Goal: Task Accomplishment & Management: Manage account settings

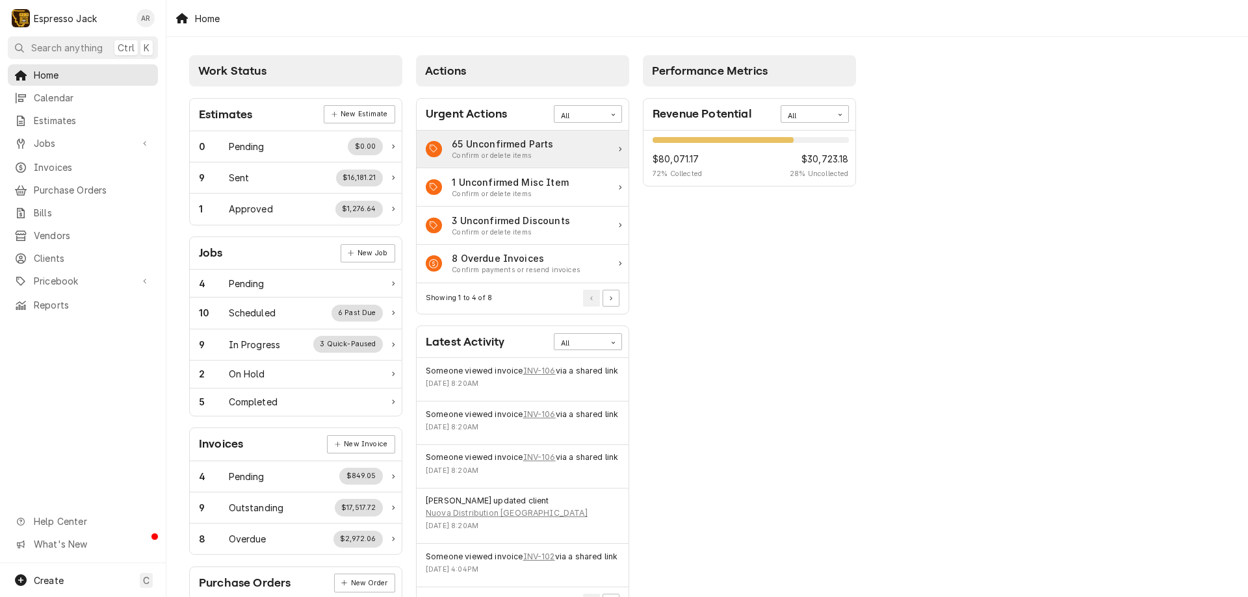
click at [620, 149] on icon "Action Item" at bounding box center [620, 149] width 3 height 5
click at [89, 40] on button "Search anything Ctrl K" at bounding box center [83, 47] width 150 height 23
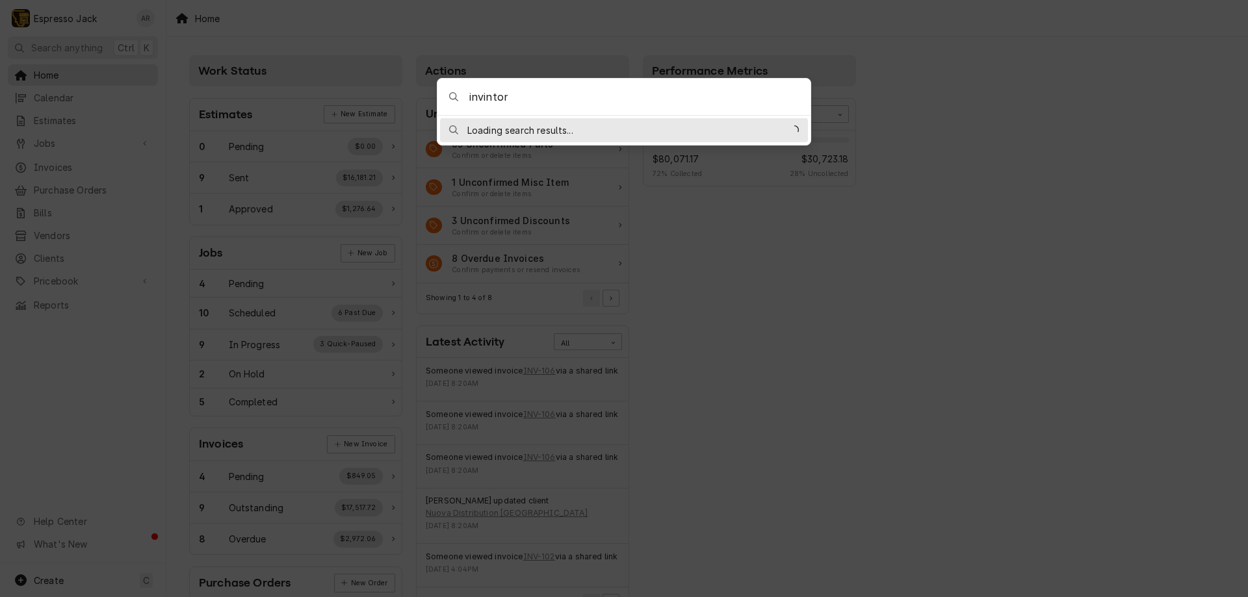
type input "invintory"
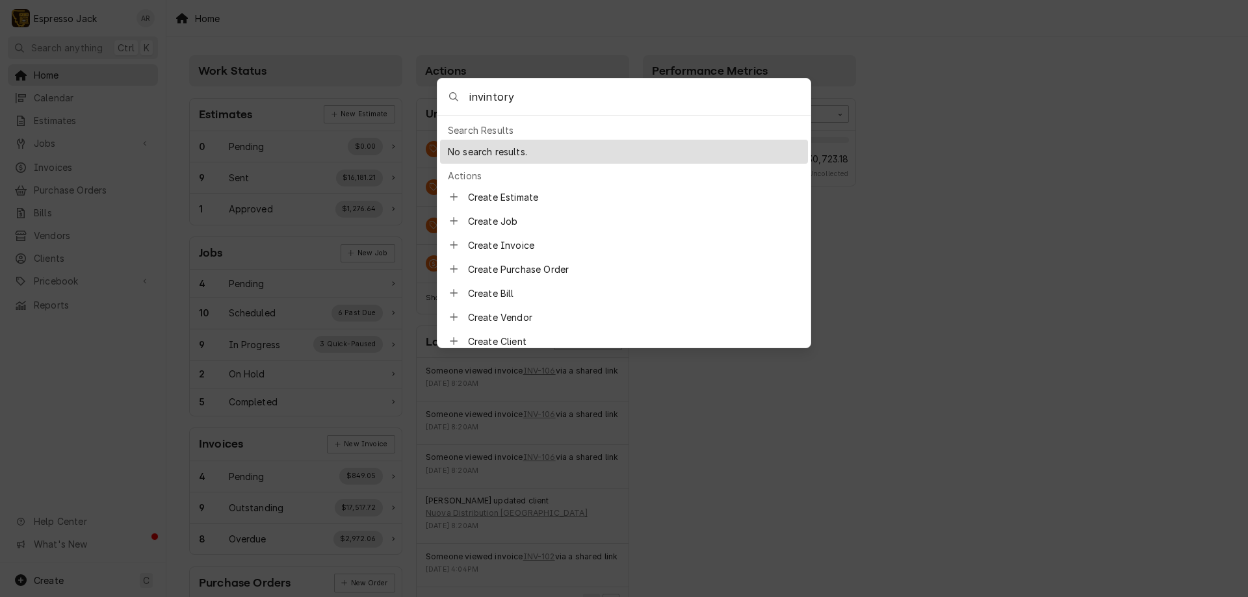
click at [0, 71] on body "E Espresso Jack AR Search anything Ctrl K Home Calendar Estimates Jobs Jobs Job…" at bounding box center [624, 298] width 1248 height 597
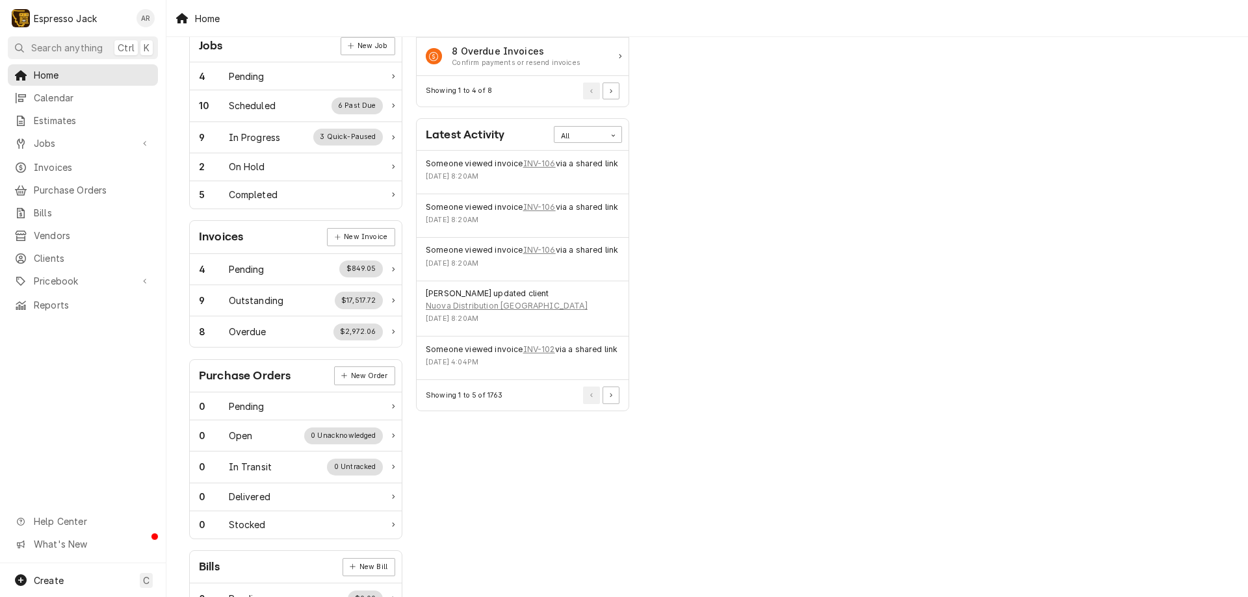
scroll to position [311, 0]
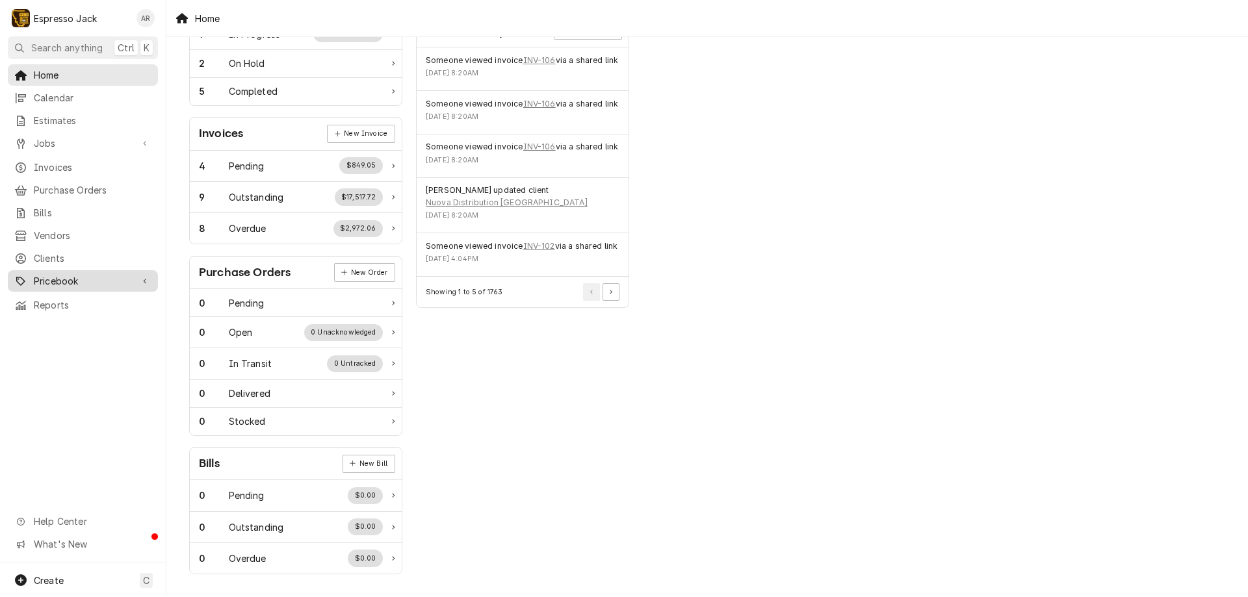
click at [77, 274] on span "Pricebook" at bounding box center [83, 281] width 98 height 14
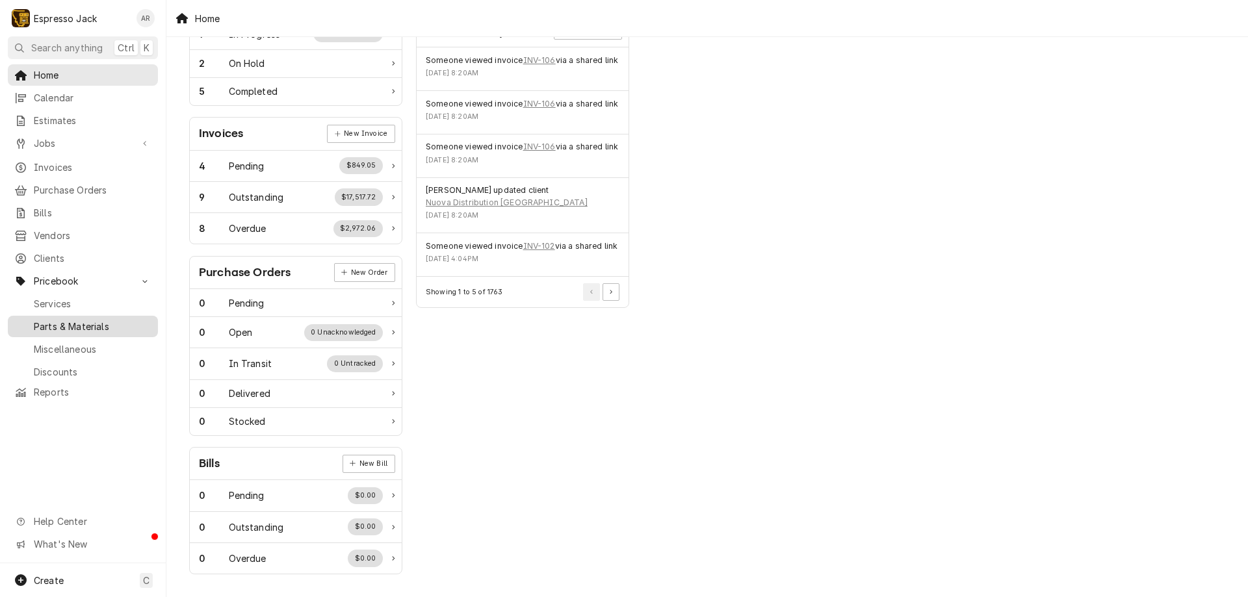
click at [79, 320] on span "Parts & Materials" at bounding box center [93, 327] width 118 height 14
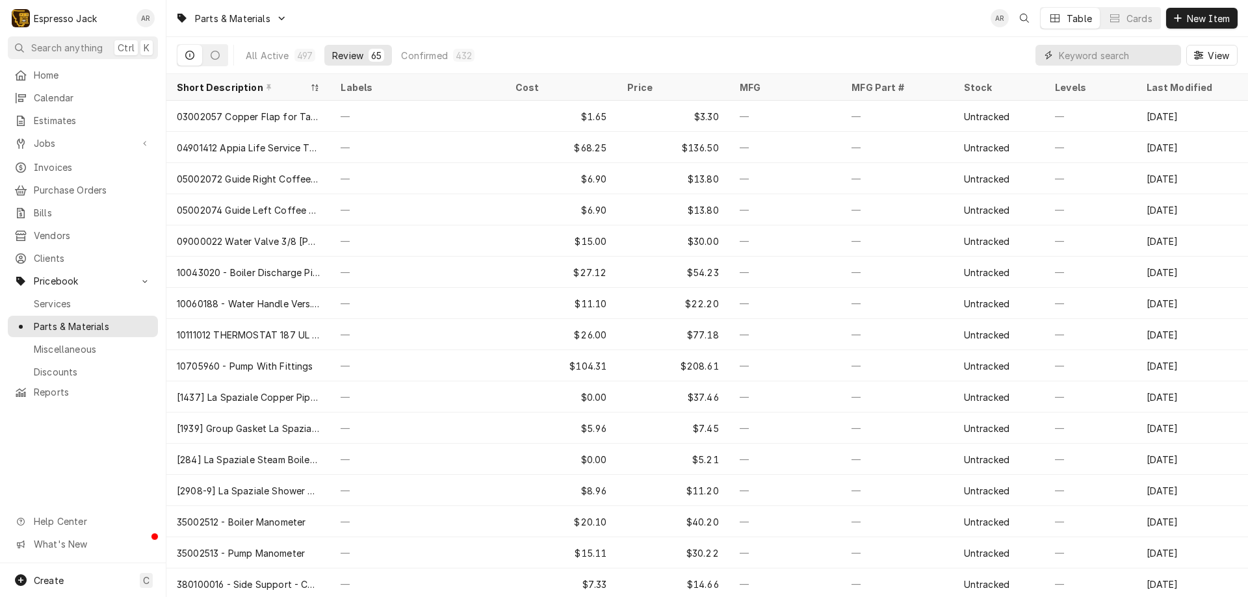
click at [1075, 60] on input "Dynamic Content Wrapper" at bounding box center [1116, 55] width 116 height 21
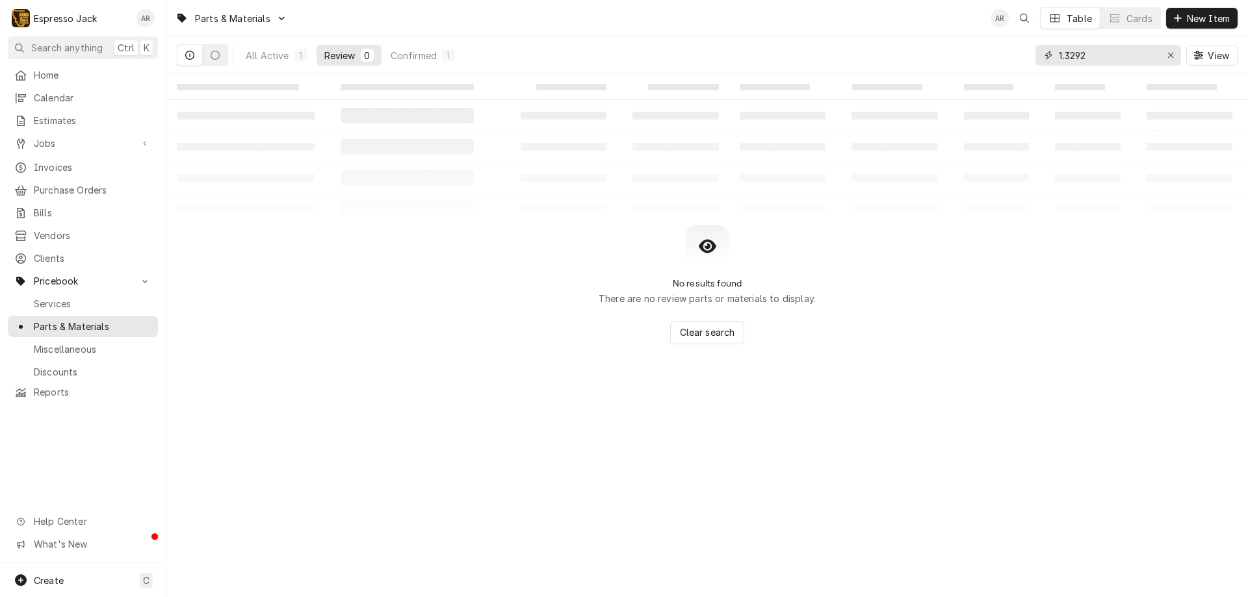
drag, startPoint x: 1107, startPoint y: 53, endPoint x: 937, endPoint y: 50, distance: 169.6
click at [937, 50] on div "All Active 1 Review 0 Confirmed 1 1.3292 View" at bounding box center [707, 55] width 1060 height 36
type input "s"
type input "y"
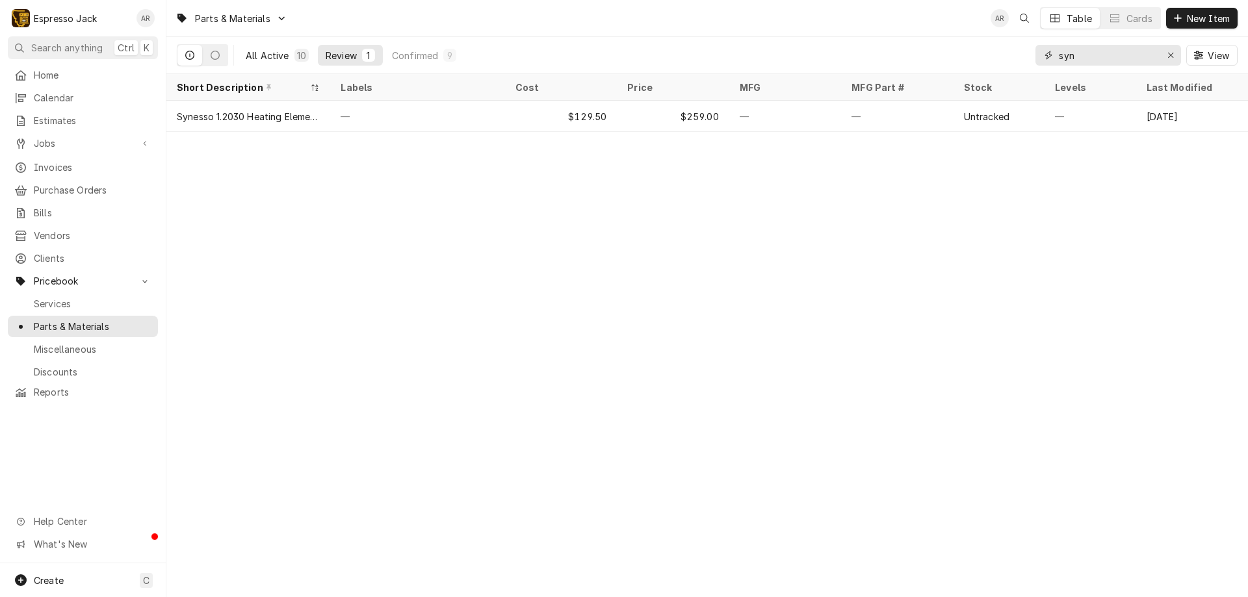
type input "syn"
click at [294, 55] on div "10" at bounding box center [301, 55] width 14 height 13
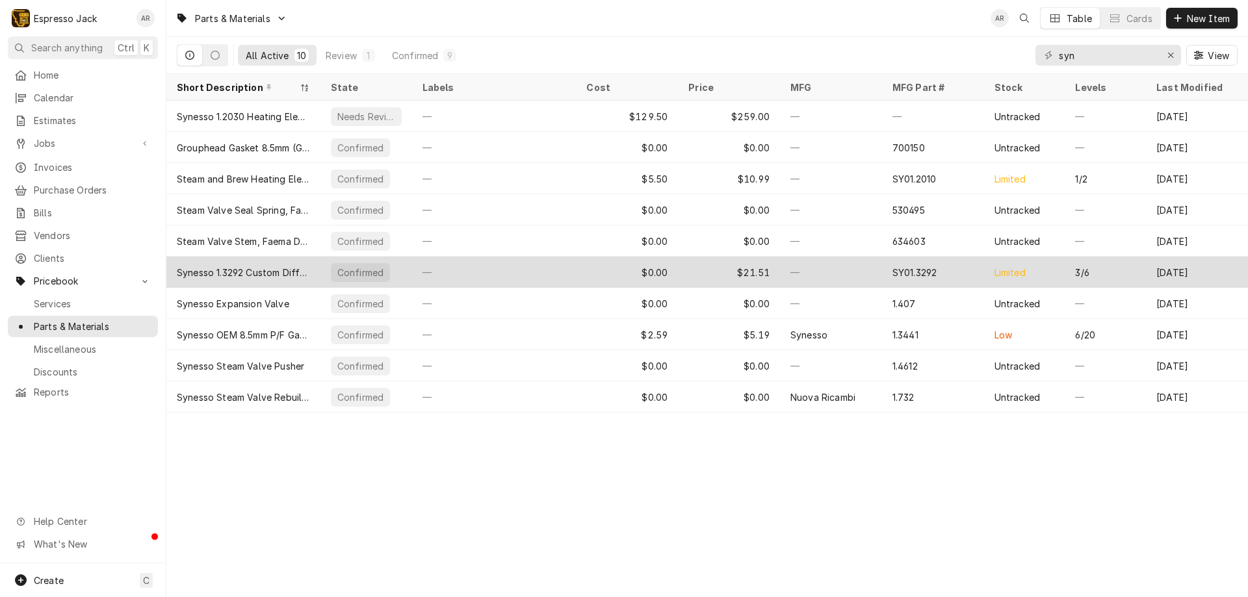
click at [281, 268] on div "Synesso 1.3292 Custom Diffuser Screen" at bounding box center [243, 273] width 133 height 14
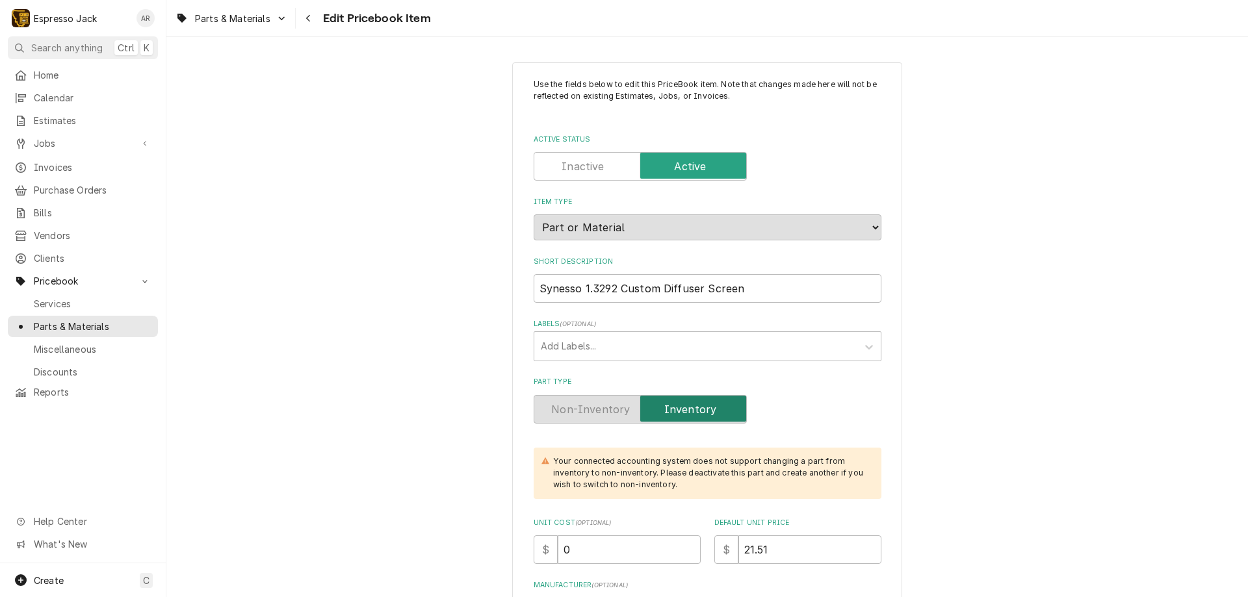
type textarea "x"
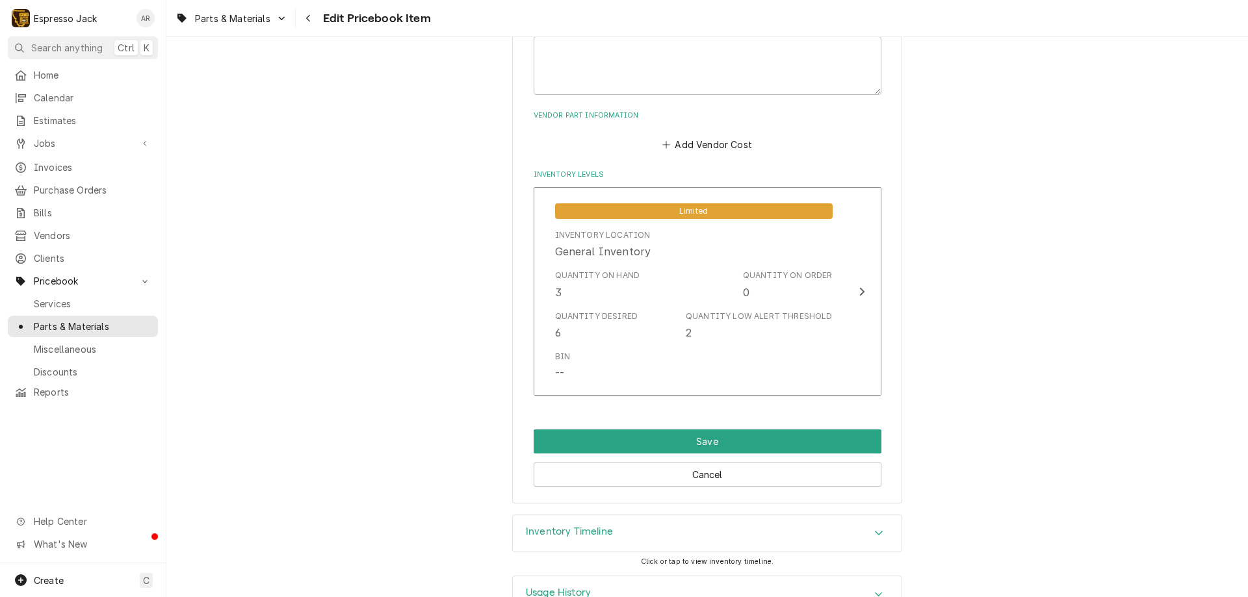
scroll to position [780, 0]
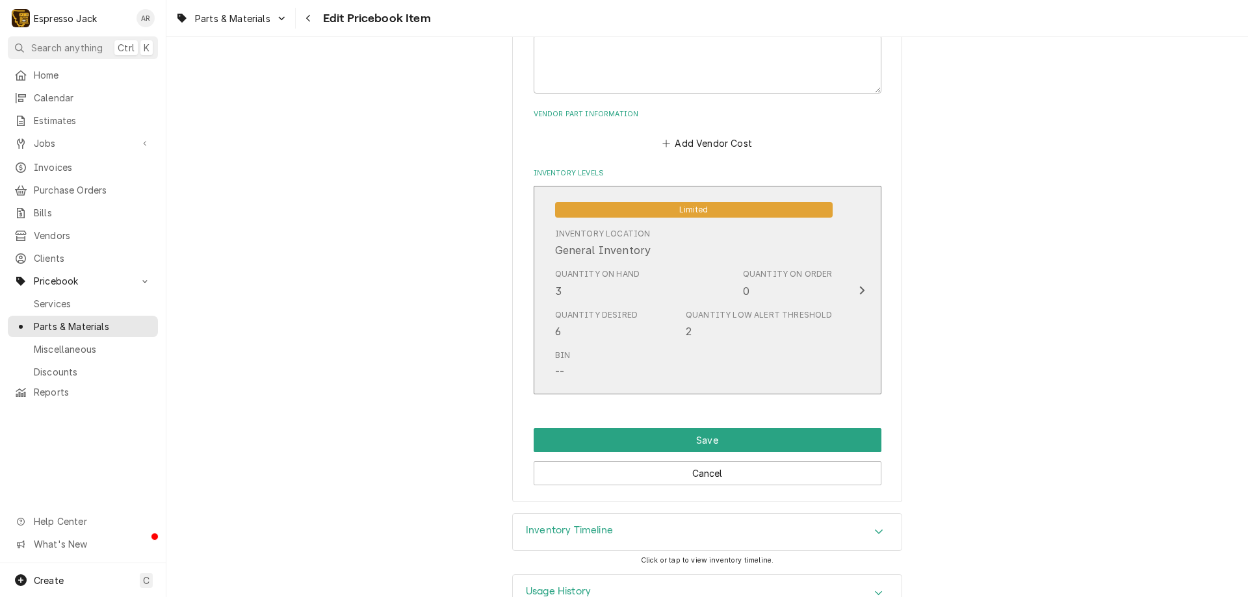
click at [860, 285] on div "Update Inventory Level" at bounding box center [861, 291] width 17 height 16
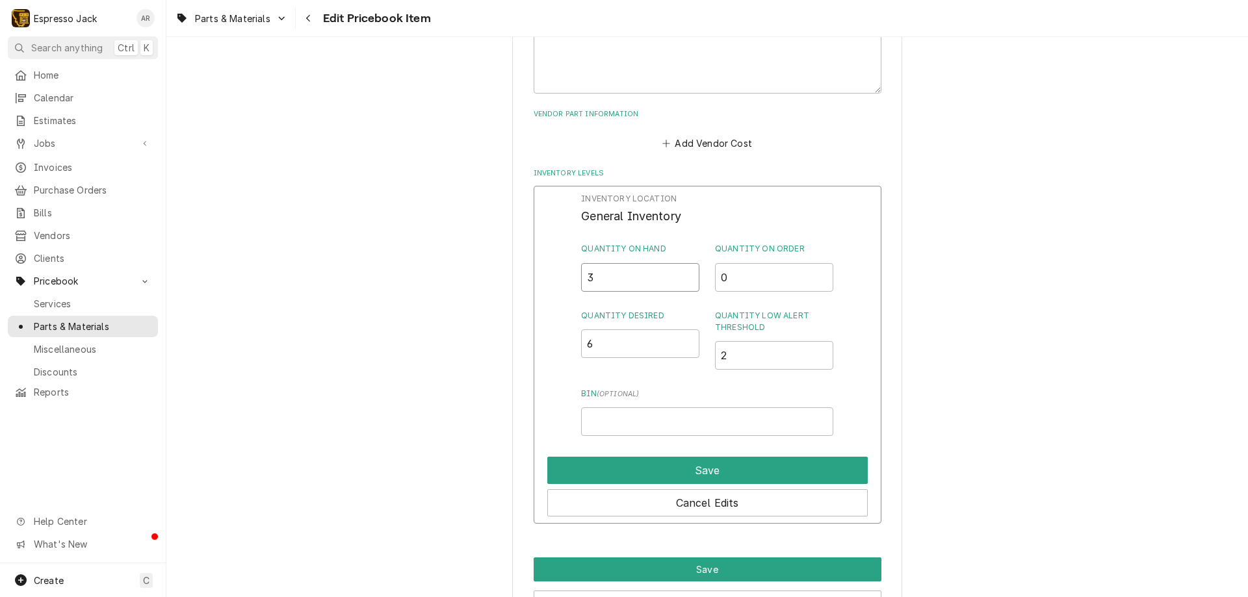
drag, startPoint x: 634, startPoint y: 275, endPoint x: 587, endPoint y: 268, distance: 46.6
click at [587, 268] on input "3" at bounding box center [640, 277] width 118 height 29
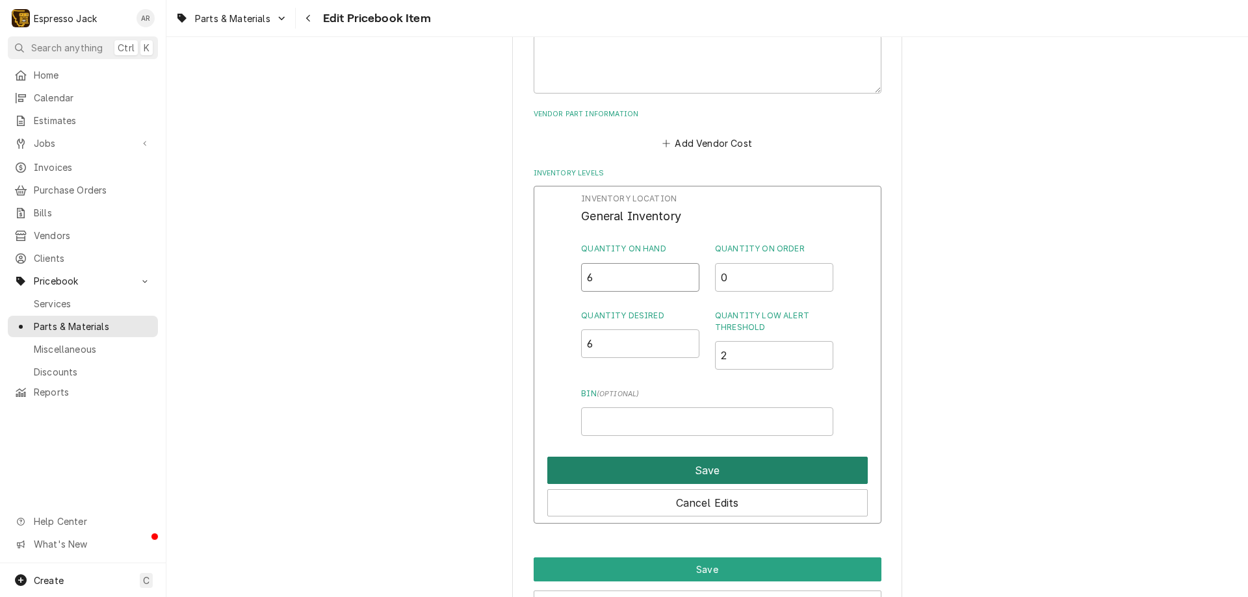
type input "6"
click at [750, 480] on button "Save" at bounding box center [707, 470] width 320 height 27
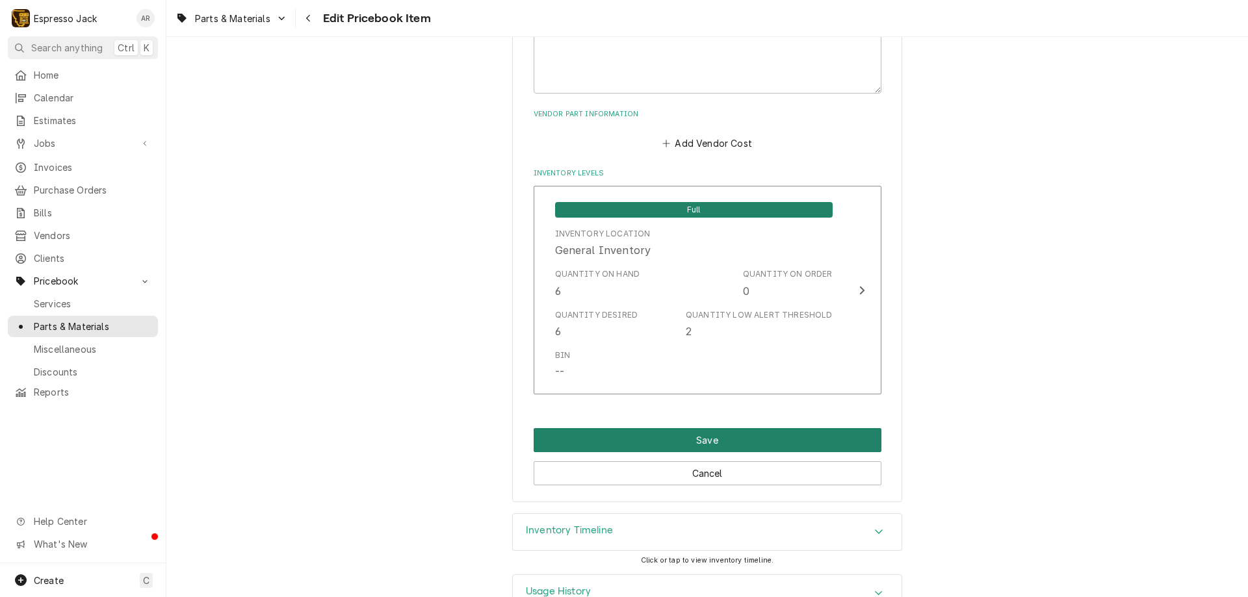
click at [737, 445] on button "Save" at bounding box center [707, 440] width 348 height 24
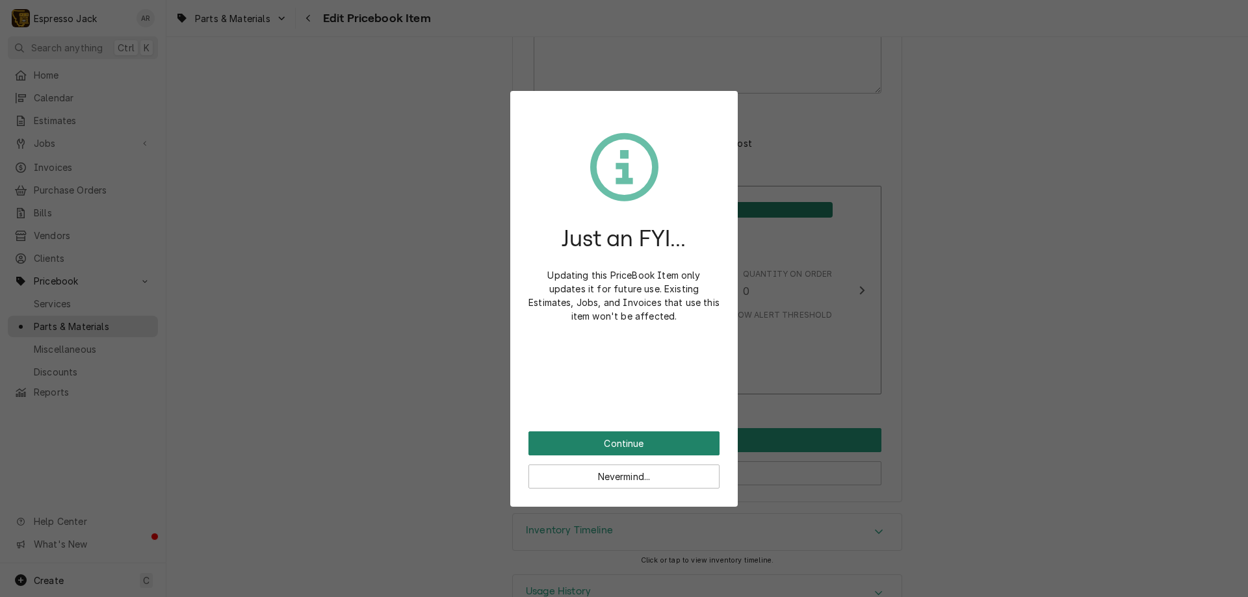
click at [612, 446] on button "Continue" at bounding box center [623, 443] width 191 height 24
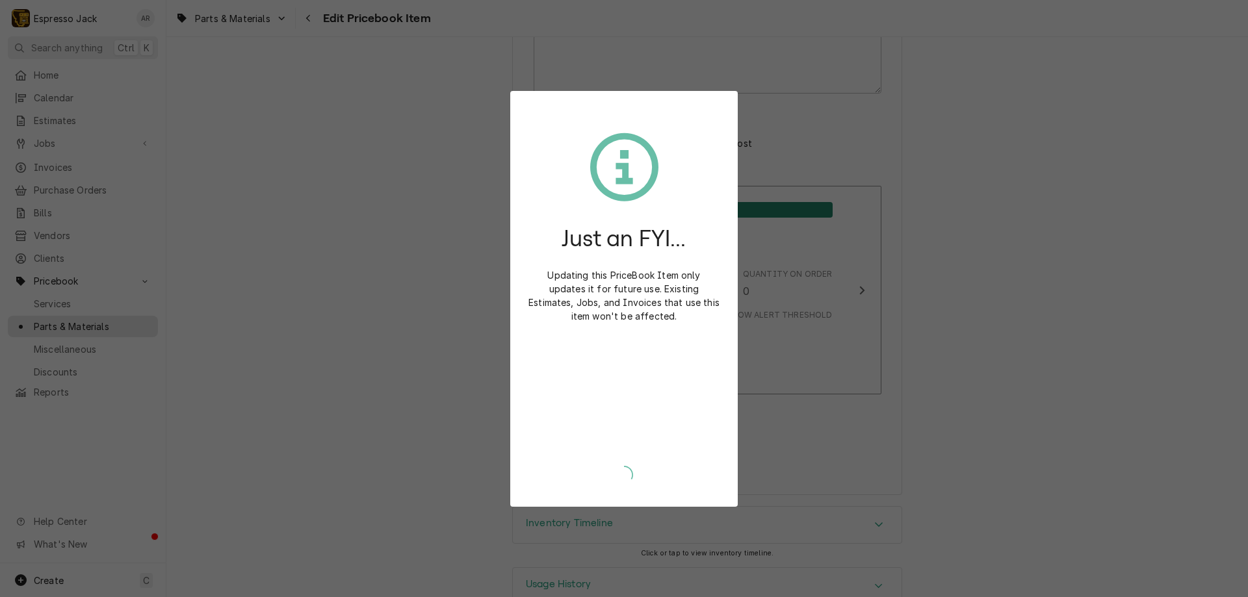
type textarea "x"
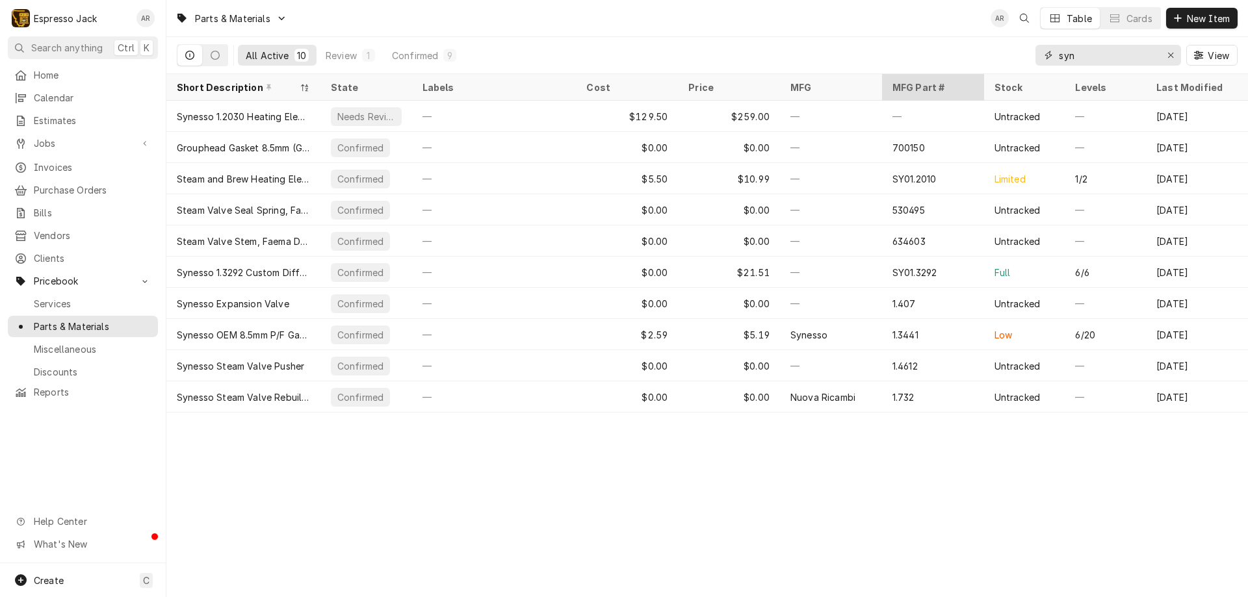
drag, startPoint x: 1067, startPoint y: 57, endPoint x: 959, endPoint y: 80, distance: 110.2
click at [959, 80] on div "Parts & Materials AR Table Cards New Item All Active 10 Review 1 Confirmed 9 sy…" at bounding box center [706, 298] width 1081 height 597
drag, startPoint x: 1073, startPoint y: 56, endPoint x: 1032, endPoint y: 53, distance: 40.4
click at [1045, 57] on div "syn" at bounding box center [1108, 55] width 146 height 21
type input "3"
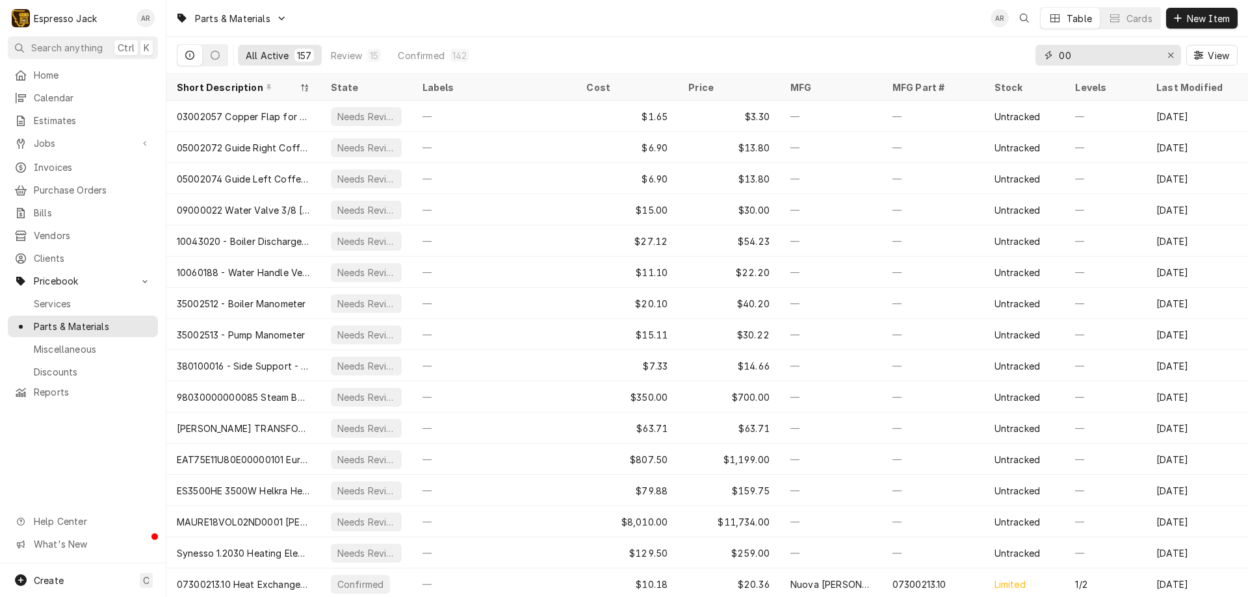
type input "0"
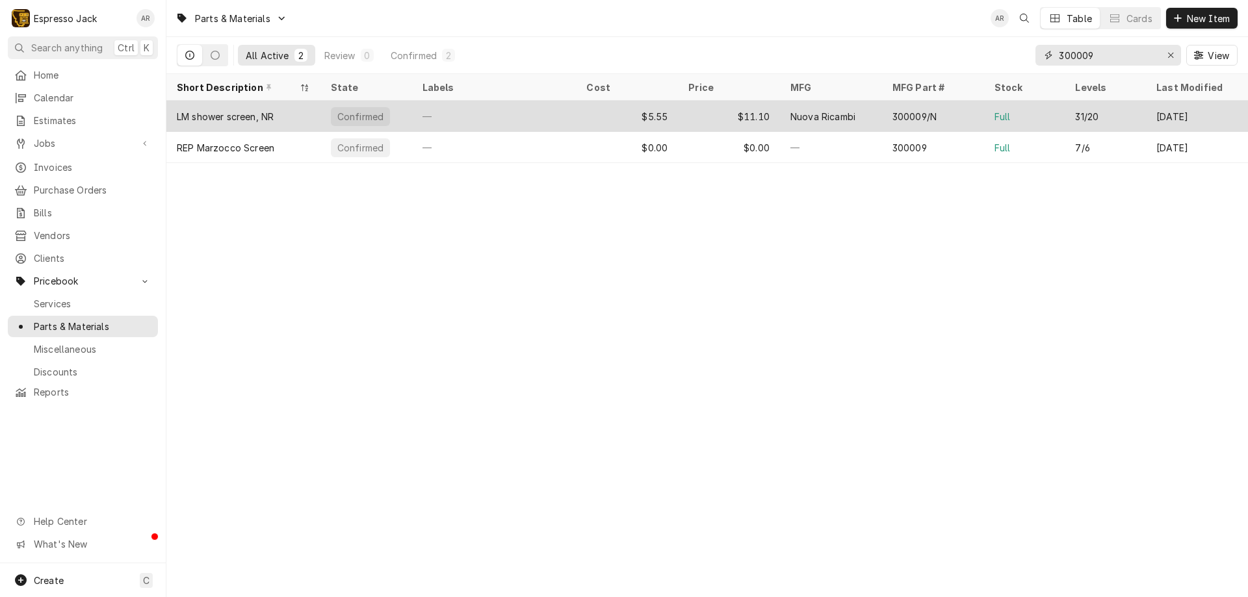
type input "300009"
click at [285, 111] on div "LM shower screen, NR" at bounding box center [243, 116] width 154 height 31
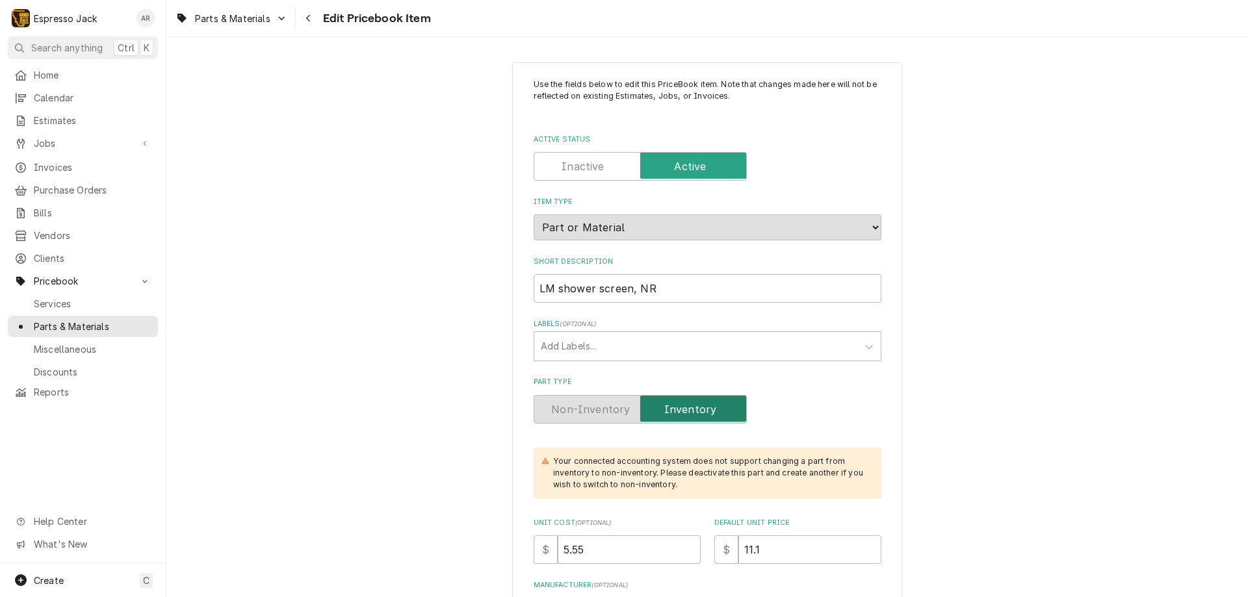
type textarea "x"
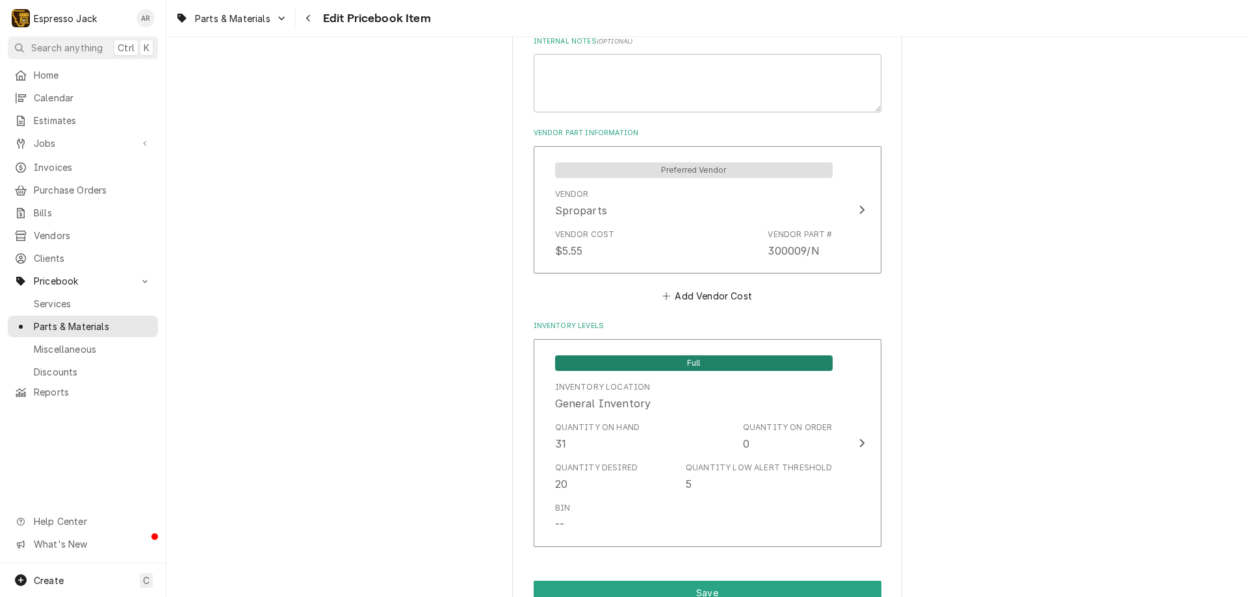
scroll to position [936, 0]
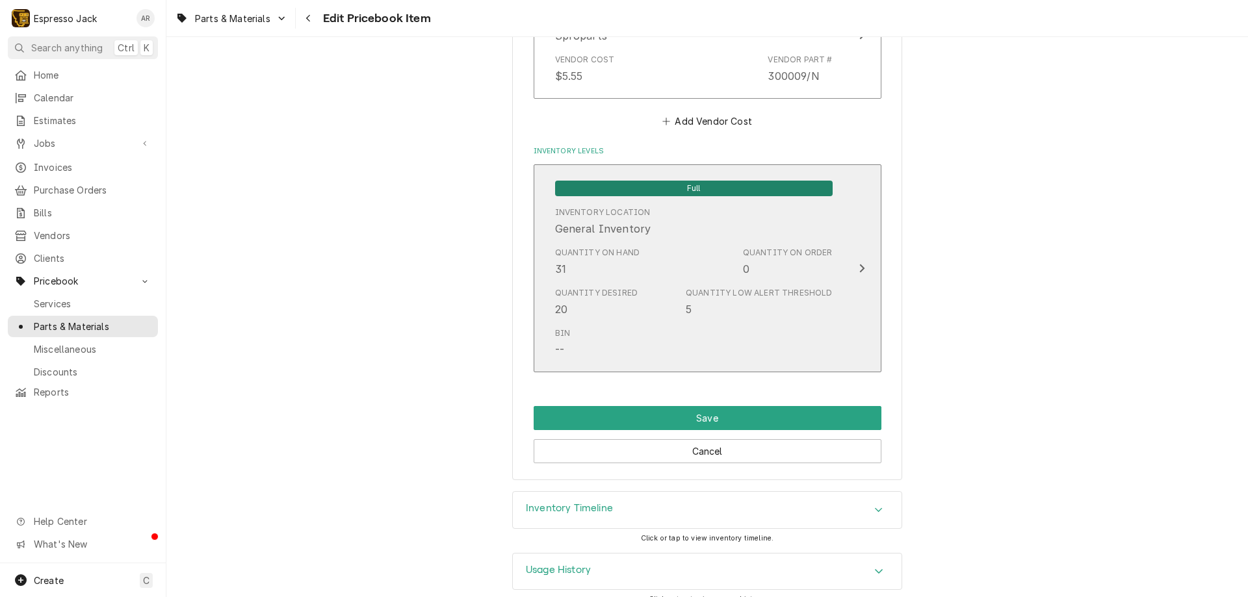
click at [859, 266] on icon "Update Inventory Level" at bounding box center [861, 268] width 5 height 8
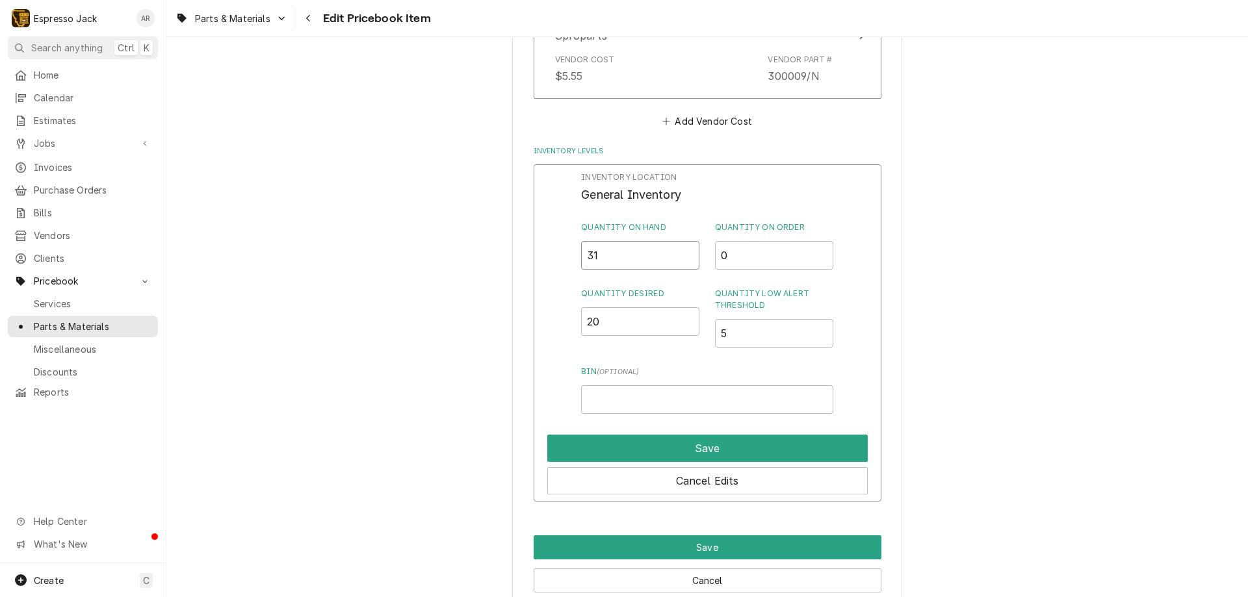
drag, startPoint x: 619, startPoint y: 263, endPoint x: 549, endPoint y: 255, distance: 70.6
click at [549, 255] on div "Inventory Location General Inventory Quantity on Hand 31 Quantity on Order 0 Qu…" at bounding box center [707, 333] width 348 height 338
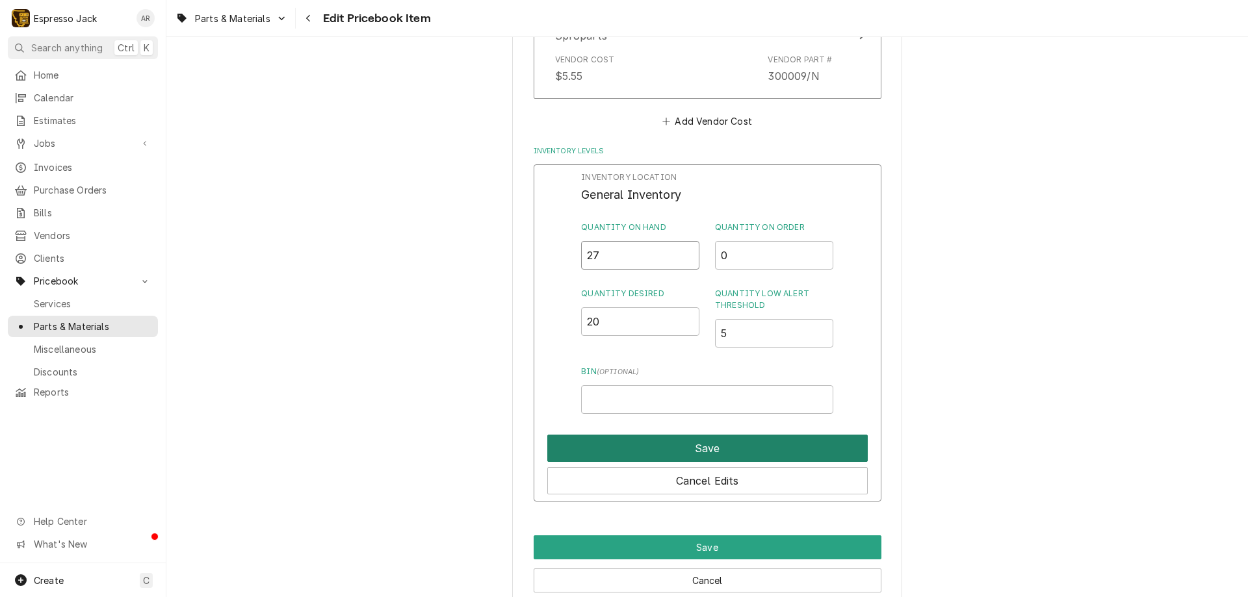
type input "27"
click at [711, 444] on button "Save" at bounding box center [707, 448] width 320 height 27
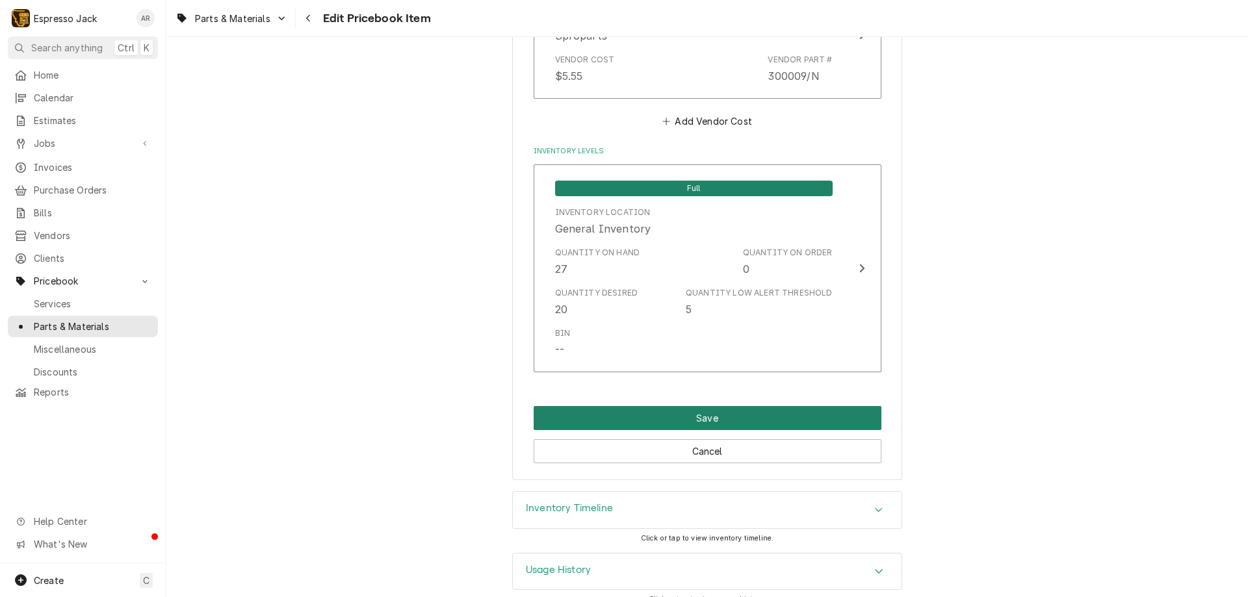
click at [708, 420] on button "Save" at bounding box center [707, 418] width 348 height 24
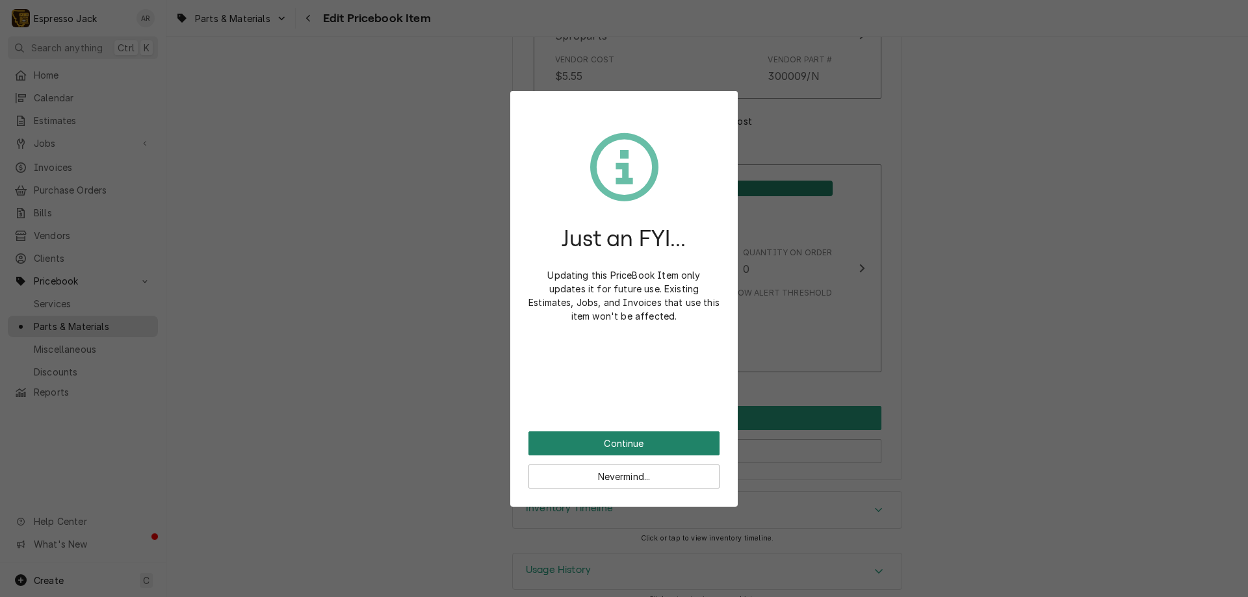
click at [654, 449] on button "Continue" at bounding box center [623, 443] width 191 height 24
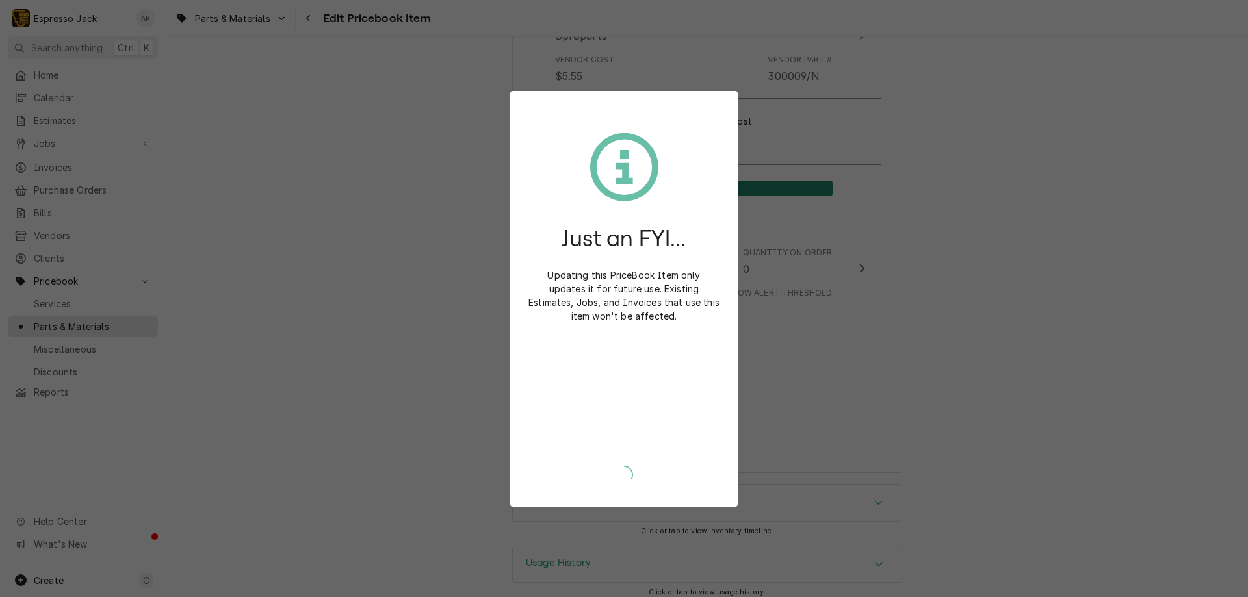
type textarea "x"
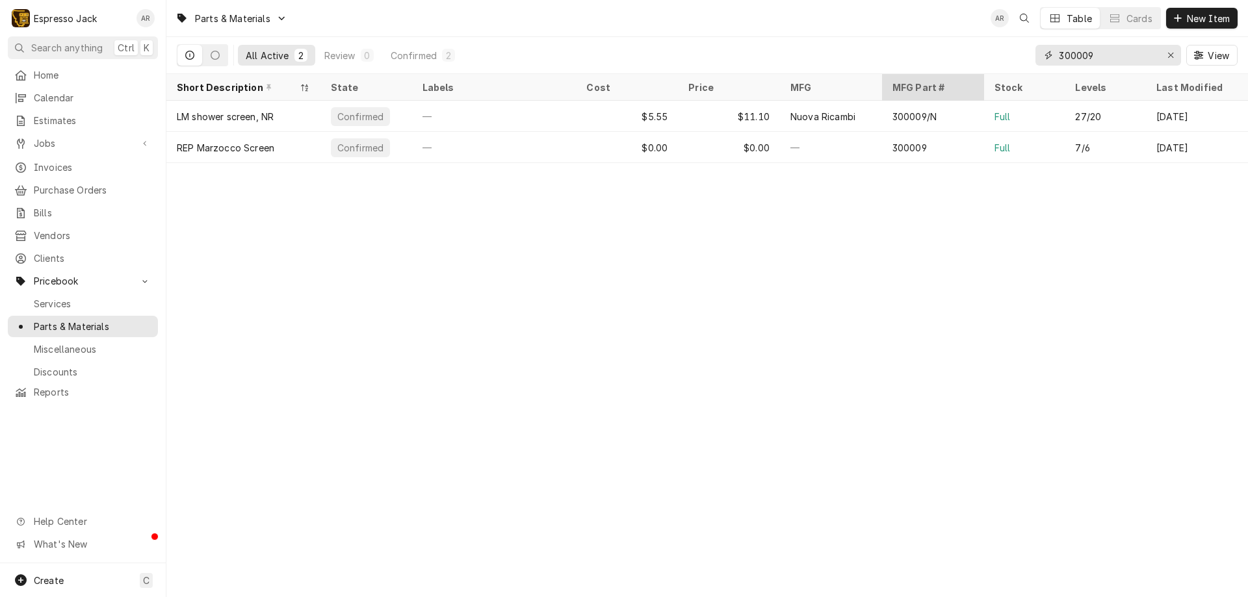
drag, startPoint x: 1107, startPoint y: 57, endPoint x: 909, endPoint y: 76, distance: 199.1
click at [930, 58] on div "All Active 2 Review 0 Confirmed 2 300009 View" at bounding box center [707, 55] width 1060 height 36
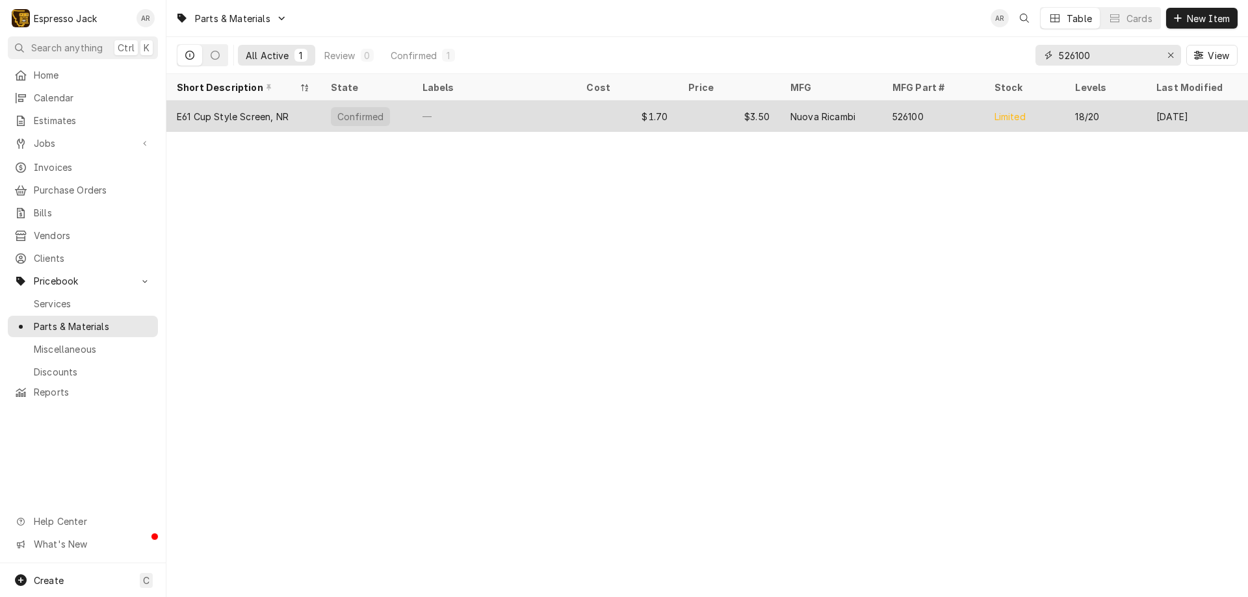
drag, startPoint x: 1099, startPoint y: 56, endPoint x: 647, endPoint y: 123, distance: 457.3
click at [647, 123] on div "Parts & Materials AR Table Cards New Item All Active 1 Review 0 Confirmed 1 526…" at bounding box center [706, 298] width 1081 height 597
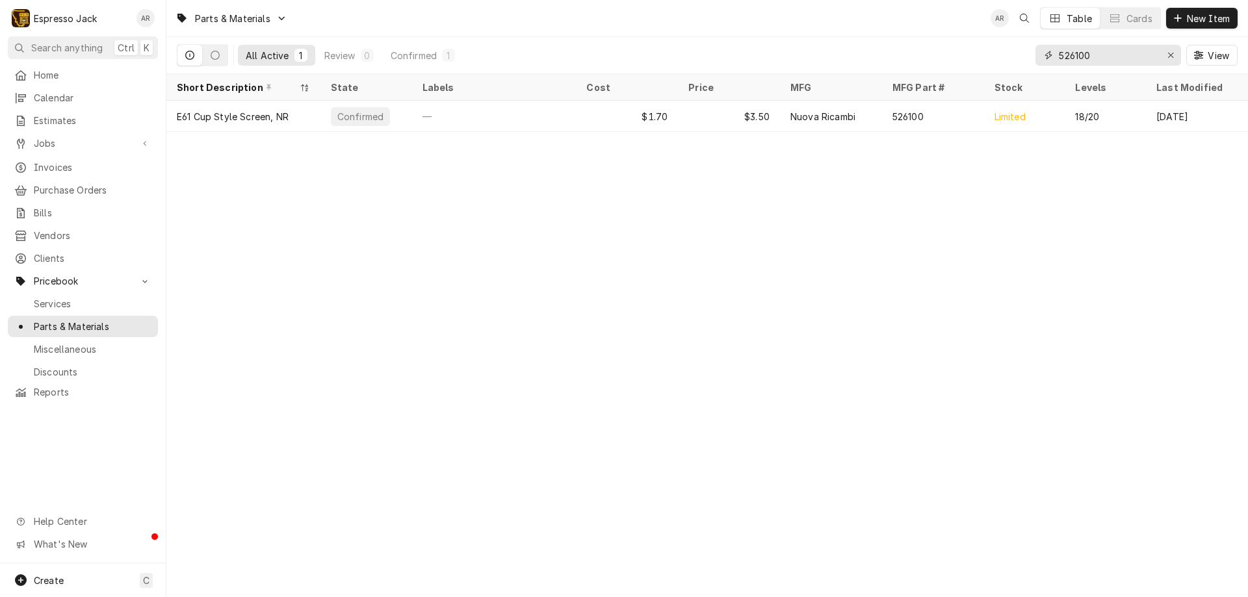
drag, startPoint x: 1104, startPoint y: 51, endPoint x: 973, endPoint y: 55, distance: 130.7
click at [973, 55] on div "All Active 1 Review 0 Confirmed 1 526100 View" at bounding box center [707, 55] width 1060 height 36
drag, startPoint x: 1114, startPoint y: 54, endPoint x: 904, endPoint y: 53, distance: 209.9
click at [904, 53] on div "All Active 1 Review 0 Confirmed 1 400562 View" at bounding box center [707, 55] width 1060 height 36
drag, startPoint x: 1121, startPoint y: 54, endPoint x: 903, endPoint y: 46, distance: 218.5
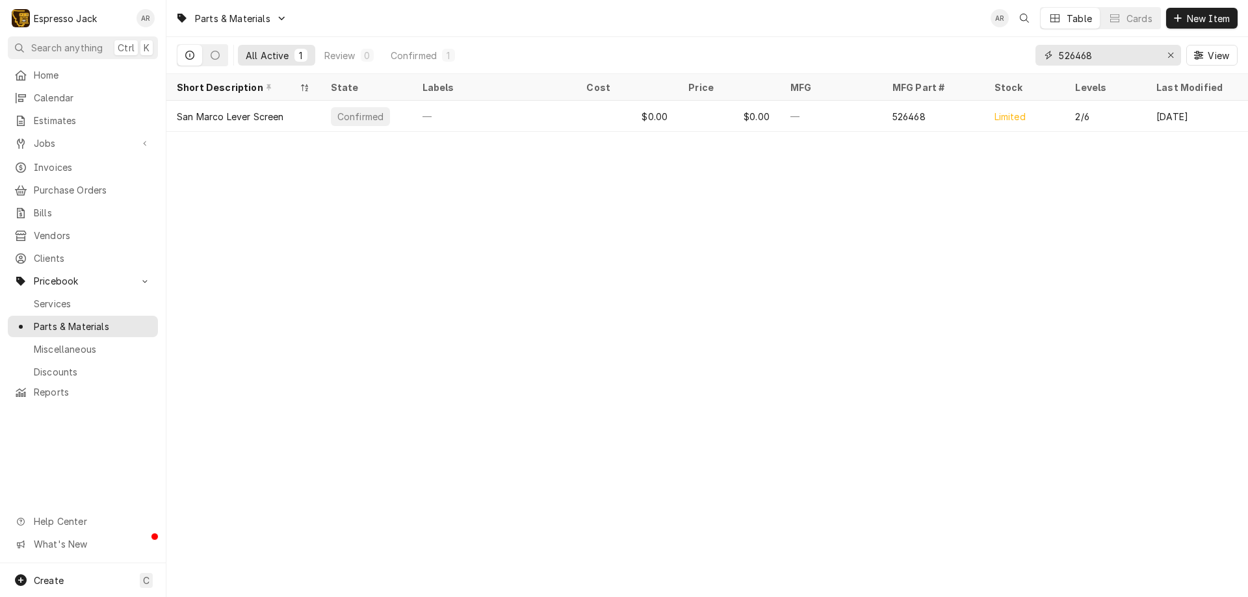
click at [903, 46] on div "All Active 1 Review 0 Confirmed 1 526468 View" at bounding box center [707, 55] width 1060 height 36
type input "5"
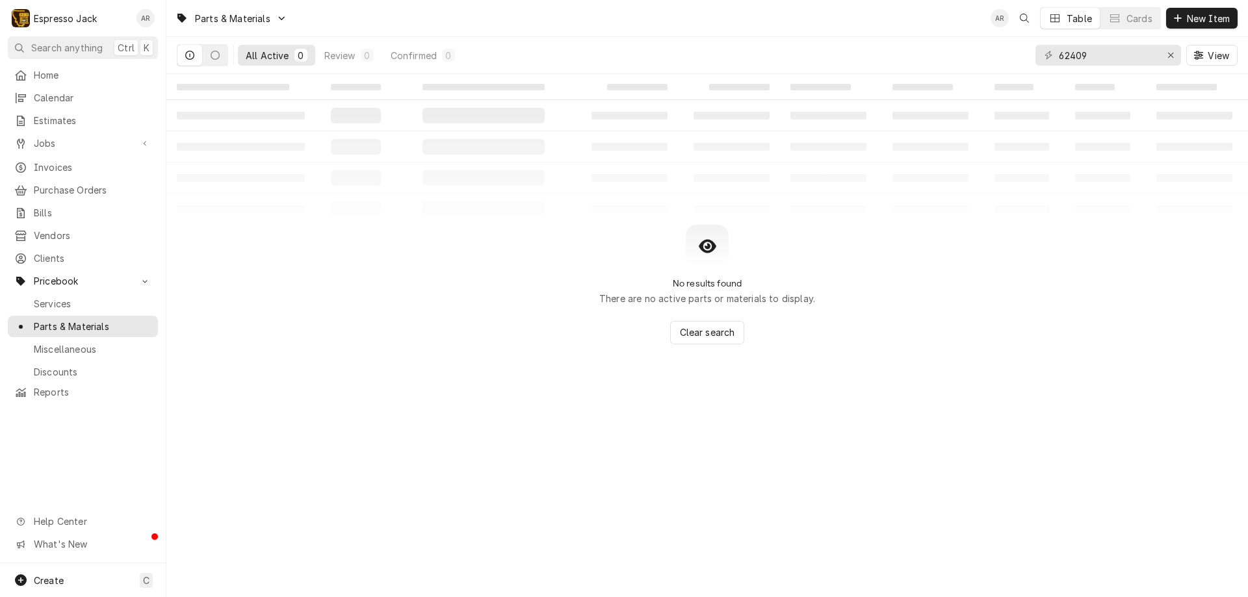
click at [1057, 55] on div "62409" at bounding box center [1108, 55] width 146 height 21
click at [1060, 57] on input "62409" at bounding box center [1106, 55] width 97 height 21
drag, startPoint x: 1114, startPoint y: 58, endPoint x: 1021, endPoint y: 42, distance: 94.4
click at [1021, 42] on div "All Active 0 Review 0 Confirmed 0 562409 View" at bounding box center [707, 55] width 1060 height 36
type input "526409"
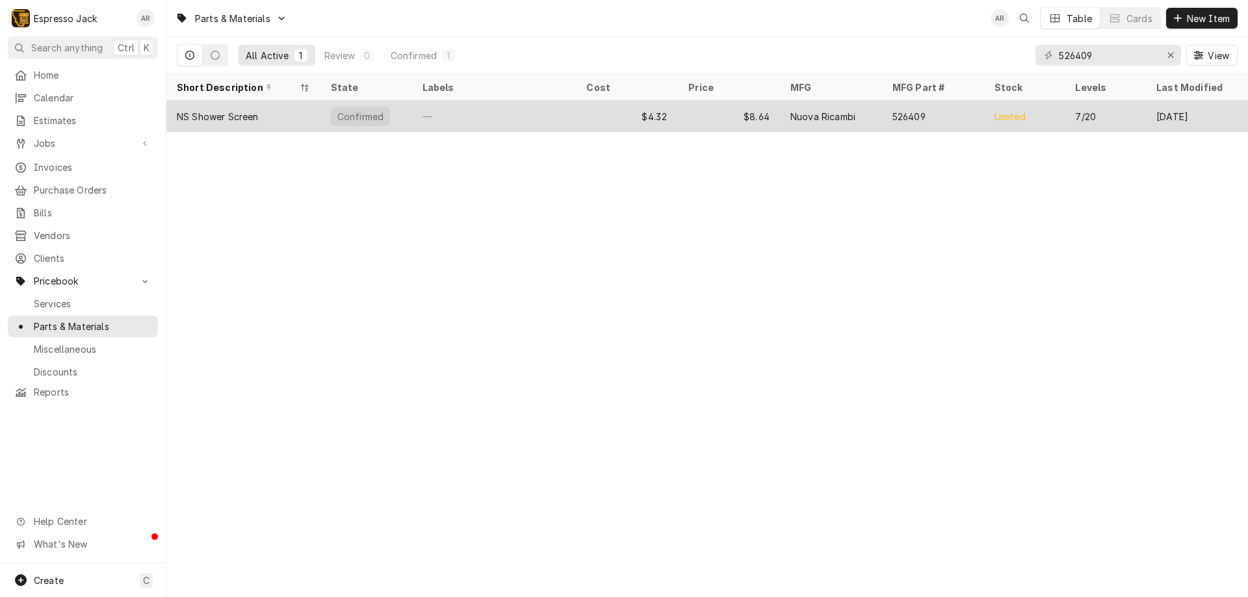
click at [288, 106] on div "NS Shower Screen" at bounding box center [243, 116] width 154 height 31
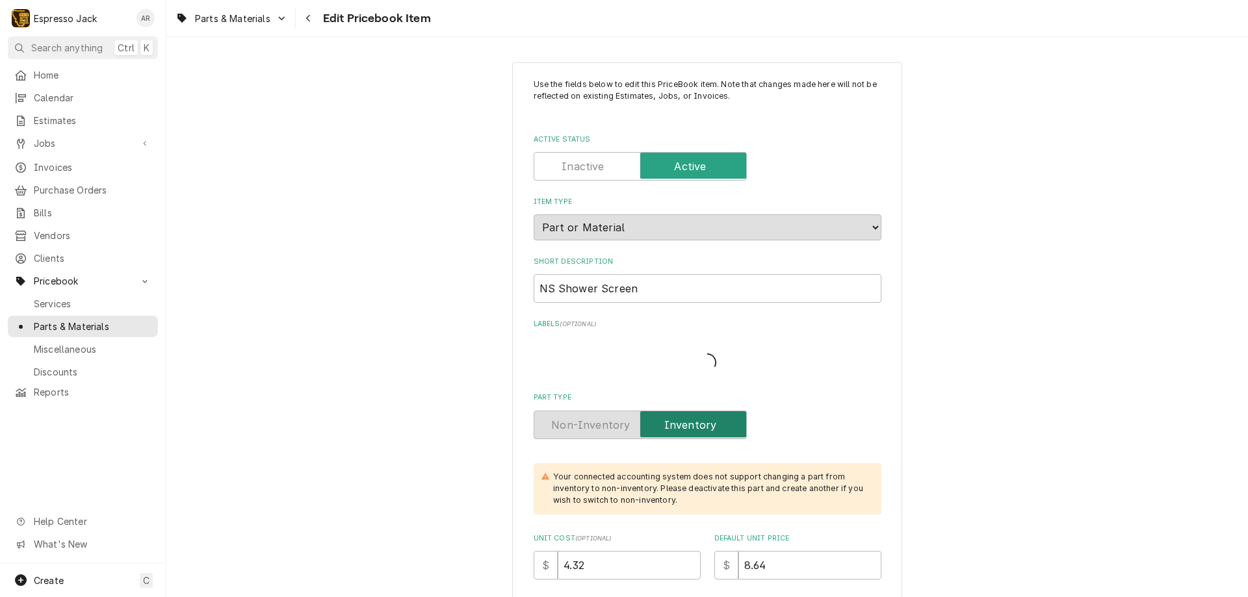
type textarea "x"
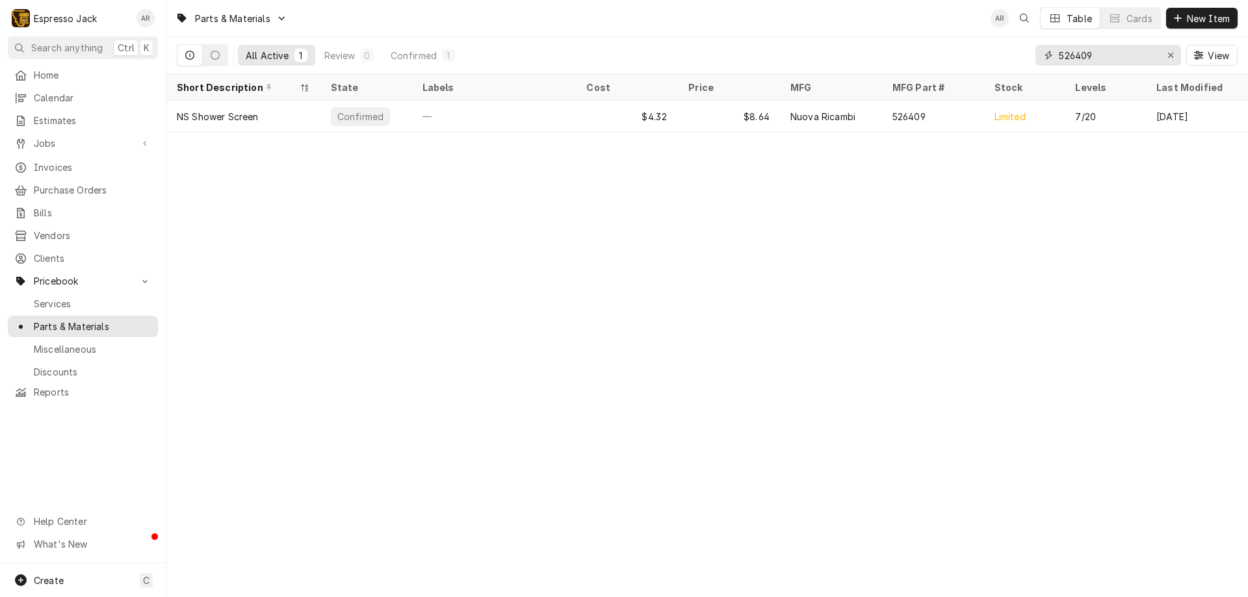
drag, startPoint x: 1117, startPoint y: 58, endPoint x: 1010, endPoint y: 42, distance: 107.9
click at [1010, 42] on div "All Active 1 Review 0 Confirmed 1 526409 View" at bounding box center [707, 55] width 1060 height 36
type input "7"
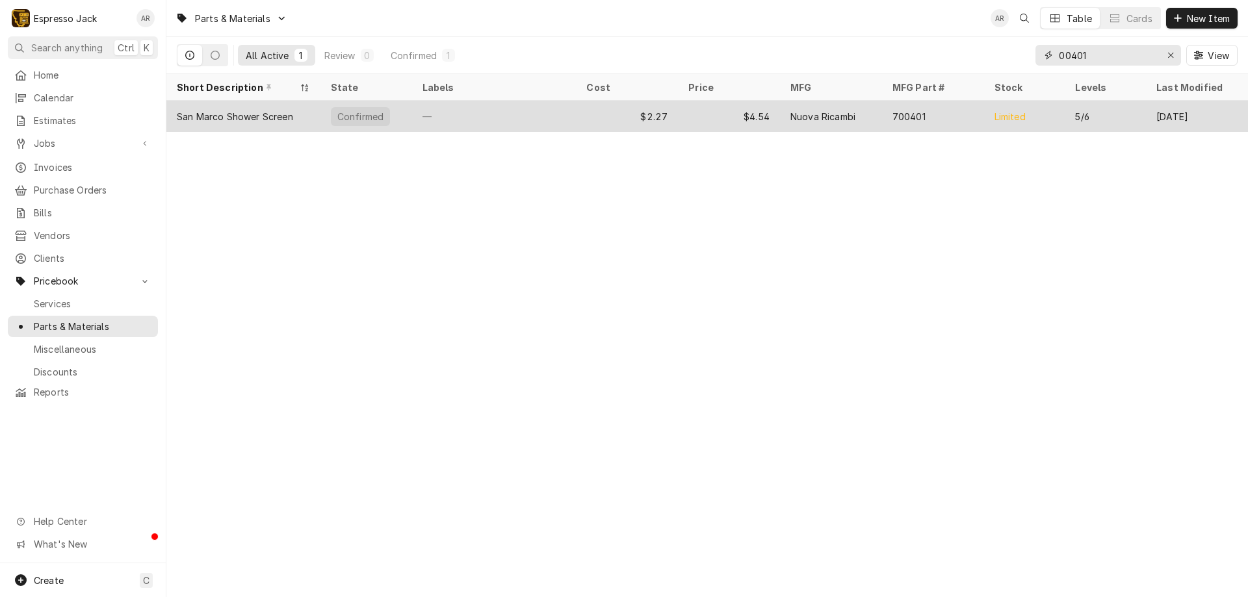
type input "00401"
click at [229, 119] on div "San Marco Shower Screen" at bounding box center [235, 117] width 116 height 14
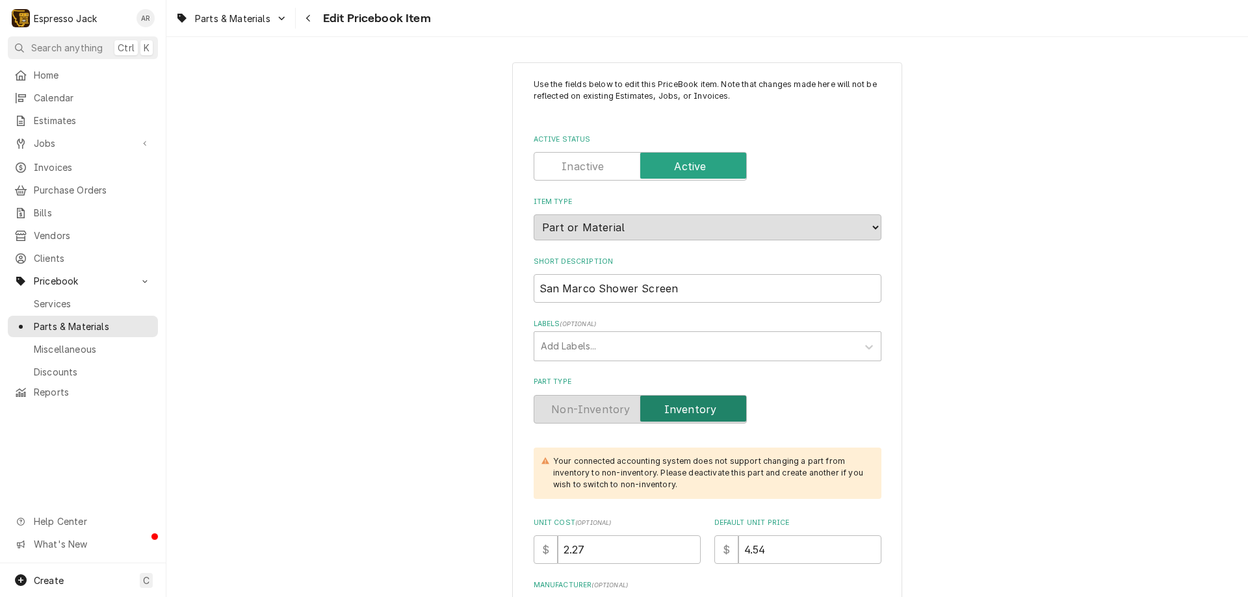
type textarea "x"
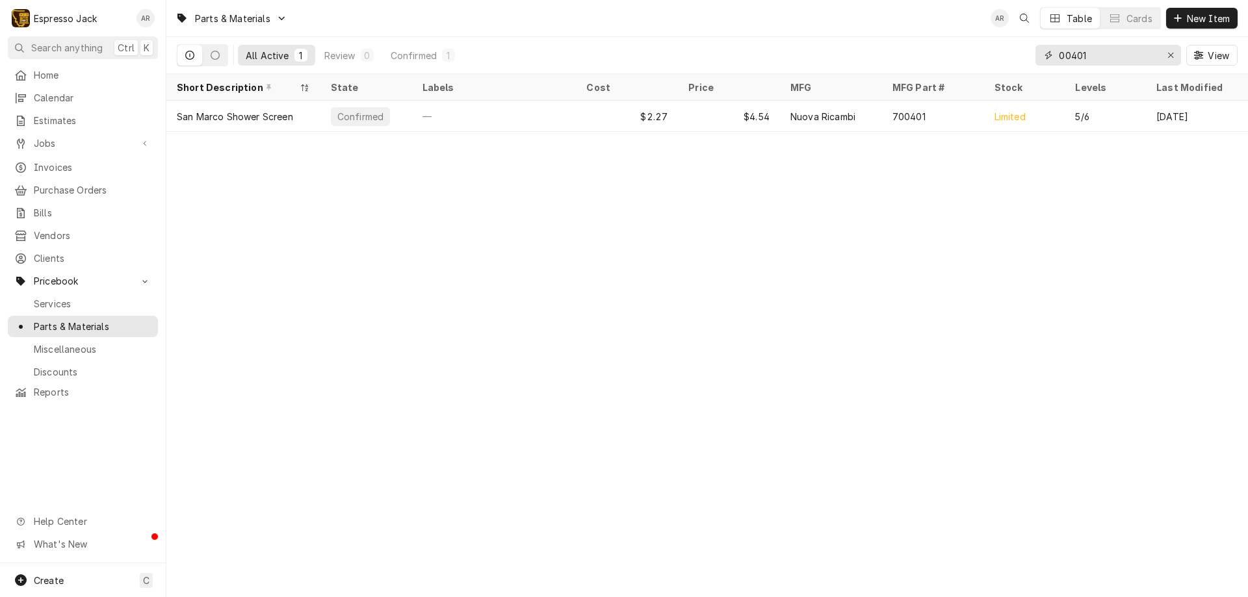
drag, startPoint x: 1105, startPoint y: 57, endPoint x: 1021, endPoint y: 55, distance: 83.8
click div "All Active 1 Review 0 Confirmed 1 00401 View"
type input "7"
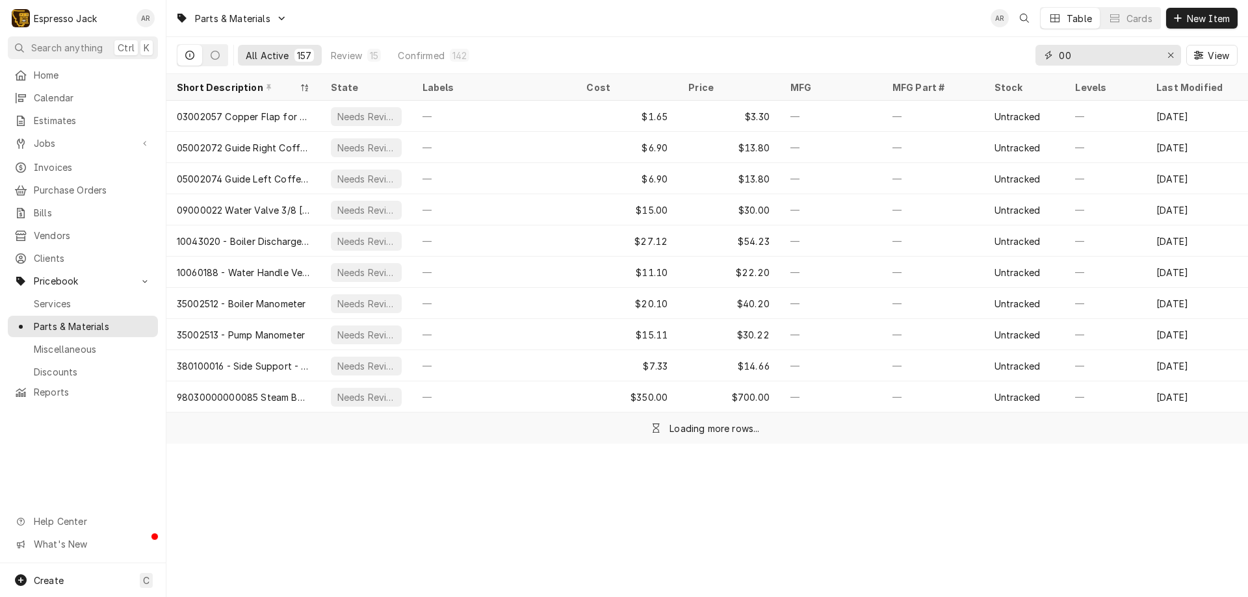
type input "0"
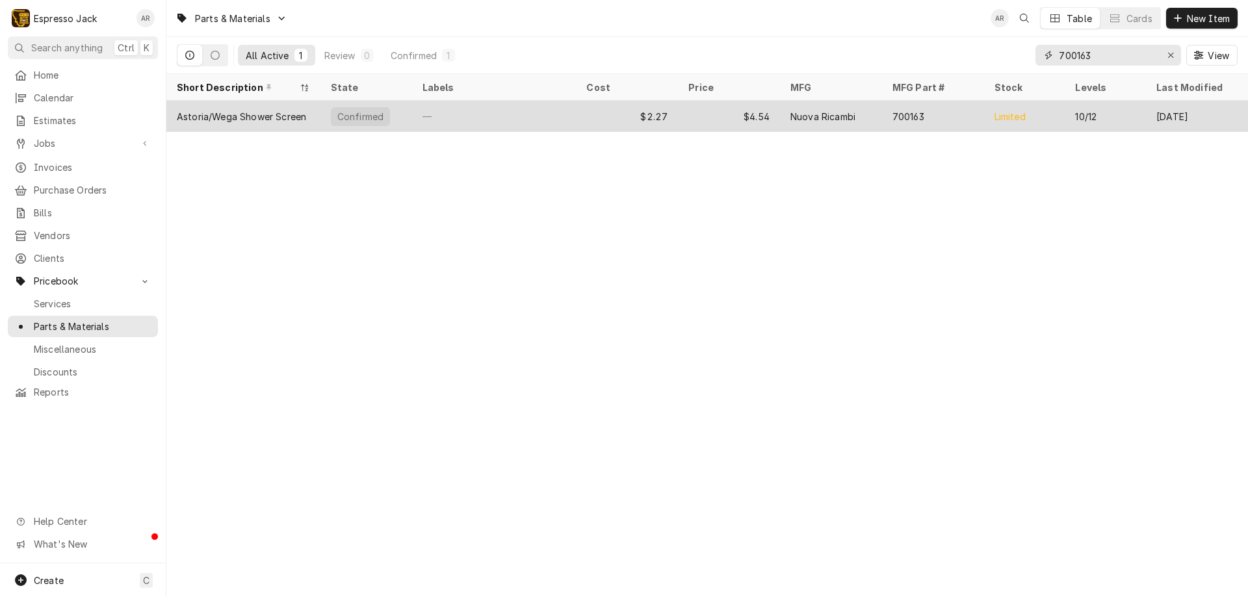
type input "700163"
click div "Astoria/Wega Shower Screen"
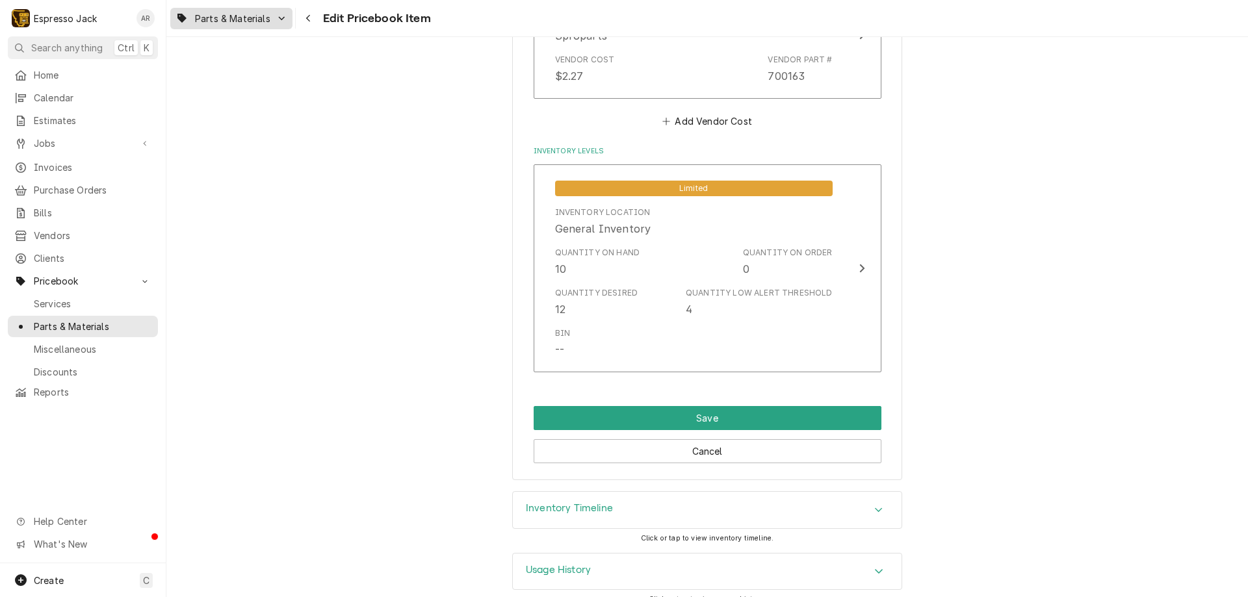
scroll to position [468, 0]
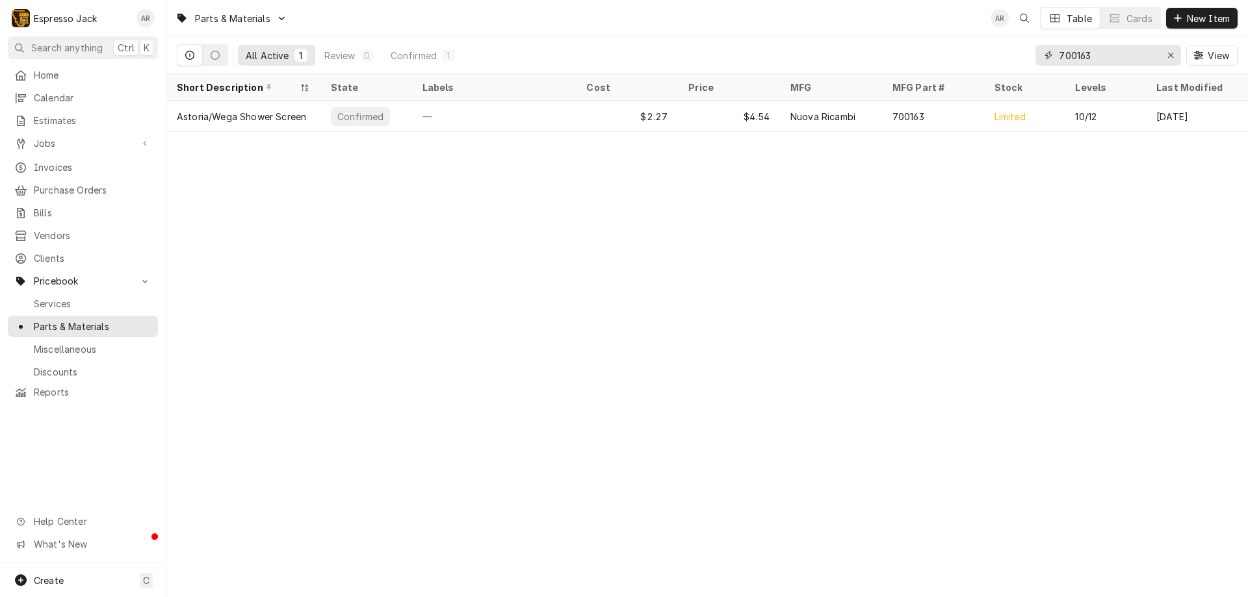
click at [1097, 57] on input "700163" at bounding box center [1106, 55] width 97 height 21
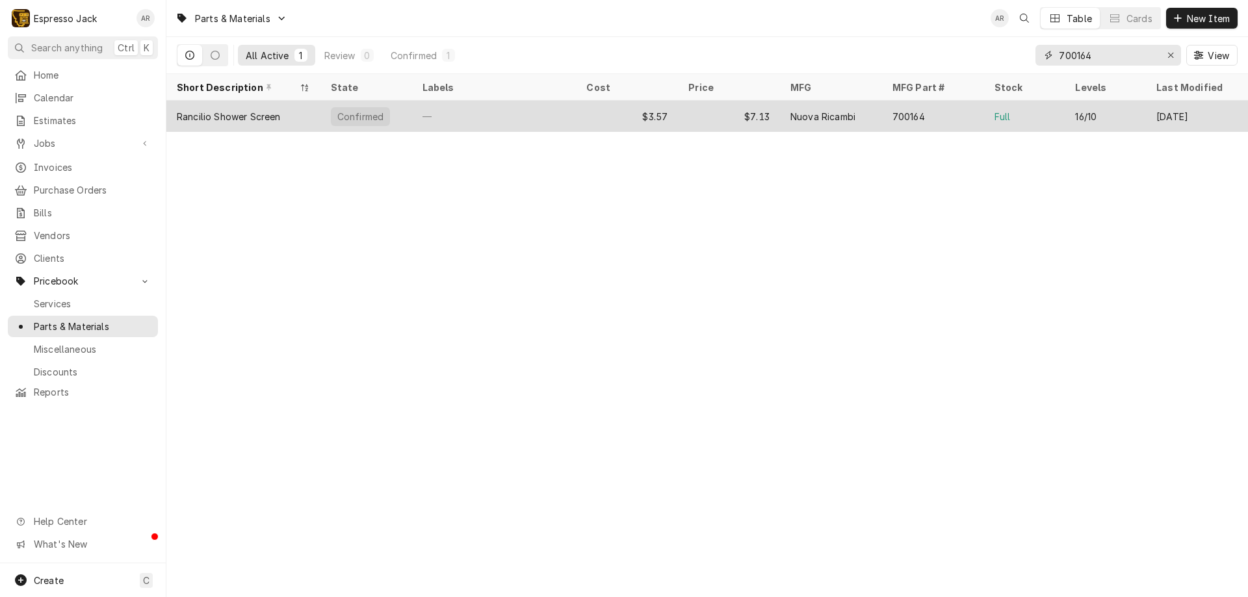
type input "700164"
click at [264, 112] on div "Rancilio Shower Screen" at bounding box center [229, 117] width 104 height 14
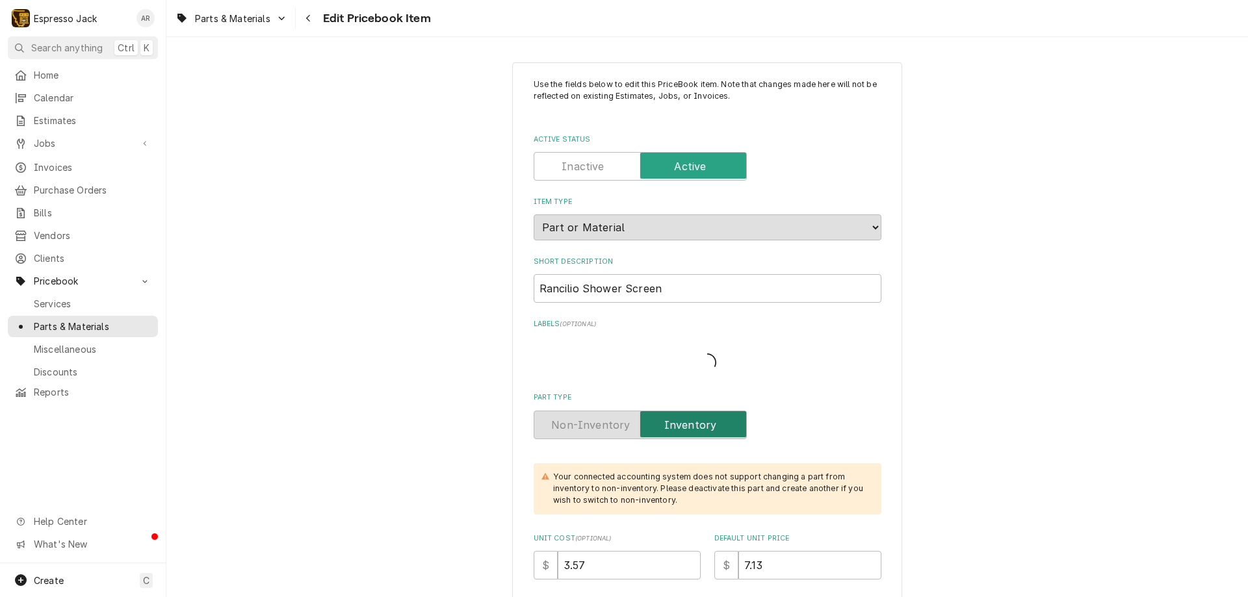
type textarea "x"
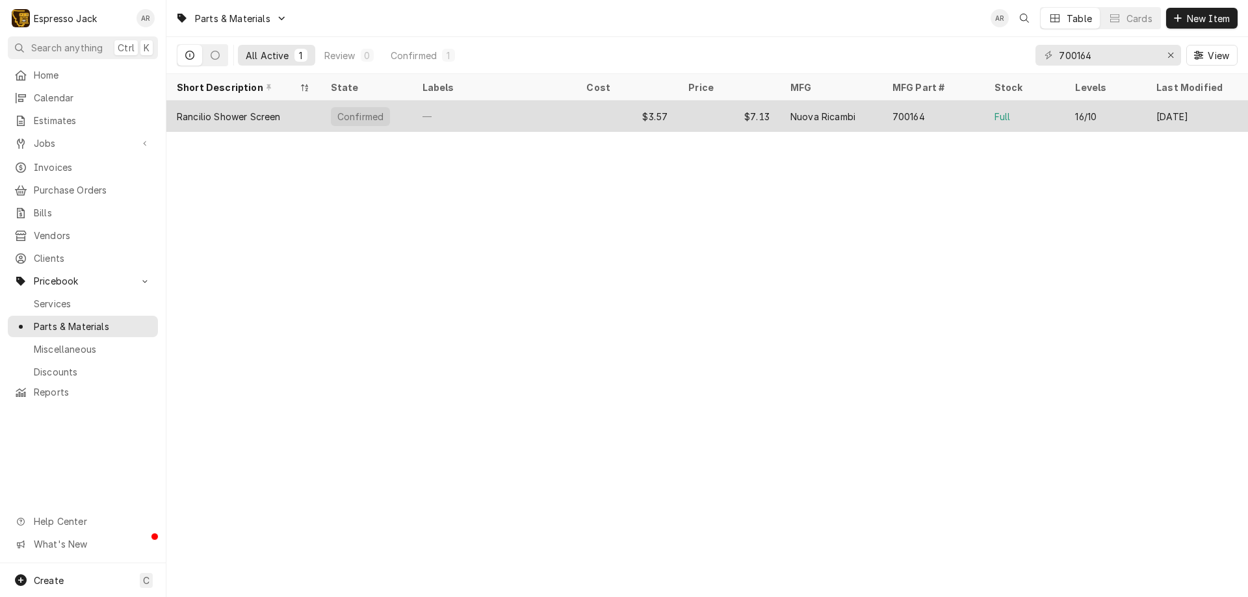
click at [231, 118] on div "Rancilio Shower Screen" at bounding box center [229, 117] width 104 height 14
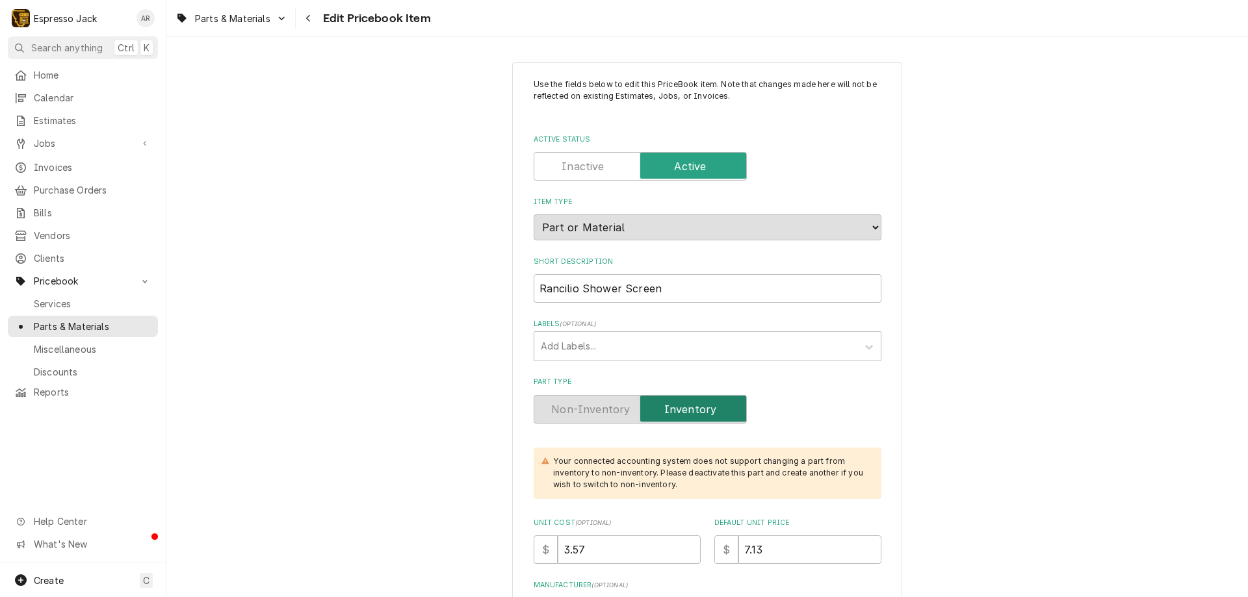
type textarea "x"
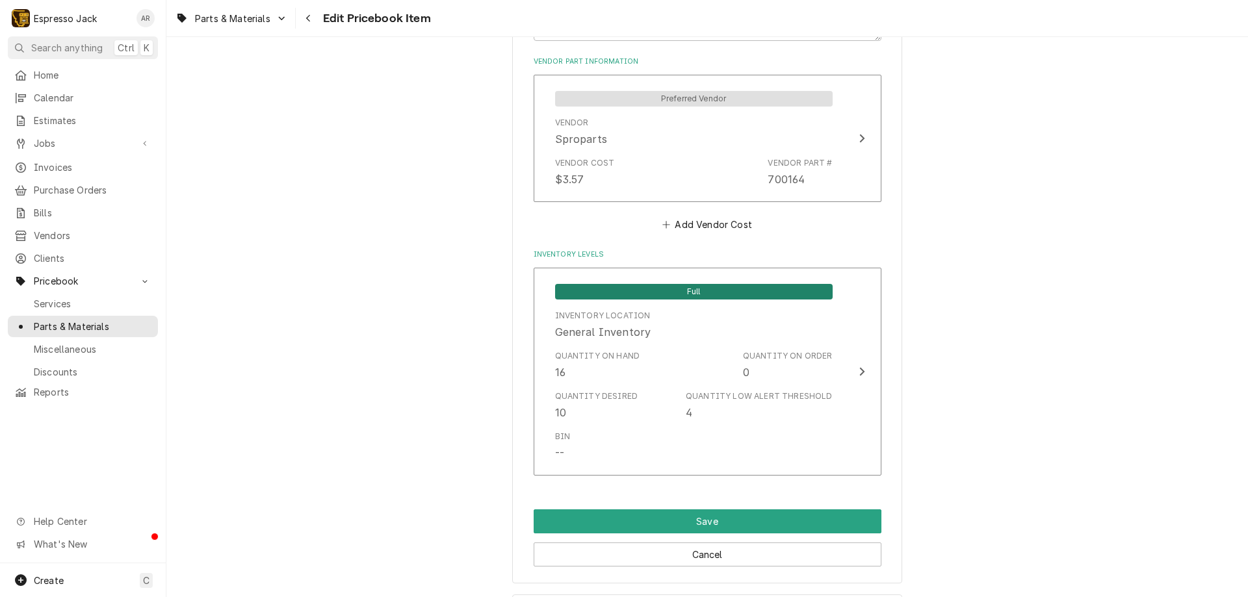
scroll to position [858, 0]
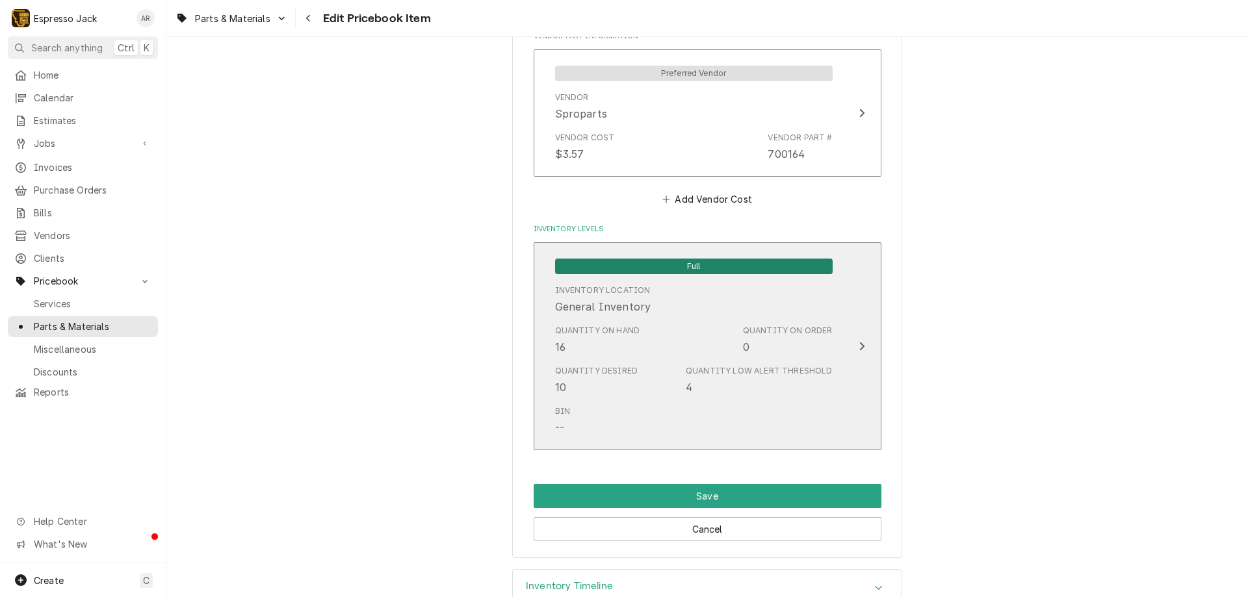
click at [858, 347] on icon "Update Inventory Level" at bounding box center [861, 346] width 6 height 10
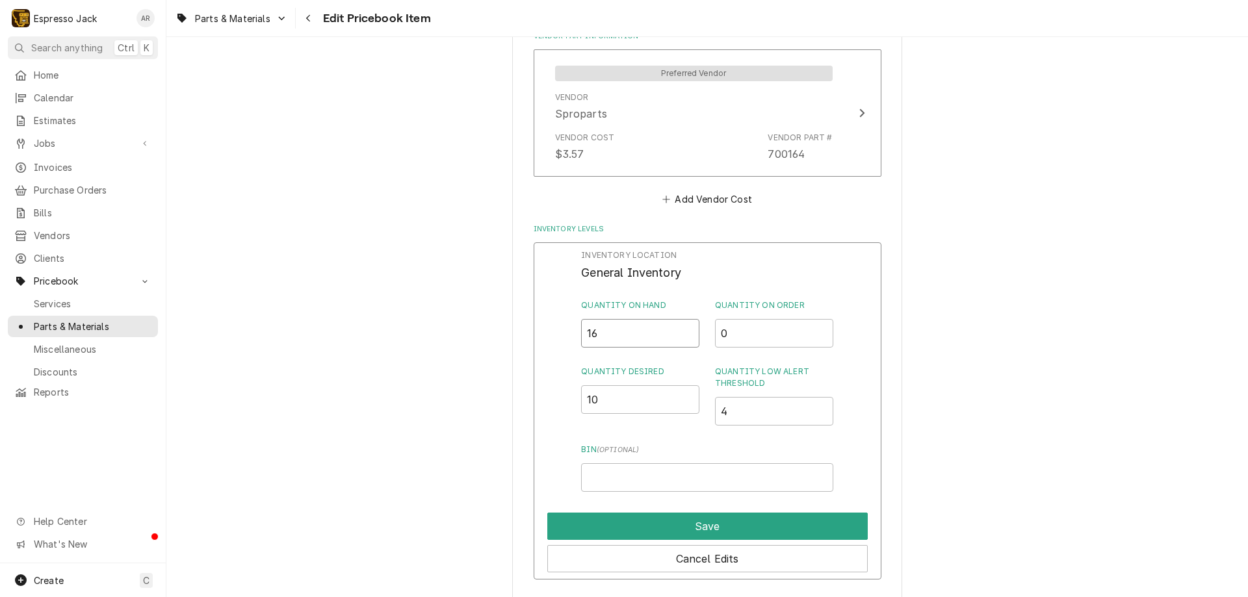
drag, startPoint x: 613, startPoint y: 333, endPoint x: 546, endPoint y: 331, distance: 67.0
click at [546, 333] on div "Inventory Location General Inventory Quantity on Hand 16 Quantity on Order 0 Qu…" at bounding box center [707, 411] width 348 height 338
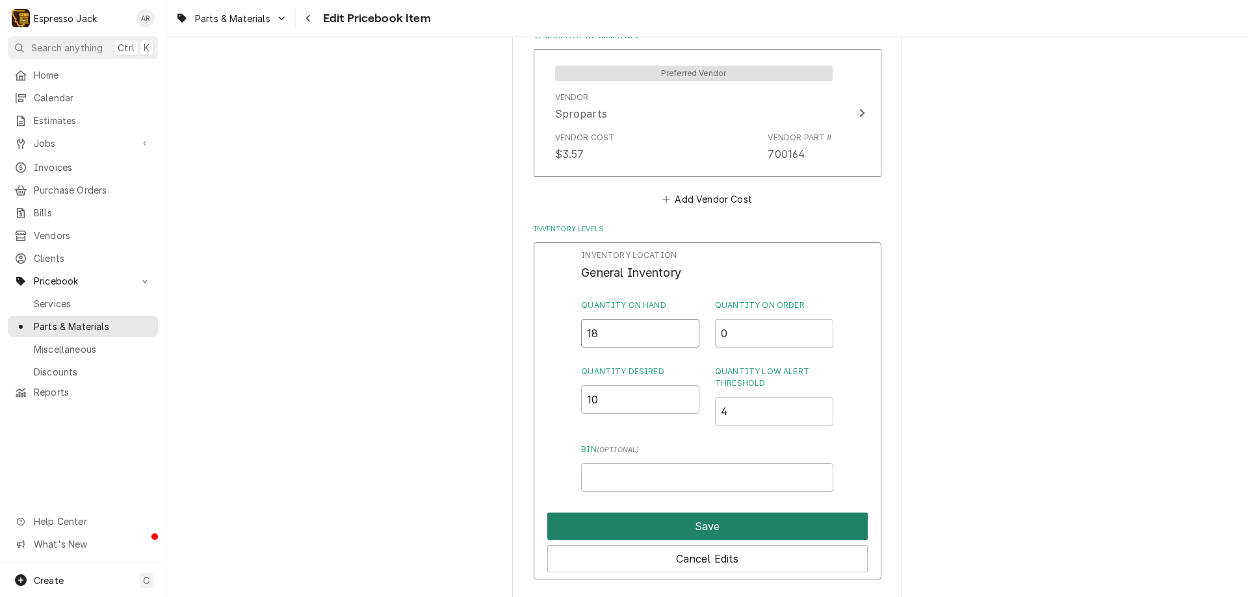
type input "18"
click at [676, 522] on button "Save" at bounding box center [707, 526] width 320 height 27
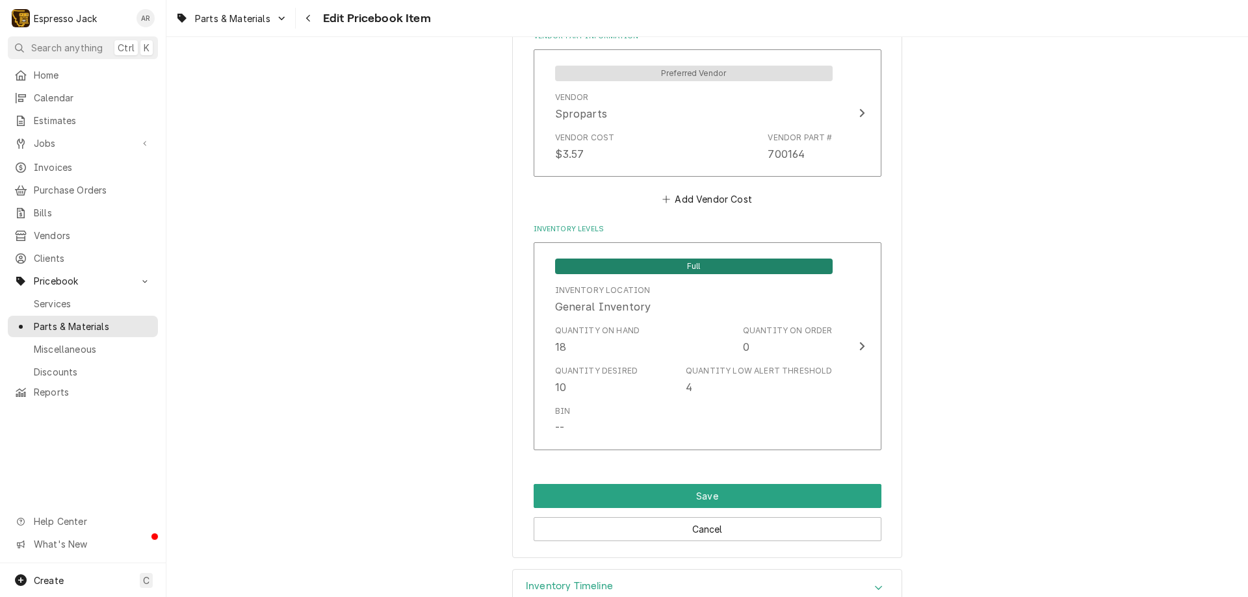
type textarea "x"
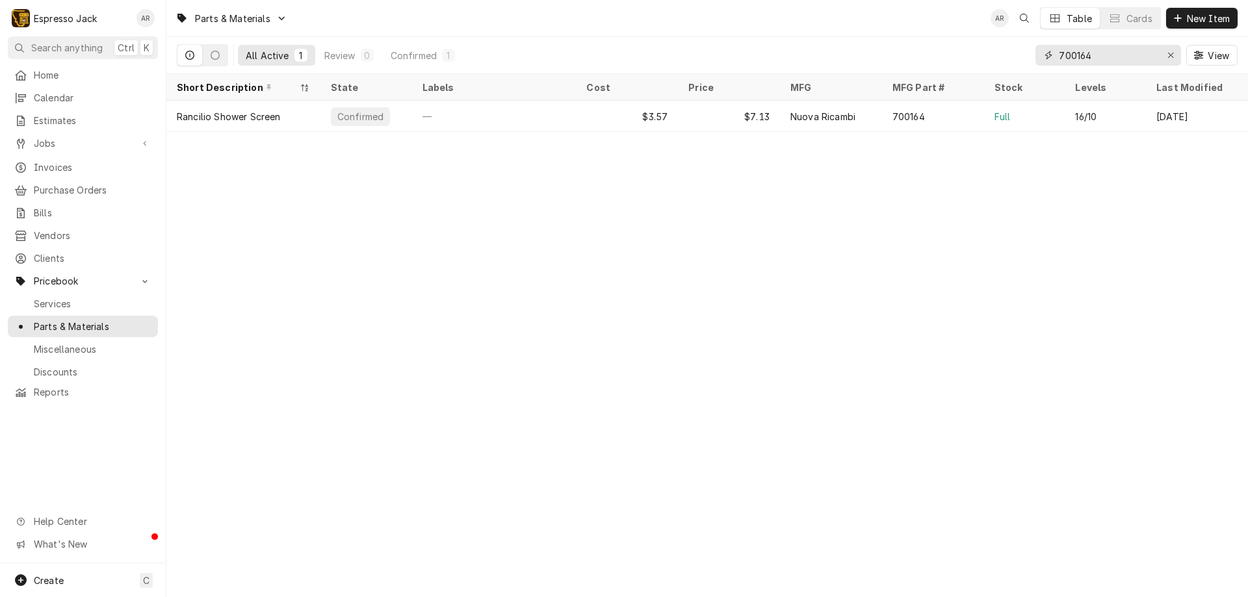
drag, startPoint x: 1121, startPoint y: 57, endPoint x: 945, endPoint y: 58, distance: 176.1
click at [943, 58] on div "All Active 1 Review 0 Confirmed 1 700164 View" at bounding box center [707, 55] width 1060 height 36
drag, startPoint x: 1123, startPoint y: 56, endPoint x: 947, endPoint y: 32, distance: 177.6
click at [947, 32] on div "Parts & Materials AR Table Cards New Item All Active 1 Review 0 Confirmed 1 552…" at bounding box center [706, 37] width 1081 height 74
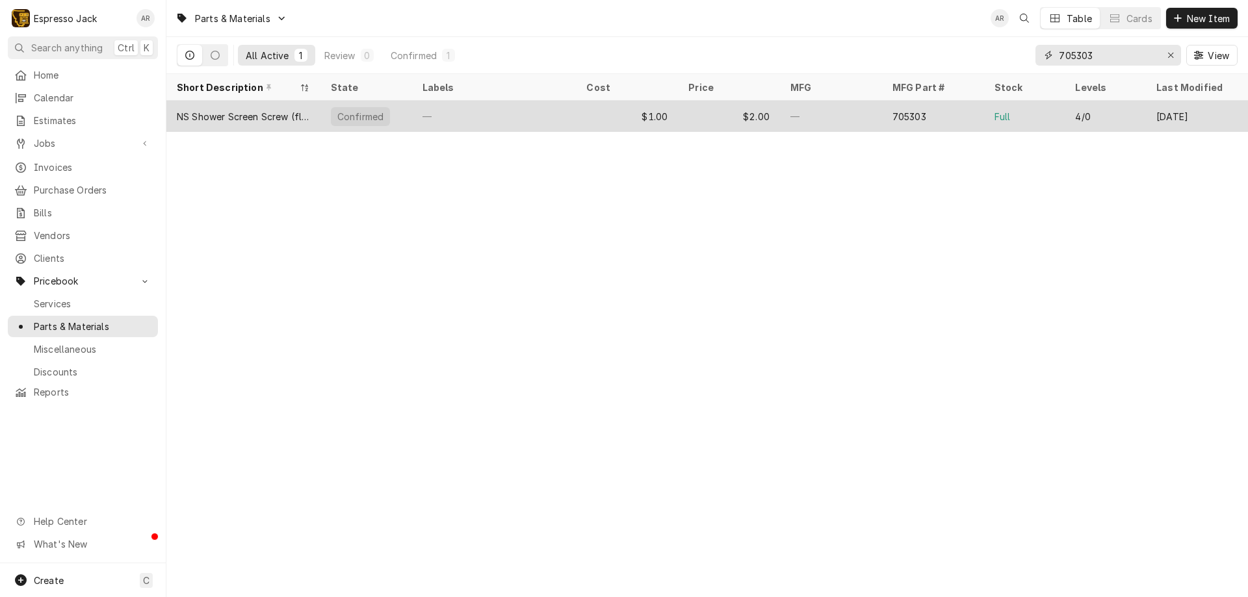
type input "705303"
click at [268, 120] on div "NS Shower Screen Screw (flush flat)" at bounding box center [243, 117] width 133 height 14
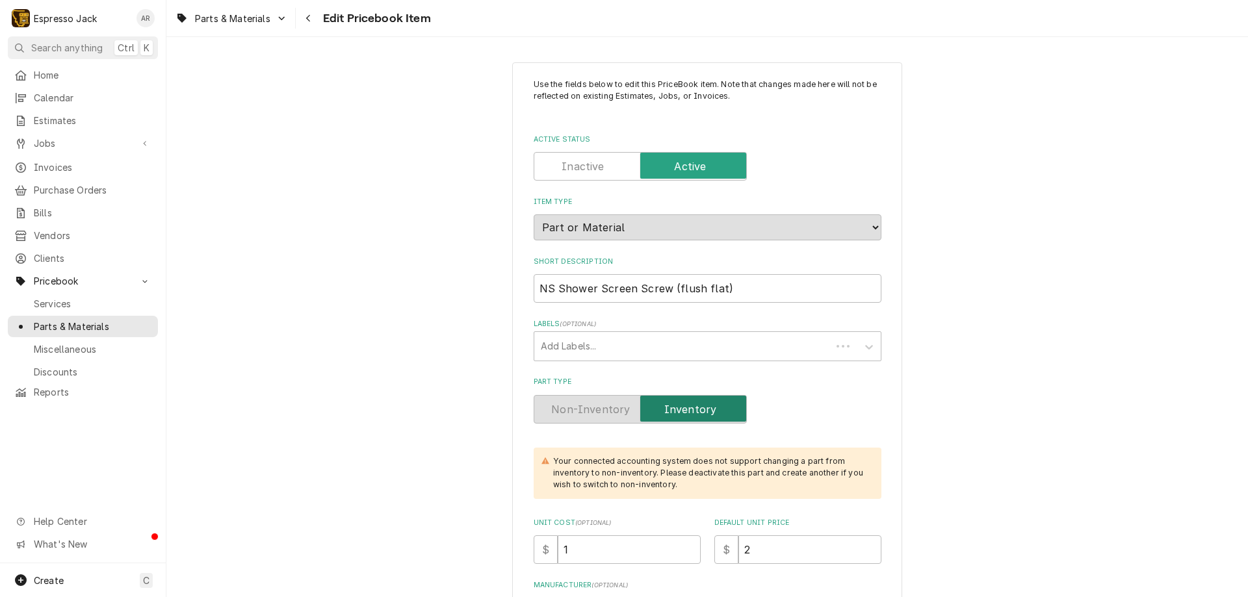
type textarea "x"
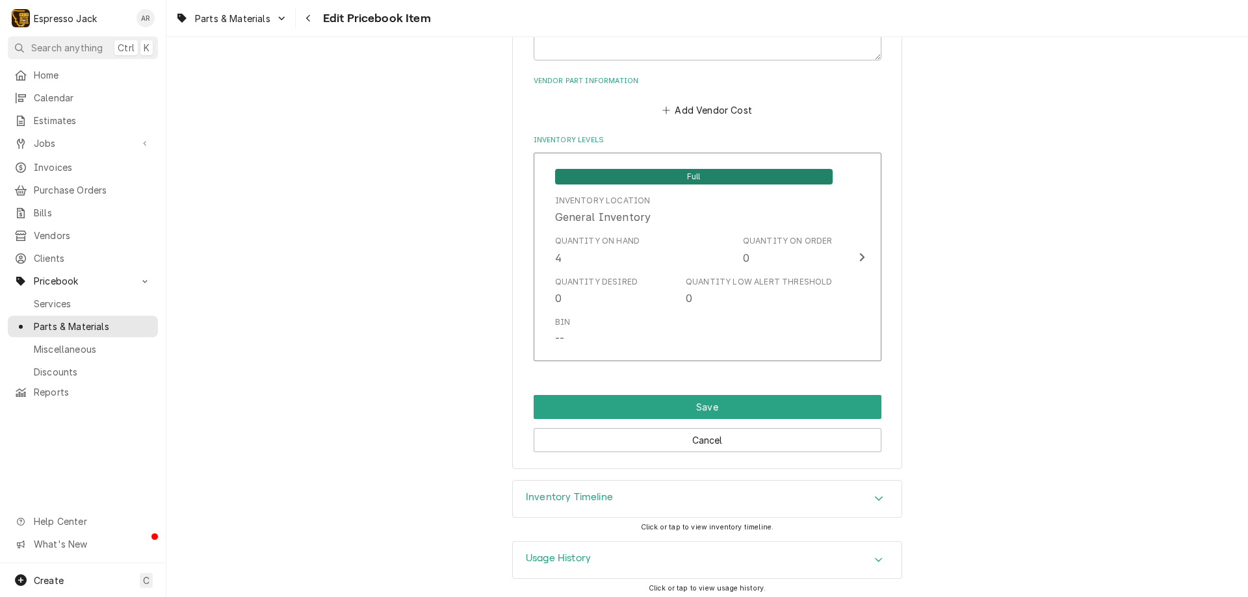
scroll to position [819, 0]
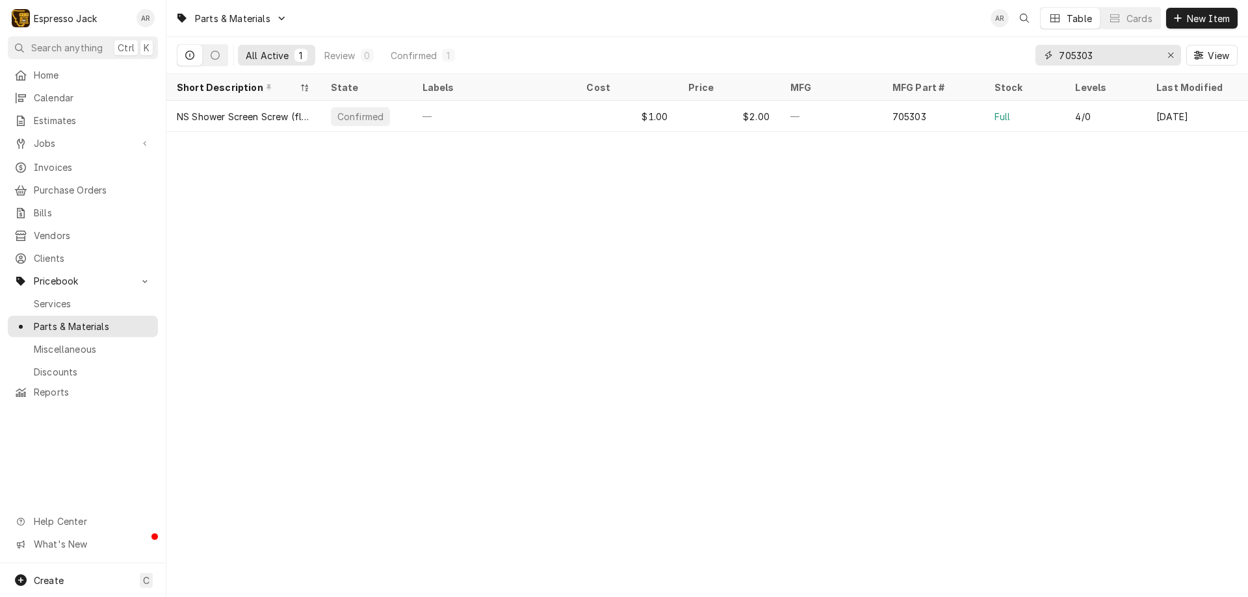
drag, startPoint x: 1099, startPoint y: 58, endPoint x: 1018, endPoint y: 53, distance: 81.3
click at [1017, 54] on div "All Active 1 Review 0 Confirmed 1 705303 View" at bounding box center [707, 55] width 1060 height 36
type input "7"
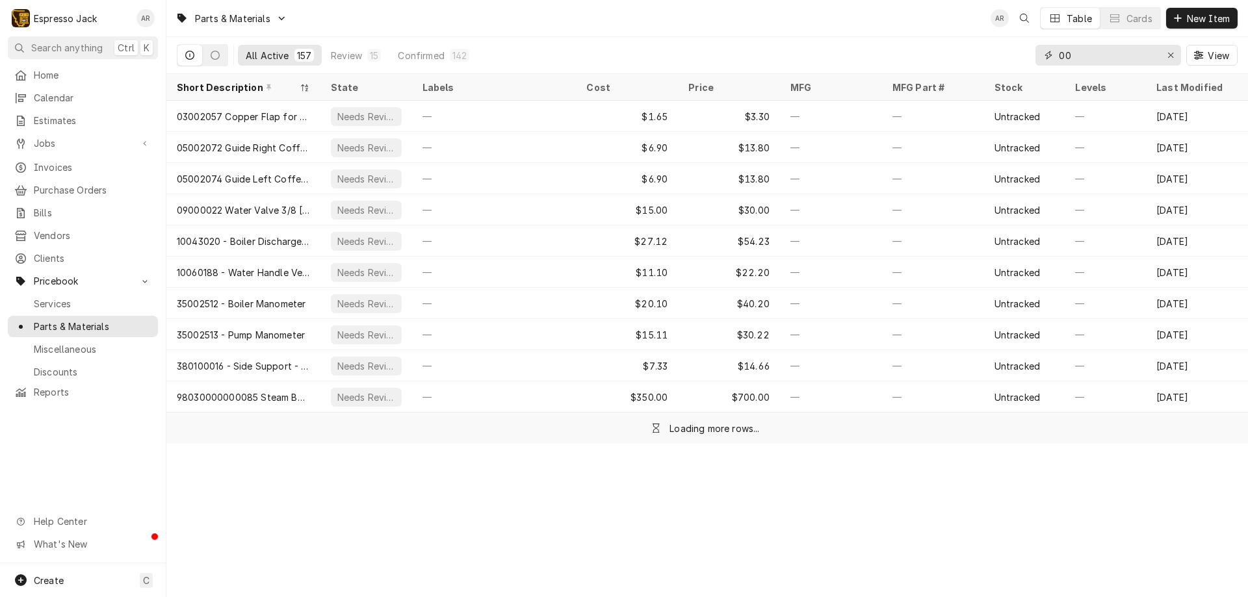
type input "0"
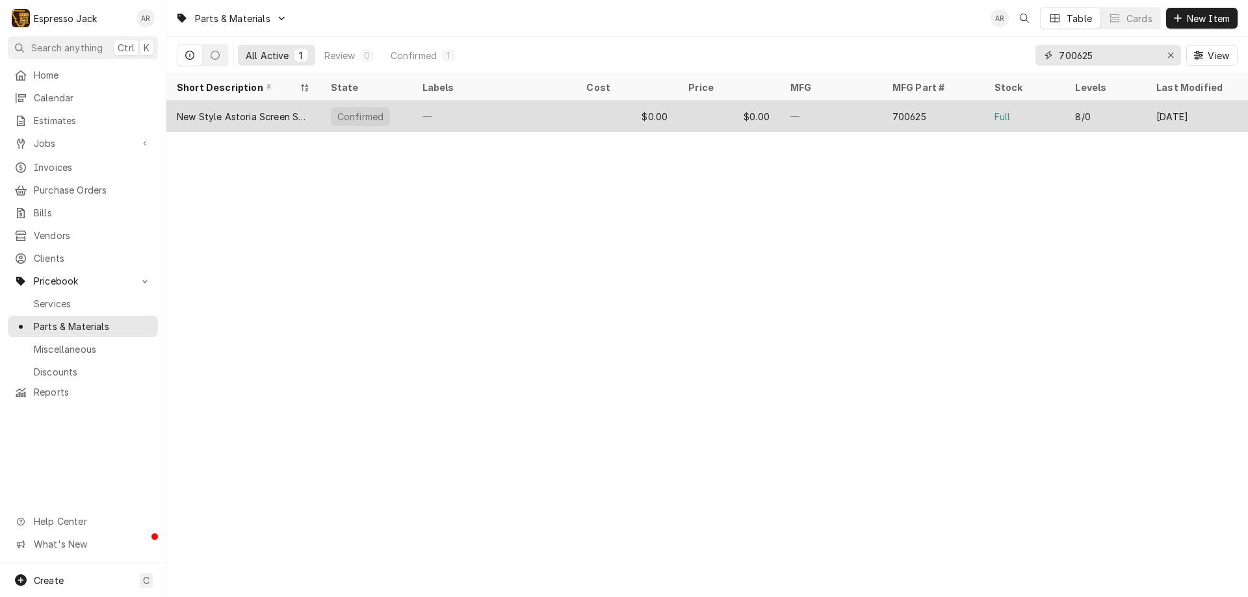
type input "700625"
click at [242, 119] on div "New Style Astoria Screen Screw M5x20" at bounding box center [243, 117] width 133 height 14
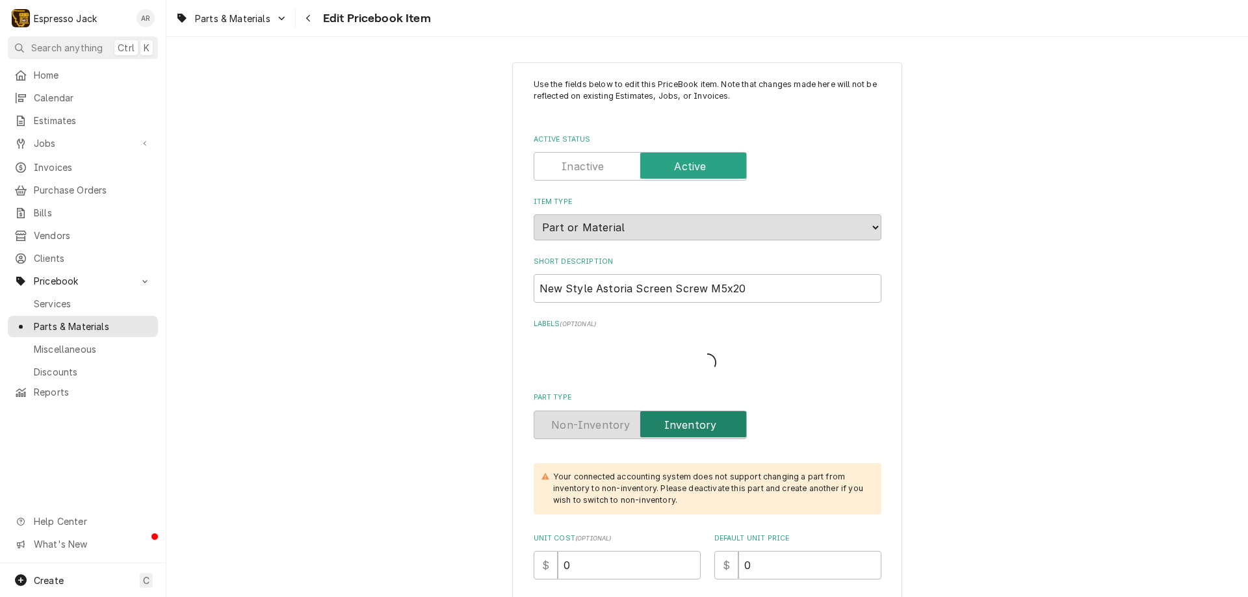
type textarea "x"
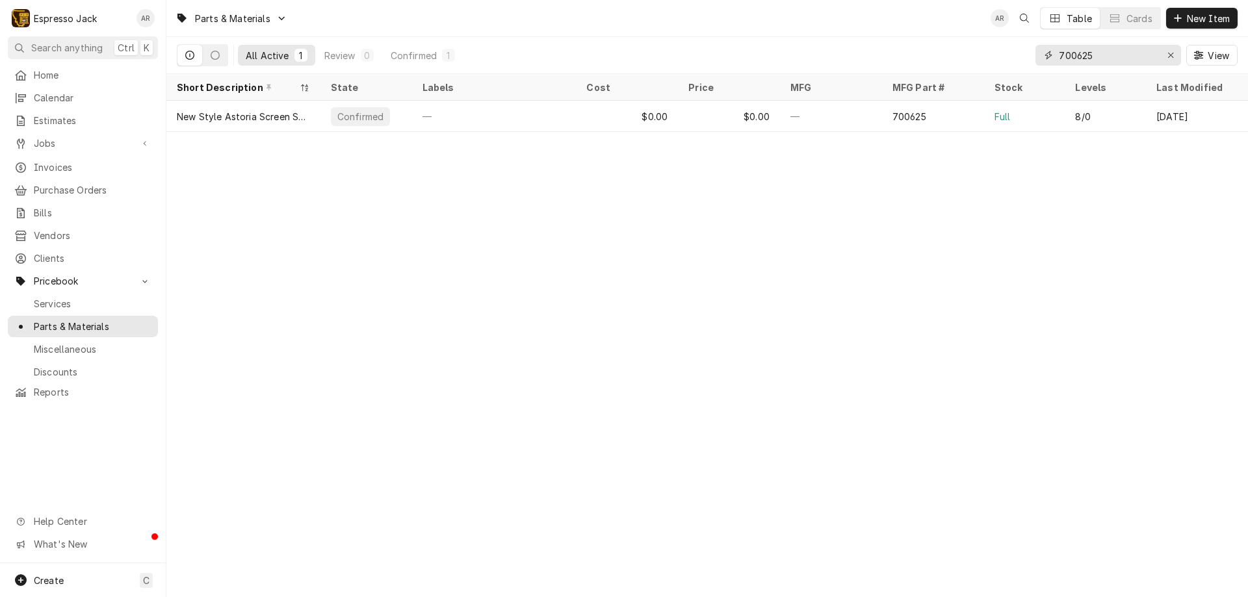
drag, startPoint x: 1109, startPoint y: 56, endPoint x: 971, endPoint y: 52, distance: 138.5
click at [969, 53] on div "All Active 1 Review 0 Confirmed 1 700625 View" at bounding box center [707, 55] width 1060 height 36
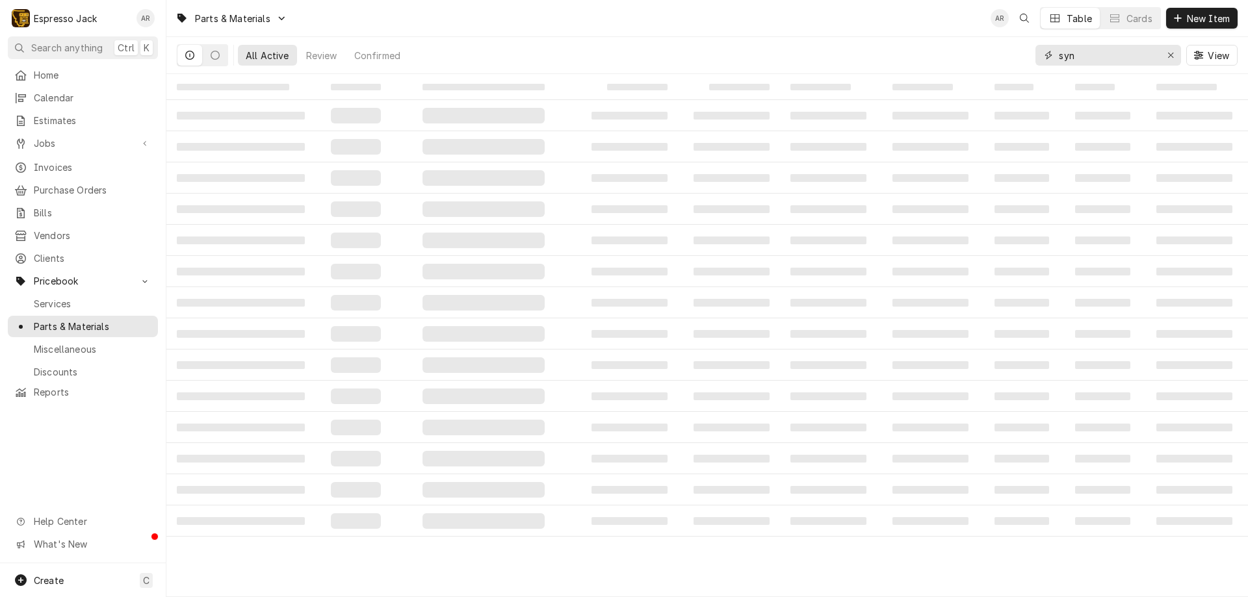
type input "syn"
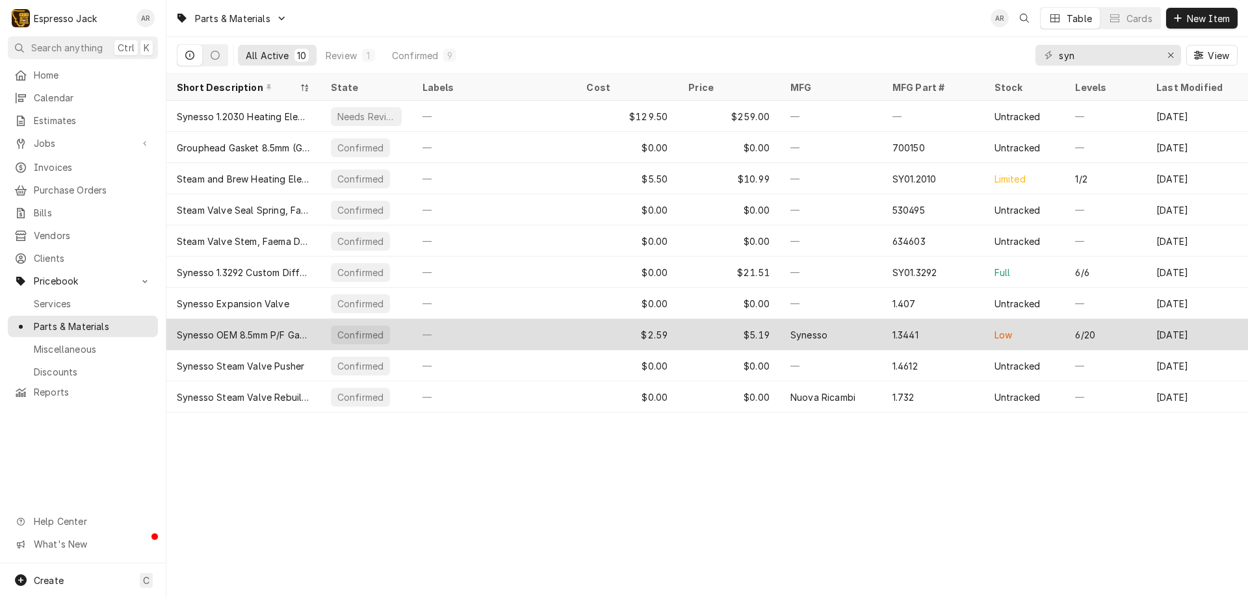
click at [239, 339] on div "Synesso OEM 8.5mm P/F Gasket" at bounding box center [243, 334] width 154 height 31
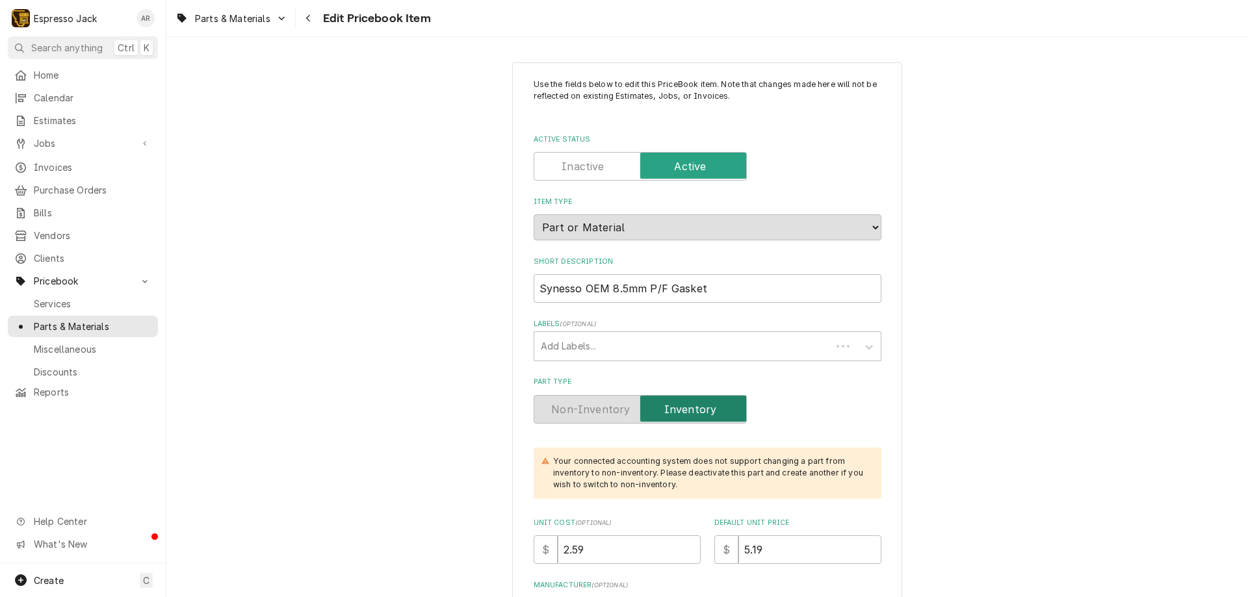
type textarea "x"
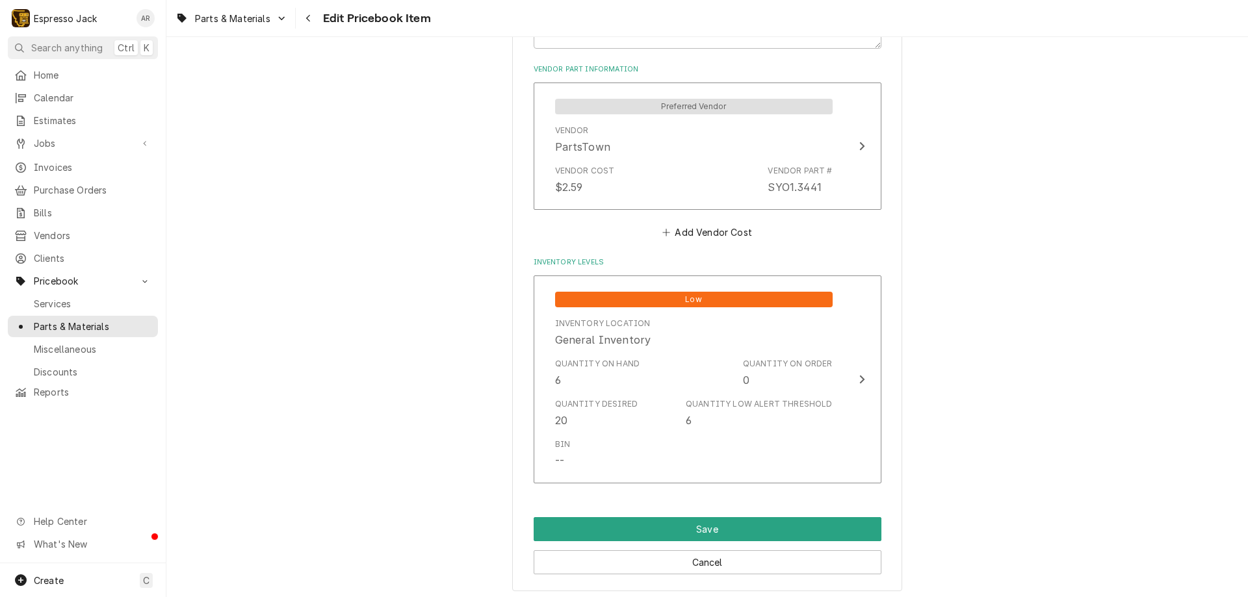
scroll to position [858, 0]
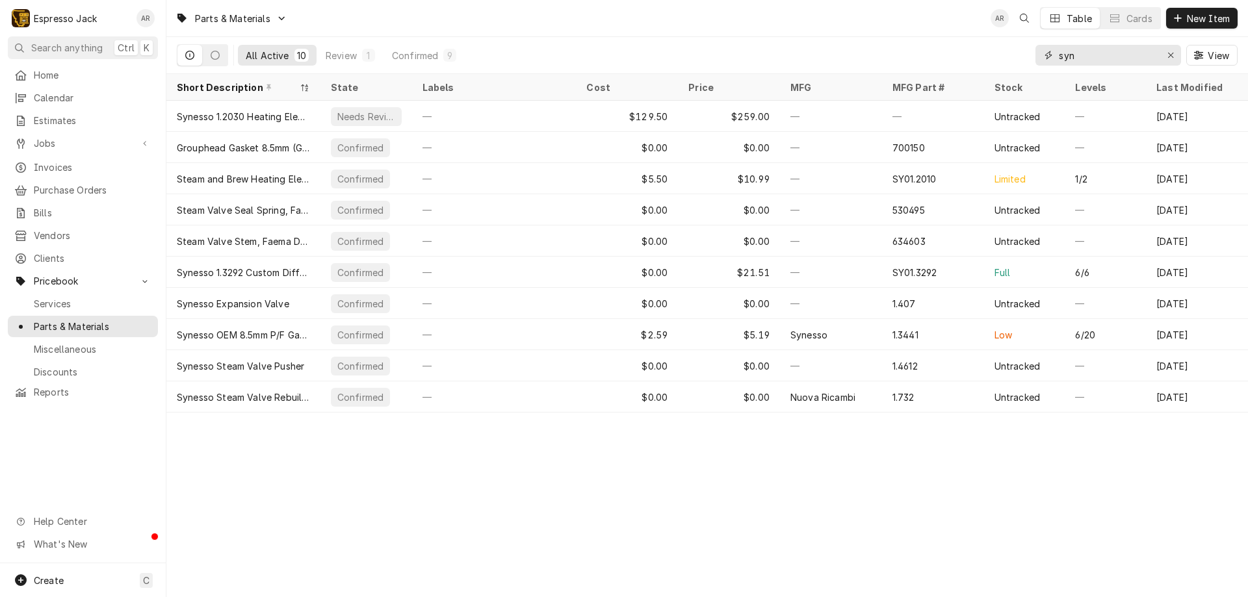
drag, startPoint x: 1084, startPoint y: 55, endPoint x: 901, endPoint y: 58, distance: 182.6
click at [901, 58] on div "All Active 10 Review 1 Confirmed 9 syn View" at bounding box center [707, 55] width 1060 height 36
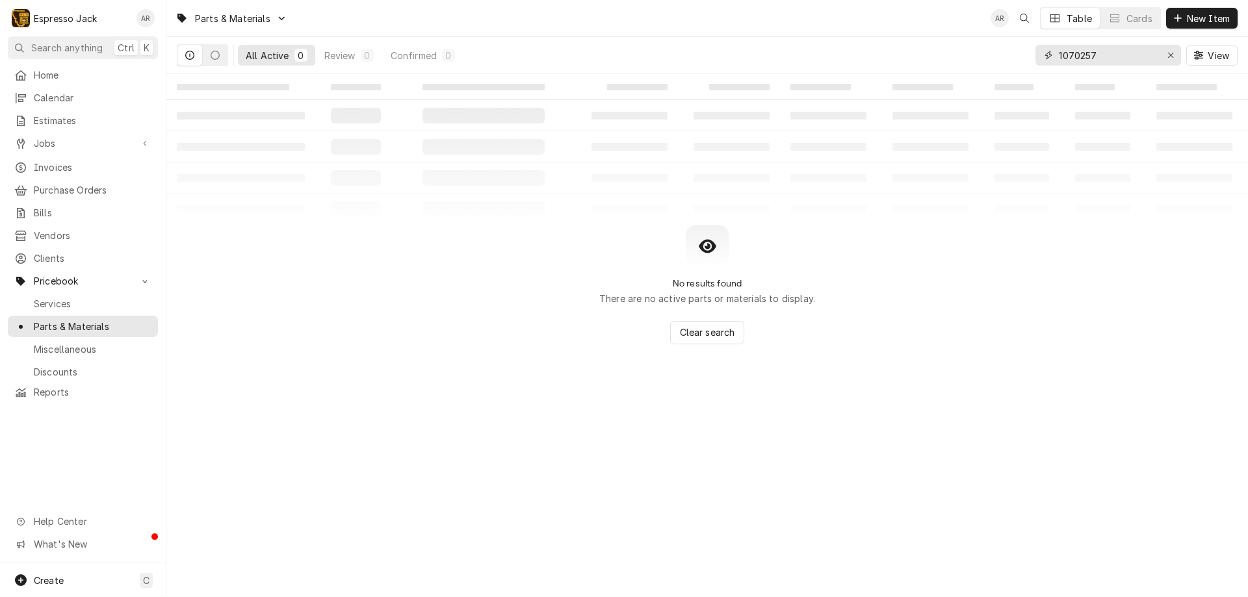
drag, startPoint x: 1106, startPoint y: 57, endPoint x: 869, endPoint y: 88, distance: 239.3
click at [853, 86] on div "Parts & Materials AR Table Cards New Item All Active 0 Review 0 Confirmed 0 107…" at bounding box center [706, 298] width 1081 height 597
drag, startPoint x: 1104, startPoint y: 54, endPoint x: 988, endPoint y: 50, distance: 115.7
click at [988, 50] on div "All Active 0 Review 0 Confirmed 0 1070257 View" at bounding box center [707, 55] width 1060 height 36
type input "f"
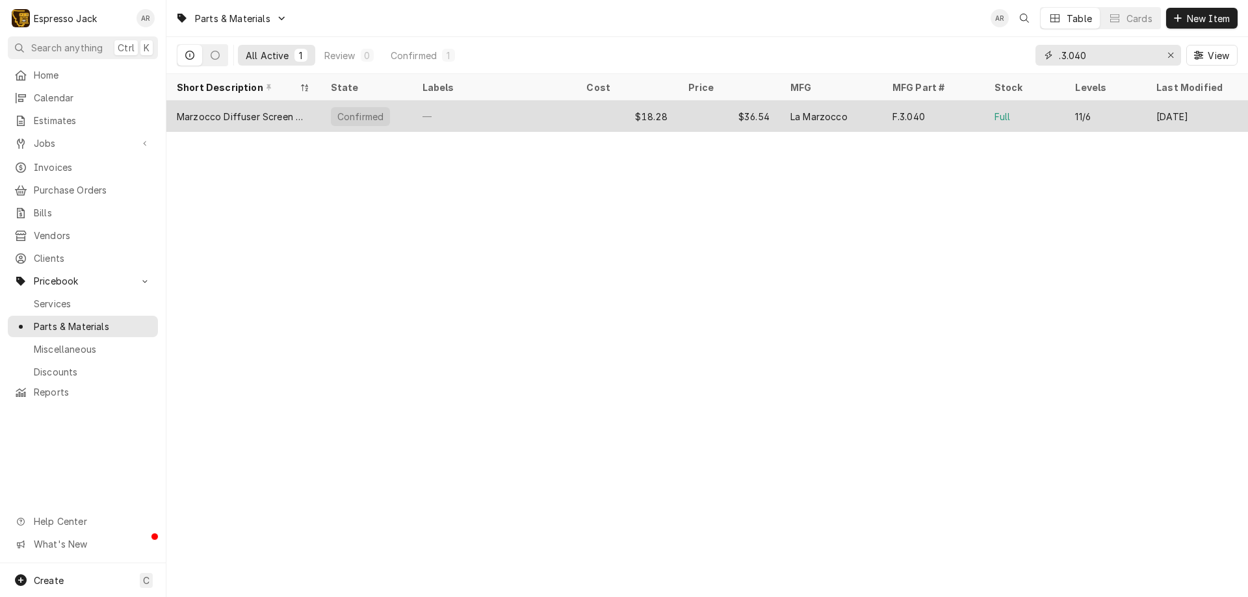
type input ".3.040"
click at [280, 110] on div "Marzocco Diffuser Screen w/ Logo" at bounding box center [243, 117] width 133 height 14
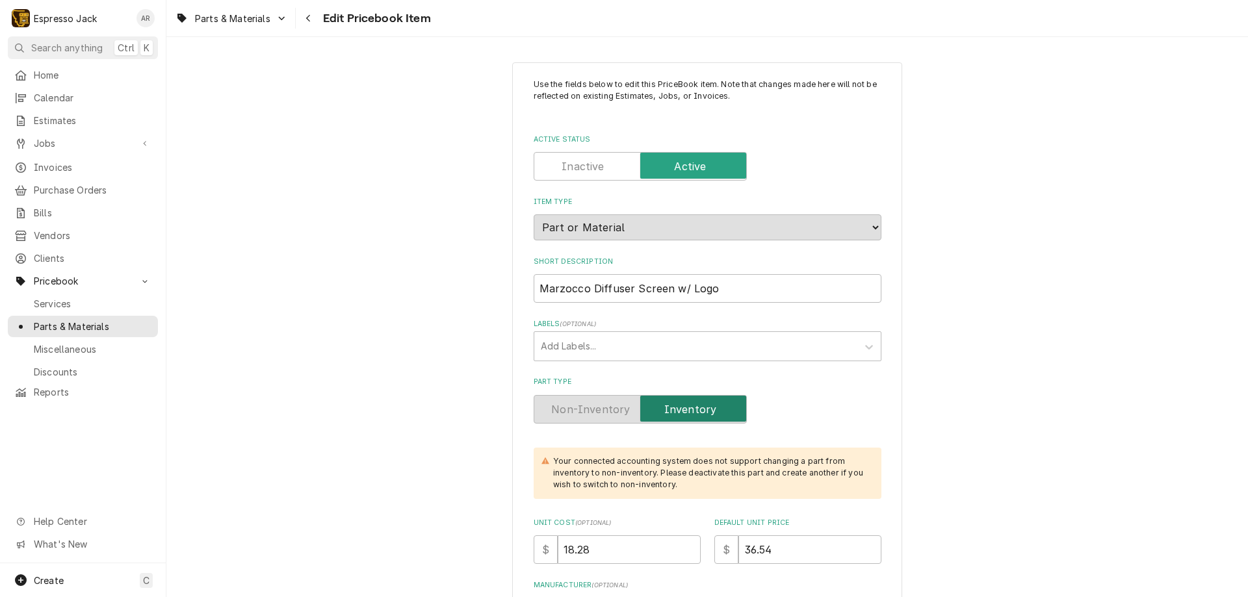
type textarea "x"
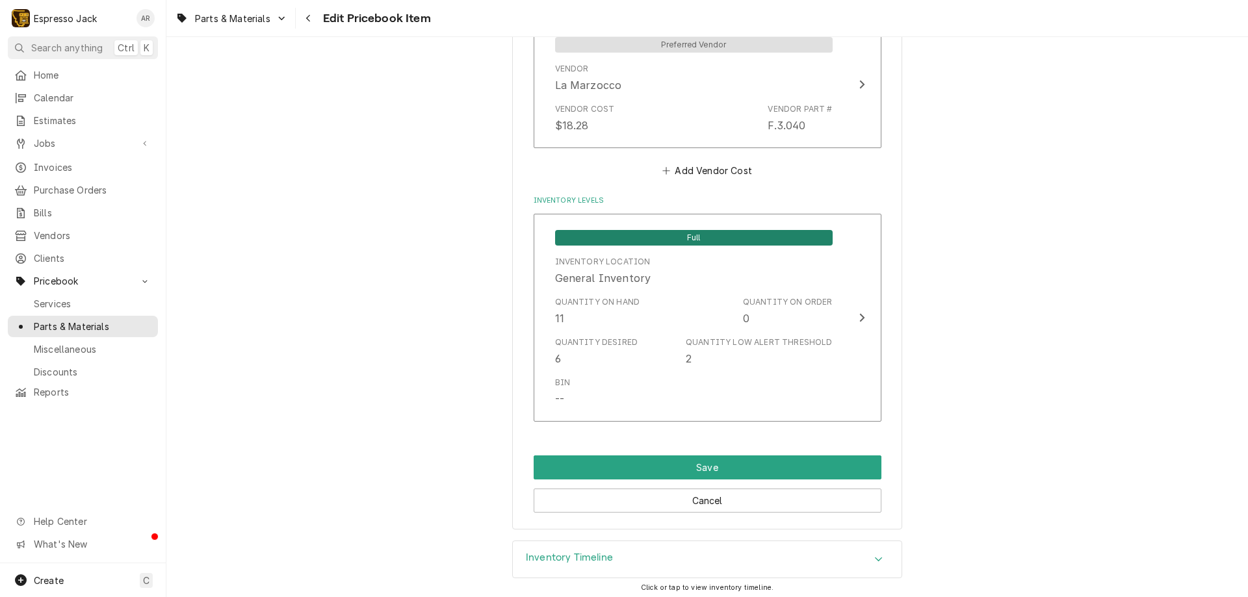
scroll to position [953, 0]
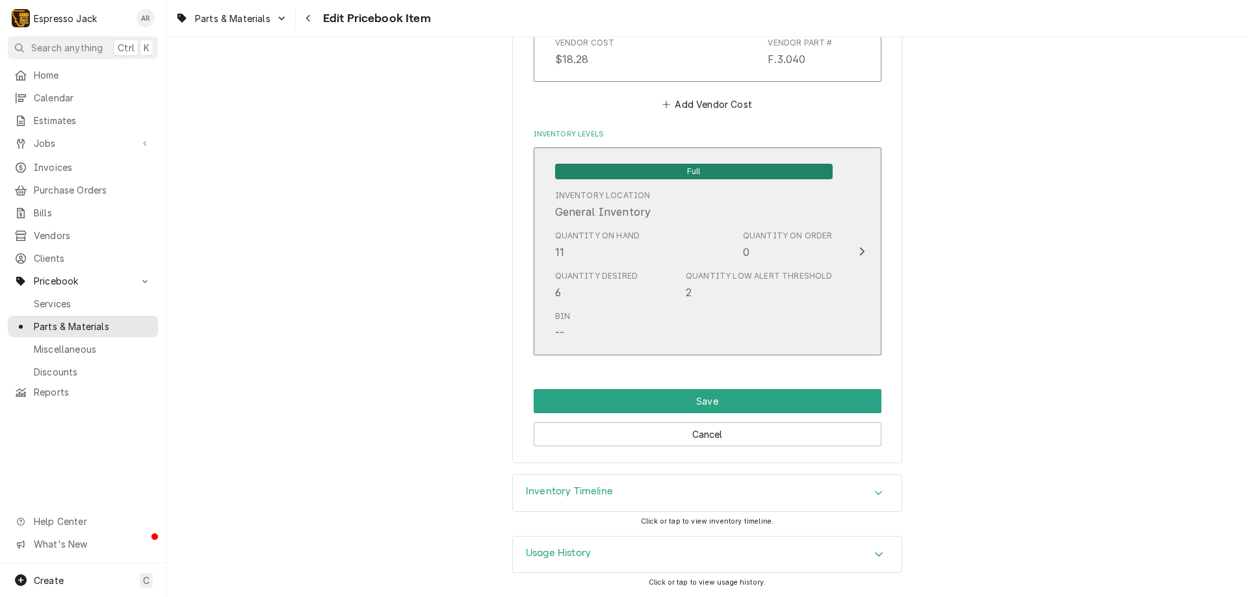
click at [863, 251] on div "Update Inventory Level" at bounding box center [861, 252] width 17 height 16
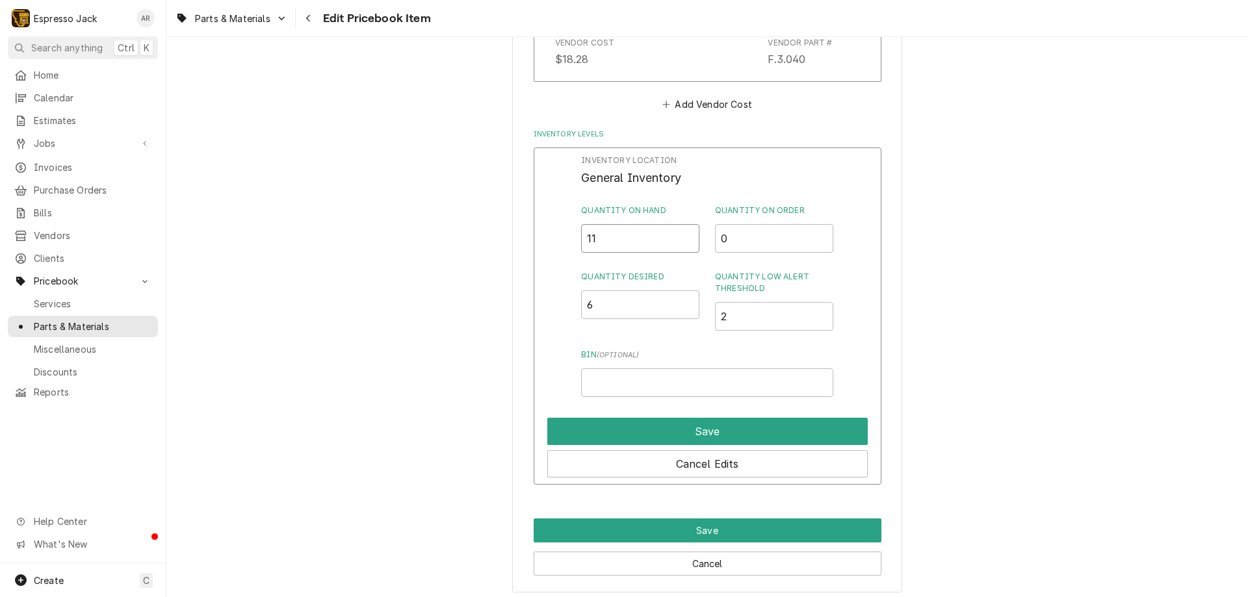
drag, startPoint x: 606, startPoint y: 237, endPoint x: 399, endPoint y: 223, distance: 207.1
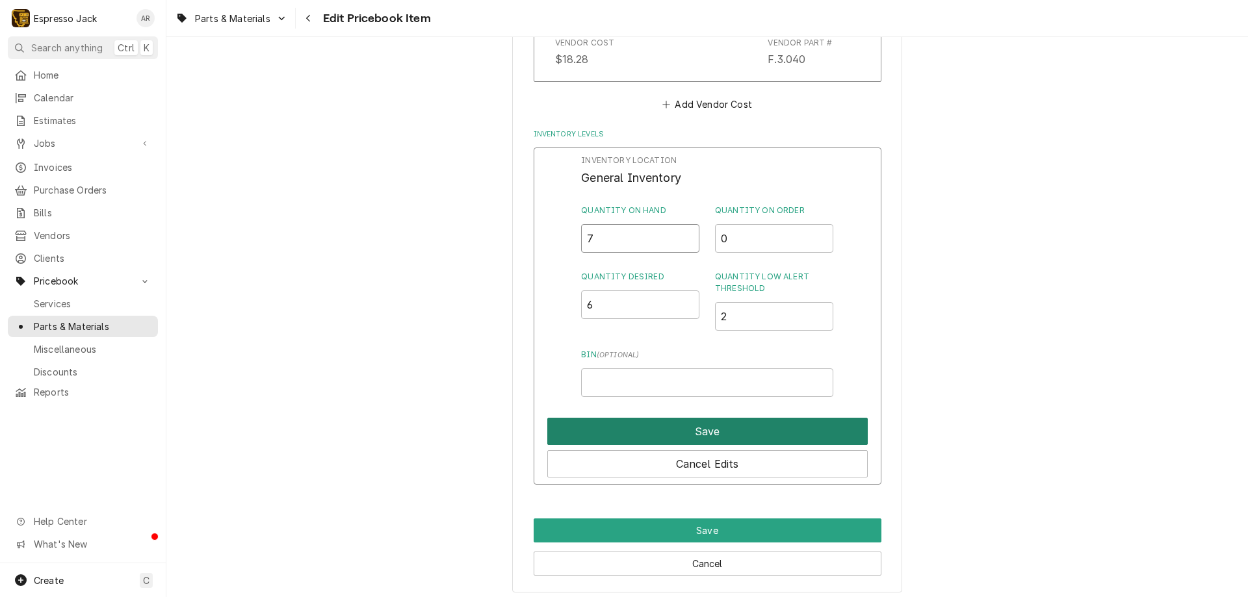
type input "7"
click at [712, 435] on button "Save" at bounding box center [707, 431] width 320 height 27
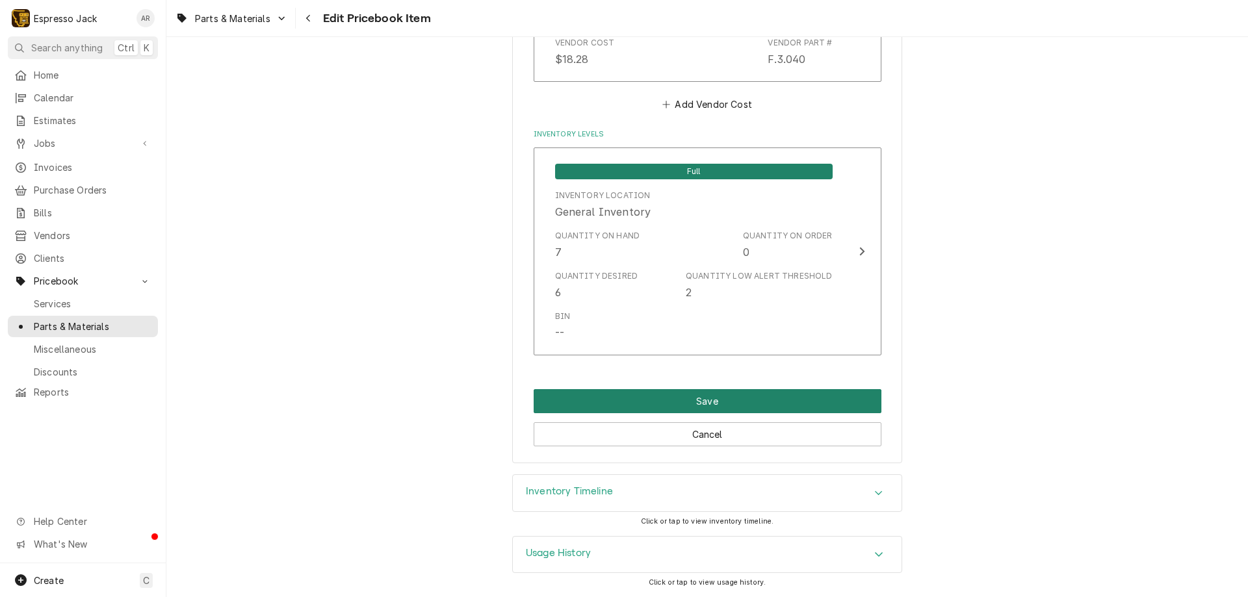
click at [697, 401] on button "Save" at bounding box center [707, 401] width 348 height 24
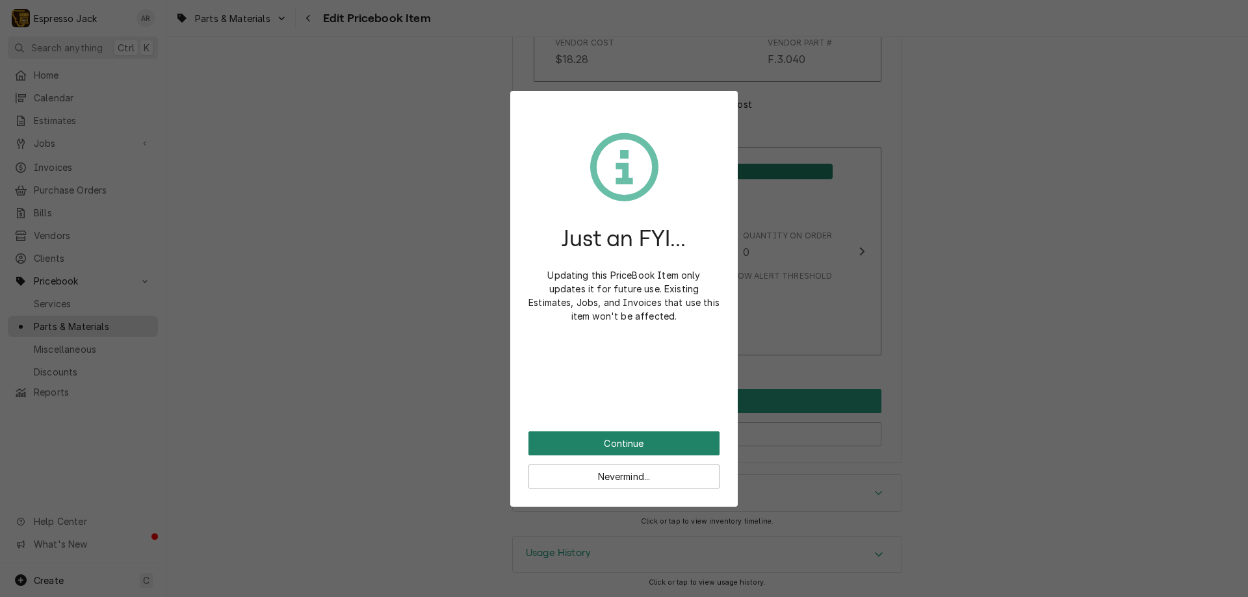
click at [629, 437] on button "Continue" at bounding box center [623, 443] width 191 height 24
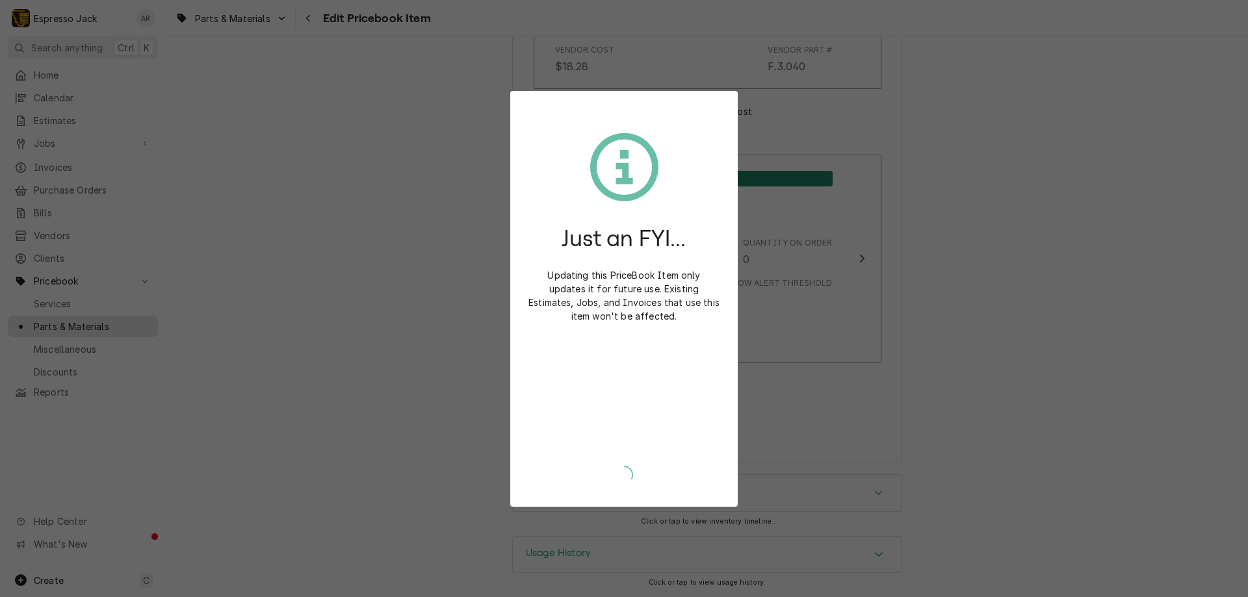
scroll to position [945, 0]
type textarea "x"
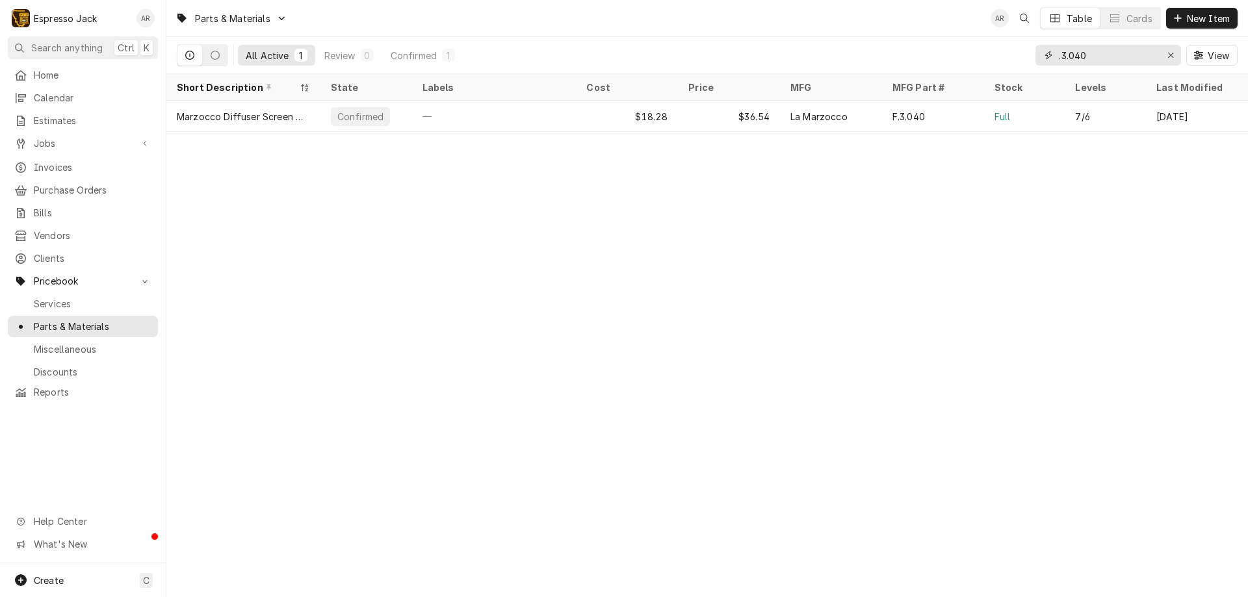
drag, startPoint x: 1104, startPoint y: 56, endPoint x: 929, endPoint y: 48, distance: 175.6
click at [929, 48] on div "All Active 1 Review 0 Confirmed 1 .3.040 View" at bounding box center [707, 55] width 1060 height 36
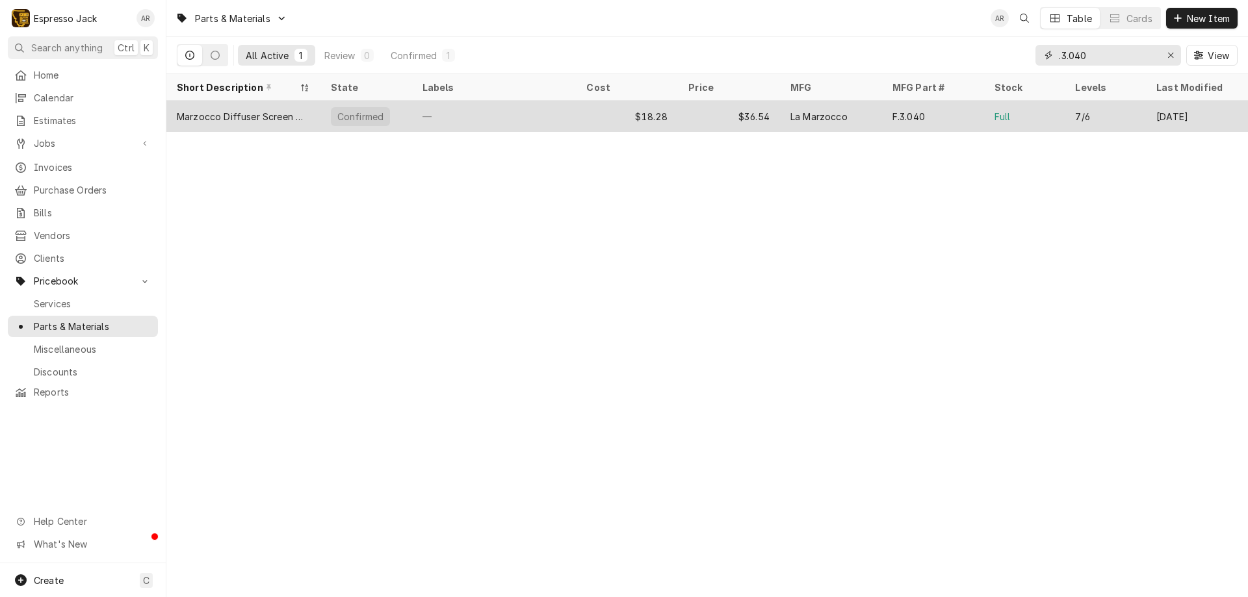
type input "1"
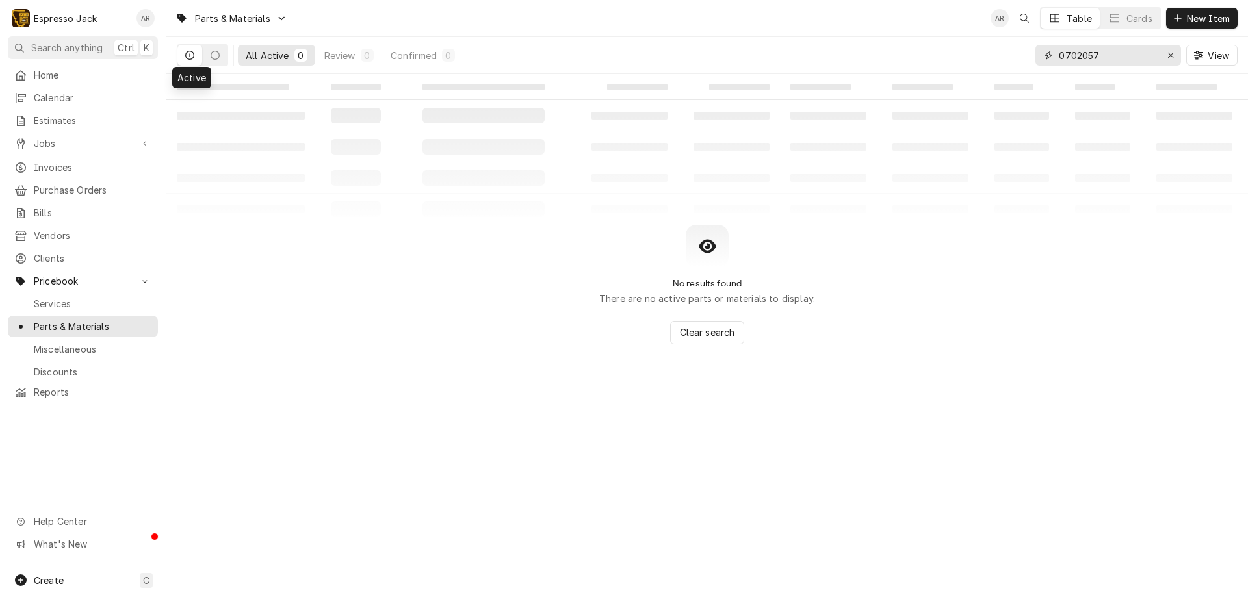
type input "0702057"
click at [187, 54] on icon "Dynamic Content Wrapper" at bounding box center [189, 55] width 9 height 9
drag, startPoint x: 352, startPoint y: 105, endPoint x: 339, endPoint y: 110, distance: 14.6
click at [339, 110] on table "‌ ‌ ‌ ‌ ‌ ‌ ‌ ‌ ‌ ‌ ‌ ‌ ‌ ‌ ‌ ‌ ‌ ‌ ‌ ‌ ‌ ‌ ‌ ‌ ‌ ‌ ‌ ‌ ‌ ‌ ‌ ‌ ‌ ‌ ‌ ‌ ‌ ‌ ‌ ‌…" at bounding box center [706, 149] width 1081 height 151
click at [287, 21] on div "Dynamic Content Wrapper" at bounding box center [282, 18] width 10 height 10
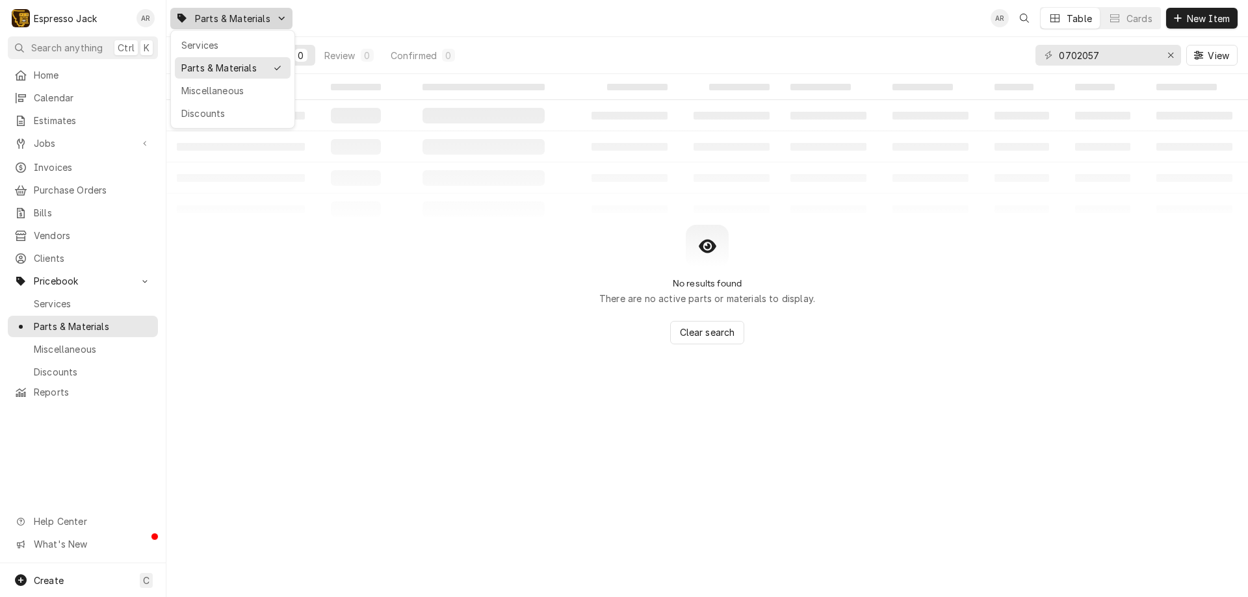
click at [287, 21] on html "E Espresso Jack AR Search anything Ctrl K Home Calendar Estimates Jobs Jobs Job…" at bounding box center [624, 298] width 1248 height 597
click at [1223, 60] on span "View" at bounding box center [1218, 56] width 27 height 14
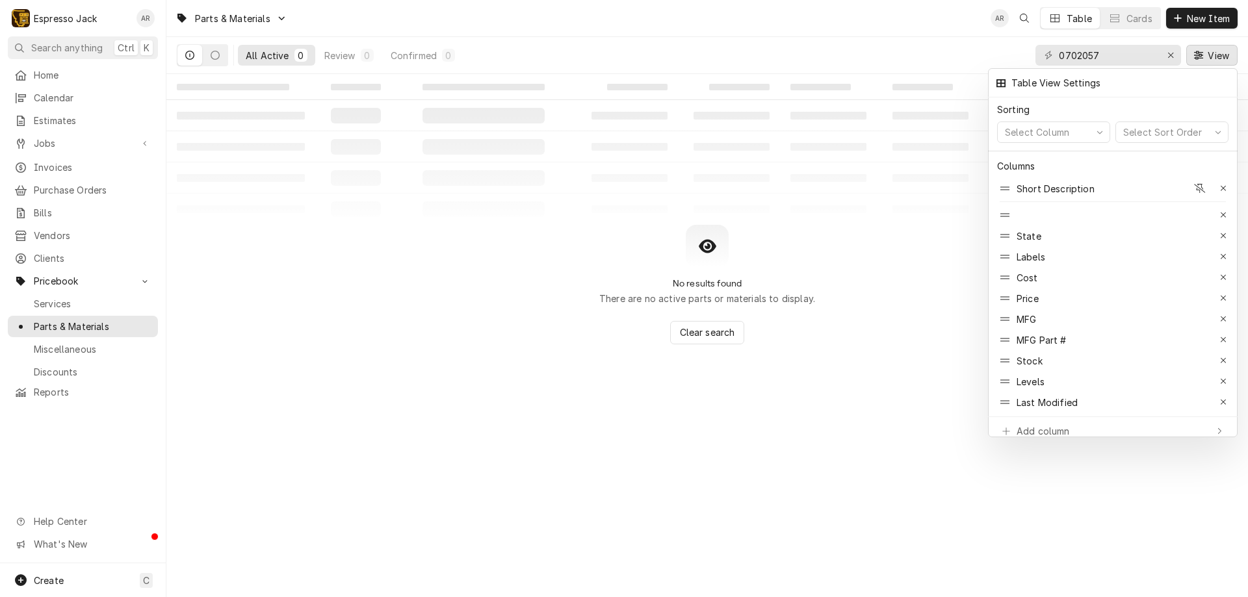
click at [1223, 60] on div at bounding box center [624, 298] width 1248 height 597
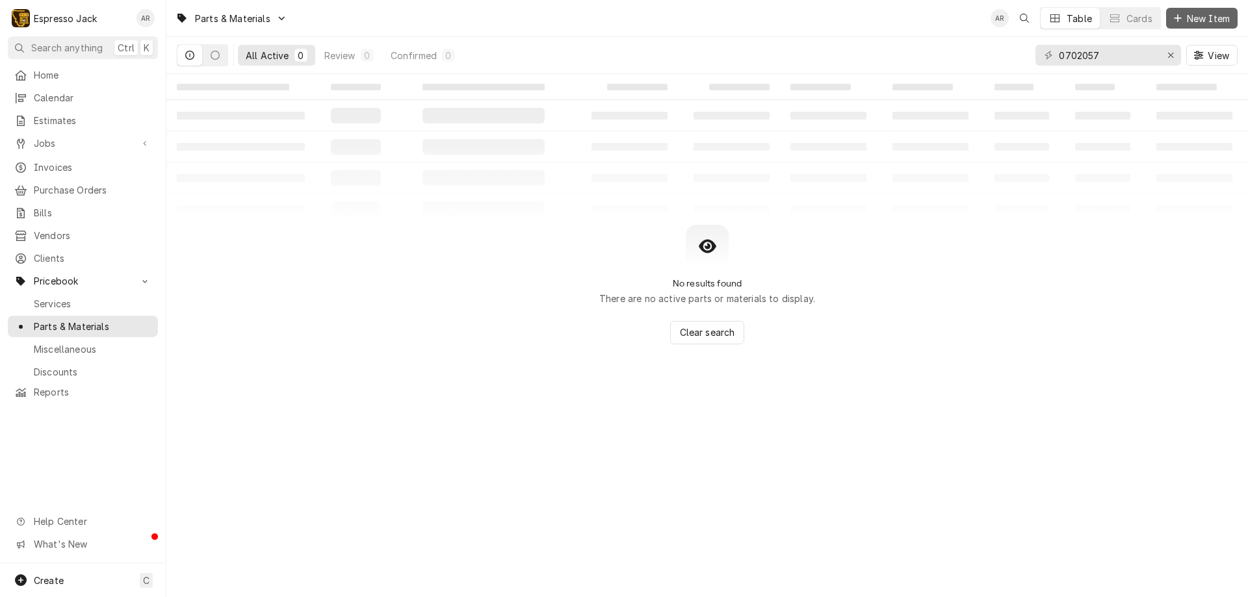
click at [1196, 14] on span "New Item" at bounding box center [1208, 19] width 48 height 14
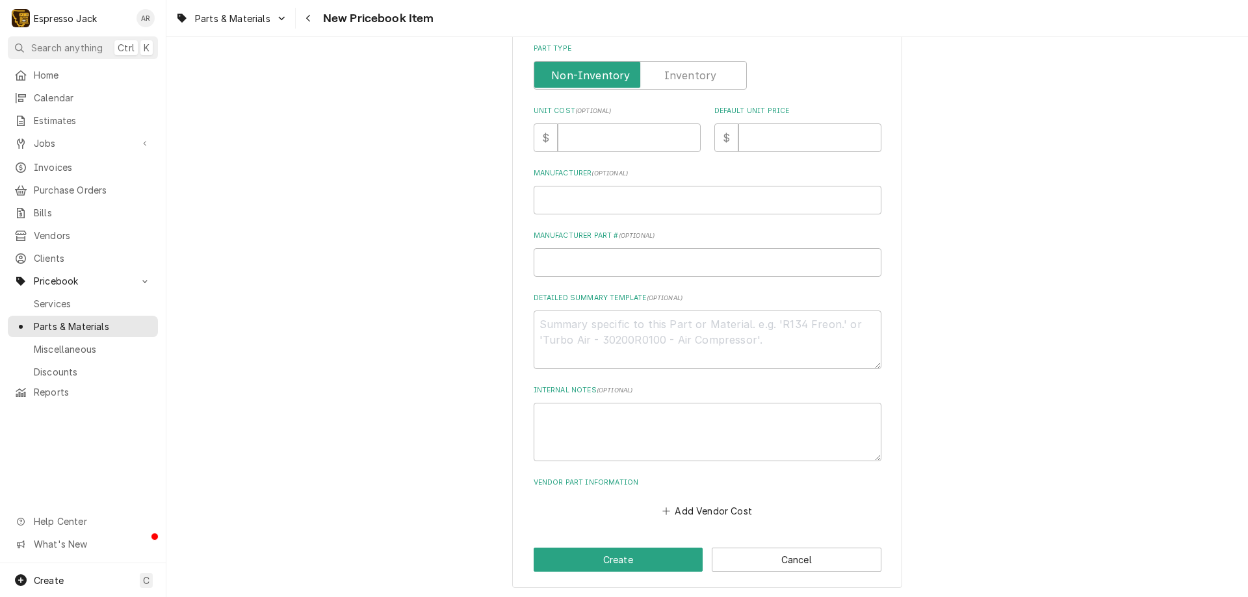
scroll to position [324, 0]
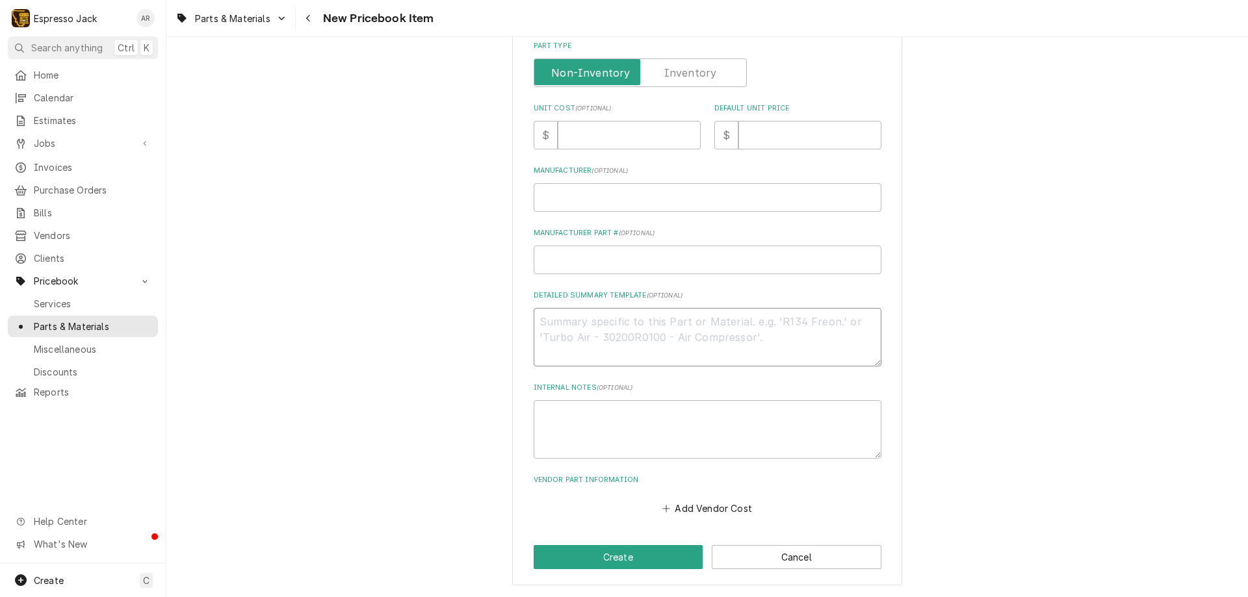
click at [578, 332] on textarea "Detailed Summary Template ( optional )" at bounding box center [707, 337] width 348 height 58
type textarea "x"
type textarea "n"
type textarea "x"
type textarea "ne"
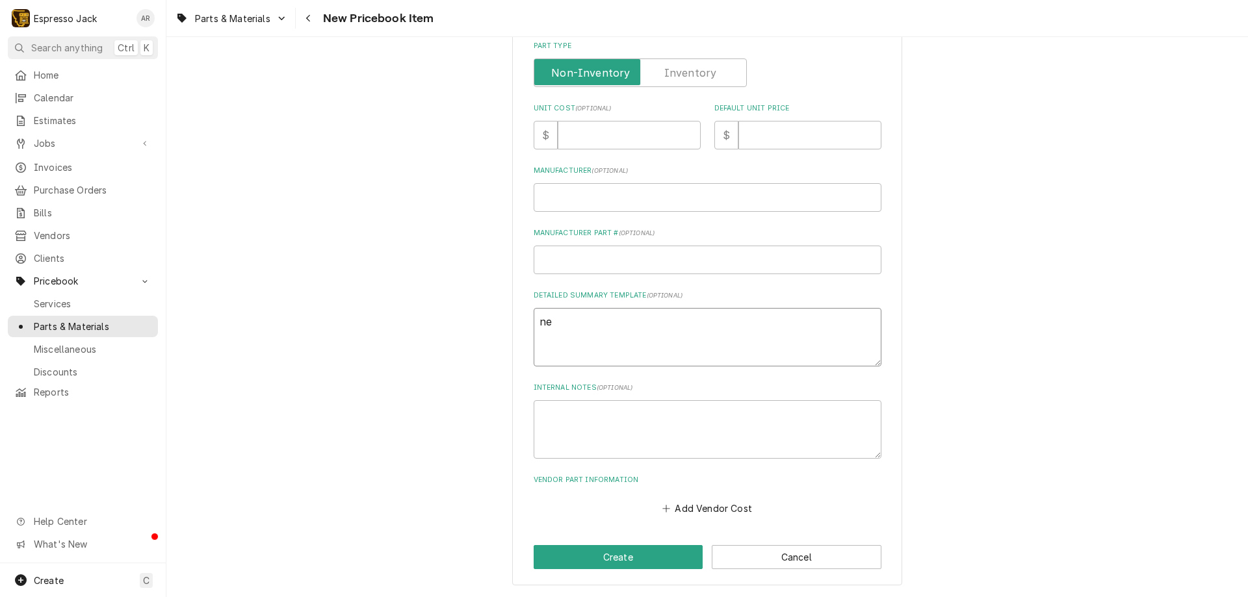
type textarea "x"
type textarea "new"
type textarea "x"
type textarea "new"
type textarea "x"
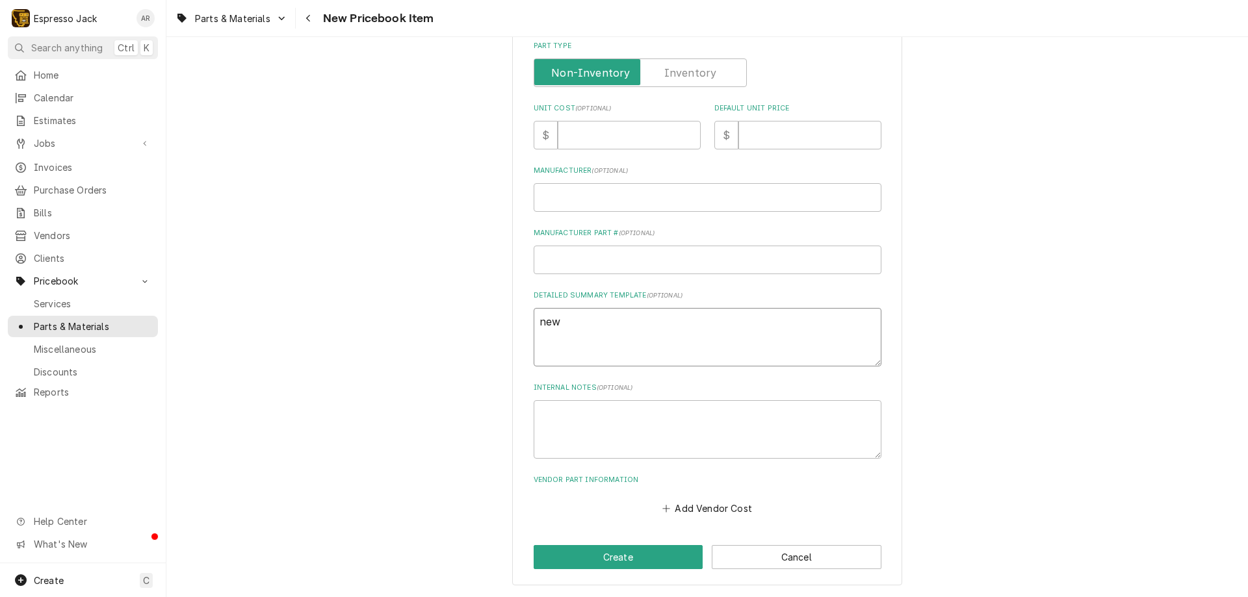
type textarea "new o"
type textarea "x"
type textarea "new oe"
type textarea "x"
type textarea "new oem"
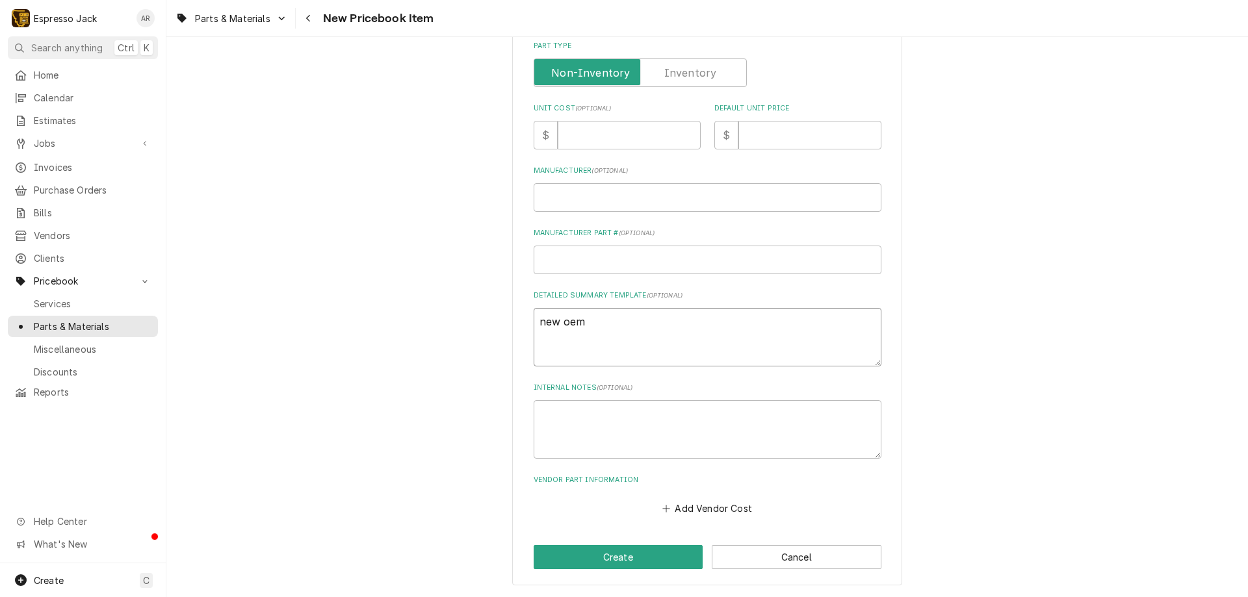
type textarea "x"
type textarea "new oe"
type textarea "x"
type textarea "new o"
type textarea "x"
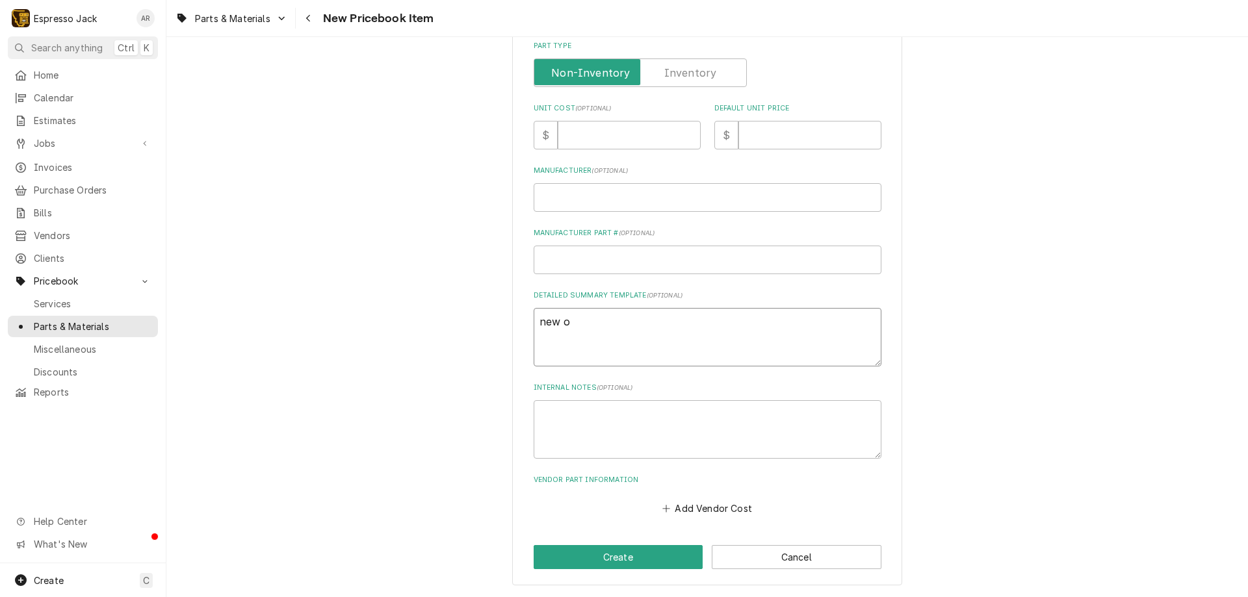
type textarea "new"
type textarea "x"
type textarea "new O"
type textarea "x"
type textarea "new OE"
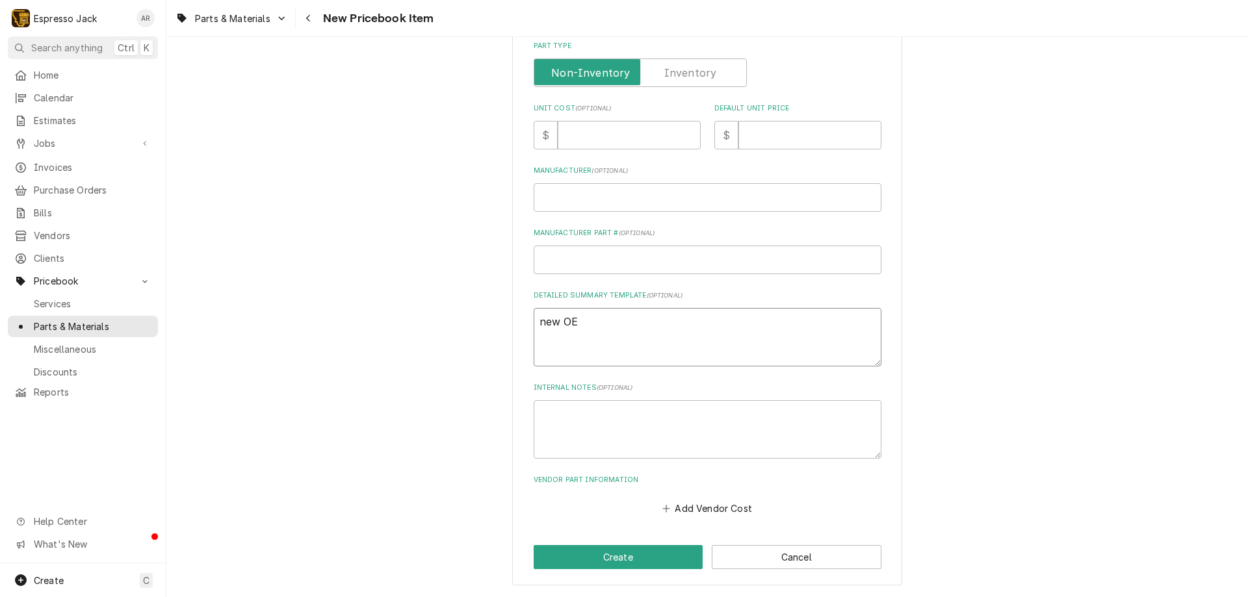
type textarea "x"
type textarea "new OEM"
type textarea "x"
type textarea "new OEM"
type textarea "x"
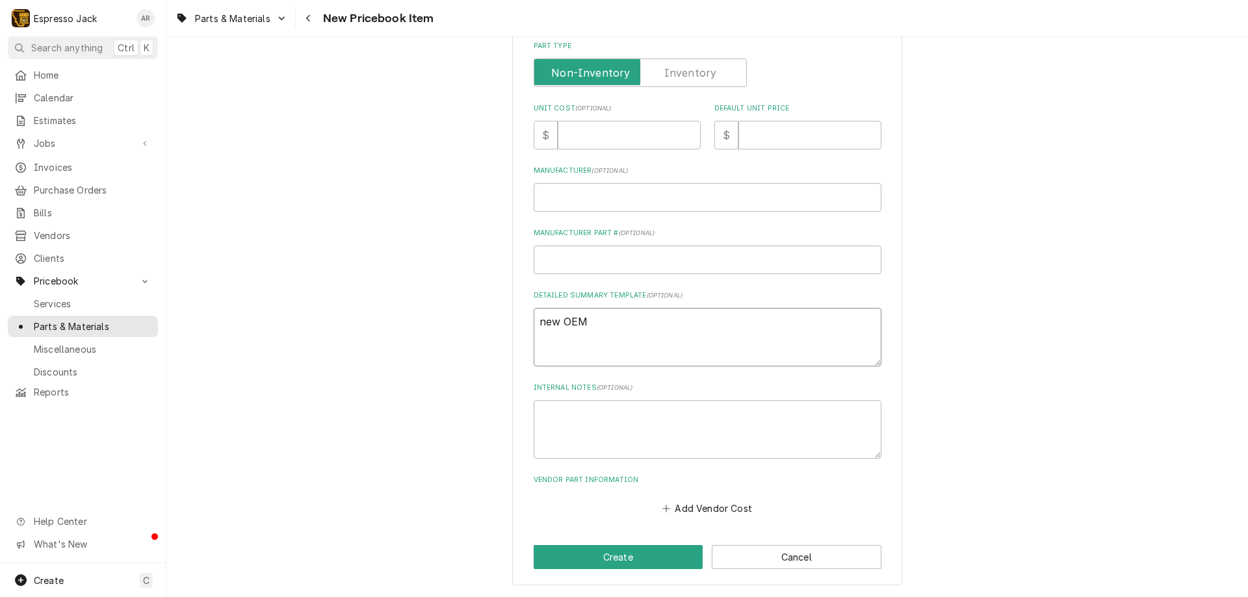
type textarea "new OEM a"
type textarea "x"
type textarea "new OEM af"
type textarea "x"
type textarea "new OEM aft"
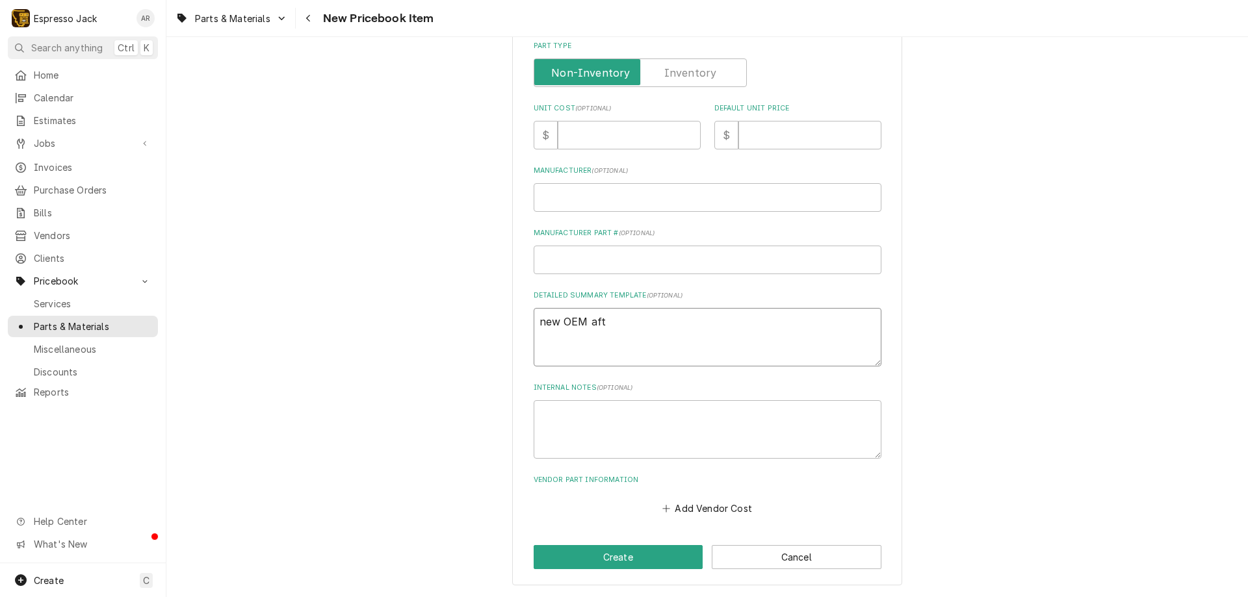
type textarea "x"
type textarea "new OEM afte"
type textarea "x"
type textarea "new OEM after"
type textarea "x"
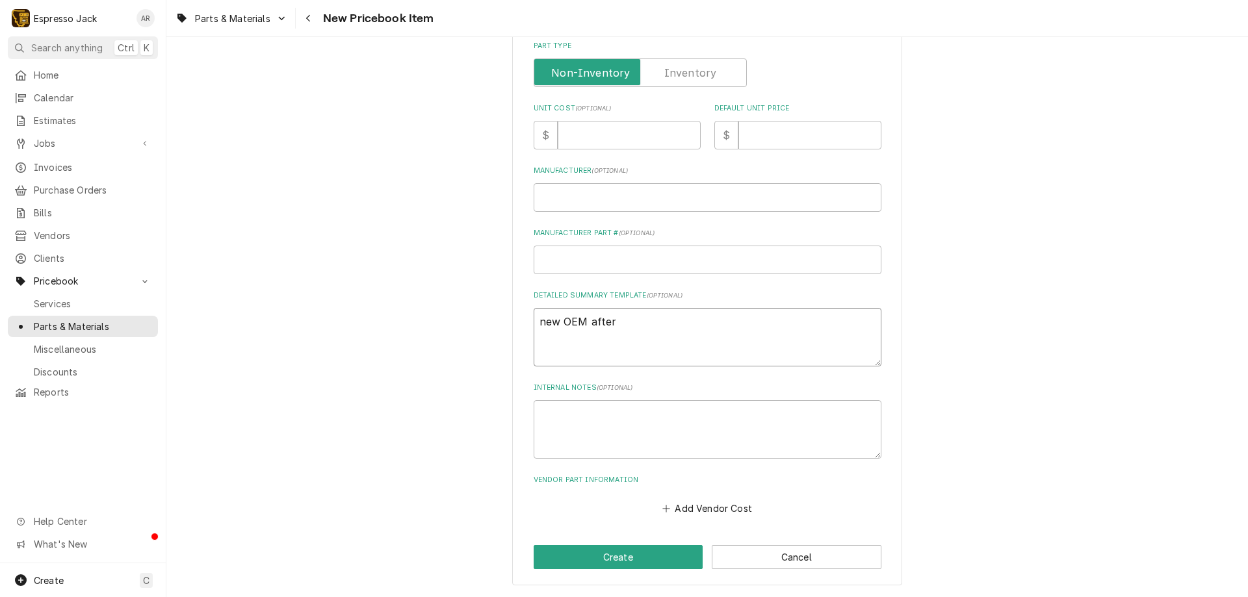
type textarea "new OEM after"
type textarea "x"
type textarea "new OEM after 2"
type textarea "x"
type textarea "new OEM after 20"
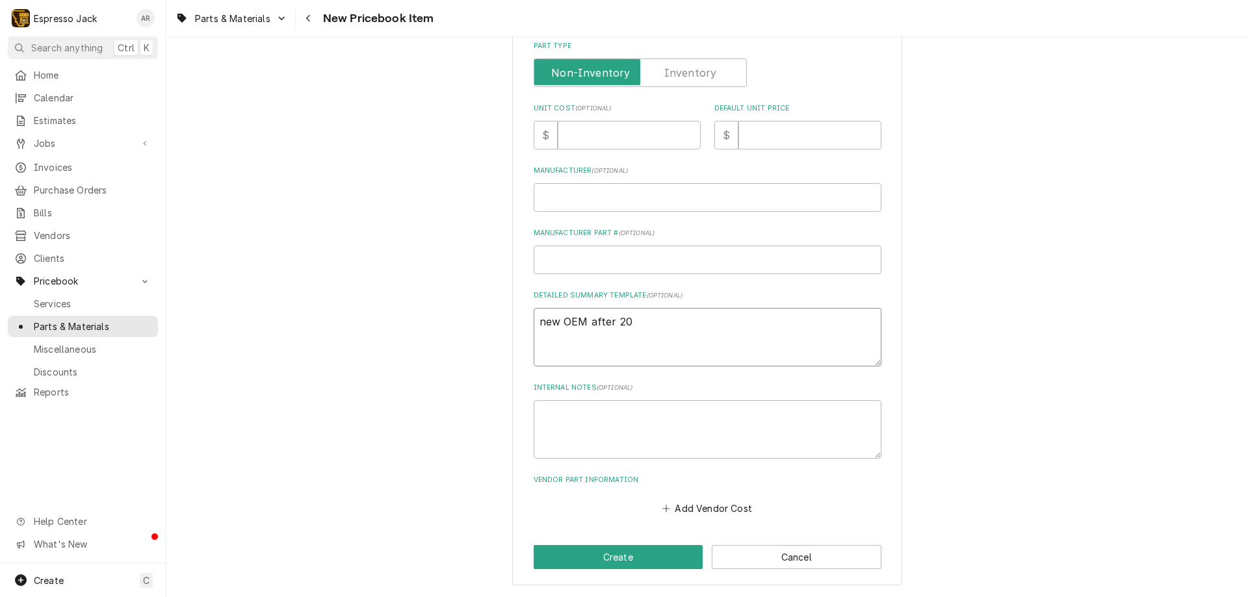
type textarea "x"
type textarea "new OEM after 201"
type textarea "x"
type textarea "new OEM after 2018"
type textarea "x"
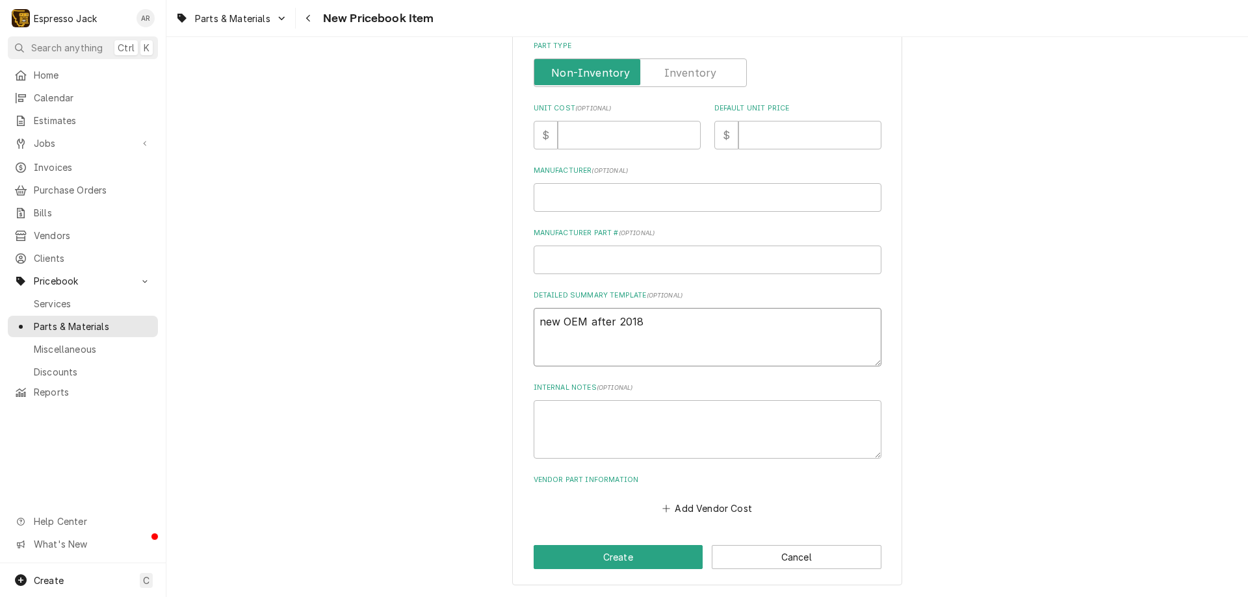
type textarea "new OEM after 2018"
type textarea "x"
type textarea "new OEM after 2018 r"
type textarea "x"
type textarea "new OEM after 2018 re"
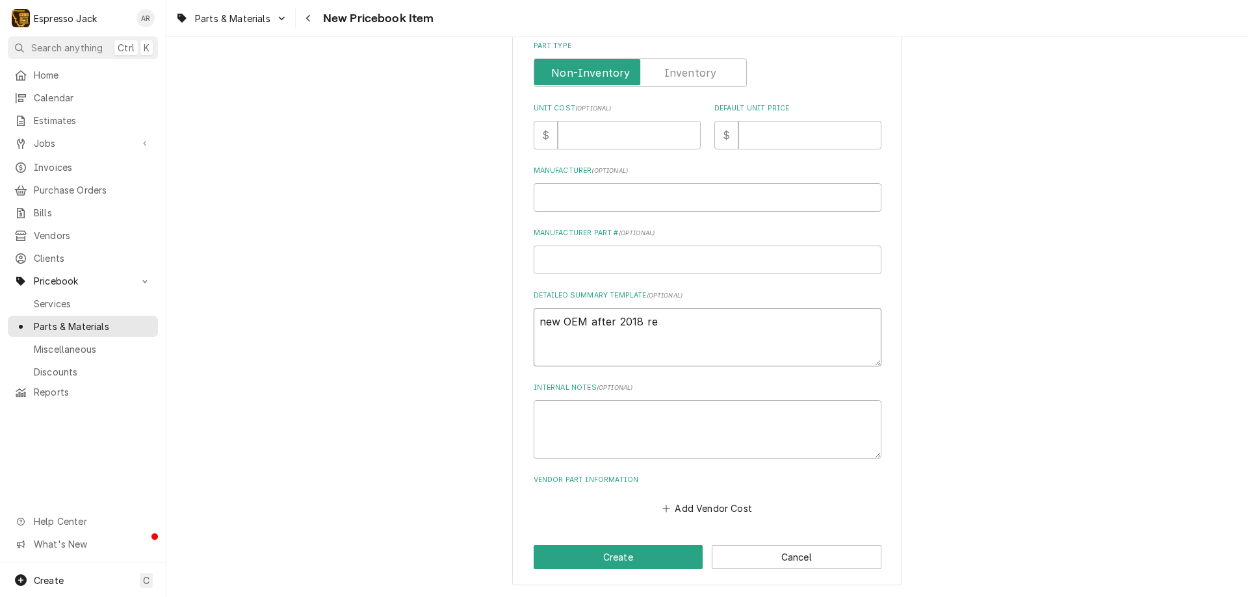
type textarea "x"
type textarea "new OEM after 2018 rep"
type textarea "x"
type textarea "new OEM after 2018 repl"
type textarea "x"
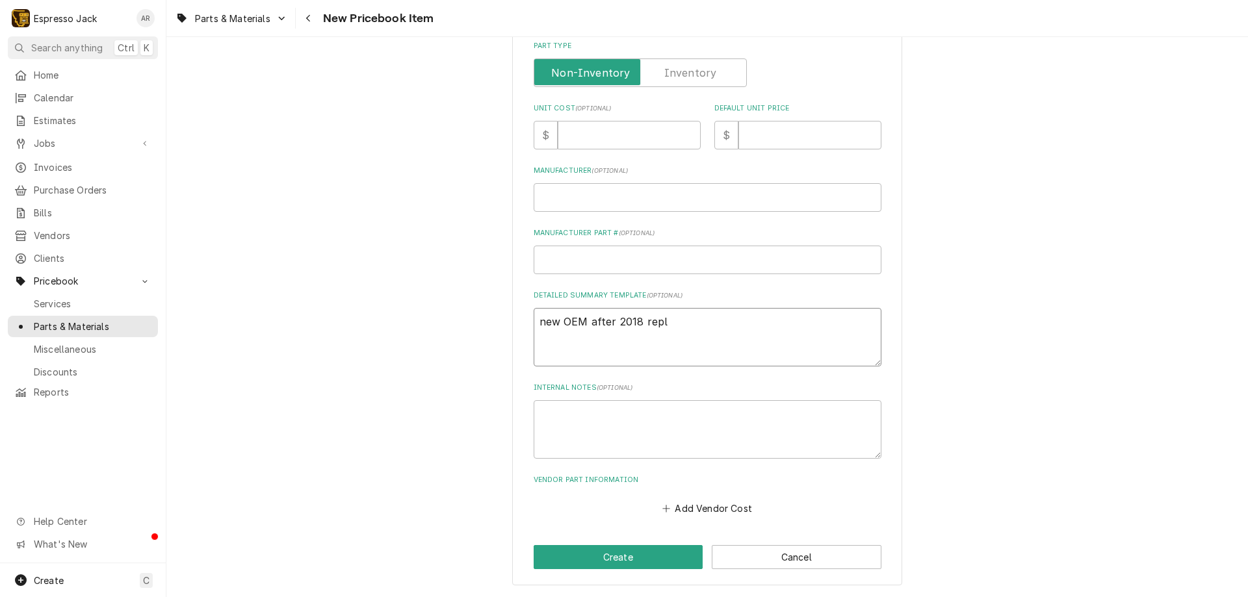
type textarea "new OEM after 2018 repla"
type textarea "x"
type textarea "new OEM after 2018 replac"
type textarea "x"
type textarea "new OEM after 2018 replace"
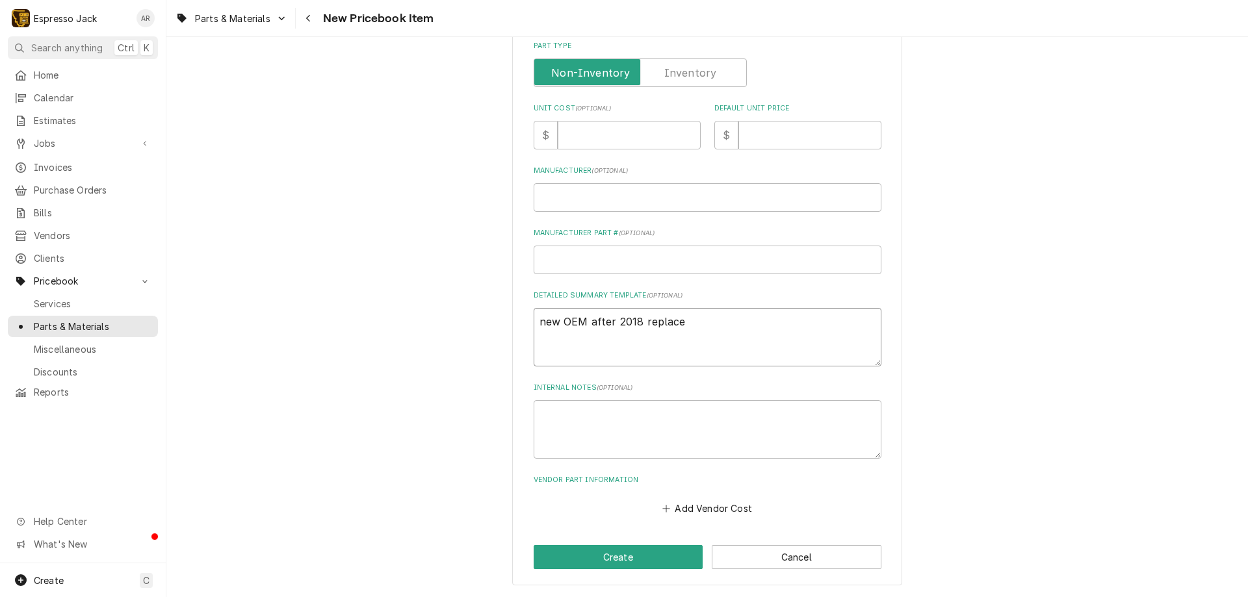
type textarea "x"
type textarea "new OEM after 2018 replaces"
type textarea "x"
type textarea "new OEM after 2018 replaces"
type textarea "x"
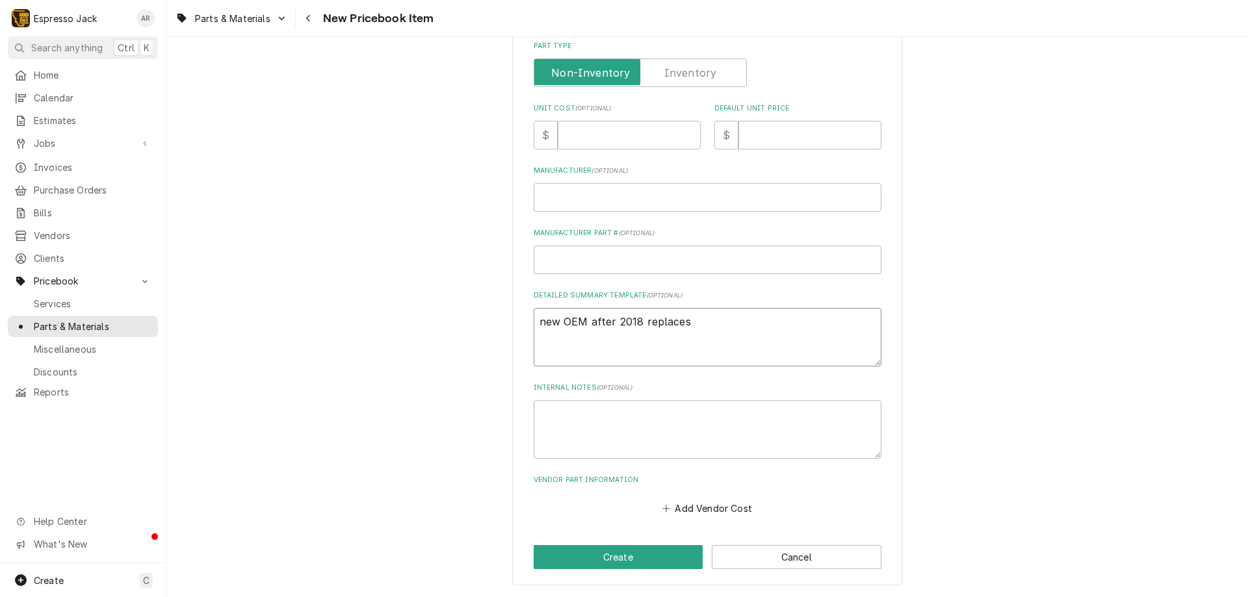
type textarea "new OEM after 2018 replaces 7"
type textarea "x"
type textarea "new OEM after 2018 replaces 70"
type textarea "x"
type textarea "new OEM after 2018 replaces 700"
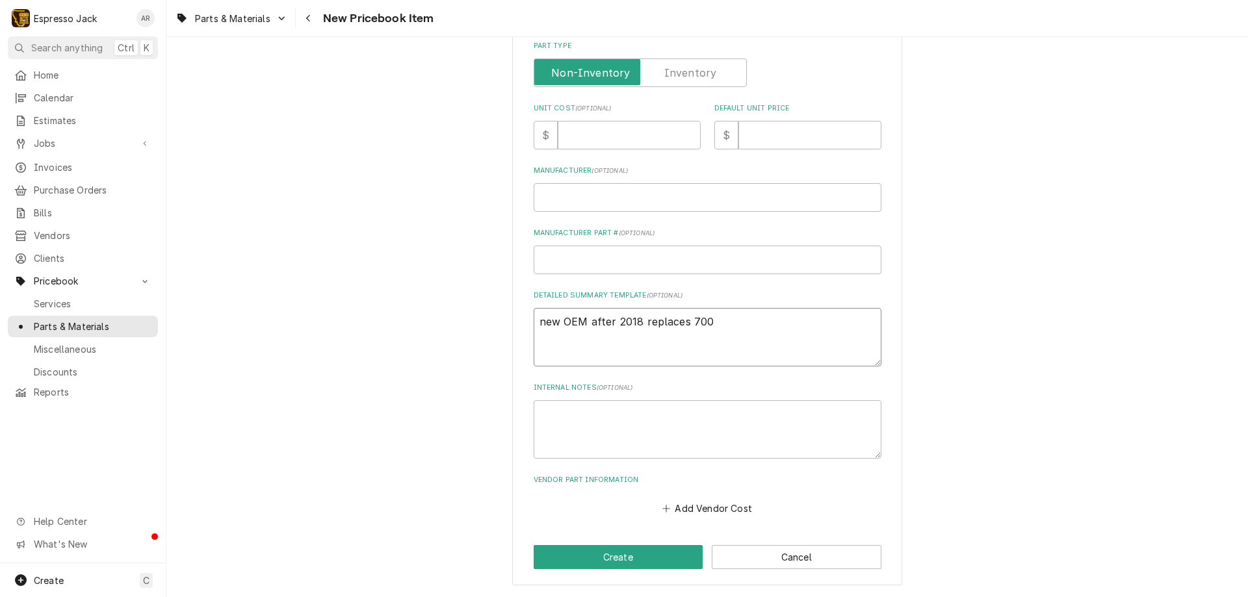
type textarea "x"
type textarea "new OEM after 2018 replaces 7001"
type textarea "x"
type textarea "new OEM after 2018 replaces 70016"
type textarea "x"
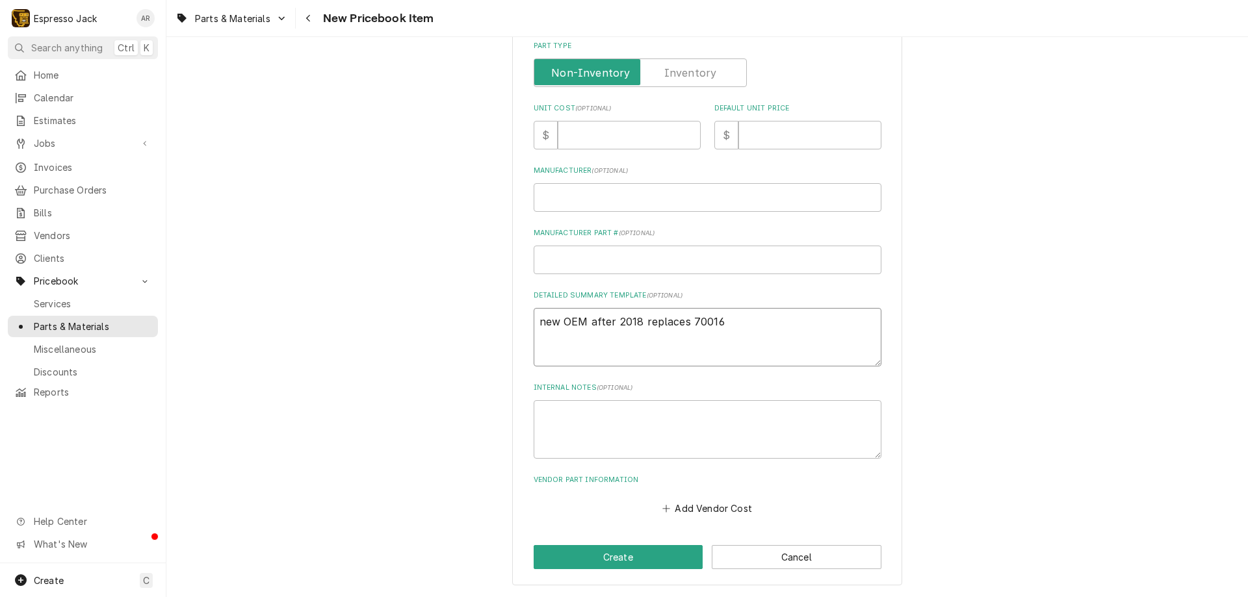
type textarea "new OEM after 2018 replaces 700164"
drag, startPoint x: 544, startPoint y: 318, endPoint x: 537, endPoint y: 320, distance: 7.4
click at [536, 318] on textarea "new OEM after 2018 replaces 700164" at bounding box center [707, 337] width 348 height 58
type textarea "x"
type textarea "Nw OEM after 2018 replaces 700164"
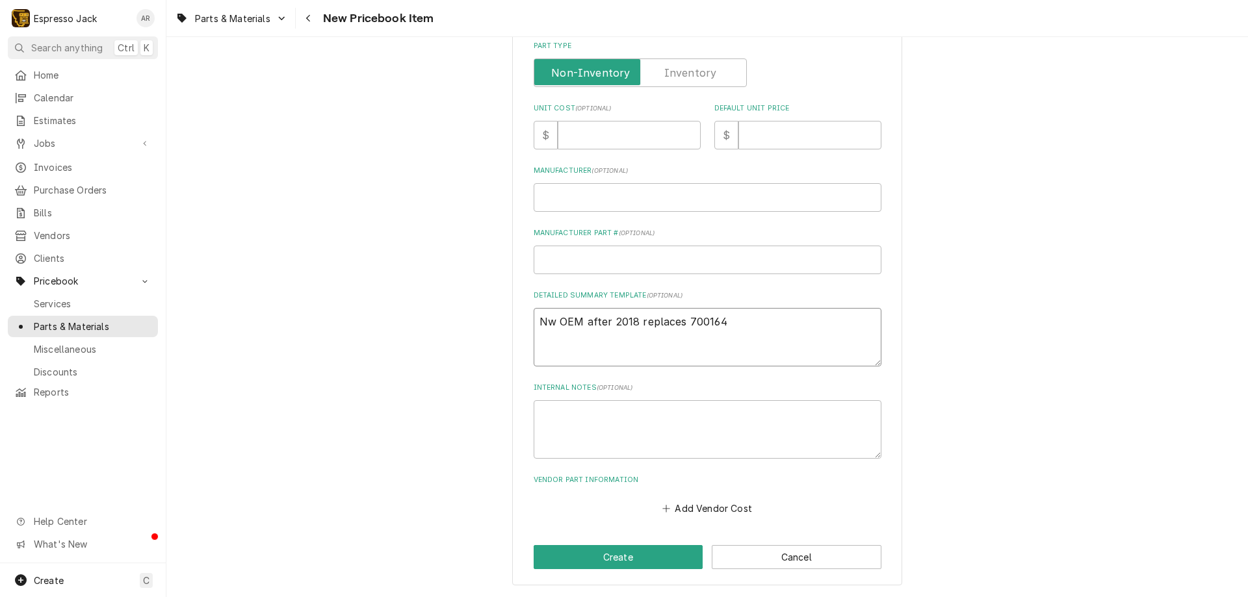
type textarea "x"
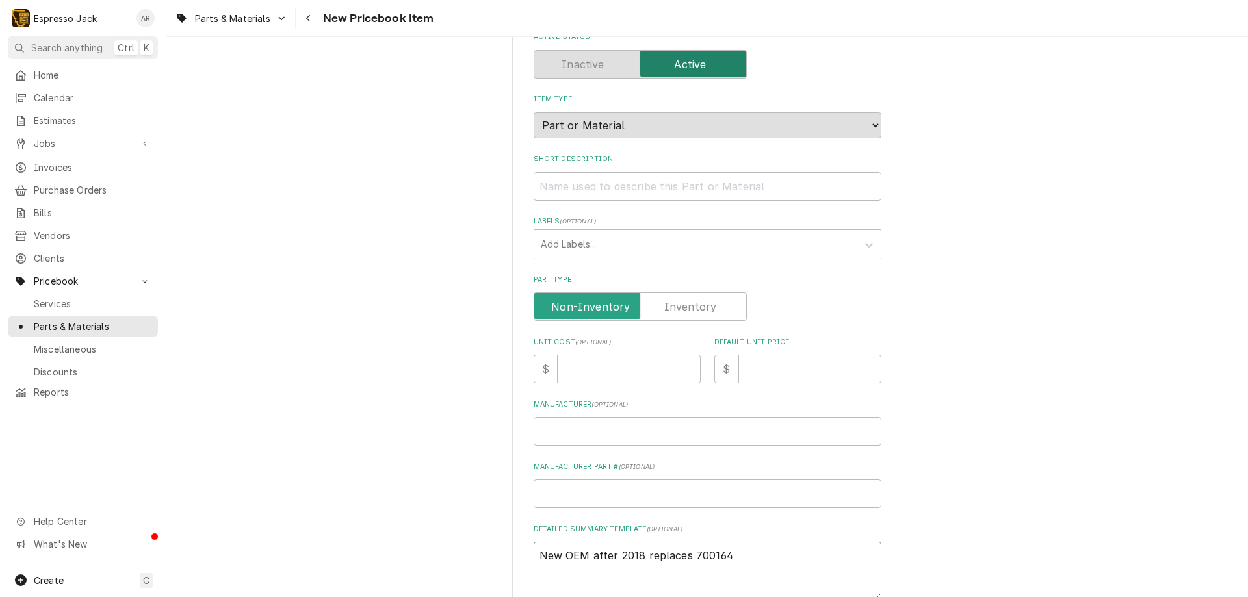
scroll to position [12, 0]
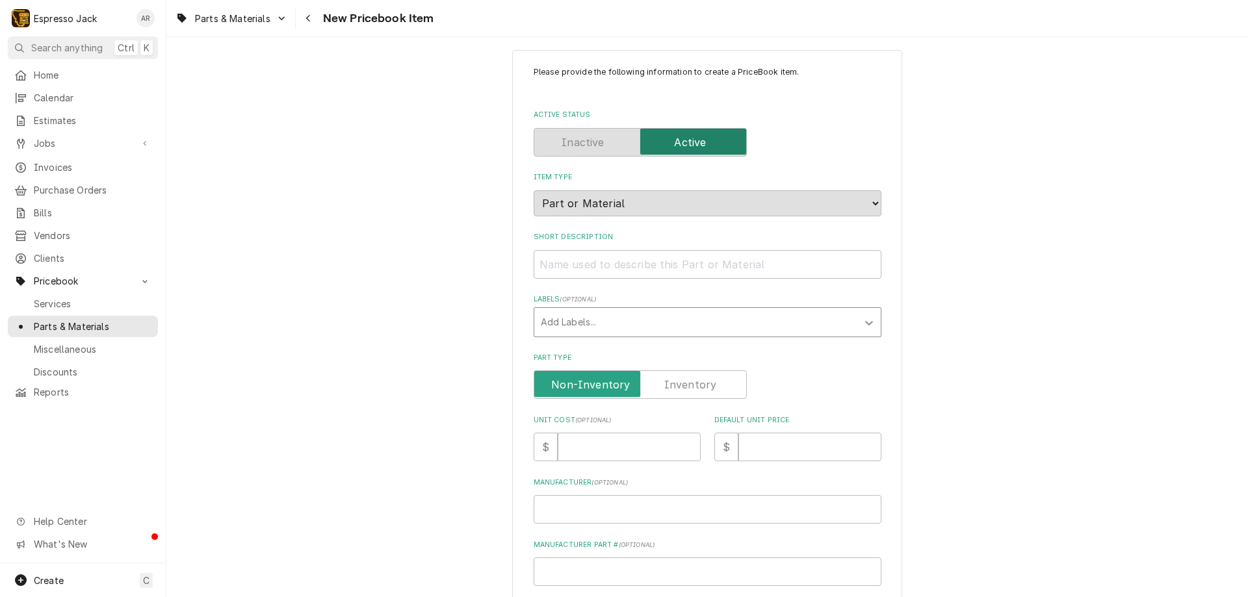
type textarea "New OEM after 2018 replaces 700164"
click at [867, 322] on icon "Labels" at bounding box center [869, 323] width 8 height 5
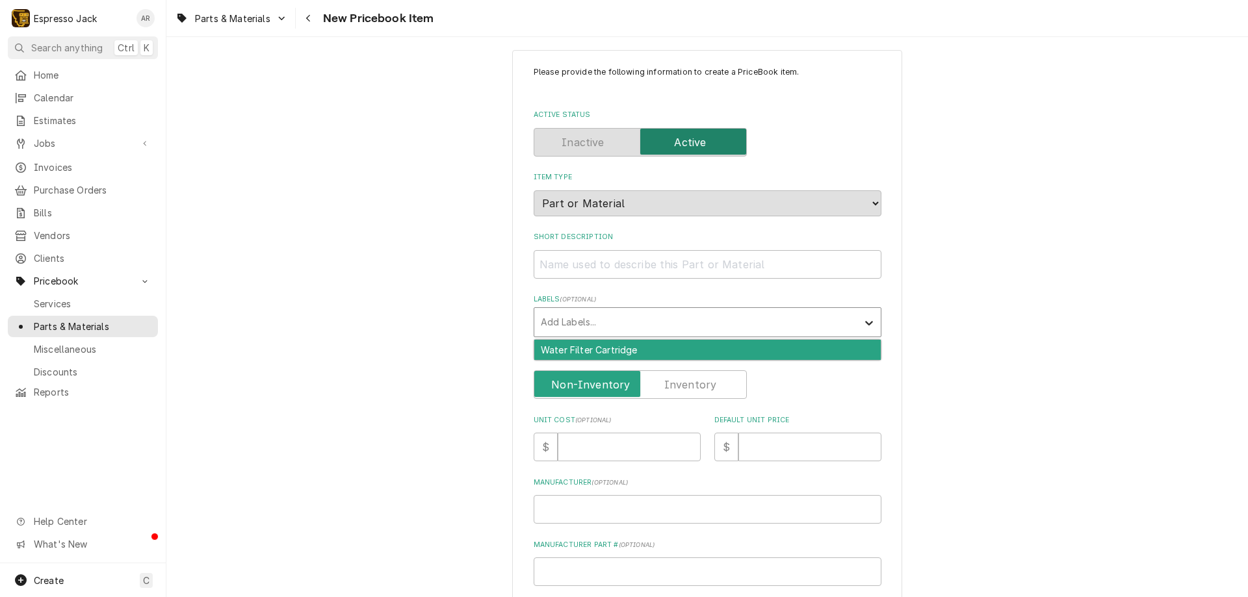
click at [867, 323] on icon "Labels" at bounding box center [868, 322] width 13 height 13
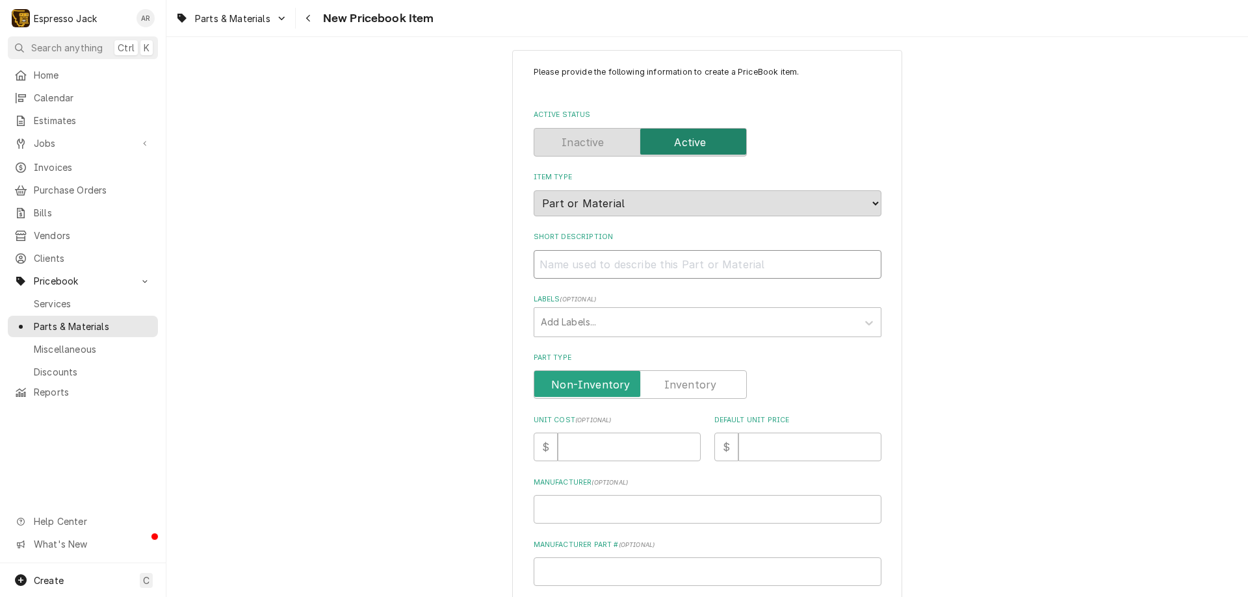
click at [656, 270] on input "Short Description" at bounding box center [707, 264] width 348 height 29
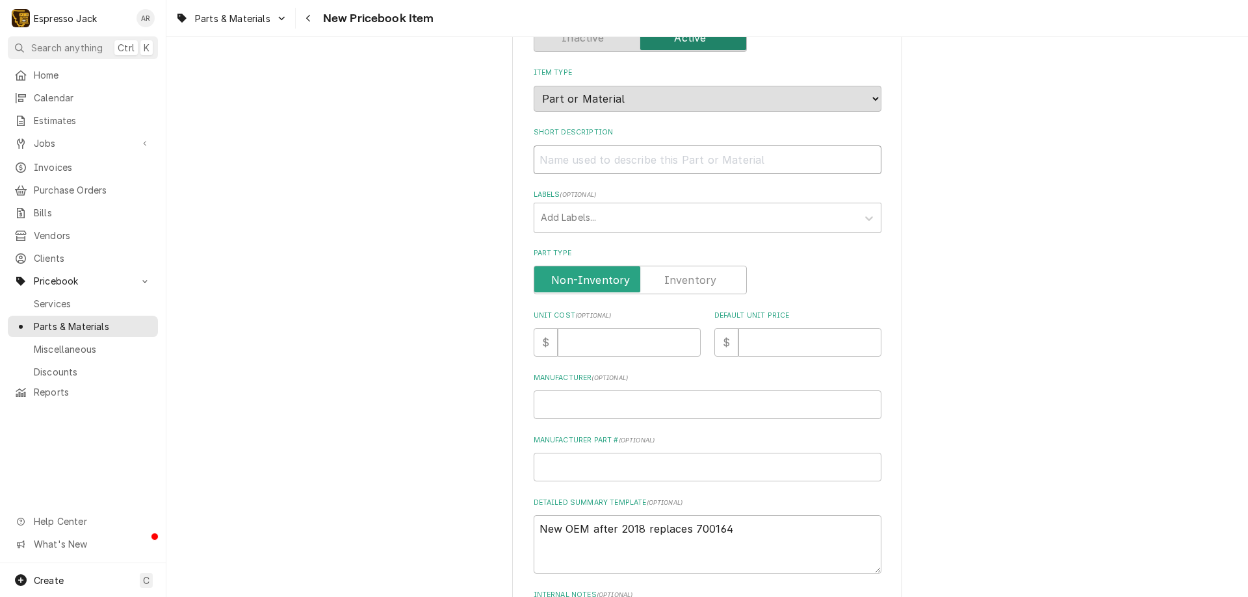
scroll to position [90, 0]
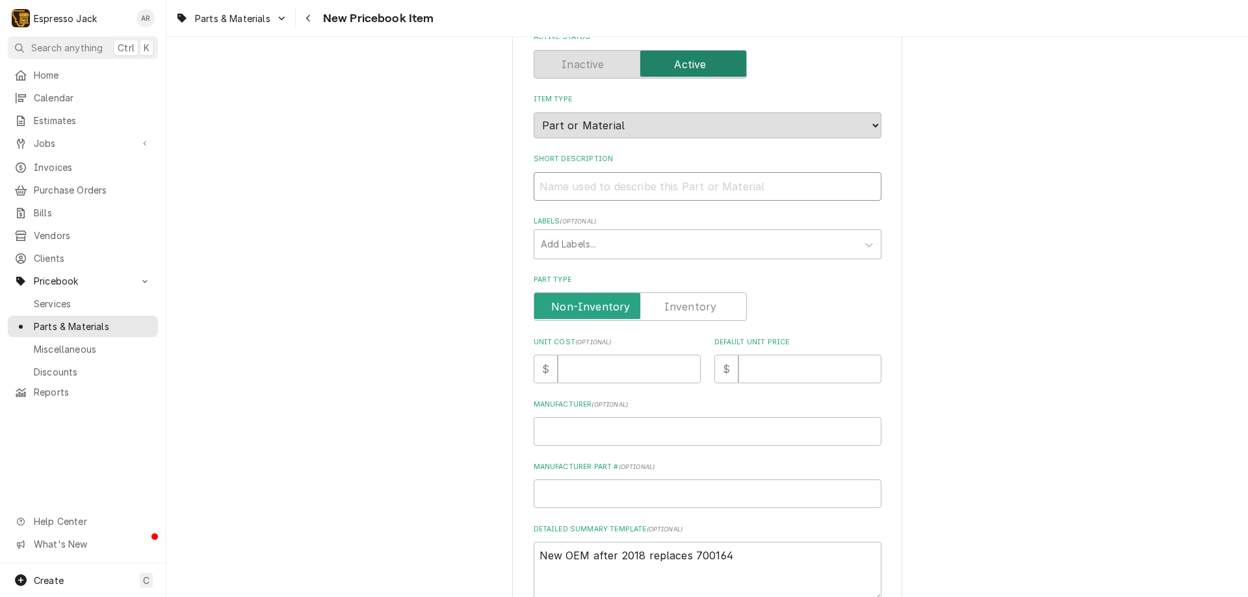
type textarea "x"
type input "N"
type textarea "x"
type input "Ne"
type textarea "x"
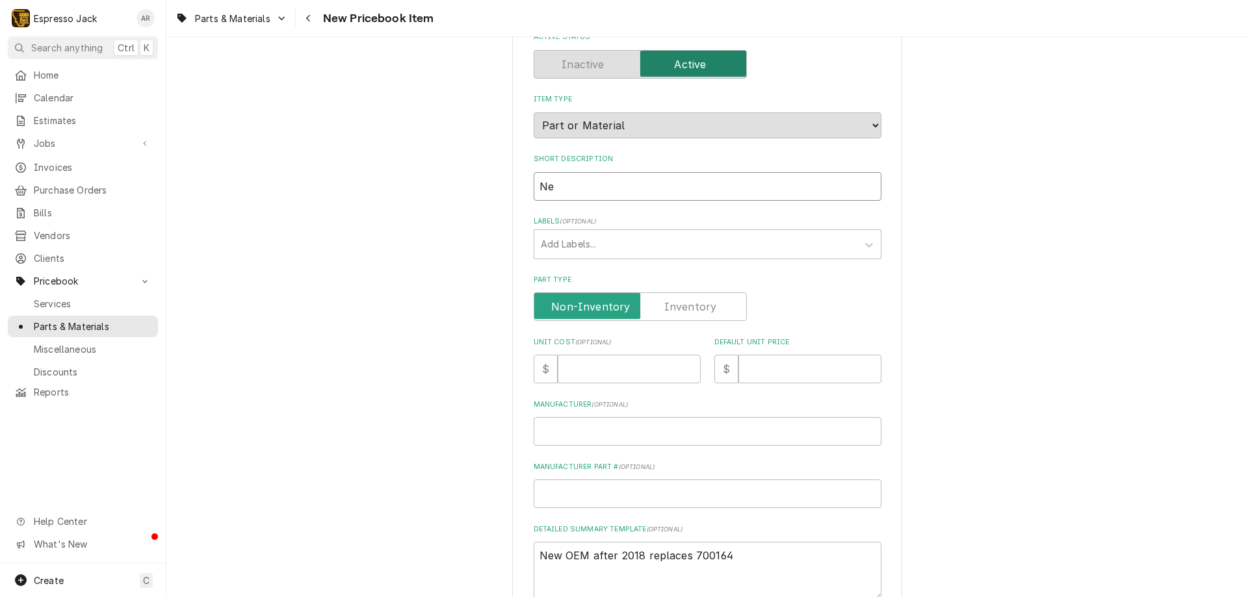
type input "New"
type textarea "x"
type input "New"
type textarea "x"
type input "New O"
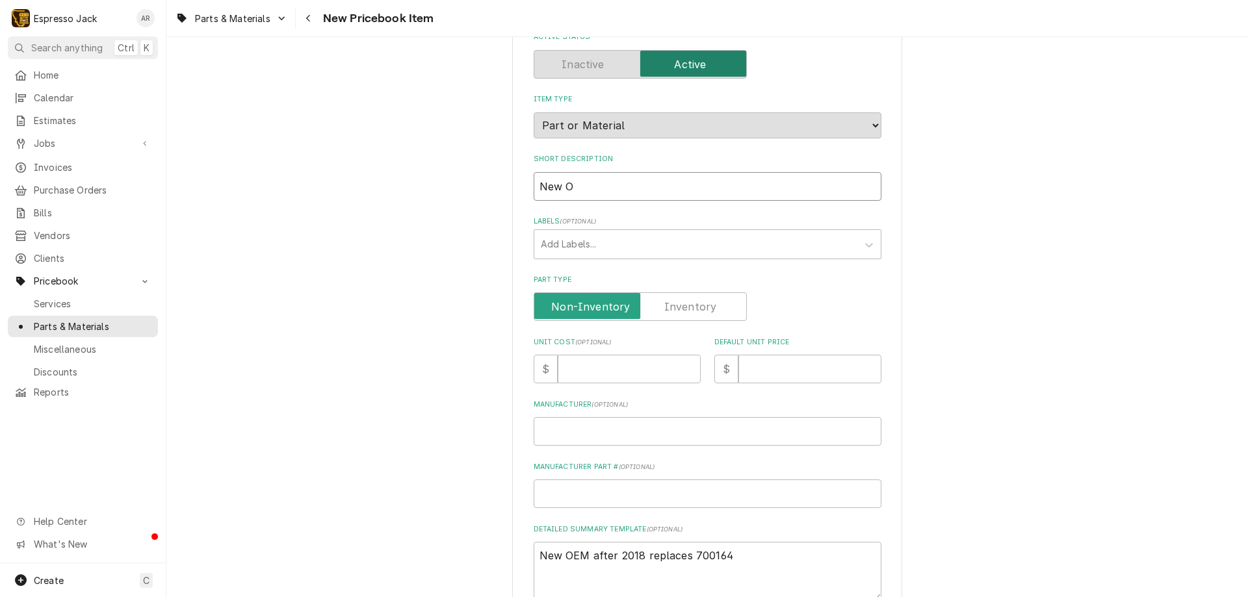
type textarea "x"
type input "New OE"
type textarea "x"
type input "New OEM"
type textarea "x"
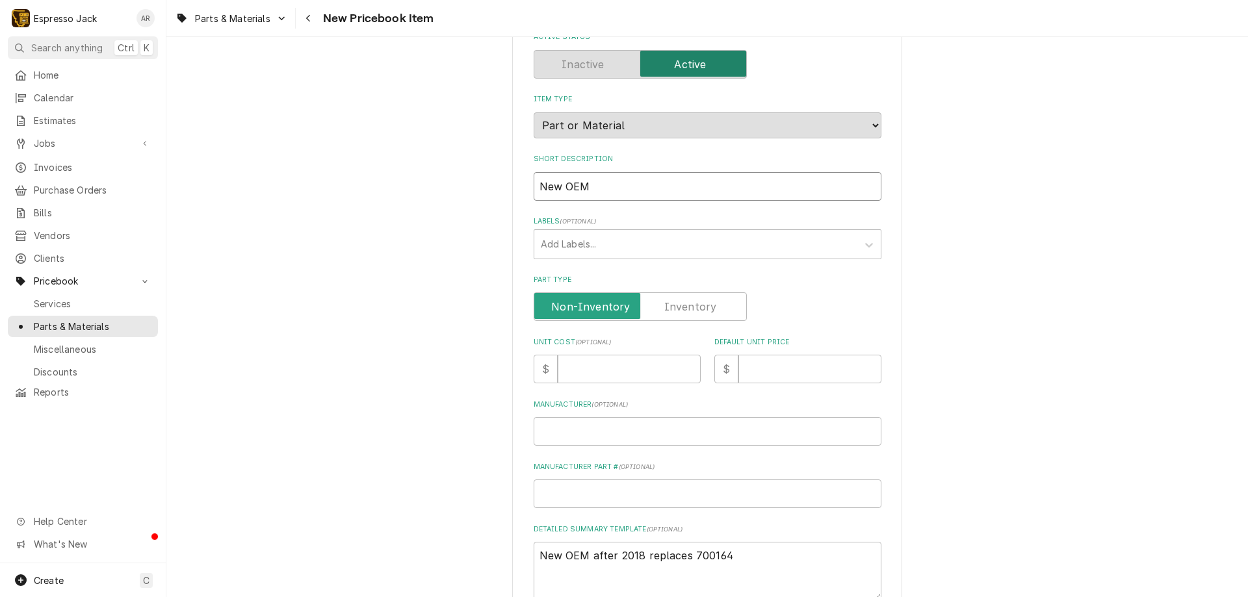
type input "New OEM"
type textarea "x"
type input "New OEM s"
type textarea "x"
type input "New OEM sc"
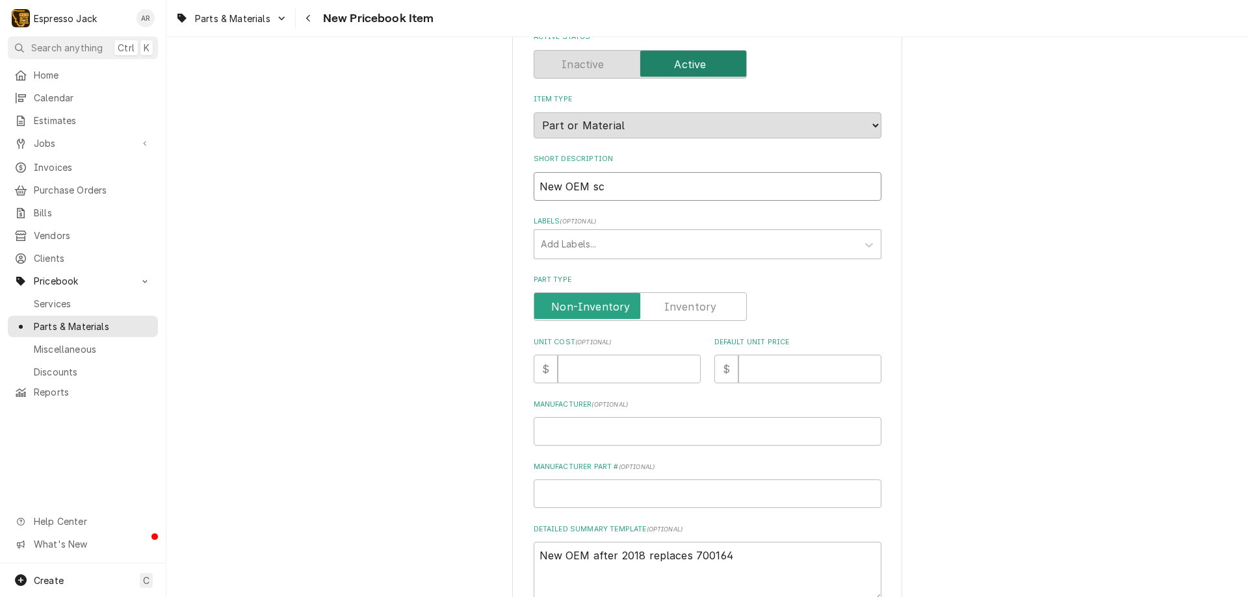
type textarea "x"
type input "New OEM scr"
type textarea "x"
type input "New OEM scre"
type textarea "x"
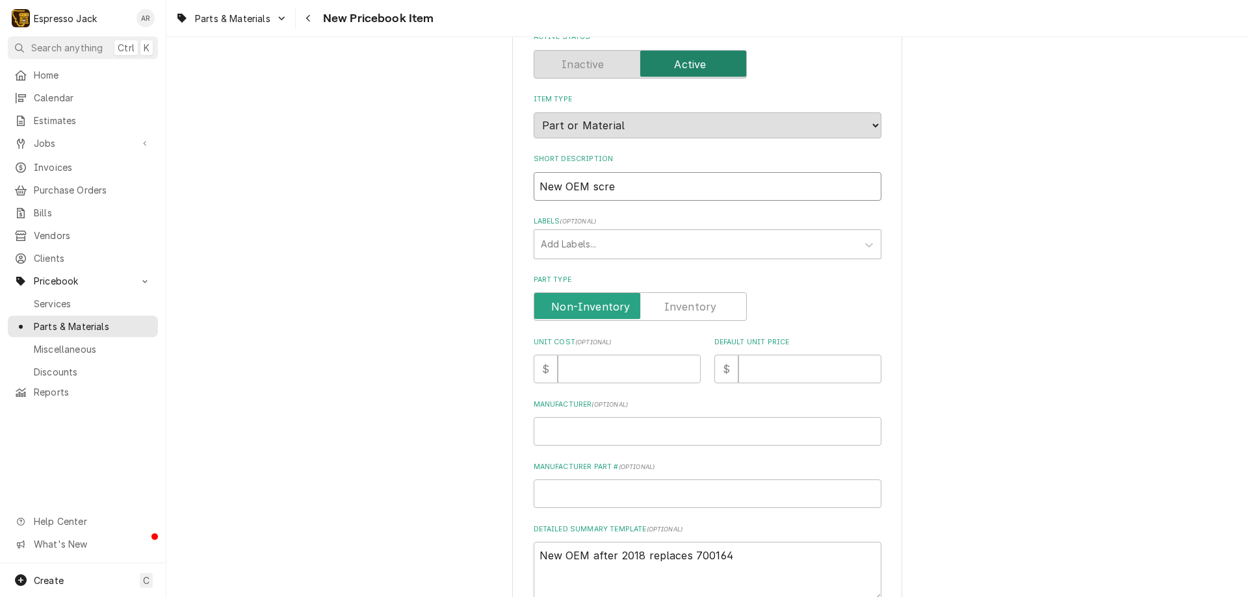
type input "New OEM scree"
type textarea "x"
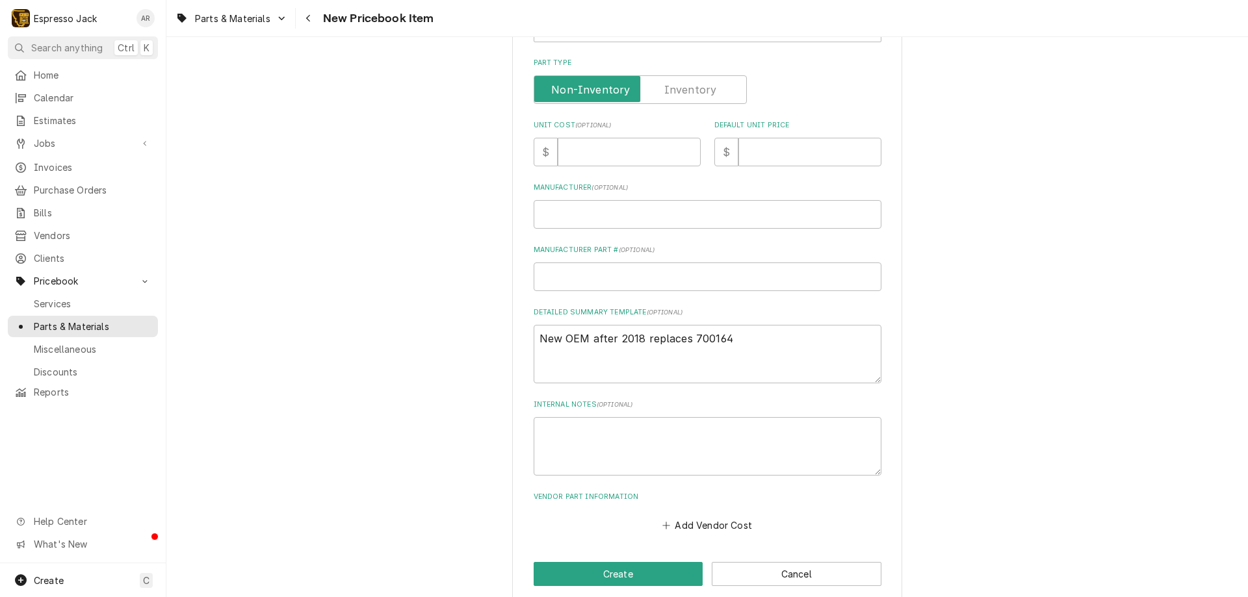
scroll to position [324, 0]
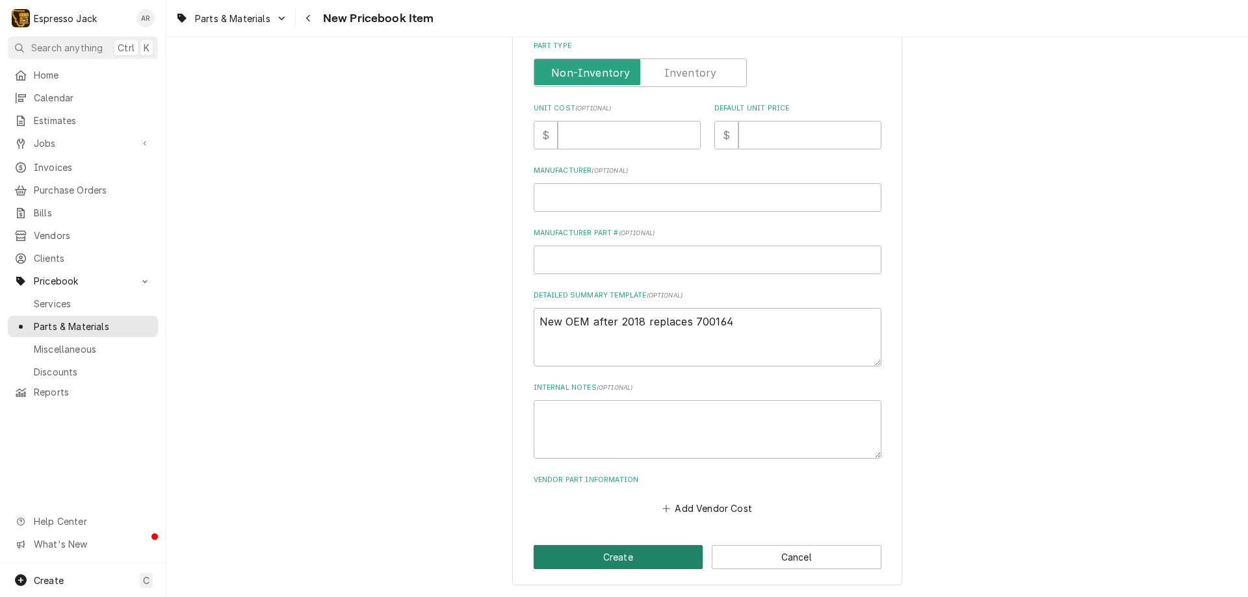
type input "New OEM screen"
click at [586, 551] on button "Create" at bounding box center [618, 557] width 170 height 24
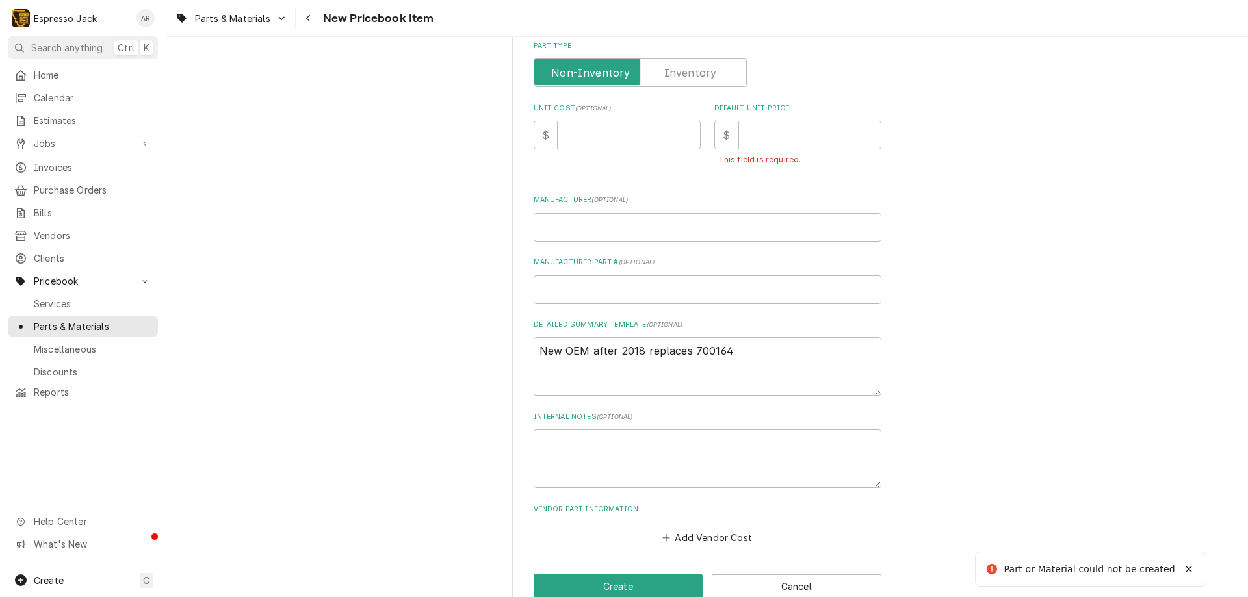
type textarea "x"
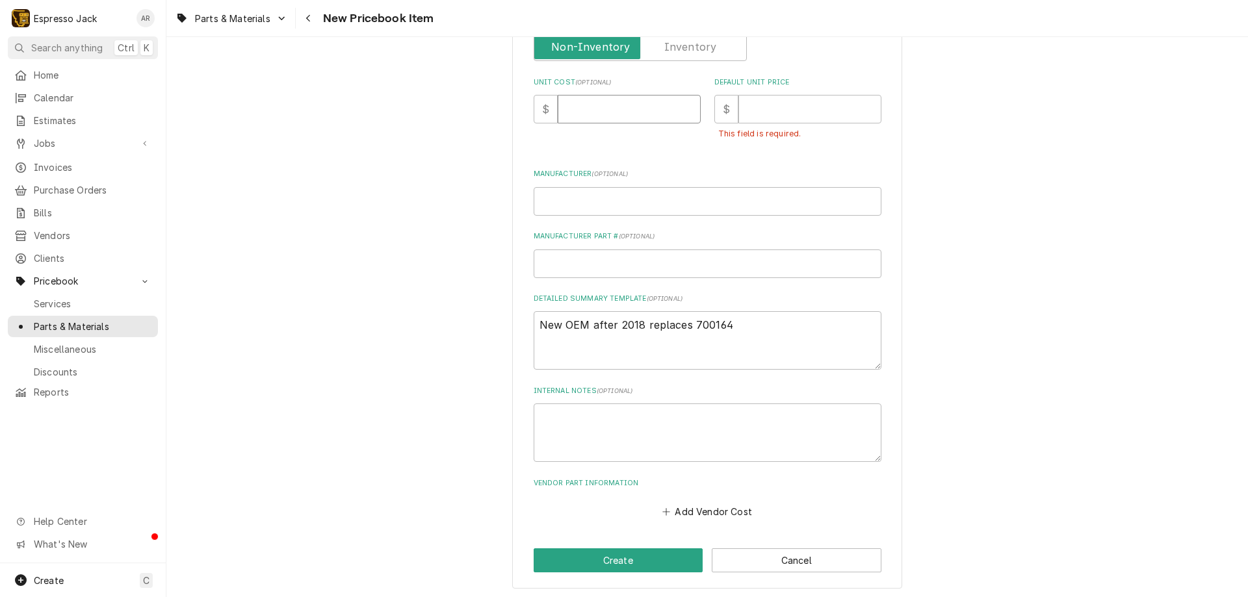
click at [656, 114] on input "Unit Cost ( optional )" at bounding box center [628, 109] width 143 height 29
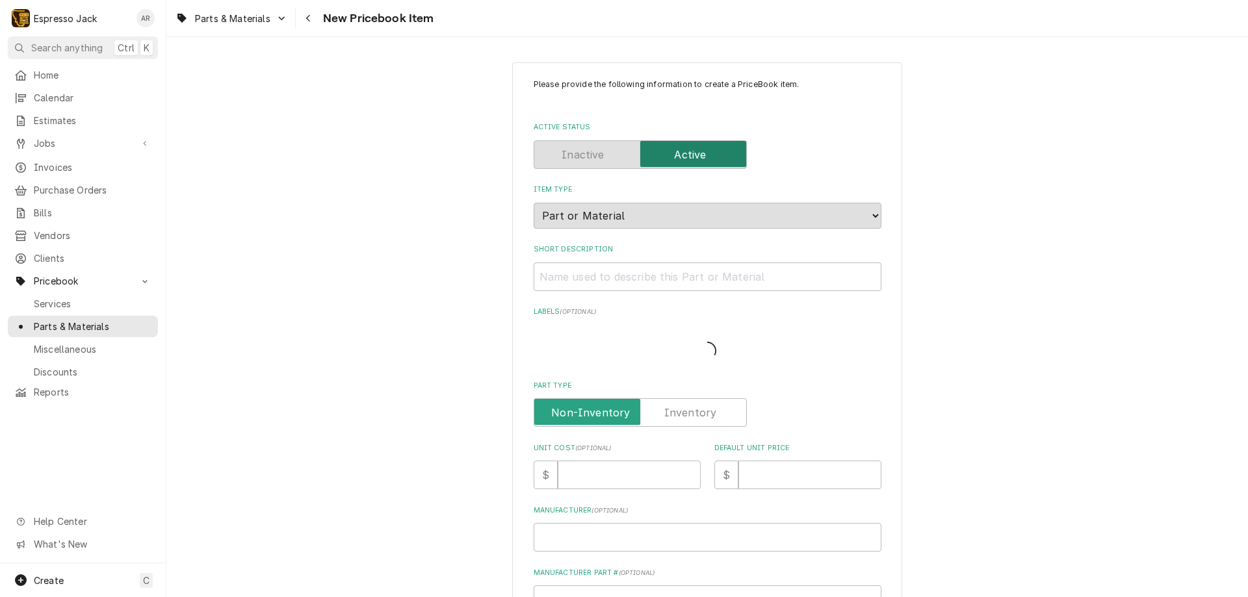
type textarea "x"
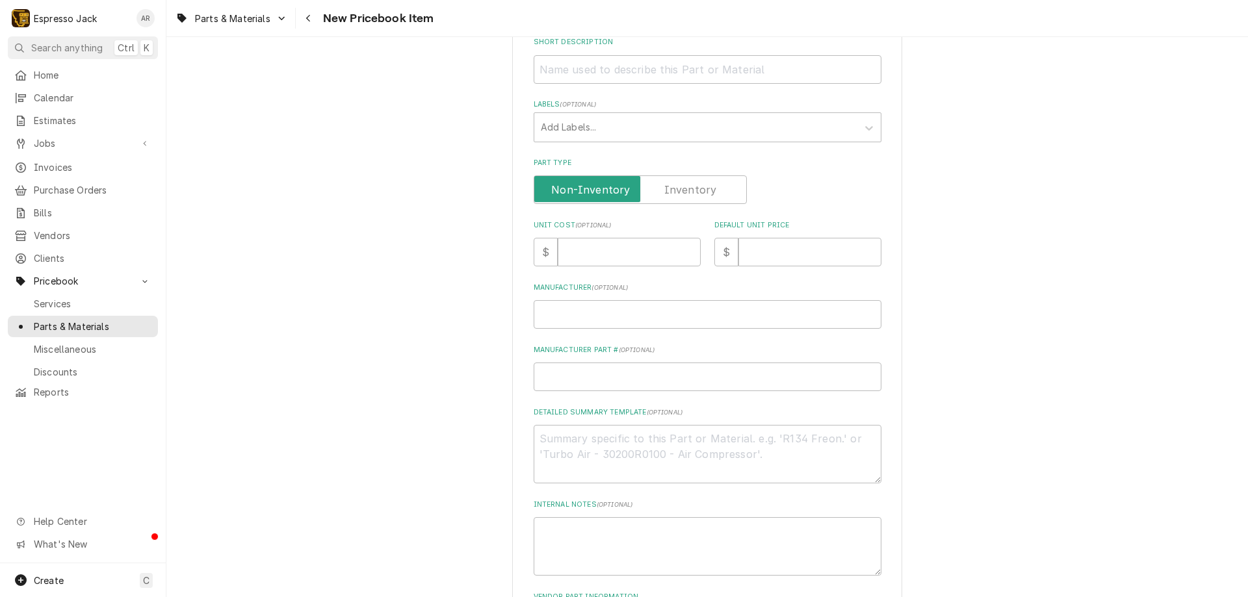
scroll to position [234, 0]
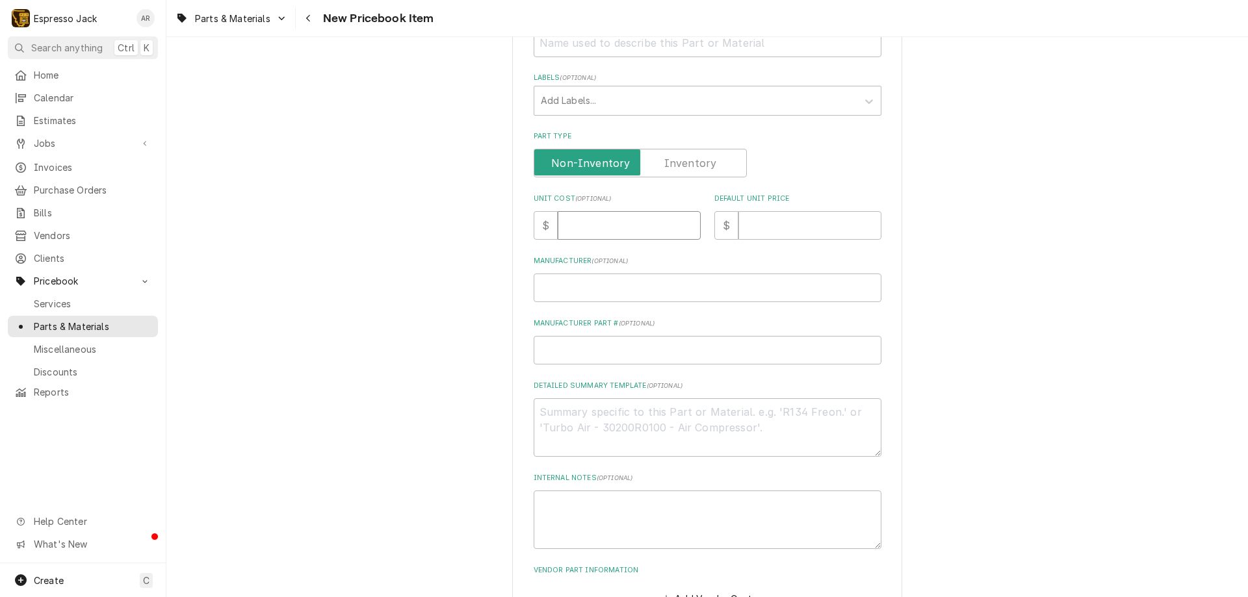
click at [585, 224] on input "Unit Cost ( optional )" at bounding box center [628, 225] width 143 height 29
click at [773, 227] on input "Default Unit Price" at bounding box center [809, 225] width 143 height 29
type textarea "x"
type input "4"
type textarea "x"
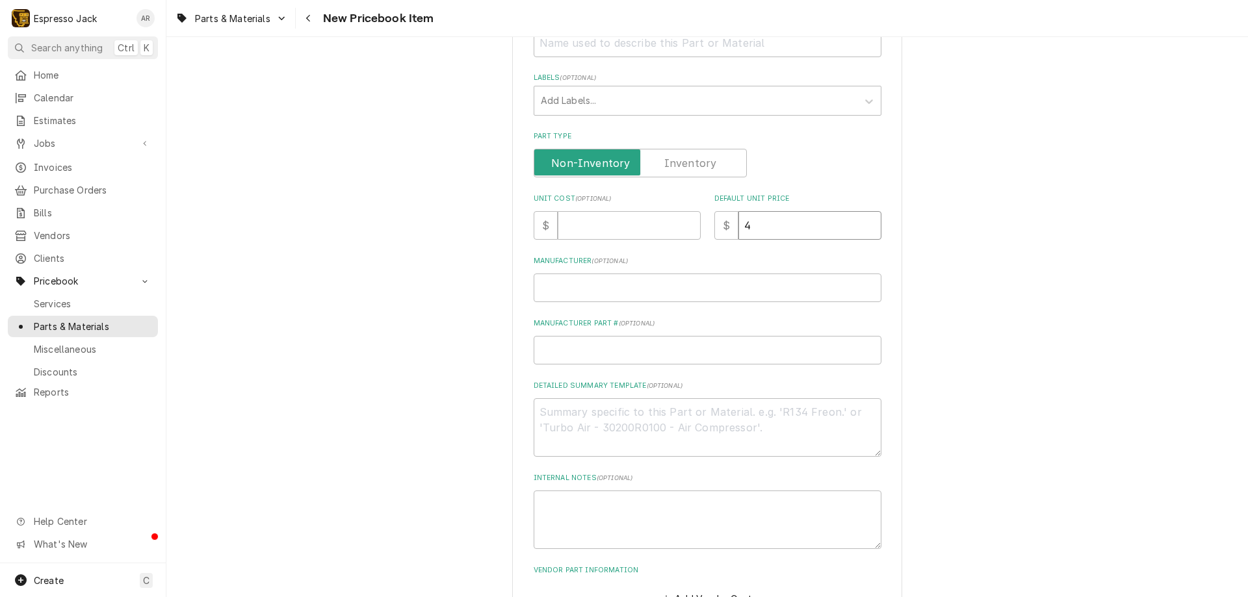
type input "47"
type textarea "x"
type input "4"
type textarea "x"
type input "4.7"
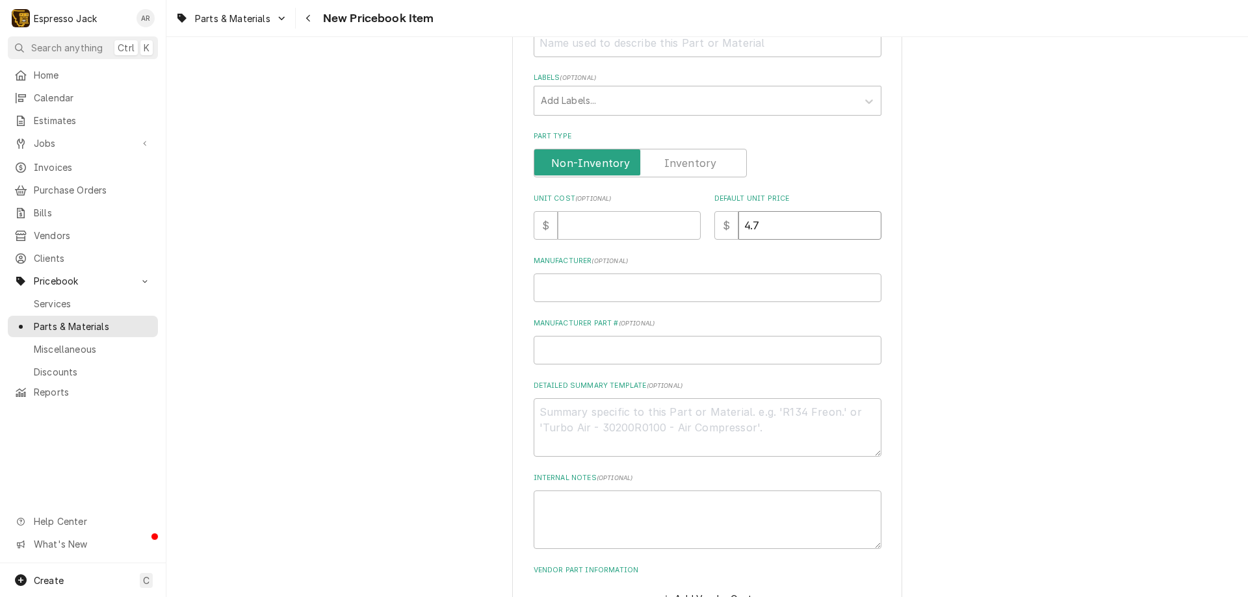
type textarea "x"
type input "4.78"
click at [600, 216] on input "Unit Cost ( optional )" at bounding box center [628, 225] width 143 height 29
type textarea "x"
type input "2"
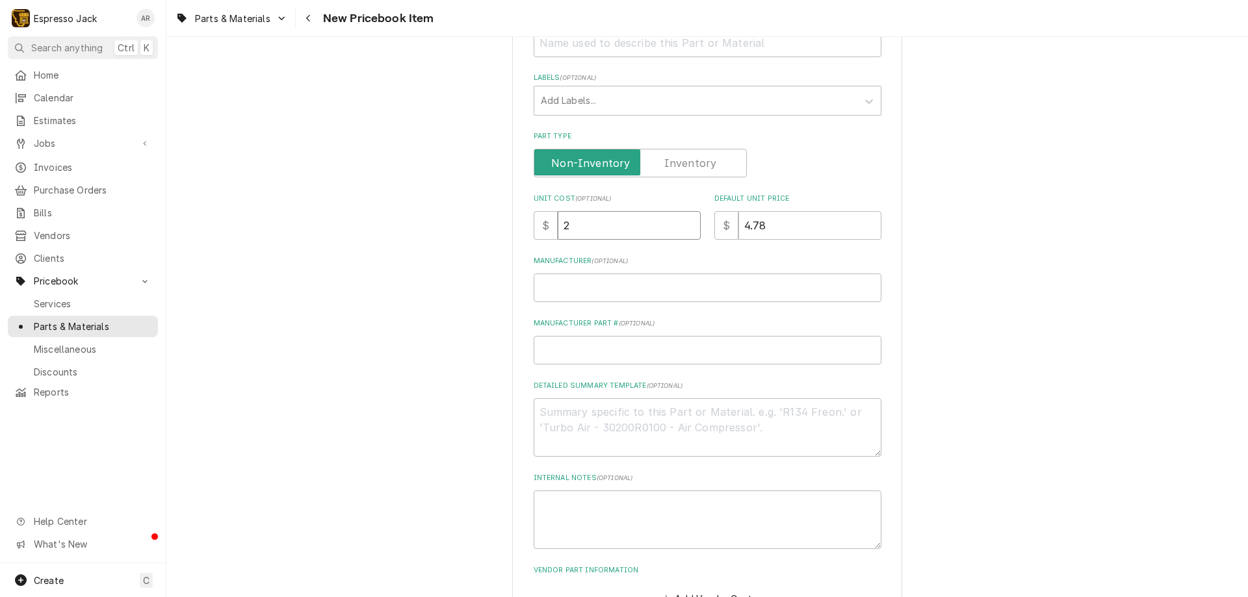
type textarea "x"
type input "2.3"
type textarea "x"
type input "2.39"
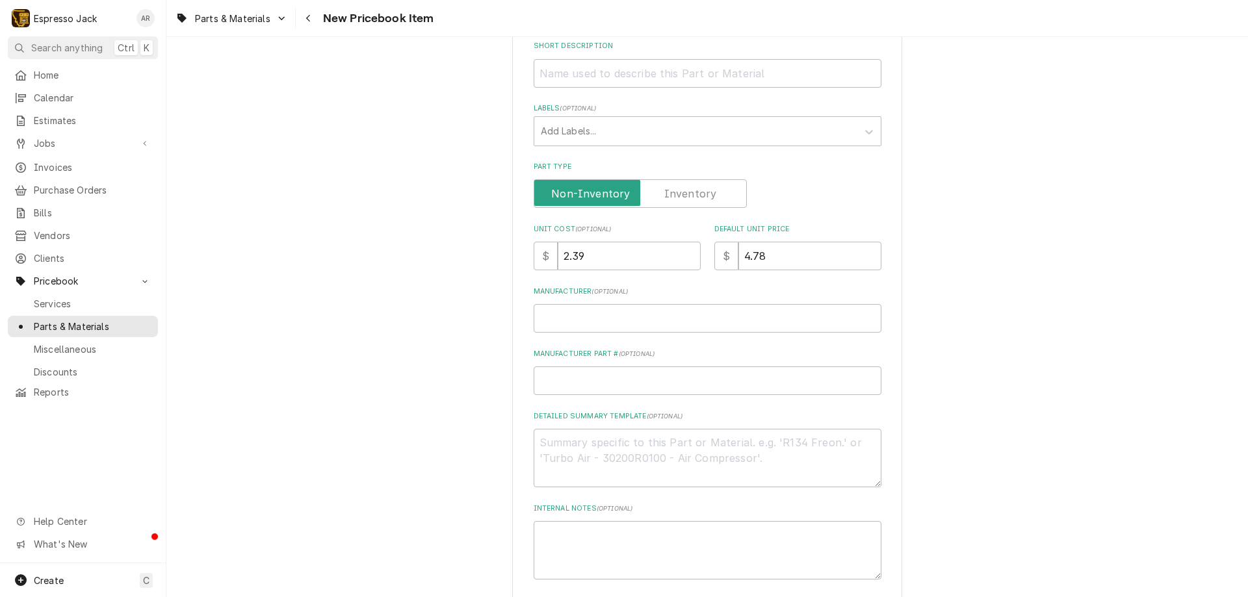
scroll to position [312, 0]
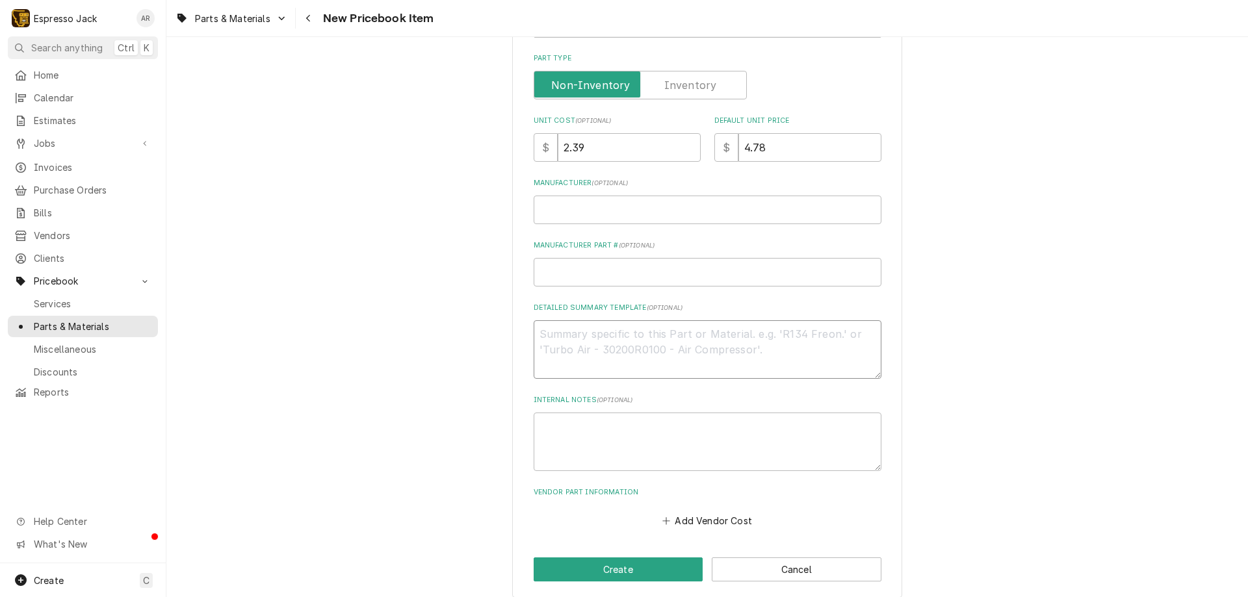
click at [574, 339] on textarea "Detailed Summary Template ( optional )" at bounding box center [707, 349] width 348 height 58
type textarea "x"
type textarea "1"
type textarea "x"
type textarea "10"
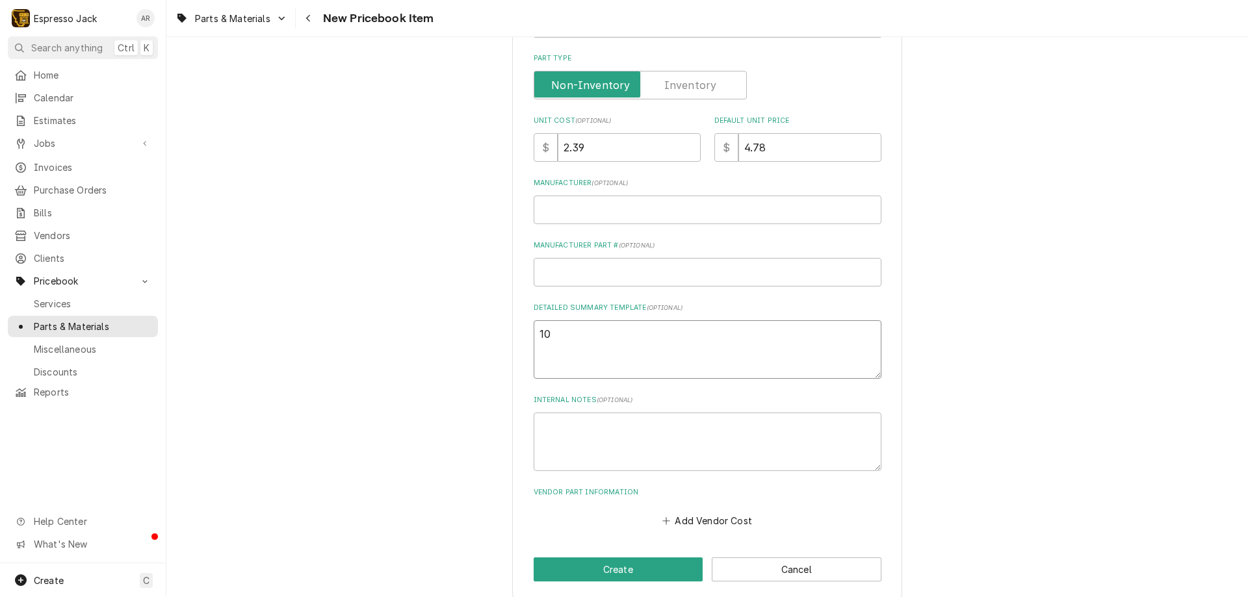
type textarea "x"
type textarea "107"
type textarea "x"
type textarea "1070"
type textarea "x"
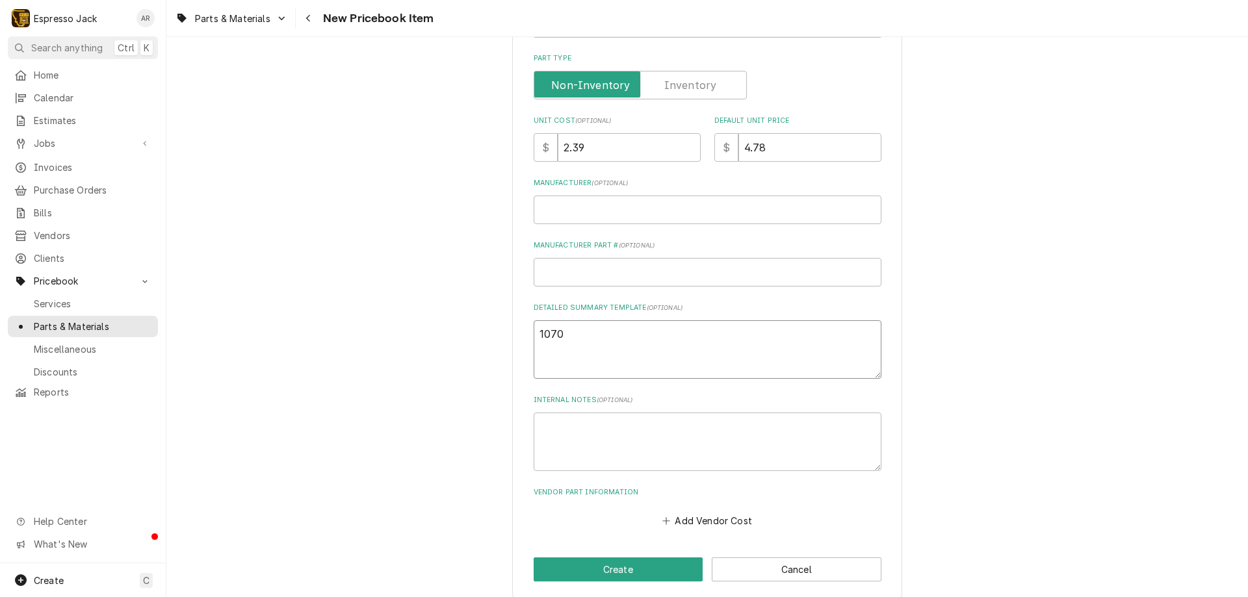
type textarea "10702"
type textarea "x"
type textarea "107020"
type textarea "x"
type textarea "1070205"
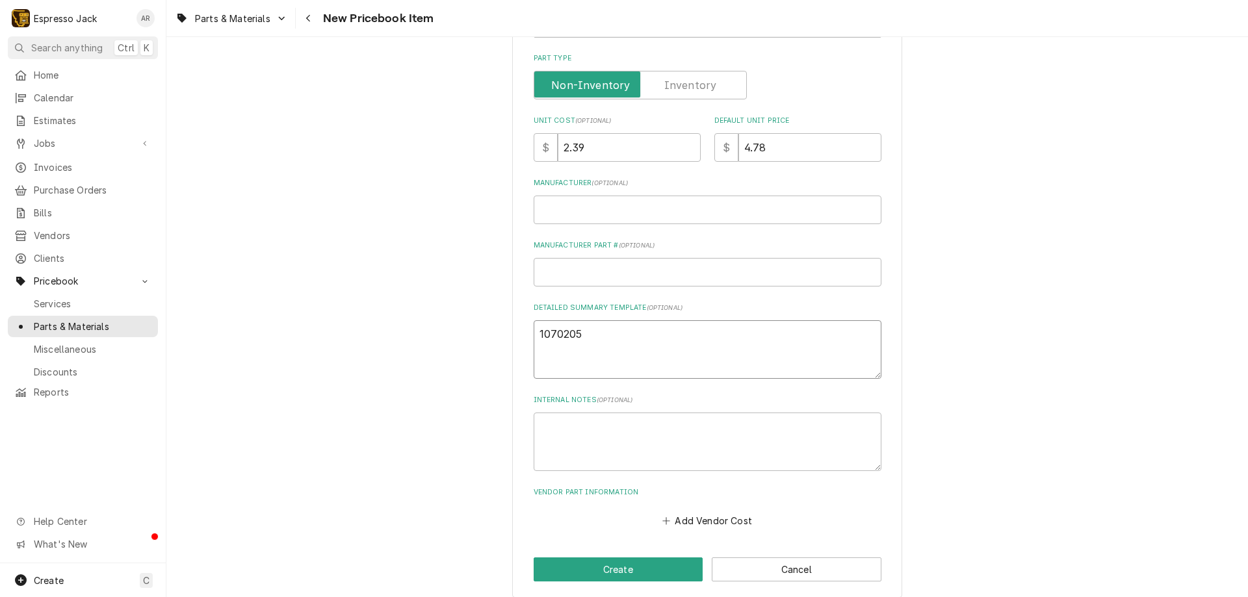
type textarea "x"
type textarea "10702057"
type textarea "x"
type textarea "10702057"
type textarea "x"
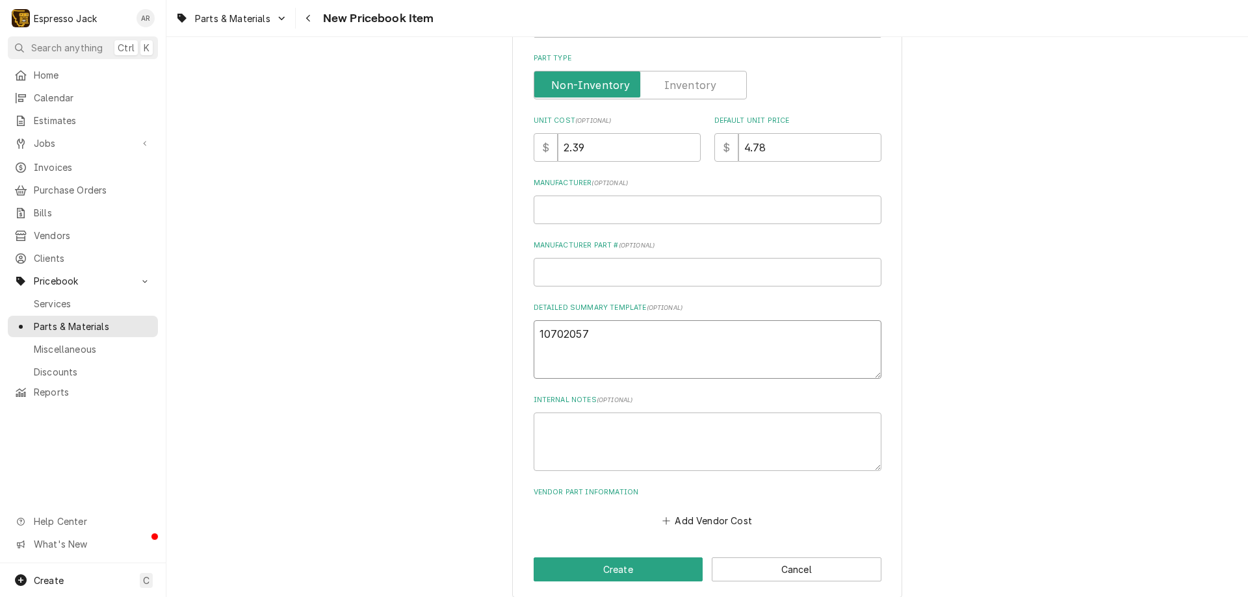
type textarea "10702057 O"
type textarea "x"
type textarea "10702057 OE"
type textarea "x"
type textarea "10702057 OEM"
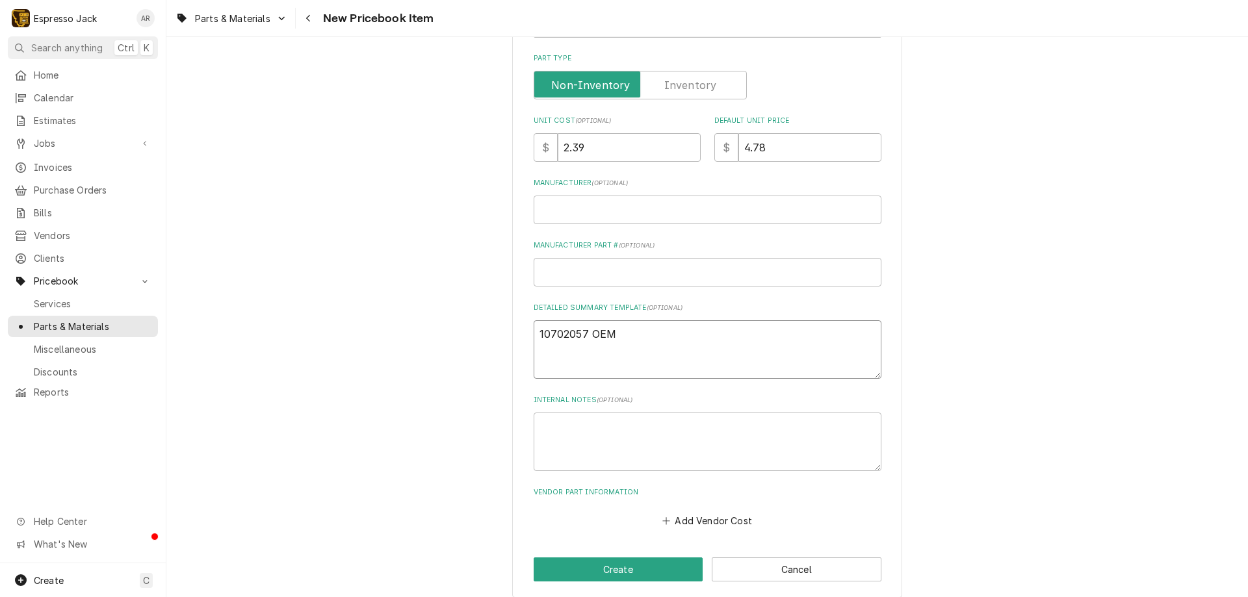
click at [587, 333] on textarea "10702057 OEM" at bounding box center [707, 349] width 348 height 58
type textarea "x"
type textarea "10702057 nOEM"
type textarea "x"
type textarea "10702057 neOEM"
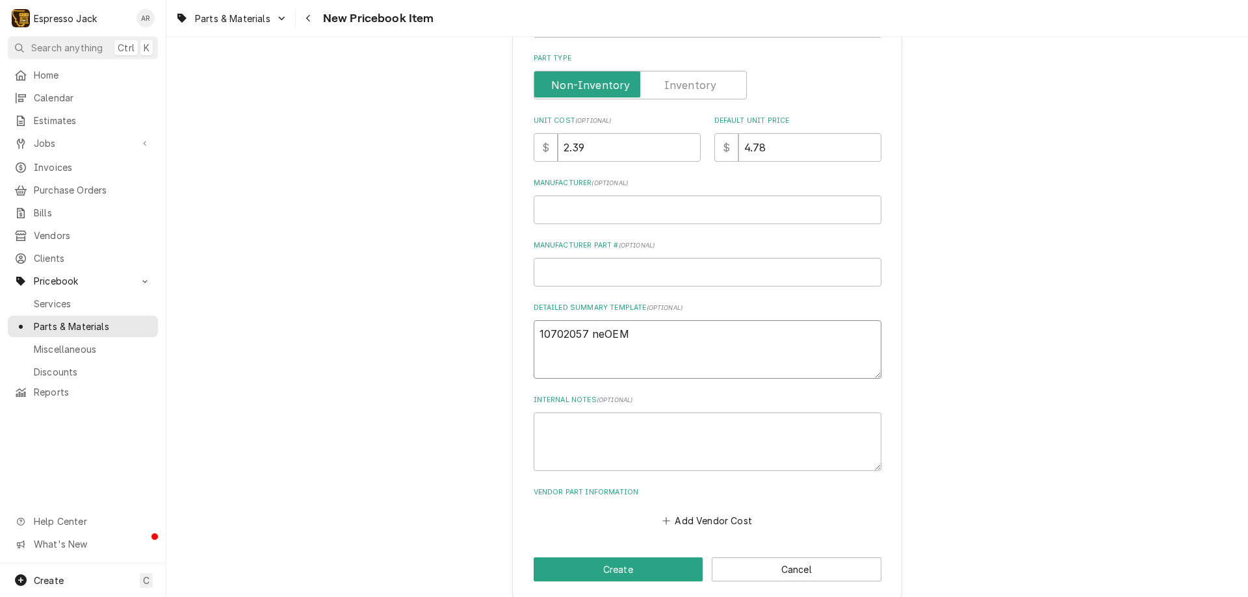
type textarea "x"
type textarea "10702057 newOEM"
type textarea "x"
type textarea "10702057 new OEM"
click at [679, 342] on textarea "10702057 new OEM" at bounding box center [707, 349] width 348 height 58
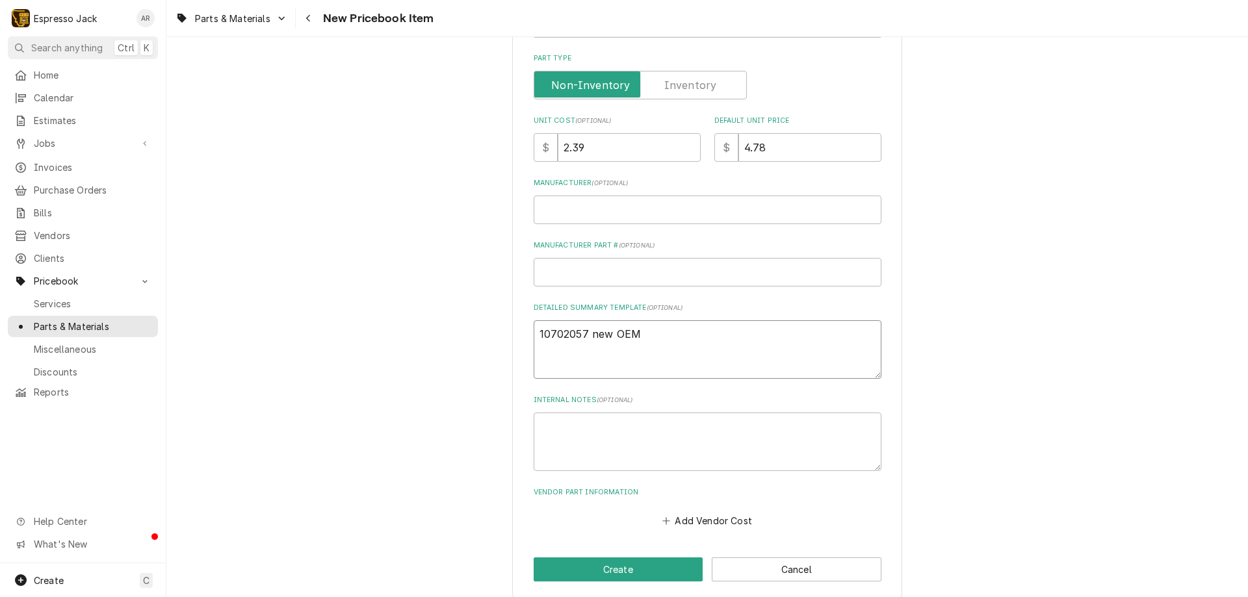
type textarea "x"
type textarea "10702057 new OEM"
type textarea "x"
type textarea "10702057 new OEM r"
type textarea "x"
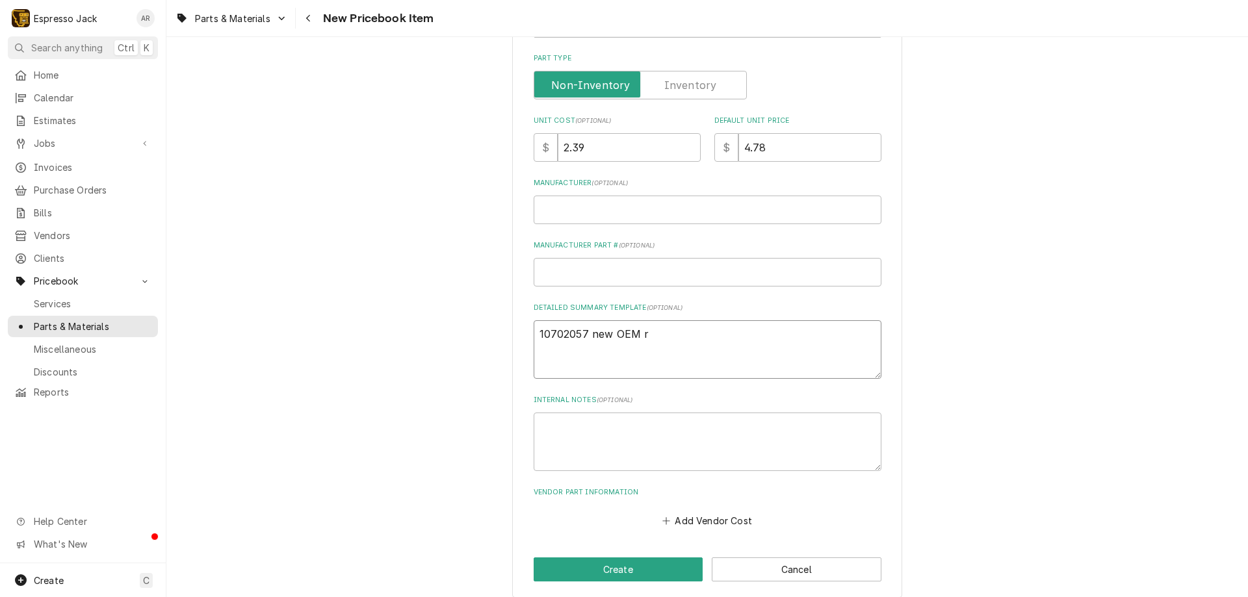
type textarea "10702057 new OEM re"
type textarea "x"
type textarea "10702057 new OEM rep"
type textarea "x"
type textarea "10702057 new OEM repl"
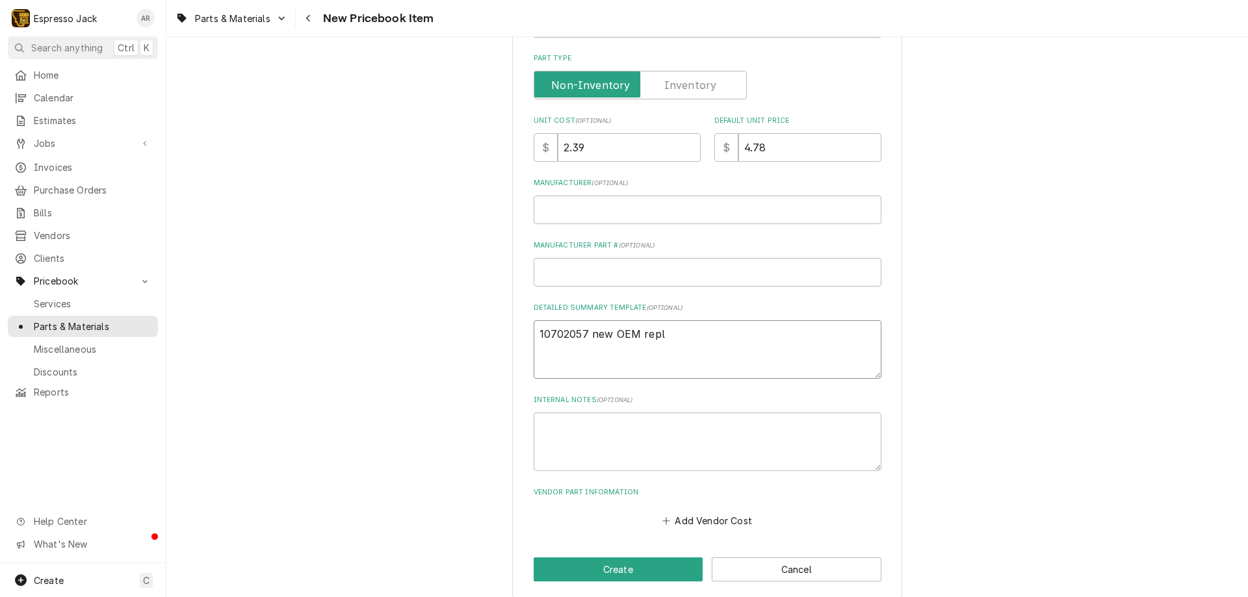
type textarea "x"
type textarea "10702057 new OEM repla"
type textarea "x"
type textarea "10702057 new OEM replac"
type textarea "x"
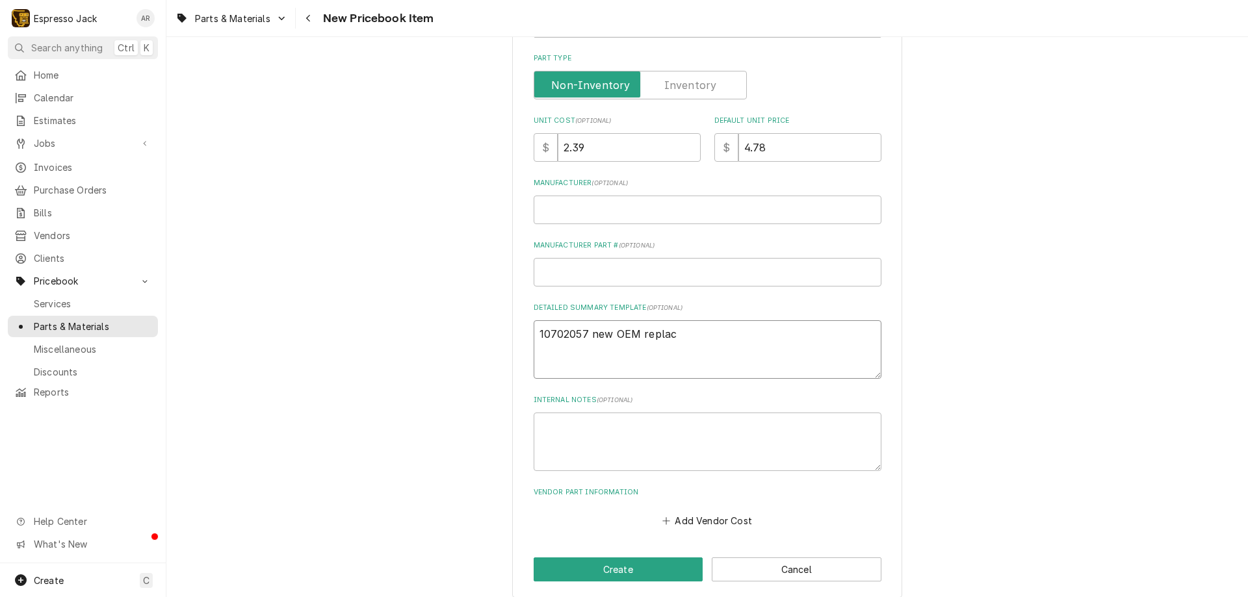
type textarea "10702057 new OEM replace"
type textarea "x"
type textarea "10702057 new OEM replaces"
type textarea "x"
type textarea "10702057 new OEM replaces"
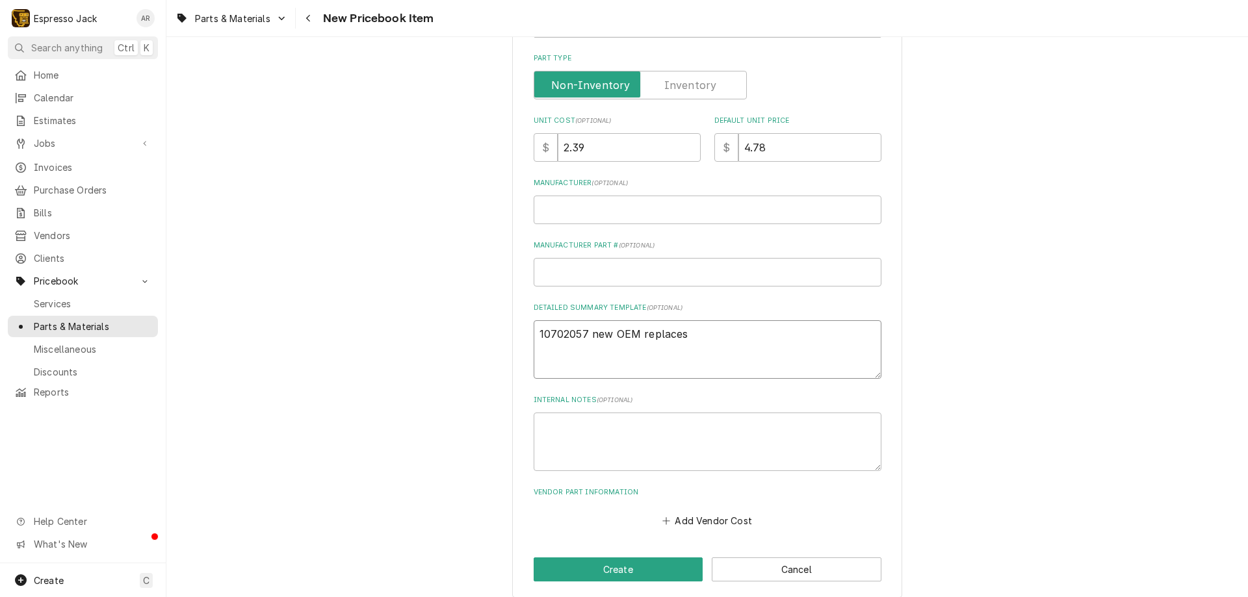
type textarea "x"
type textarea "10702057 new OEM replaces 7"
type textarea "x"
type textarea "10702057 new OEM replaces 70"
type textarea "x"
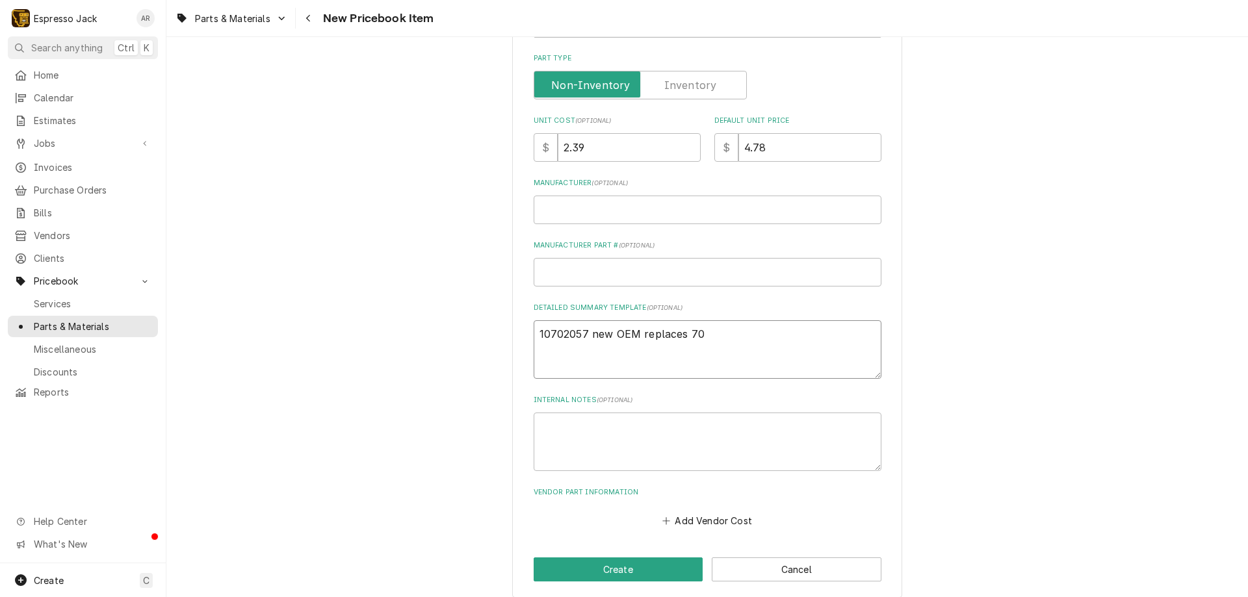
type textarea "10702057 new OEM replaces 700"
type textarea "x"
type textarea "10702057 new OEM replaces 7001"
type textarea "x"
type textarea "10702057 new OEM replaces 70016"
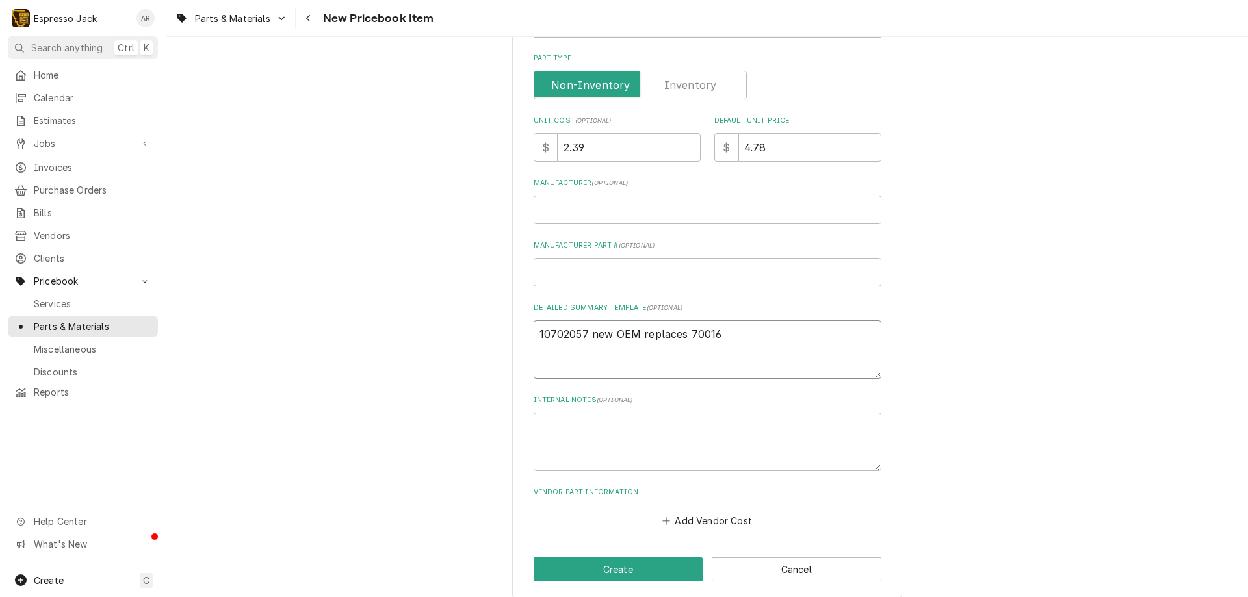
type textarea "x"
type textarea "10702057 new OEM replaces 700164"
type textarea "x"
type textarea "10702057 new OEM replaces 700164"
type textarea "x"
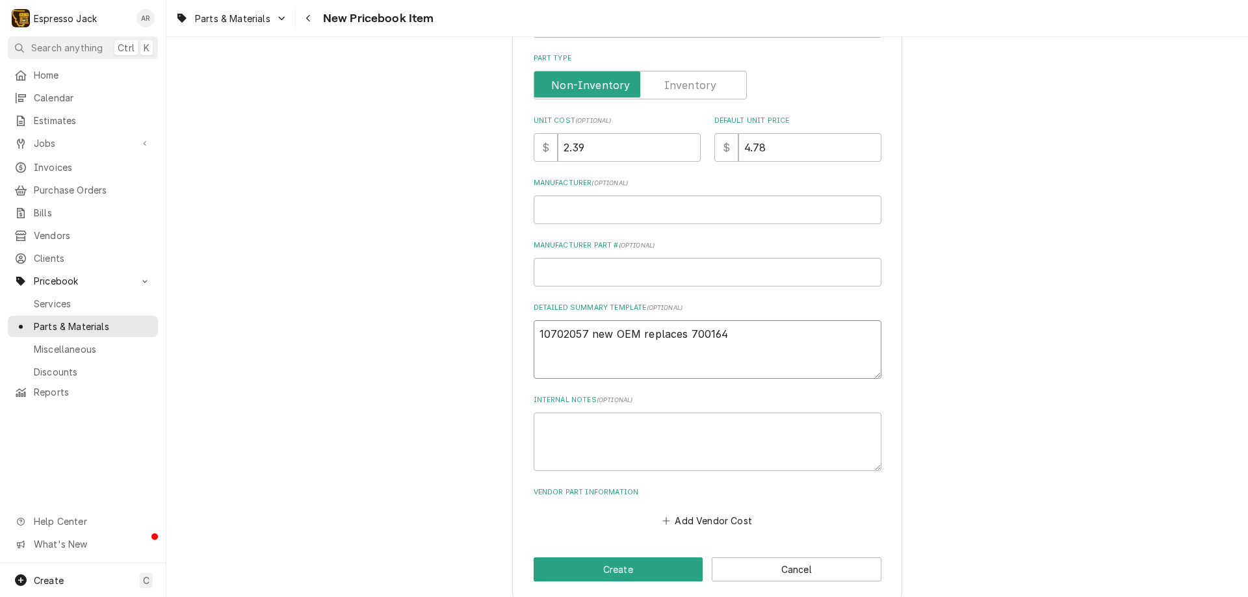
type textarea "10702057 new OEM replaces 700164 a"
type textarea "x"
type textarea "10702057 new OEM replaces 700164 af"
type textarea "x"
type textarea "10702057 new OEM replaces 700164 aft"
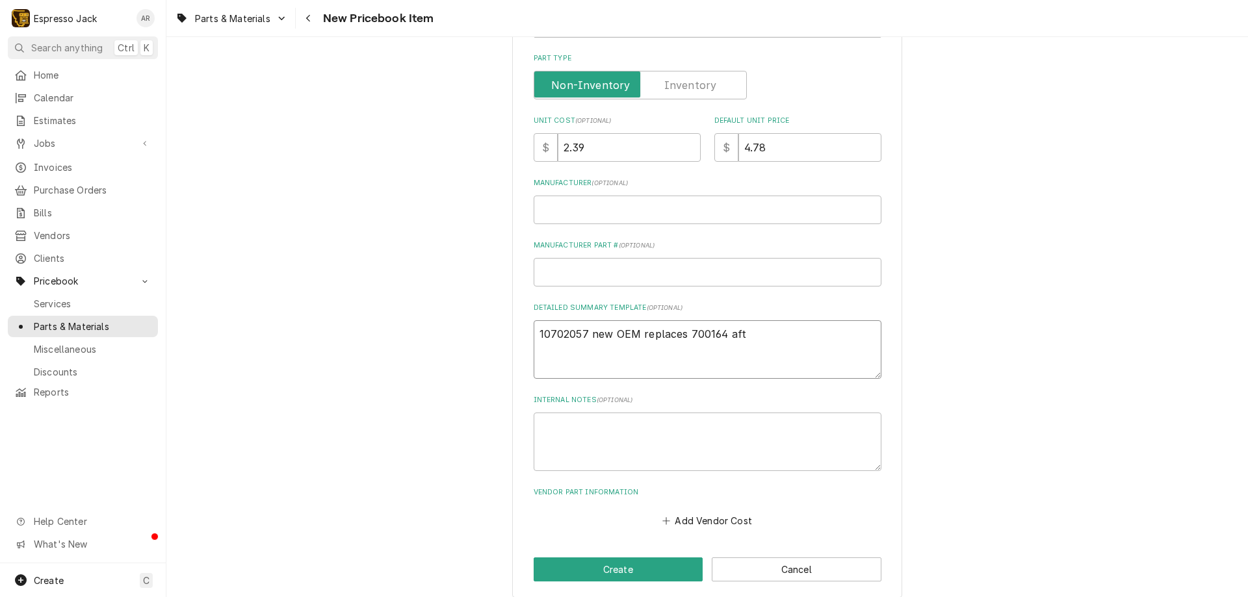
type textarea "x"
type textarea "10702057 new OEM replaces 700164 afte"
type textarea "x"
type textarea "10702057 new OEM replaces 700164 after"
type textarea "x"
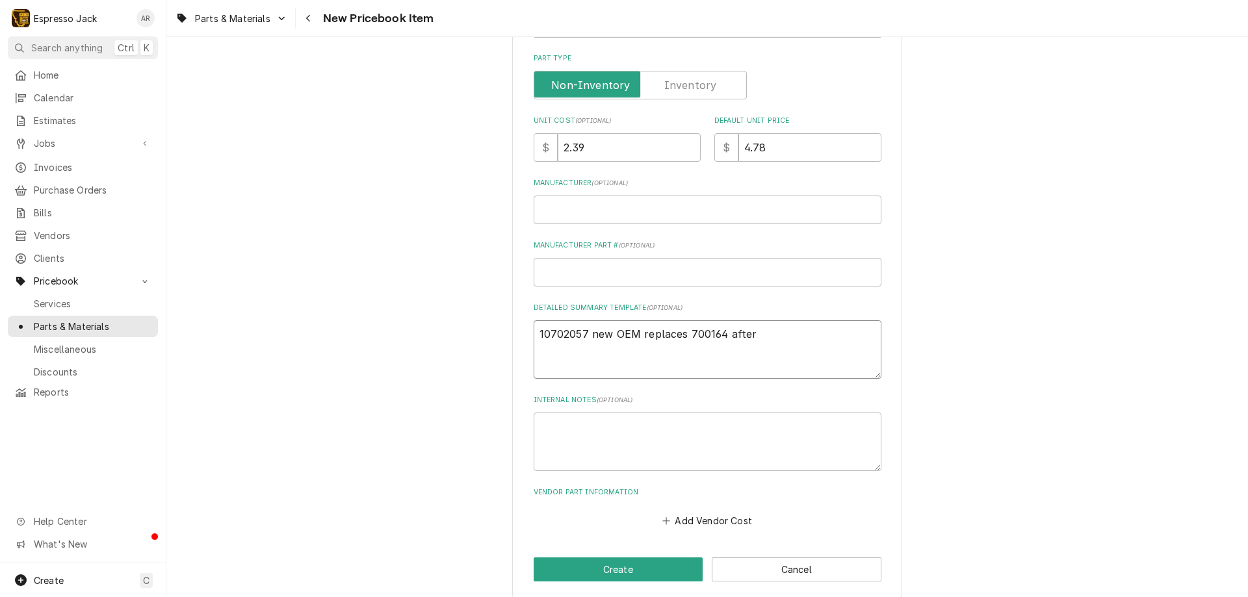
type textarea "10702057 new OEM replaces 700164 after"
type textarea "x"
type textarea "10702057 new OEM replaces 700164 after 2"
type textarea "x"
type textarea "10702057 new OEM replaces 700164 after 20"
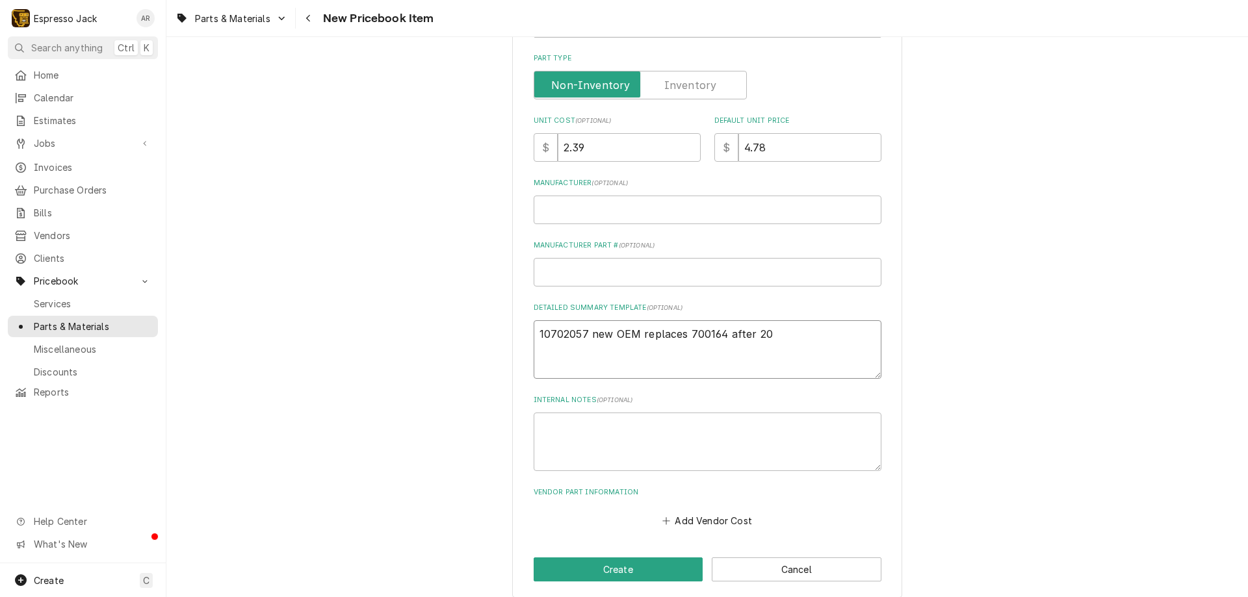
type textarea "x"
type textarea "10702057 new OEM replaces 700164 after 201"
type textarea "x"
type textarea "10702057 new OEM replaces 700164 after 2018"
click at [561, 211] on input "Manufacturer ( optional )" at bounding box center [707, 210] width 348 height 29
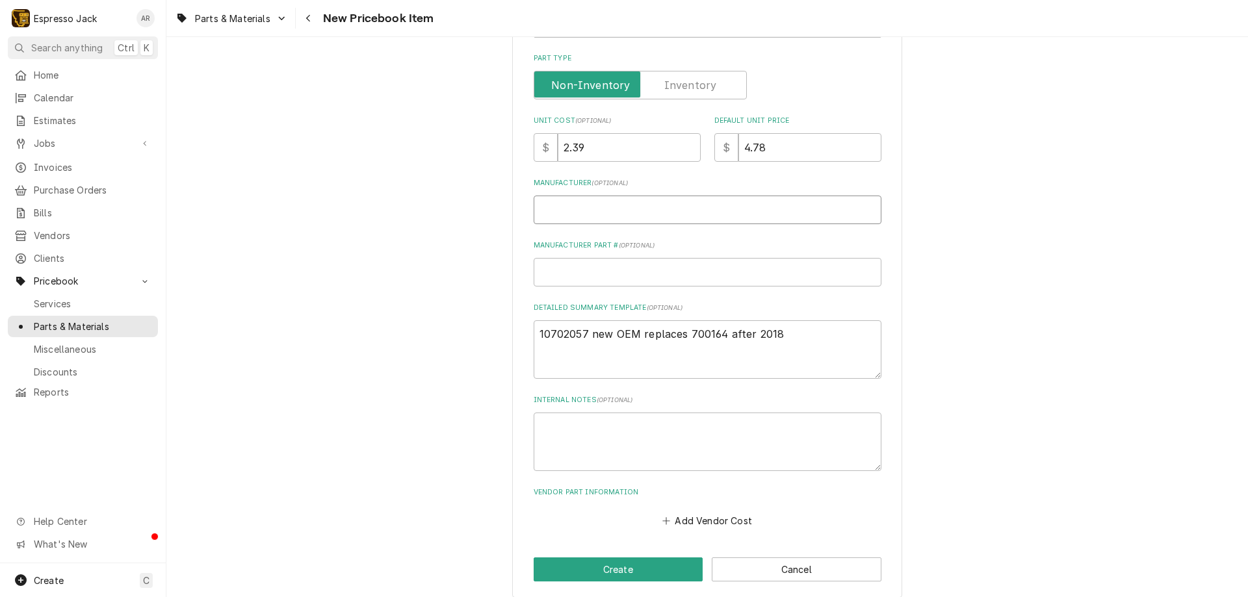
type textarea "x"
type input "r"
type textarea "x"
type input "ra"
type textarea "x"
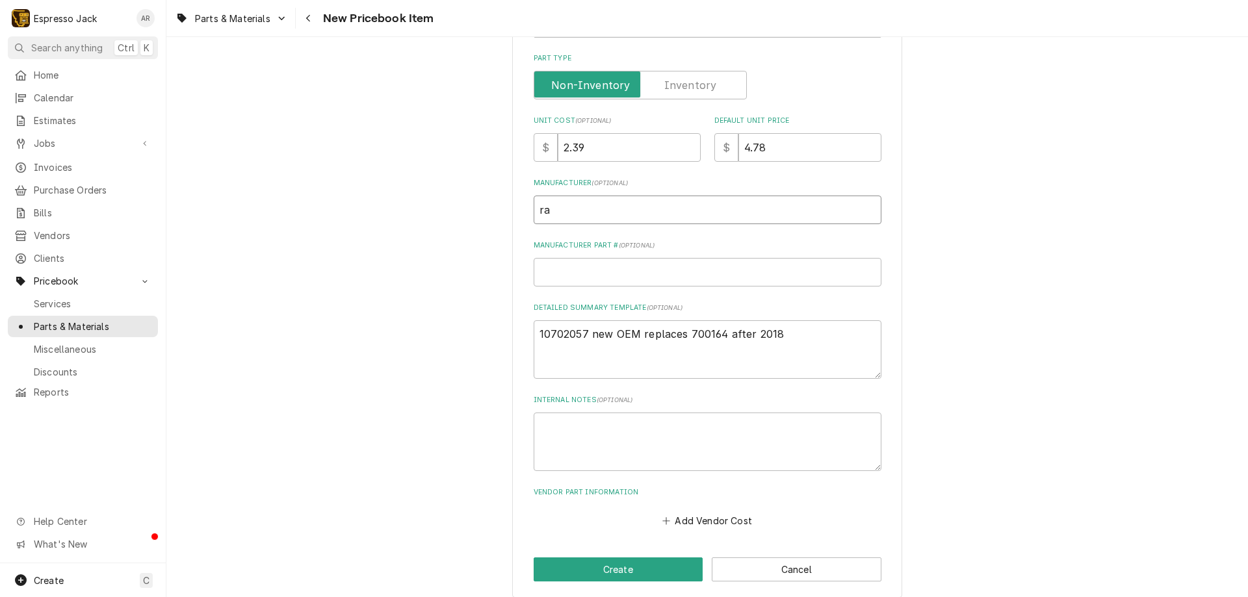
type input "ran"
type textarea "x"
type input "ranc"
type textarea "x"
type input "ranci"
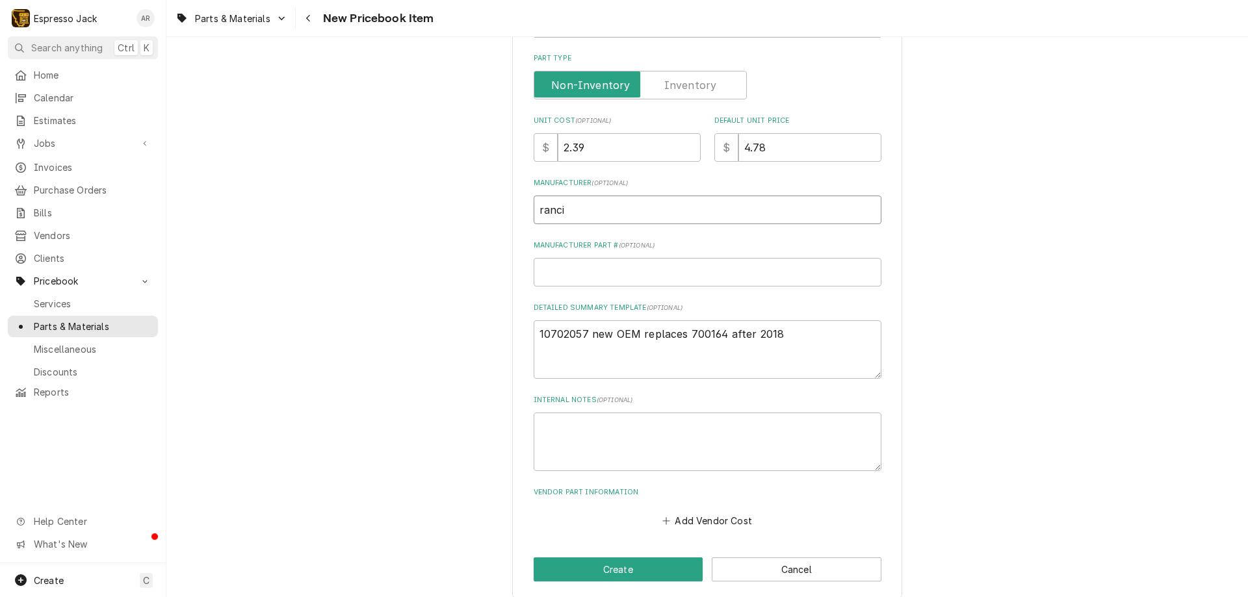
type textarea "x"
type input "rancil"
type textarea "x"
type input "rancili"
type textarea "x"
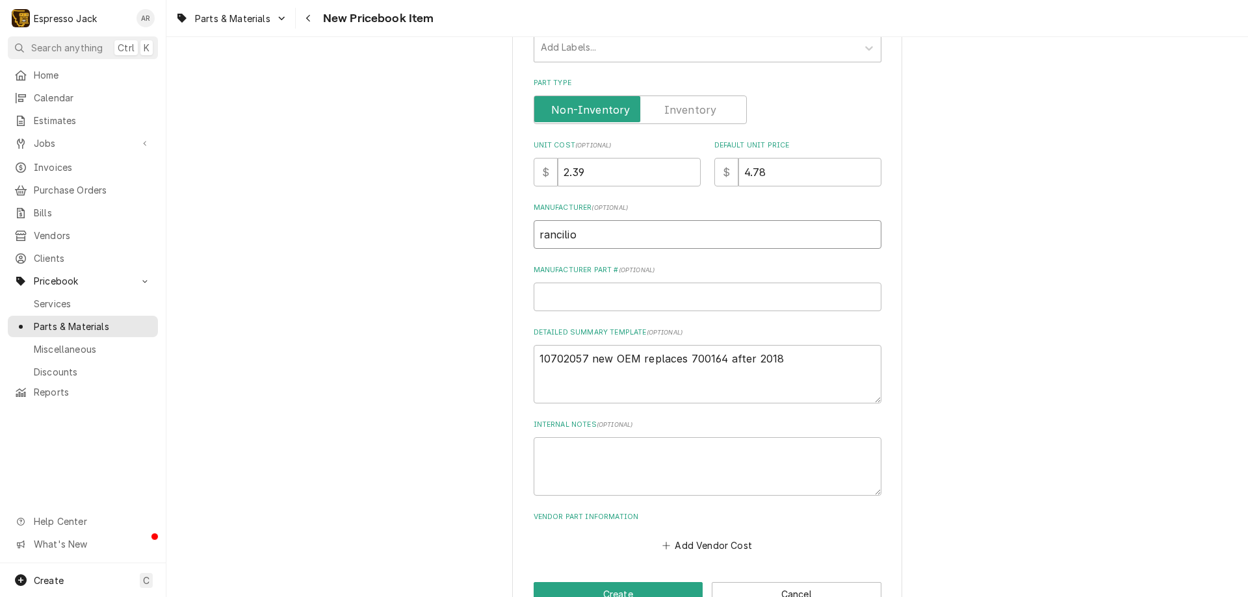
scroll to position [324, 0]
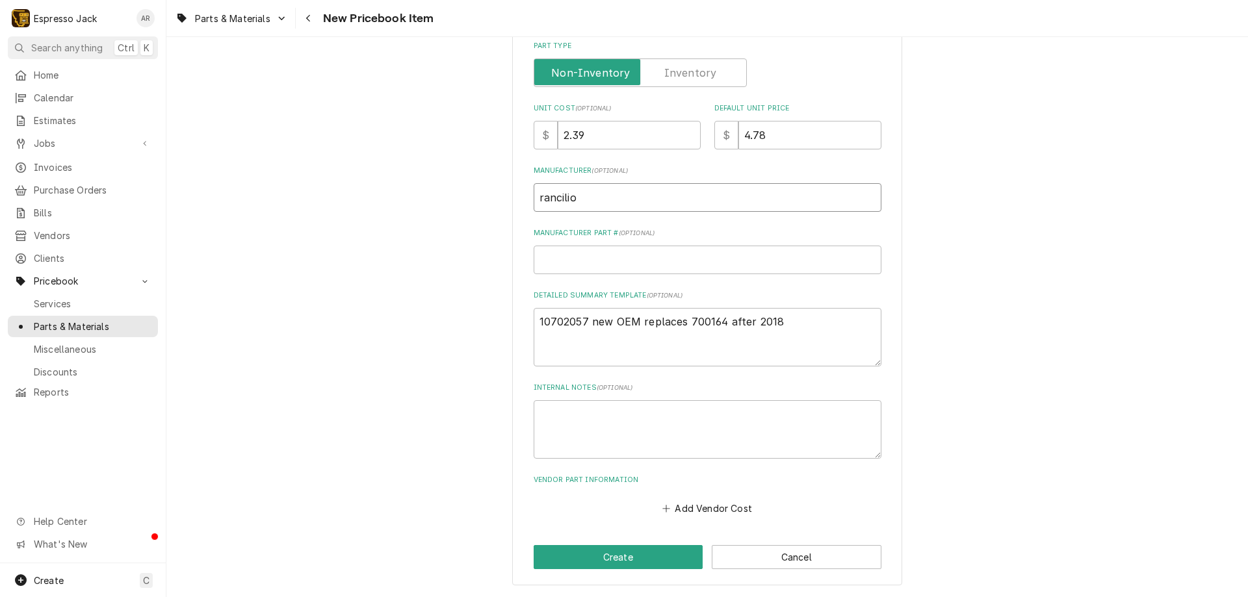
type input "rancilio"
click at [548, 255] on input "Manufacturer Part # ( optional )" at bounding box center [707, 260] width 348 height 29
type textarea "x"
type input "1"
type textarea "x"
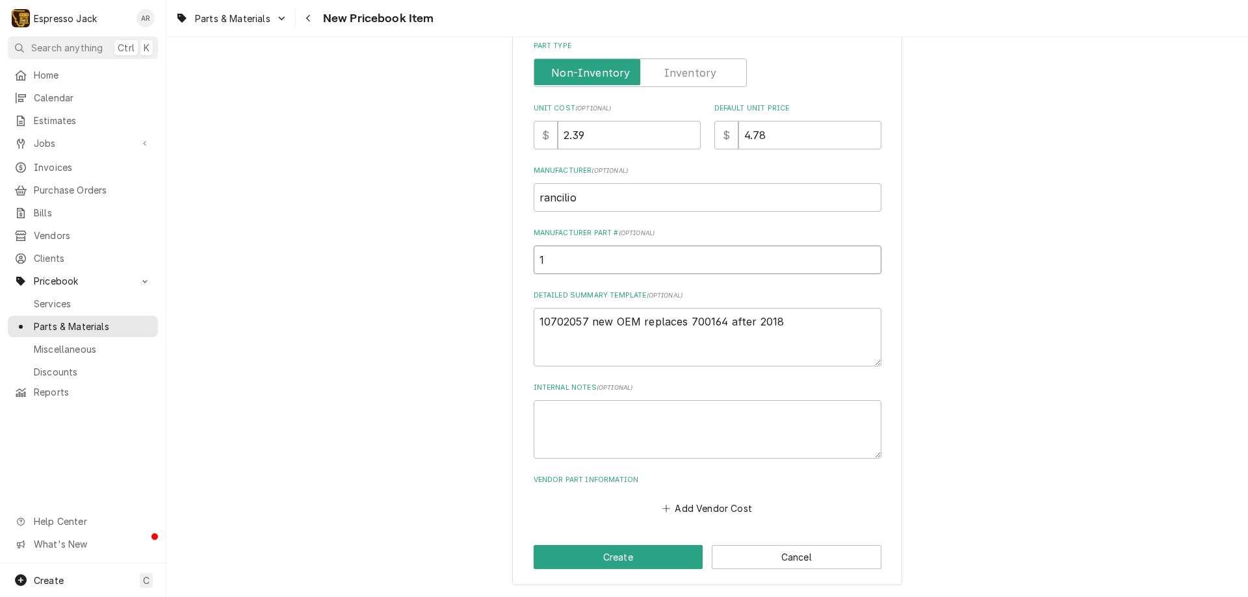
type input "10"
type textarea "x"
type input "107"
type textarea "x"
type input "1070"
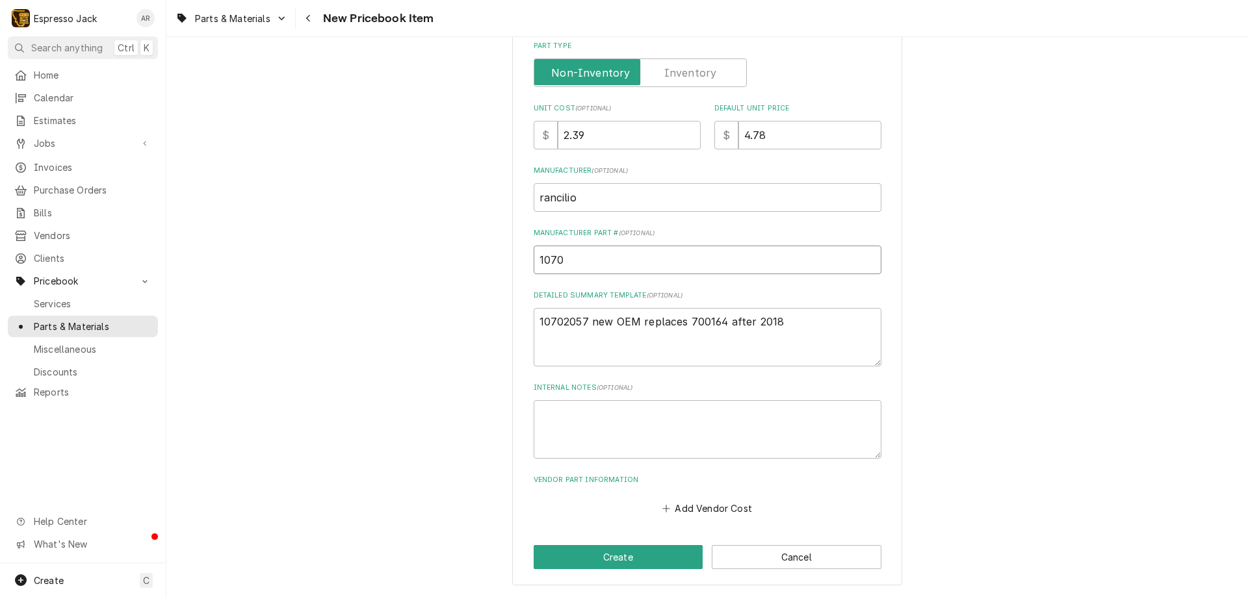
type textarea "x"
type input "10702"
type textarea "x"
type input "107020"
type textarea "x"
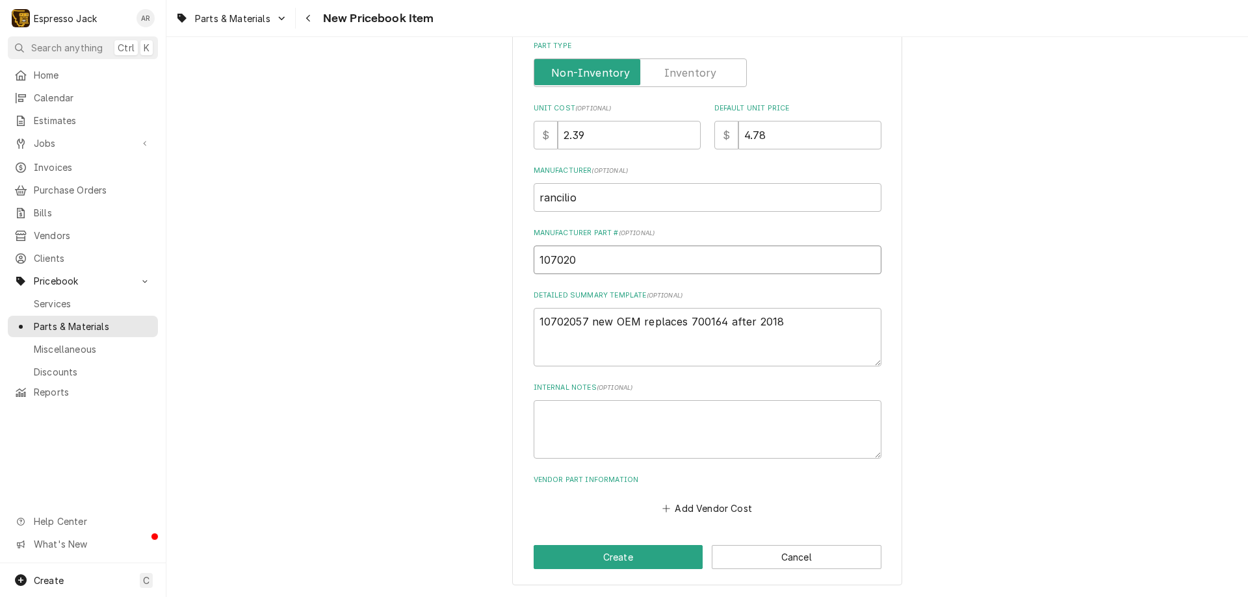
type input "1070205"
type textarea "x"
type input "10702057"
click at [581, 555] on button "Create" at bounding box center [618, 557] width 170 height 24
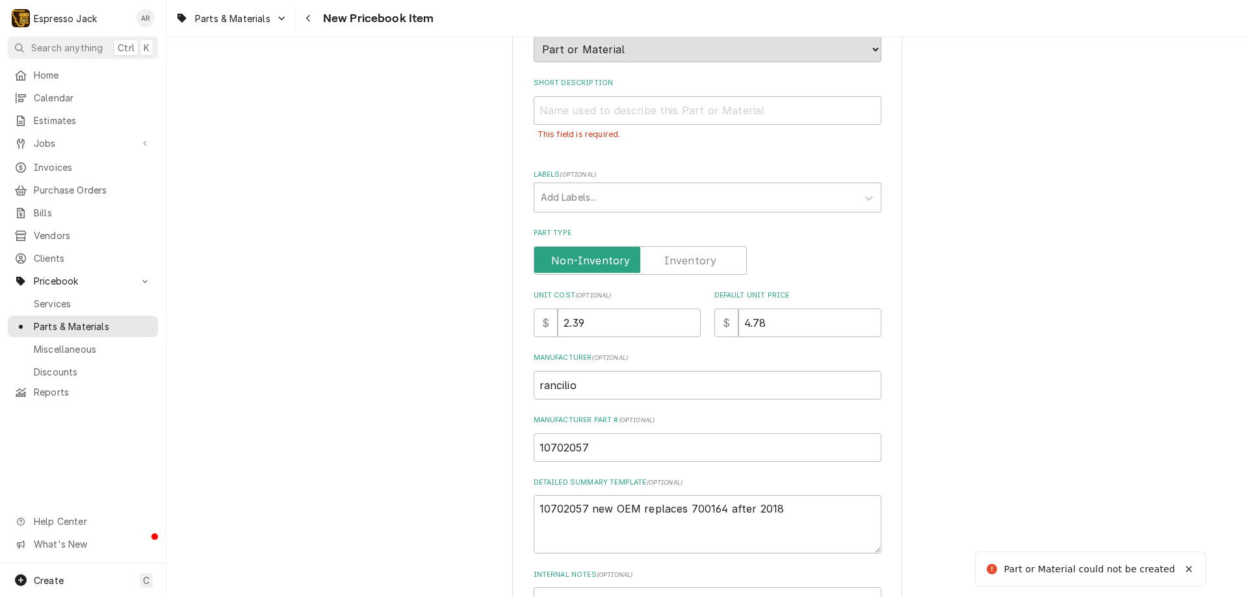
scroll to position [129, 0]
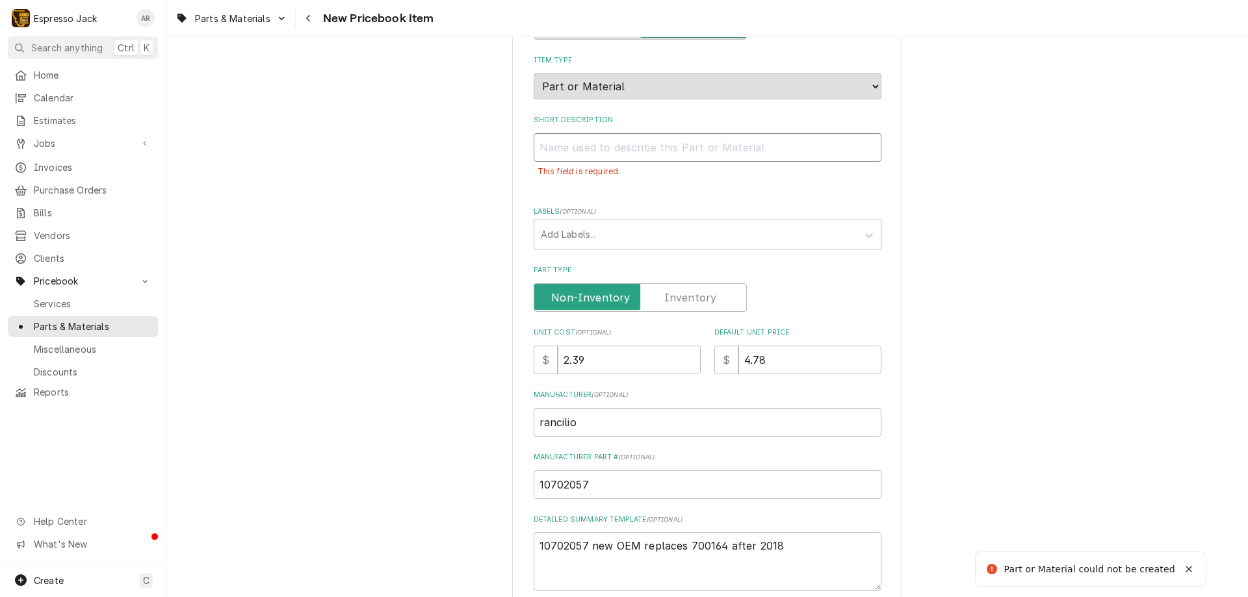
click at [583, 146] on input "Short Description" at bounding box center [707, 147] width 348 height 29
type textarea "x"
type input "n"
type textarea "x"
type input "ne"
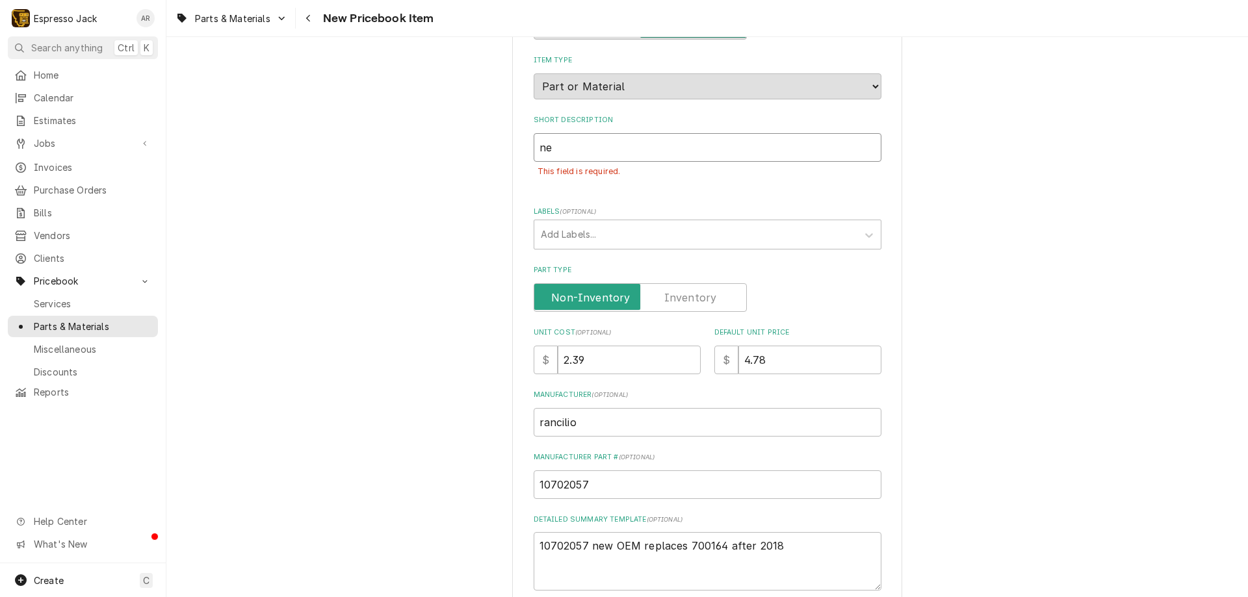
type textarea "x"
type input "new"
type textarea "x"
type input "new"
type textarea "x"
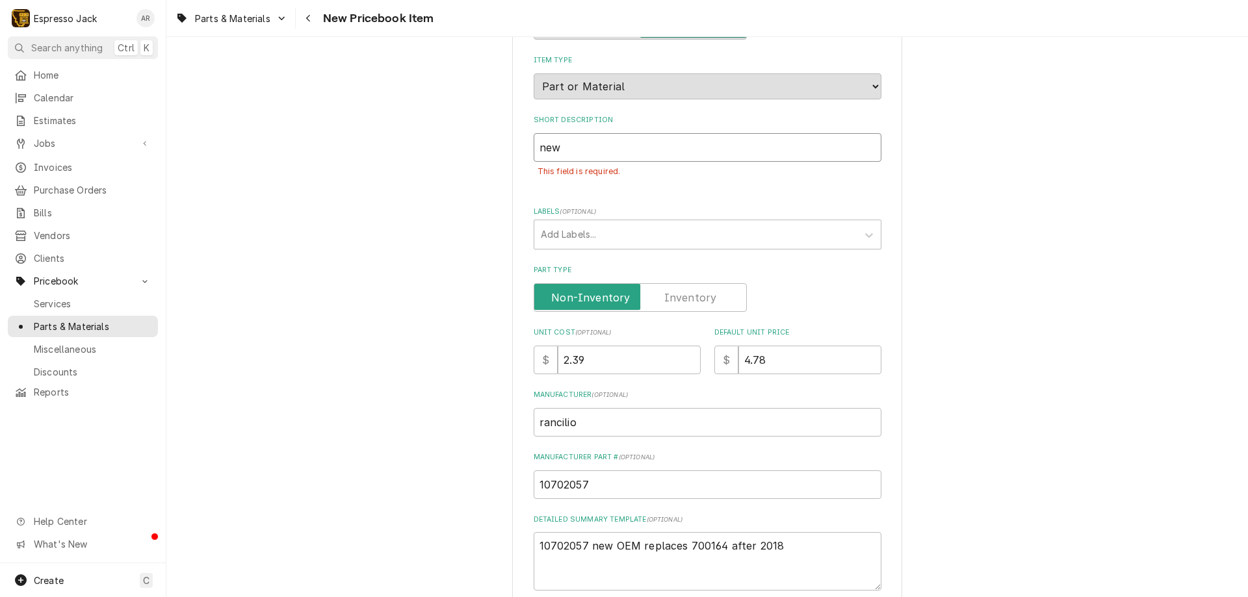
type input "new r"
type textarea "x"
type input "new ra"
type textarea "x"
type input "new ran"
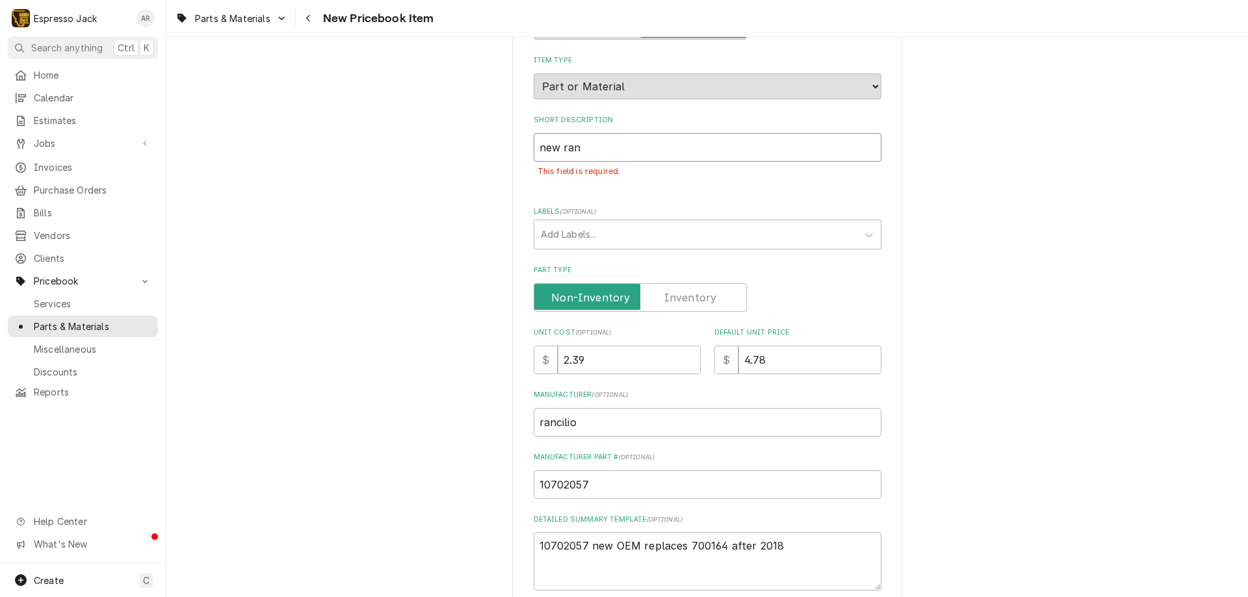
type textarea "x"
type input "new ranc"
type textarea "x"
type input "new ranci"
type textarea "x"
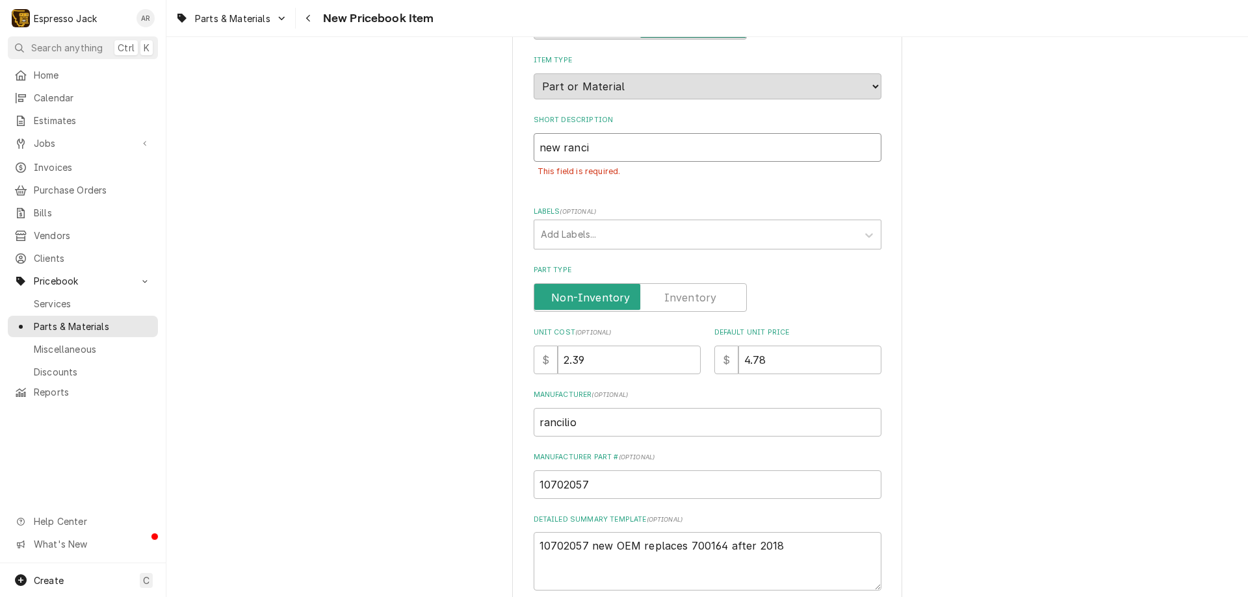
type input "new rancil"
type textarea "x"
type input "new rancili"
type textarea "x"
type input "new rancilio"
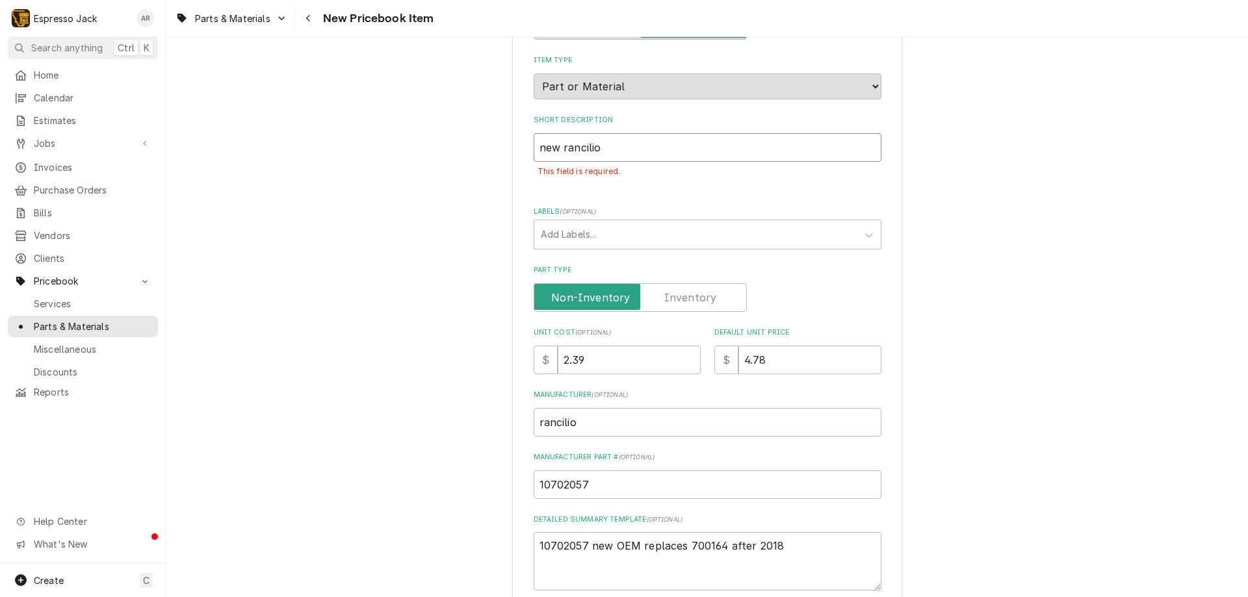
type textarea "x"
type input "new rancilio"
type textarea "x"
type input "new rancilio s"
type textarea "x"
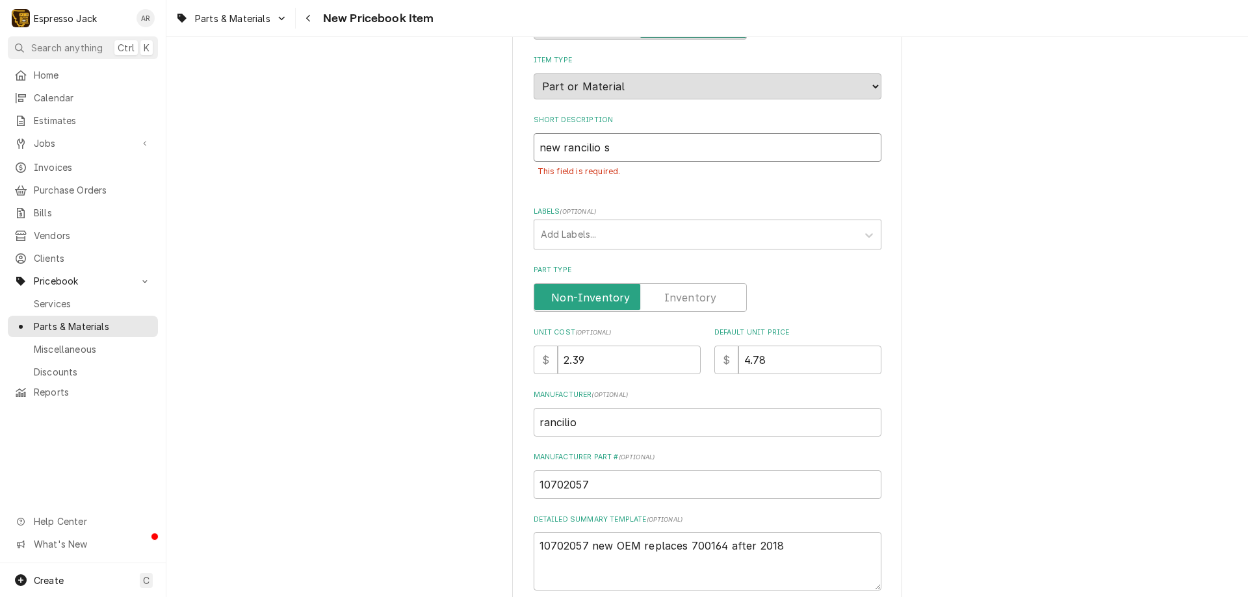
type input "new rancilio sc"
type textarea "x"
type input "new rancilio scr"
type textarea "x"
type input "new rancilio scre"
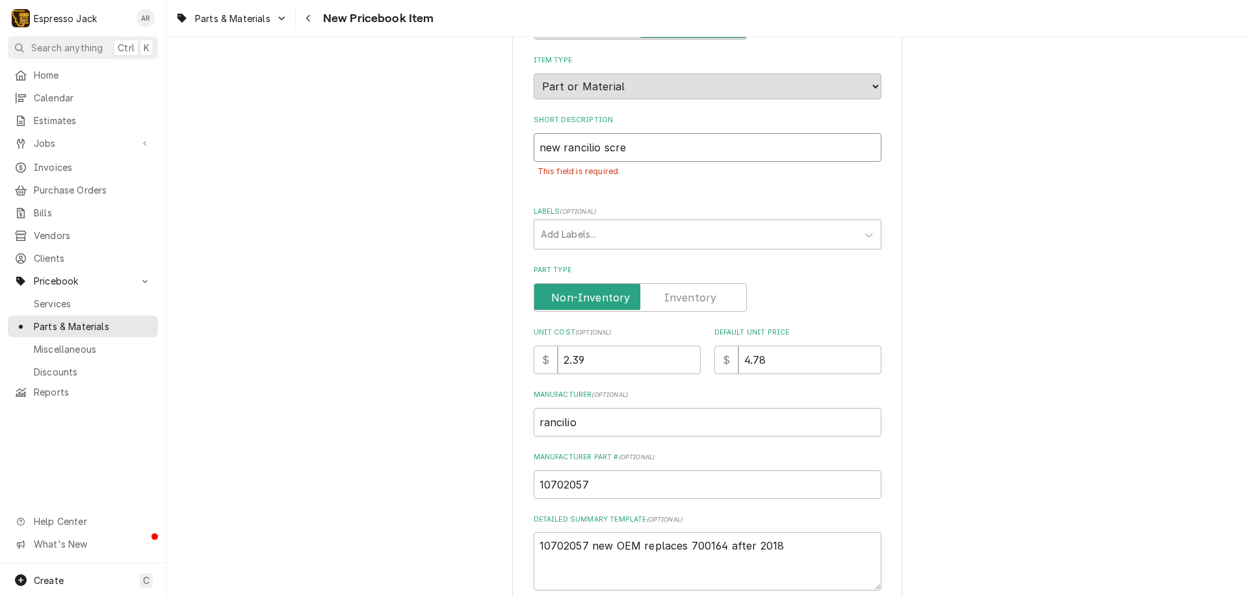
type textarea "x"
type input "new rancilio scree"
type textarea "x"
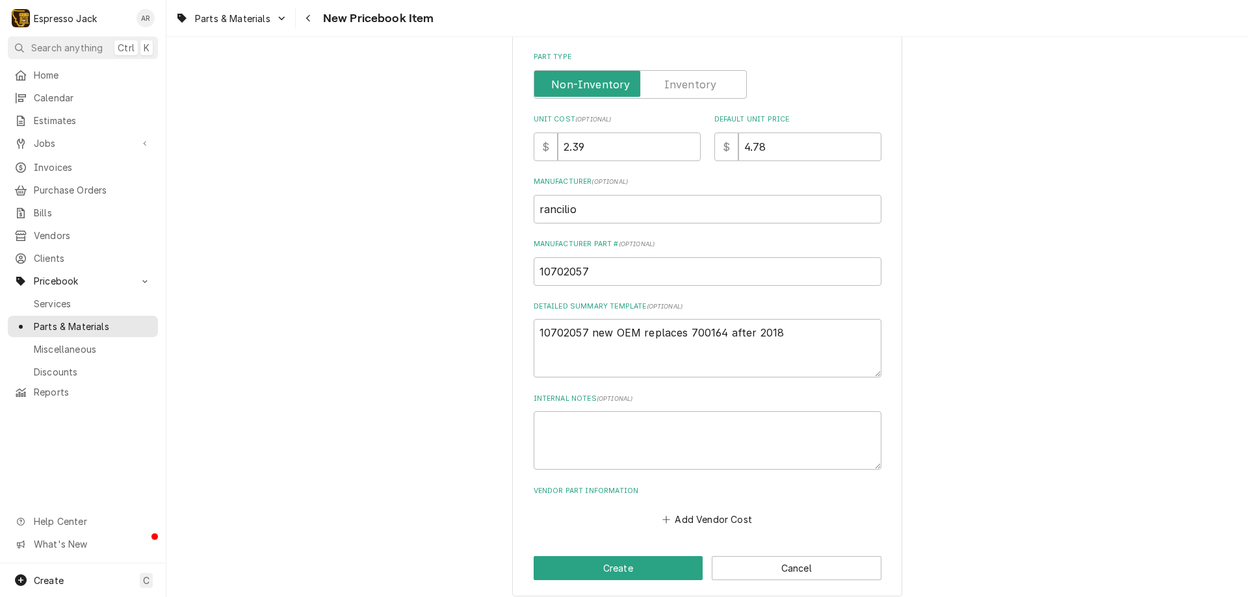
scroll to position [353, 0]
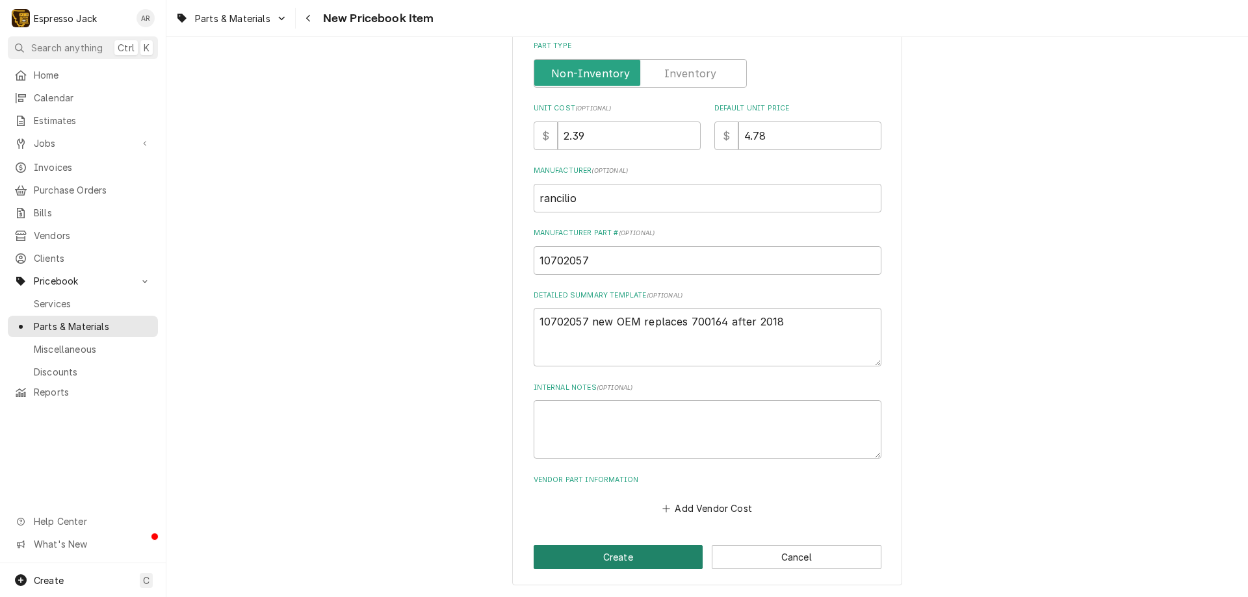
type input "new rancilio screen"
click at [564, 563] on button "Create" at bounding box center [618, 557] width 170 height 24
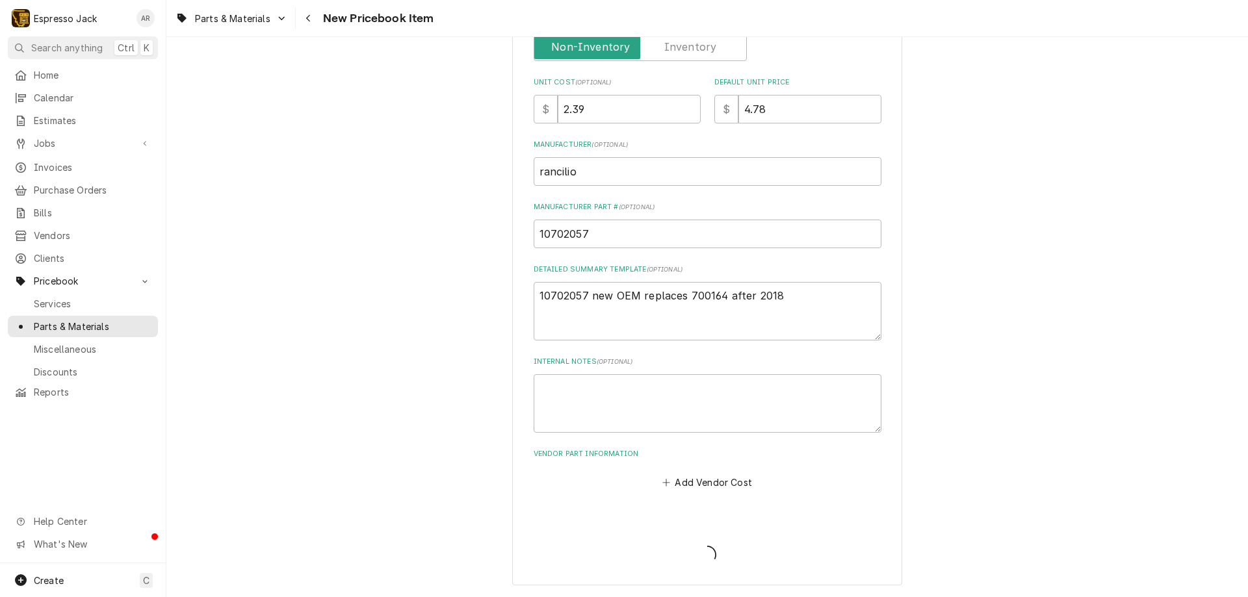
scroll to position [324, 0]
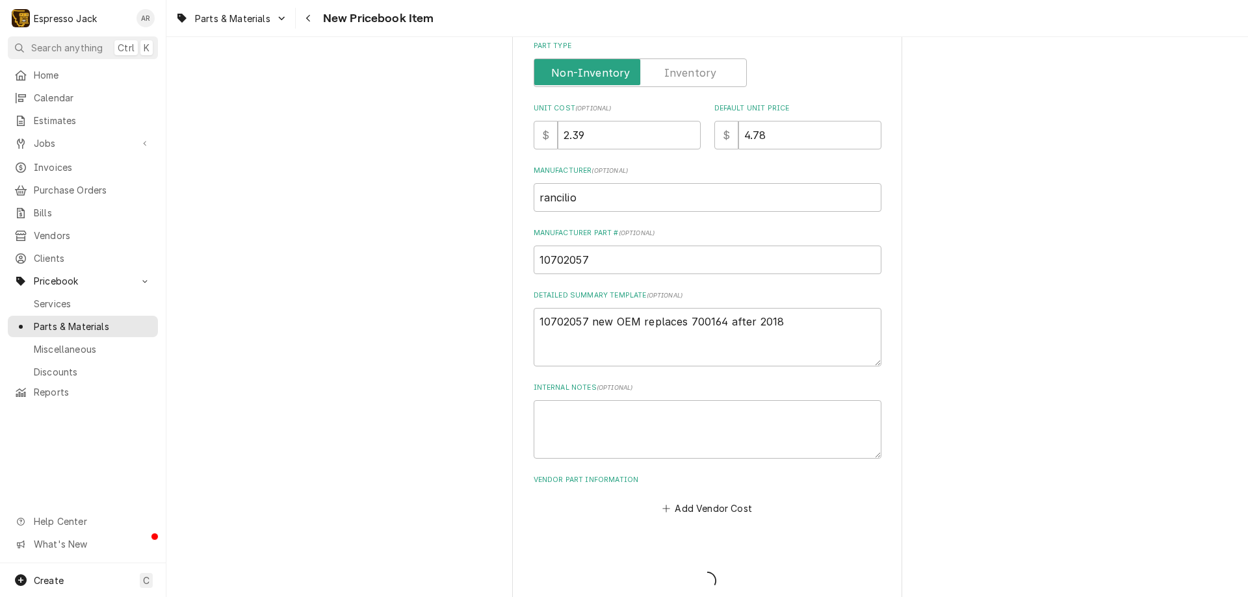
type textarea "x"
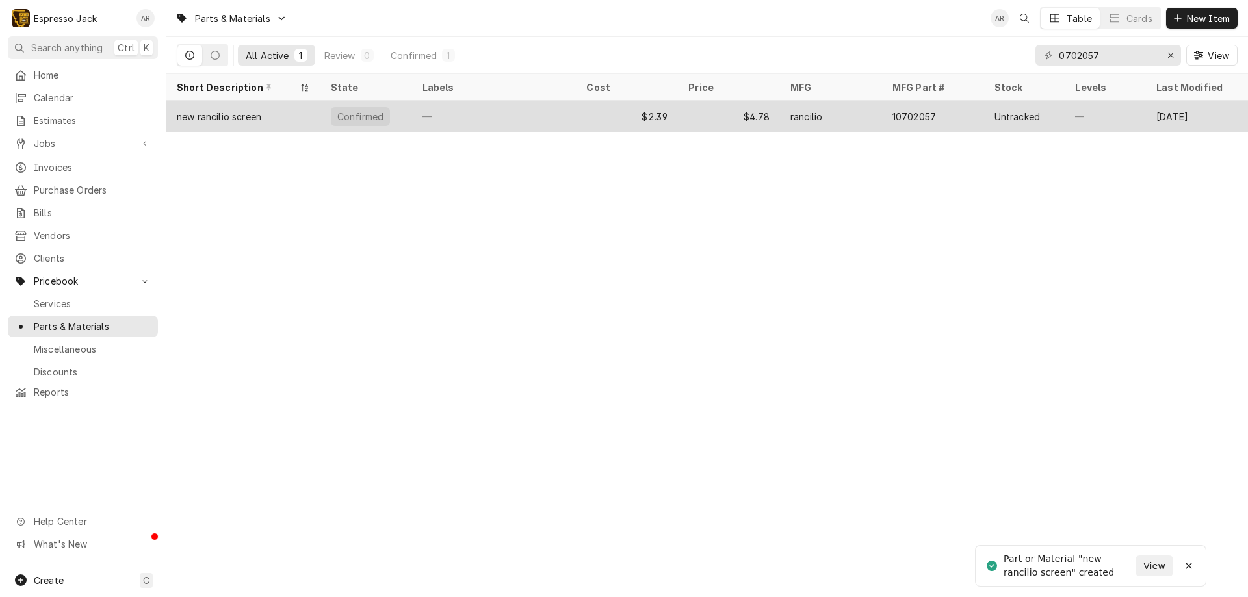
click at [466, 115] on div "—" at bounding box center [494, 116] width 164 height 31
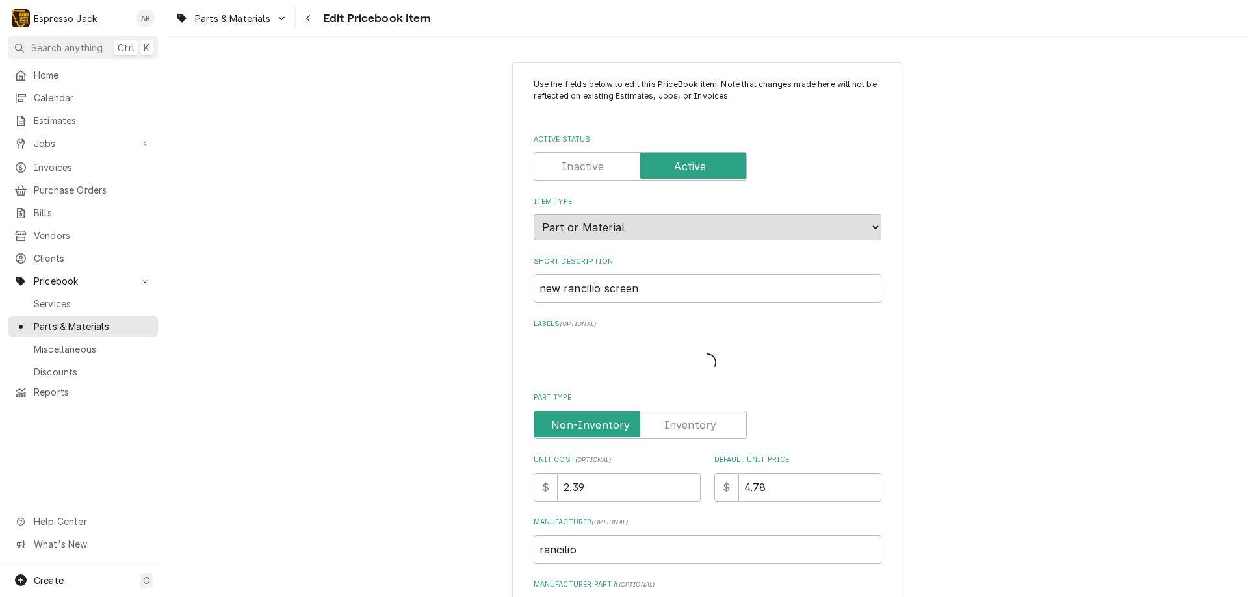
type textarea "x"
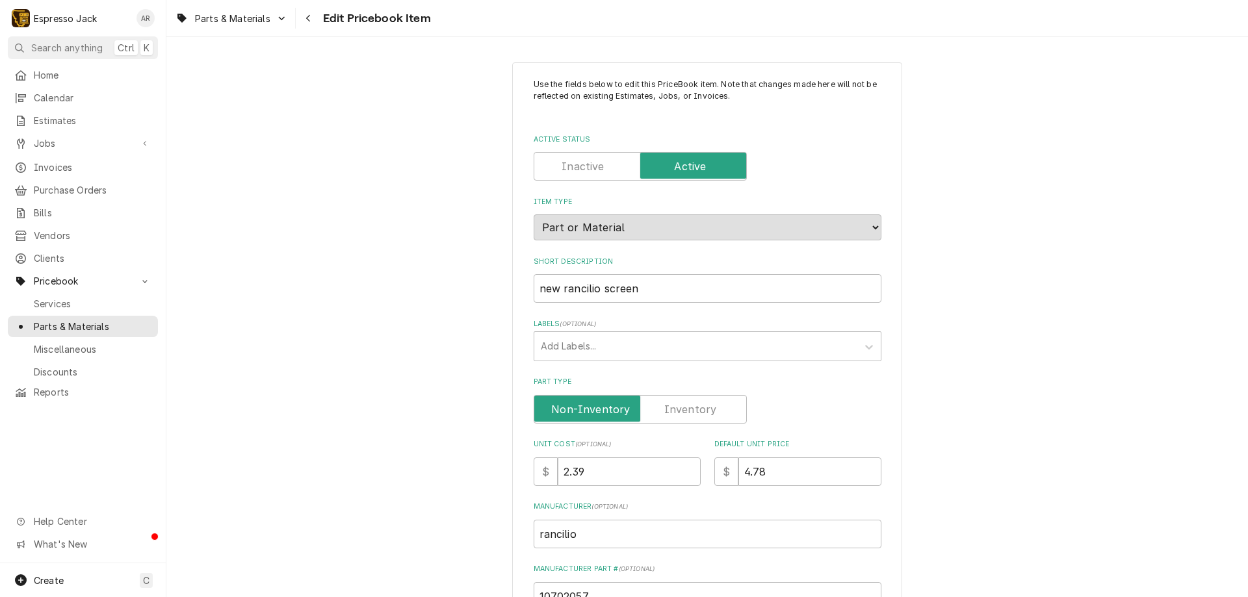
scroll to position [78, 0]
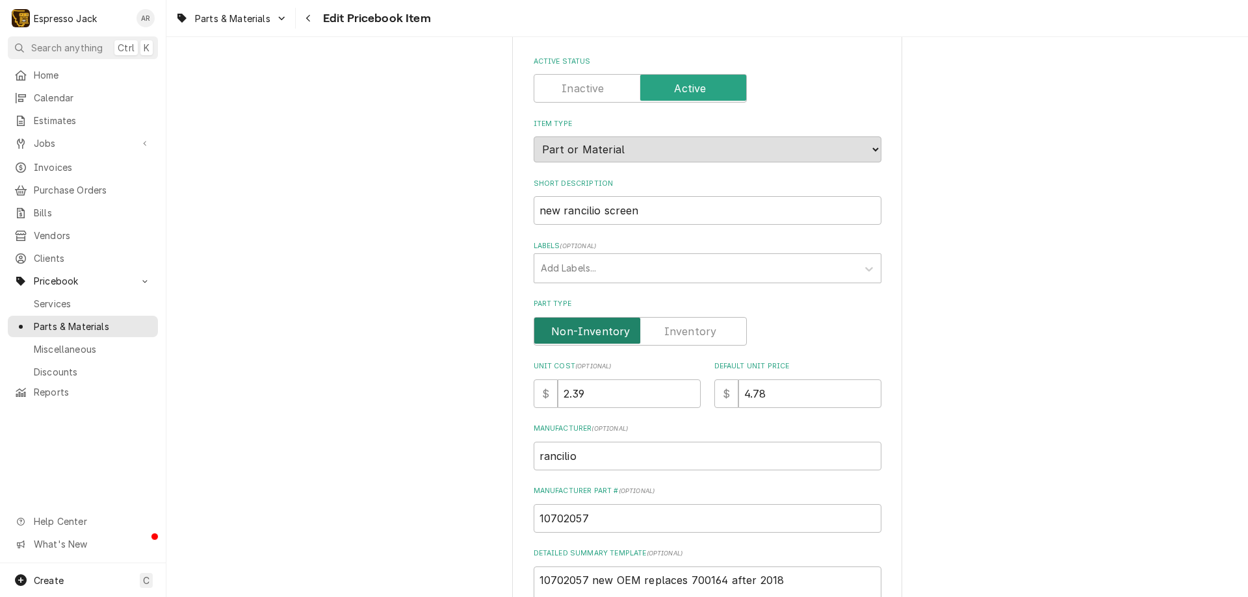
click at [706, 322] on input "Part Type" at bounding box center [639, 331] width 201 height 29
checkbox input "true"
type textarea "x"
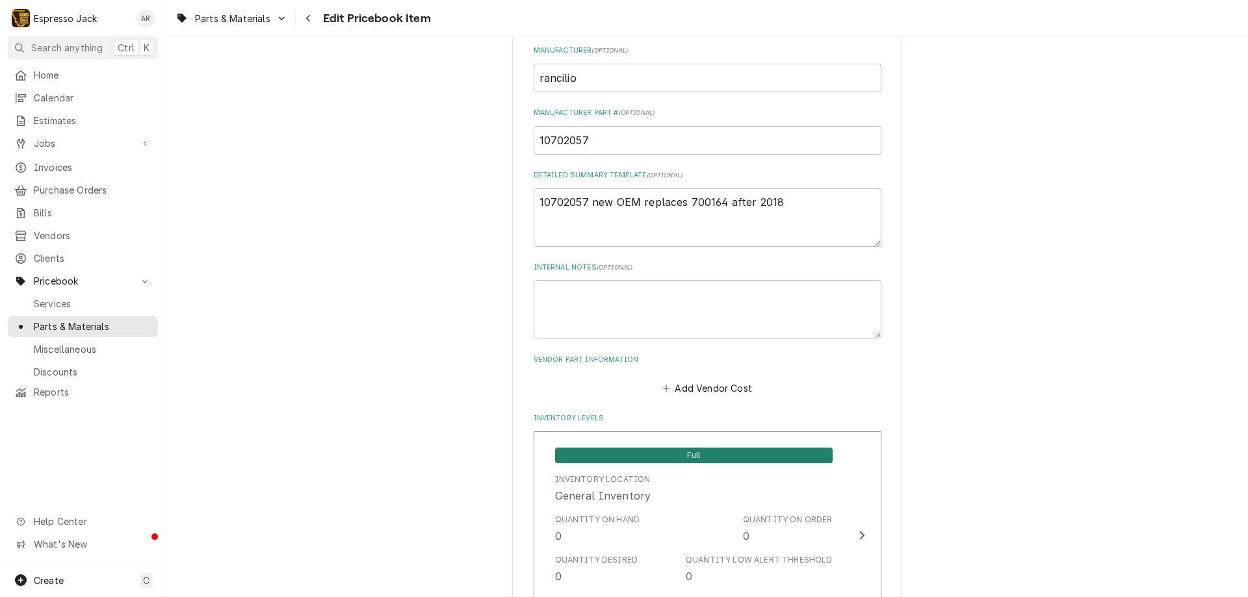
scroll to position [546, 0]
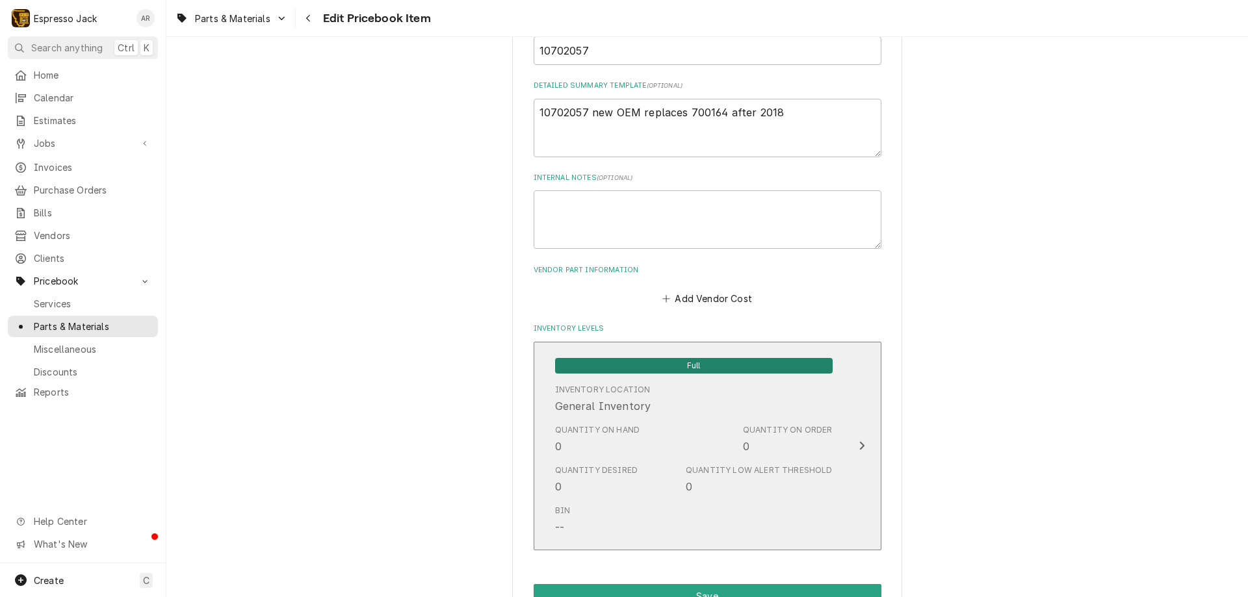
click at [864, 441] on div "Update Inventory Level" at bounding box center [861, 446] width 17 height 16
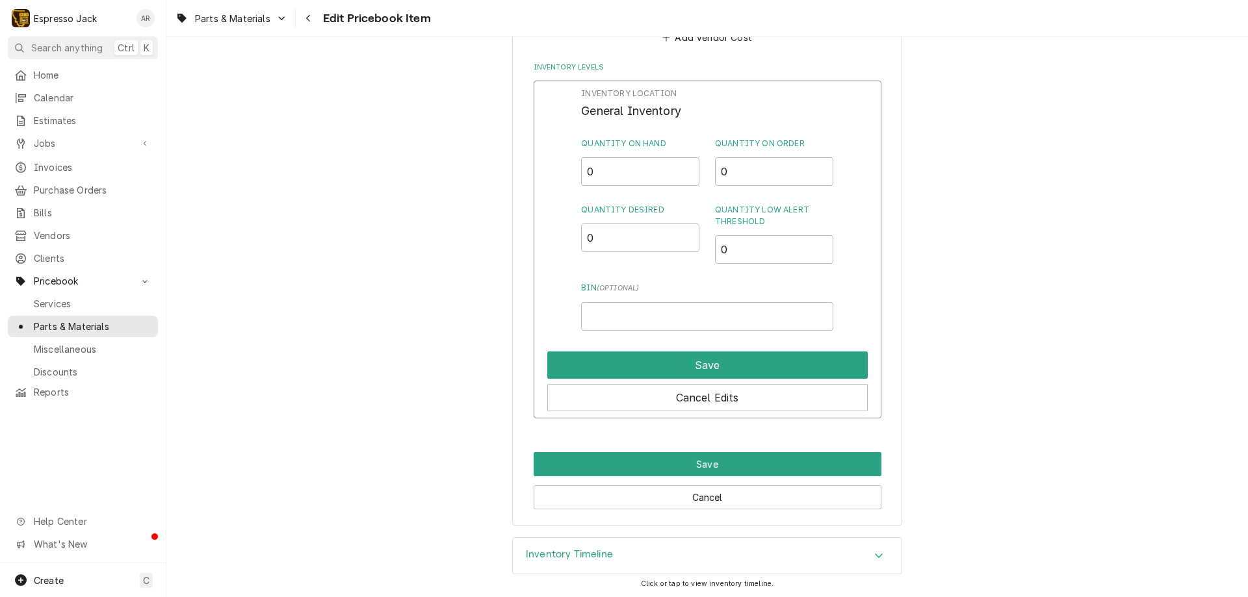
scroll to position [858, 0]
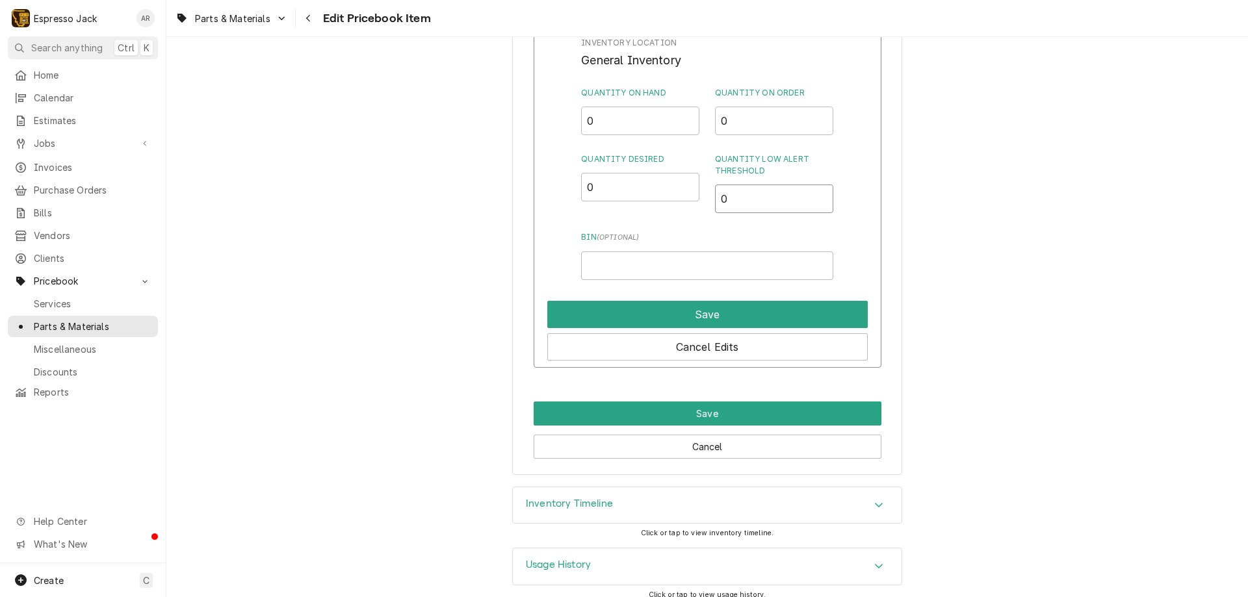
drag, startPoint x: 728, startPoint y: 196, endPoint x: 704, endPoint y: 196, distance: 23.4
click at [704, 196] on div "Quantity Desired 0 Quantity Low Alert Threshold 0" at bounding box center [706, 183] width 251 height 60
drag, startPoint x: 735, startPoint y: 195, endPoint x: 678, endPoint y: 197, distance: 56.6
click at [670, 199] on div "Quantity Desired 0 Quantity Low Alert Threshold 20" at bounding box center [706, 183] width 251 height 60
type input "10"
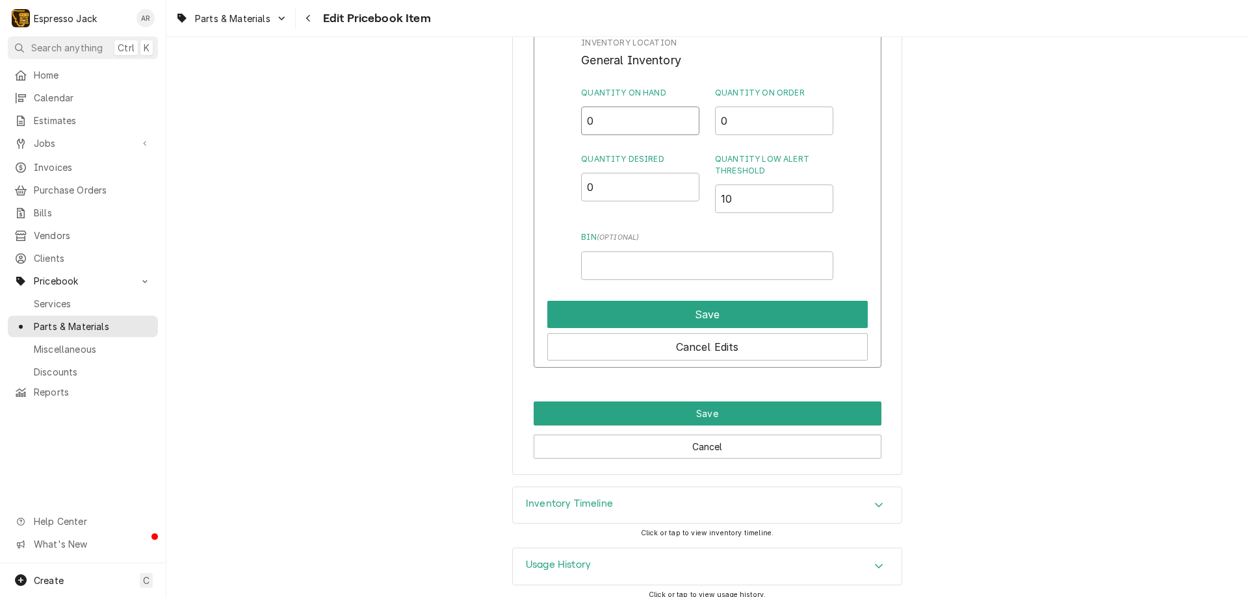
drag, startPoint x: 595, startPoint y: 122, endPoint x: 427, endPoint y: 114, distance: 168.5
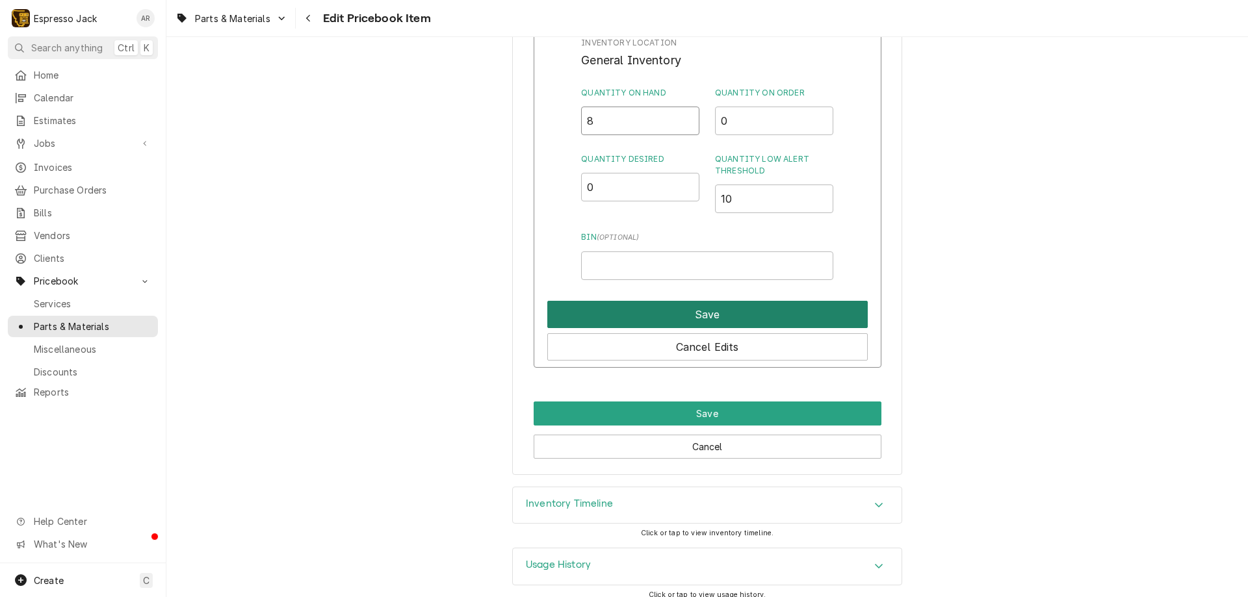
type input "8"
click at [701, 316] on button "Save" at bounding box center [707, 314] width 320 height 27
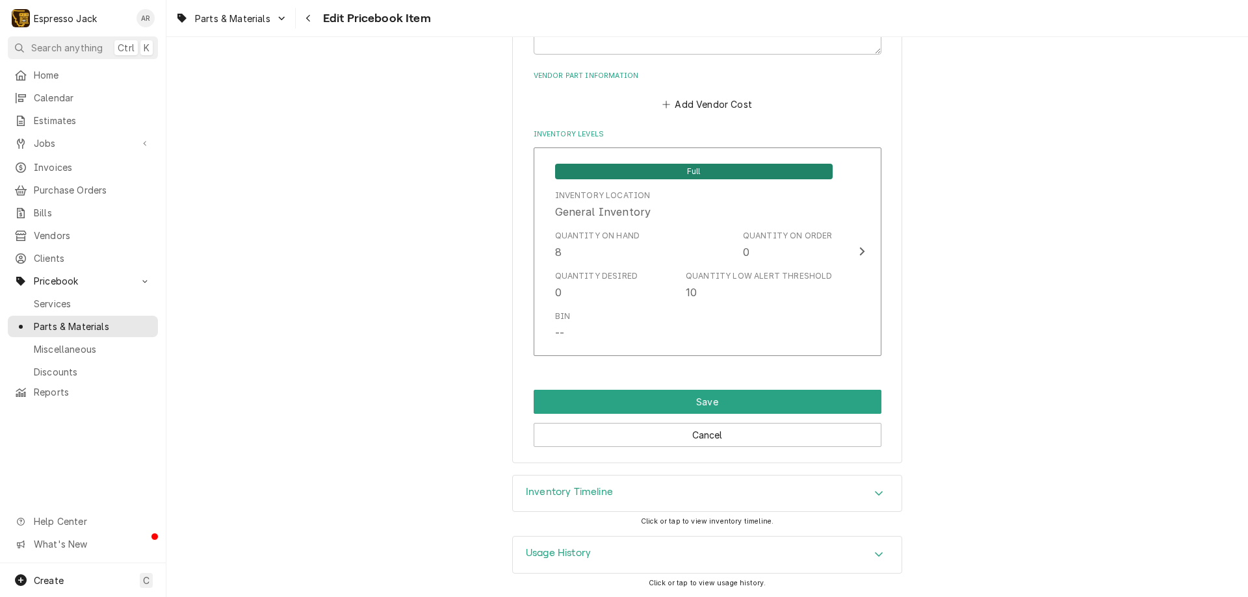
scroll to position [740, 0]
click at [682, 400] on button "Save" at bounding box center [707, 402] width 348 height 24
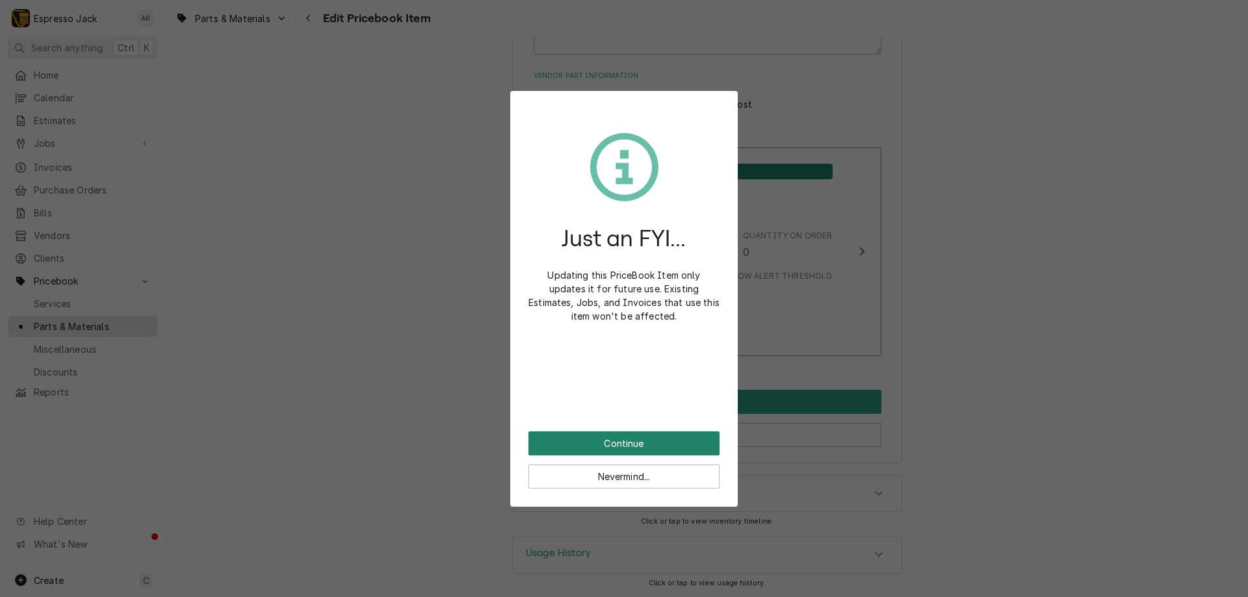
click at [643, 439] on button "Continue" at bounding box center [623, 443] width 191 height 24
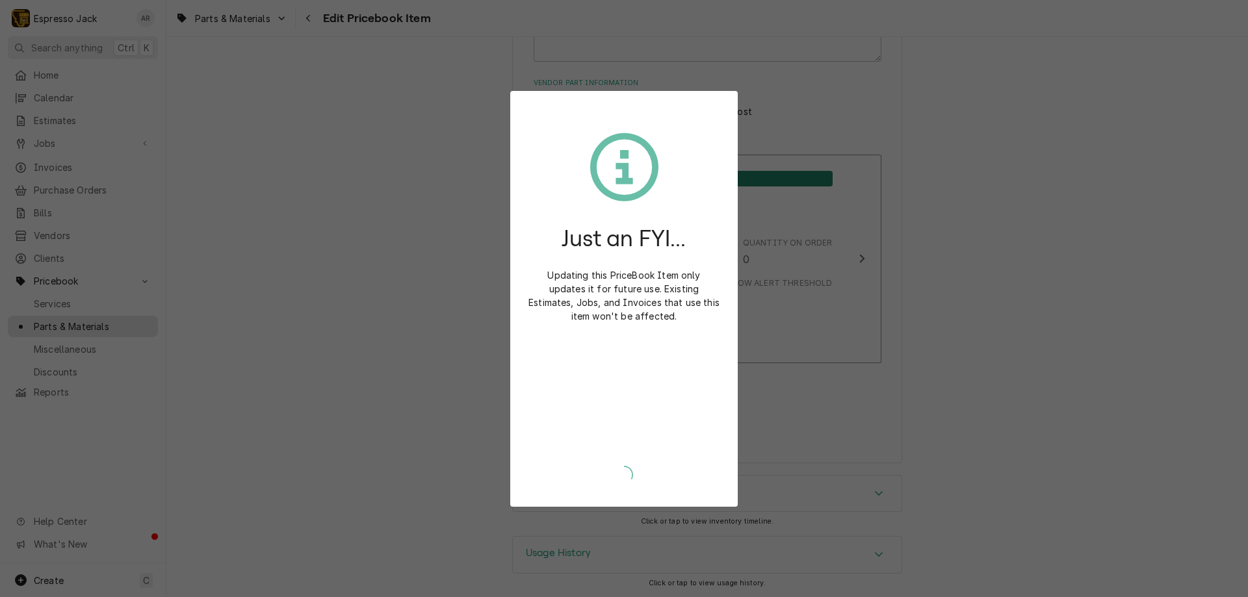
type textarea "x"
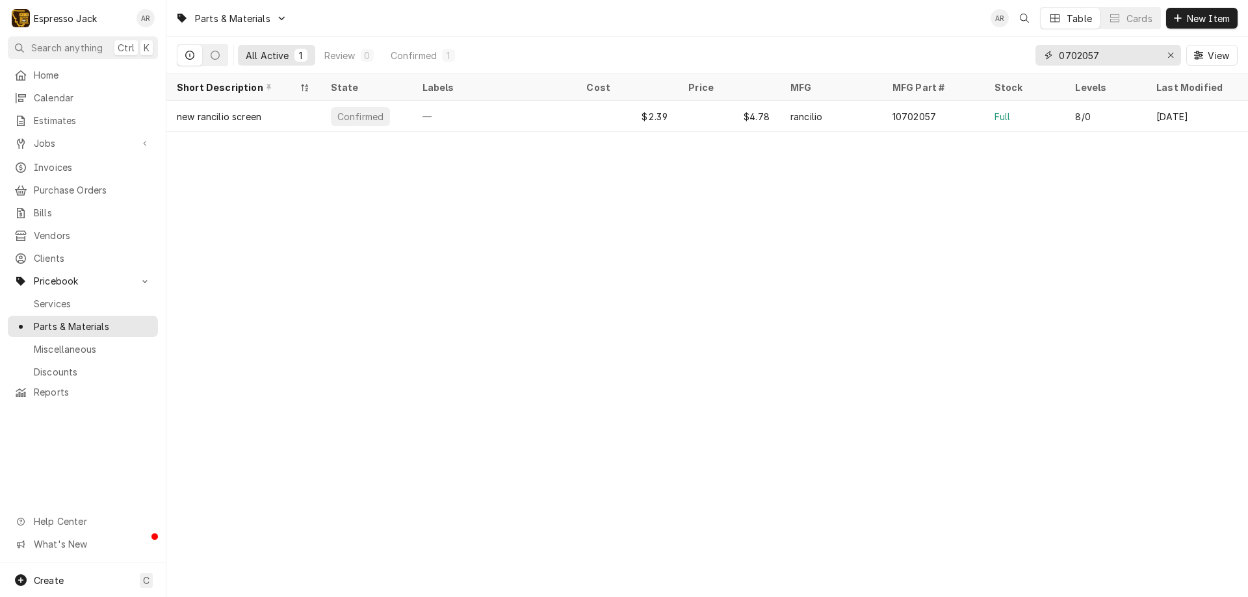
drag, startPoint x: 1110, startPoint y: 57, endPoint x: 969, endPoint y: 62, distance: 141.1
click at [969, 62] on div "All Active 1 Review 0 Confirmed 1 0702057 View" at bounding box center [707, 55] width 1060 height 36
drag, startPoint x: 1111, startPoint y: 56, endPoint x: 949, endPoint y: 58, distance: 162.5
click at [949, 58] on div "All Active 1 Review 0 Confirmed 1 0702057 View" at bounding box center [707, 55] width 1060 height 36
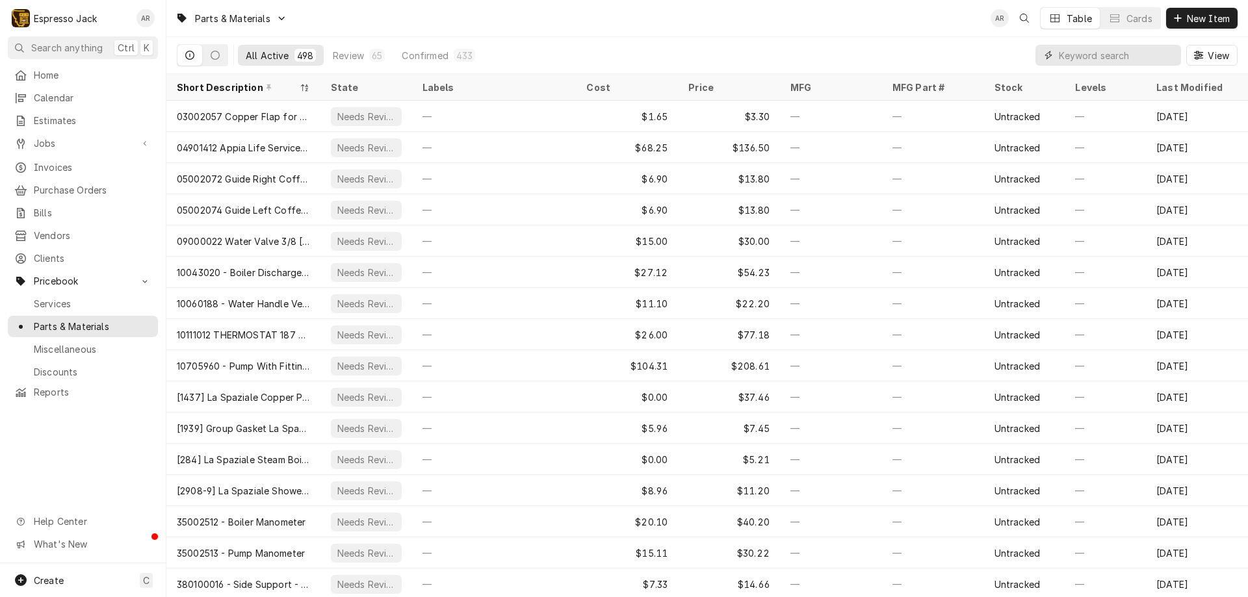
click at [1071, 52] on input "Dynamic Content Wrapper" at bounding box center [1116, 55] width 116 height 21
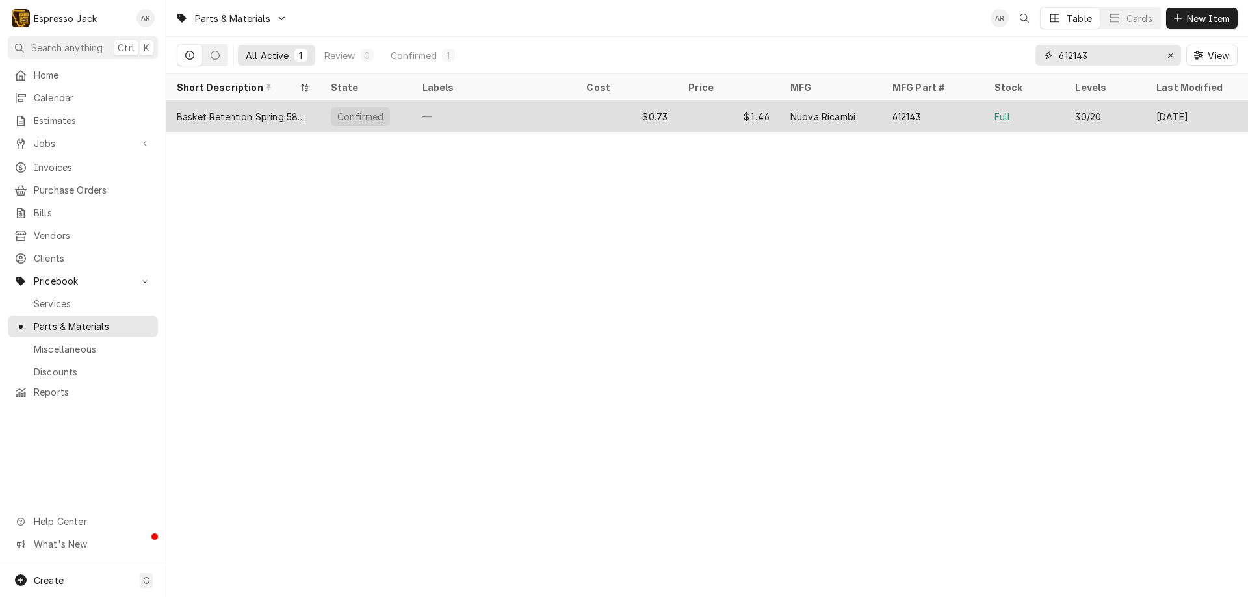
type input "612143"
click at [259, 120] on div "Basket Retention Spring 58mm" at bounding box center [243, 117] width 133 height 14
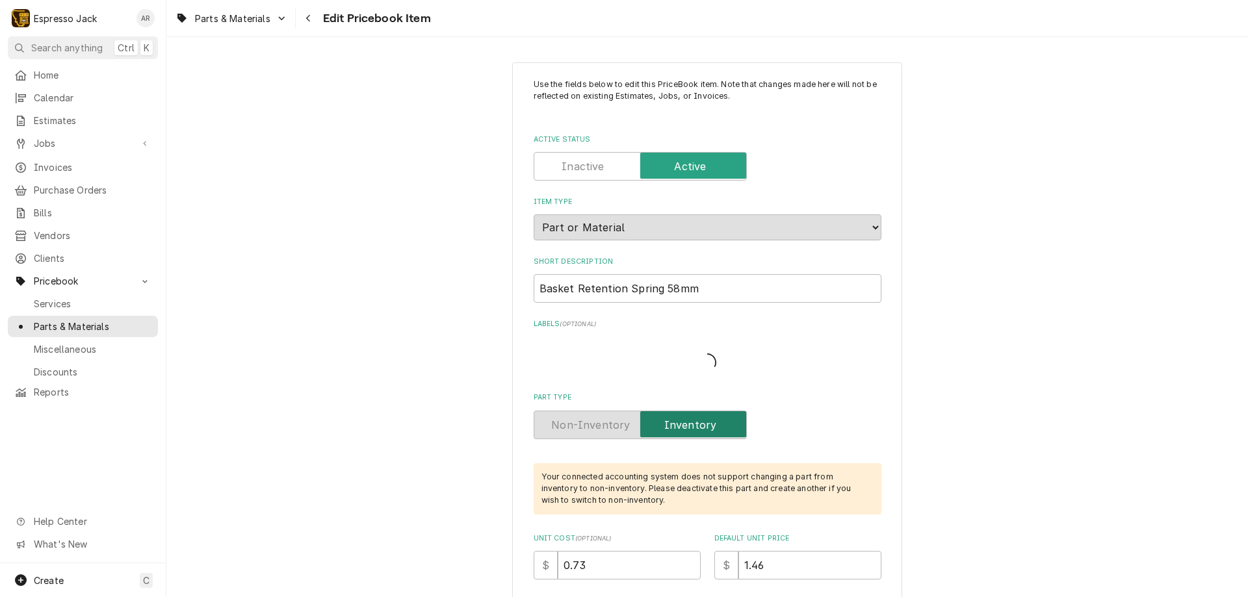
type textarea "x"
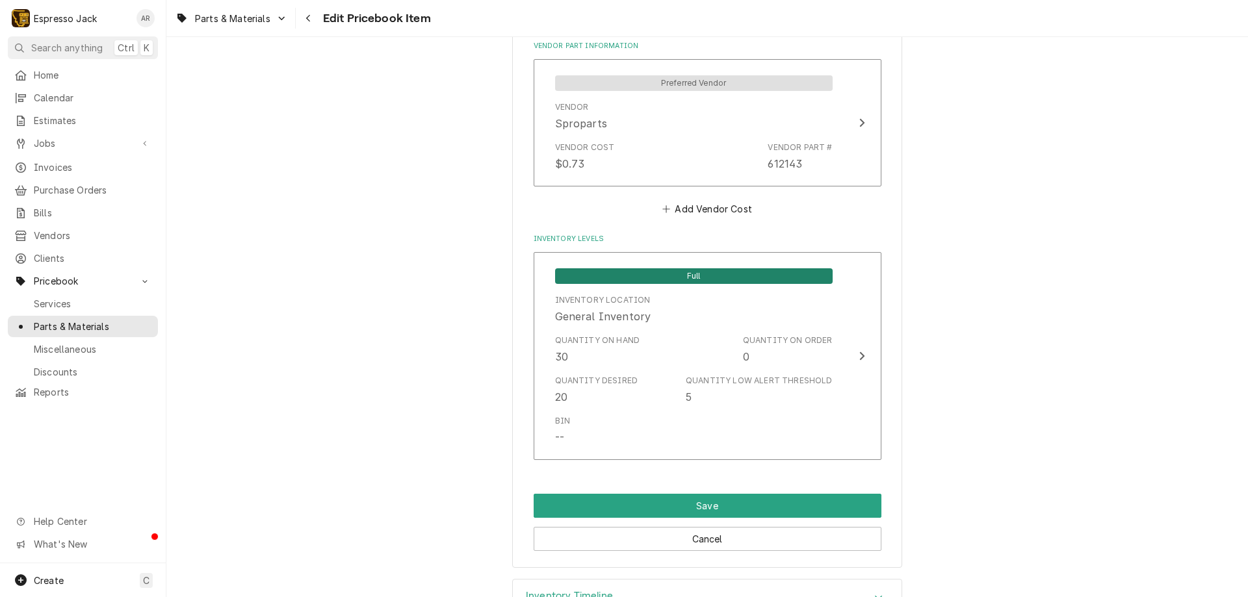
scroll to position [858, 0]
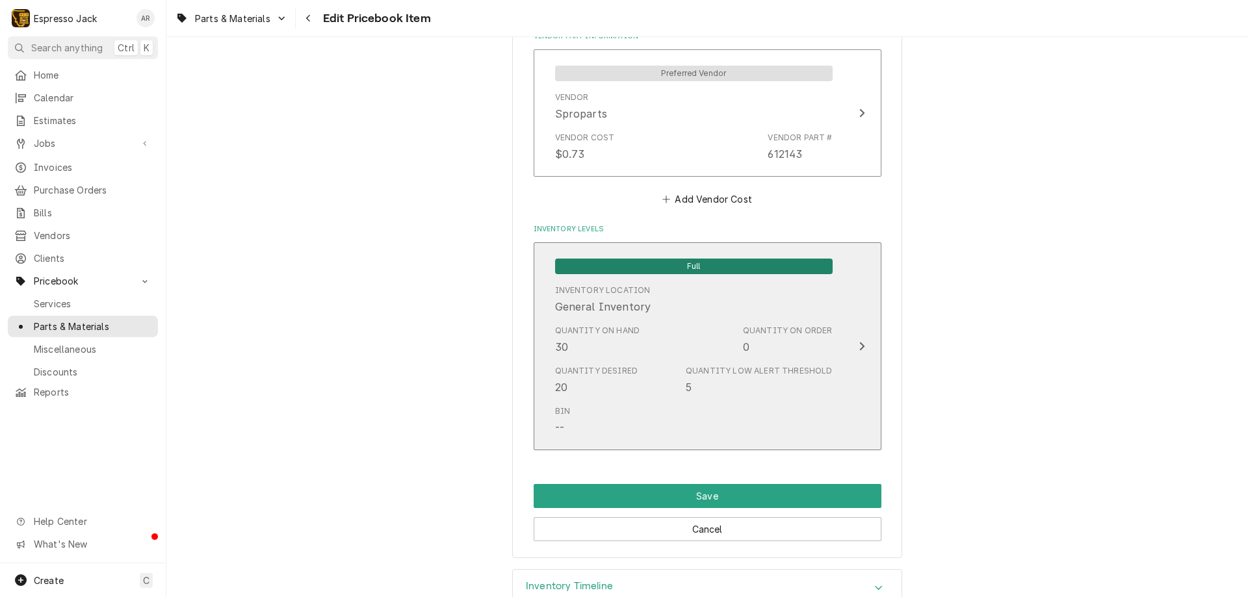
click at [857, 340] on div "Update Inventory Level" at bounding box center [861, 347] width 17 height 16
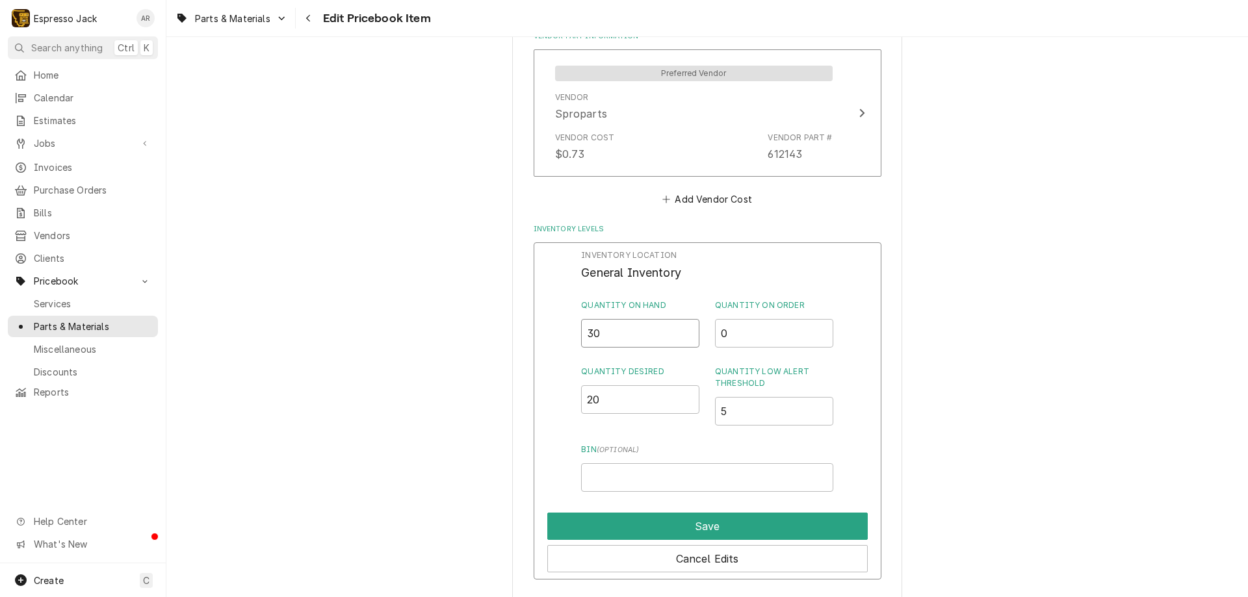
drag, startPoint x: 599, startPoint y: 333, endPoint x: 593, endPoint y: 335, distance: 6.8
click at [593, 335] on input "30" at bounding box center [640, 333] width 118 height 29
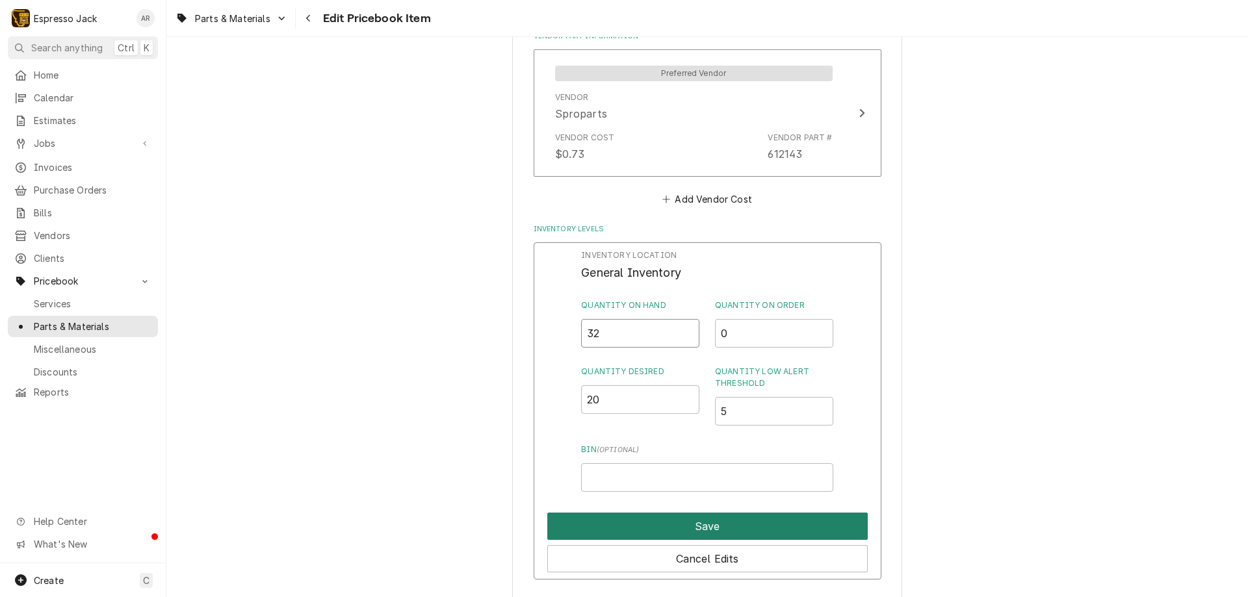
type input "32"
click at [677, 533] on button "Save" at bounding box center [707, 526] width 320 height 27
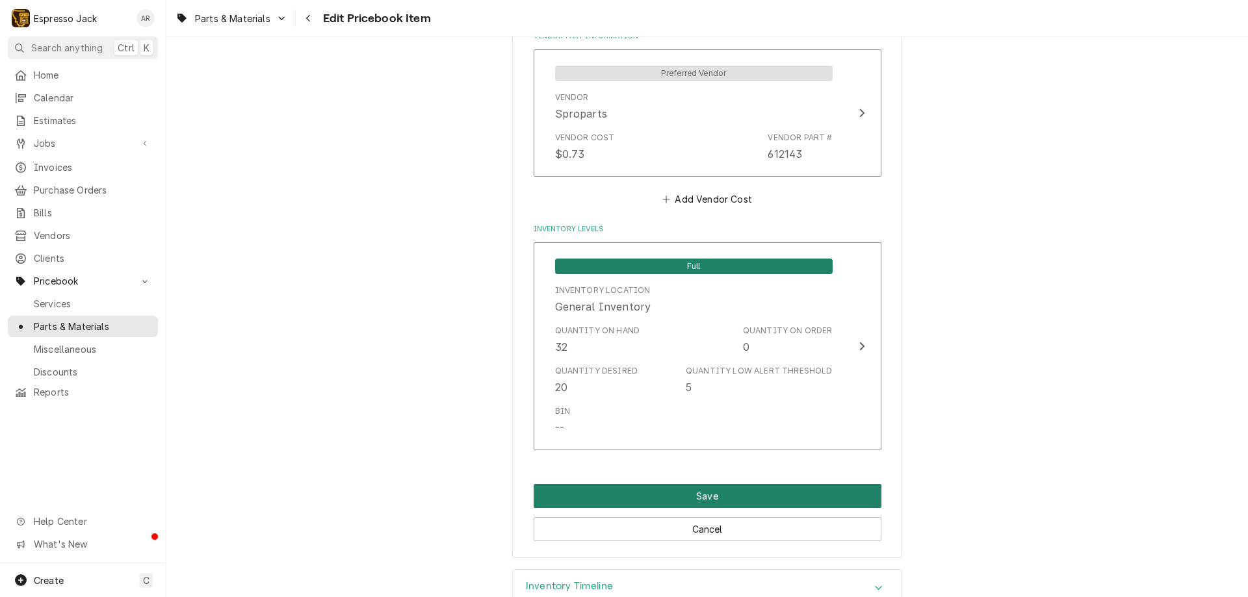
click at [687, 498] on button "Save" at bounding box center [707, 496] width 348 height 24
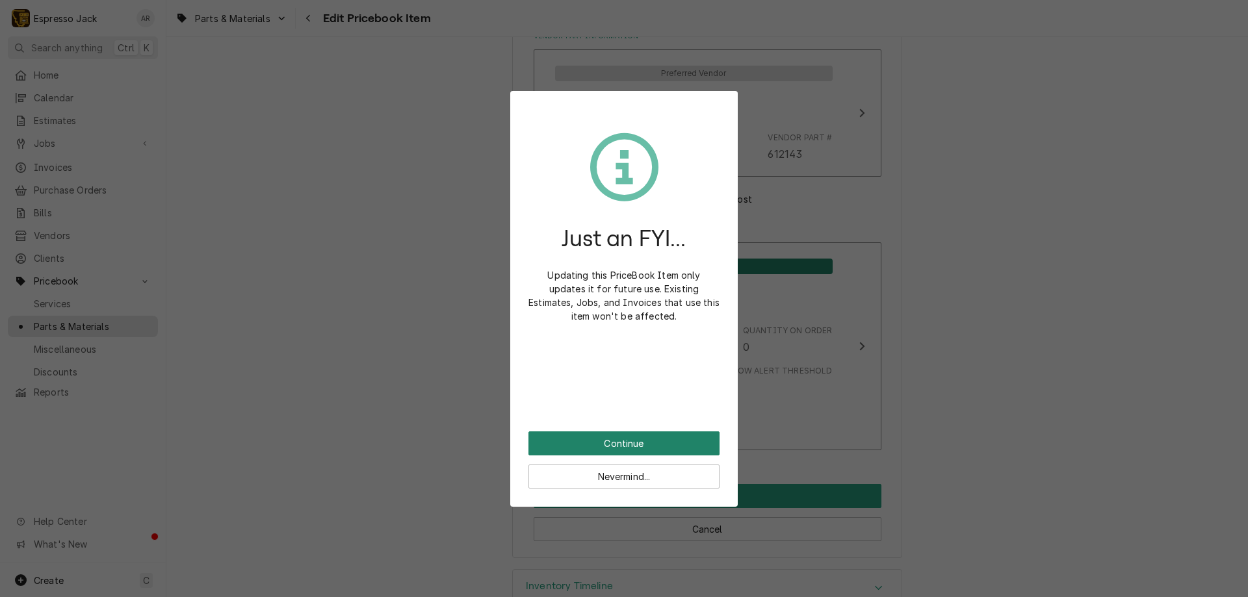
click at [653, 439] on button "Continue" at bounding box center [623, 443] width 191 height 24
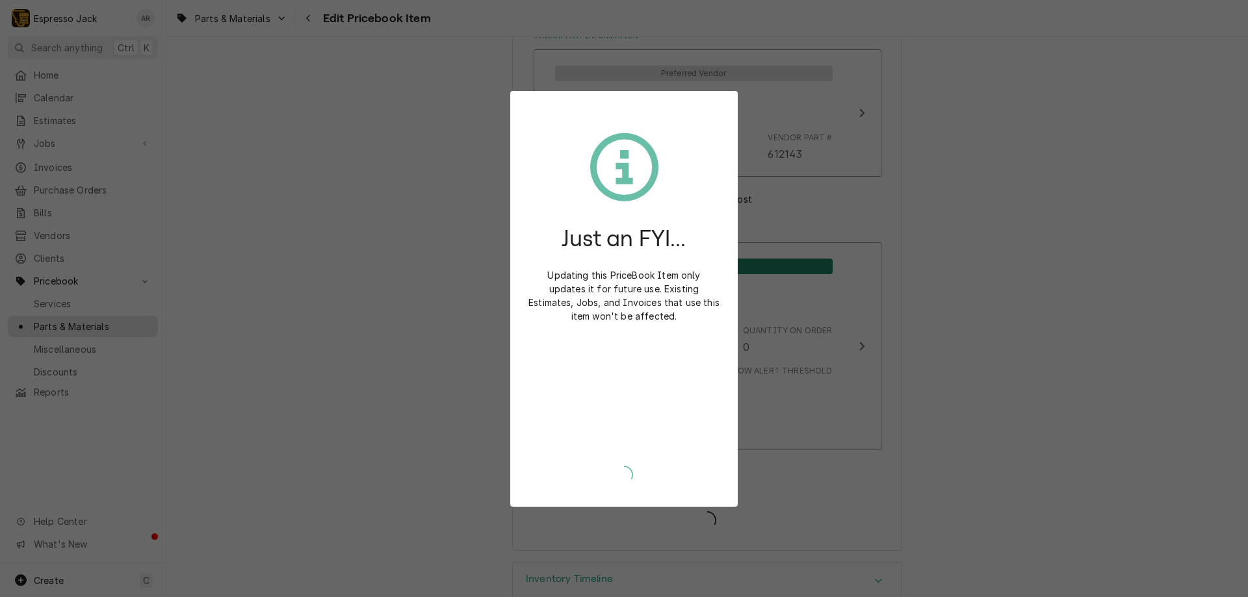
type textarea "x"
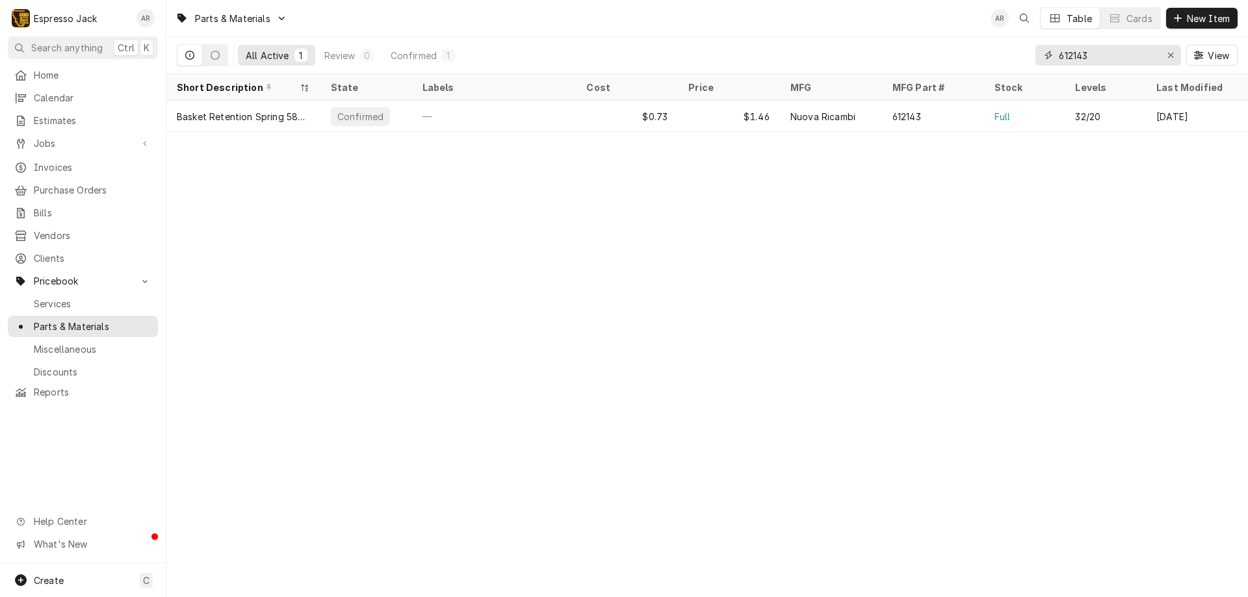
drag, startPoint x: 1099, startPoint y: 58, endPoint x: 1011, endPoint y: 51, distance: 88.0
click at [1011, 51] on div "All Active 1 Review 0 Confirmed 1 612143 View" at bounding box center [707, 55] width 1060 height 36
type input "521901"
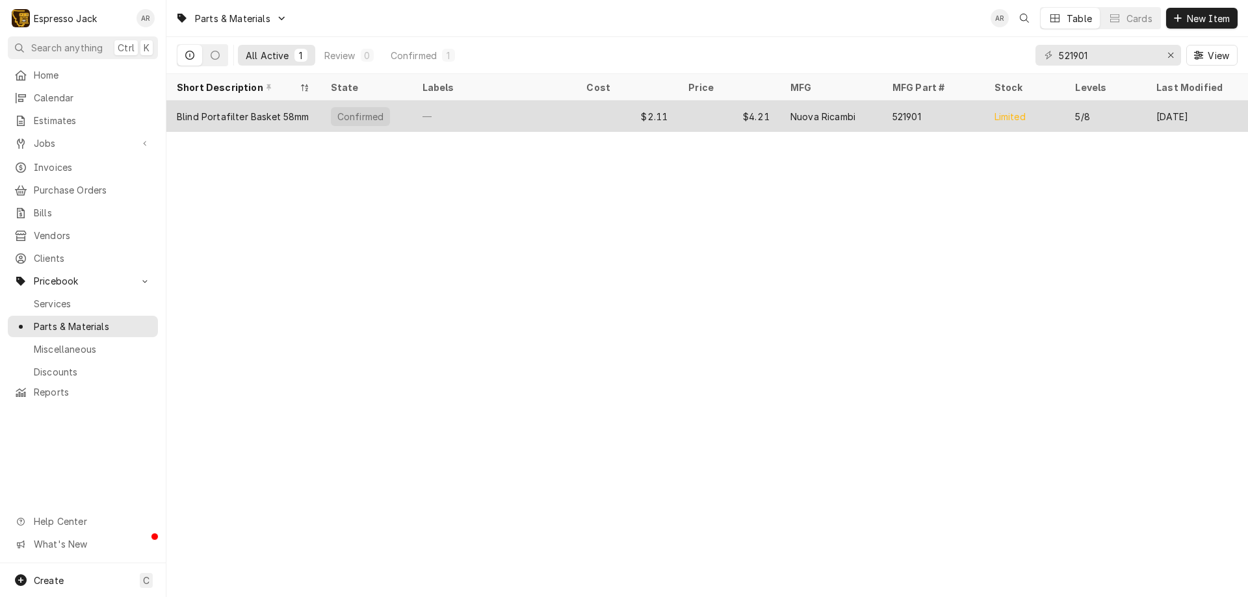
click at [305, 110] on div "Blind Portafilter Basket 58mm" at bounding box center [243, 117] width 133 height 14
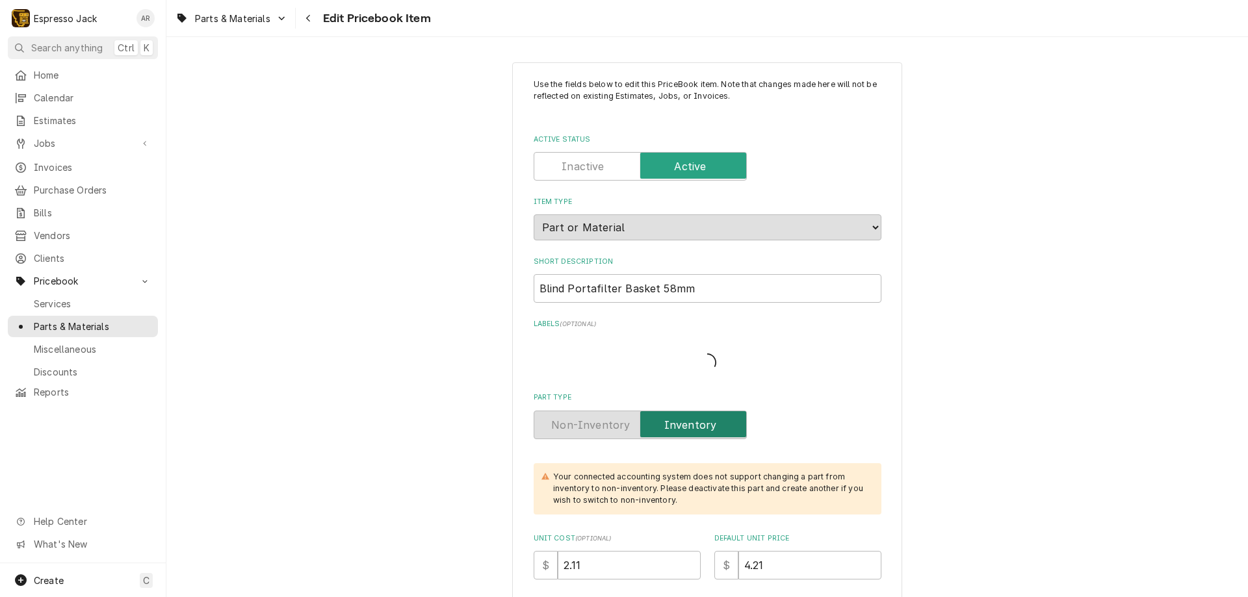
type textarea "x"
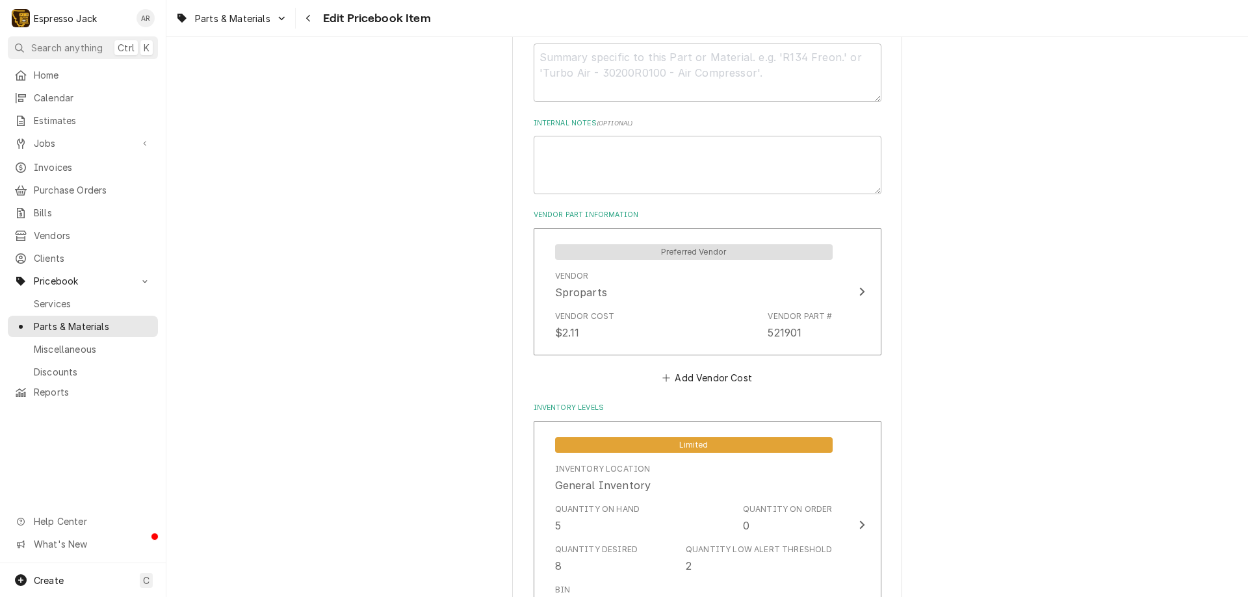
scroll to position [858, 0]
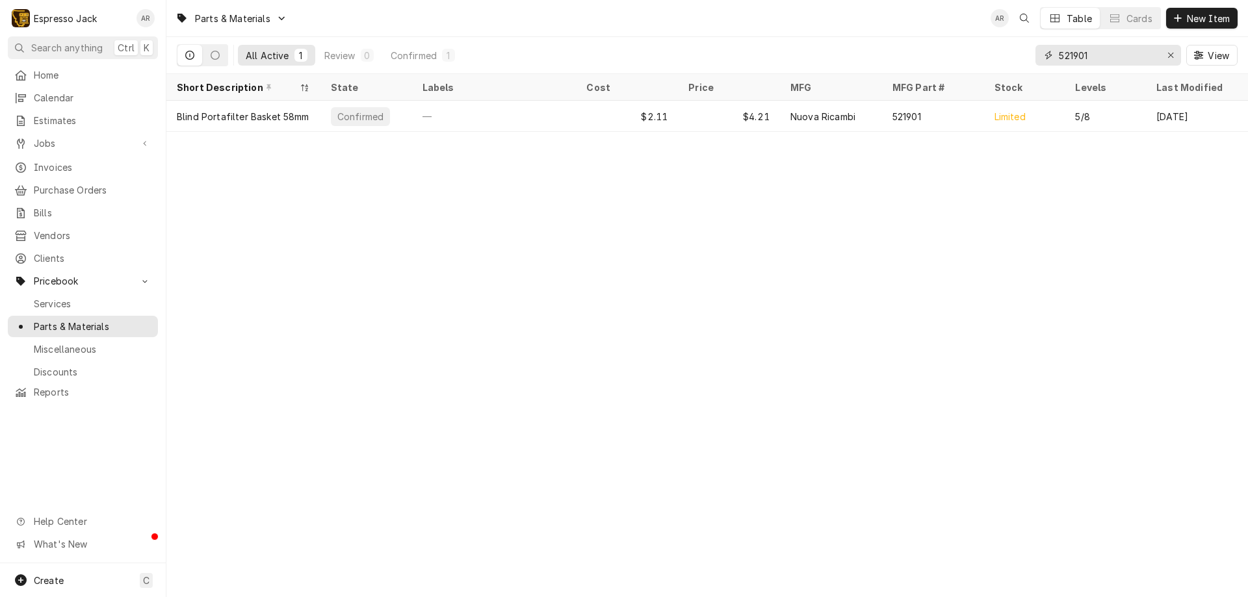
drag, startPoint x: 1088, startPoint y: 56, endPoint x: 1017, endPoint y: 49, distance: 71.1
click at [1017, 49] on div "All Active 1 Review 0 Confirmed 1 521901 View" at bounding box center [707, 55] width 1060 height 36
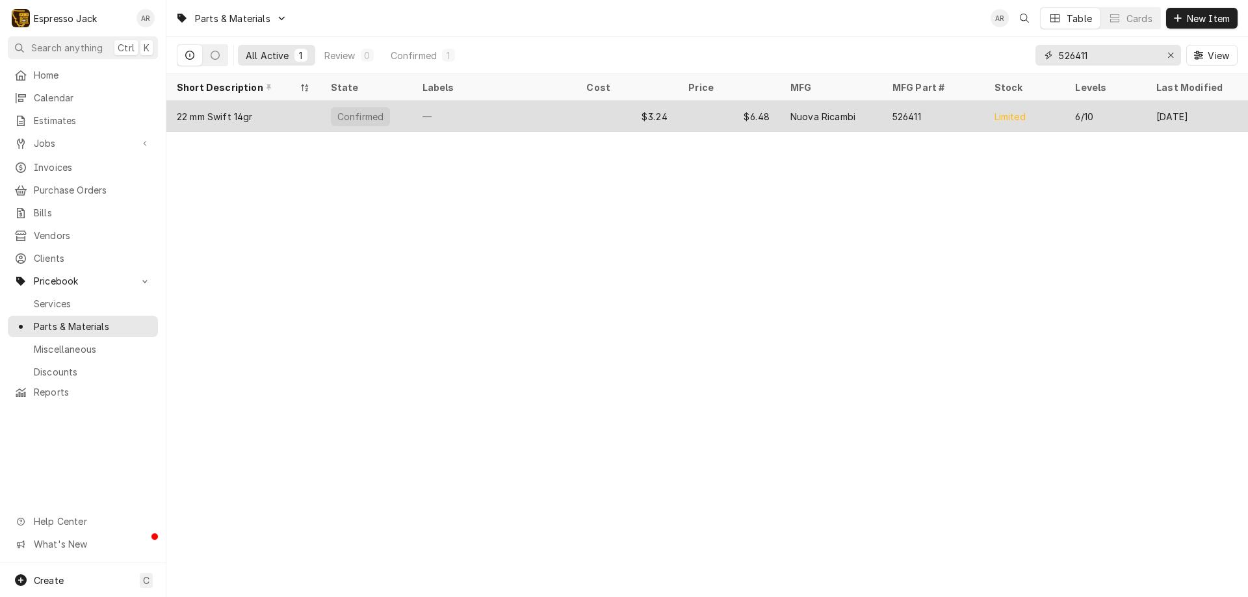
type input "526411"
click at [229, 110] on div "22 mm Swift 14gr" at bounding box center [215, 117] width 76 height 14
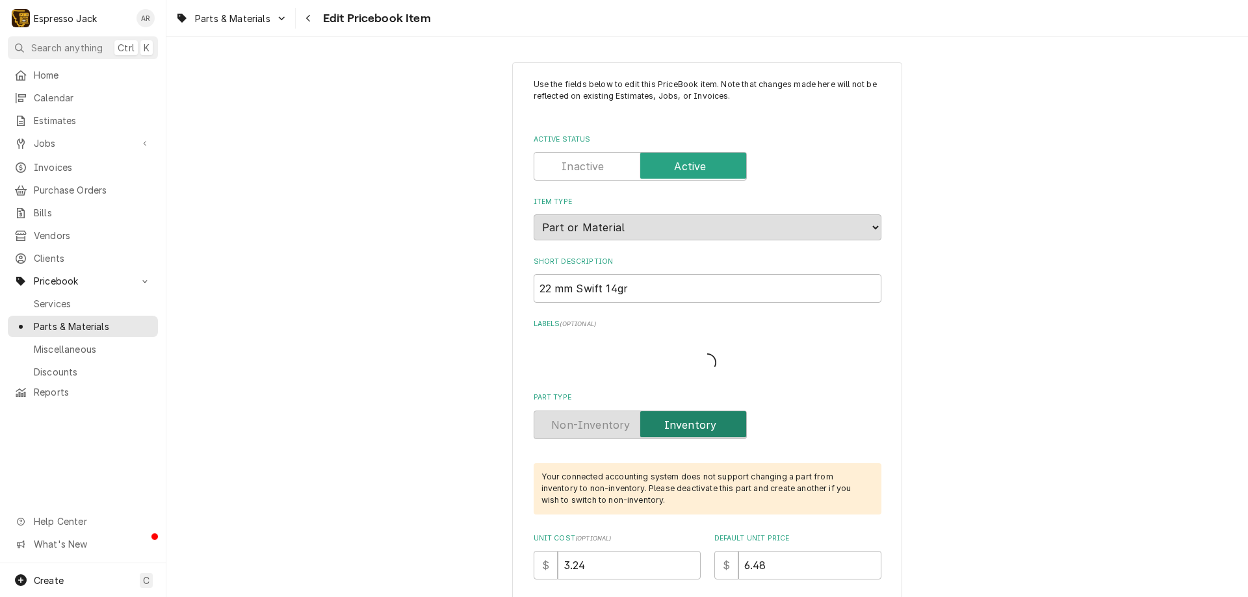
type textarea "x"
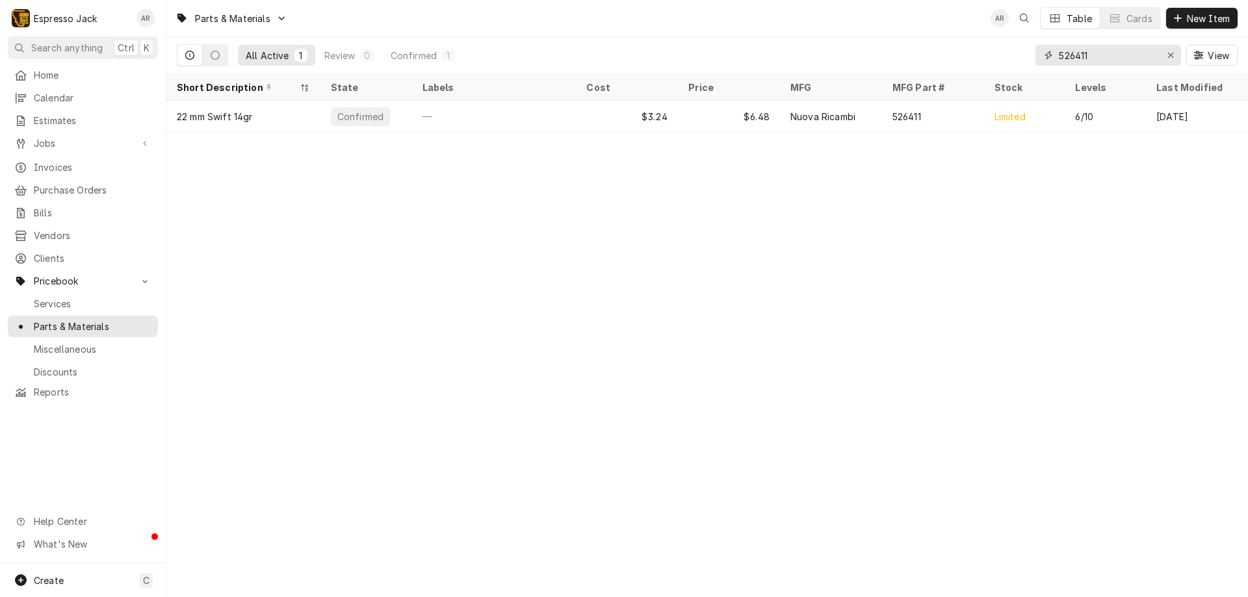
drag, startPoint x: 1108, startPoint y: 56, endPoint x: 903, endPoint y: 52, distance: 205.4
click at [903, 52] on div "All Active 1 Review 0 Confirmed 1 526411 View" at bounding box center [707, 55] width 1060 height 36
drag, startPoint x: 1106, startPoint y: 55, endPoint x: 1044, endPoint y: 53, distance: 61.8
click at [1044, 53] on div "526208" at bounding box center [1108, 55] width 146 height 21
click at [1106, 59] on input "526208" at bounding box center [1106, 55] width 97 height 21
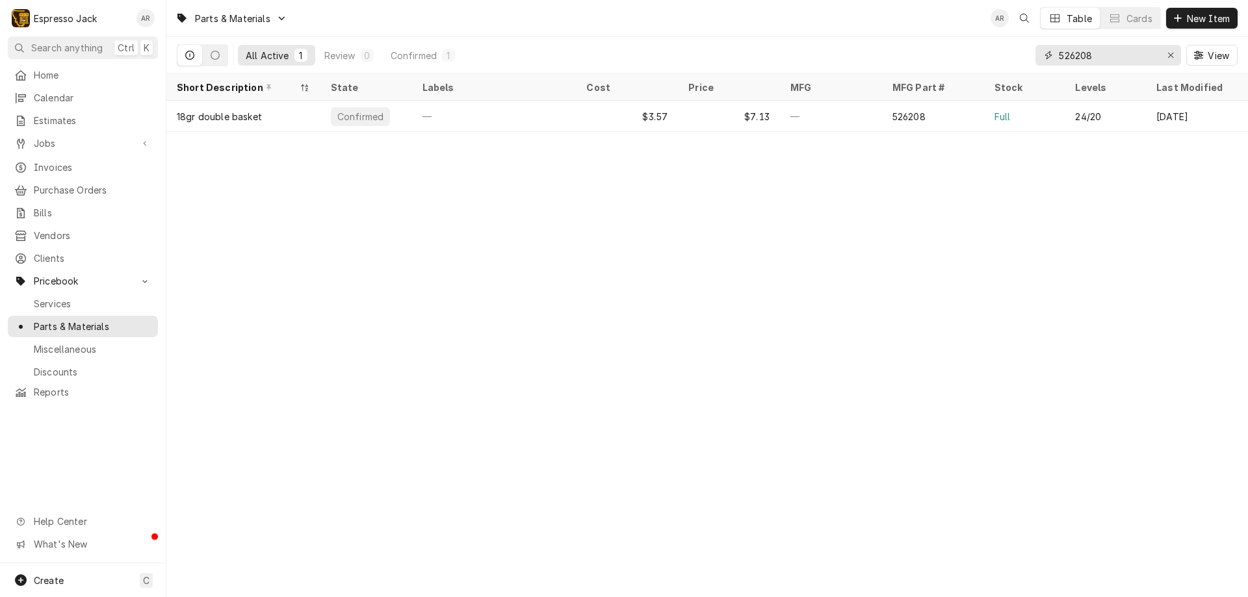
drag, startPoint x: 1107, startPoint y: 59, endPoint x: 1073, endPoint y: 58, distance: 33.1
click at [1073, 58] on input "526208" at bounding box center [1106, 55] width 97 height 21
type input "526757"
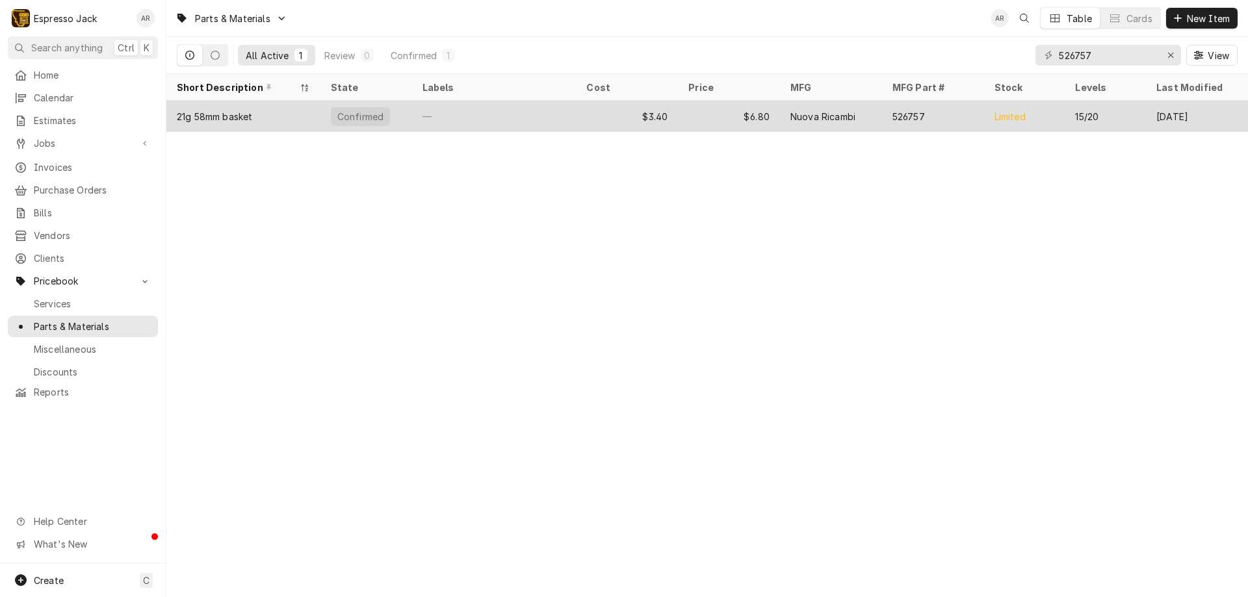
click at [218, 113] on div "21g 58mm basket" at bounding box center [214, 117] width 75 height 14
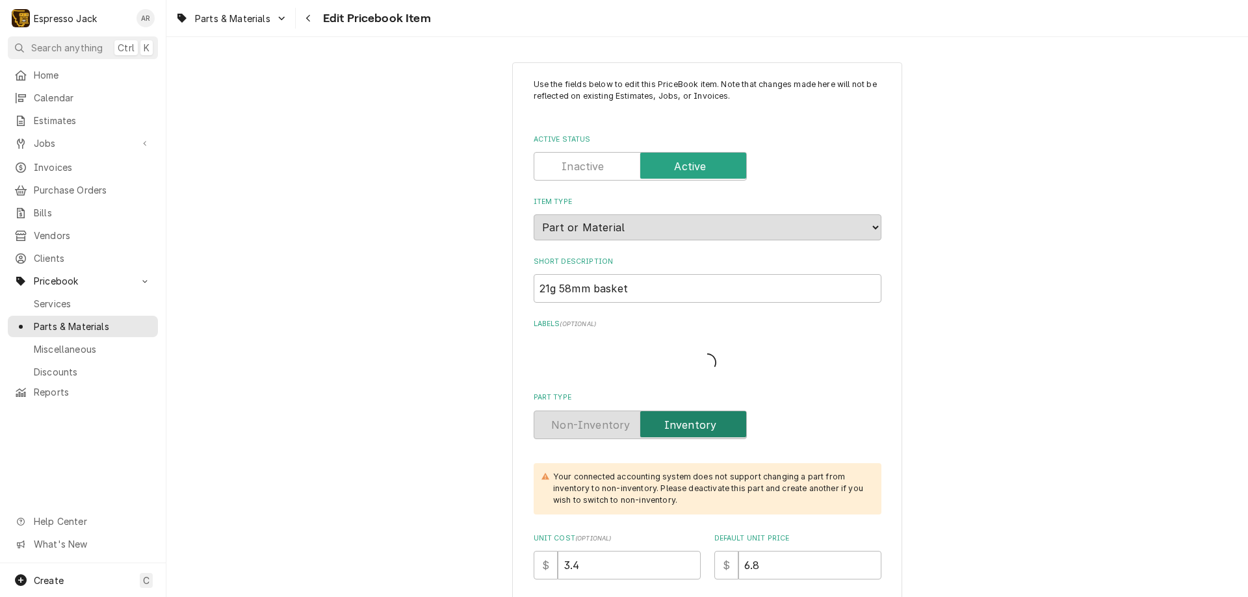
type textarea "x"
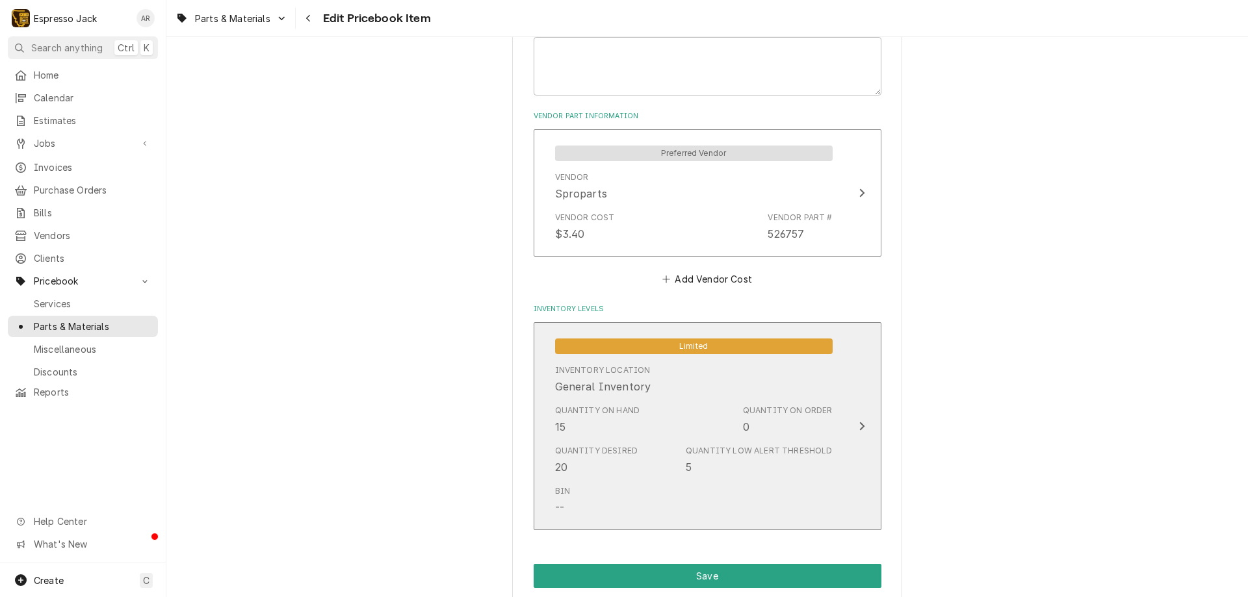
scroll to position [780, 0]
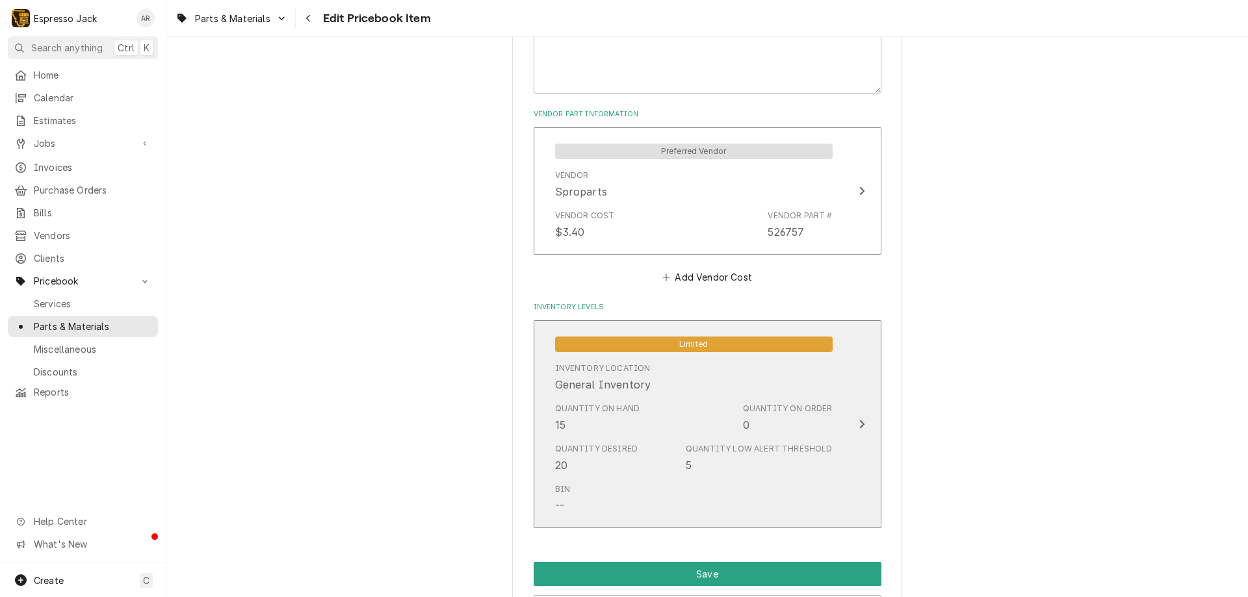
click at [858, 420] on icon "Update Inventory Level" at bounding box center [861, 424] width 6 height 10
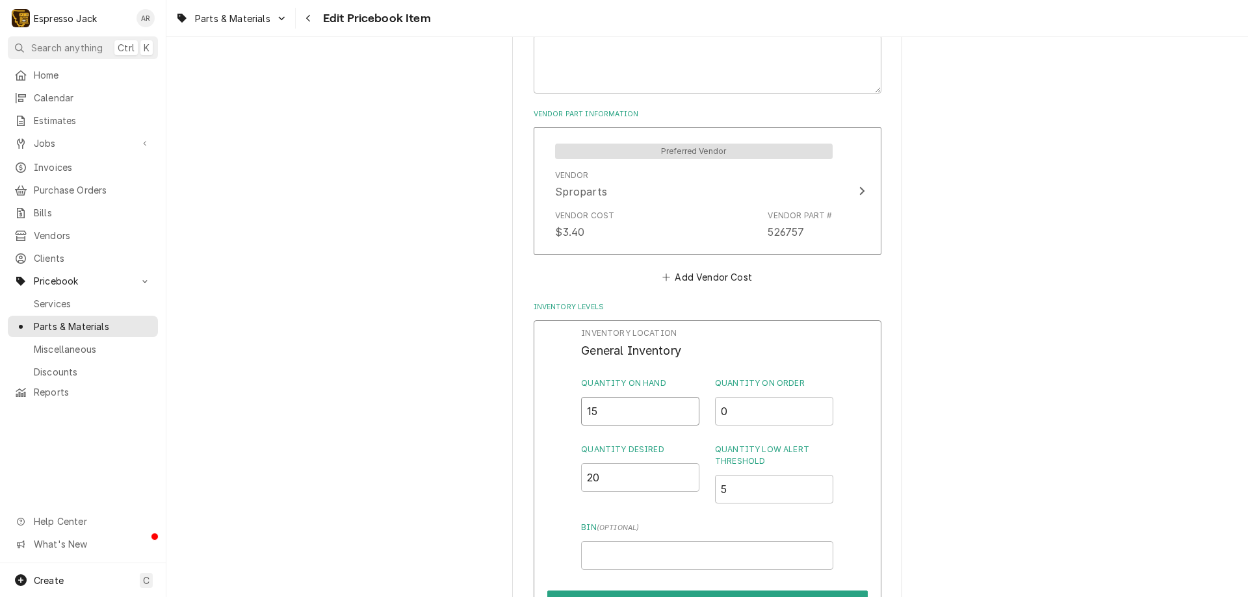
drag, startPoint x: 606, startPoint y: 411, endPoint x: 587, endPoint y: 411, distance: 18.9
click at [587, 411] on input "15" at bounding box center [640, 411] width 118 height 29
type input "16"
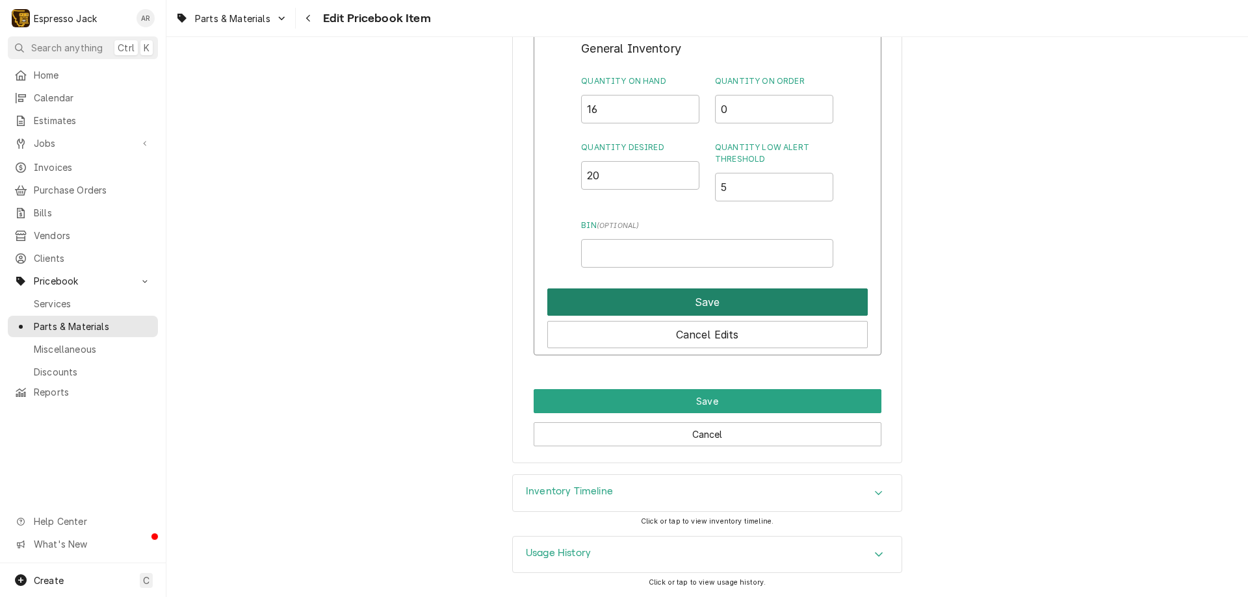
click at [664, 304] on button "Save" at bounding box center [707, 301] width 320 height 27
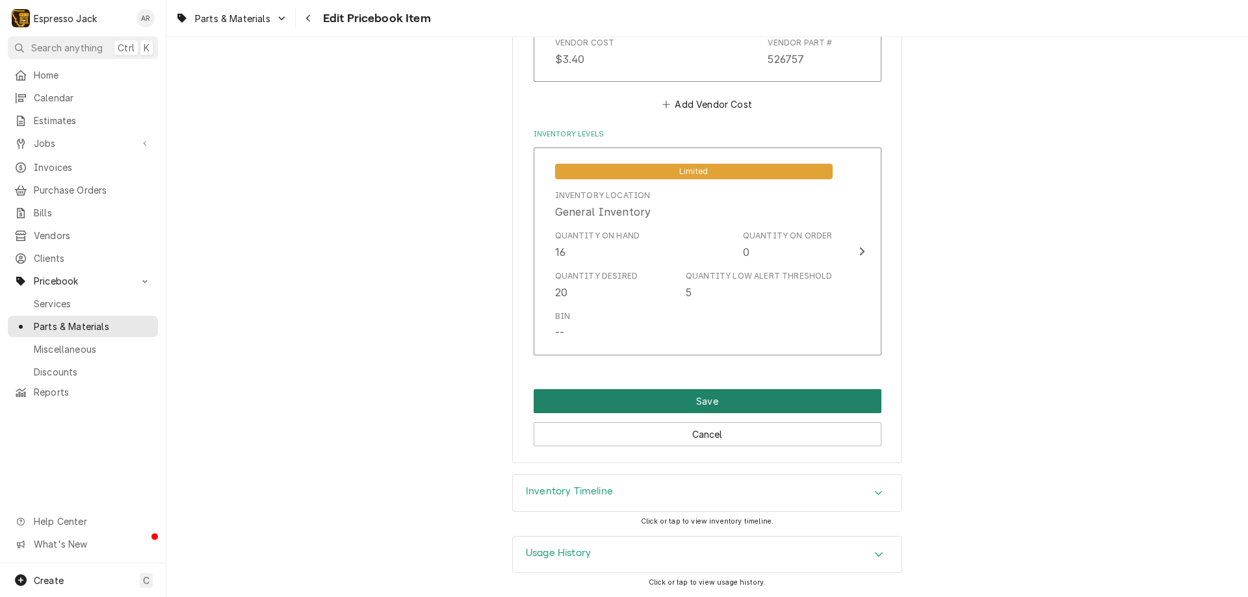
click at [713, 397] on button "Save" at bounding box center [707, 401] width 348 height 24
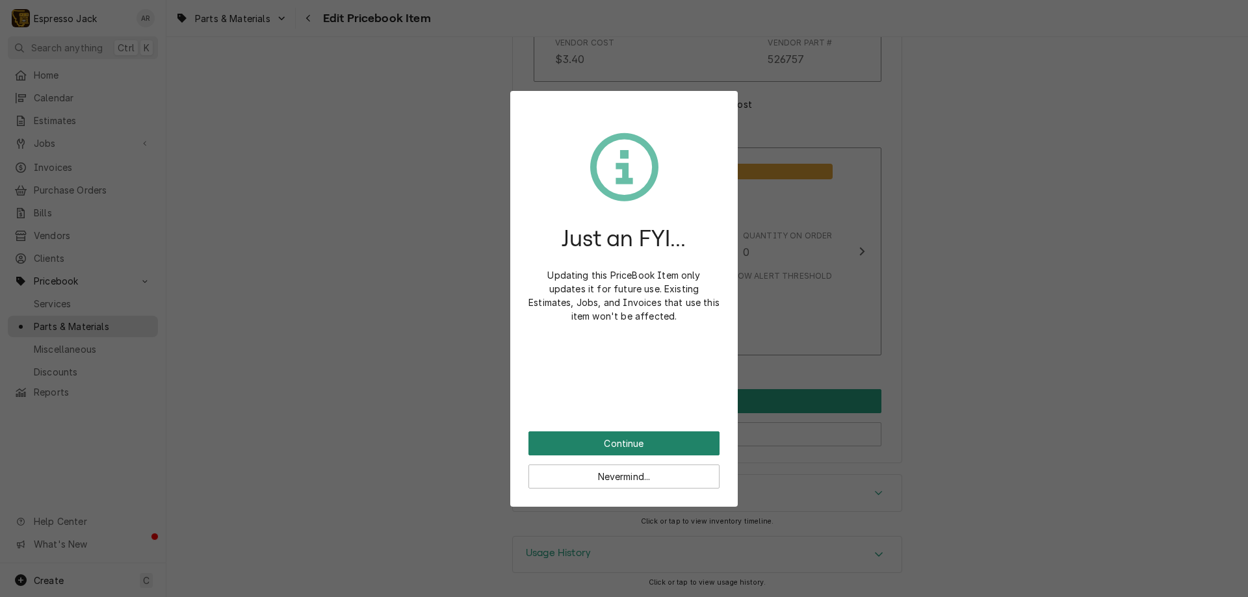
click at [638, 439] on button "Continue" at bounding box center [623, 443] width 191 height 24
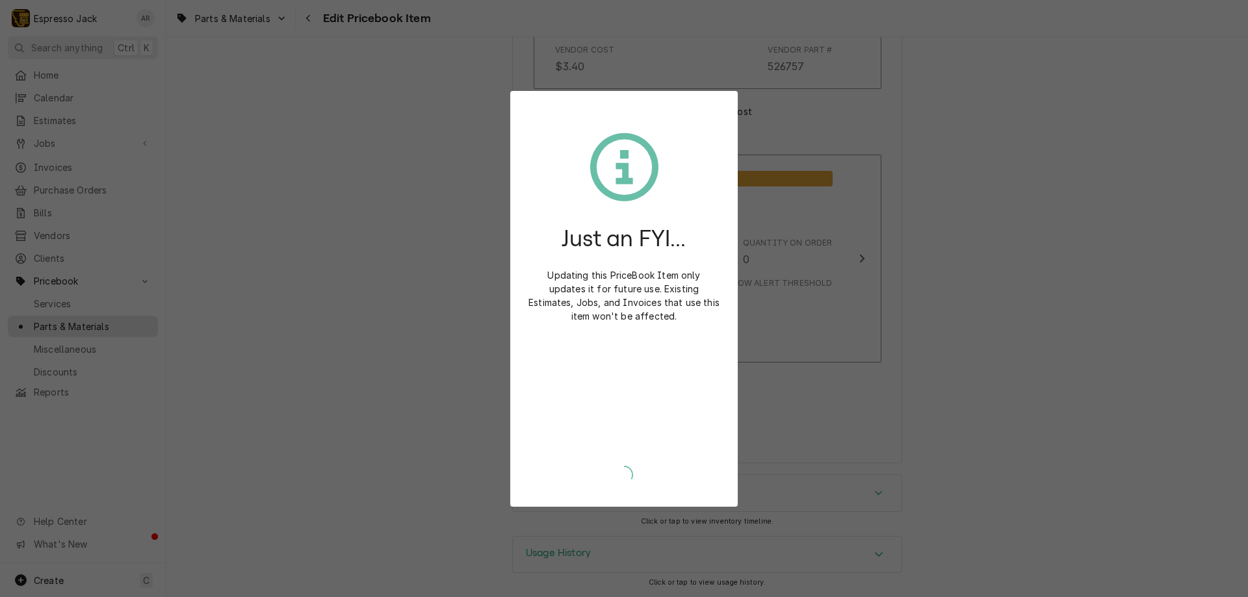
type textarea "x"
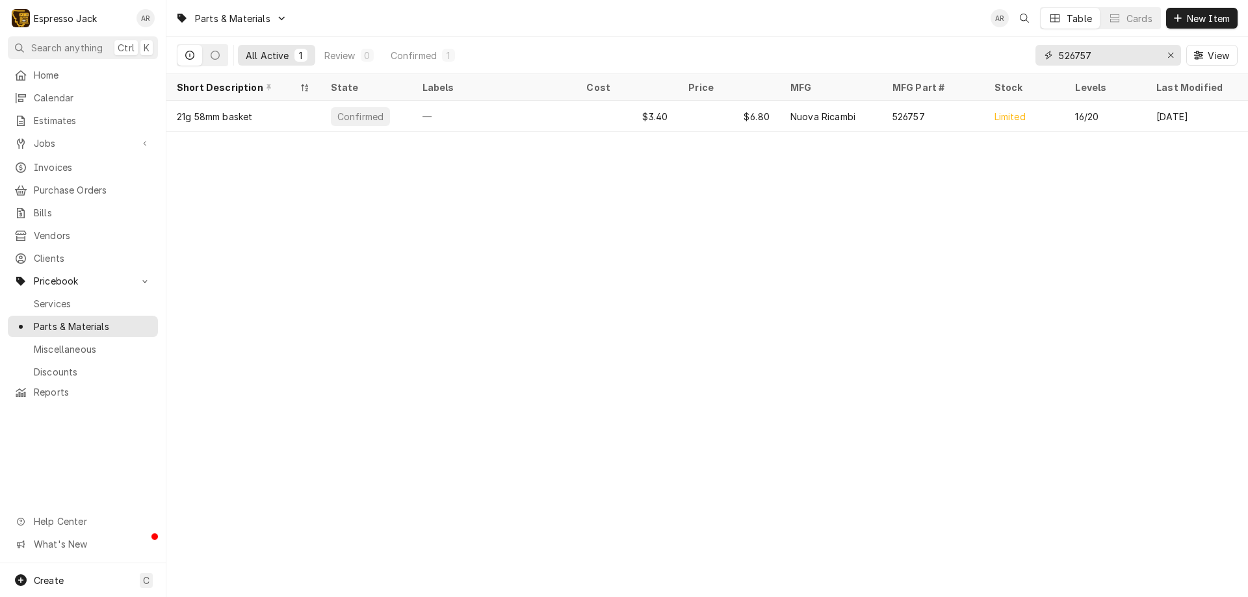
drag, startPoint x: 1109, startPoint y: 53, endPoint x: 1055, endPoint y: 65, distance: 55.8
click at [1050, 57] on div "526757" at bounding box center [1108, 55] width 146 height 21
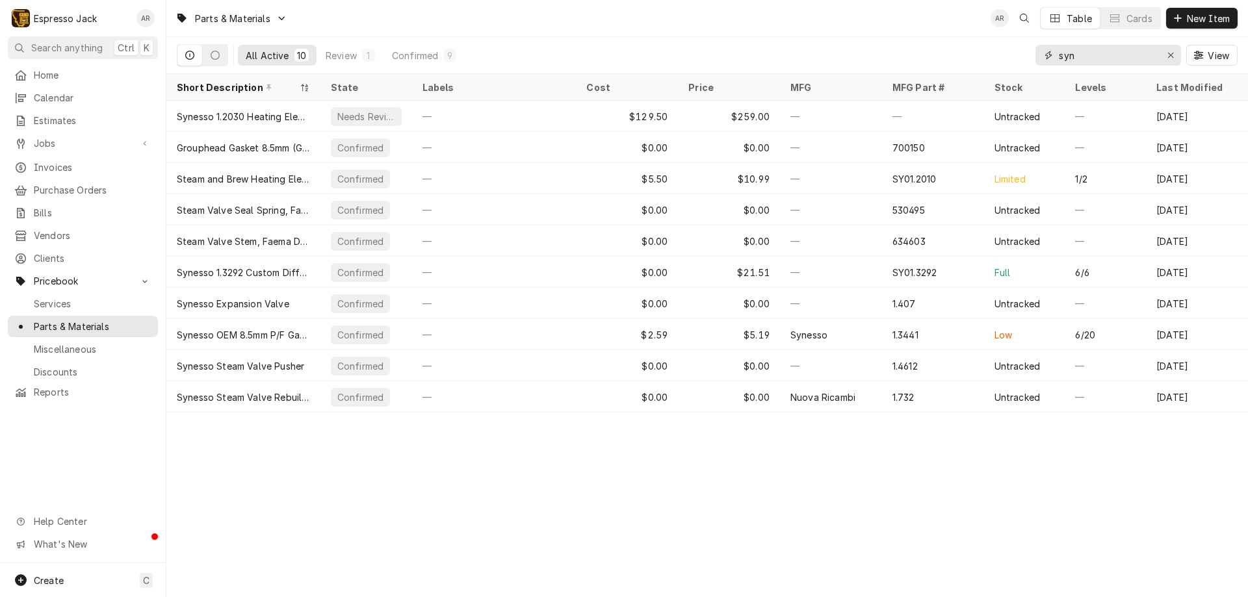
type input "syn"
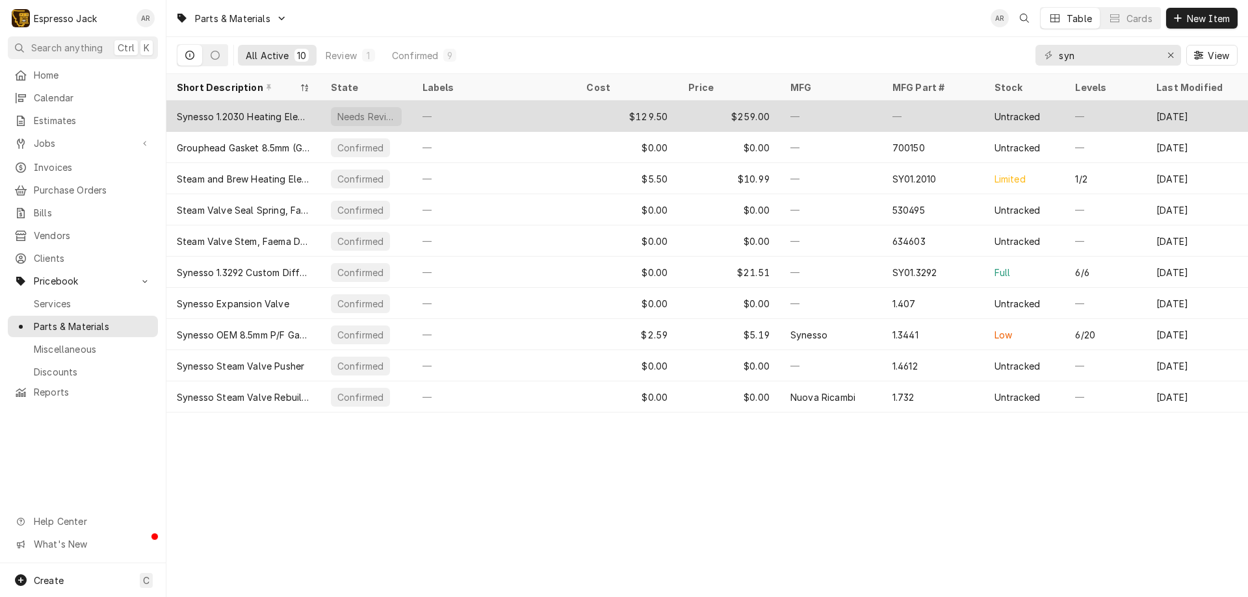
click at [248, 120] on div "Synesso 1.2030 Heating Element, Steam Tank, 220V, 5000W, 3 Group" at bounding box center [243, 117] width 133 height 14
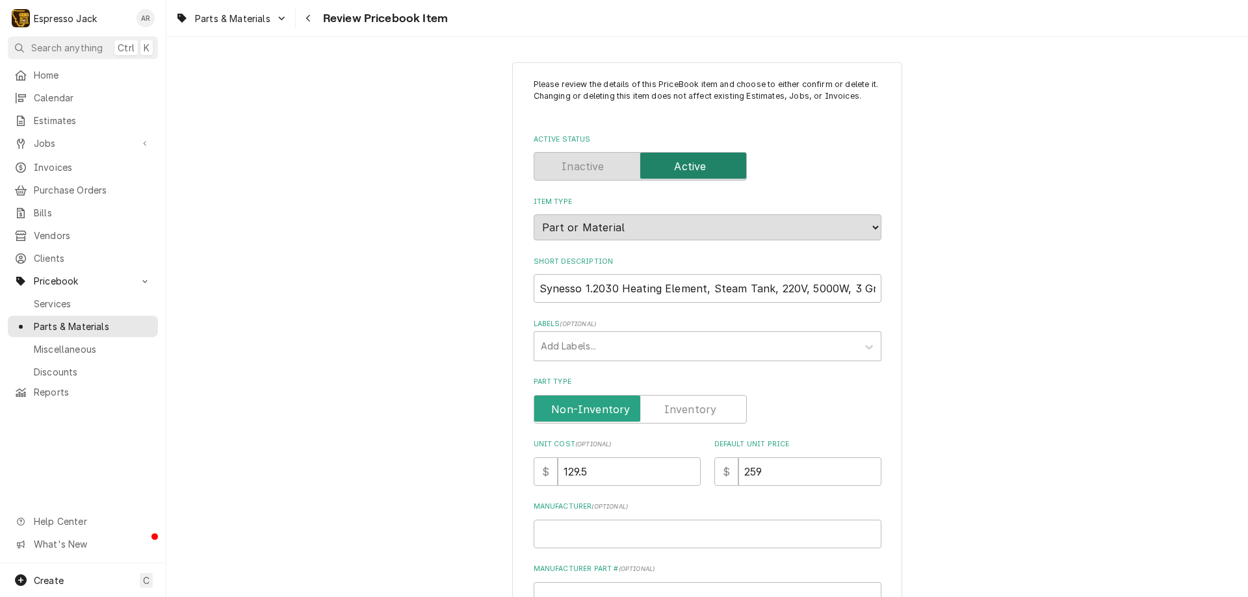
type textarea "x"
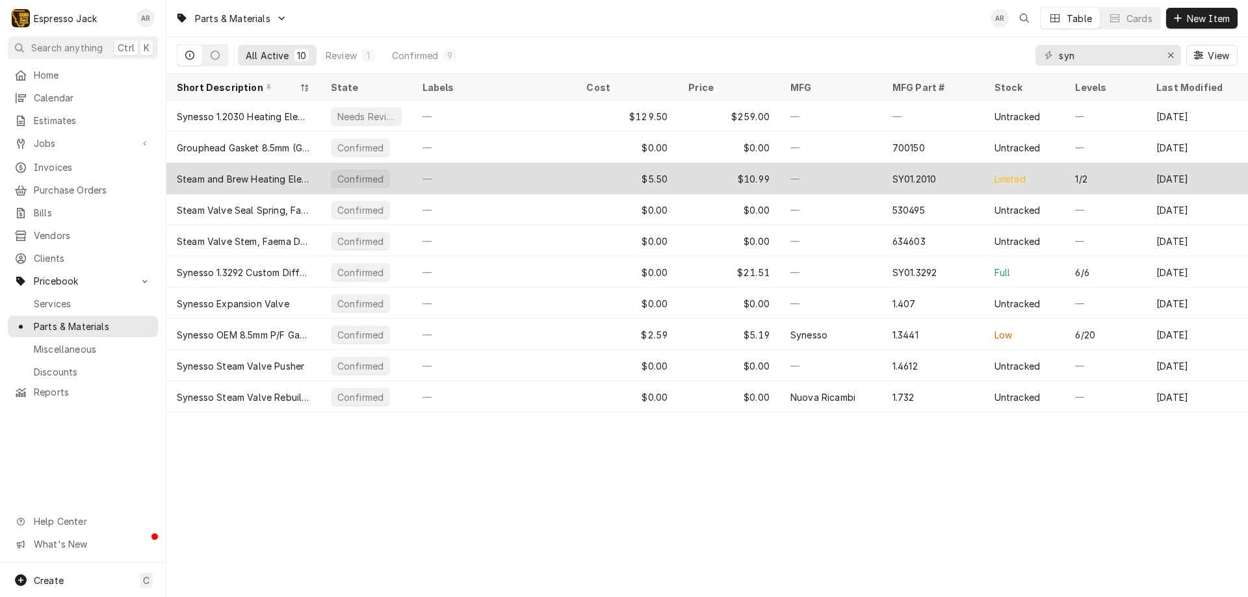
click at [429, 183] on div "—" at bounding box center [494, 178] width 164 height 31
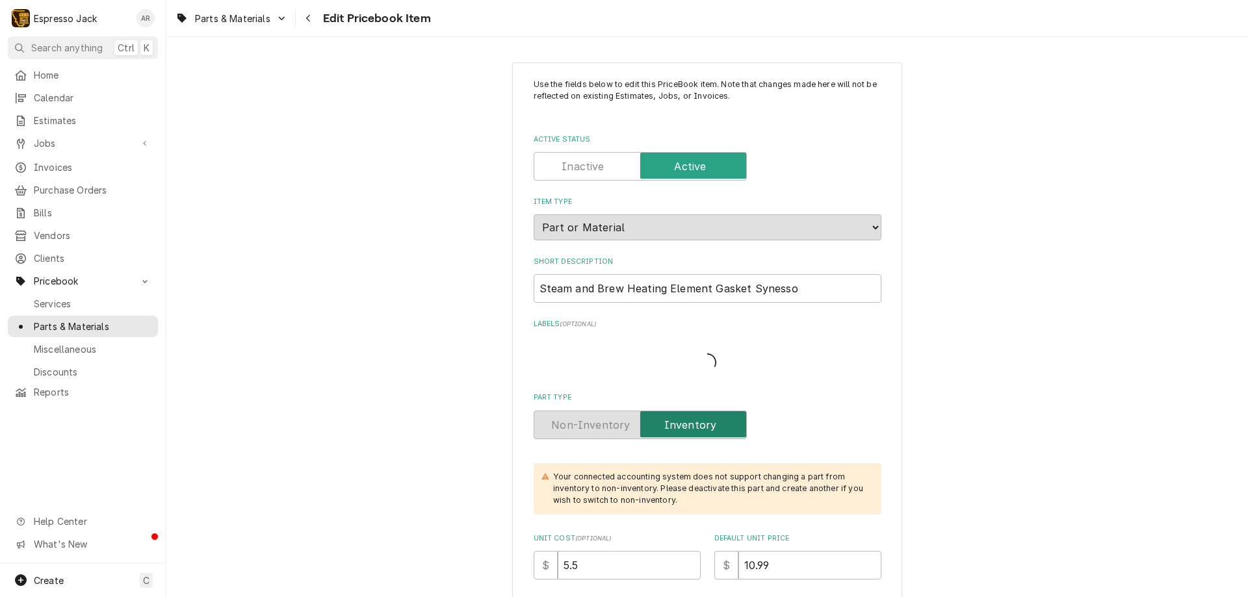
type textarea "x"
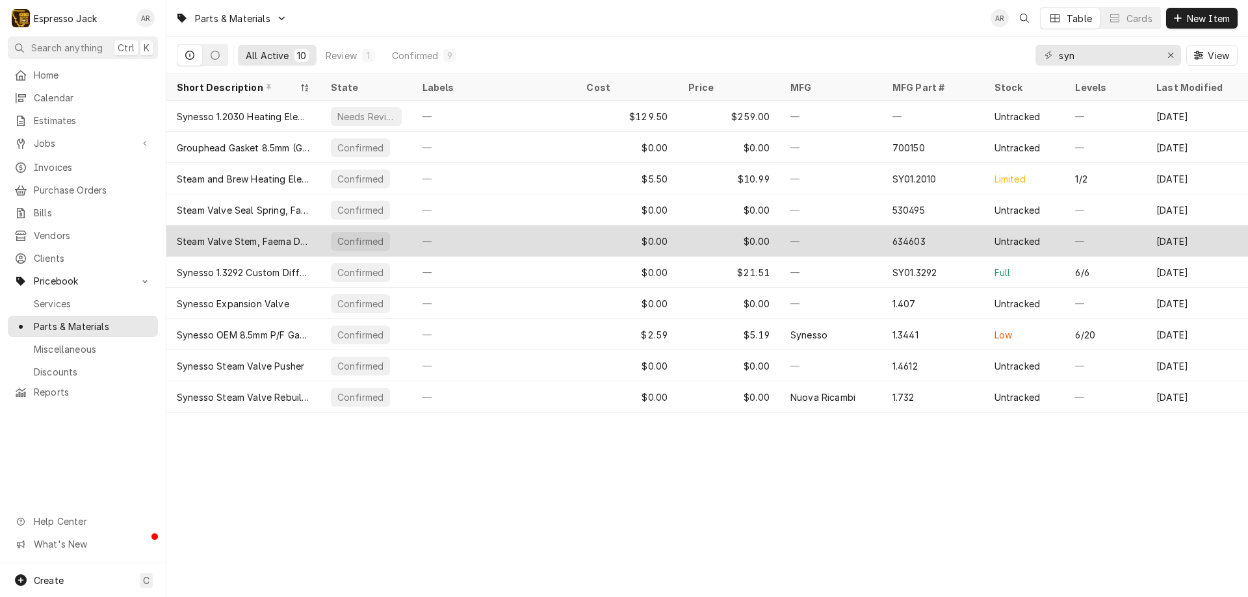
click at [290, 242] on div "Steam Valve Stem, Faema Due/Synesso" at bounding box center [243, 242] width 133 height 14
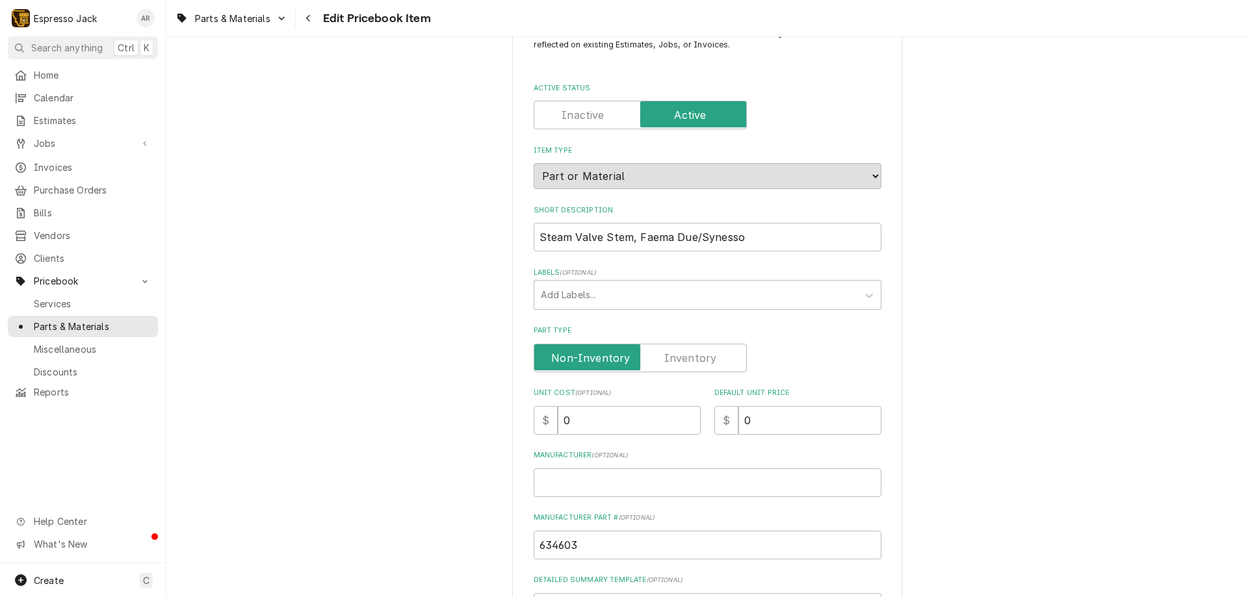
scroll to position [156, 0]
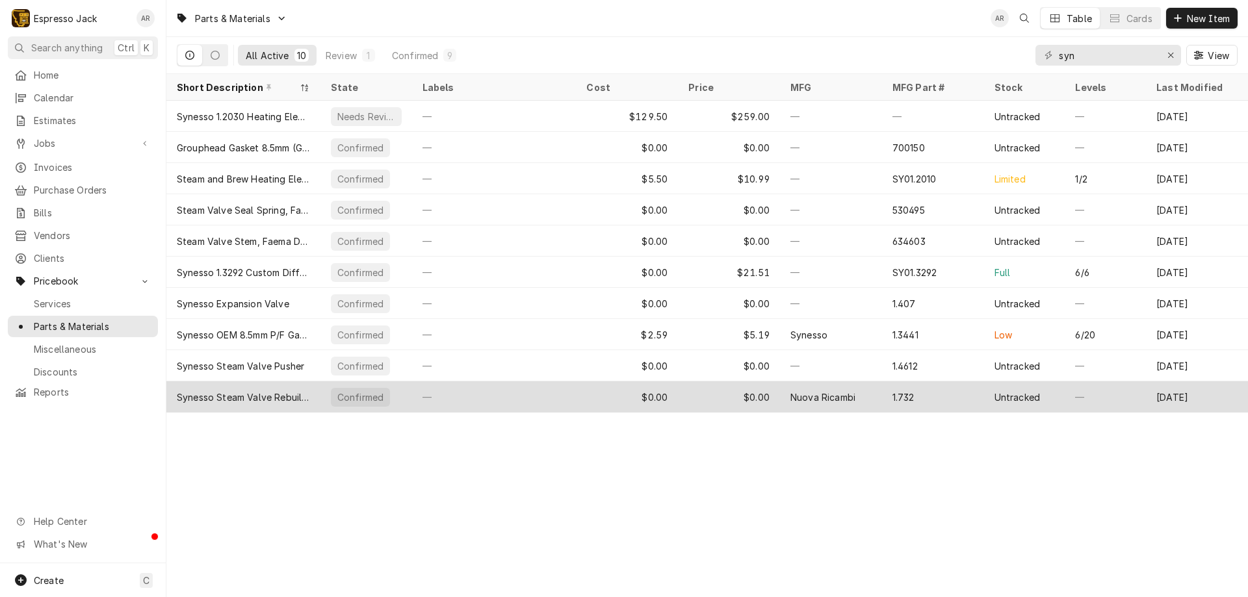
click at [434, 396] on div "—" at bounding box center [494, 396] width 164 height 31
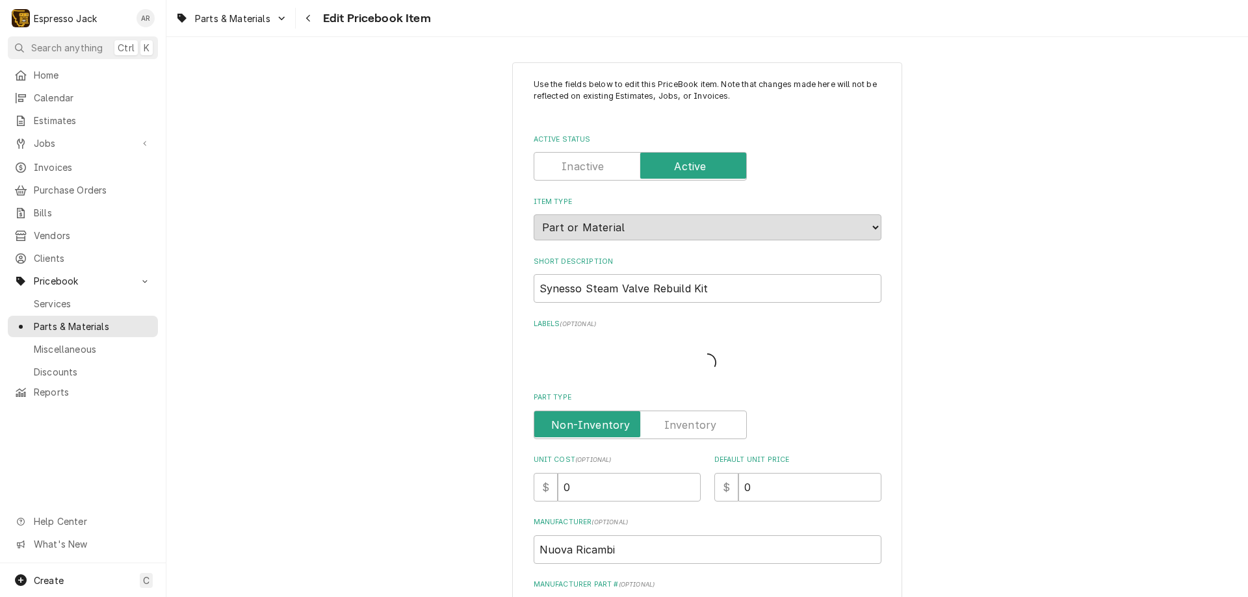
type textarea "x"
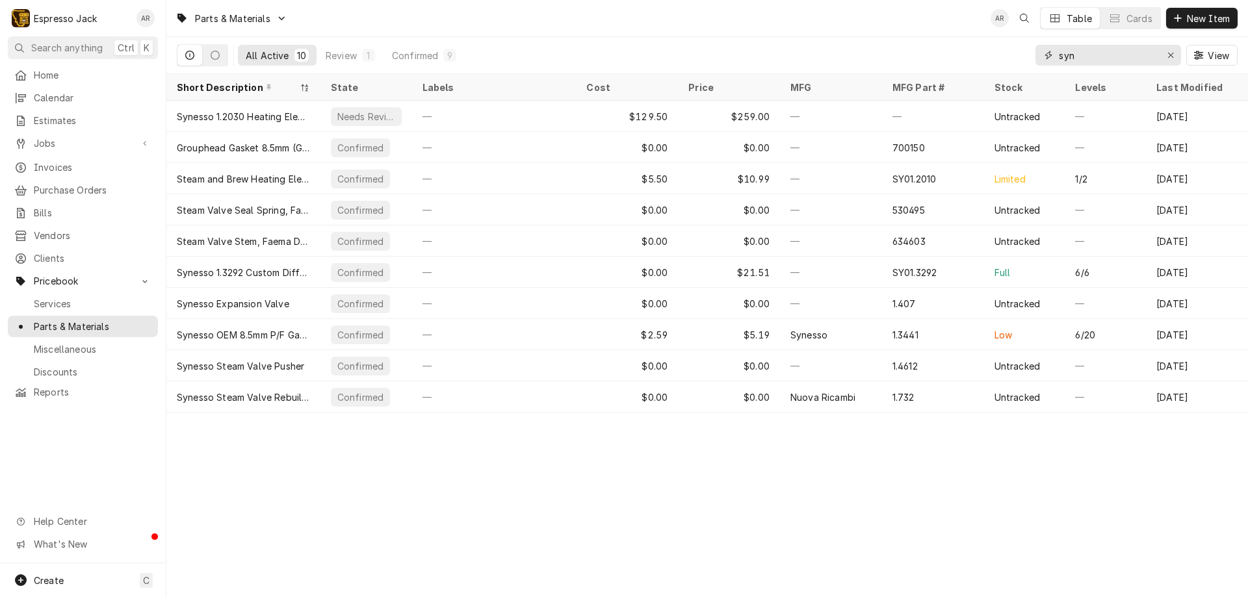
drag, startPoint x: 1092, startPoint y: 60, endPoint x: 990, endPoint y: 53, distance: 101.6
click at [990, 53] on div "All Active 10 Review 1 Confirmed 9 syn View" at bounding box center [707, 55] width 1060 height 36
type input "5"
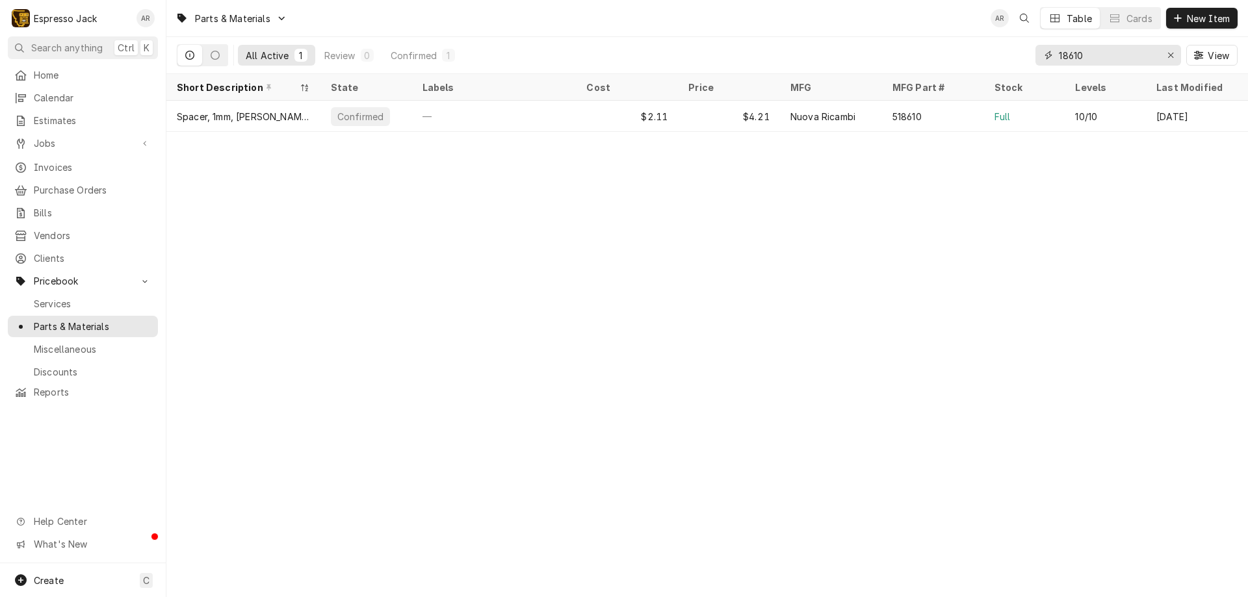
drag, startPoint x: 1087, startPoint y: 53, endPoint x: 999, endPoint y: 54, distance: 87.7
click at [1005, 51] on div "All Active 1 Review 0 Confirmed 1 18610 View" at bounding box center [707, 55] width 1060 height 36
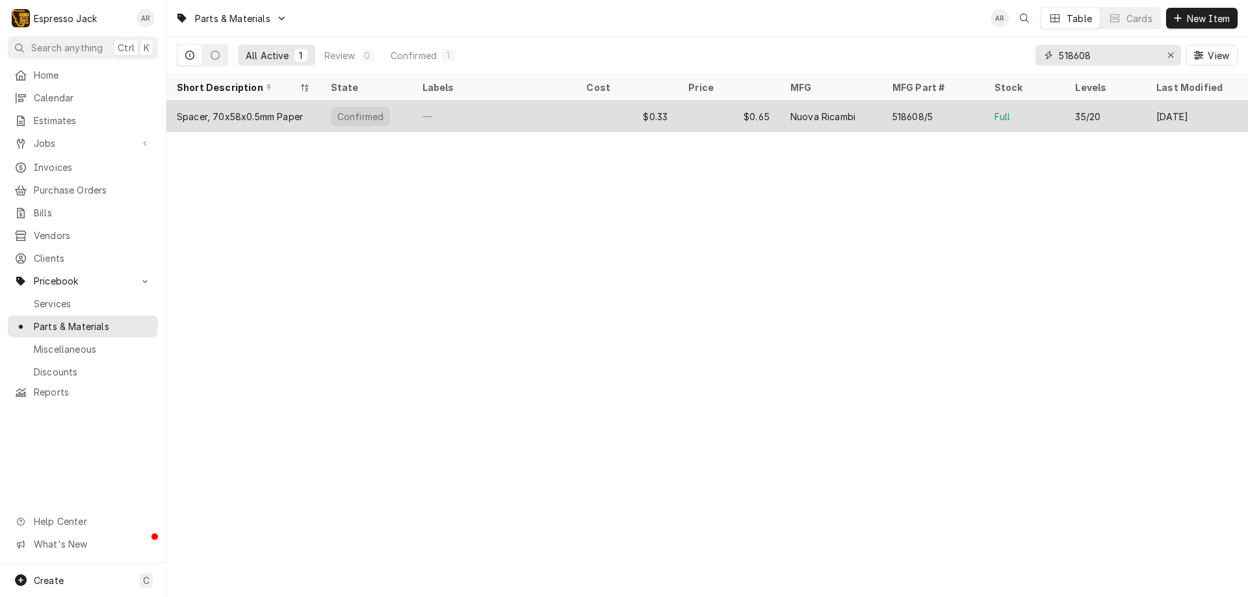
type input "518608"
click at [228, 122] on div "Spacer, 70x58x0.5mm Paper" at bounding box center [243, 116] width 154 height 31
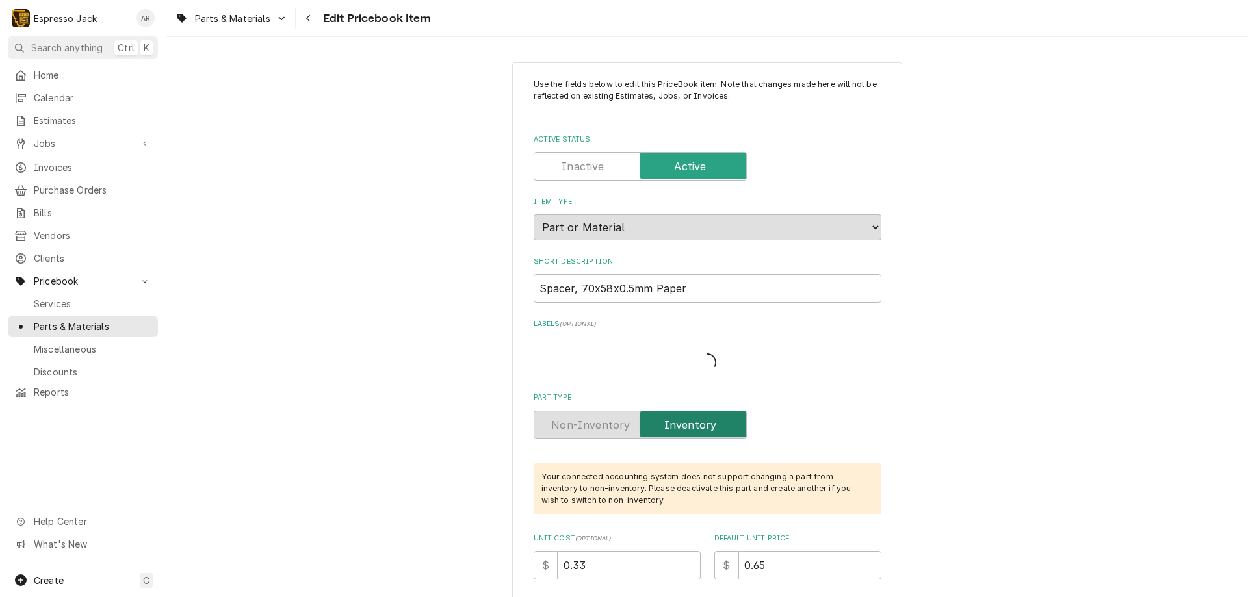
type textarea "x"
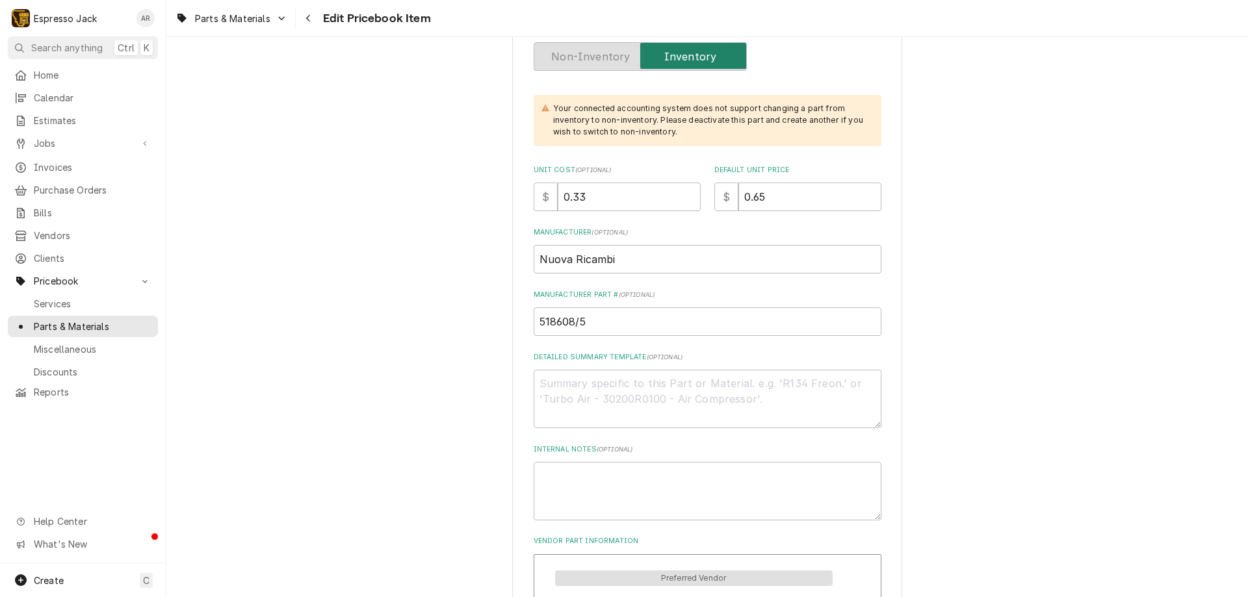
scroll to position [156, 0]
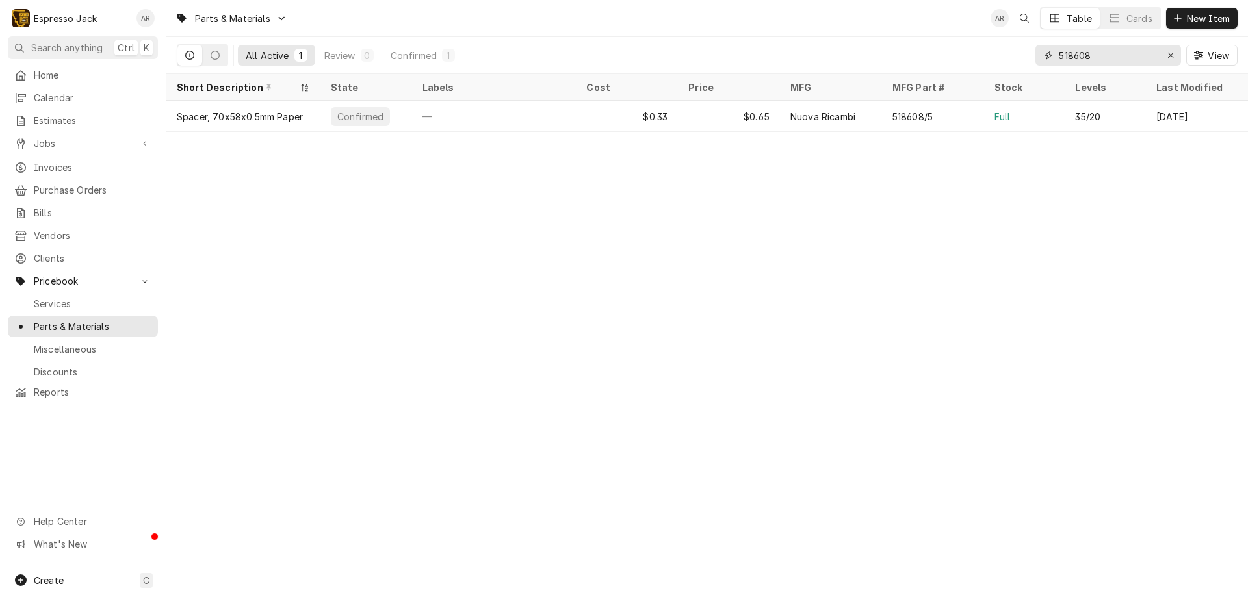
drag, startPoint x: 1110, startPoint y: 51, endPoint x: 998, endPoint y: 66, distance: 113.4
click at [998, 66] on div "All Active 1 Review 0 Confirmed 1 518608 View" at bounding box center [707, 55] width 1060 height 36
drag, startPoint x: 1110, startPoint y: 46, endPoint x: 992, endPoint y: 52, distance: 118.4
click at [991, 52] on div "All Active 1 Review 0 Confirmed 1 518608 View" at bounding box center [707, 55] width 1060 height 36
drag, startPoint x: 1092, startPoint y: 53, endPoint x: 1047, endPoint y: 55, distance: 44.9
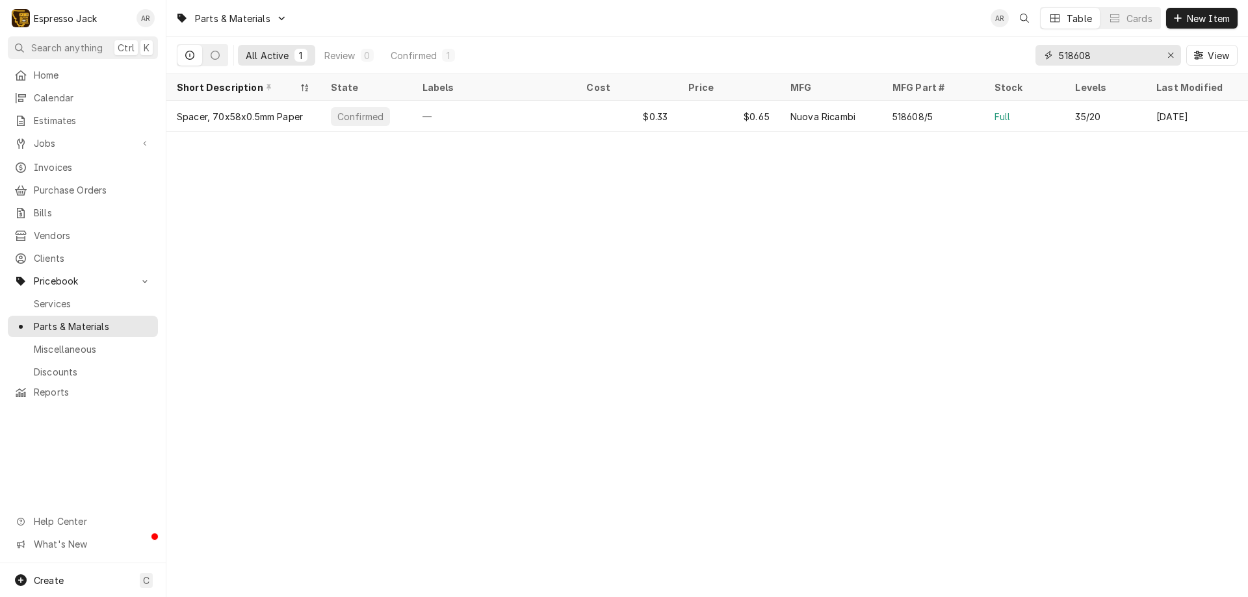
click at [1047, 55] on div "518608" at bounding box center [1108, 55] width 146 height 21
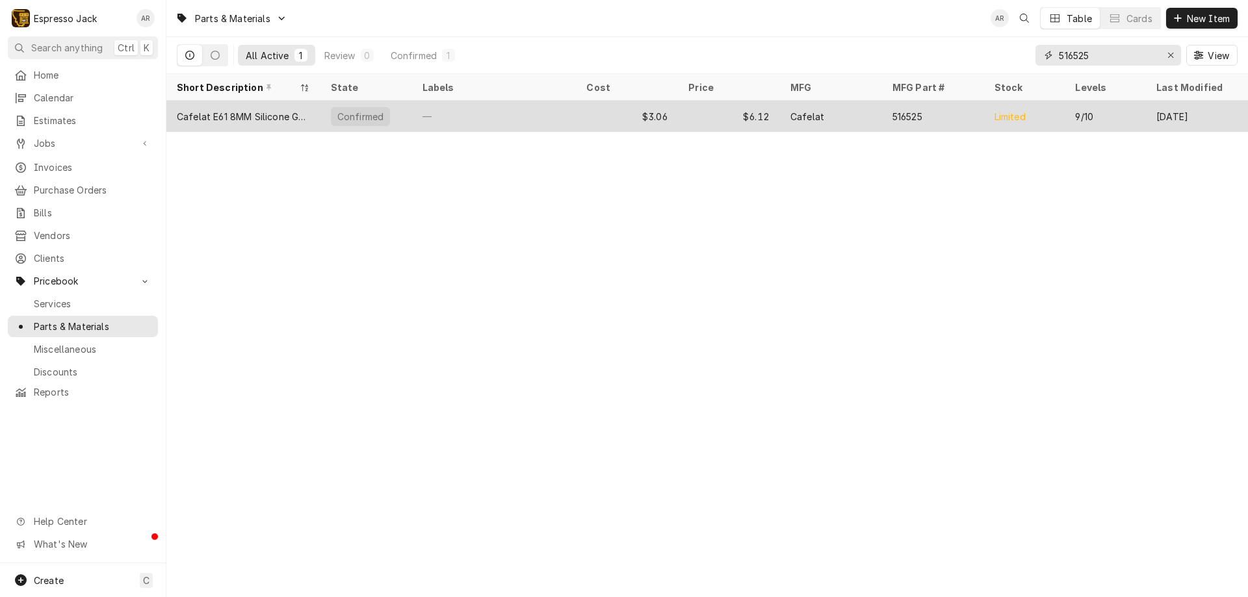
type input "516525"
click at [255, 112] on div "Cafelat E61 8MM Silicone Gasket" at bounding box center [243, 117] width 133 height 14
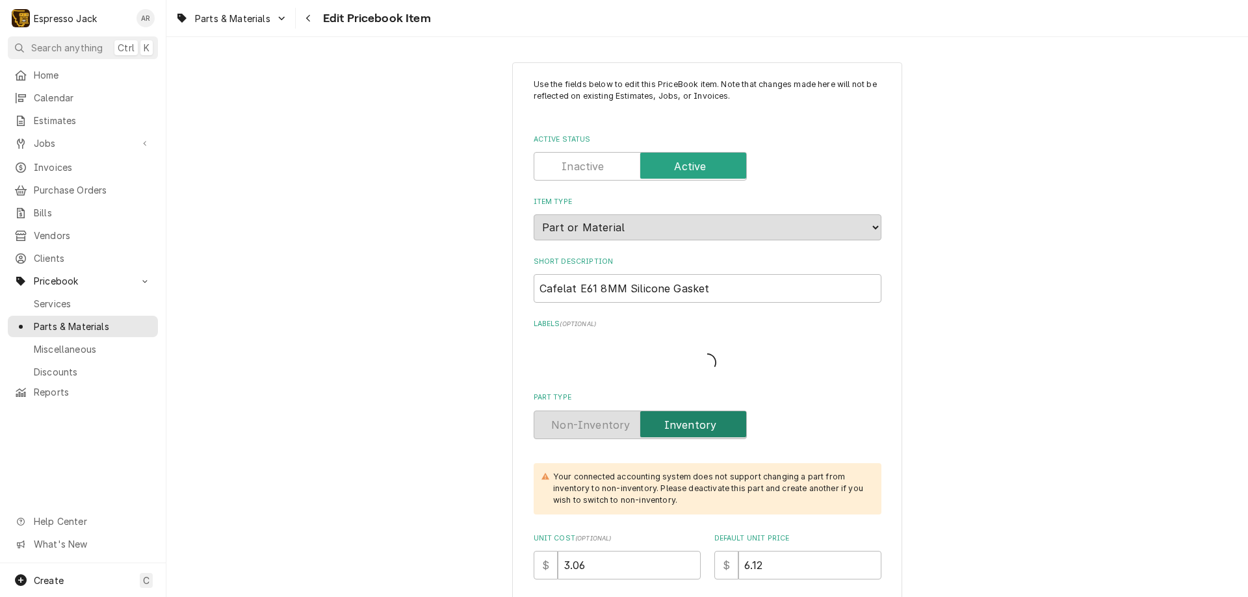
type textarea "x"
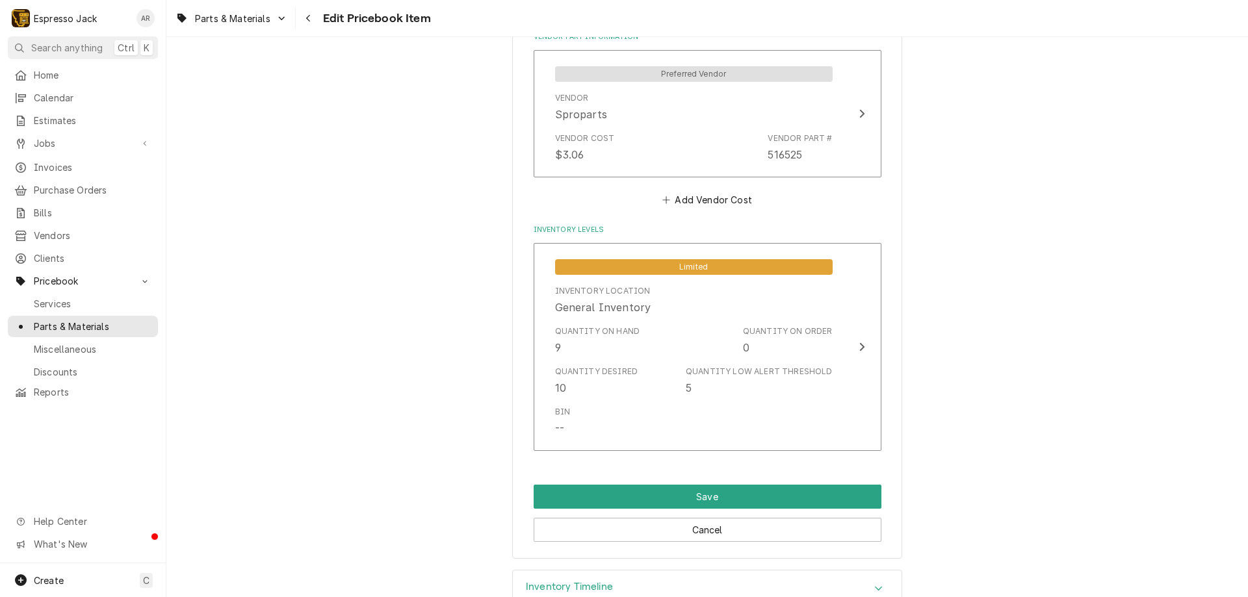
scroll to position [858, 0]
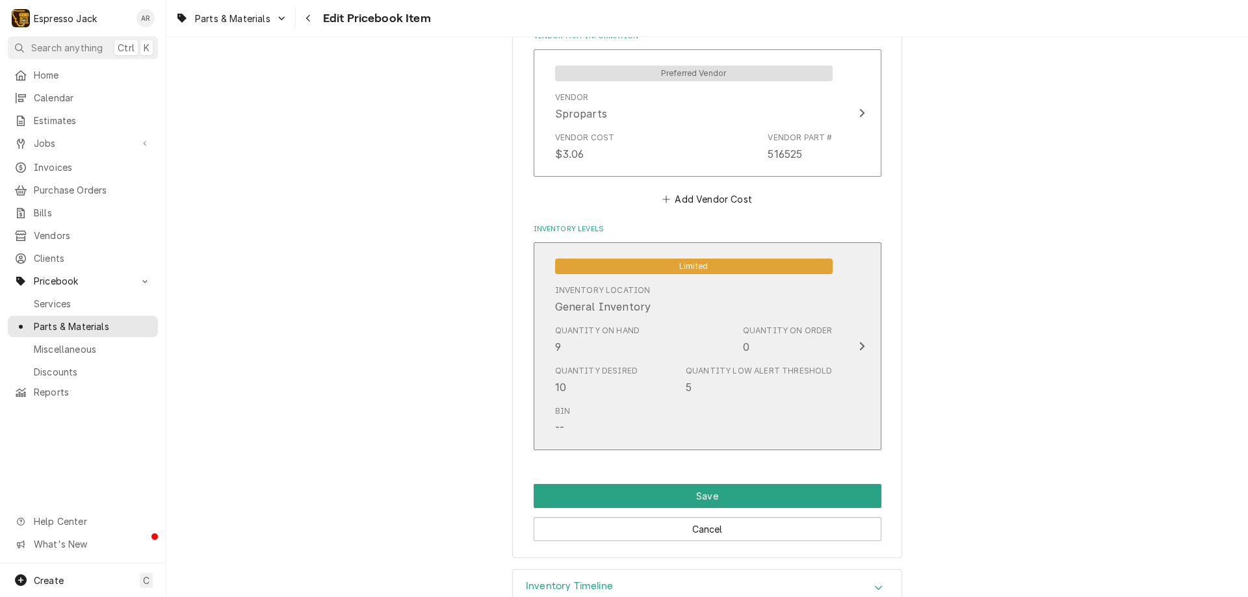
click at [858, 346] on icon "Update Inventory Level" at bounding box center [861, 346] width 6 height 10
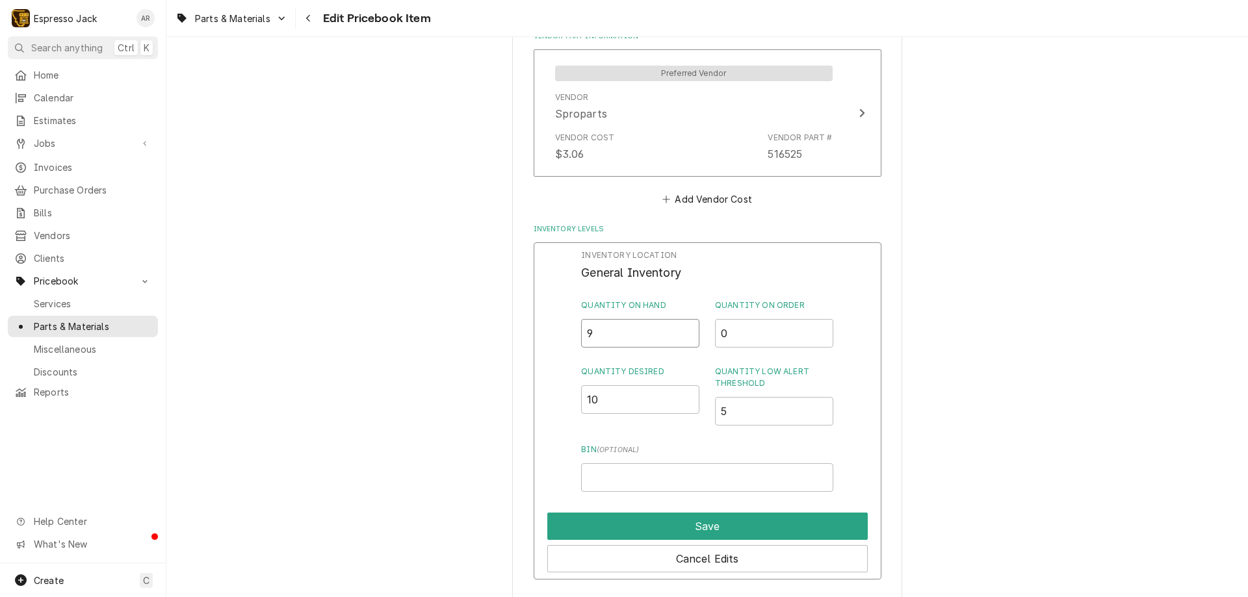
drag, startPoint x: 636, startPoint y: 329, endPoint x: 286, endPoint y: 329, distance: 350.2
type input "13"
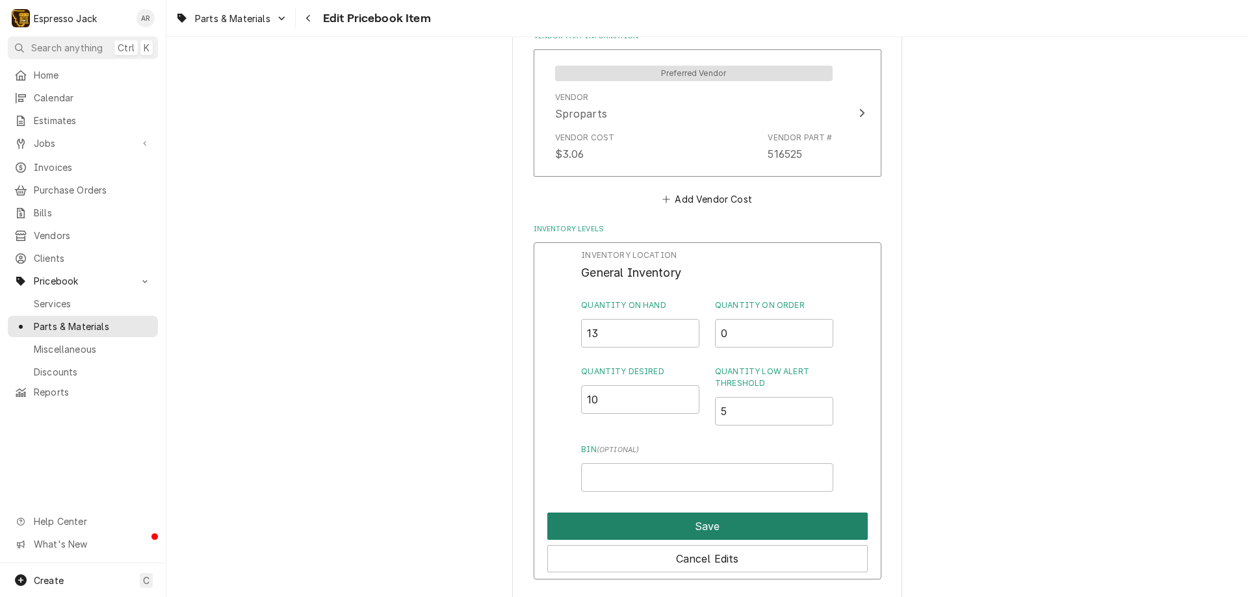
click at [569, 528] on button "Save" at bounding box center [707, 526] width 320 height 27
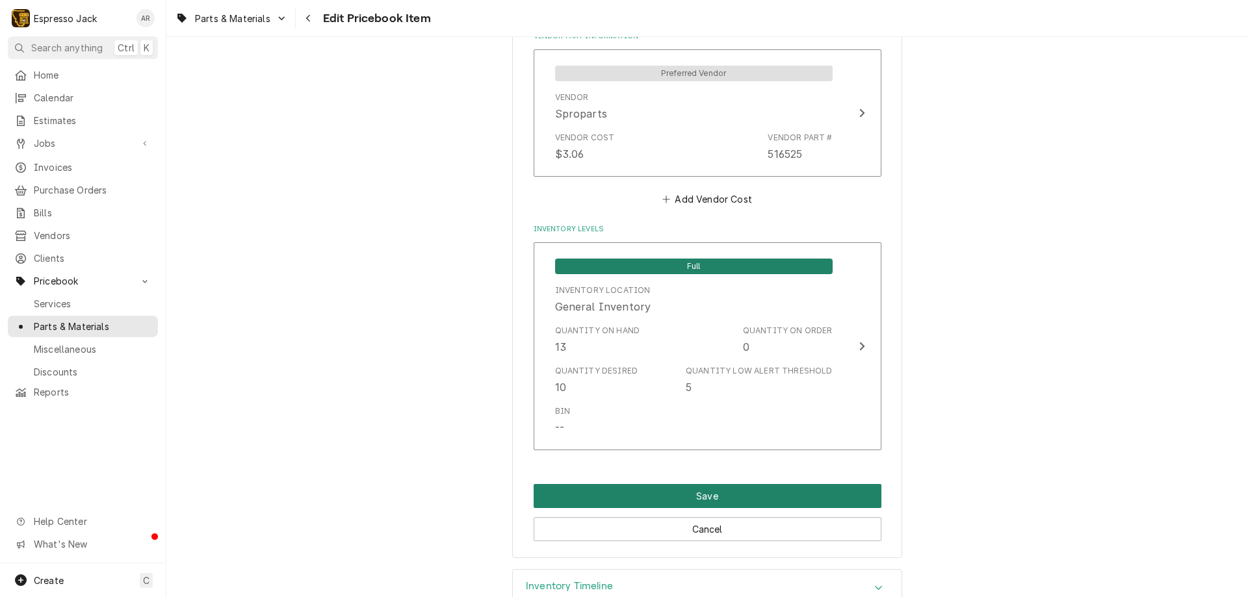
click at [569, 495] on button "Save" at bounding box center [707, 496] width 348 height 24
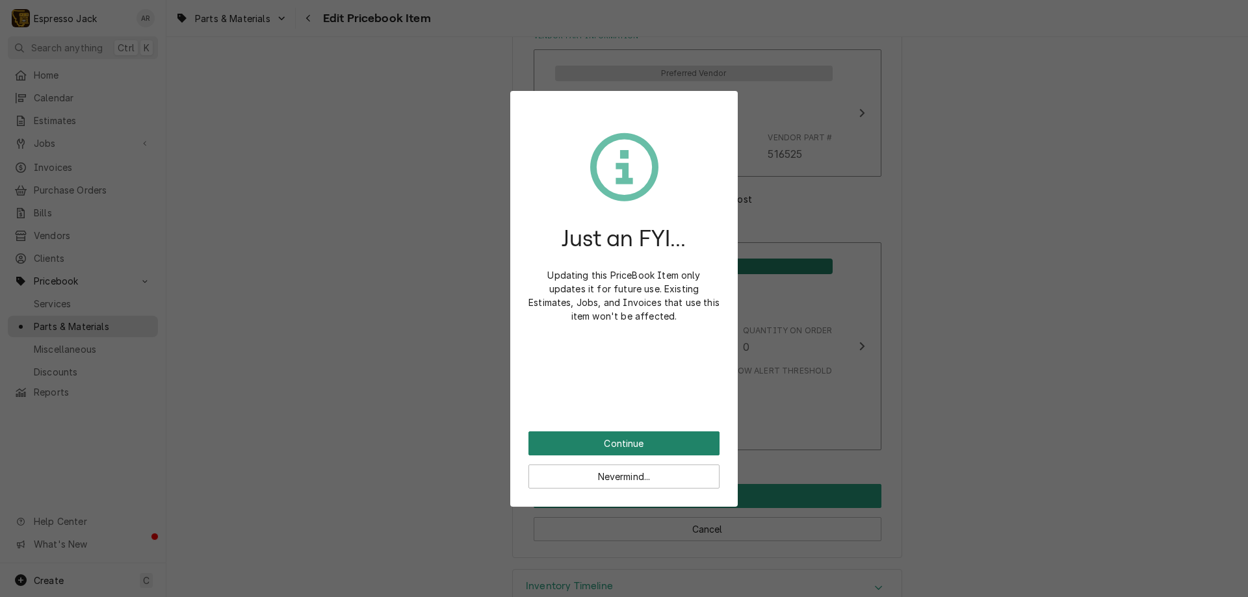
click at [608, 442] on button "Continue" at bounding box center [623, 443] width 191 height 24
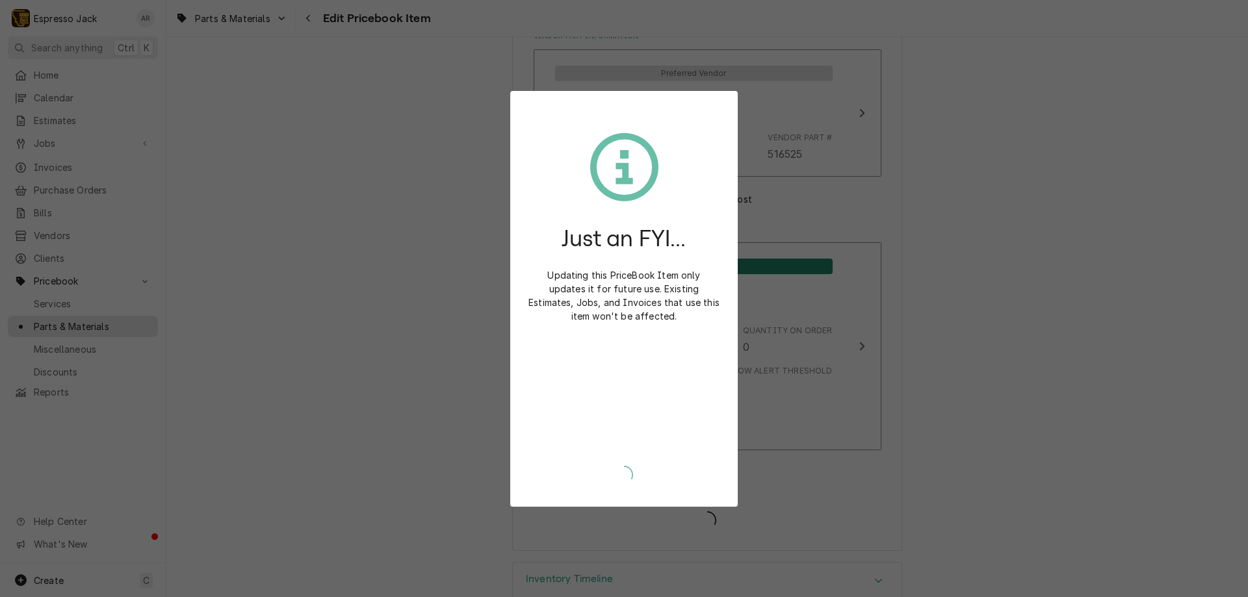
type textarea "x"
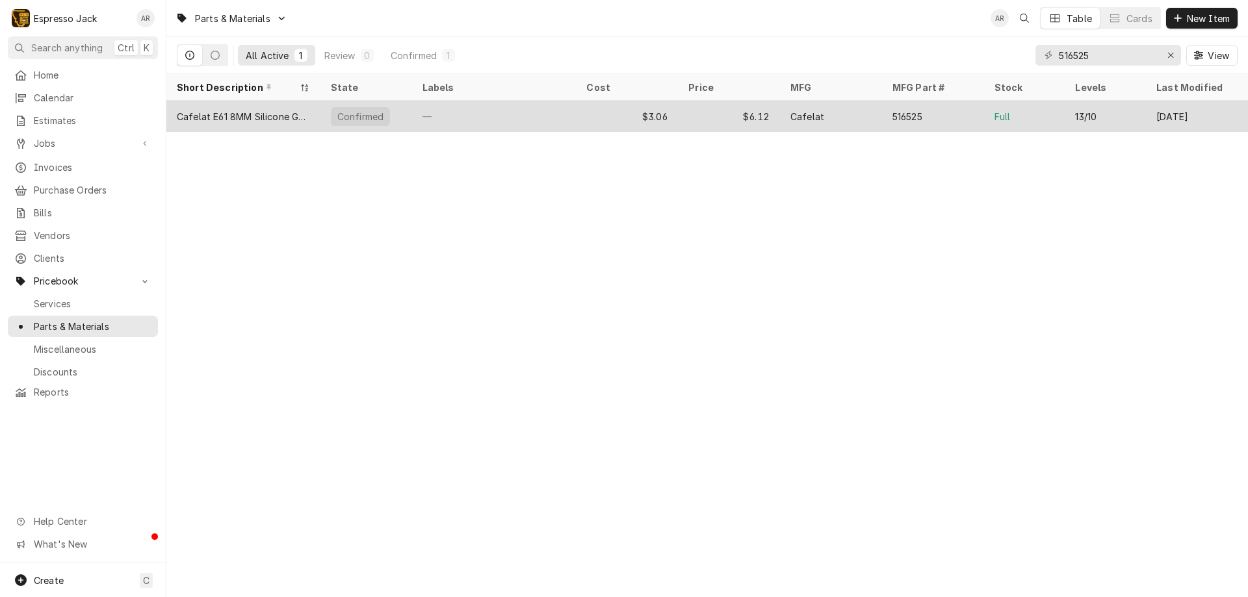
click at [290, 113] on div "Cafelat E61 8MM Silicone Gasket" at bounding box center [243, 117] width 133 height 14
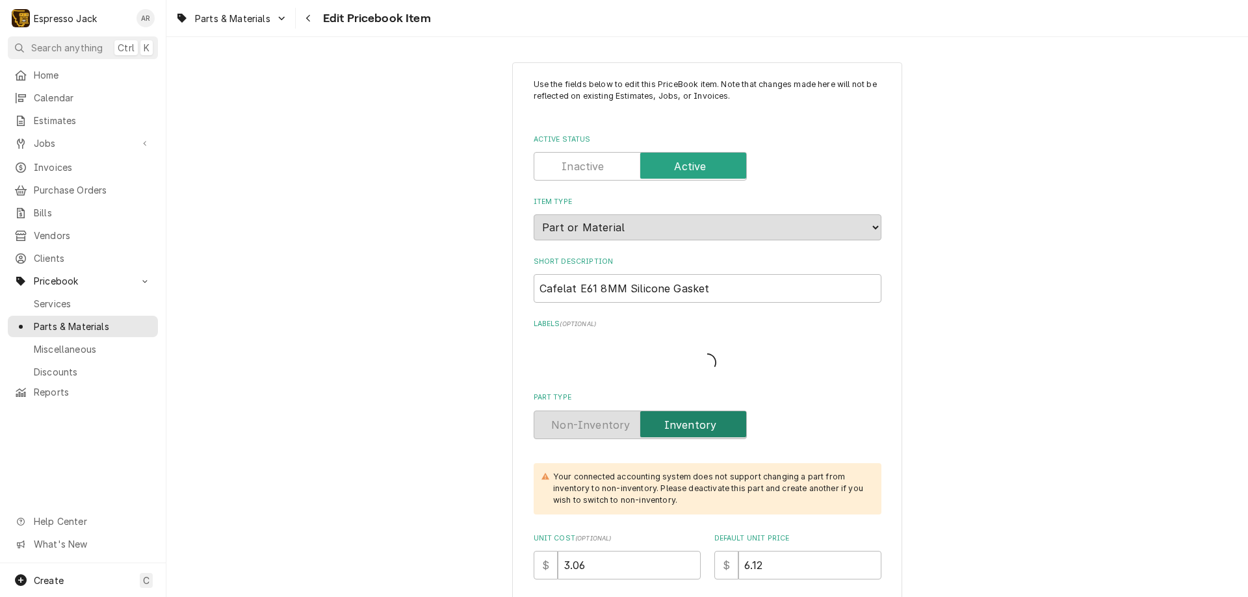
type textarea "x"
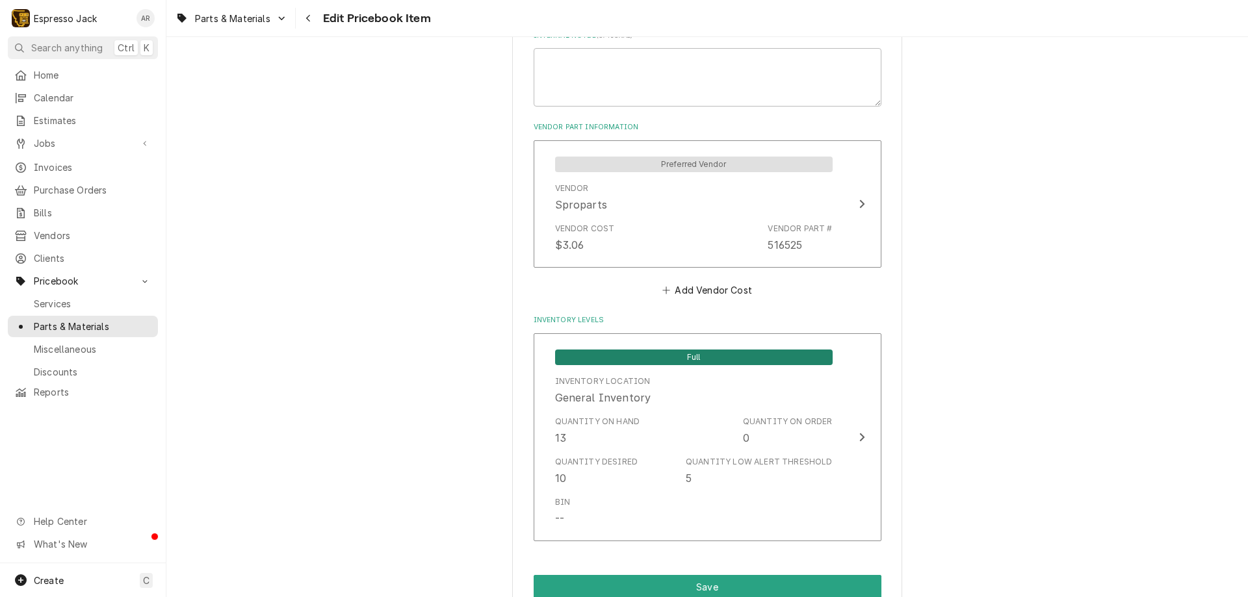
scroll to position [858, 0]
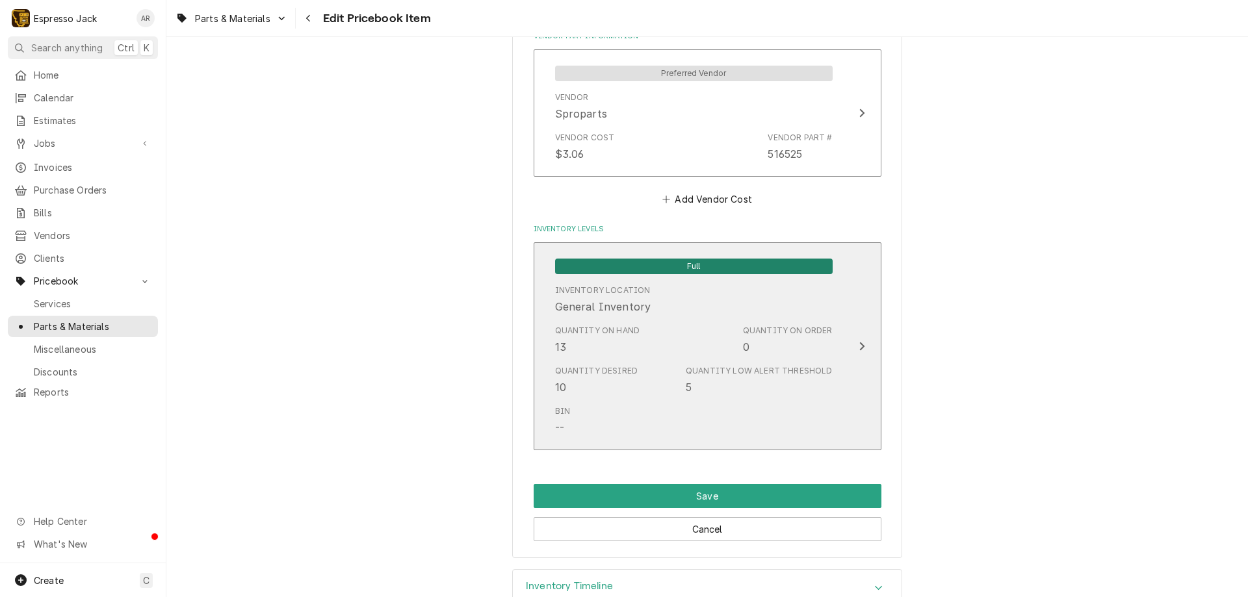
click at [858, 343] on icon "Update Inventory Level" at bounding box center [861, 346] width 6 height 10
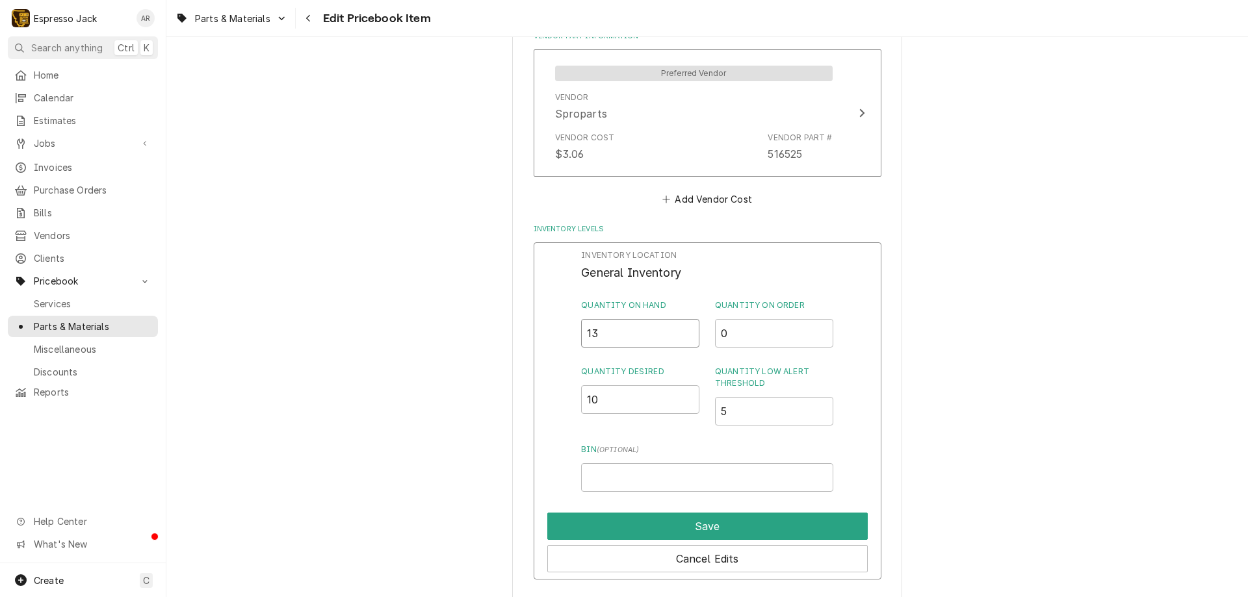
drag, startPoint x: 629, startPoint y: 334, endPoint x: 595, endPoint y: 332, distance: 34.5
click at [593, 332] on input "13" at bounding box center [640, 333] width 118 height 29
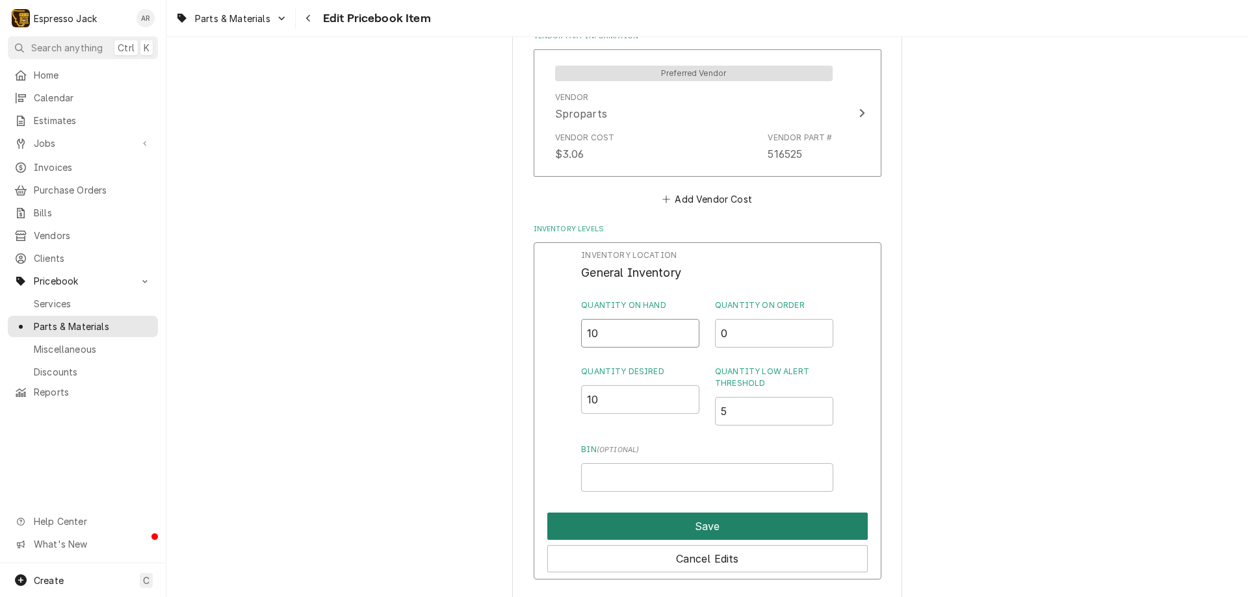
type input "10"
click at [768, 524] on button "Save" at bounding box center [707, 526] width 320 height 27
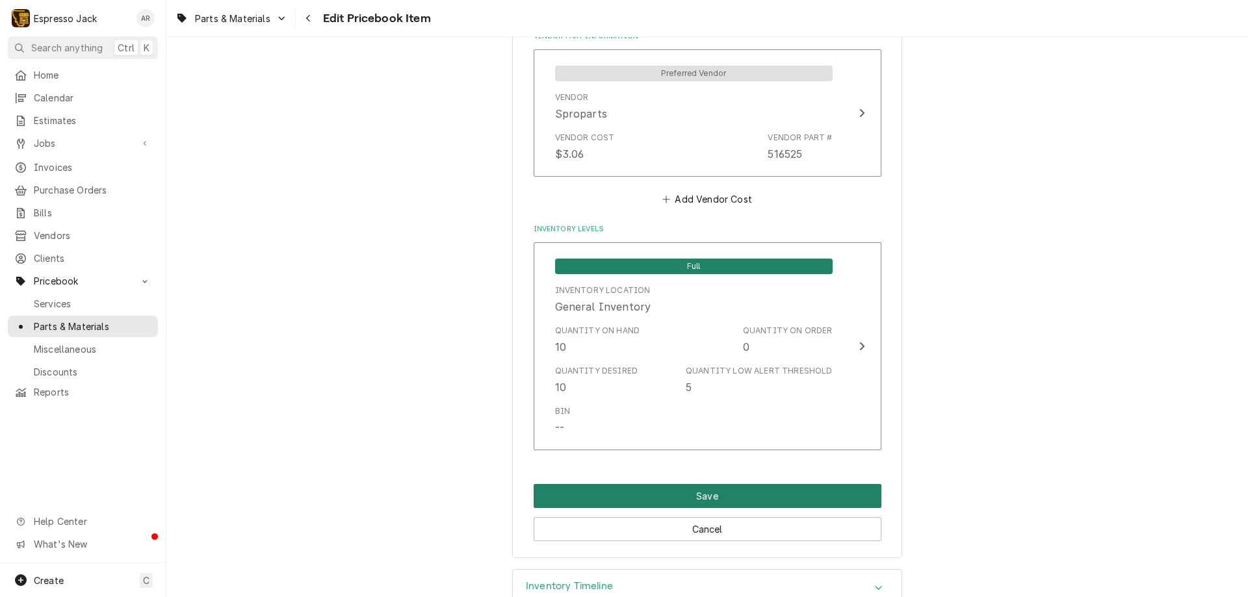
click at [756, 502] on button "Save" at bounding box center [707, 496] width 348 height 24
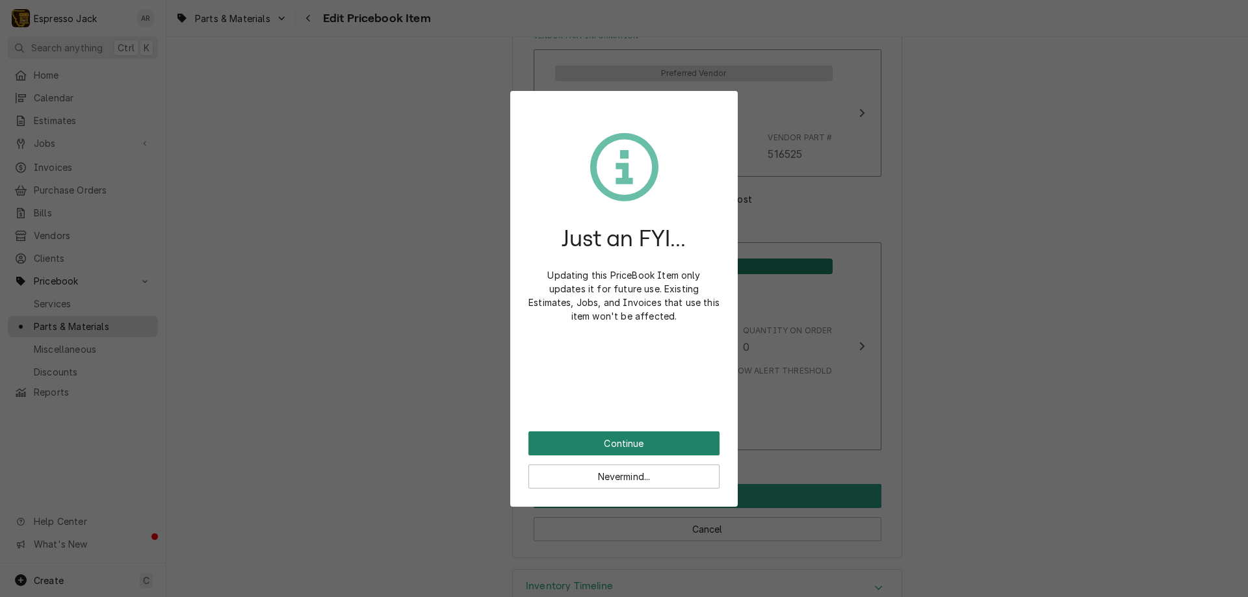
click at [603, 445] on button "Continue" at bounding box center [623, 443] width 191 height 24
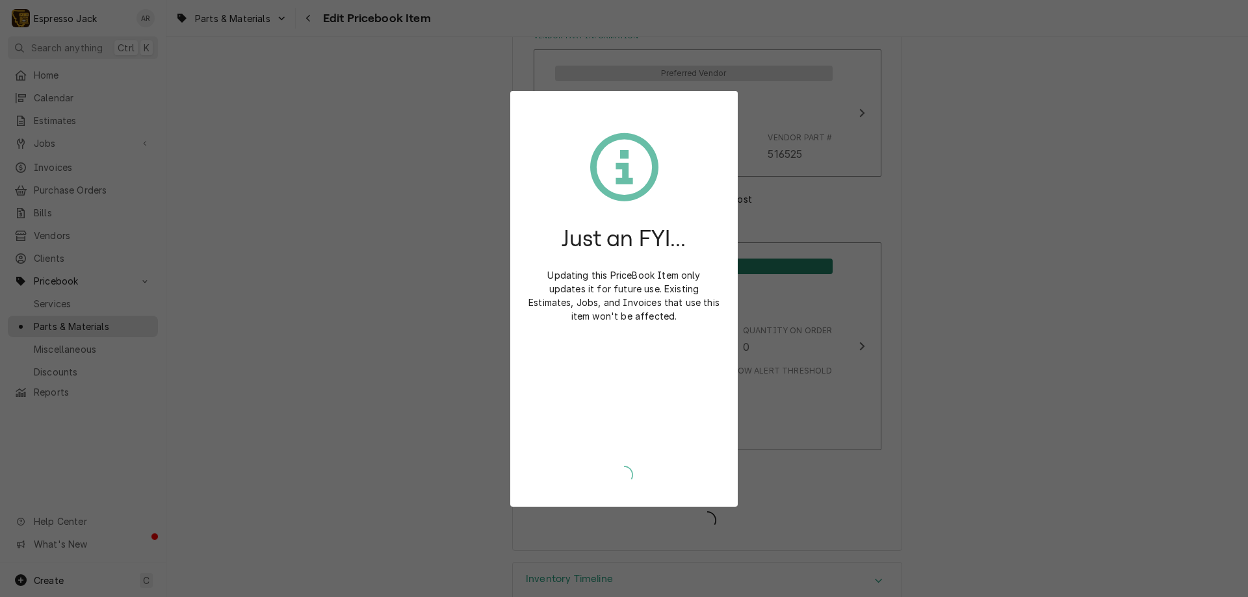
type textarea "x"
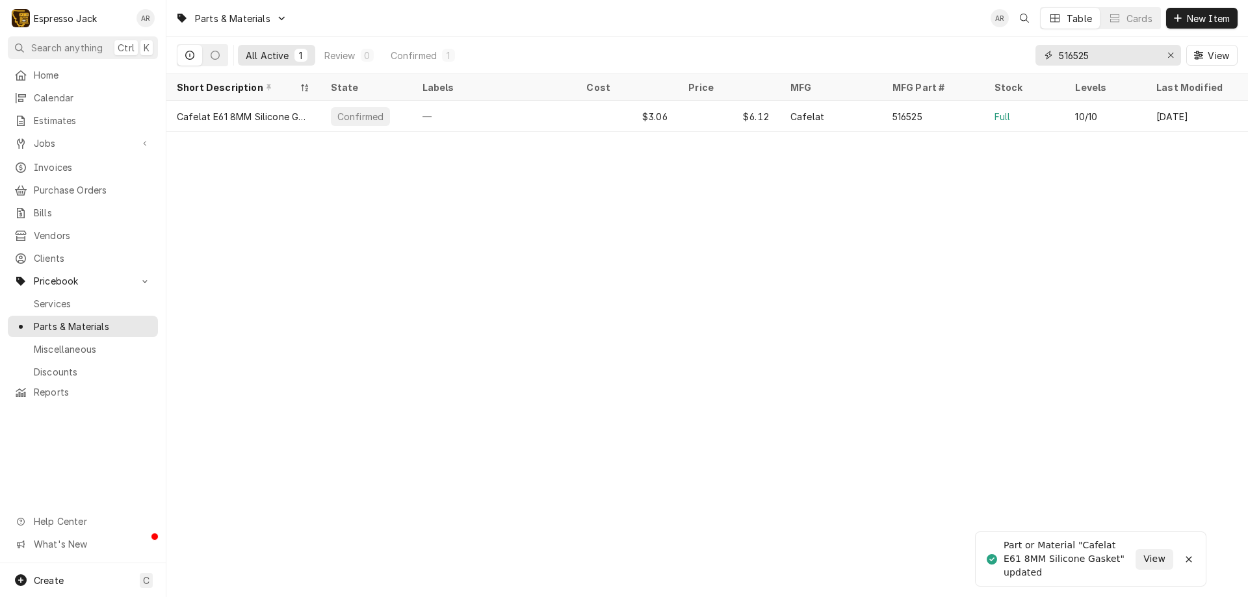
drag, startPoint x: 1107, startPoint y: 53, endPoint x: 1082, endPoint y: 53, distance: 24.0
click at [1082, 53] on input "516525" at bounding box center [1106, 55] width 97 height 21
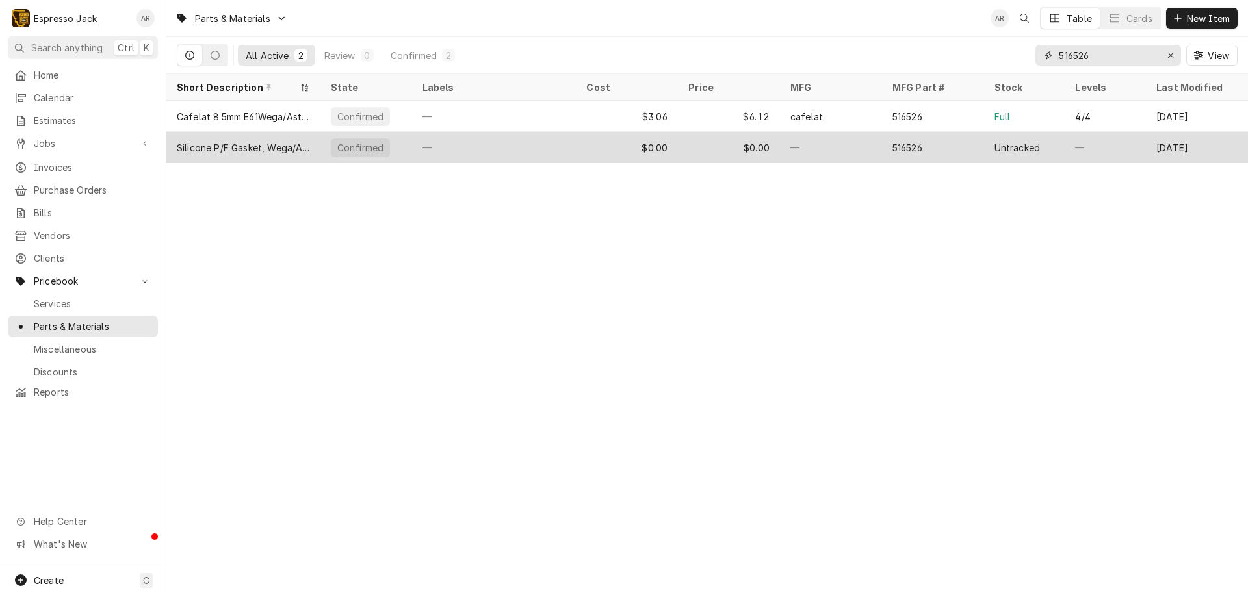
type input "516526"
click at [630, 149] on div "$0.00" at bounding box center [627, 147] width 102 height 31
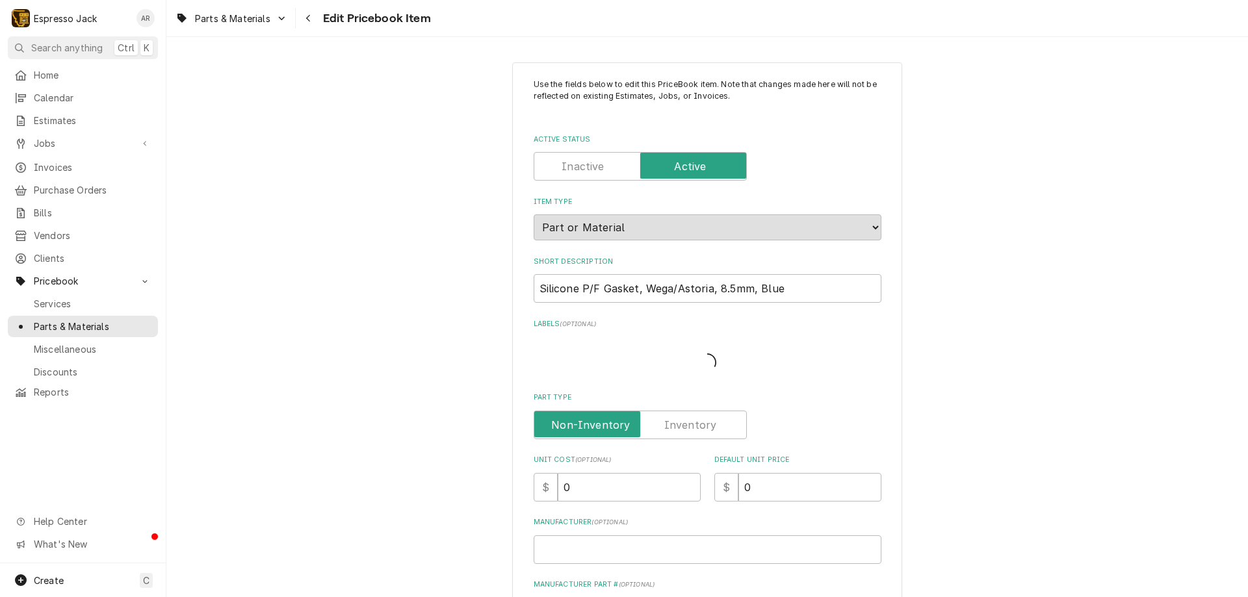
type textarea "x"
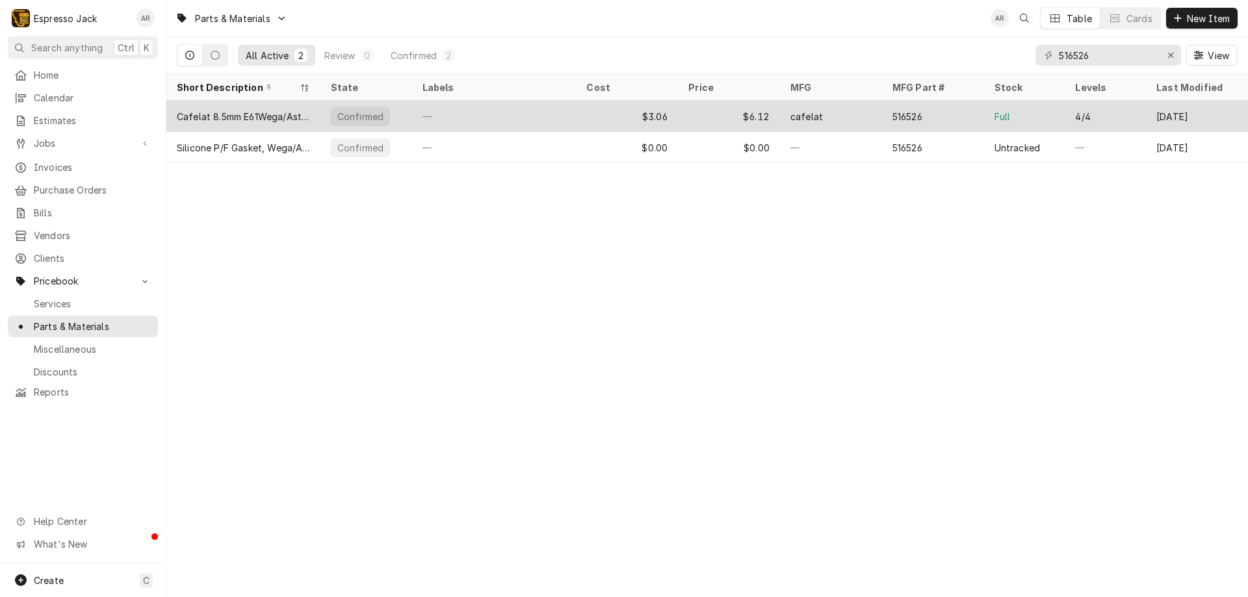
click at [615, 118] on div "$3.06" at bounding box center [627, 116] width 102 height 31
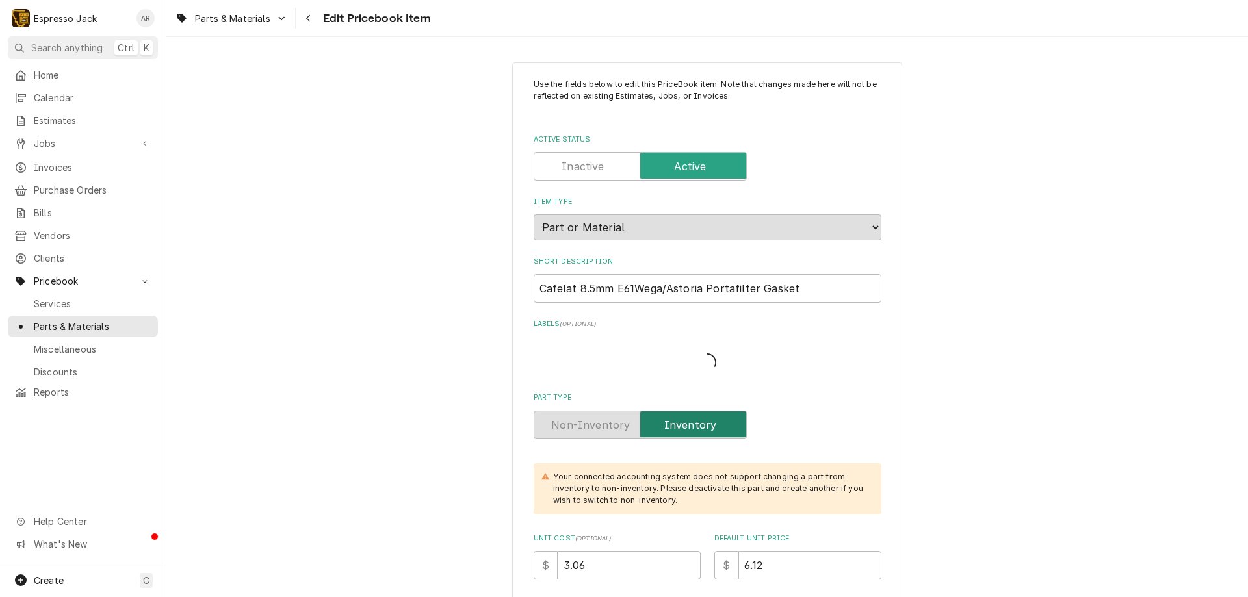
type textarea "x"
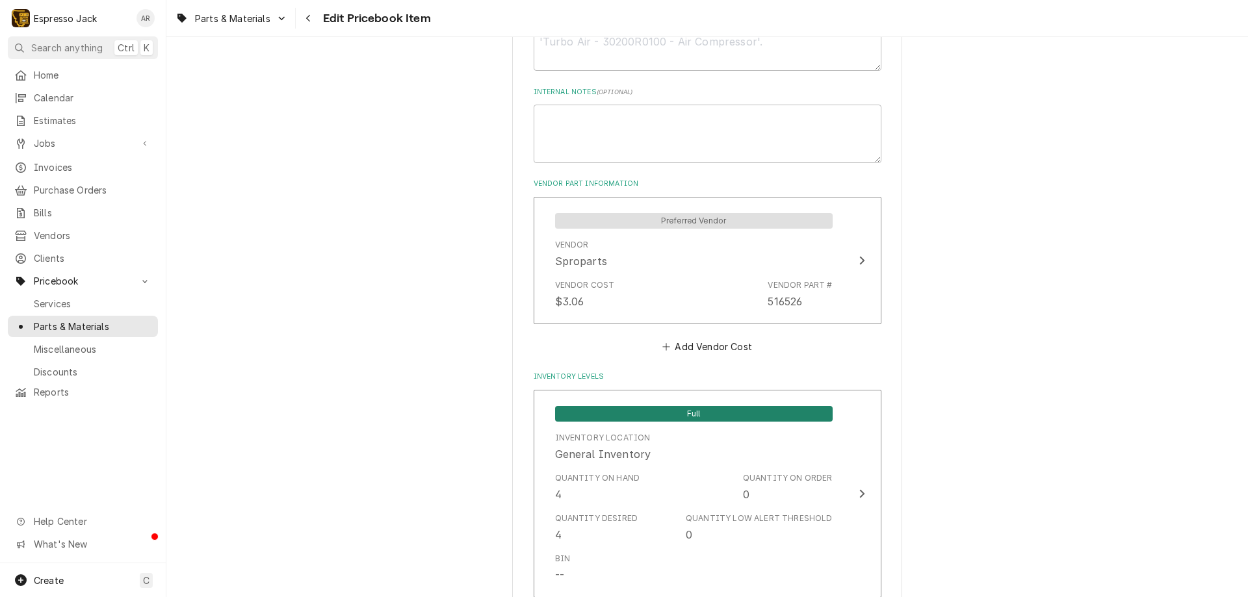
scroll to position [624, 0]
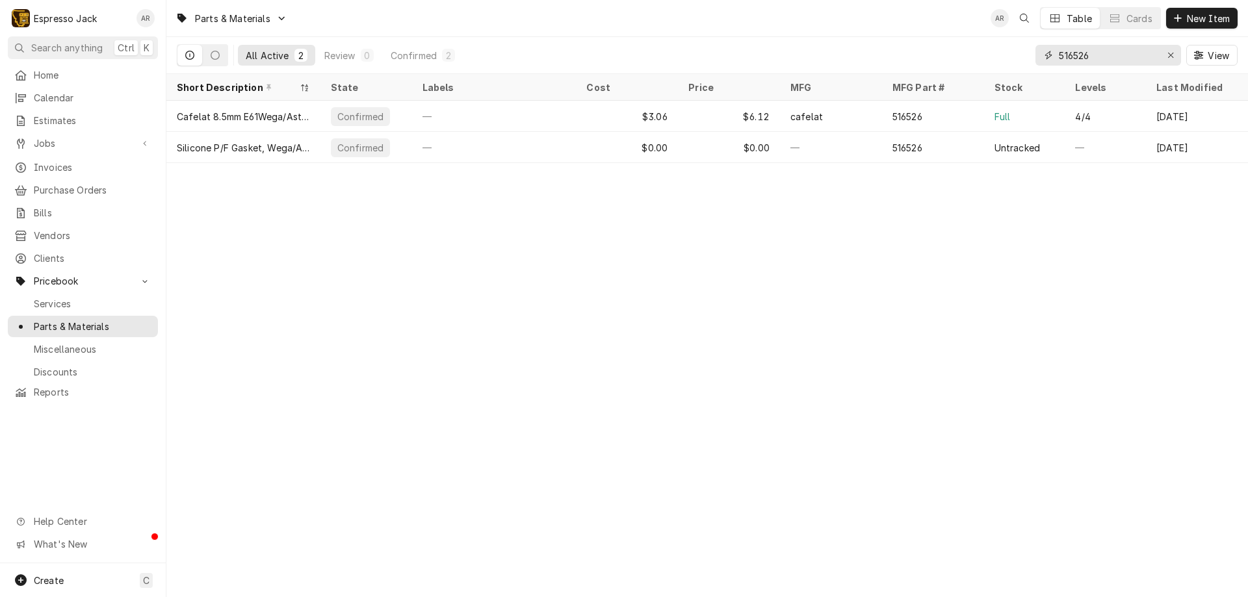
drag, startPoint x: 1106, startPoint y: 55, endPoint x: 1079, endPoint y: 56, distance: 27.3
click at [1079, 56] on input "516526" at bounding box center [1106, 55] width 97 height 21
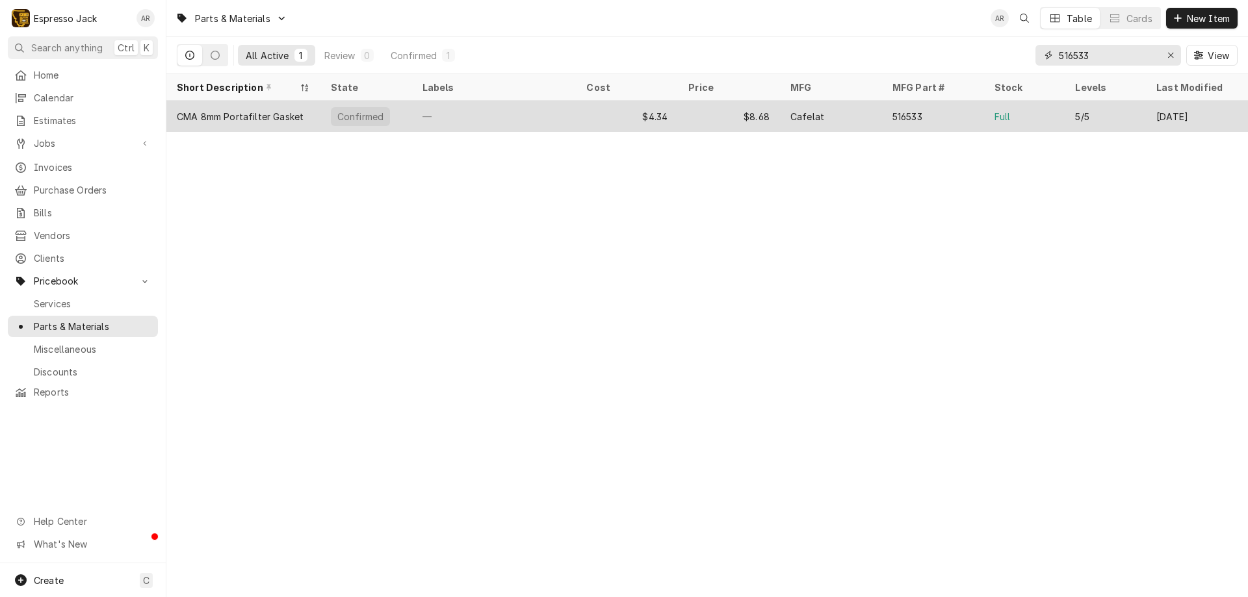
type input "516533"
click at [261, 119] on div "CMA 8mm Portafilter Gasket" at bounding box center [240, 117] width 127 height 14
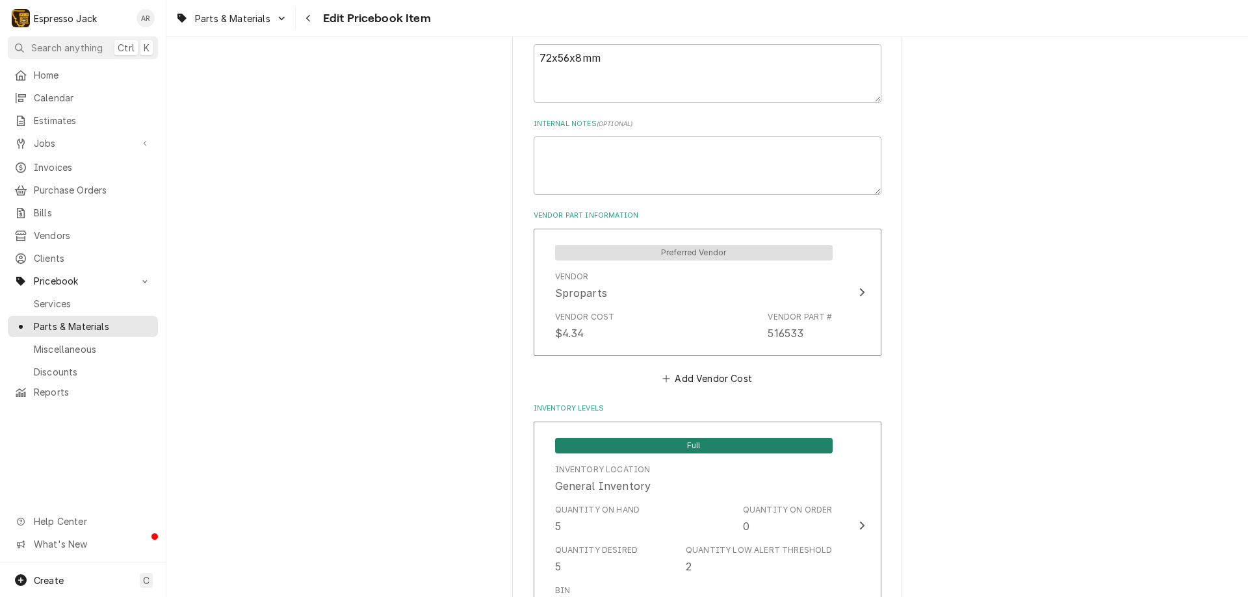
scroll to position [858, 0]
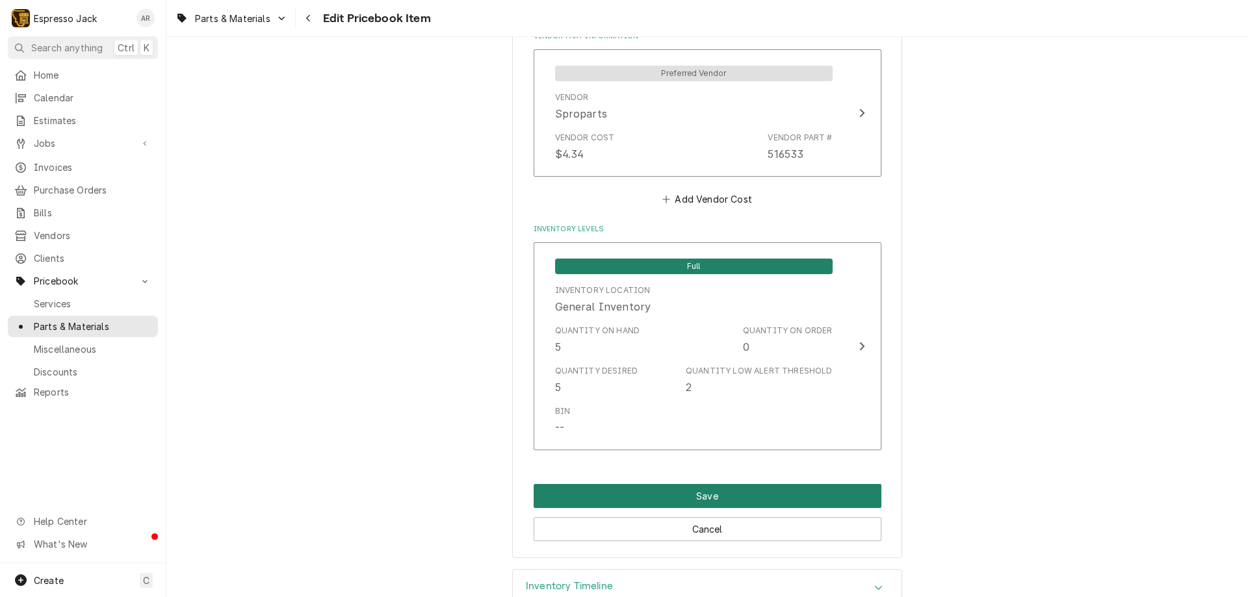
click at [687, 501] on button "Save" at bounding box center [707, 496] width 348 height 24
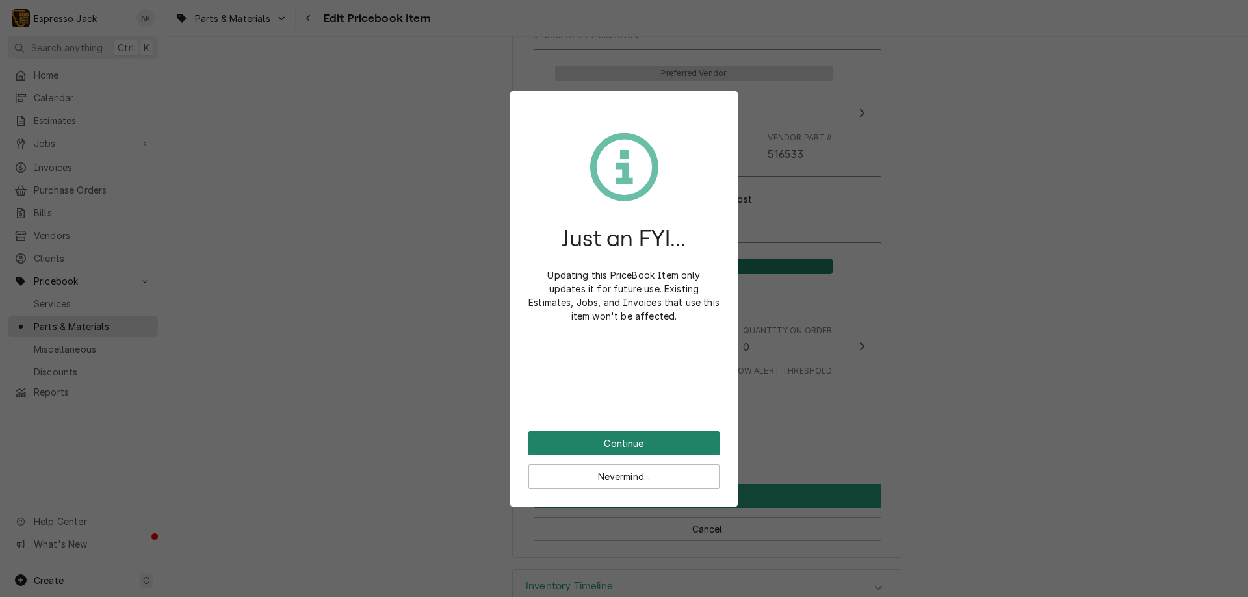
click at [642, 441] on button "Continue" at bounding box center [623, 443] width 191 height 24
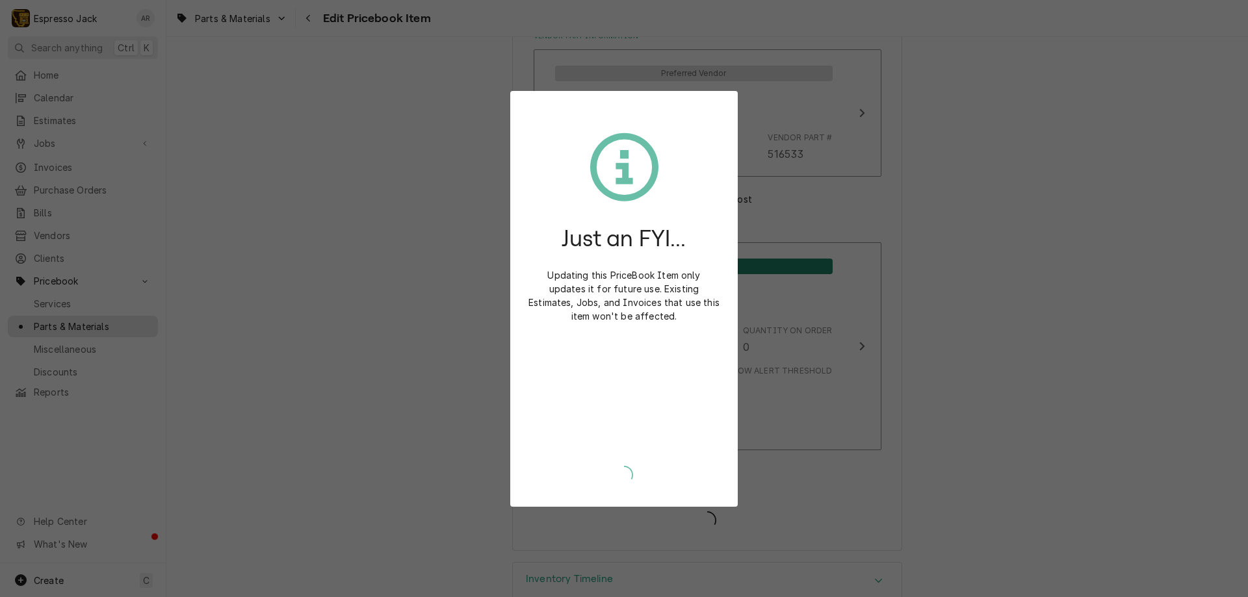
type textarea "x"
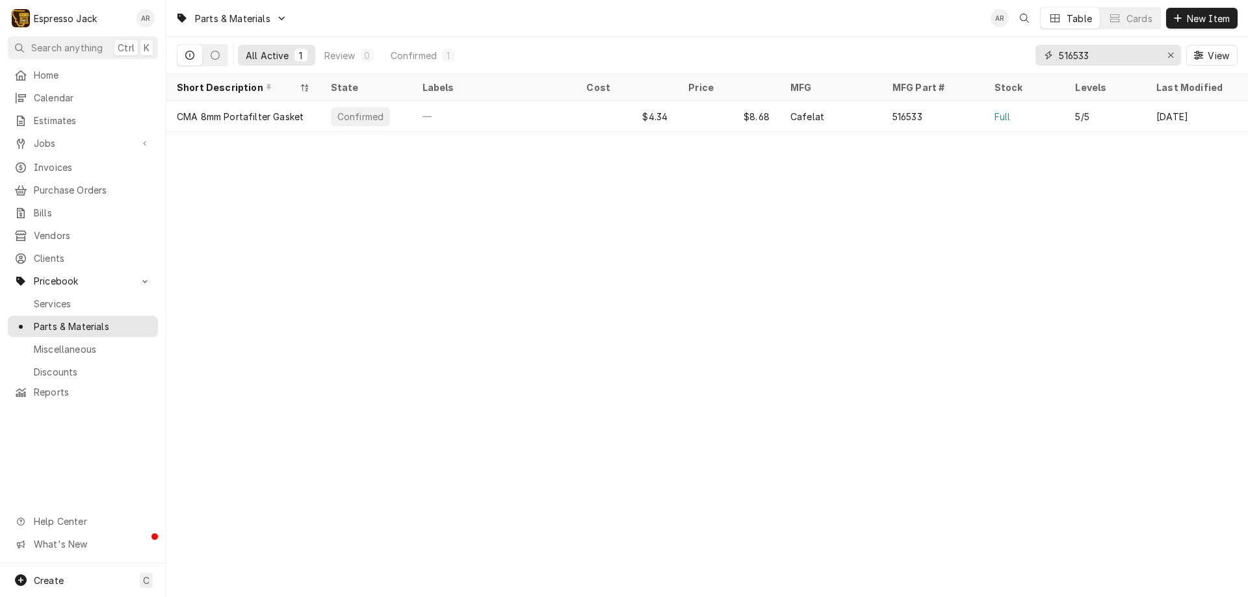
drag, startPoint x: 1101, startPoint y: 60, endPoint x: 1082, endPoint y: 53, distance: 19.9
click at [1082, 53] on input "516533" at bounding box center [1106, 55] width 97 height 21
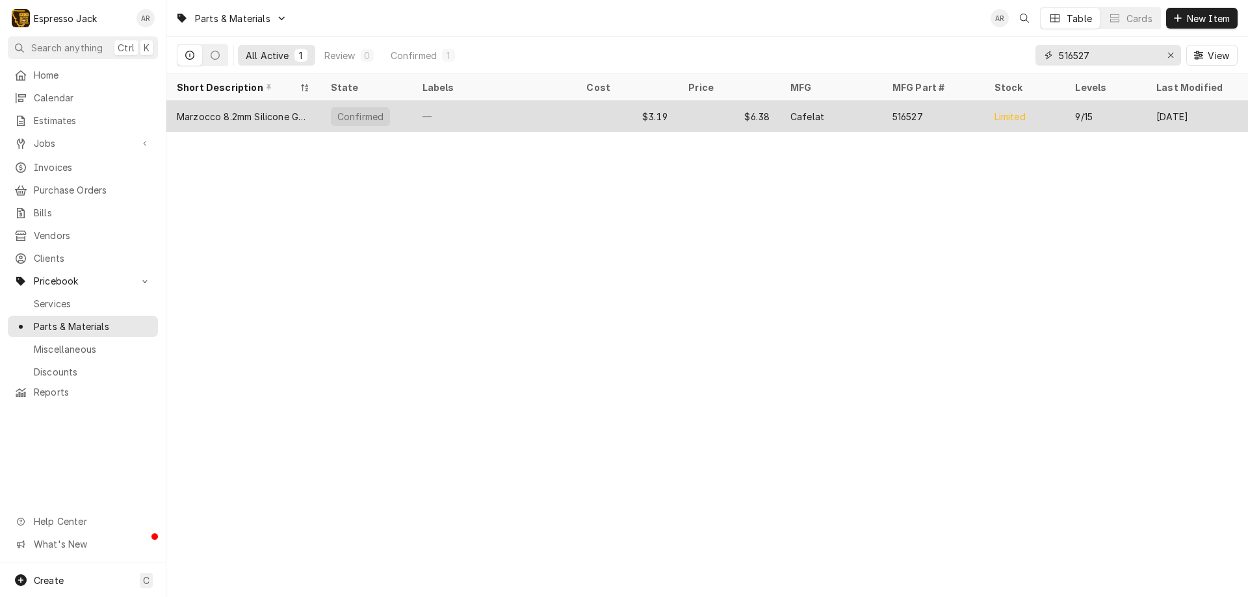
type input "516527"
click at [288, 112] on div "Marzocco 8.2mm Silicone Gasket, Cafelat, Blue" at bounding box center [243, 117] width 133 height 14
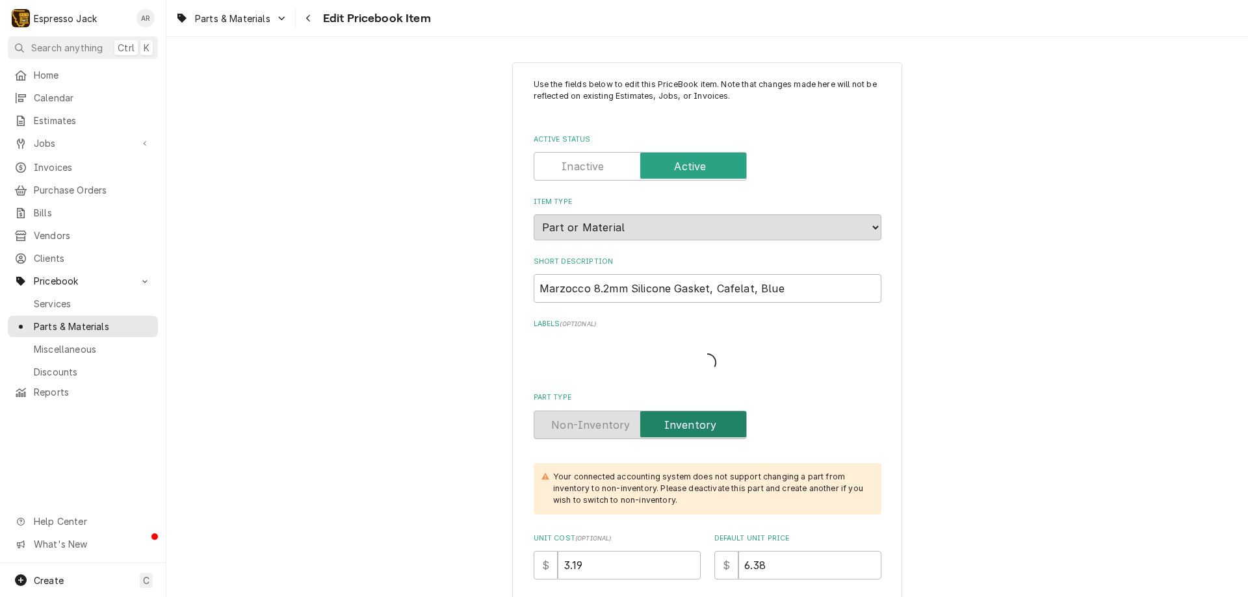
type textarea "x"
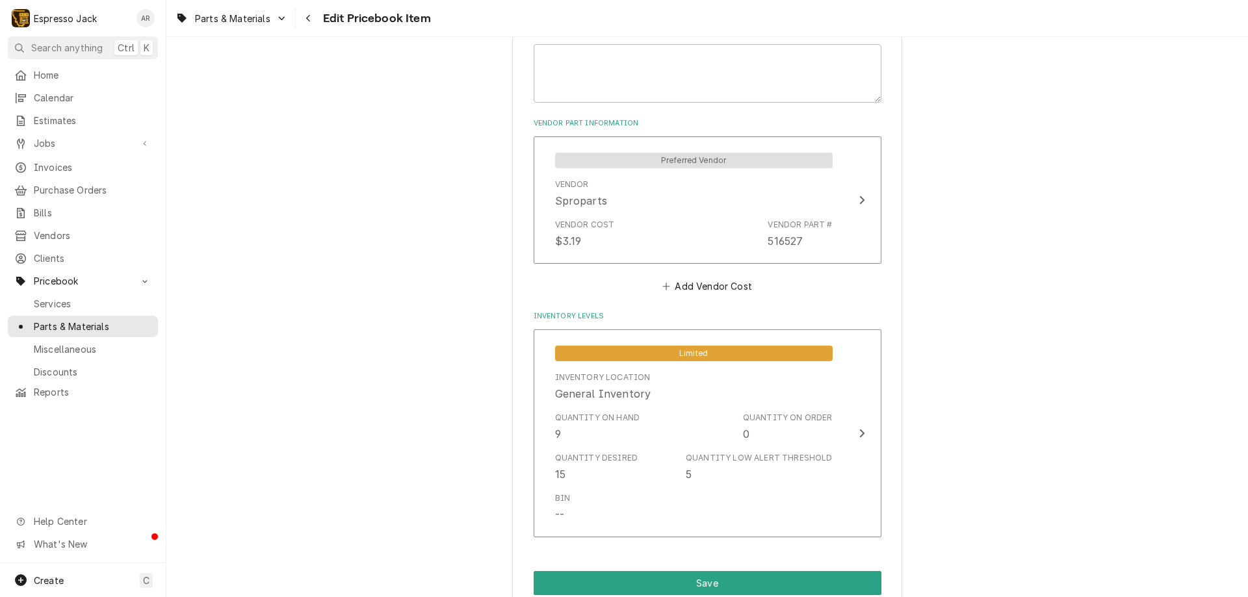
scroll to position [780, 0]
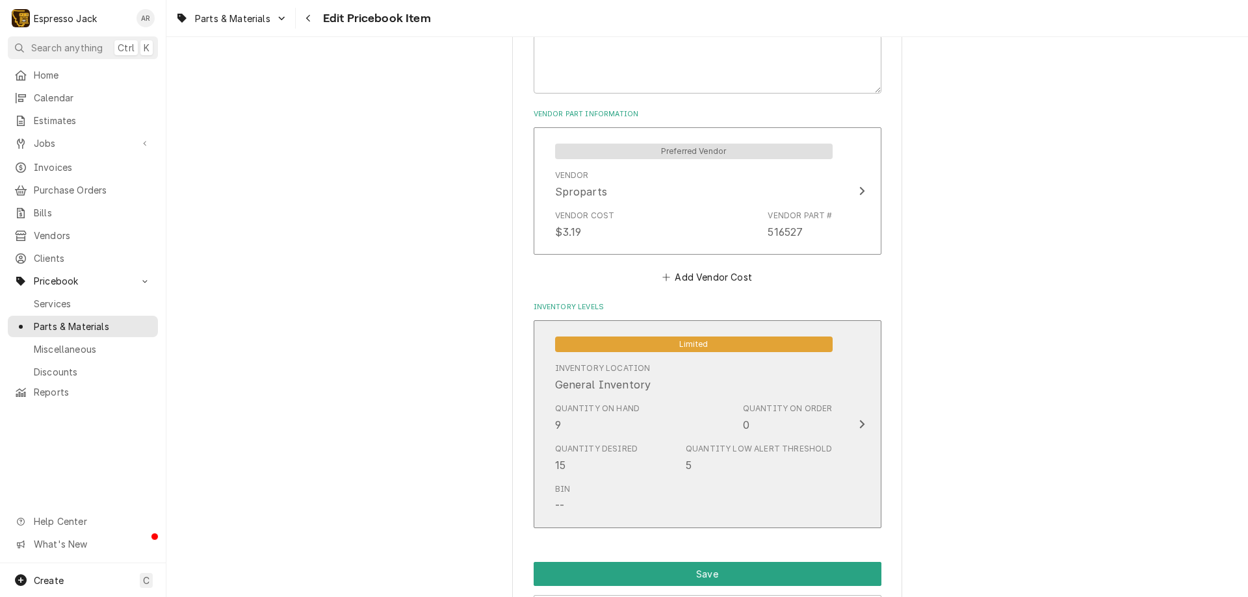
click at [853, 423] on div "Update Inventory Level" at bounding box center [861, 424] width 17 height 16
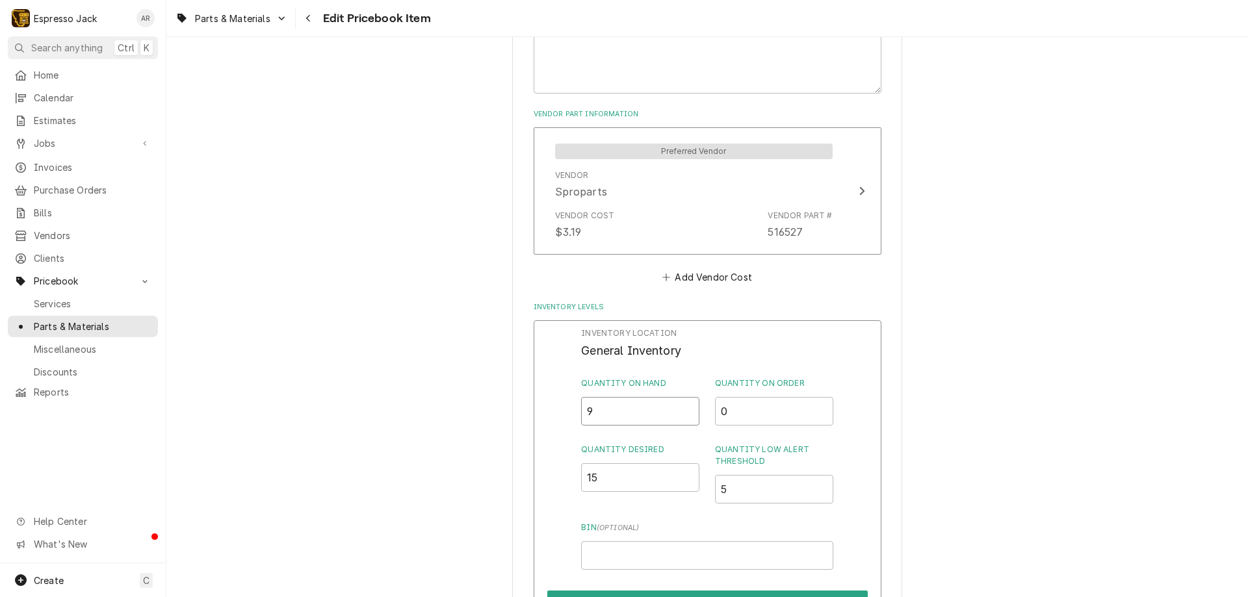
drag, startPoint x: 601, startPoint y: 418, endPoint x: 577, endPoint y: 411, distance: 25.1
click at [577, 411] on div "Inventory Location General Inventory Quantity on Hand 9 Quantity on Order 0 Qua…" at bounding box center [707, 489] width 348 height 338
type input "19"
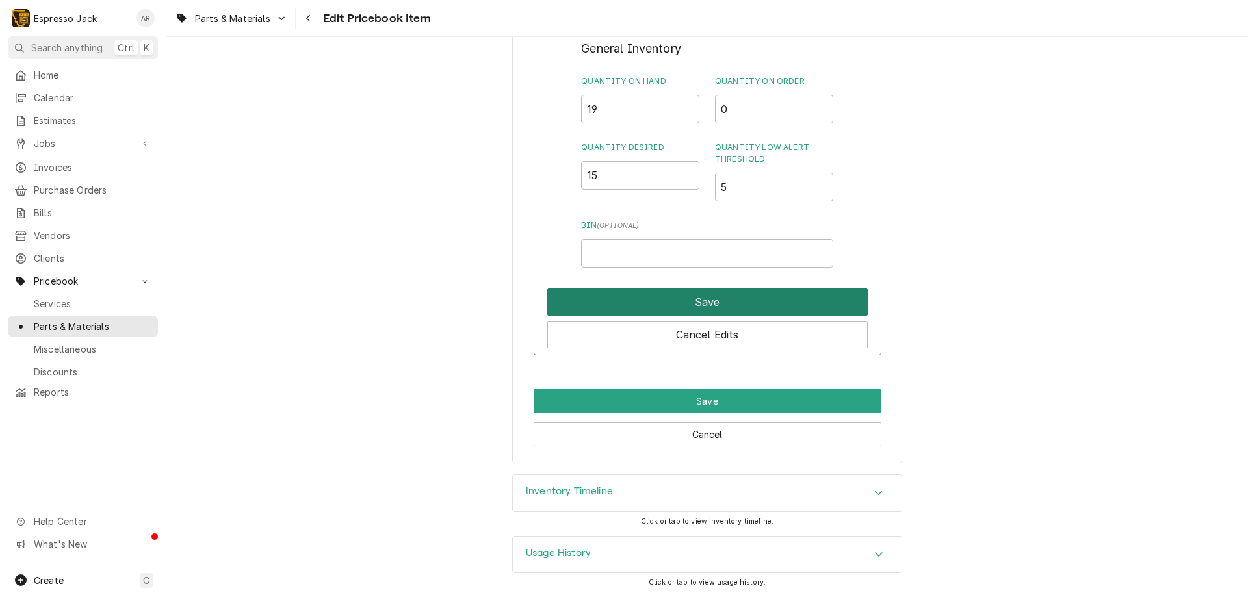
click at [714, 301] on button "Save" at bounding box center [707, 301] width 320 height 27
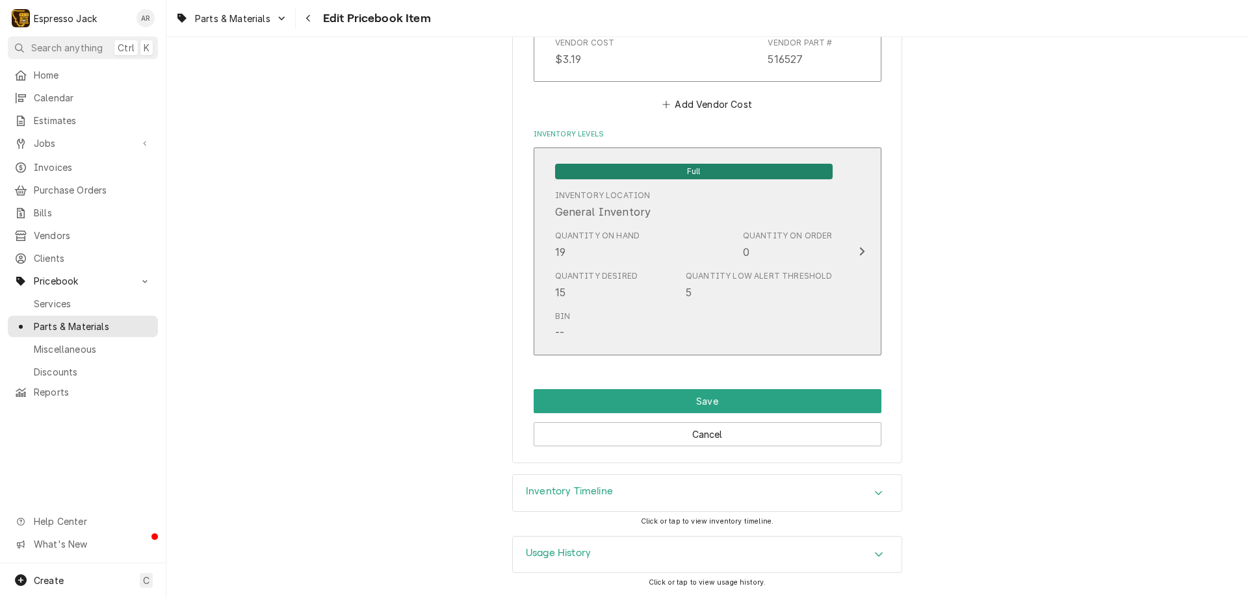
scroll to position [953, 0]
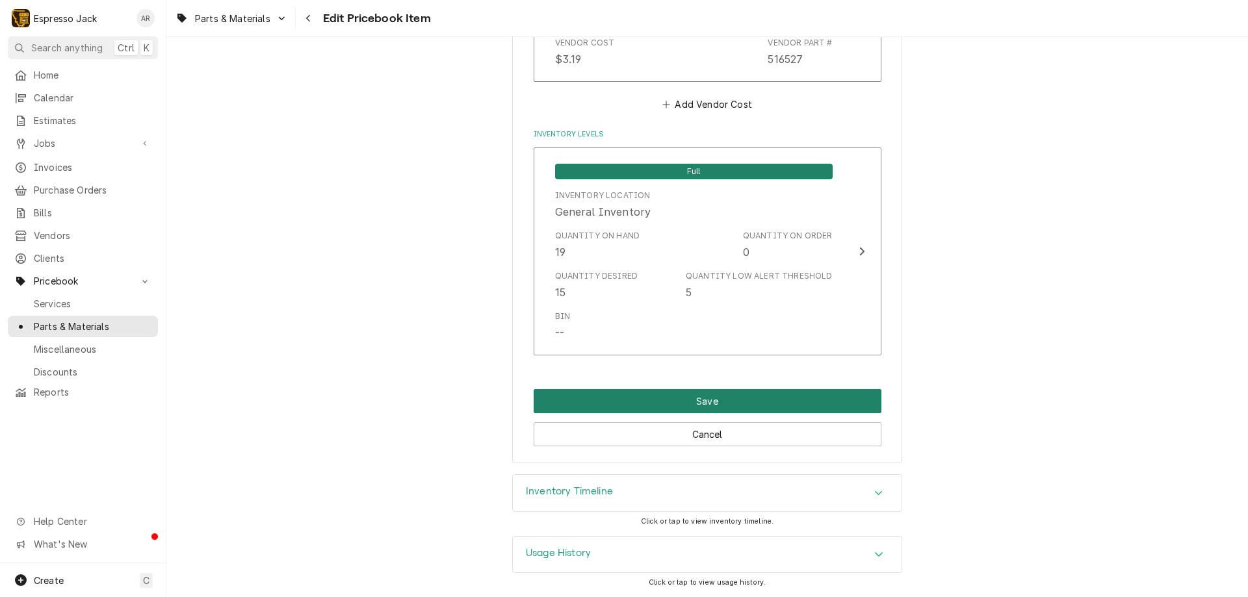
click at [720, 400] on button "Save" at bounding box center [707, 401] width 348 height 24
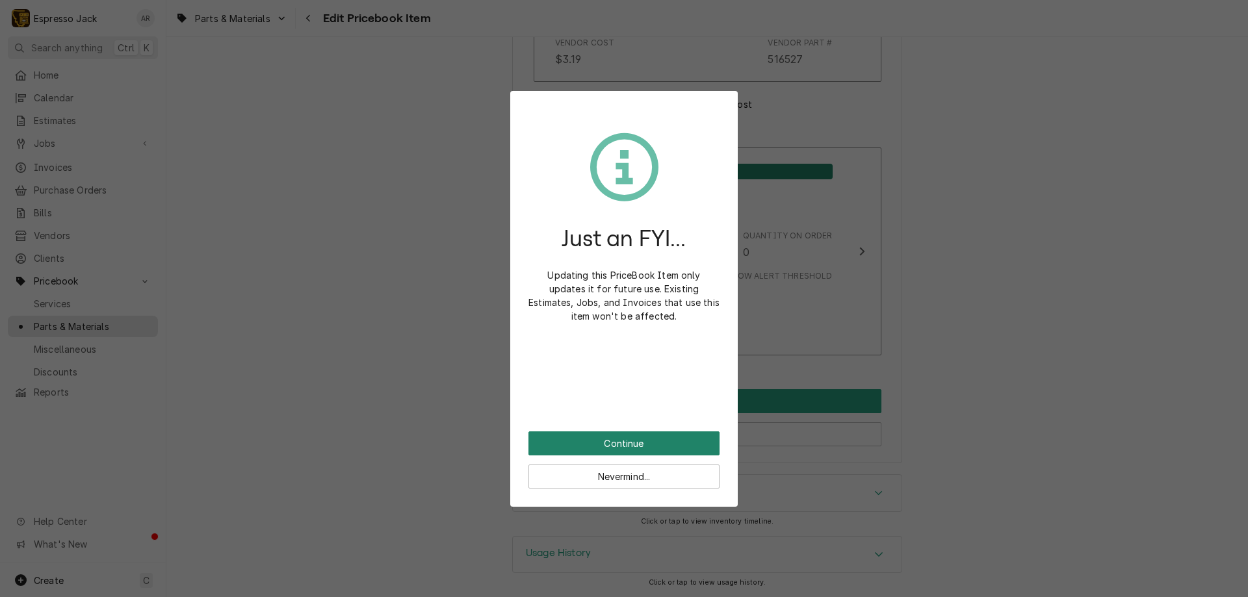
click at [617, 448] on button "Continue" at bounding box center [623, 443] width 191 height 24
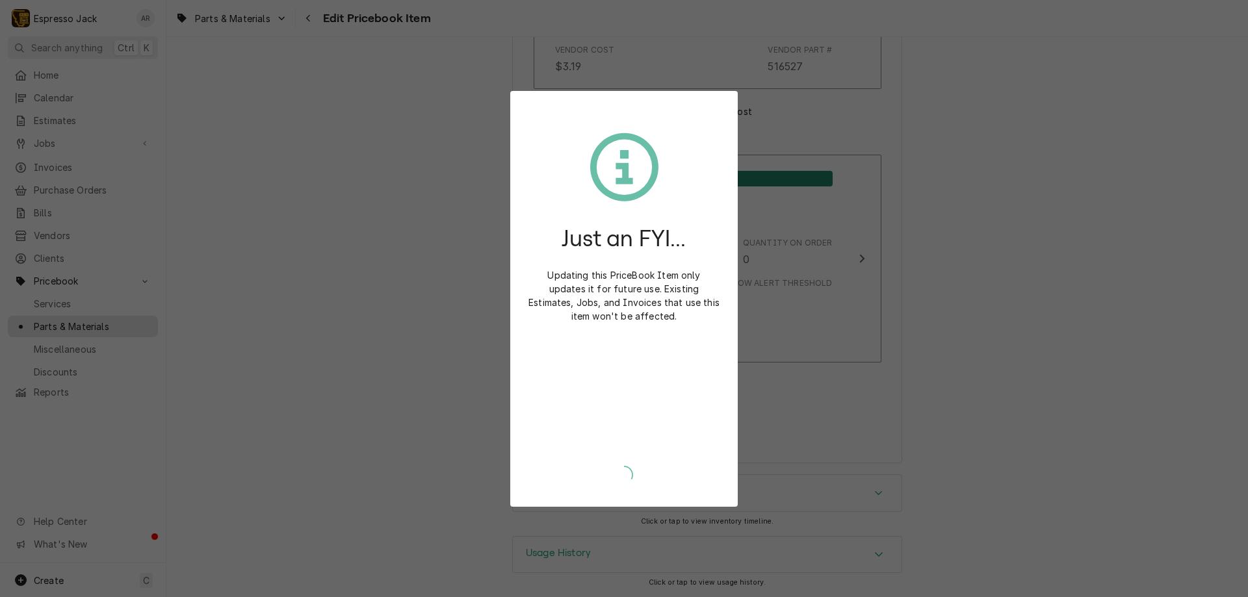
scroll to position [945, 0]
type textarea "x"
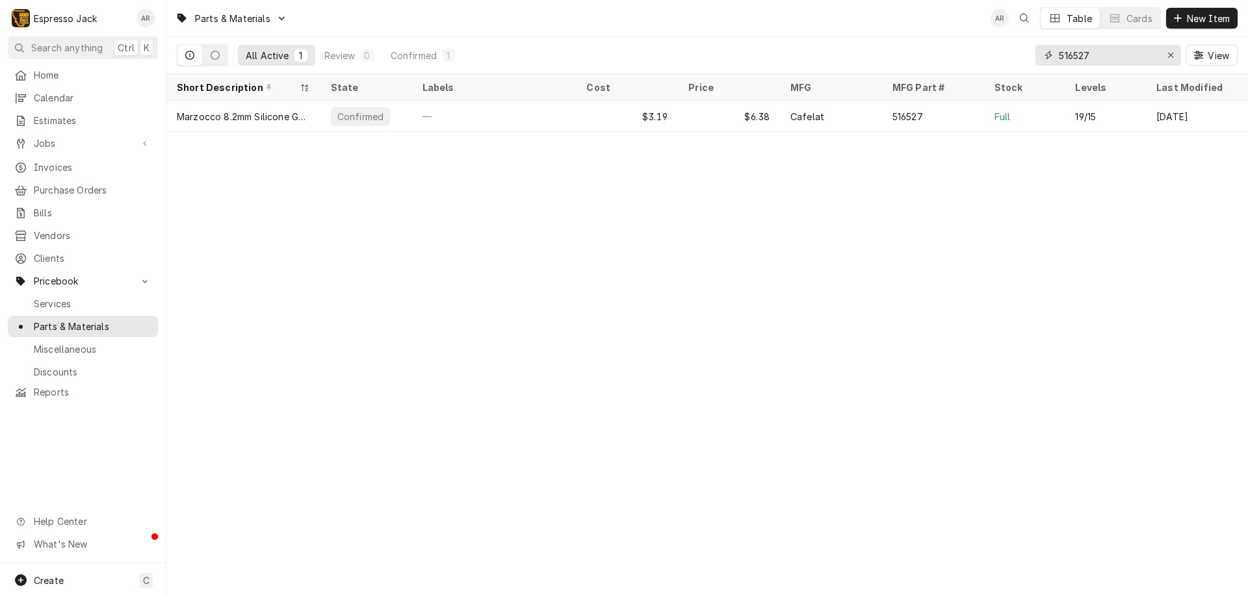
drag, startPoint x: 1099, startPoint y: 55, endPoint x: 1002, endPoint y: 53, distance: 96.8
click at [1001, 47] on div "All Active 1 Review 0 Confirmed 1 516527 View" at bounding box center [707, 55] width 1060 height 36
type input "7"
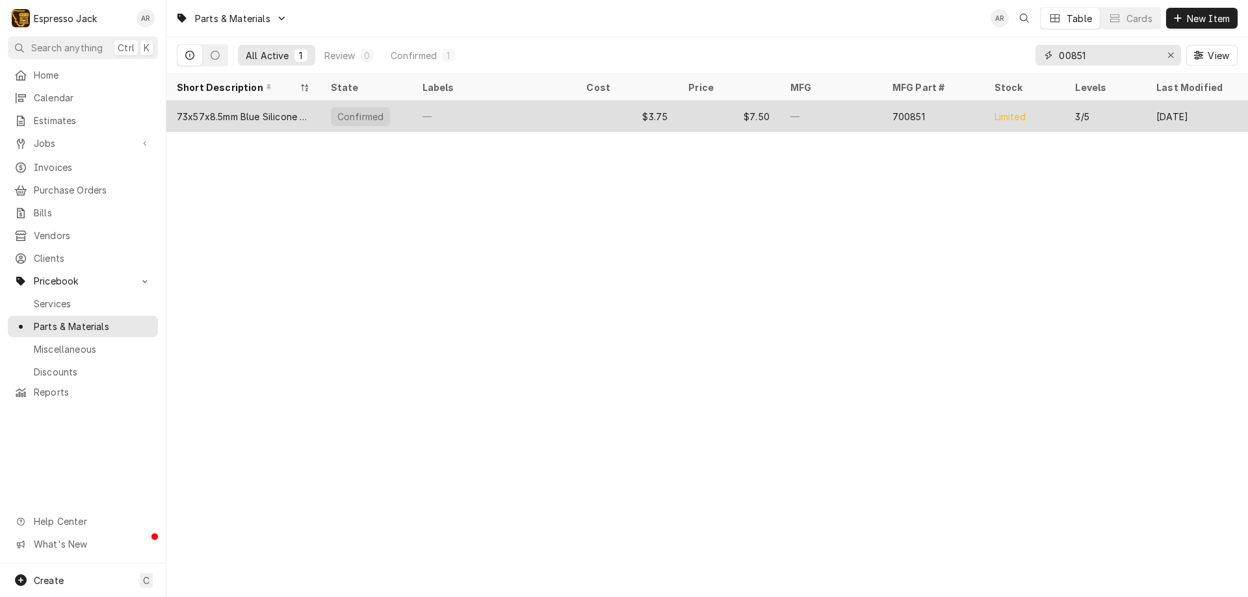
type input "00851"
click at [242, 118] on div "73x57x8.5mm Blue Silicone Gasket, REP" at bounding box center [243, 117] width 133 height 14
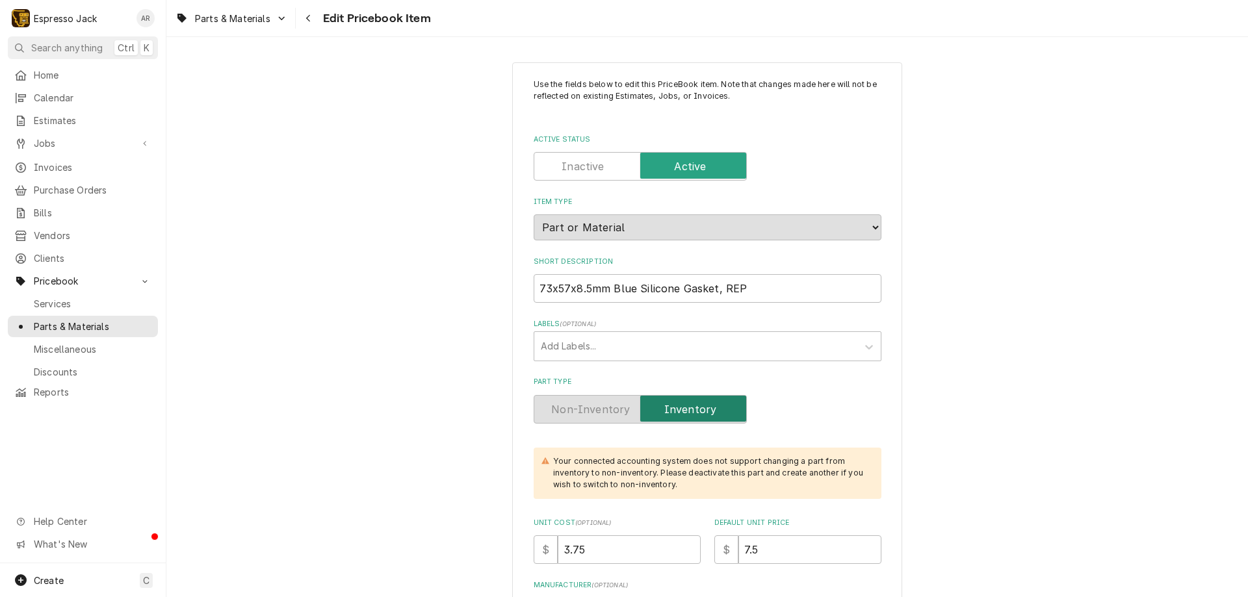
type textarea "x"
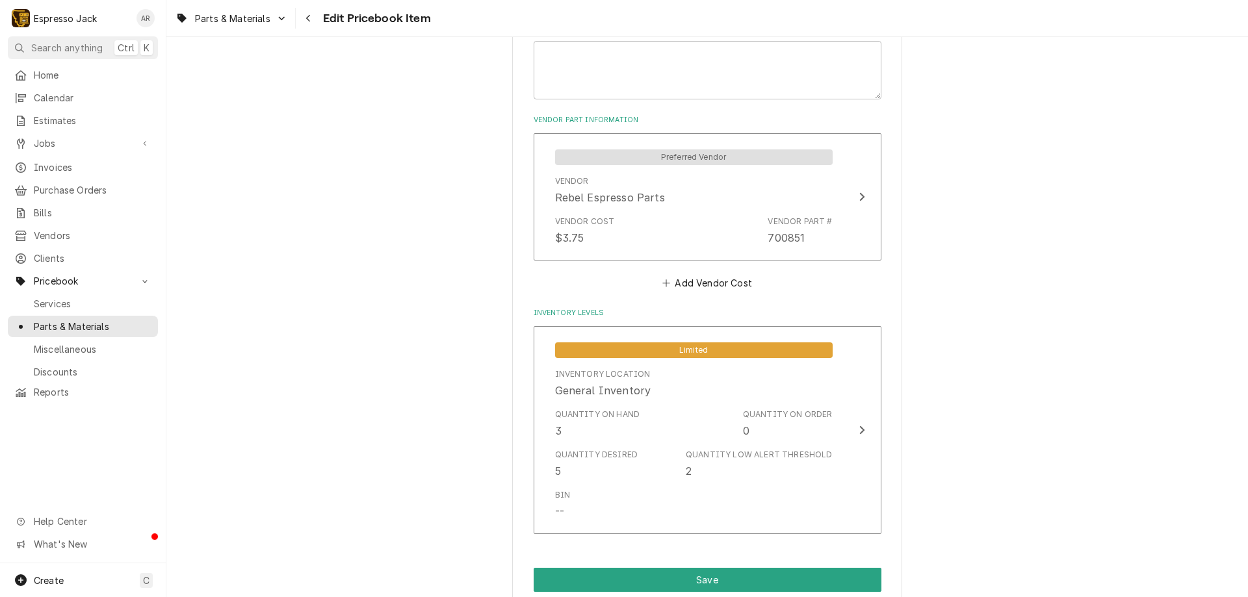
scroll to position [780, 0]
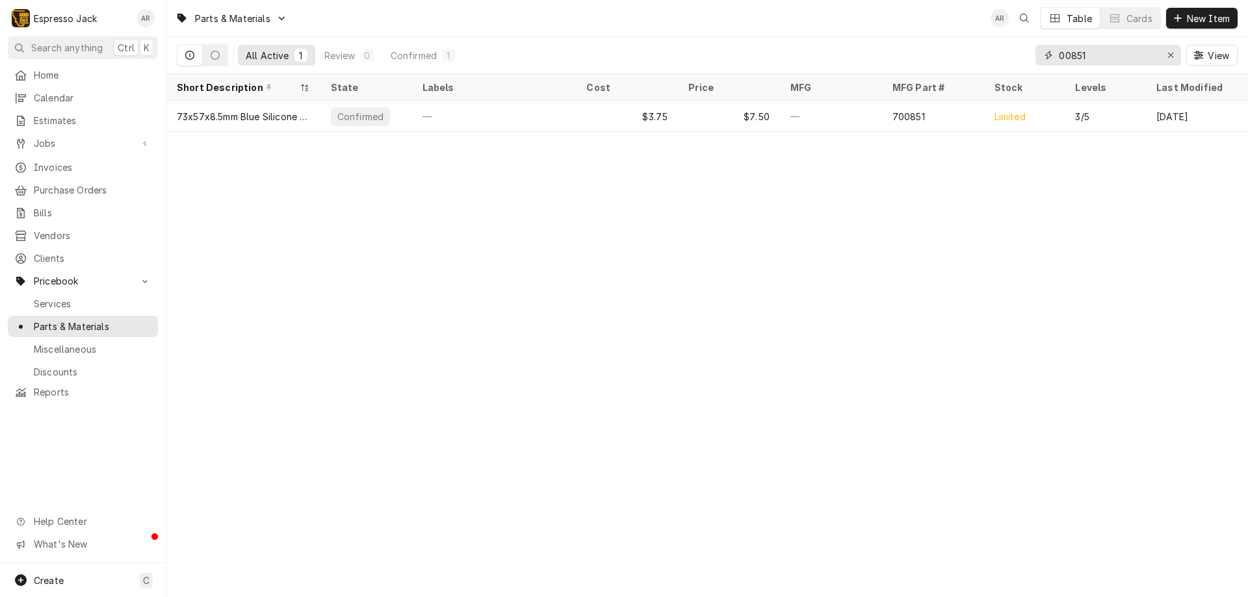
drag, startPoint x: 1112, startPoint y: 55, endPoint x: 801, endPoint y: 32, distance: 311.4
click at [801, 32] on div "Parts & Materials AR Table Cards New Item All Active 1 Review 0 Confirmed 1 008…" at bounding box center [706, 37] width 1081 height 74
type input "s"
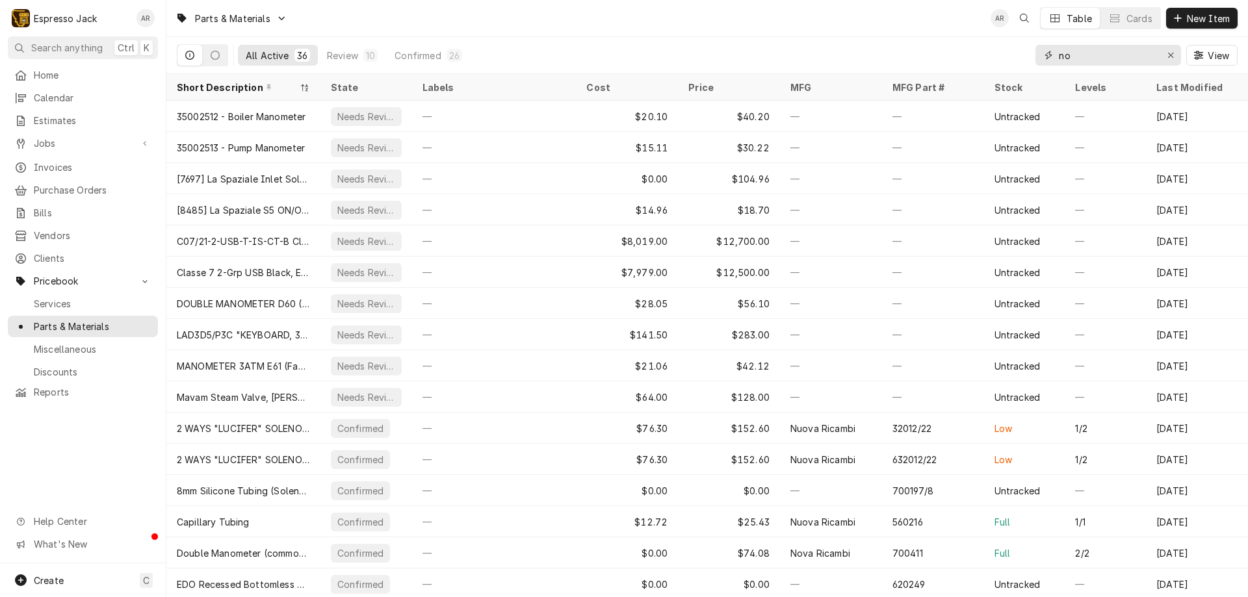
type input "n"
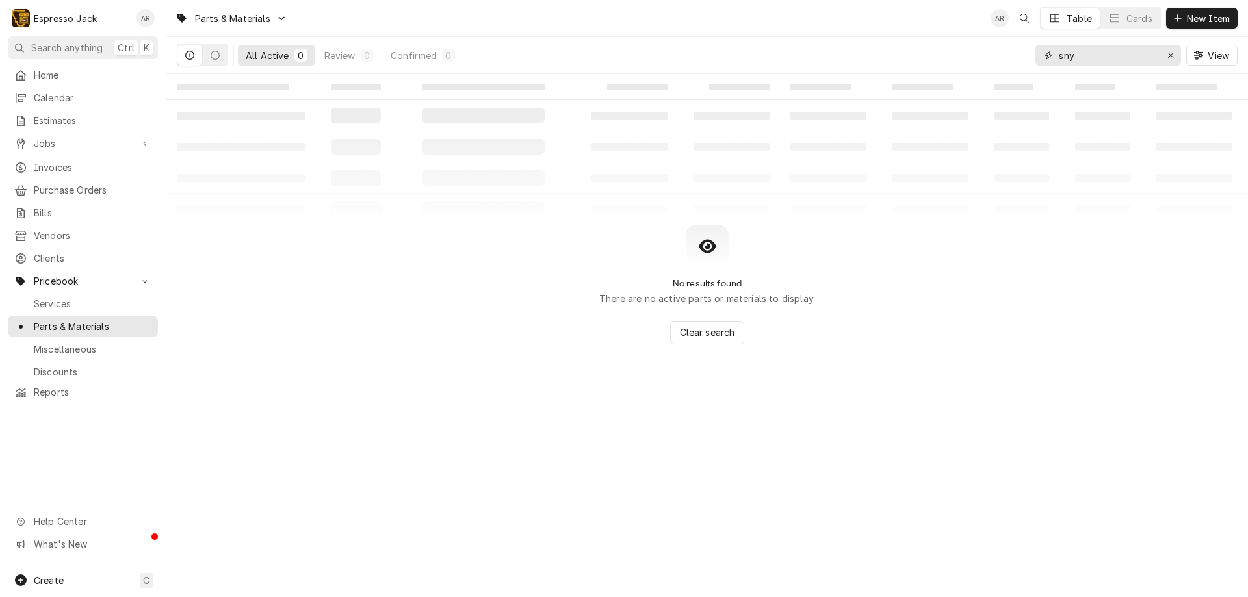
drag, startPoint x: 1095, startPoint y: 55, endPoint x: 1039, endPoint y: 50, distance: 56.1
click at [1037, 52] on div "sny" at bounding box center [1108, 55] width 146 height 21
type input "s"
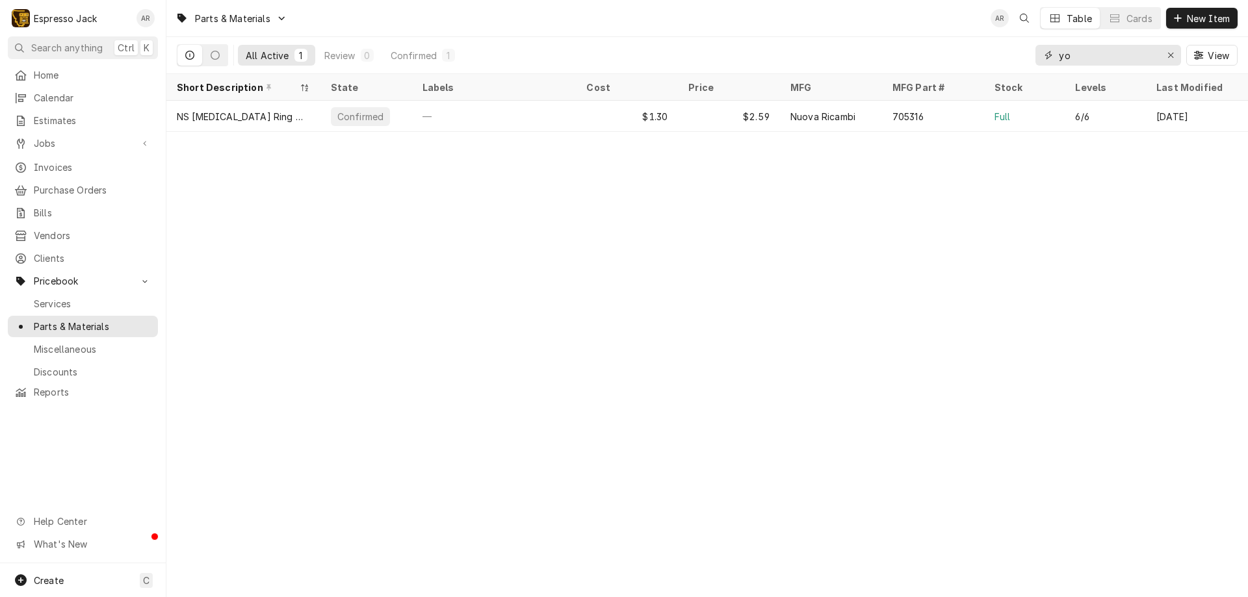
type input "y"
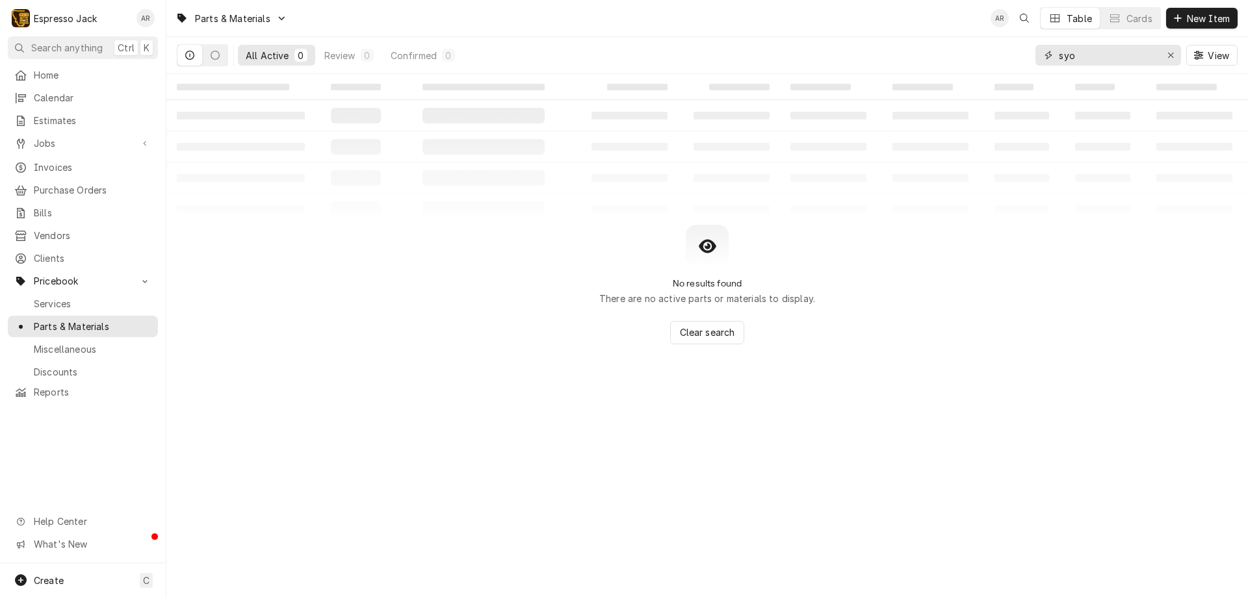
drag, startPoint x: 1077, startPoint y: 55, endPoint x: 1057, endPoint y: 56, distance: 20.2
click at [1057, 56] on div "syo" at bounding box center [1108, 55] width 146 height 21
type input "s"
click at [1058, 57] on input "yno" at bounding box center [1106, 55] width 97 height 21
drag, startPoint x: 1094, startPoint y: 60, endPoint x: 998, endPoint y: 49, distance: 96.1
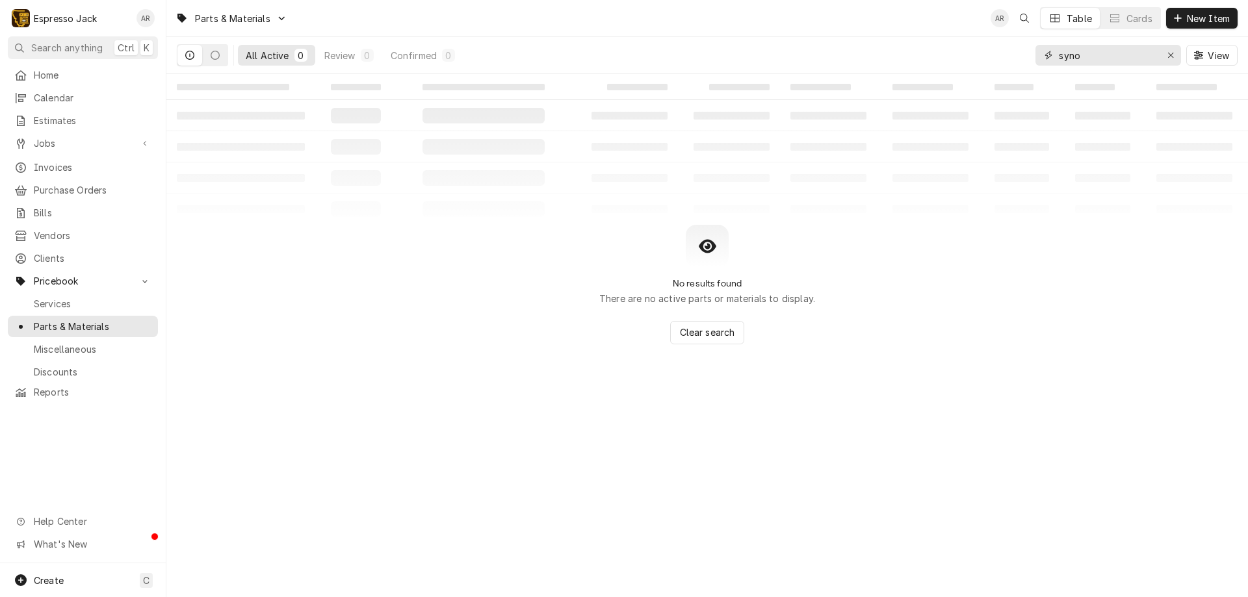
click at [998, 49] on div "All Active 0 Review 0 Confirmed 0 syno View" at bounding box center [707, 55] width 1060 height 36
type input "m"
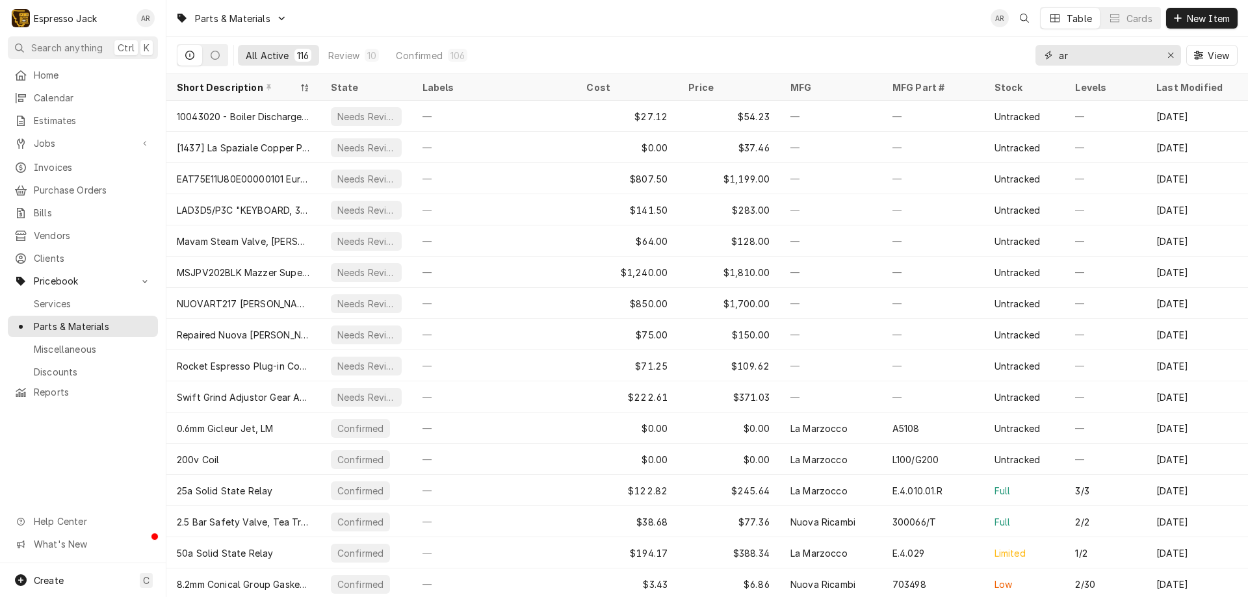
type input "a"
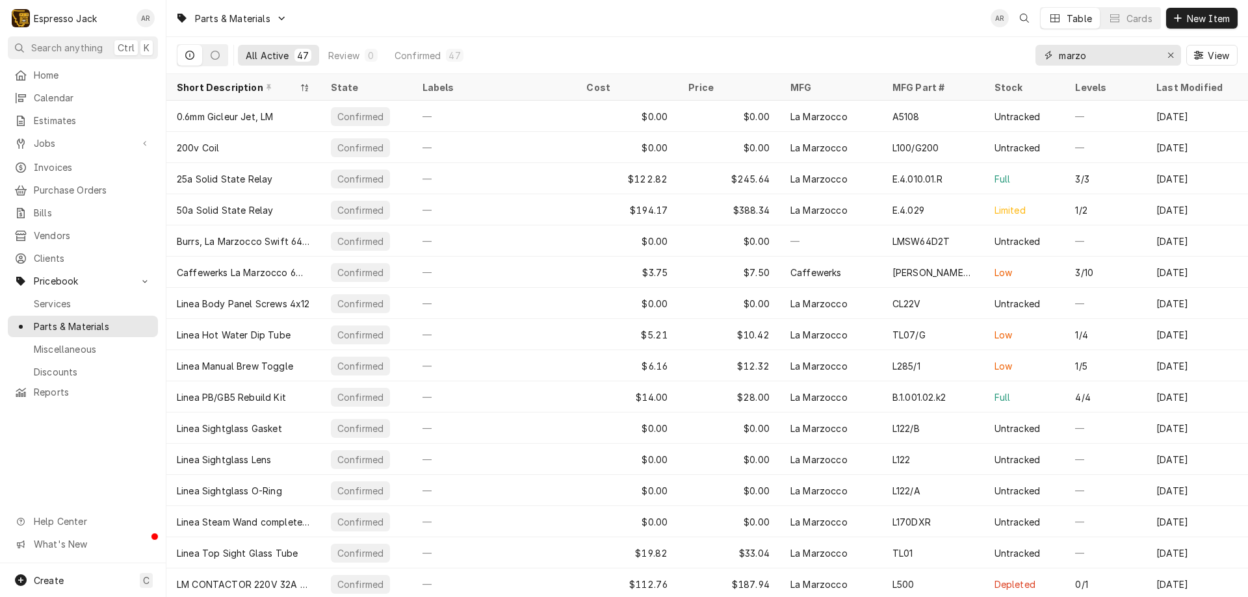
drag, startPoint x: 1104, startPoint y: 54, endPoint x: 990, endPoint y: 51, distance: 114.4
click at [990, 51] on div "All Active 47 Review 0 Confirmed 47 marzo View" at bounding box center [707, 55] width 1060 height 36
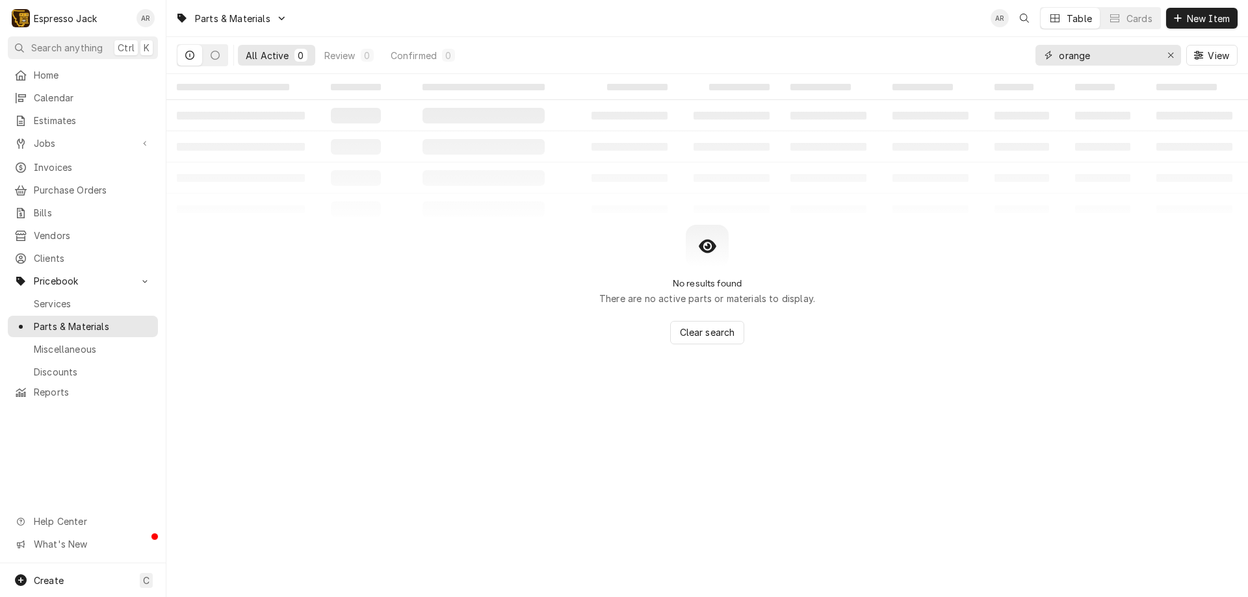
drag, startPoint x: 1071, startPoint y: 54, endPoint x: 1006, endPoint y: 39, distance: 66.0
click at [1006, 39] on div "All Active 0 Review 0 Confirmed 0 orange View" at bounding box center [707, 55] width 1060 height 36
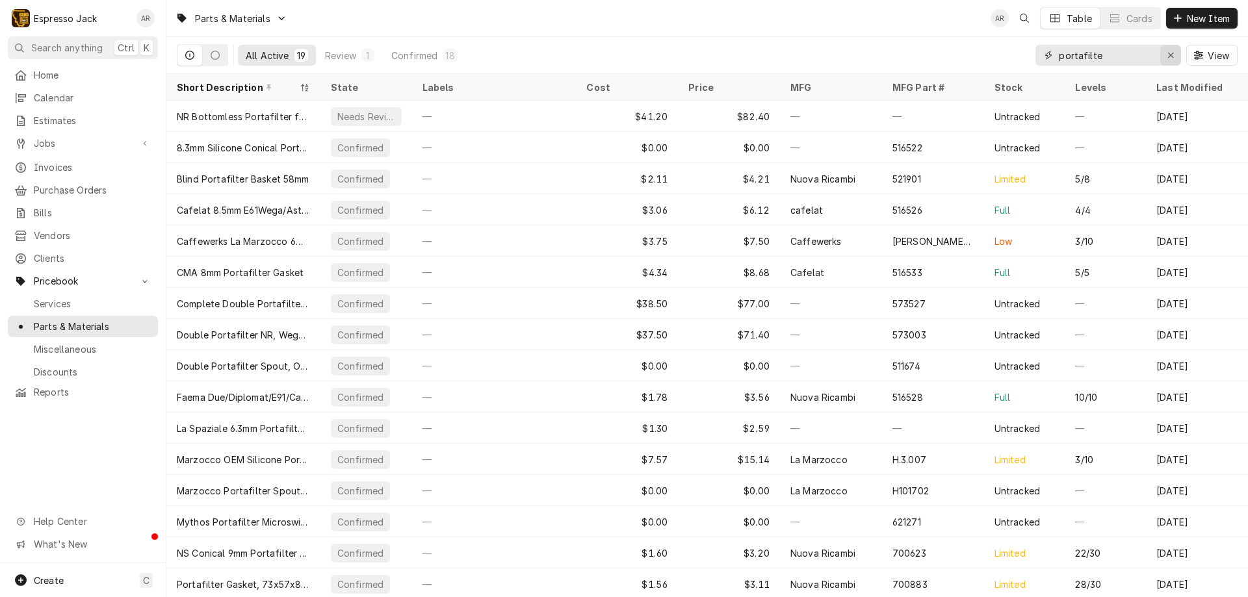
type input "portafilter"
drag, startPoint x: 1125, startPoint y: 51, endPoint x: 968, endPoint y: 43, distance: 156.8
click at [967, 43] on div "All Active 19 Review 1 Confirmed 18 portafilter View" at bounding box center [707, 55] width 1060 height 36
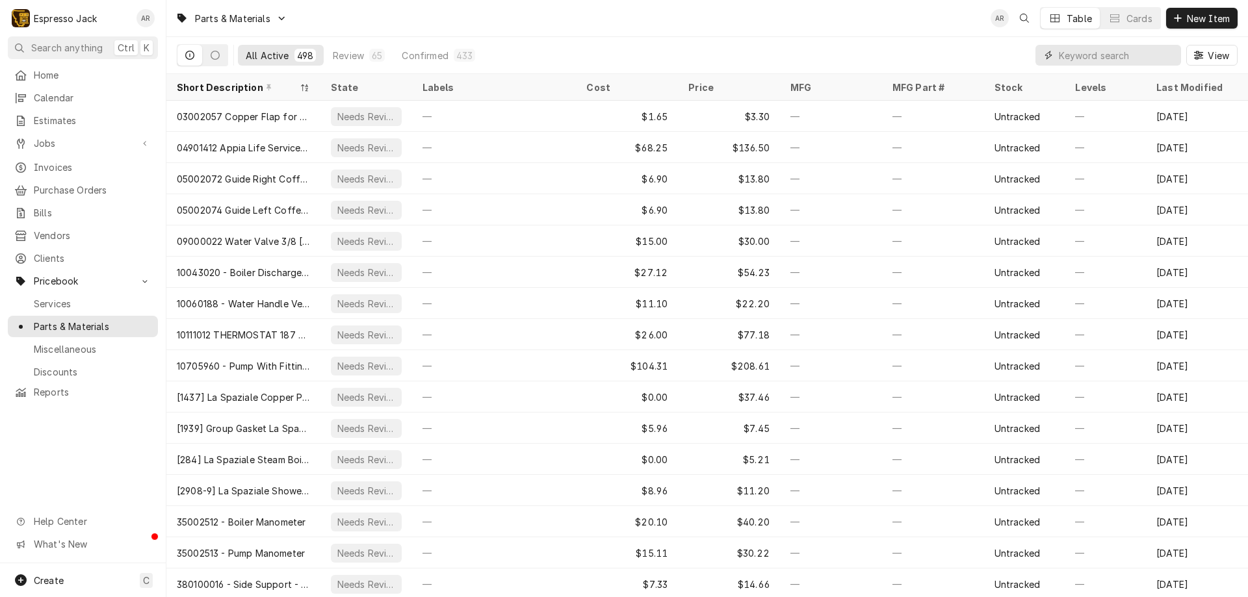
click at [1092, 59] on input "Dynamic Content Wrapper" at bounding box center [1116, 55] width 116 height 21
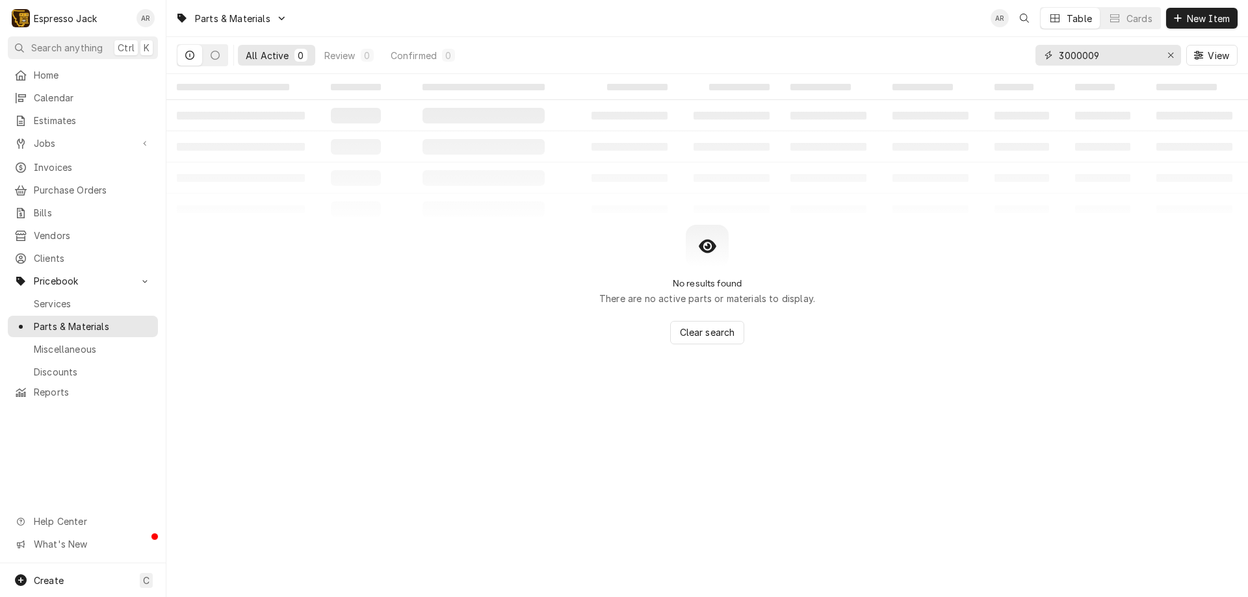
click at [1097, 52] on input "3000009" at bounding box center [1106, 55] width 97 height 21
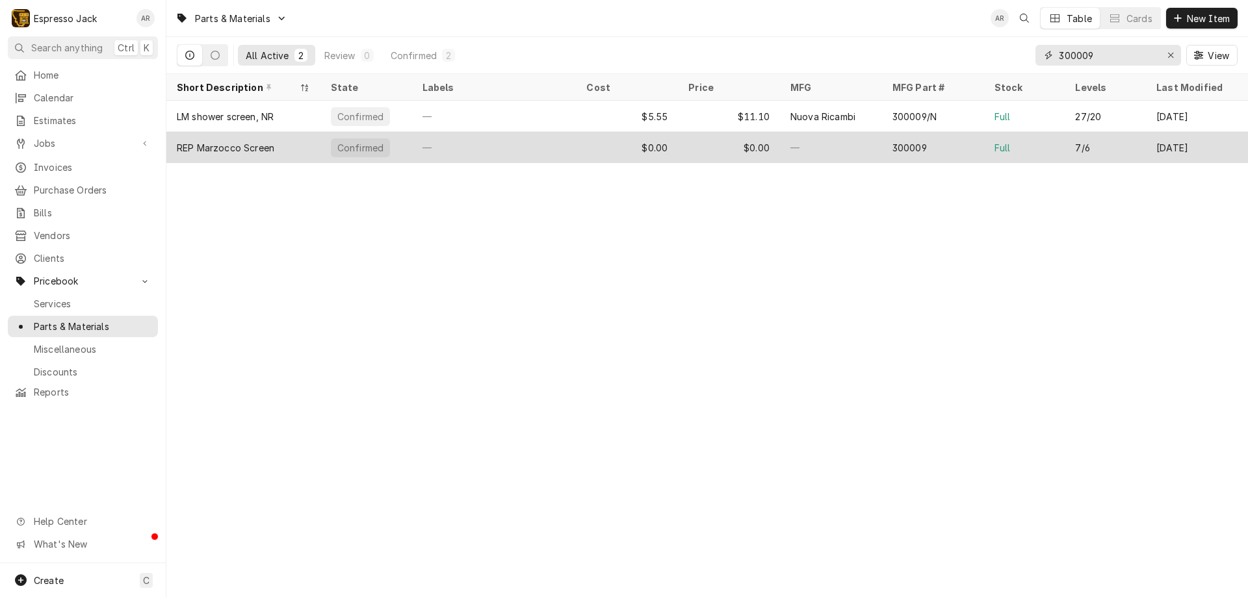
type input "300009"
click at [212, 145] on div "REP Marzocco Screen" at bounding box center [225, 148] width 97 height 14
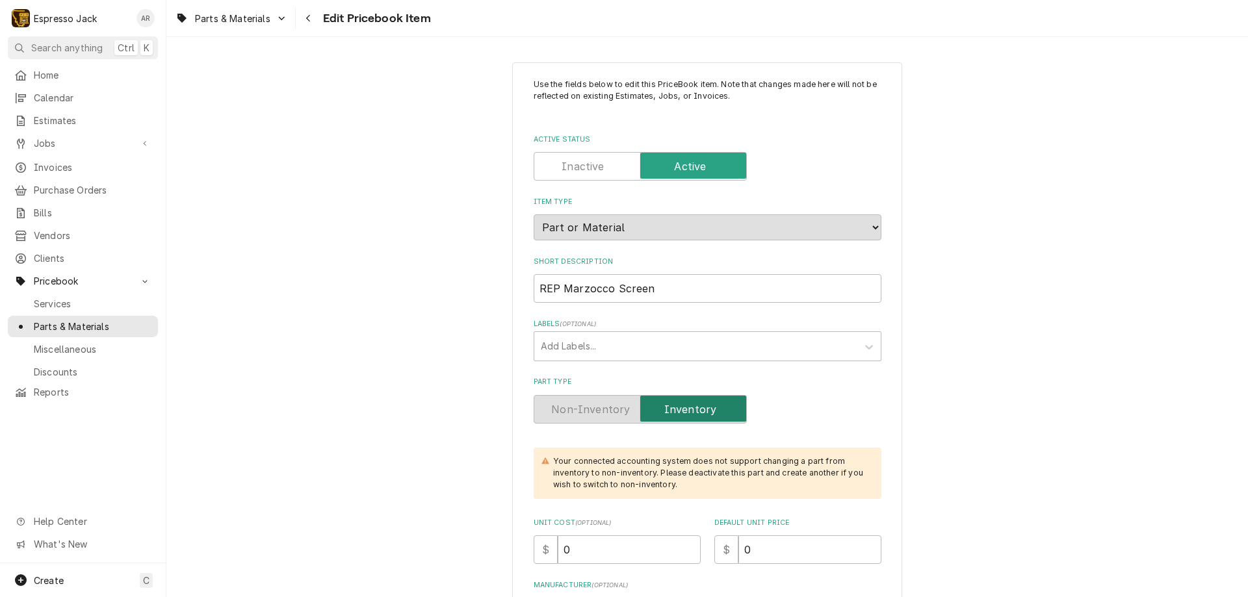
type textarea "x"
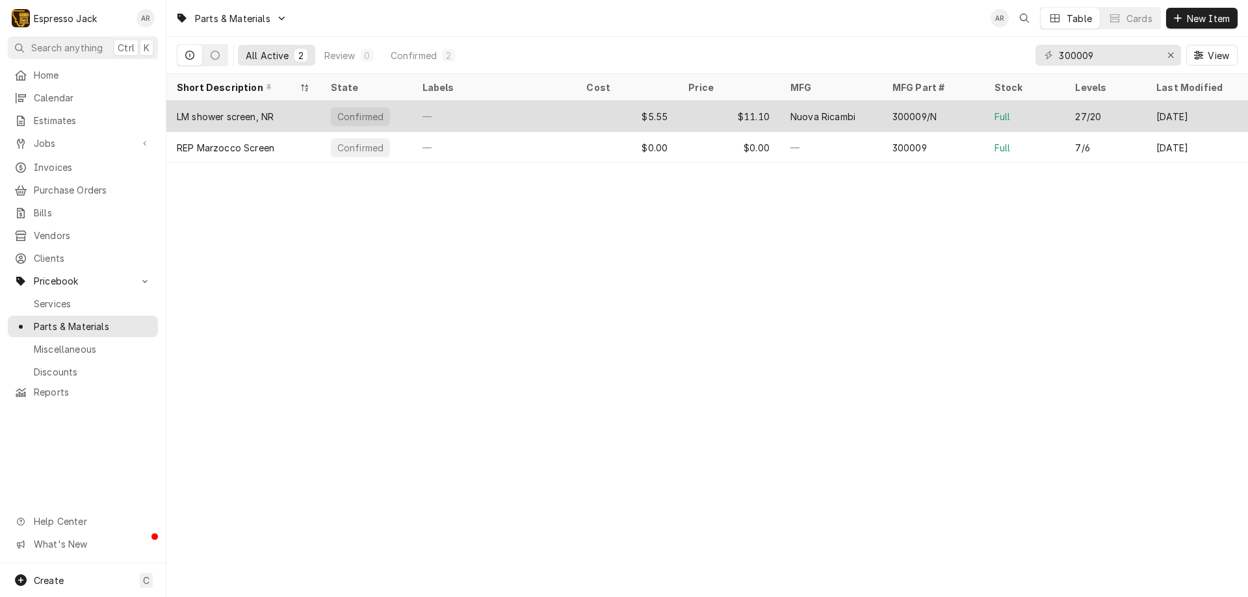
click at [231, 111] on div "LM shower screen, NR" at bounding box center [225, 117] width 97 height 14
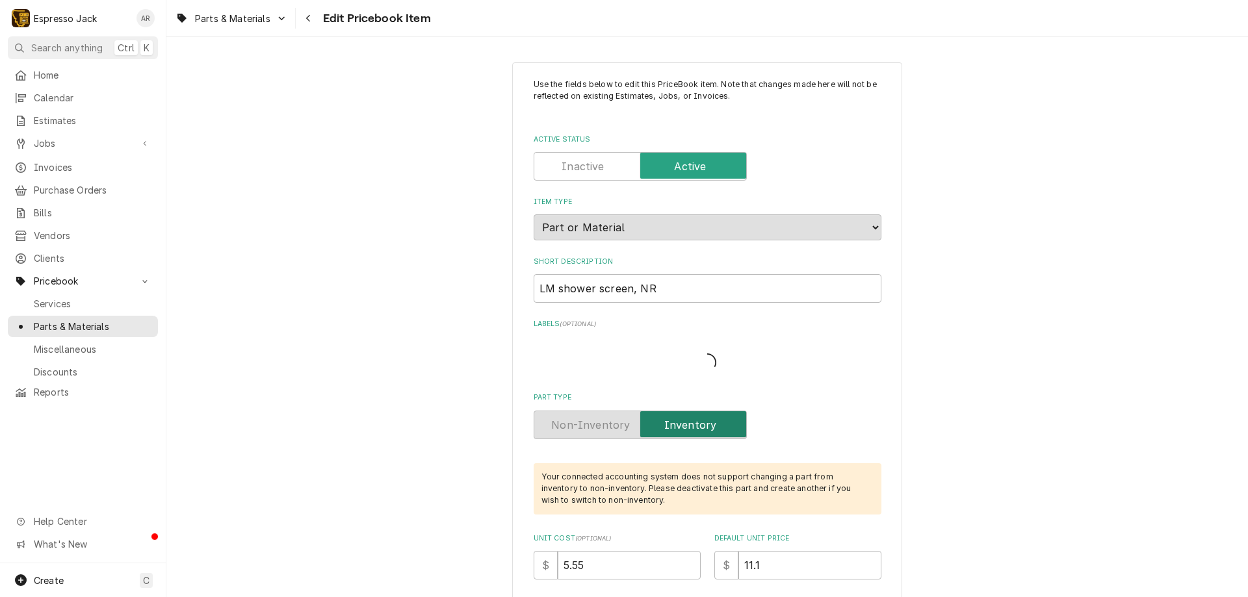
type textarea "x"
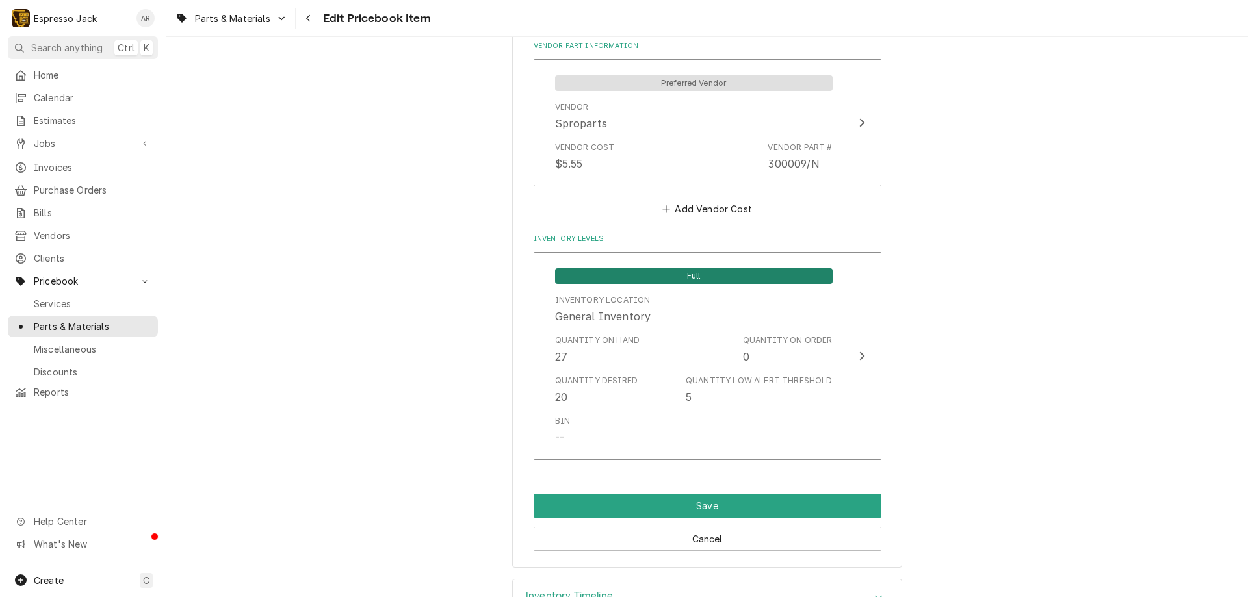
scroll to position [858, 0]
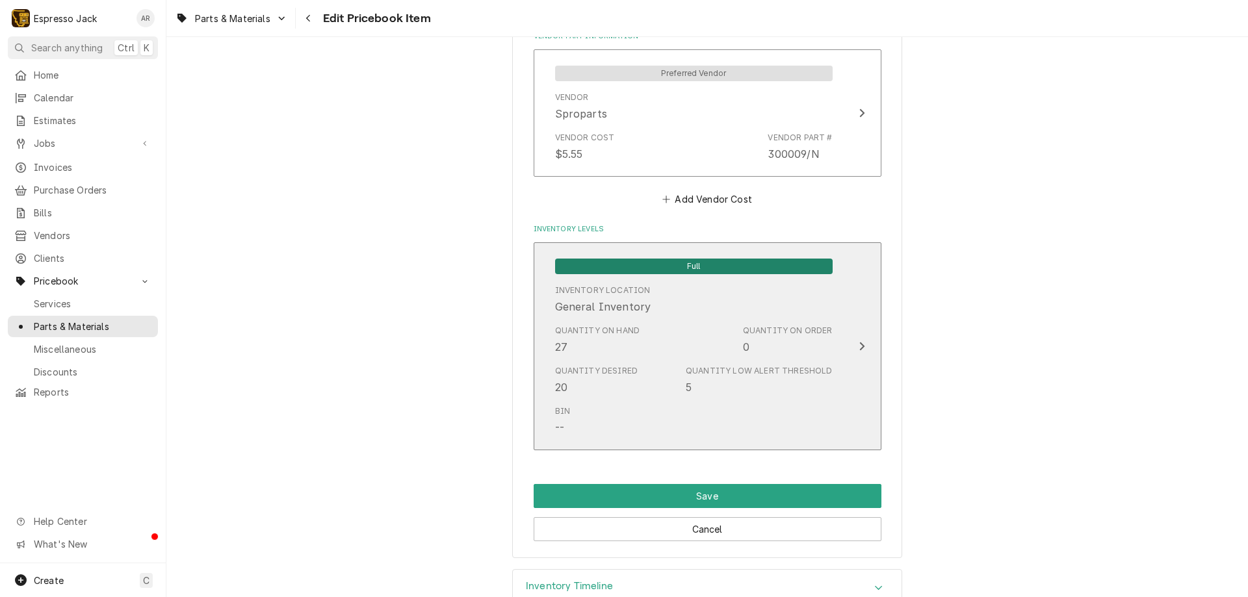
click at [858, 350] on icon "Update Inventory Level" at bounding box center [861, 346] width 6 height 10
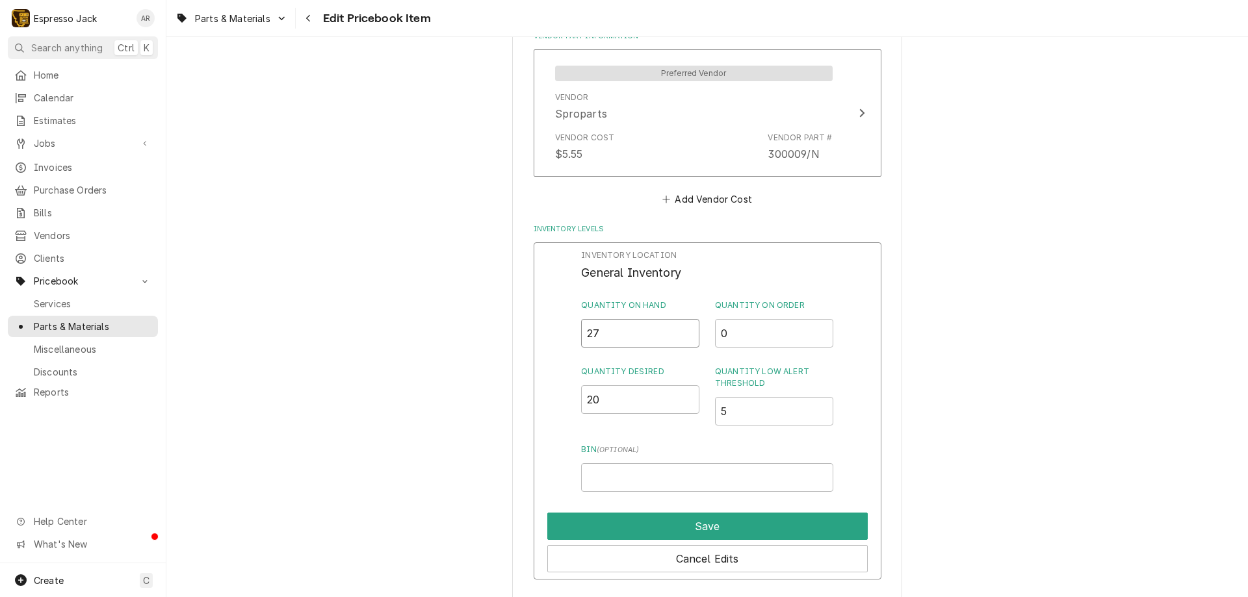
drag, startPoint x: 614, startPoint y: 327, endPoint x: 478, endPoint y: 357, distance: 139.0
drag, startPoint x: 605, startPoint y: 333, endPoint x: 526, endPoint y: 331, distance: 79.3
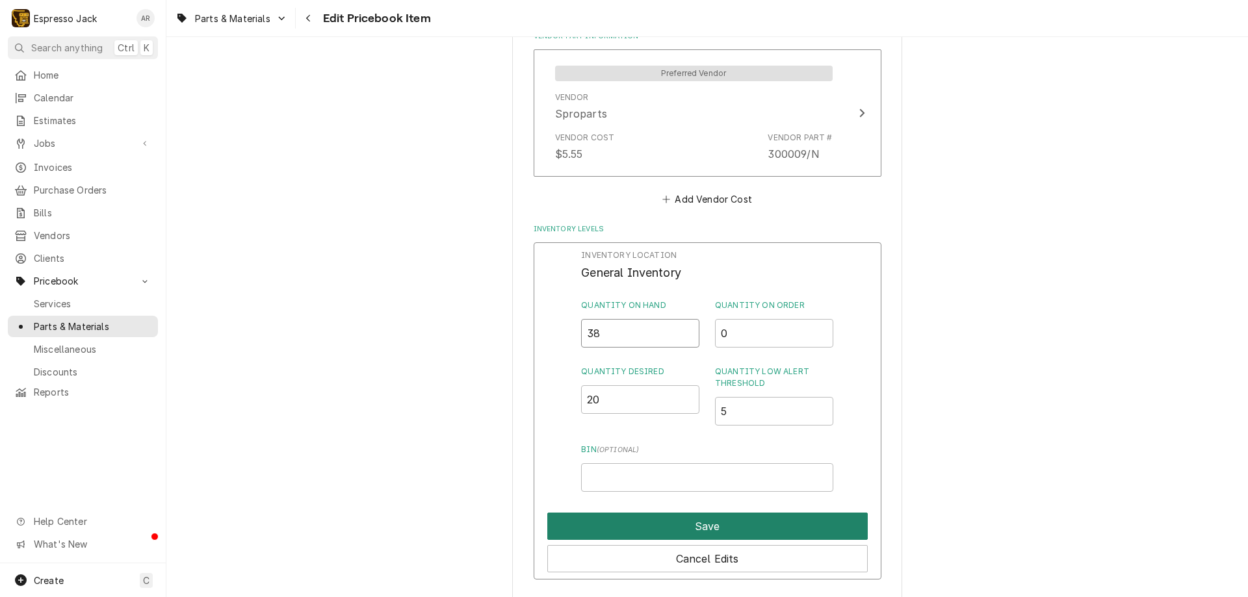
type input "38"
click at [631, 526] on button "Save" at bounding box center [707, 526] width 320 height 27
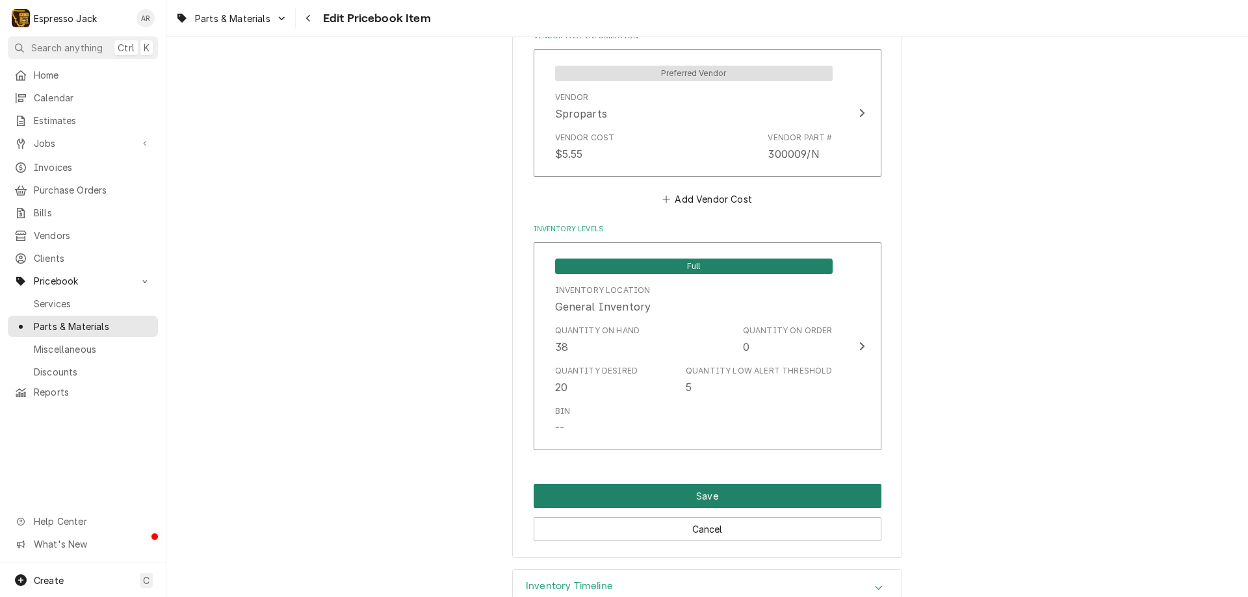
click at [628, 493] on button "Save" at bounding box center [707, 496] width 348 height 24
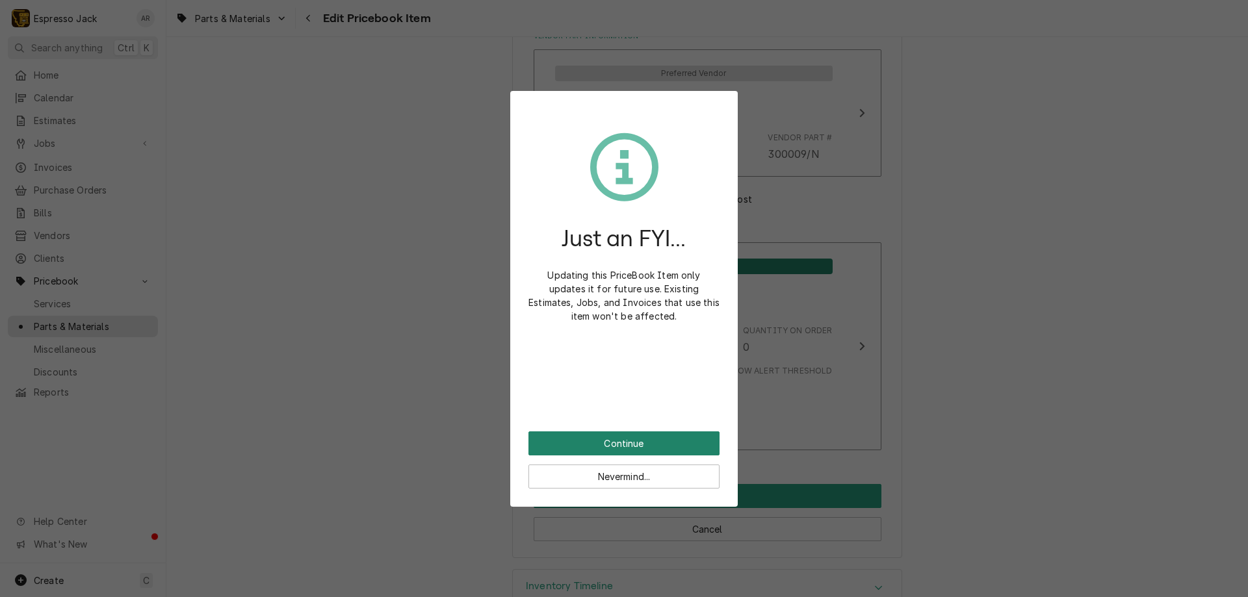
click at [643, 437] on button "Continue" at bounding box center [623, 443] width 191 height 24
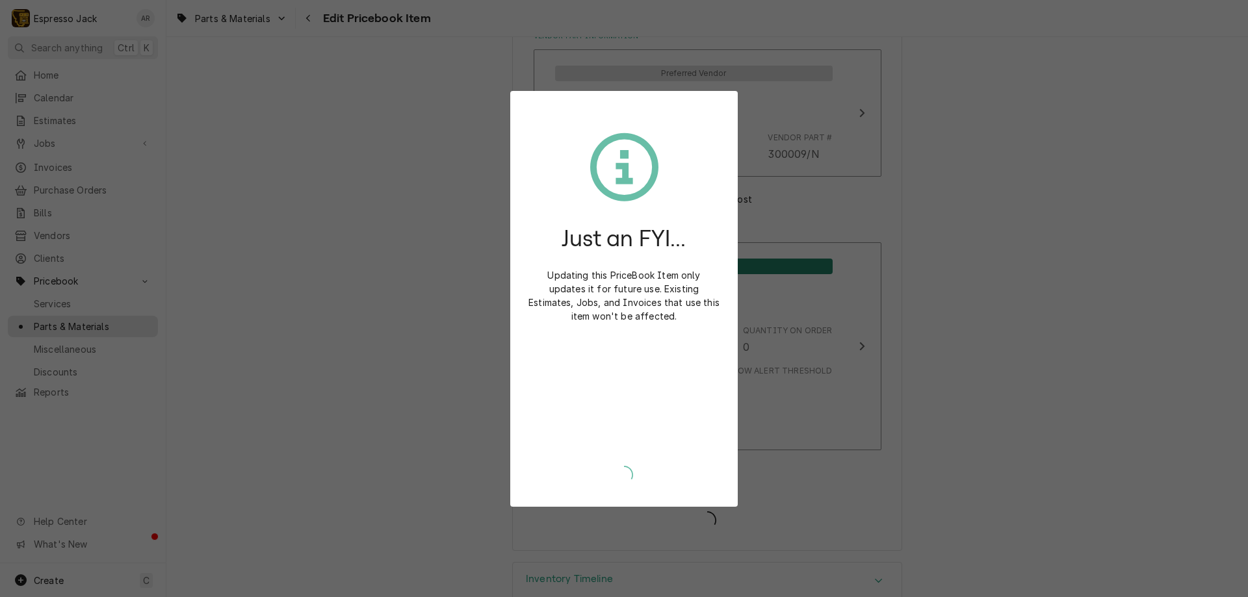
type textarea "x"
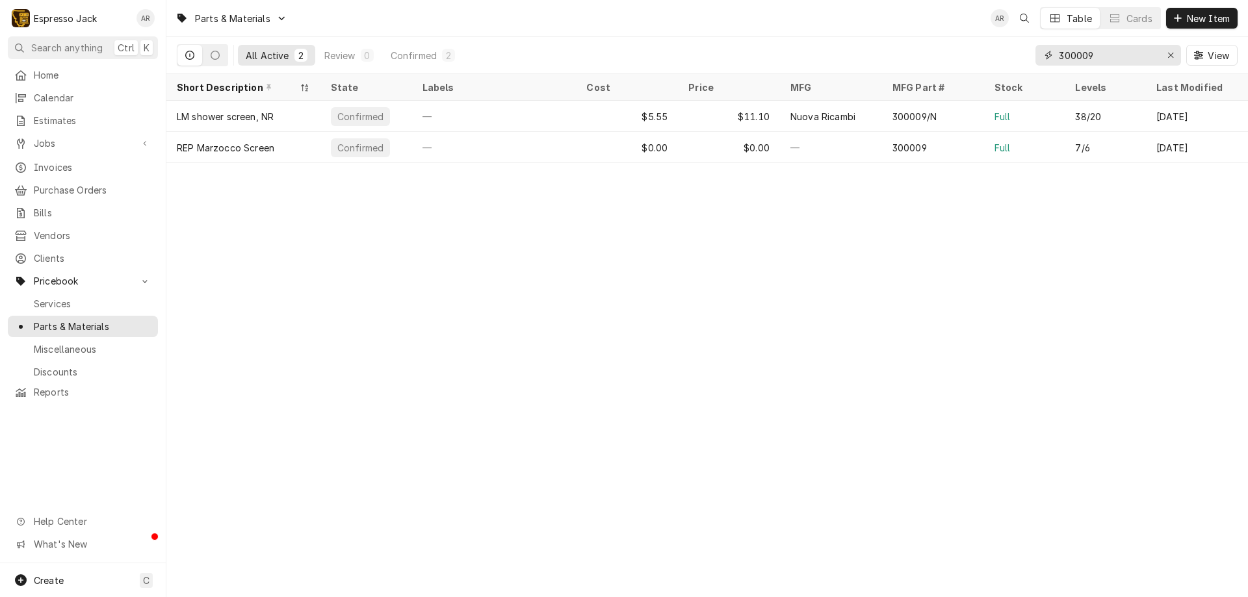
drag, startPoint x: 1106, startPoint y: 55, endPoint x: 867, endPoint y: 55, distance: 239.1
click at [867, 55] on div "All Active 2 Review 0 Confirmed 2 300009 View" at bounding box center [707, 55] width 1060 height 36
type input "7"
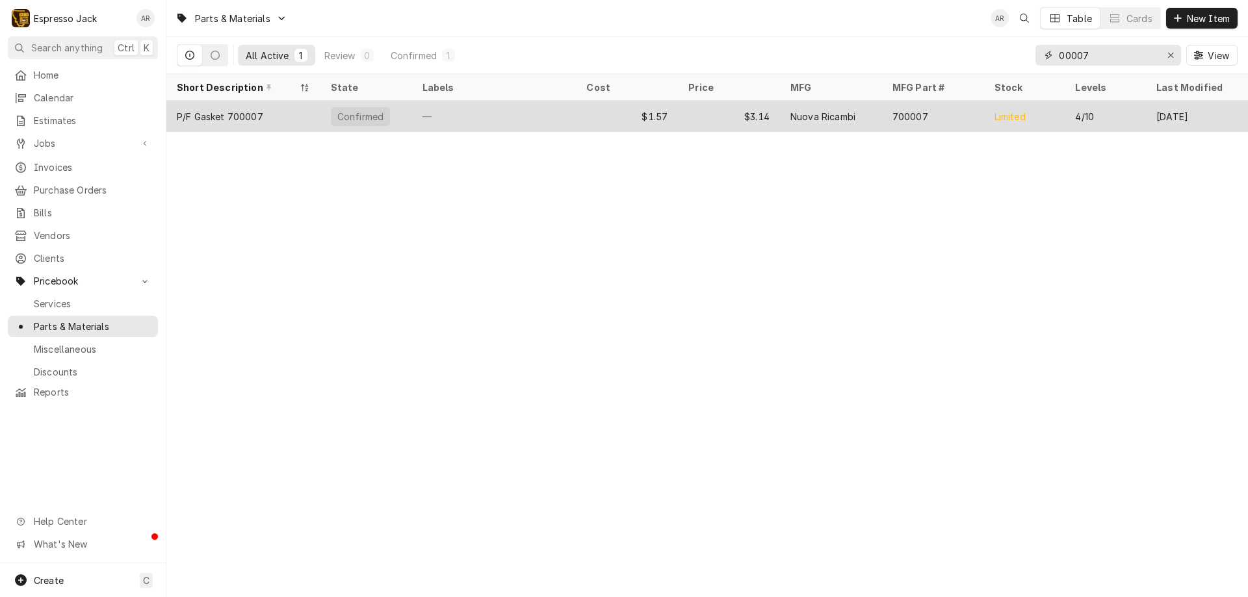
type input "00007"
click at [201, 116] on div "P/F Gasket 700007" at bounding box center [220, 117] width 86 height 14
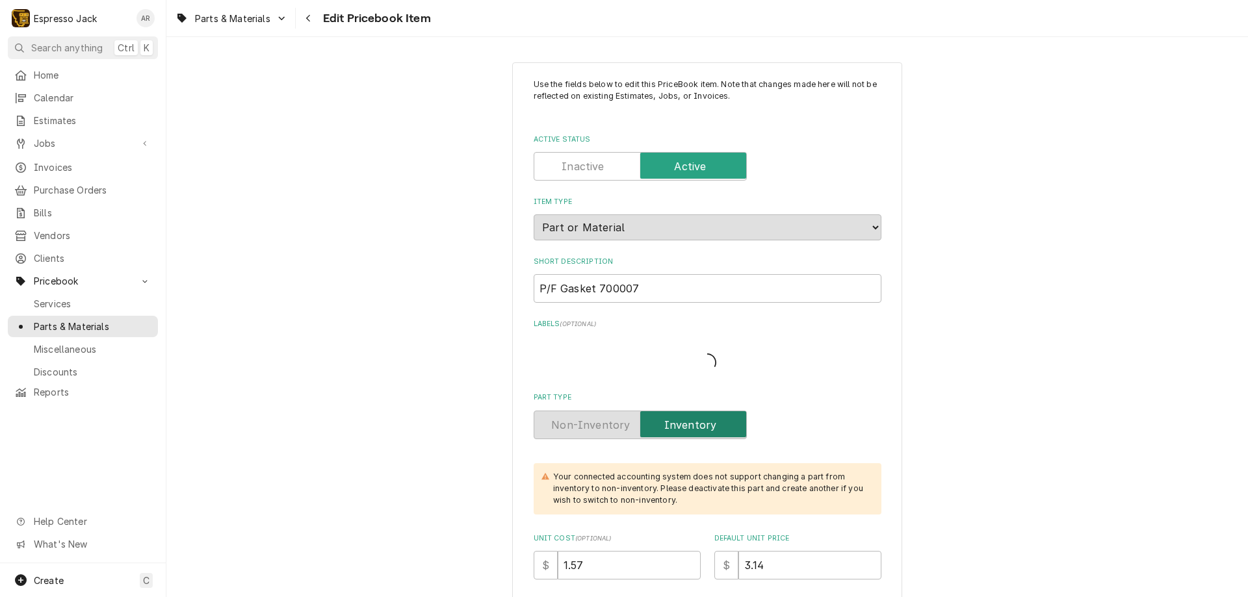
type textarea "x"
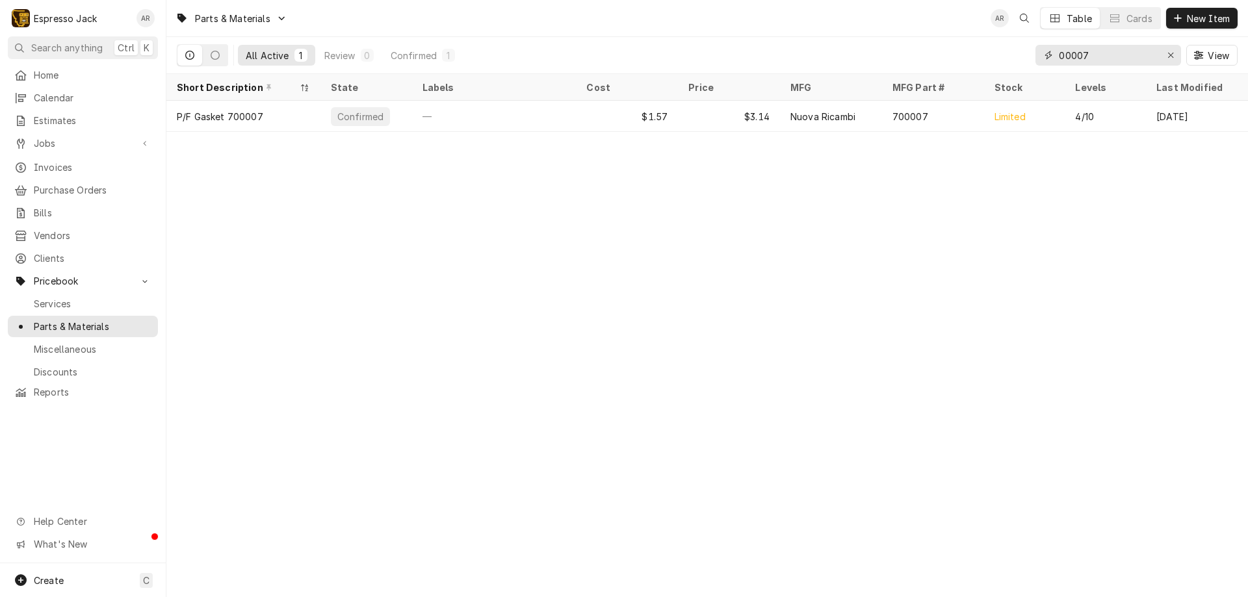
drag, startPoint x: 1099, startPoint y: 55, endPoint x: 910, endPoint y: 55, distance: 189.1
click at [910, 55] on div "All Active 1 Review 0 Confirmed 1 00007 View" at bounding box center [707, 55] width 1060 height 36
type input "3"
click at [1060, 58] on input "00011" at bounding box center [1106, 55] width 97 height 21
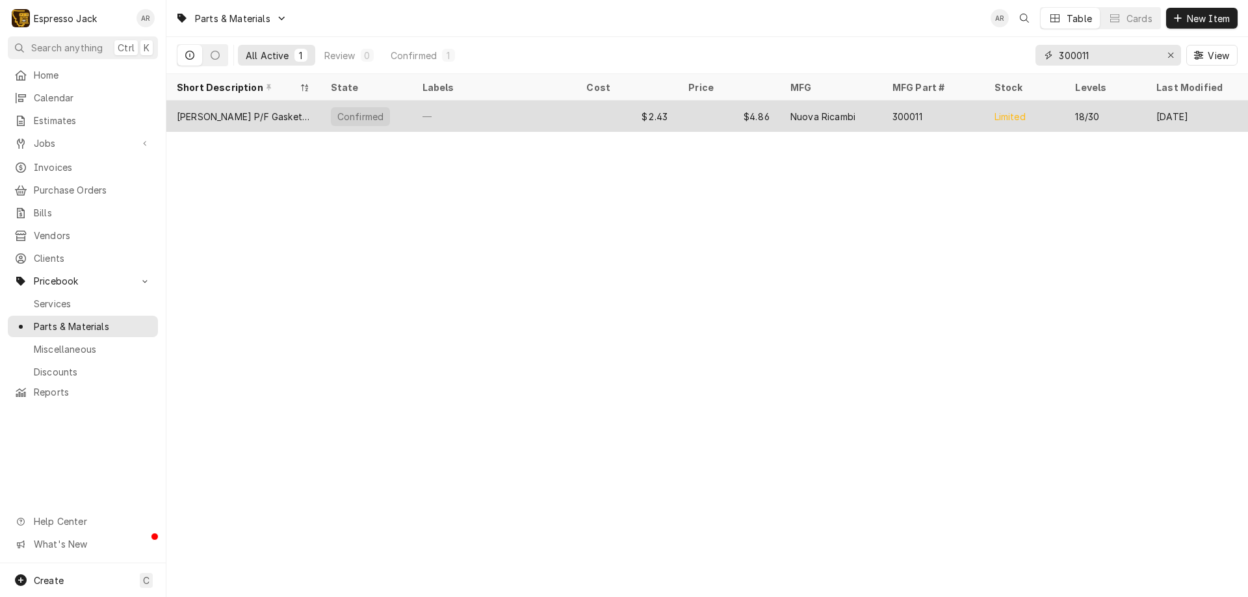
type input "300011"
click at [229, 120] on div "[PERSON_NAME] P/F Gasket, Original Thickness (6.1mm)" at bounding box center [243, 117] width 133 height 14
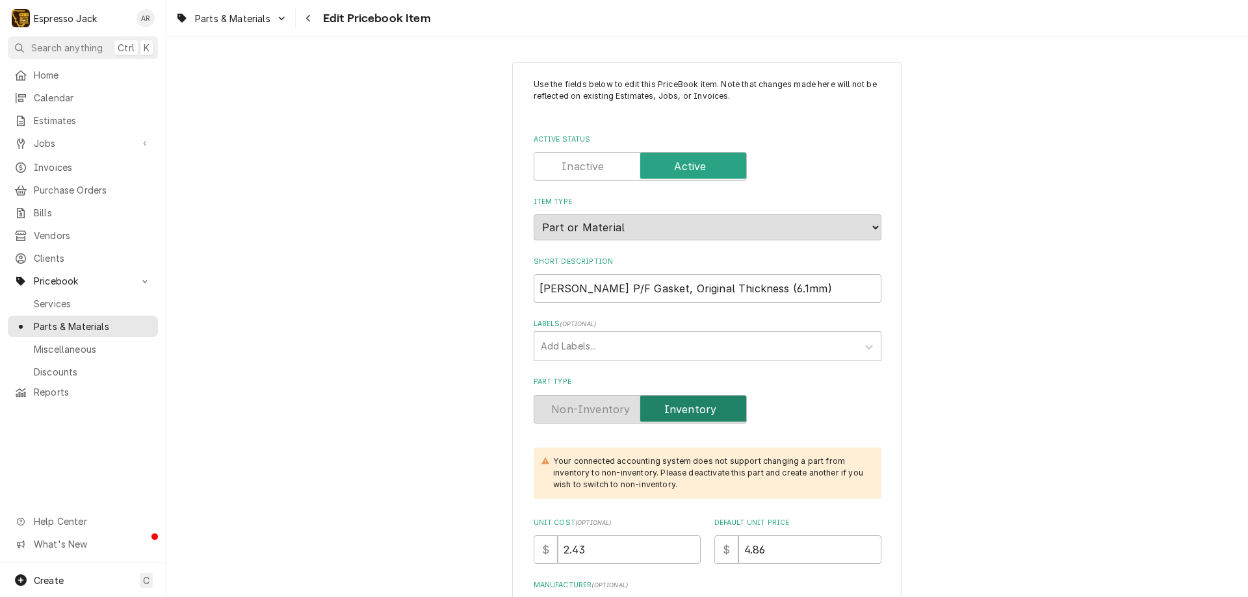
type textarea "x"
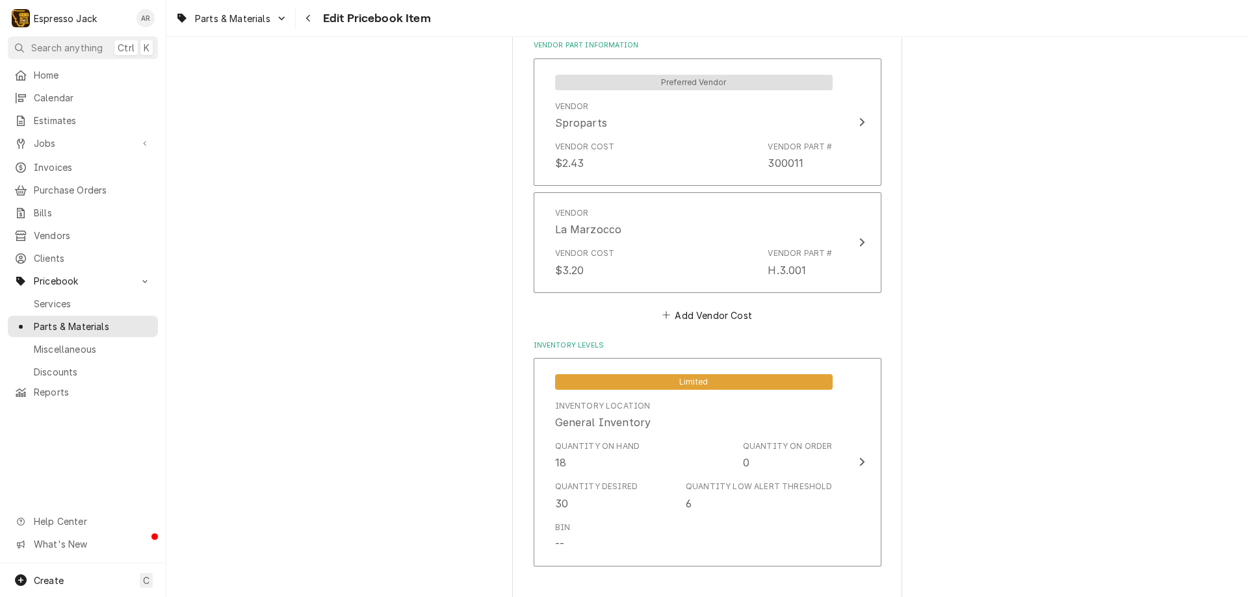
scroll to position [858, 0]
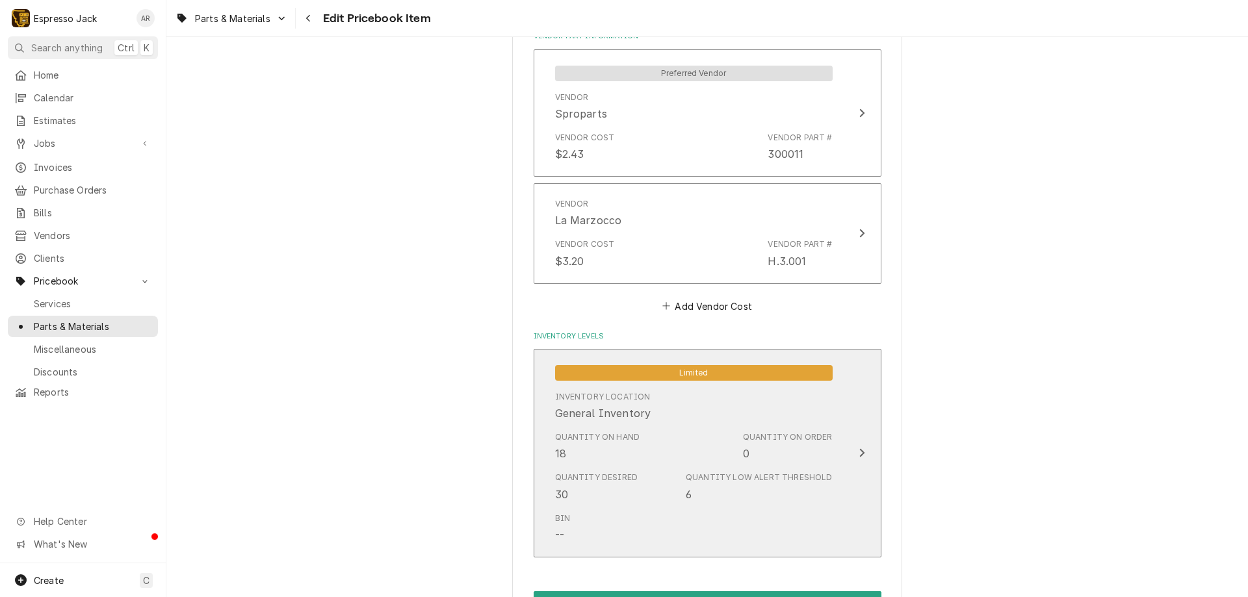
click at [858, 448] on icon "Update Inventory Level" at bounding box center [861, 453] width 6 height 10
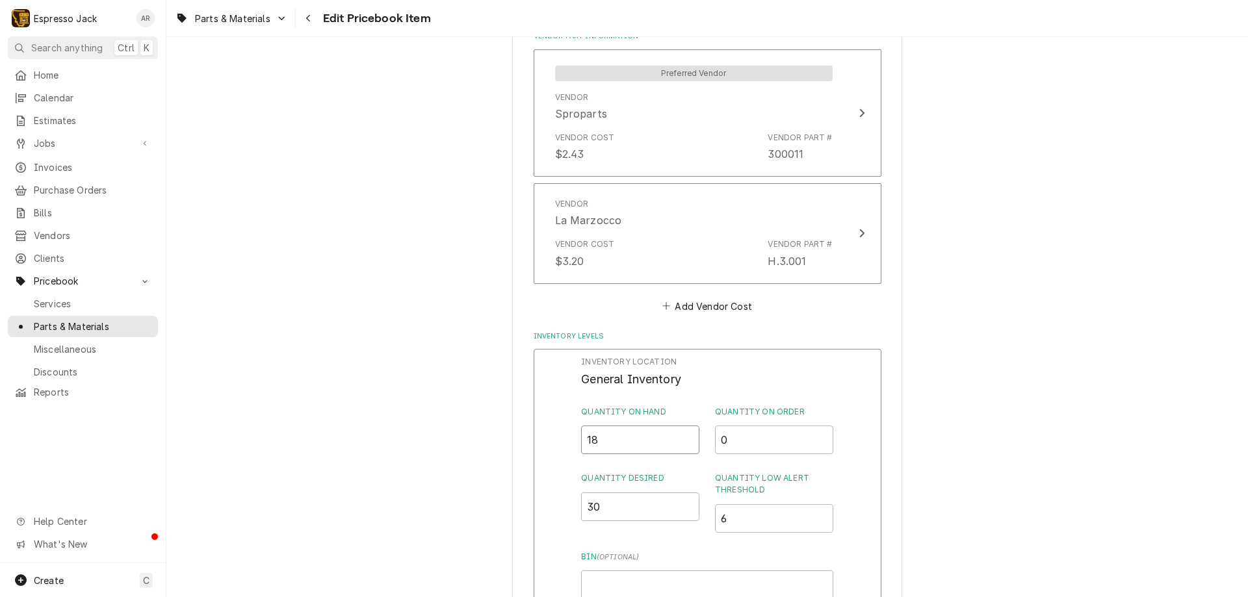
drag, startPoint x: 593, startPoint y: 434, endPoint x: 576, endPoint y: 429, distance: 16.9
click at [575, 430] on div "Inventory Location General Inventory Quantity on Hand 18 Quantity on Order 0 Qu…" at bounding box center [707, 518] width 348 height 338
type input "10"
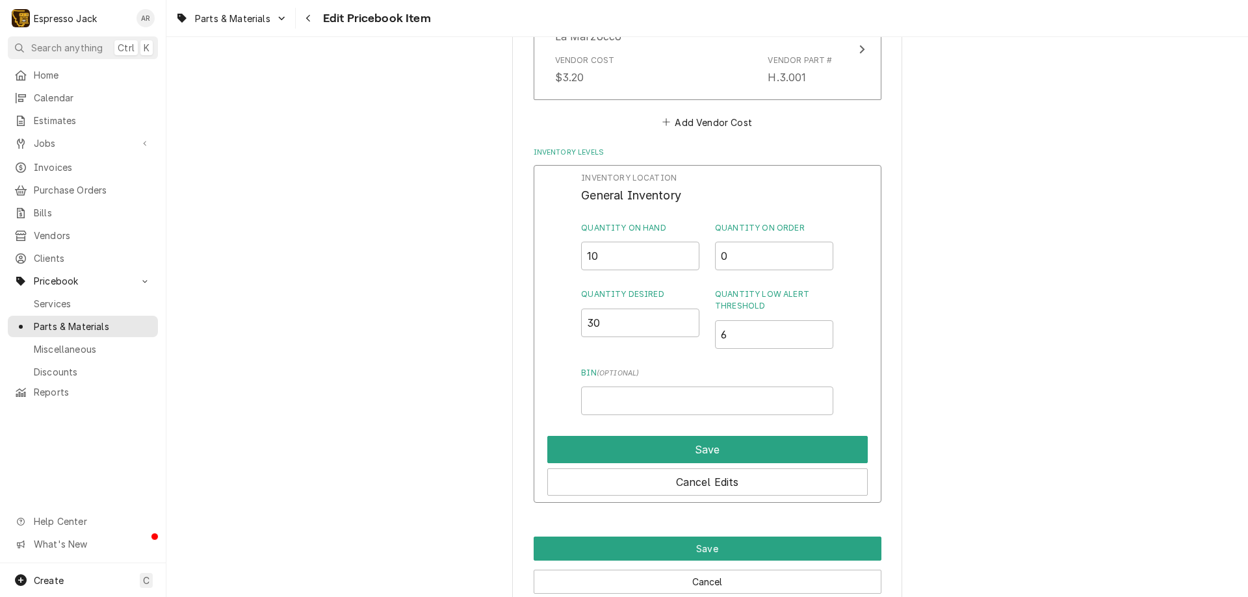
scroll to position [1189, 0]
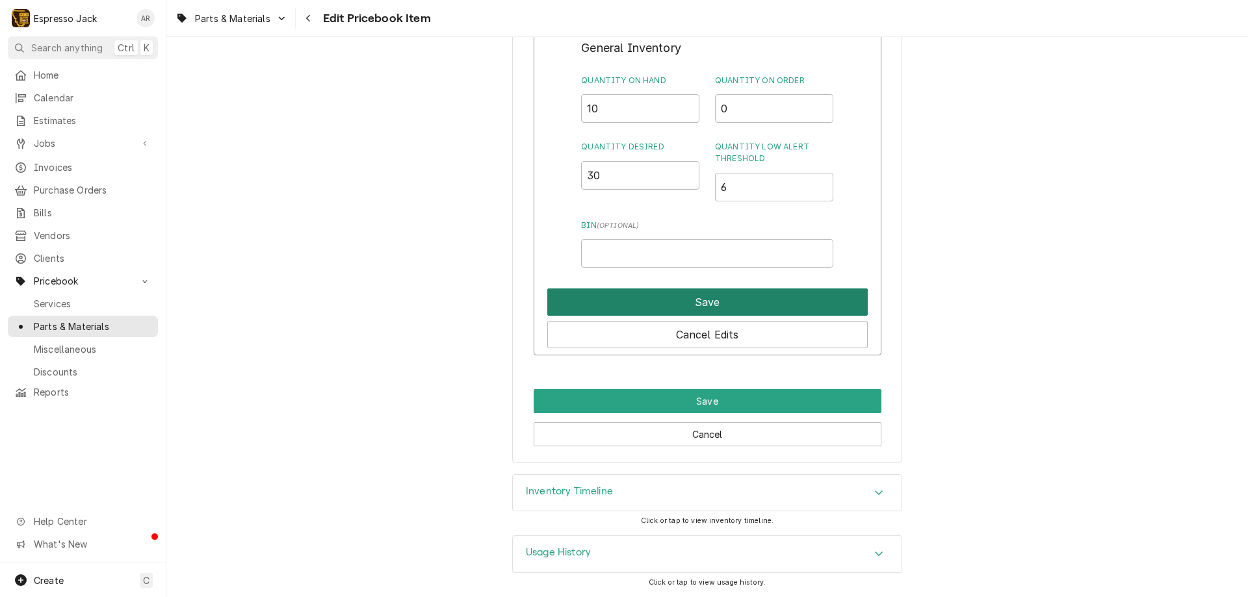
click at [678, 297] on button "Save" at bounding box center [707, 301] width 320 height 27
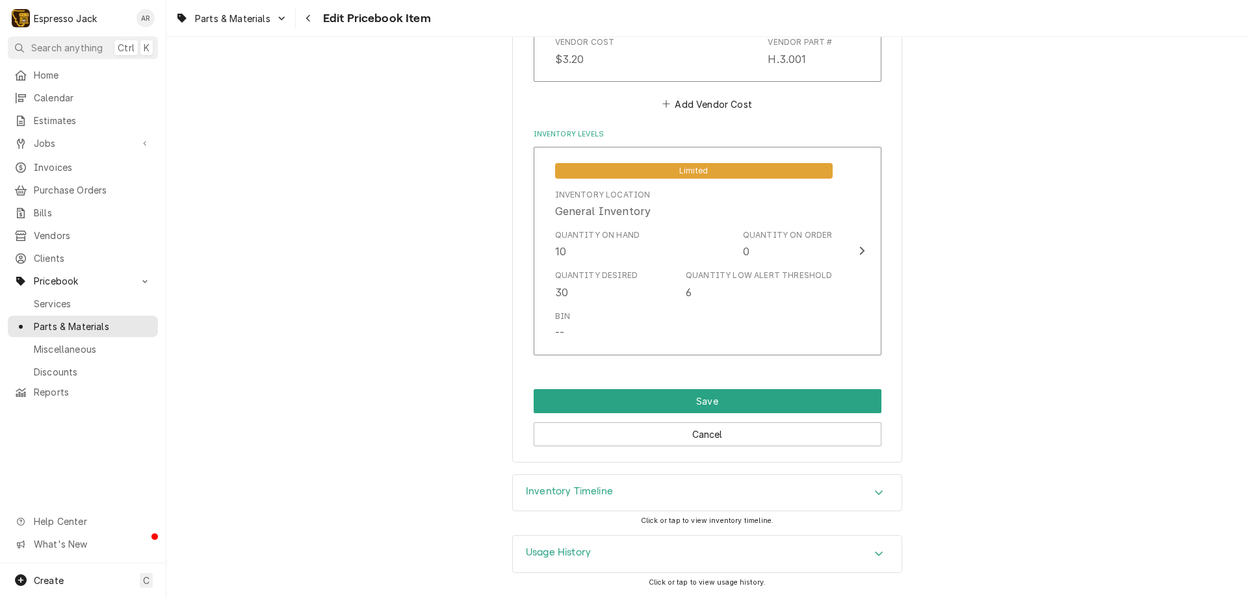
scroll to position [1060, 0]
click at [713, 400] on button "Save" at bounding box center [707, 401] width 348 height 24
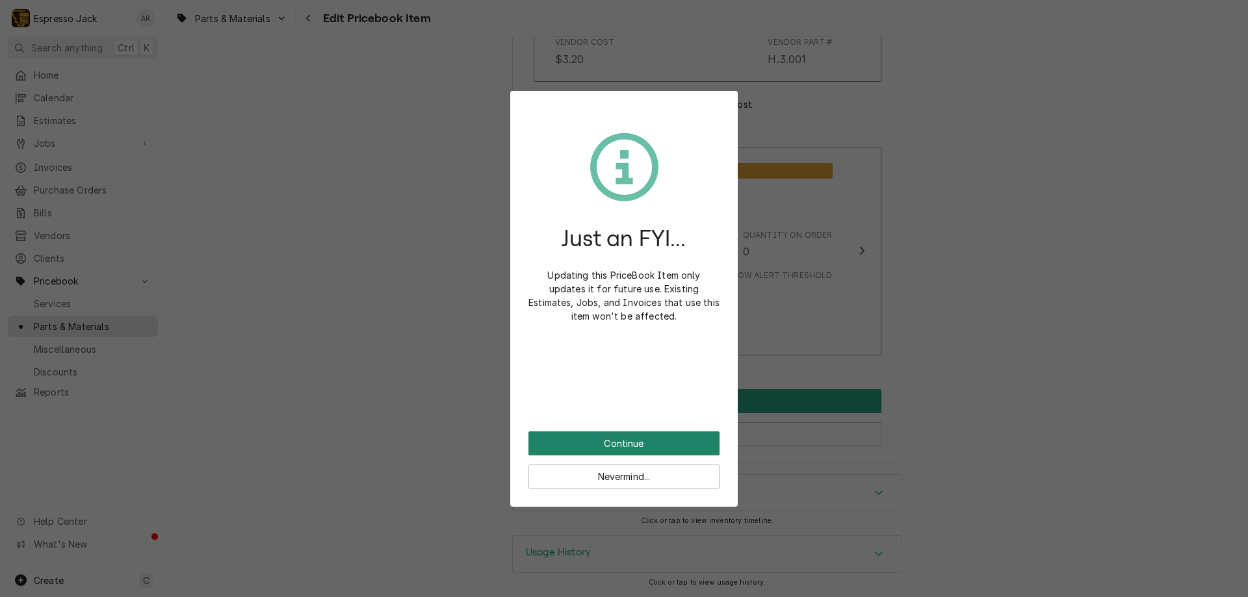
click at [694, 450] on button "Continue" at bounding box center [623, 443] width 191 height 24
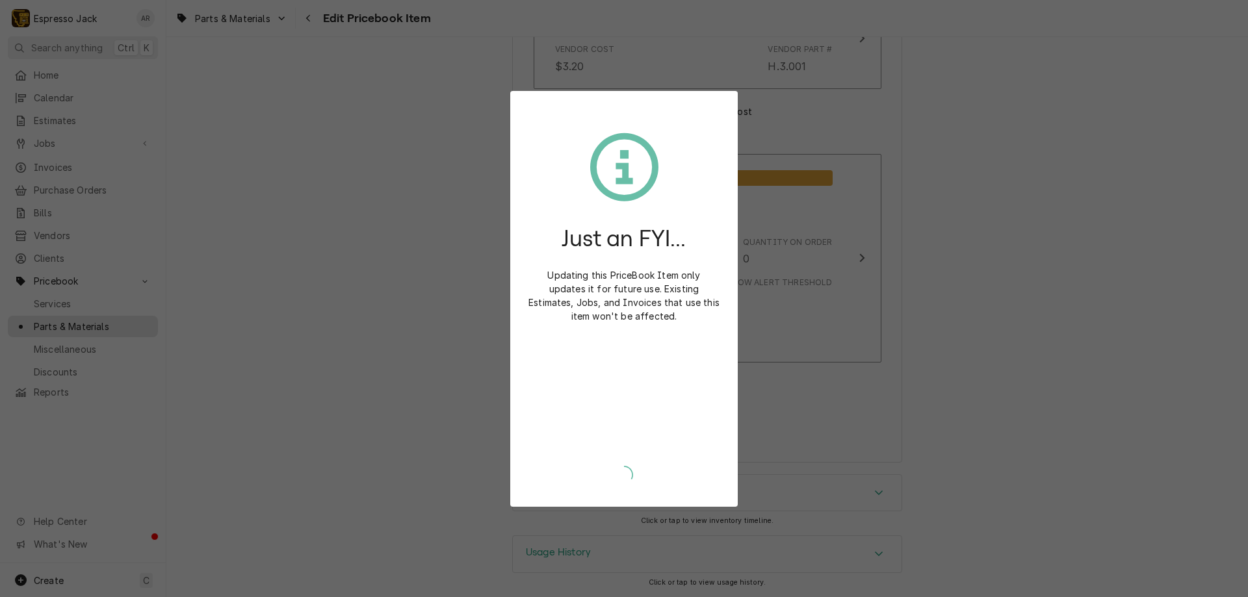
type textarea "x"
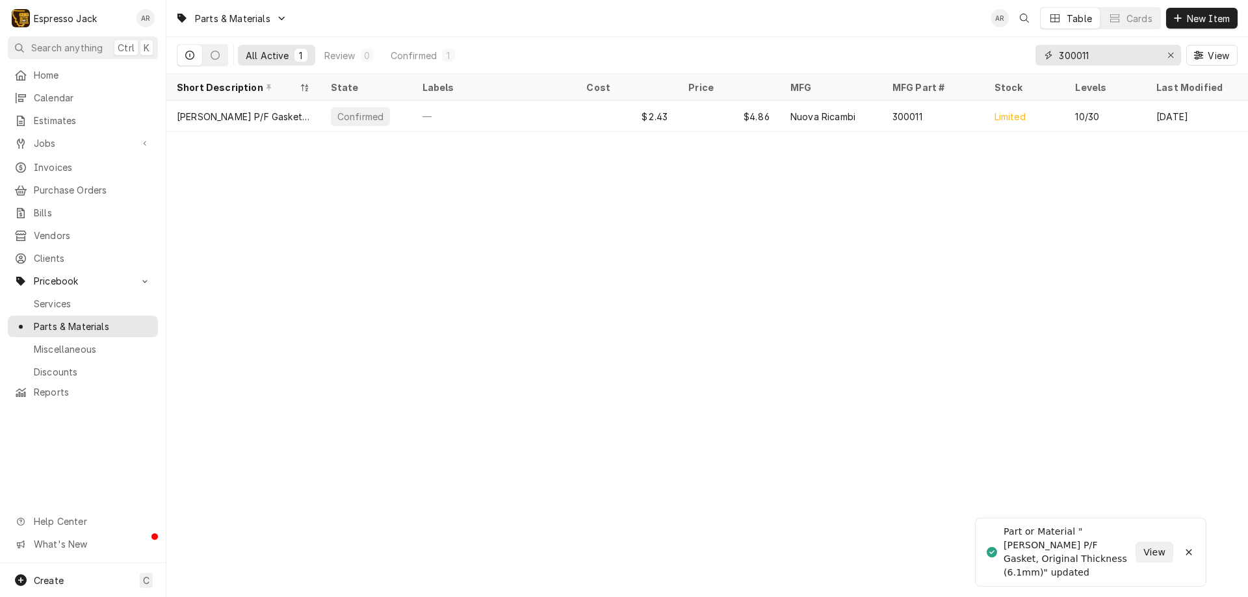
click at [1087, 57] on input "300011" at bounding box center [1106, 55] width 97 height 21
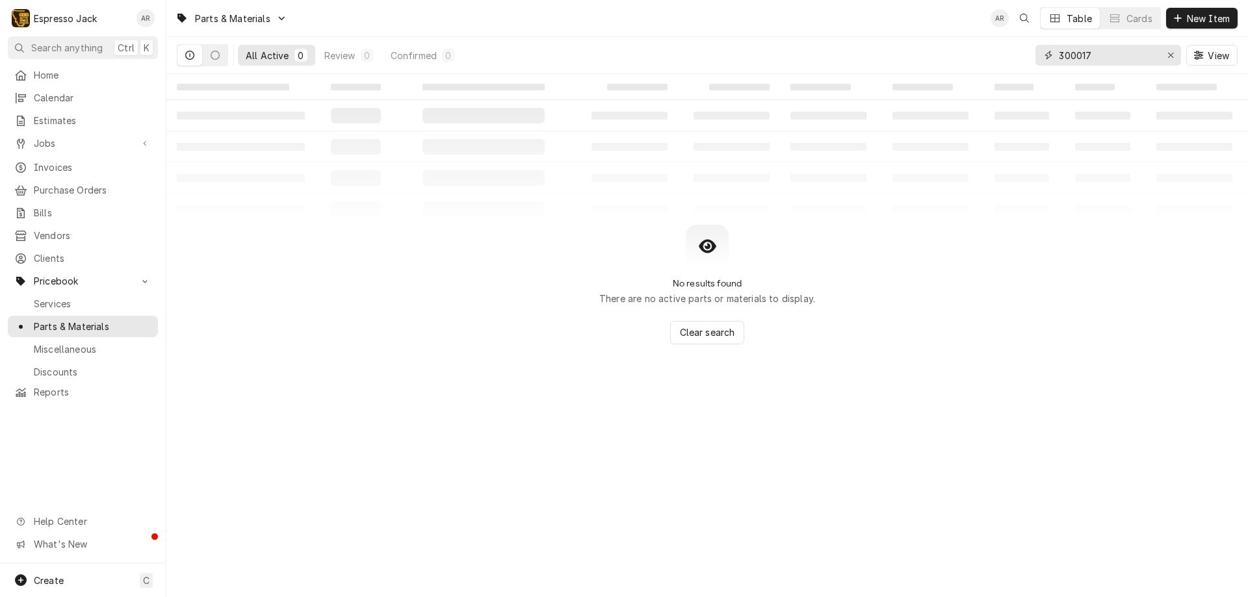
drag, startPoint x: 1099, startPoint y: 55, endPoint x: 1034, endPoint y: 57, distance: 64.3
click at [1032, 57] on div "All Active 0 Review 0 Confirmed 0 300017 View" at bounding box center [707, 55] width 1060 height 36
type input "3"
drag, startPoint x: 1094, startPoint y: 56, endPoint x: 921, endPoint y: 53, distance: 172.9
click at [921, 53] on div "All Active 0 Review 0 Confirmed 0 00017 View" at bounding box center [707, 55] width 1060 height 36
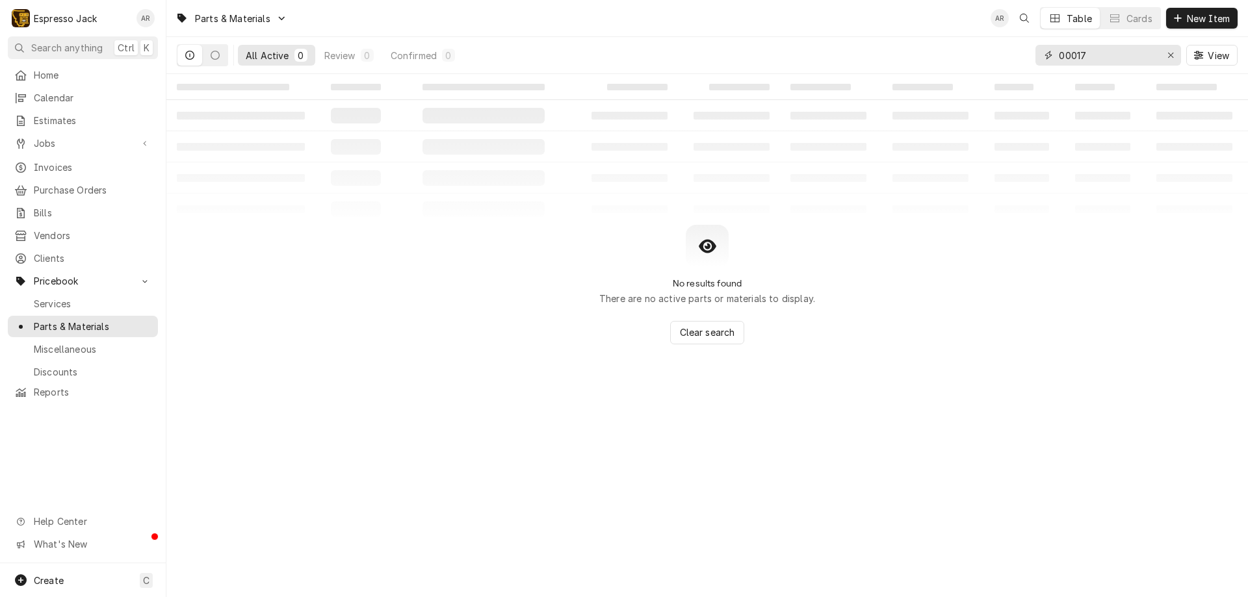
type input "3"
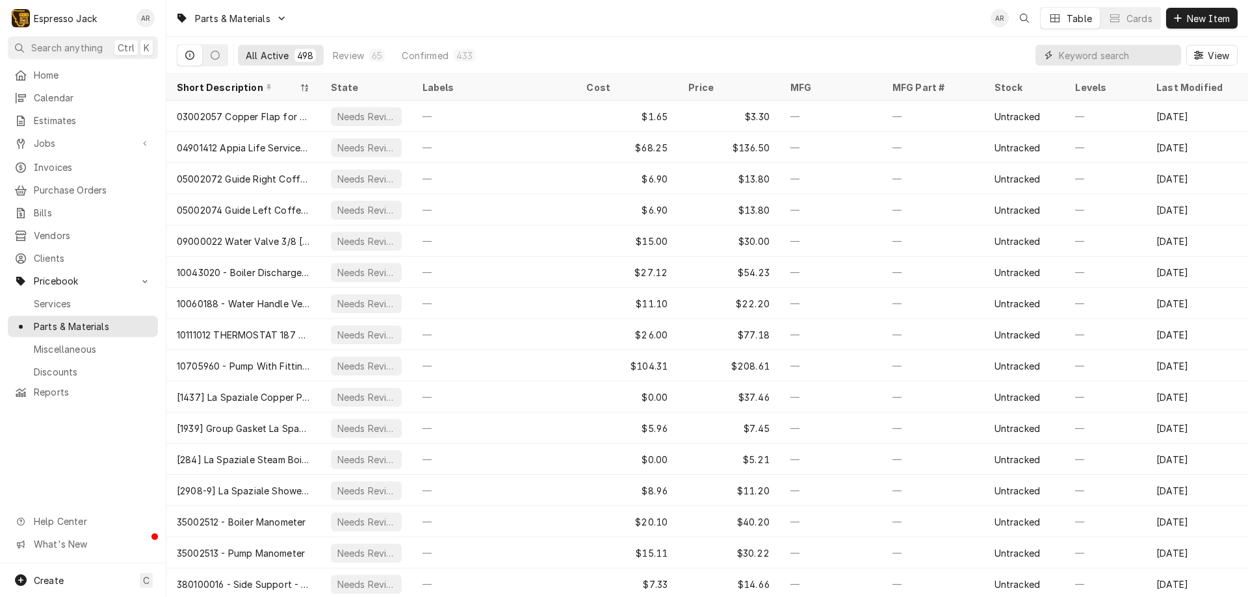
click at [1066, 54] on input "Dynamic Content Wrapper" at bounding box center [1116, 55] width 116 height 21
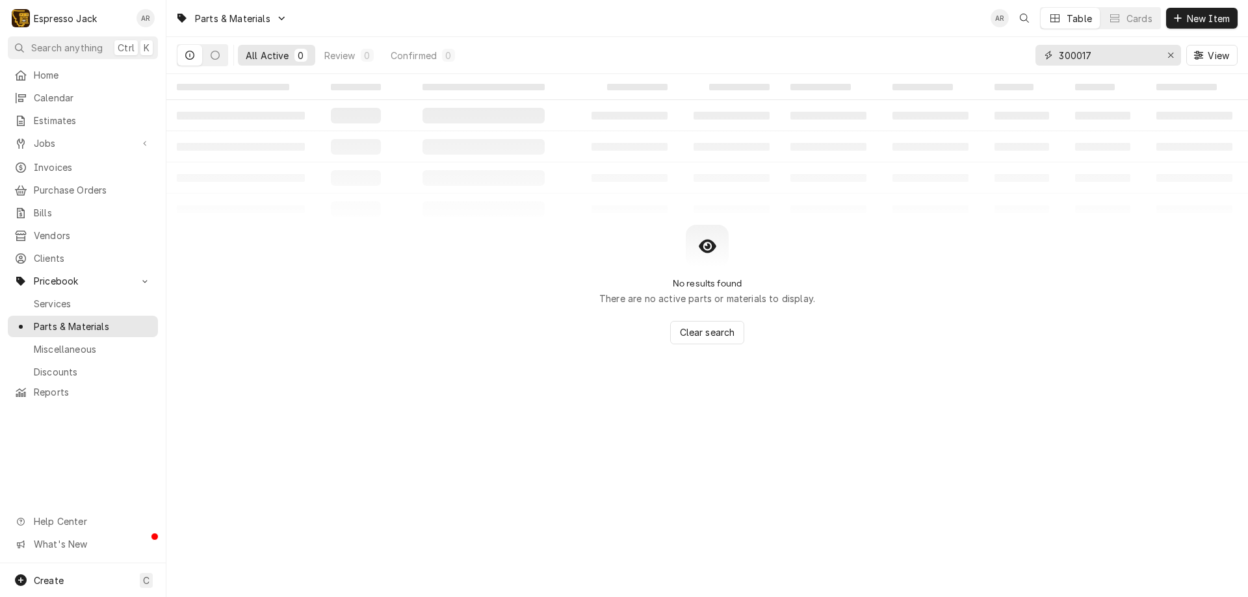
drag, startPoint x: 1095, startPoint y: 51, endPoint x: 1088, endPoint y: 51, distance: 7.1
click at [1088, 51] on input "300017" at bounding box center [1106, 55] width 97 height 21
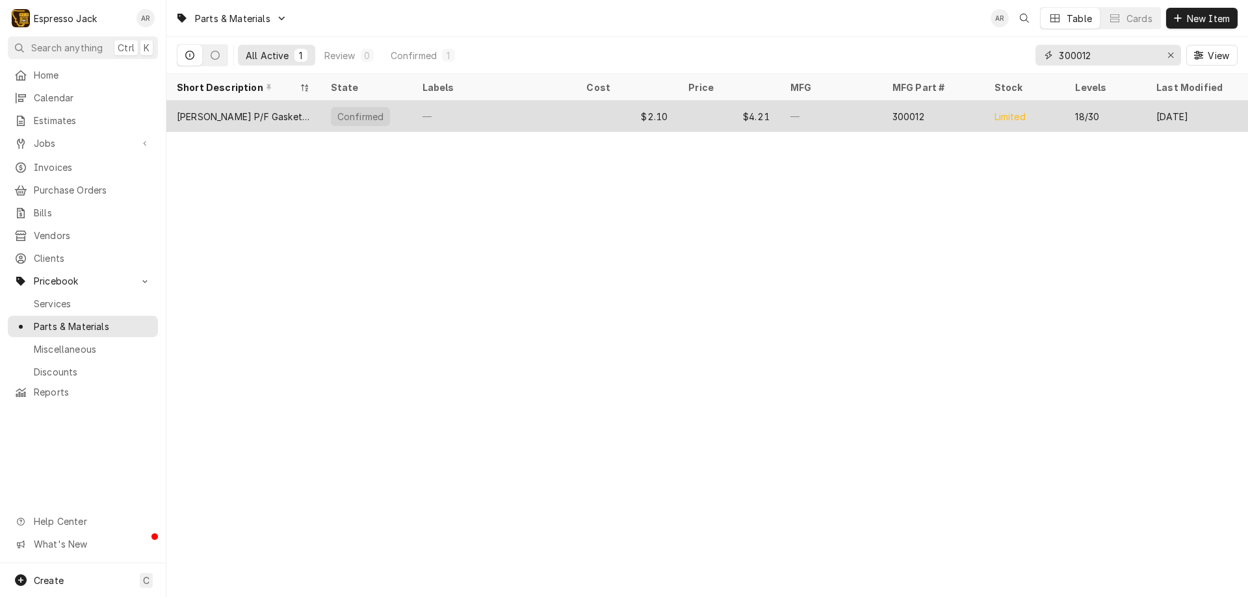
type input "300012"
click at [210, 112] on div "[PERSON_NAME] P/F Gasket, Oversized (7.1mm)" at bounding box center [243, 117] width 133 height 14
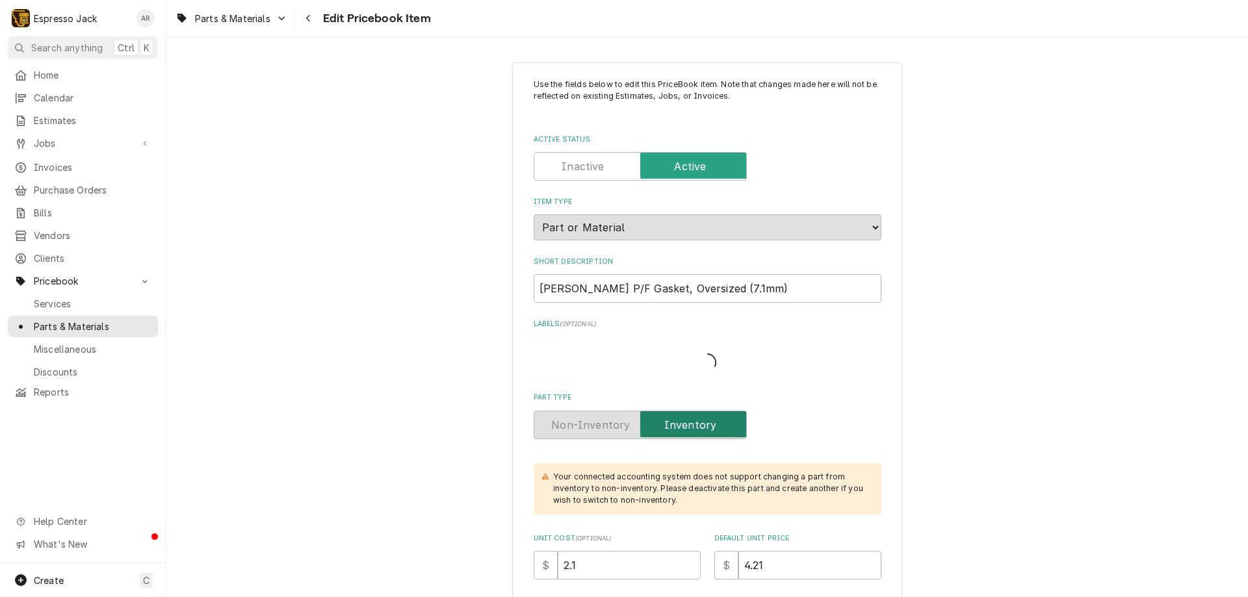
type textarea "x"
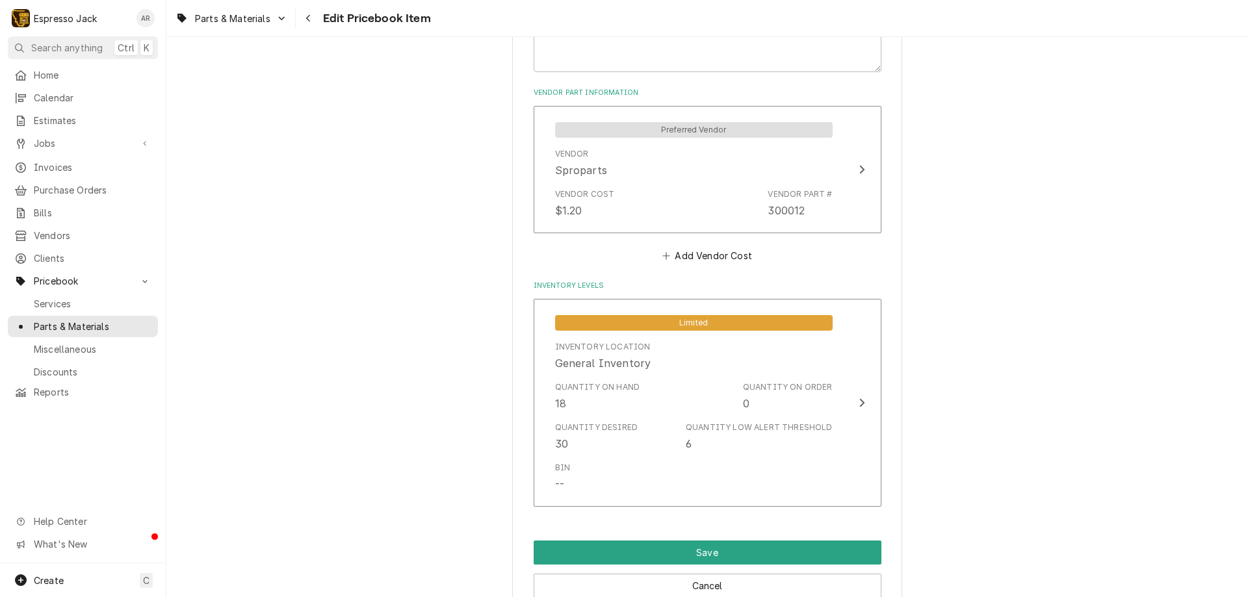
scroll to position [858, 0]
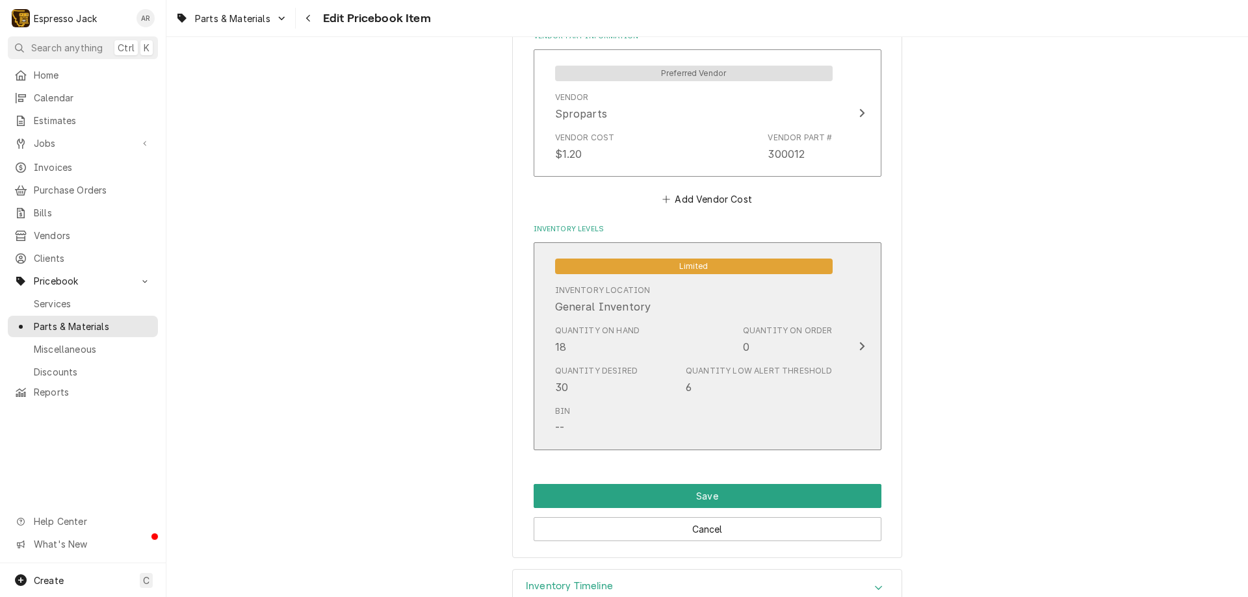
click at [860, 347] on div "Update Inventory Level" at bounding box center [861, 347] width 17 height 16
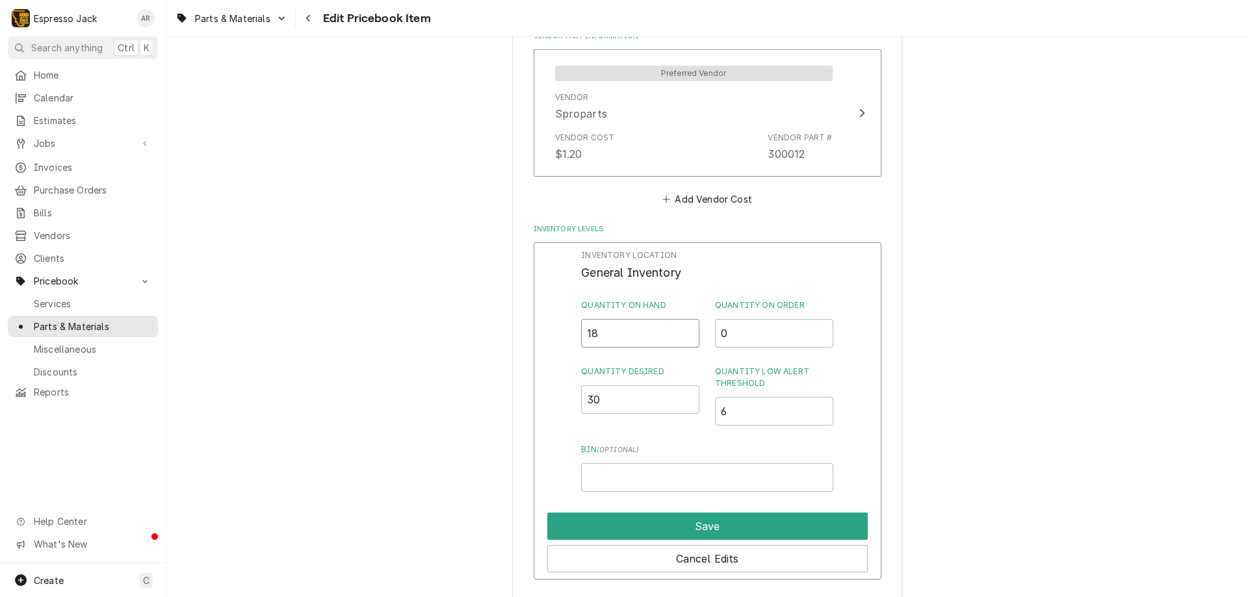
drag, startPoint x: 604, startPoint y: 336, endPoint x: 580, endPoint y: 327, distance: 25.7
click at [581, 327] on input "18" at bounding box center [640, 333] width 118 height 29
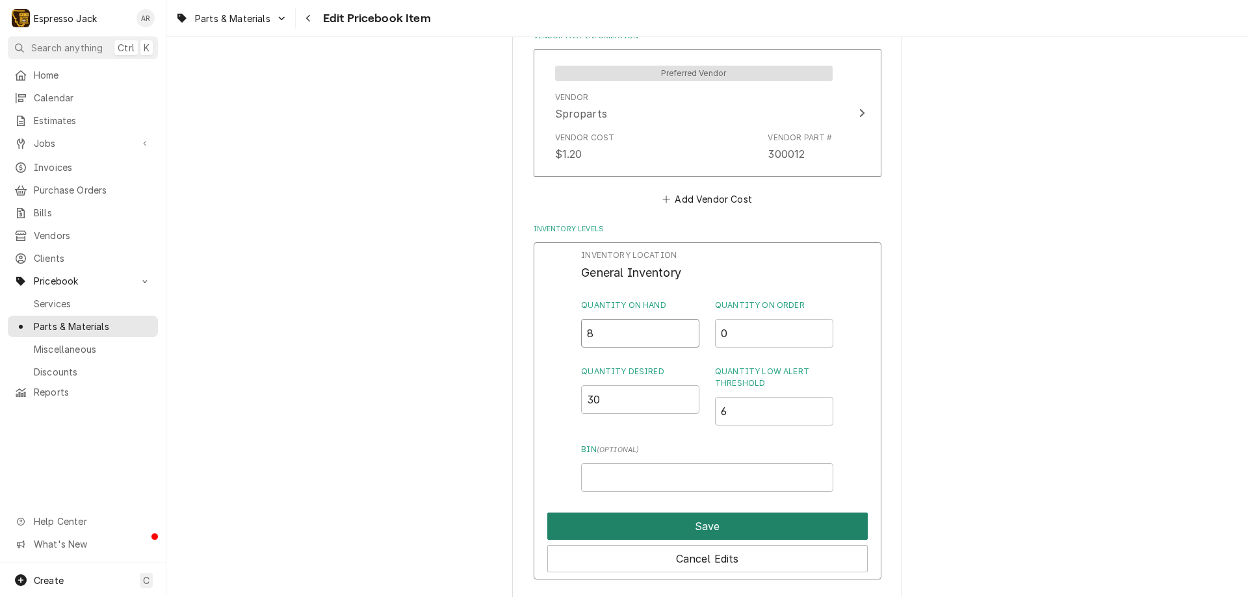
type input "8"
click at [654, 524] on button "Save" at bounding box center [707, 526] width 320 height 27
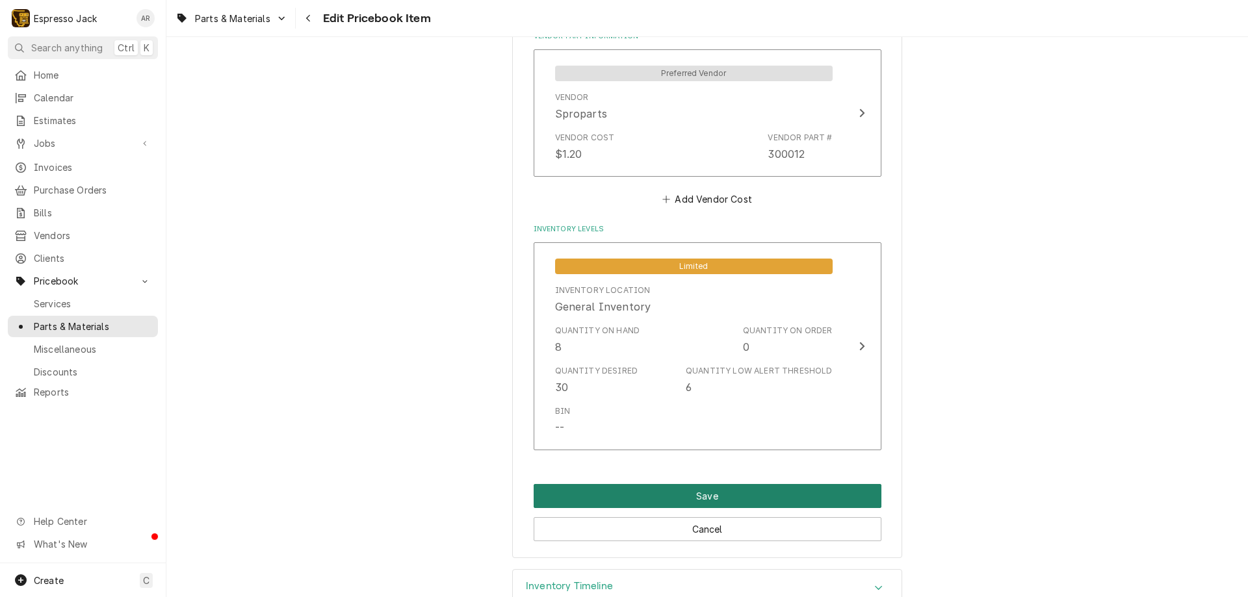
click at [683, 494] on button "Save" at bounding box center [707, 496] width 348 height 24
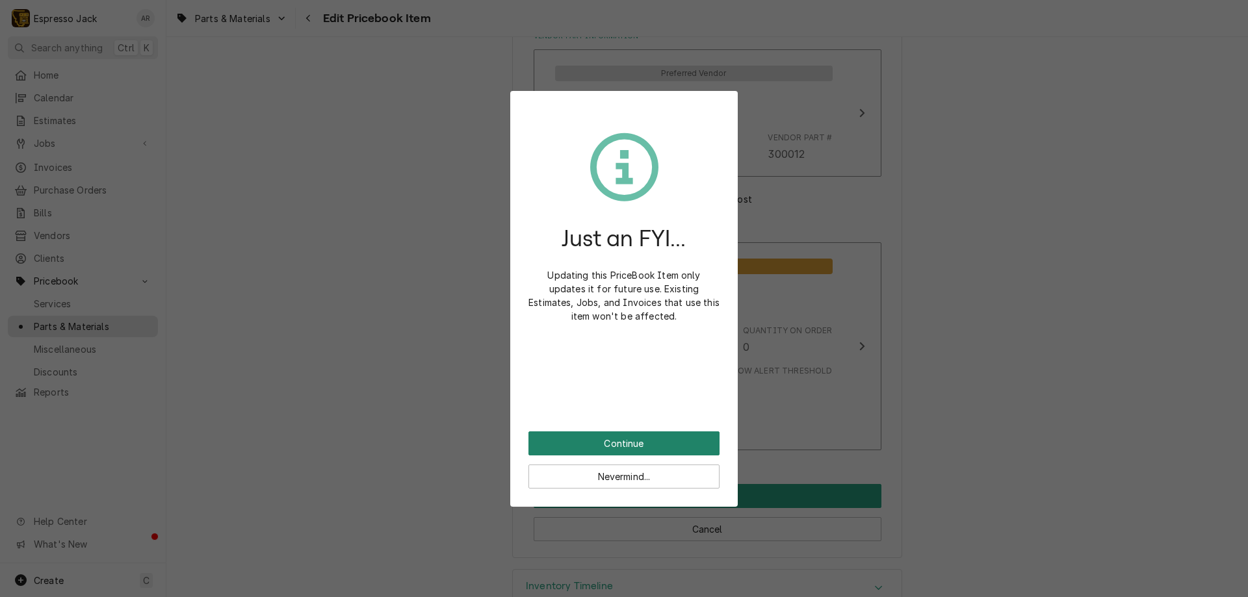
click at [661, 446] on button "Continue" at bounding box center [623, 443] width 191 height 24
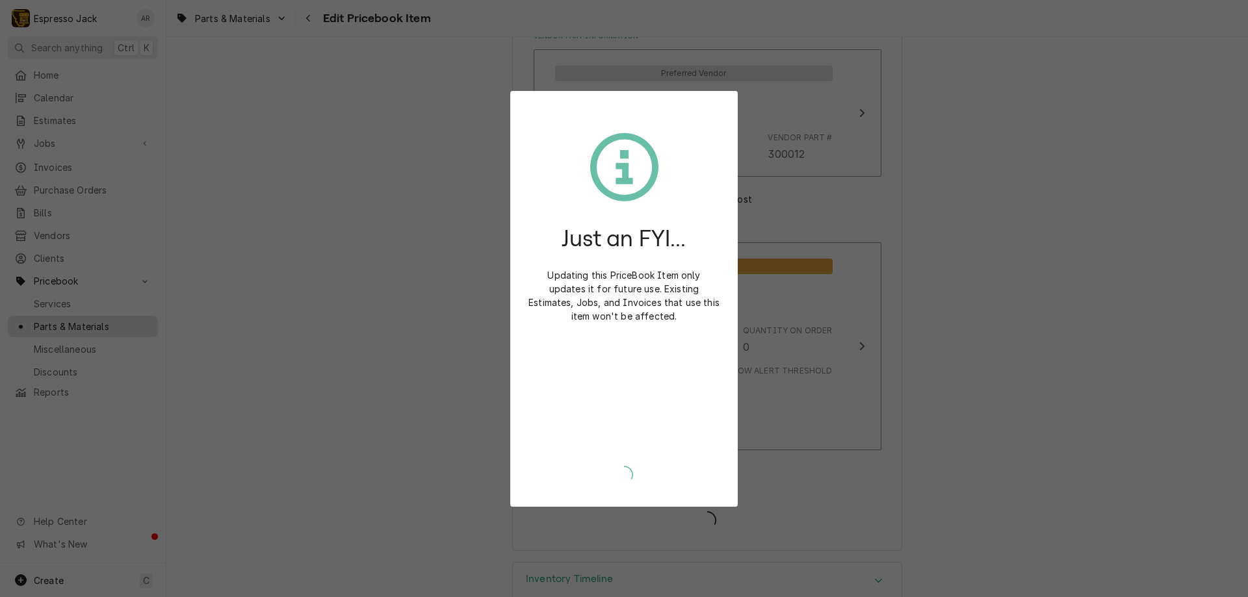
type textarea "x"
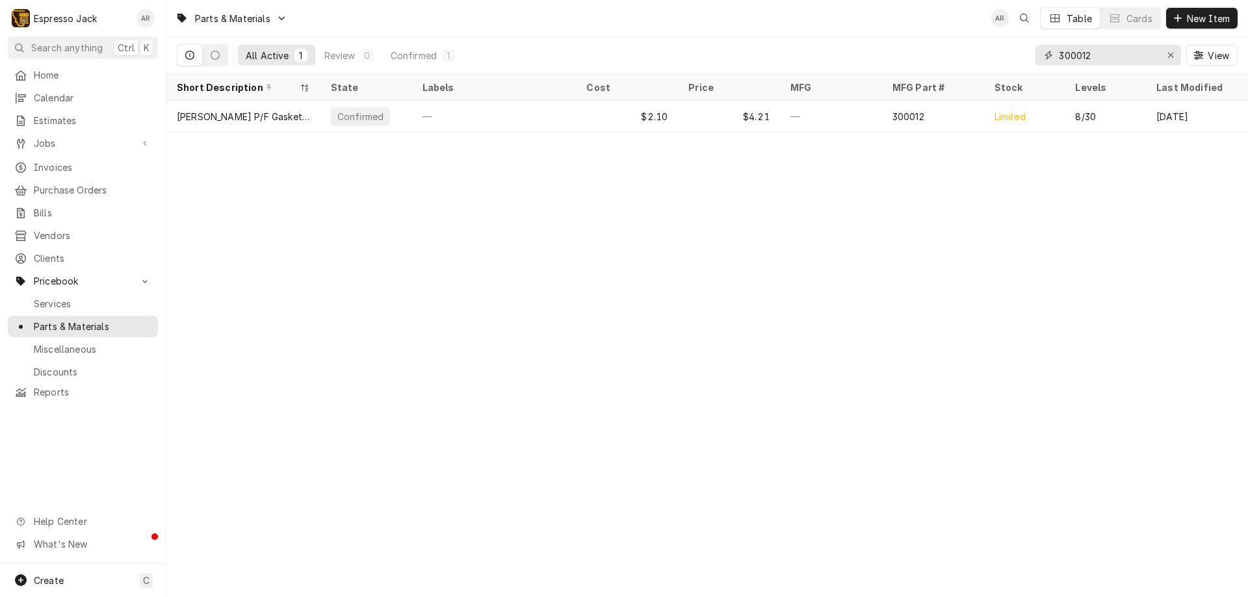
drag, startPoint x: 1105, startPoint y: 58, endPoint x: 982, endPoint y: 60, distance: 122.8
click at [982, 60] on div "All Active 1 Review 0 Confirmed 1 300012 View" at bounding box center [707, 55] width 1060 height 36
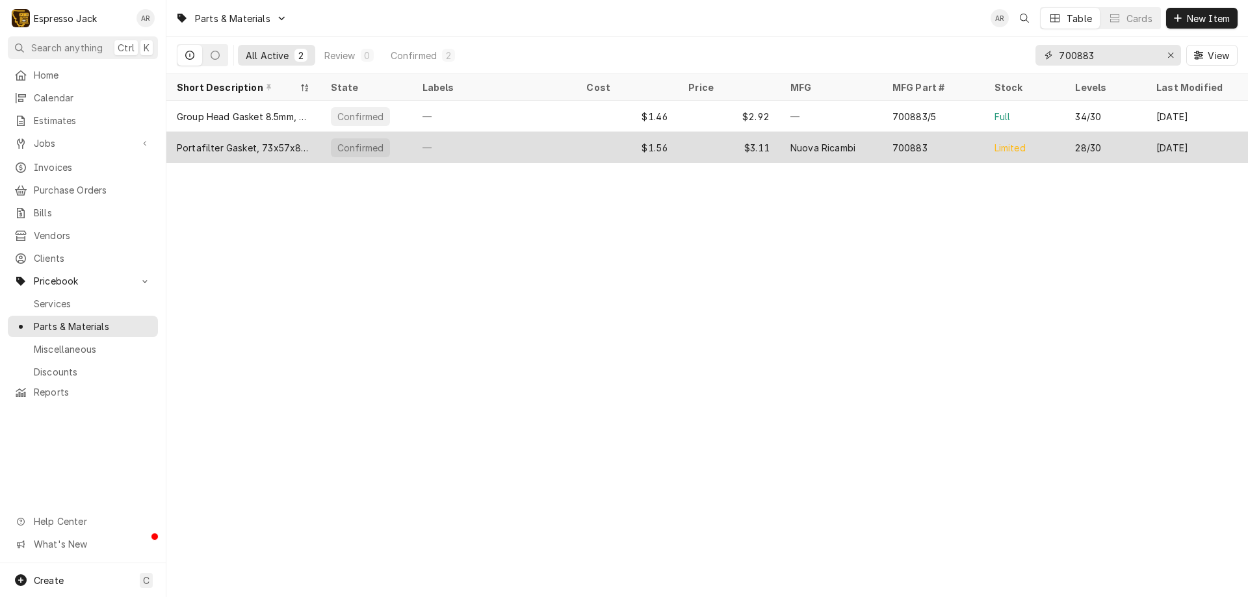
type input "700883"
click at [261, 151] on div "Portafilter Gasket, 73x57x8mm, E61" at bounding box center [243, 148] width 133 height 14
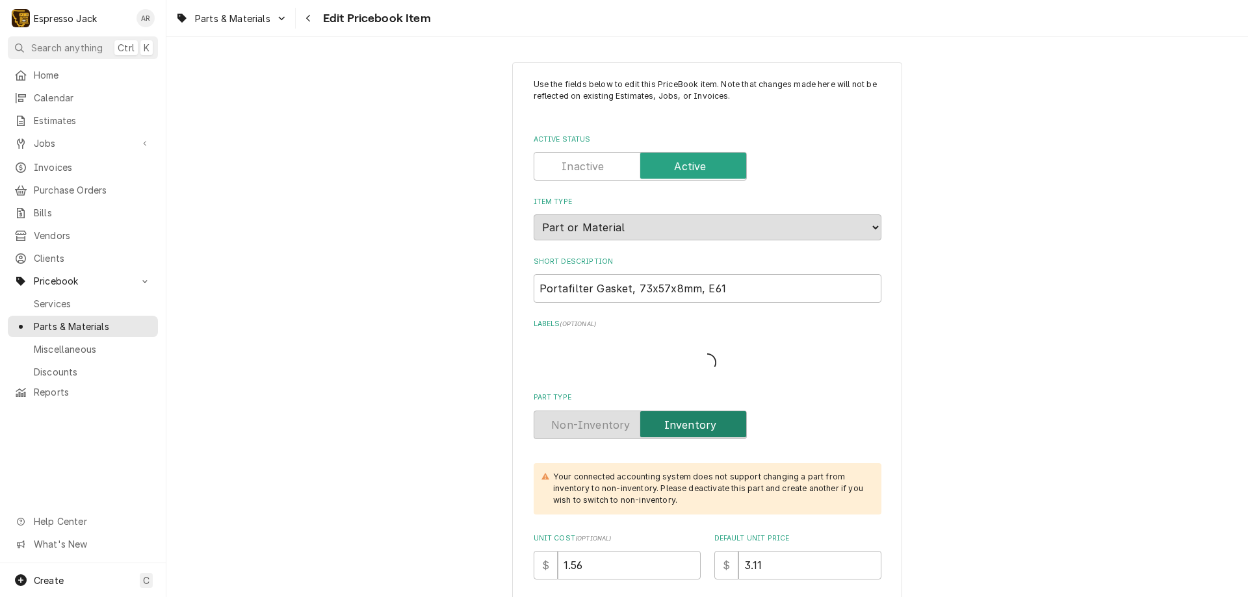
type textarea "x"
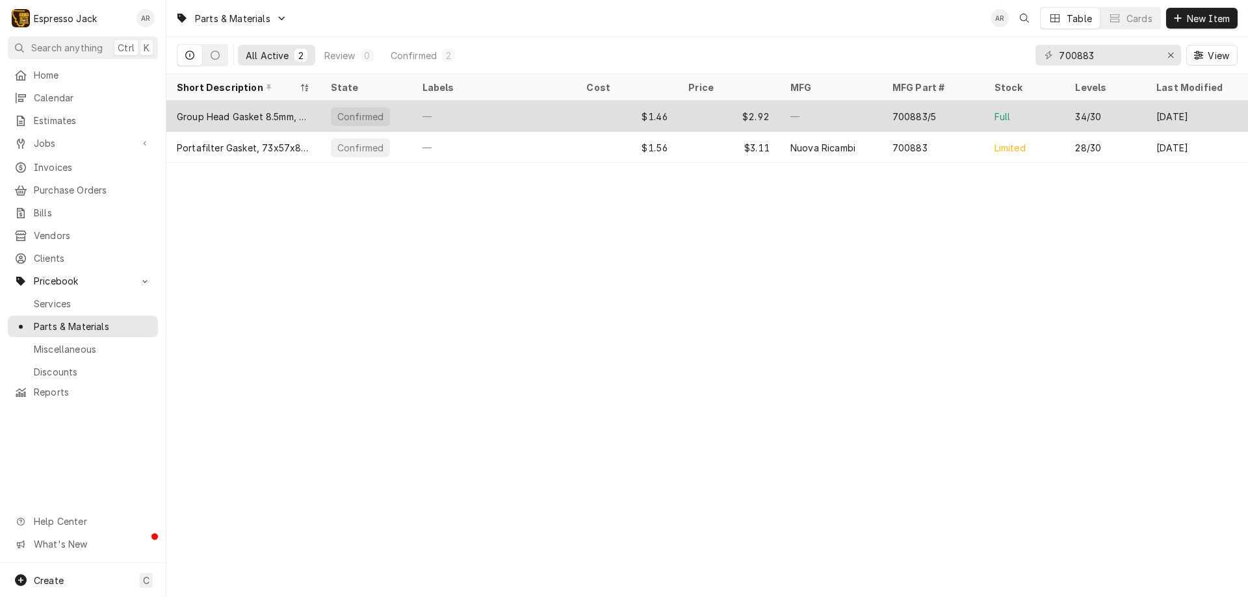
click at [272, 110] on div "Group Head Gasket 8.5mm, San Remo, EFC, Wega, Etc." at bounding box center [243, 117] width 133 height 14
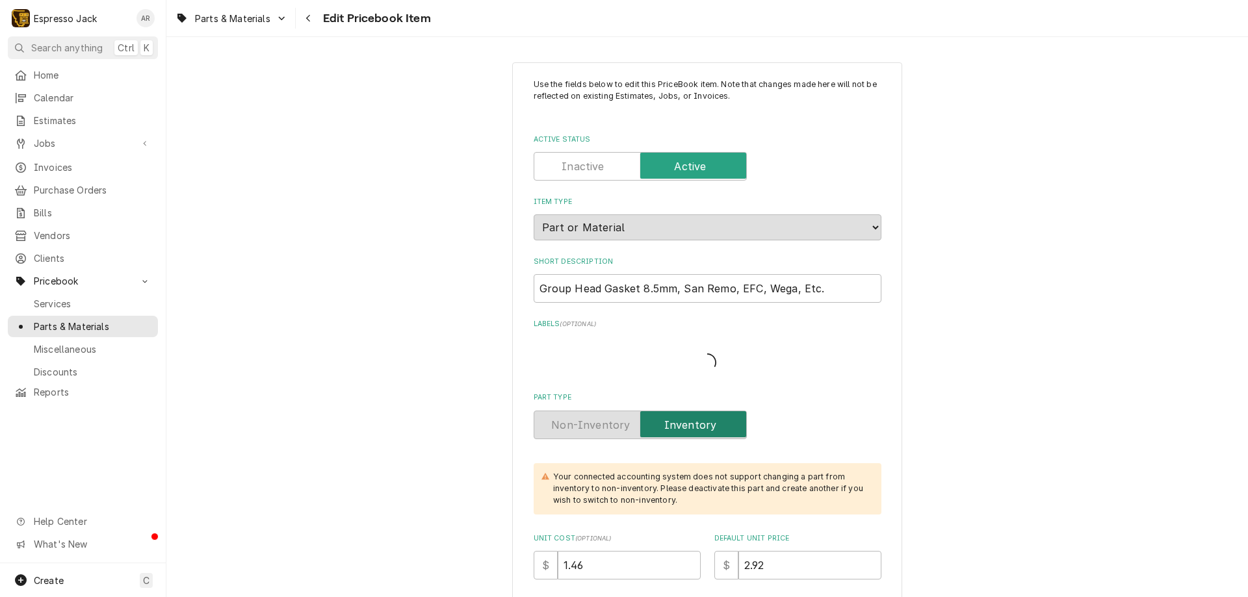
type textarea "x"
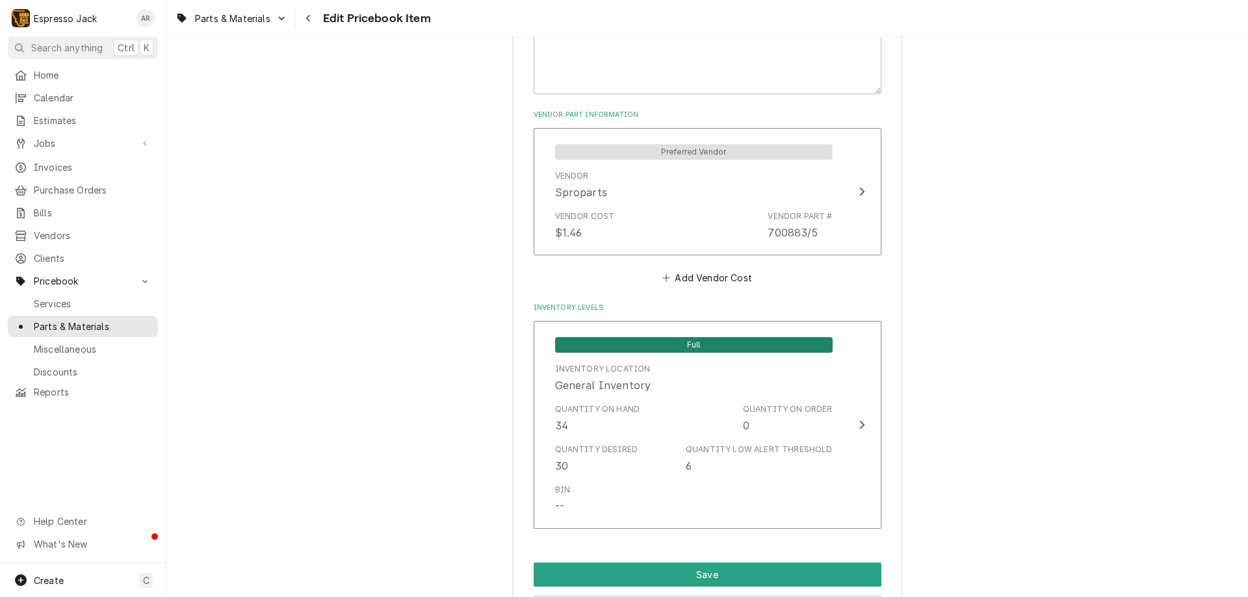
scroll to position [780, 0]
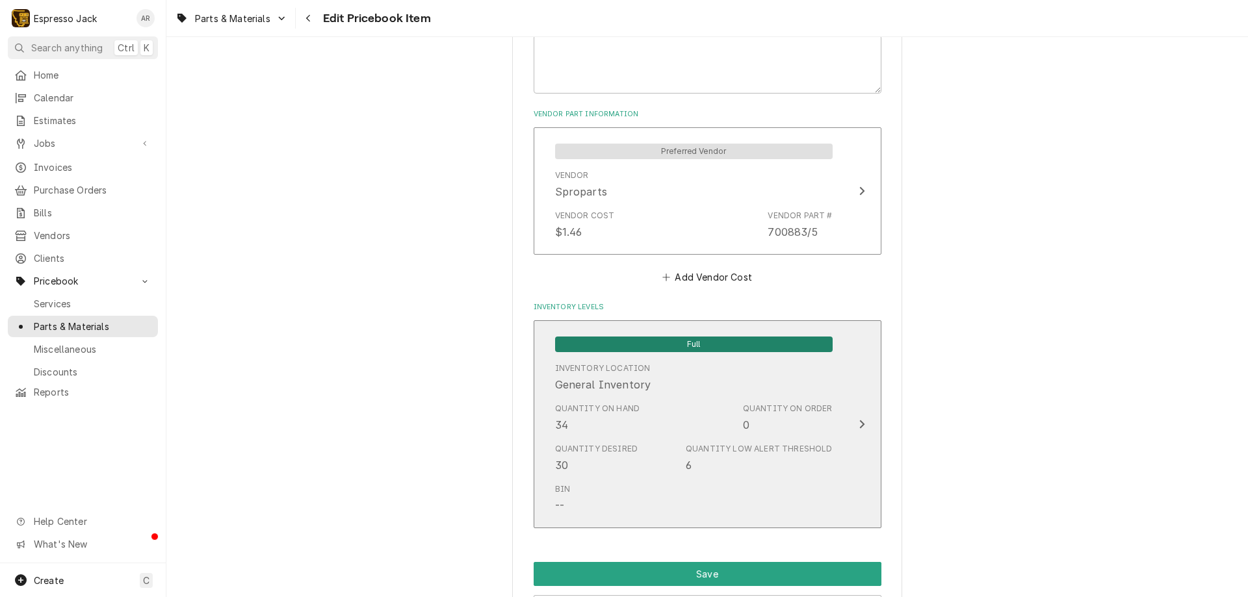
click at [858, 423] on icon "Update Inventory Level" at bounding box center [861, 424] width 6 height 10
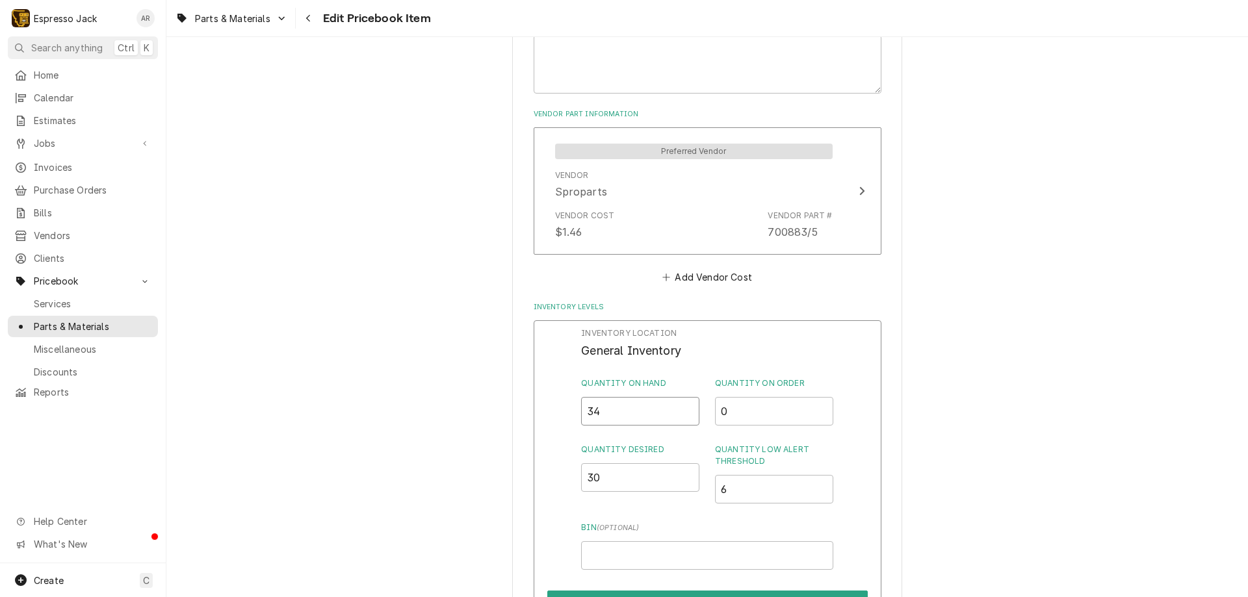
drag, startPoint x: 608, startPoint y: 411, endPoint x: 543, endPoint y: 411, distance: 65.0
click at [543, 411] on div "Inventory Location General Inventory Quantity on Hand 34 Quantity on Order 0 Qu…" at bounding box center [707, 489] width 348 height 338
type input "40"
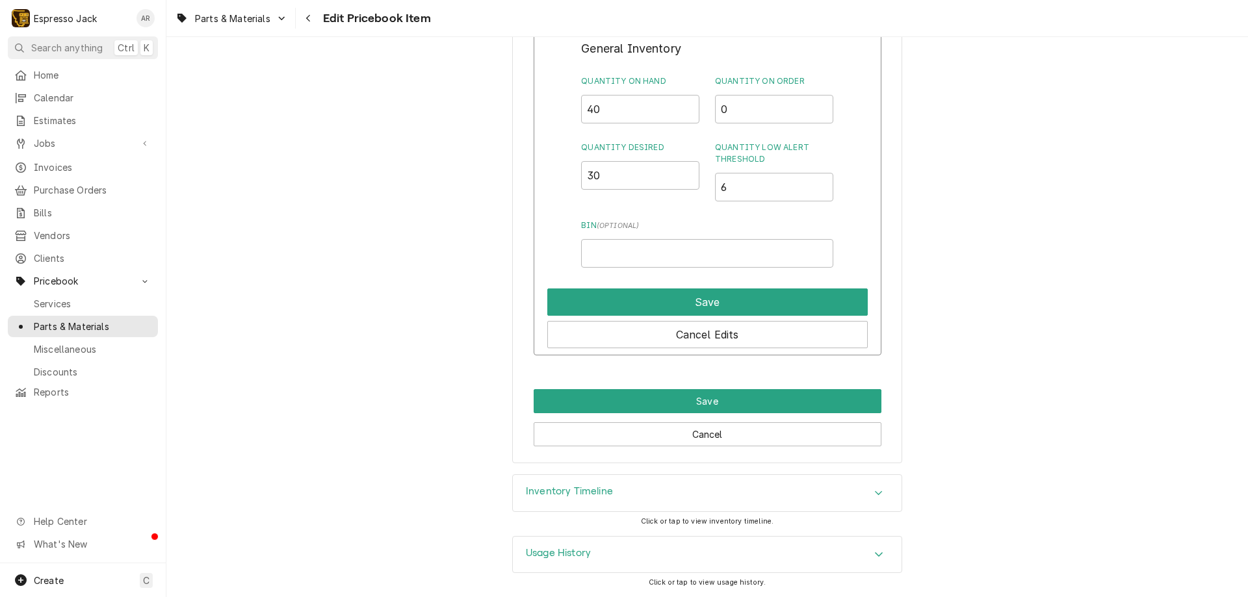
scroll to position [1004, 0]
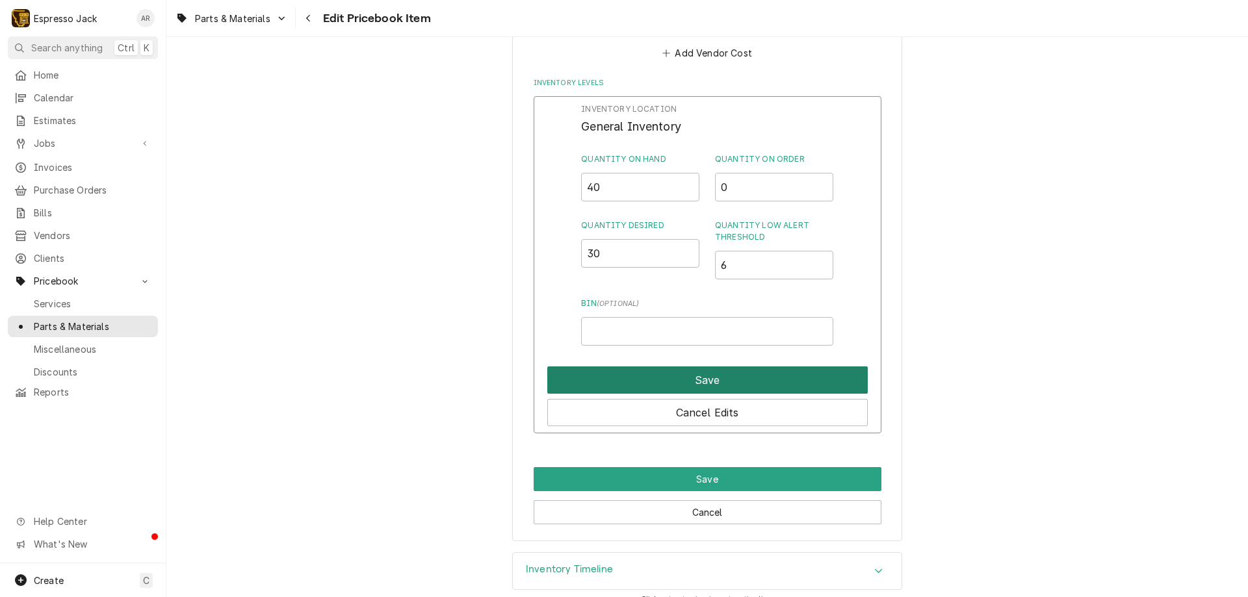
click at [702, 383] on button "Save" at bounding box center [707, 379] width 320 height 27
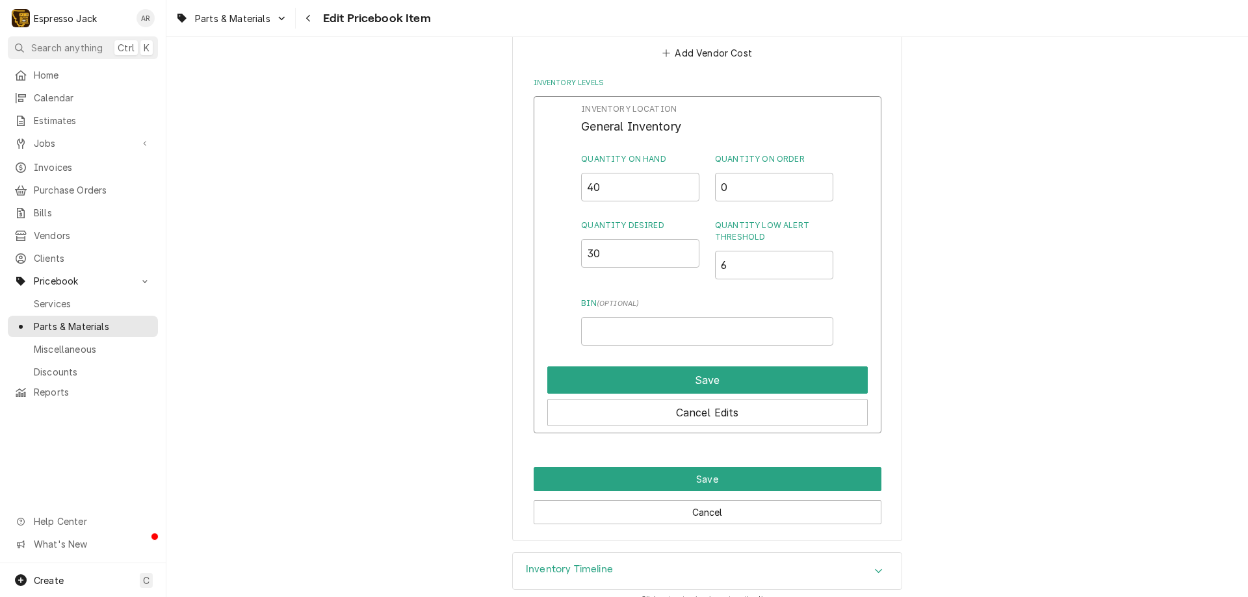
scroll to position [953, 0]
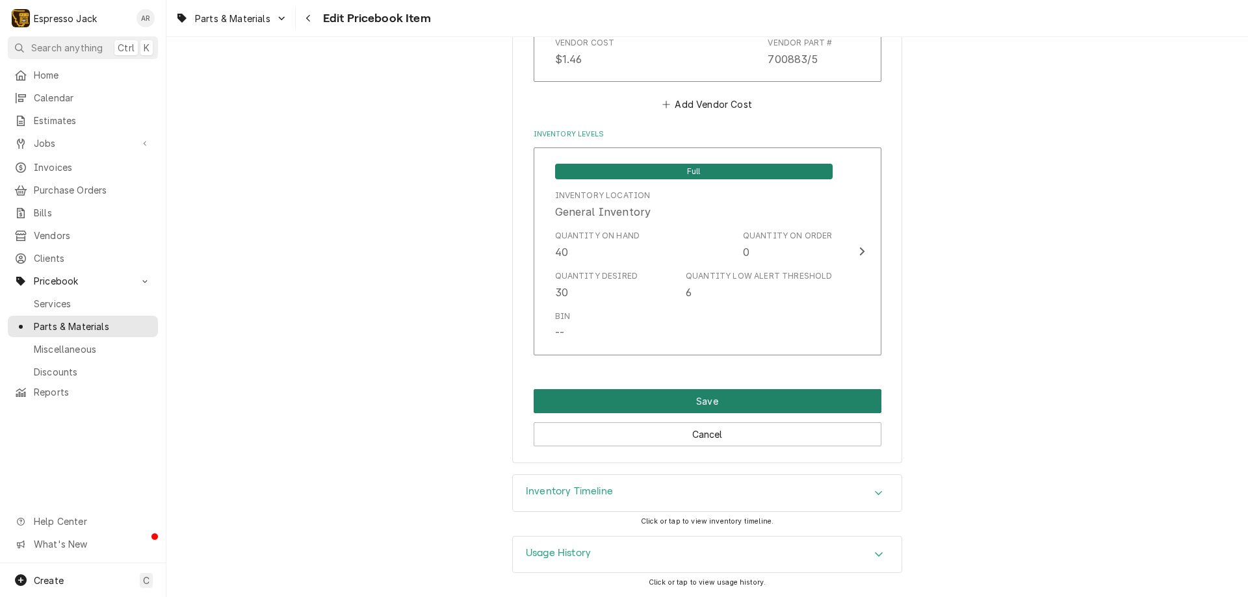
click at [706, 401] on button "Save" at bounding box center [707, 401] width 348 height 24
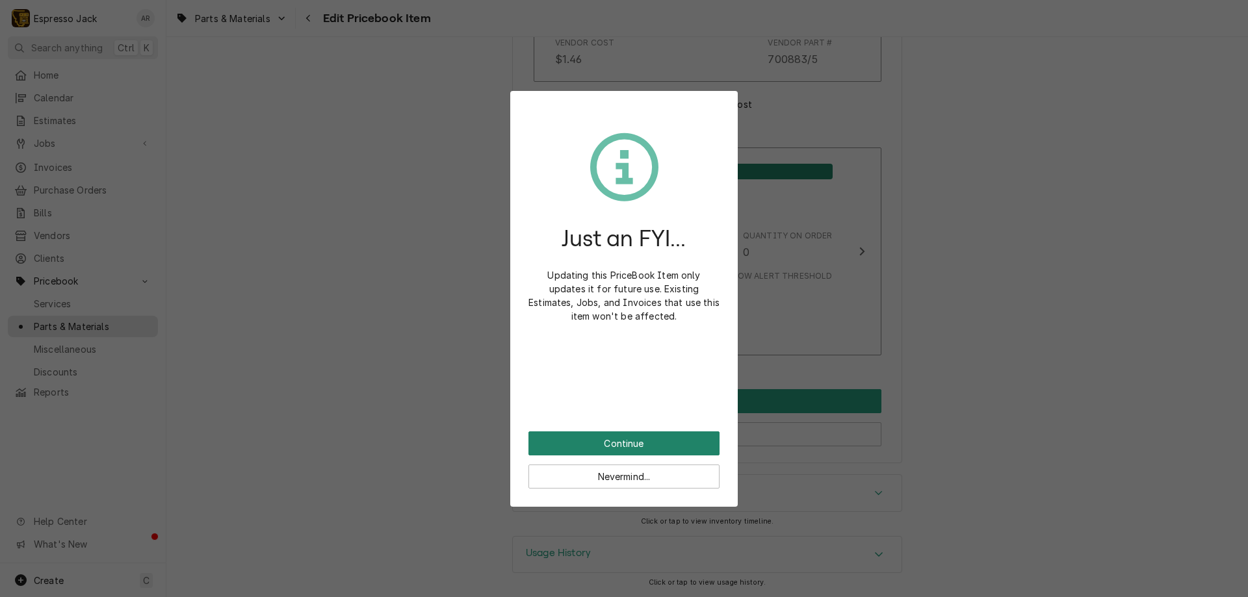
click at [645, 445] on button "Continue" at bounding box center [623, 443] width 191 height 24
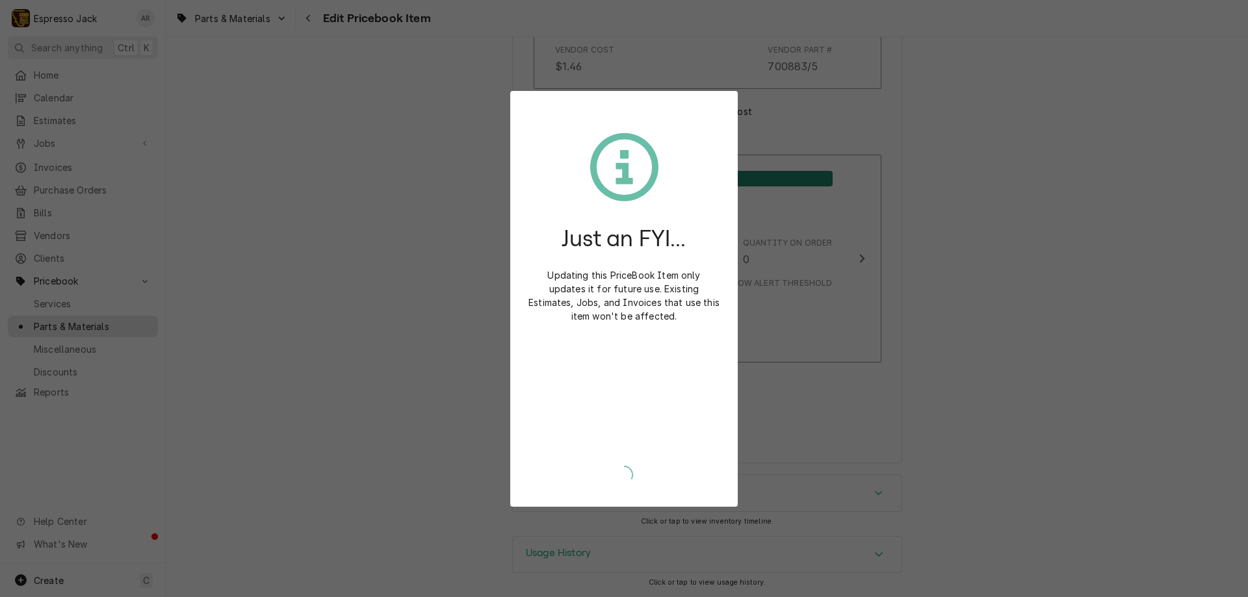
scroll to position [945, 0]
type textarea "x"
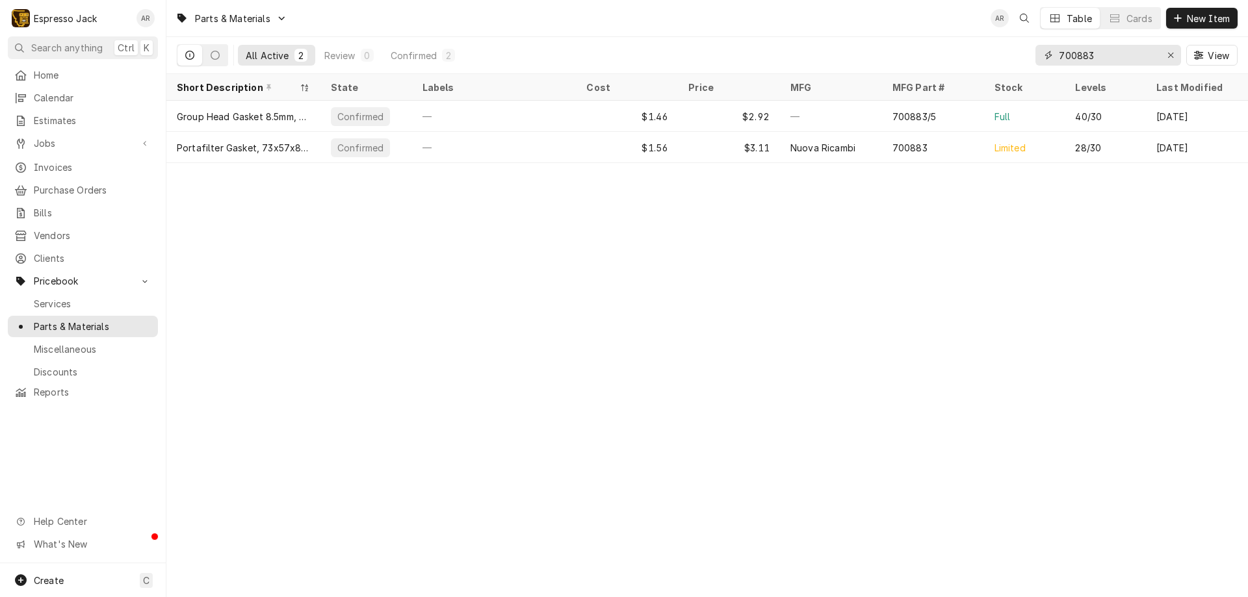
drag, startPoint x: 1099, startPoint y: 55, endPoint x: 1088, endPoint y: 53, distance: 10.6
click at [1078, 53] on input "700883" at bounding box center [1106, 55] width 97 height 21
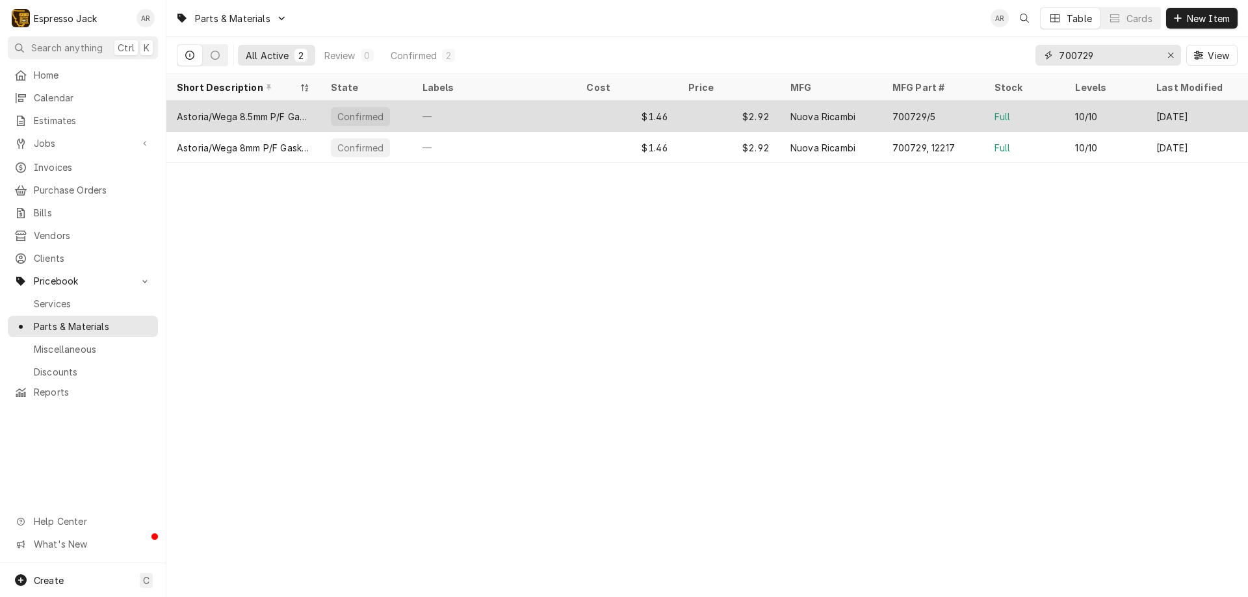
type input "700729"
click at [259, 127] on div "Astoria/Wega 8.5mm P/F Gasket" at bounding box center [243, 116] width 154 height 31
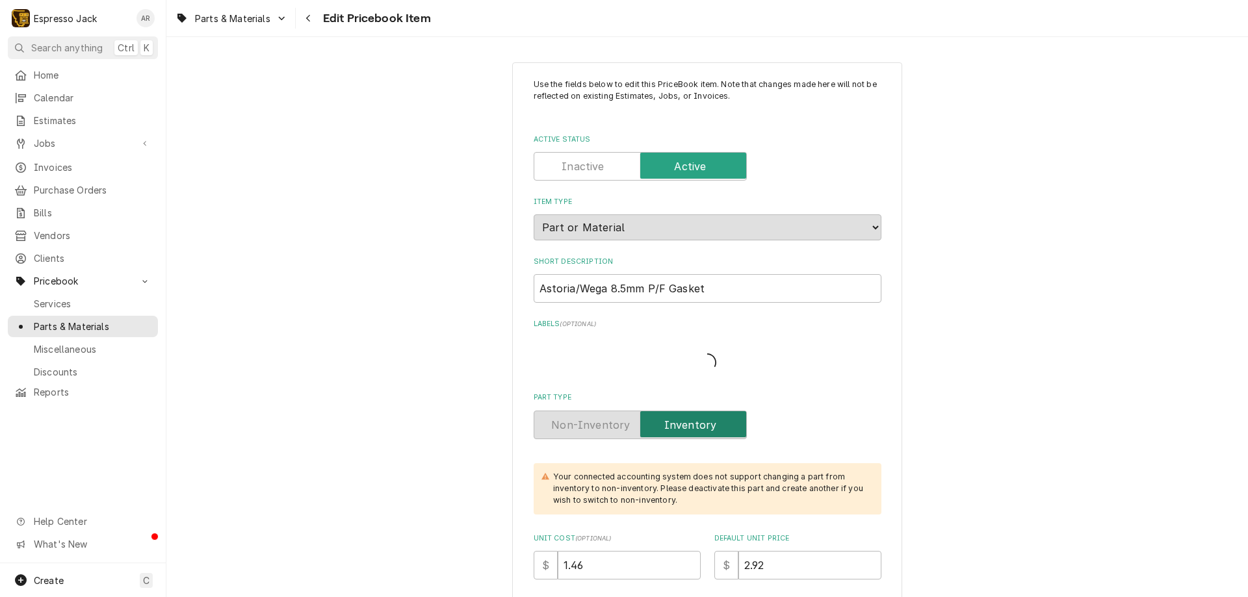
type textarea "x"
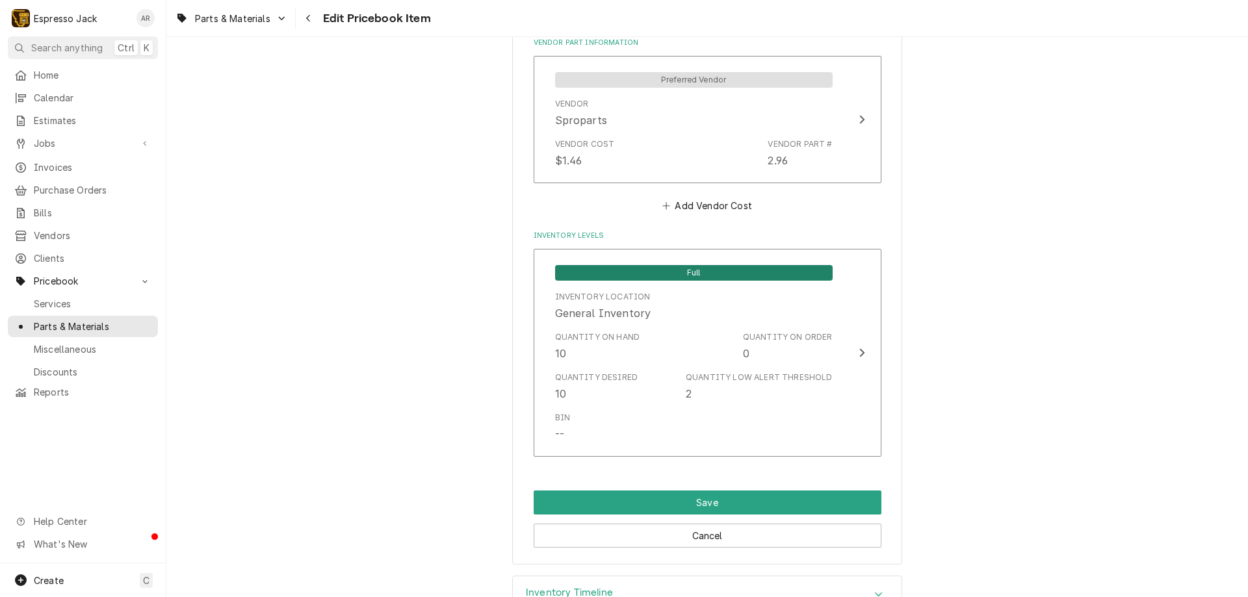
scroll to position [858, 0]
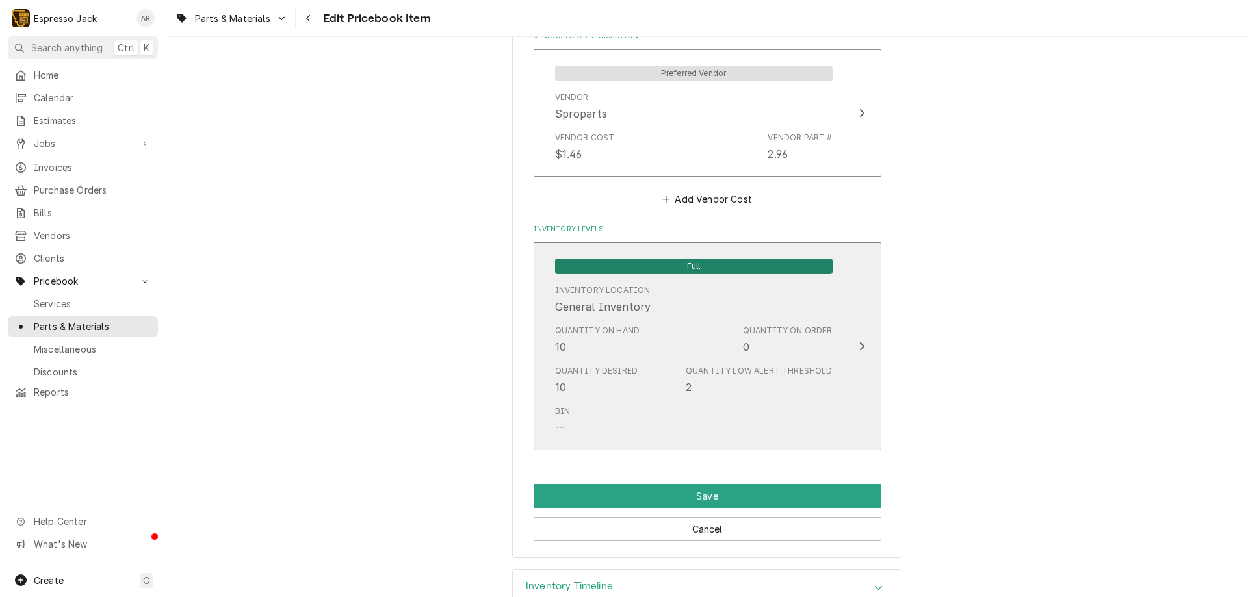
click at [853, 341] on div "Update Inventory Level" at bounding box center [861, 347] width 17 height 16
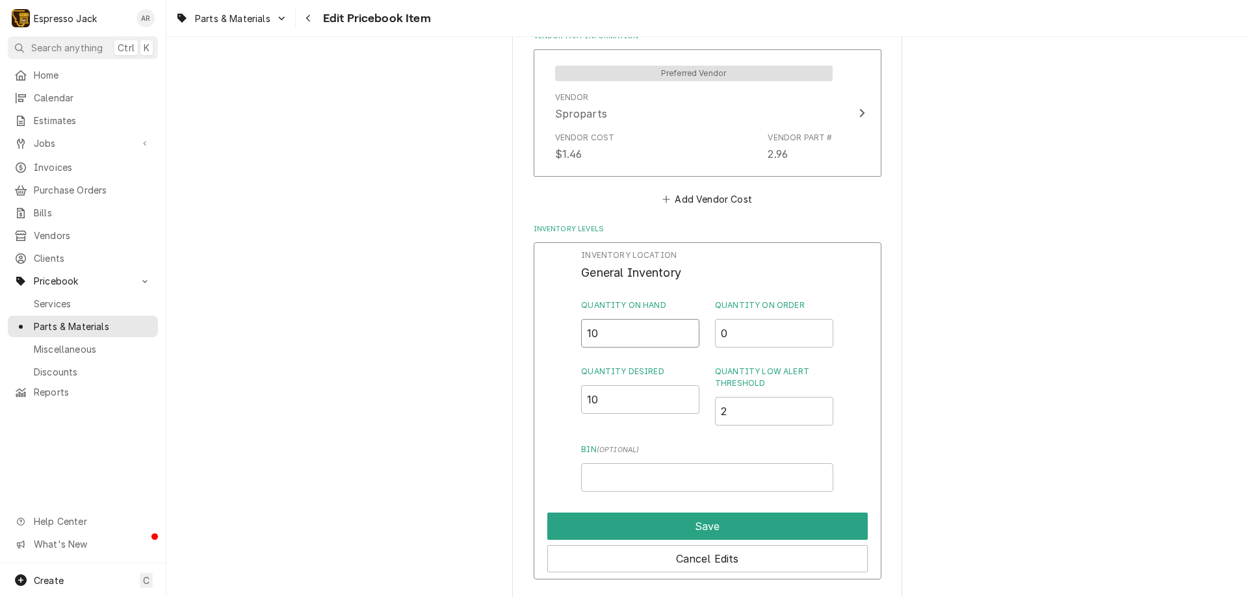
drag, startPoint x: 603, startPoint y: 331, endPoint x: 536, endPoint y: 347, distance: 68.9
click at [536, 347] on div "Inventory Location General Inventory Quantity on Hand 10 Quantity on Order 0 Qu…" at bounding box center [707, 411] width 348 height 338
drag, startPoint x: 607, startPoint y: 333, endPoint x: 528, endPoint y: 327, distance: 78.8
click at [533, 327] on div "Inventory Location General Inventory Quantity on Hand 10 Quantity on Order 0 Qu…" at bounding box center [707, 411] width 348 height 338
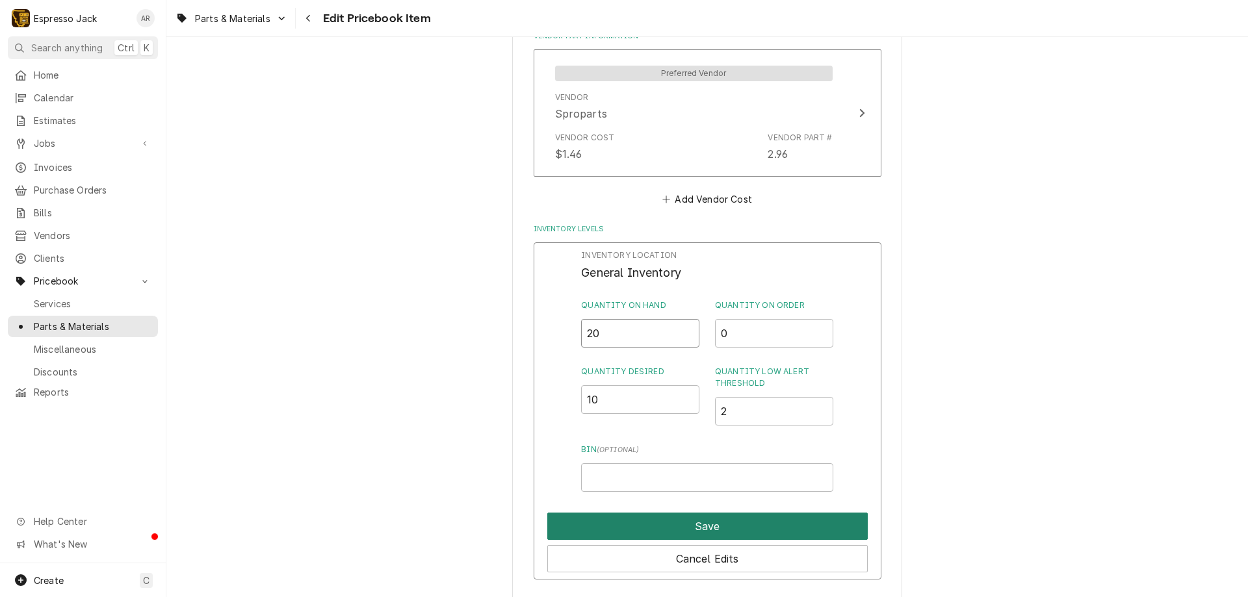
type input "20"
click at [637, 532] on button "Save" at bounding box center [707, 526] width 320 height 27
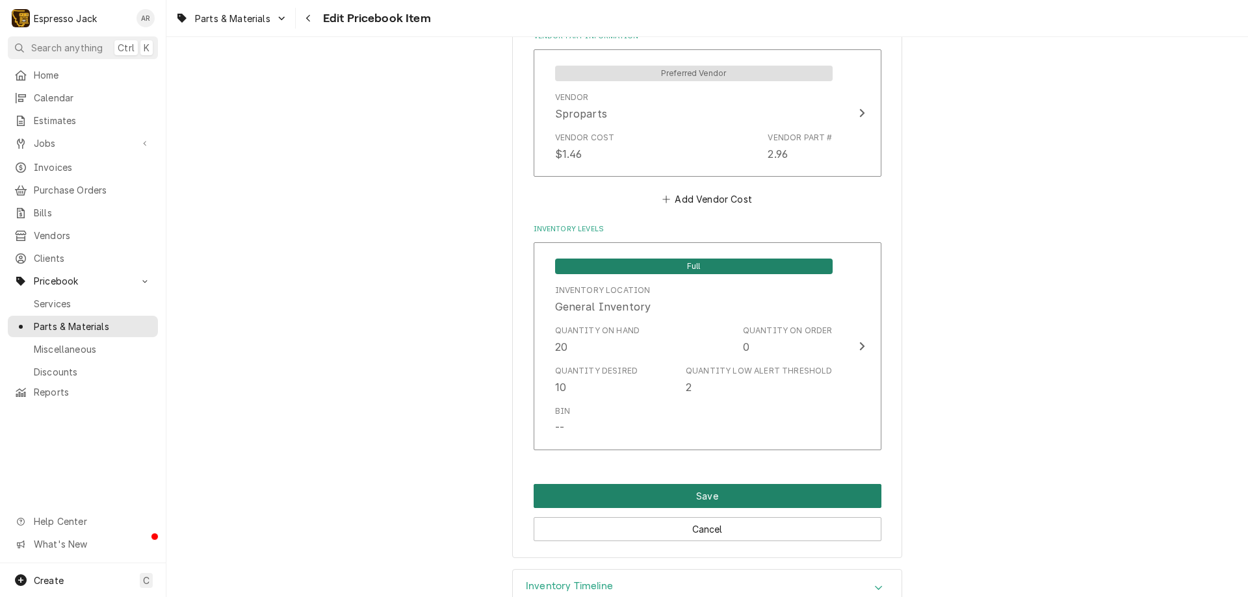
click at [674, 494] on button "Save" at bounding box center [707, 496] width 348 height 24
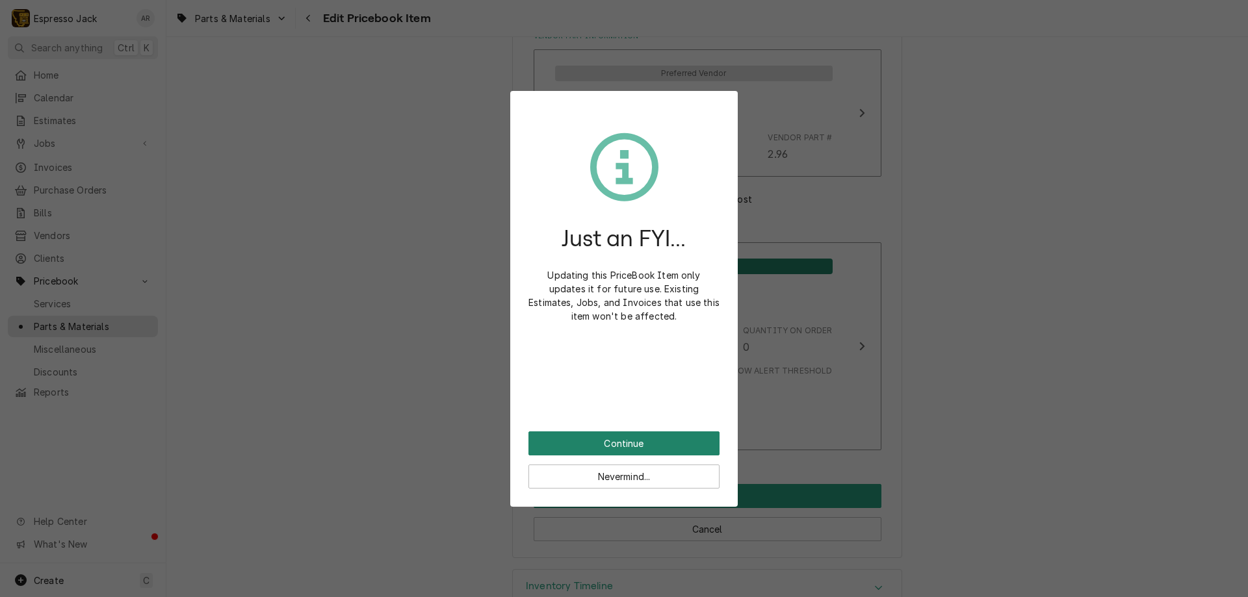
click at [656, 437] on button "Continue" at bounding box center [623, 443] width 191 height 24
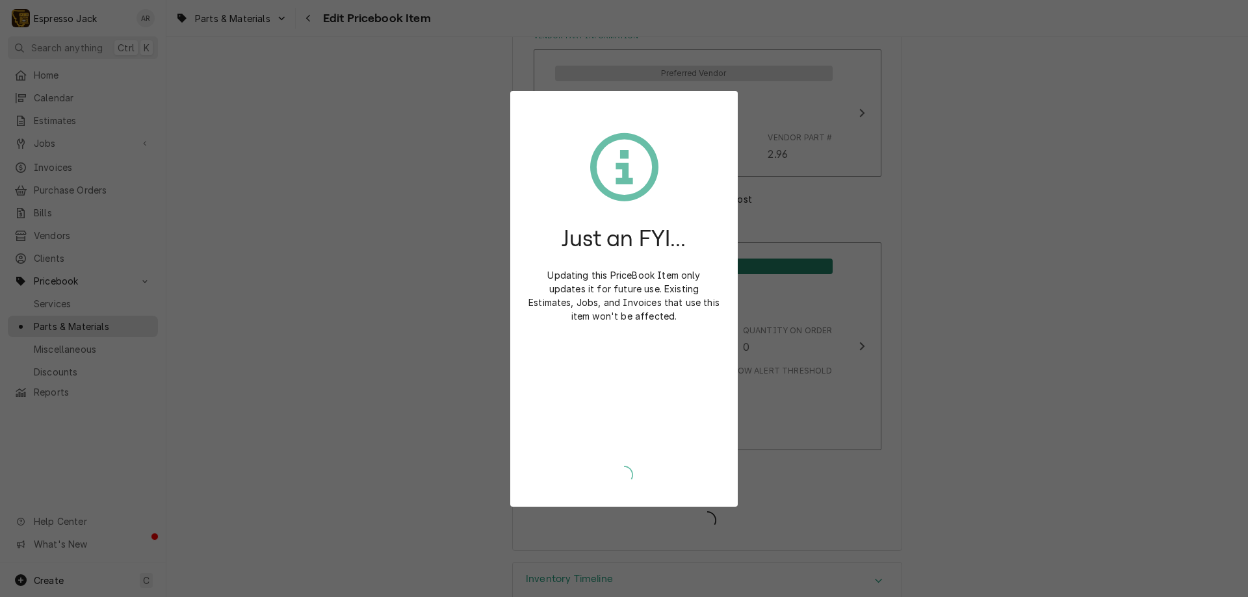
type textarea "x"
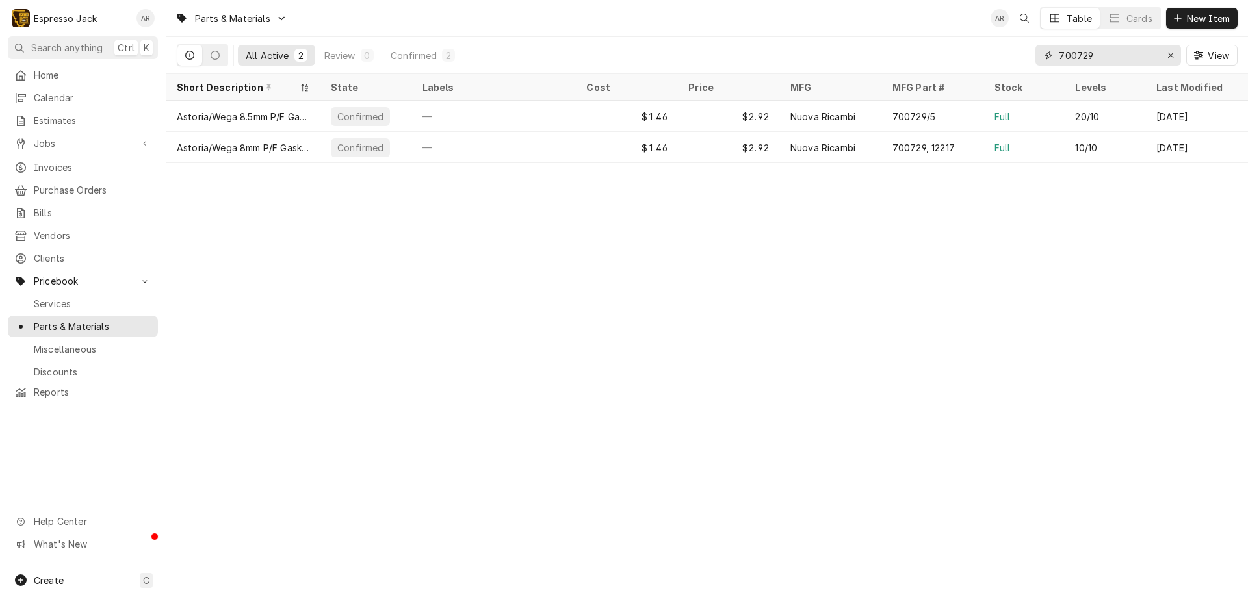
drag, startPoint x: 1110, startPoint y: 55, endPoint x: 1040, endPoint y: 54, distance: 69.5
click at [1040, 54] on div "700729" at bounding box center [1108, 55] width 146 height 21
type input "7"
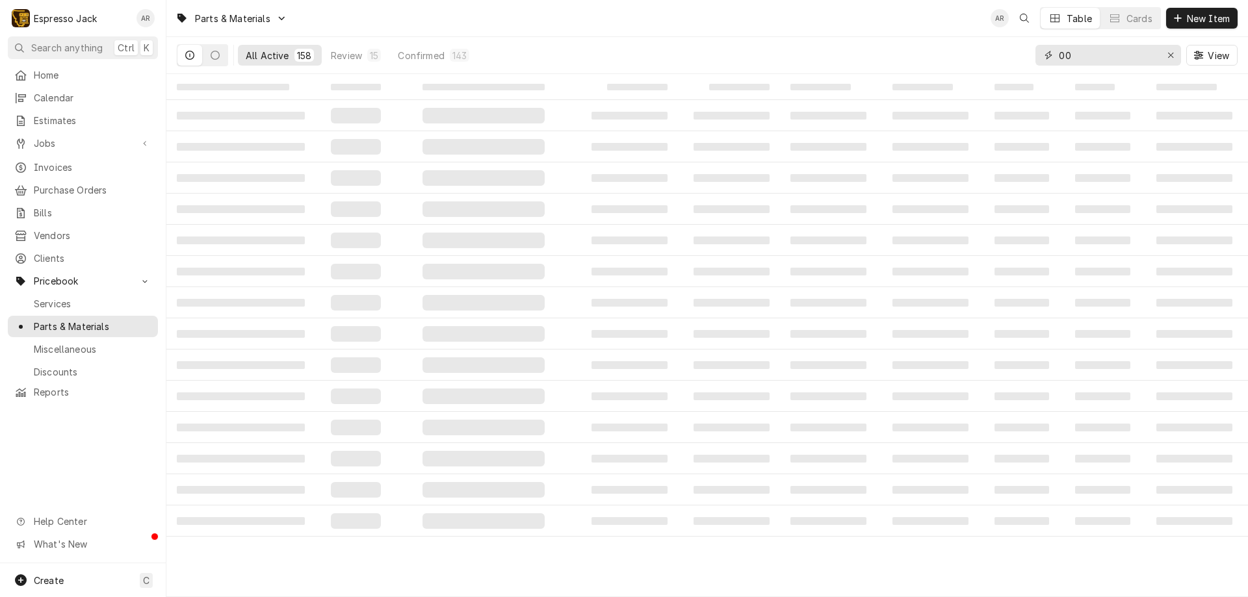
type input "0"
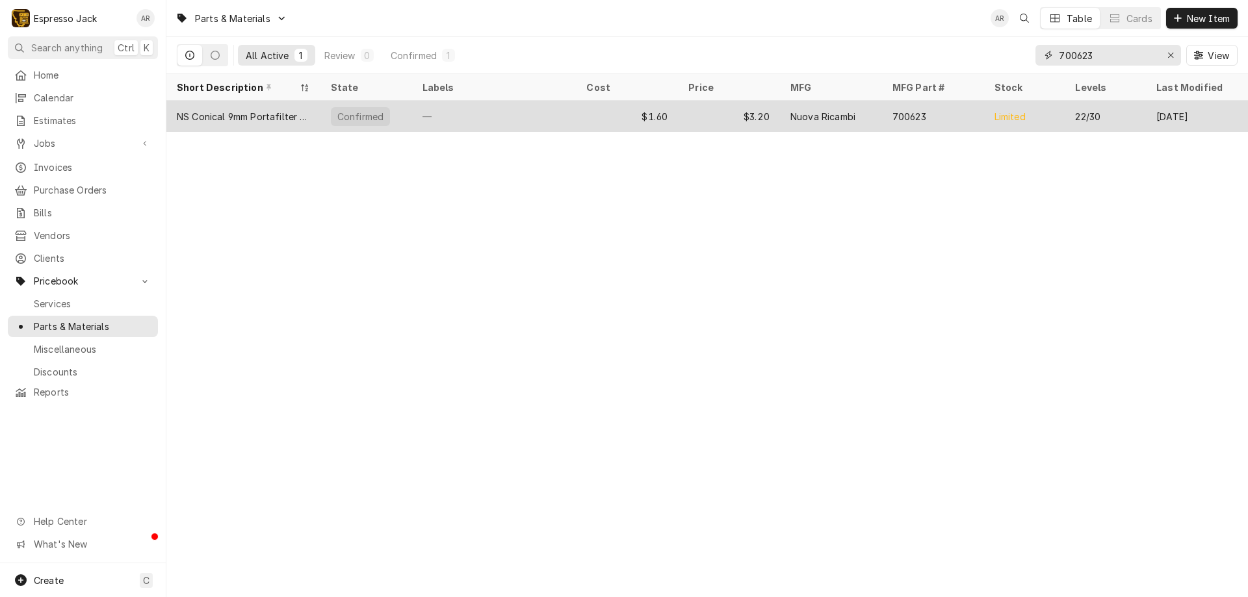
type input "700623"
click at [252, 127] on div "NS Conical 9mm Portafilter Gasket" at bounding box center [243, 116] width 154 height 31
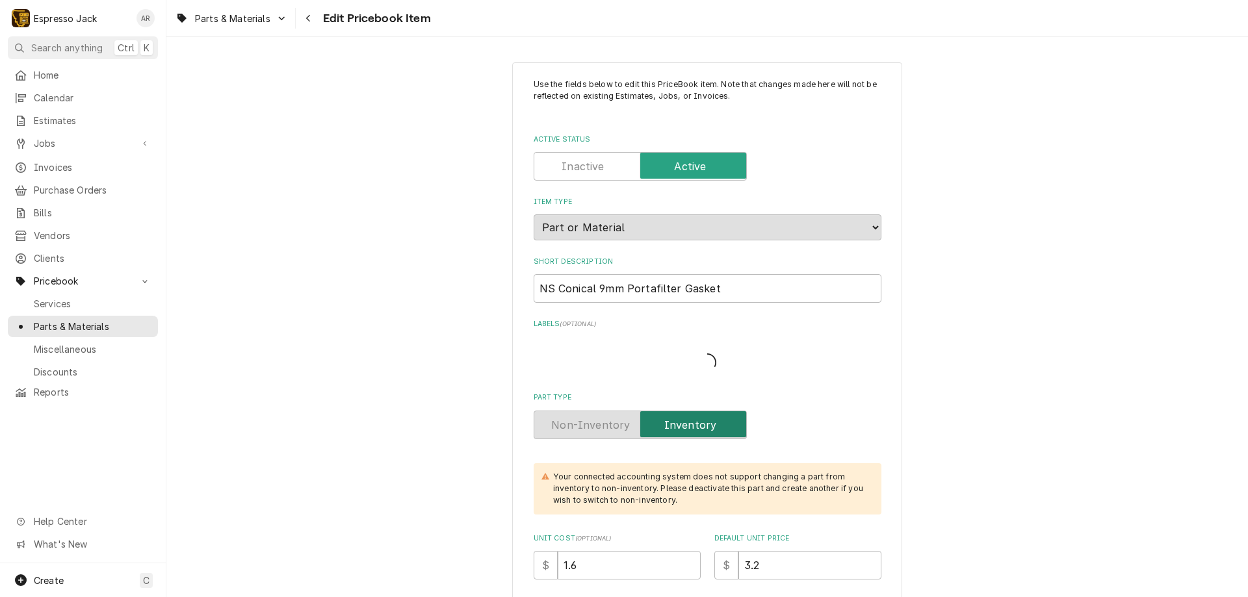
type textarea "x"
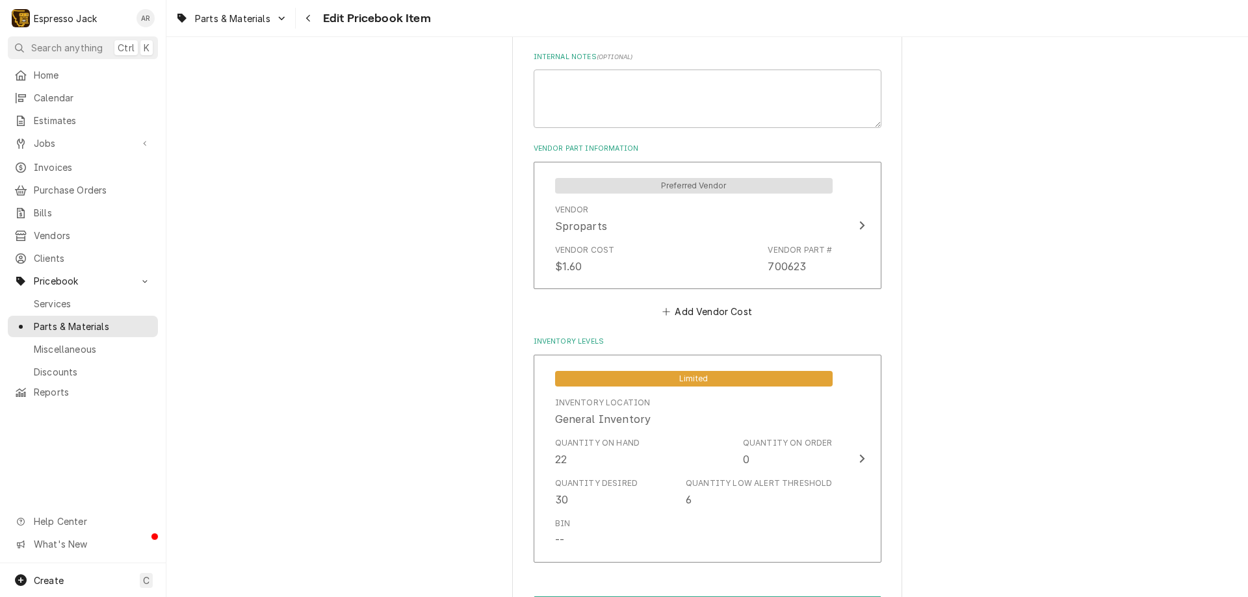
scroll to position [780, 0]
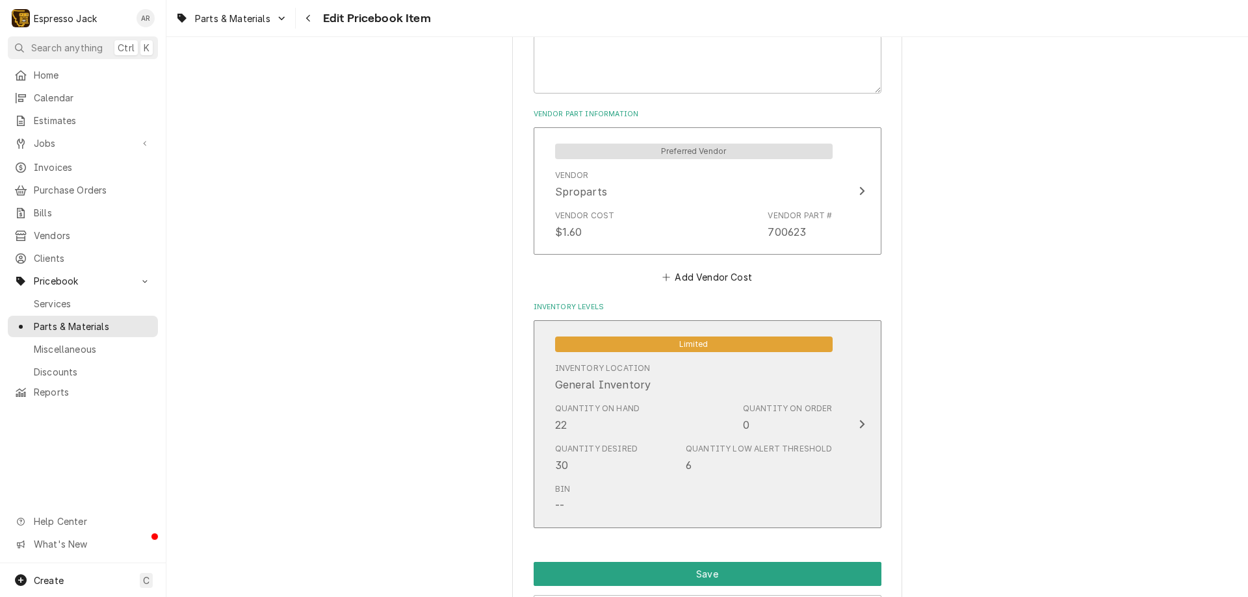
click at [861, 419] on div "Update Inventory Level" at bounding box center [861, 424] width 17 height 16
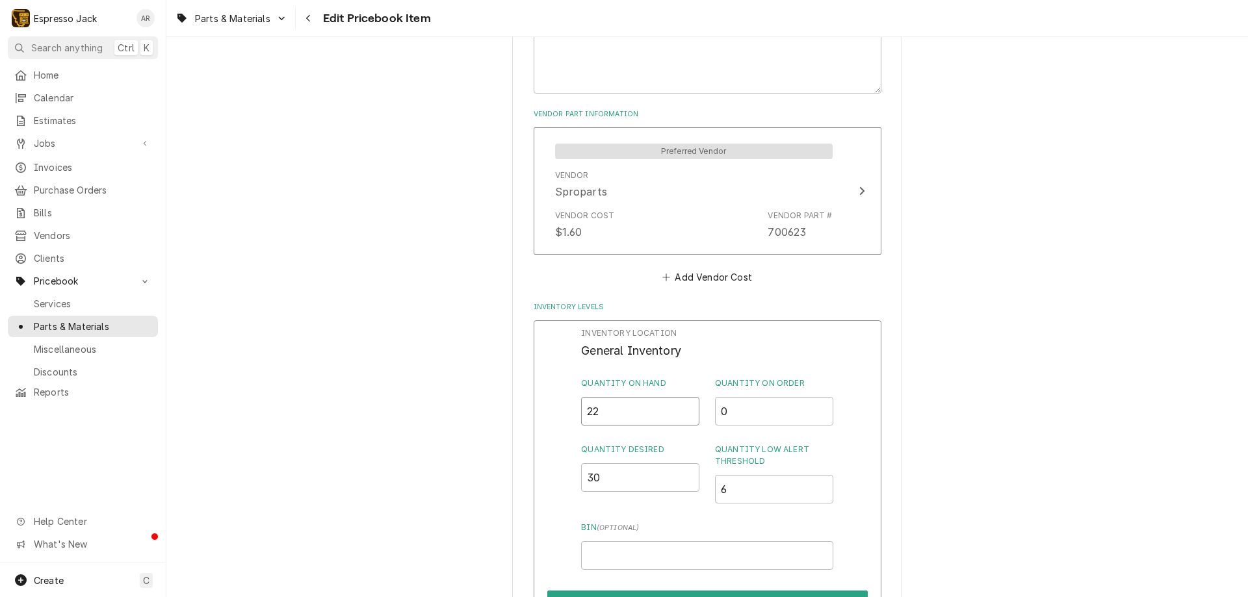
drag, startPoint x: 604, startPoint y: 409, endPoint x: 624, endPoint y: 413, distance: 19.9
click at [593, 410] on input "22" at bounding box center [640, 411] width 118 height 29
type input "28"
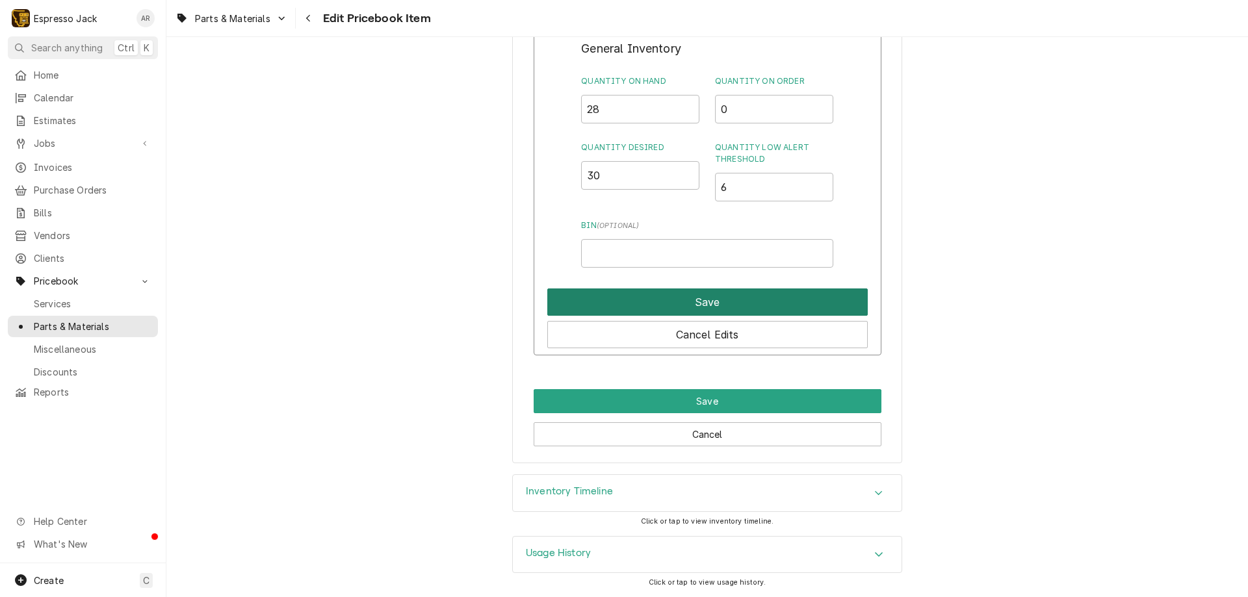
click at [648, 298] on button "Save" at bounding box center [707, 301] width 320 height 27
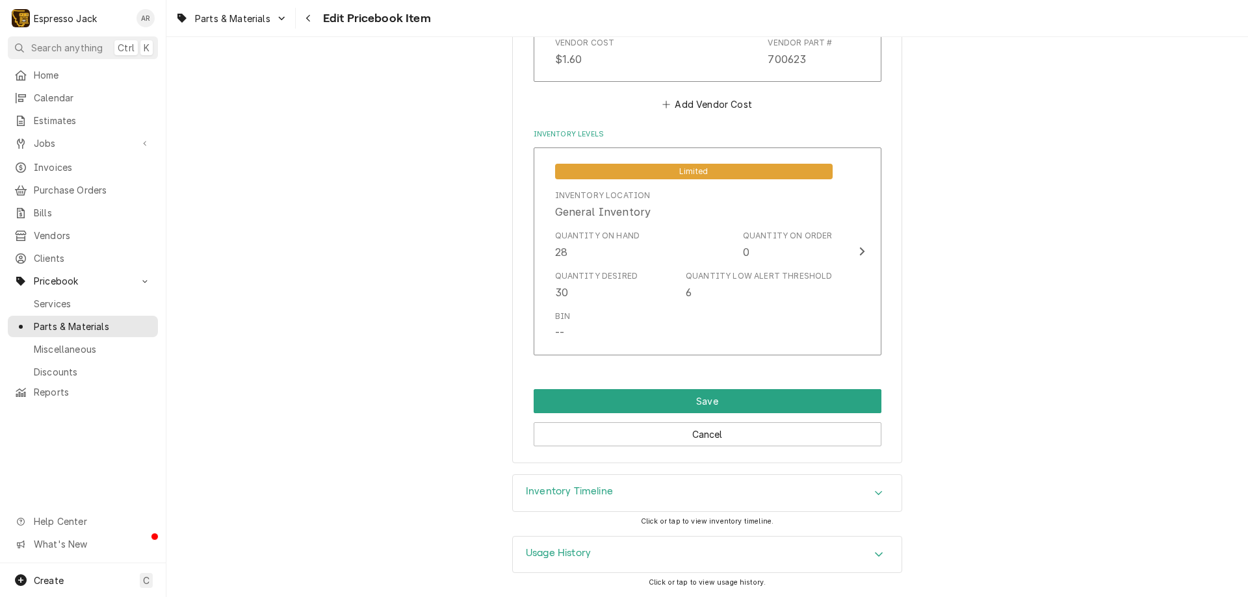
scroll to position [953, 0]
click at [689, 406] on button "Save" at bounding box center [707, 401] width 348 height 24
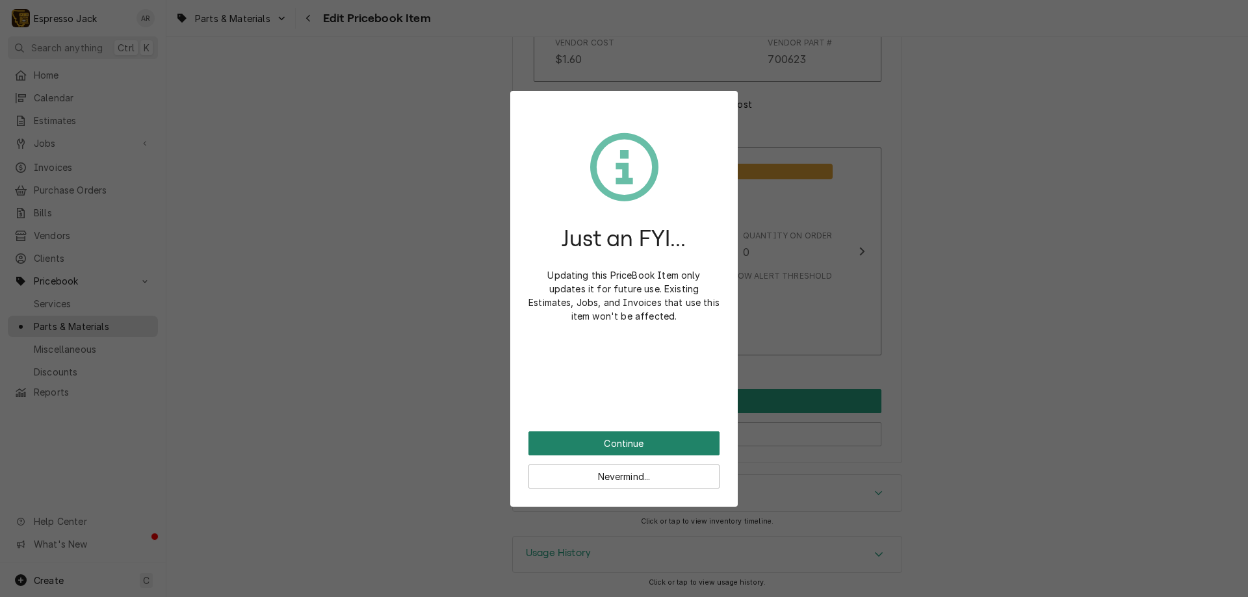
click at [629, 442] on button "Continue" at bounding box center [623, 443] width 191 height 24
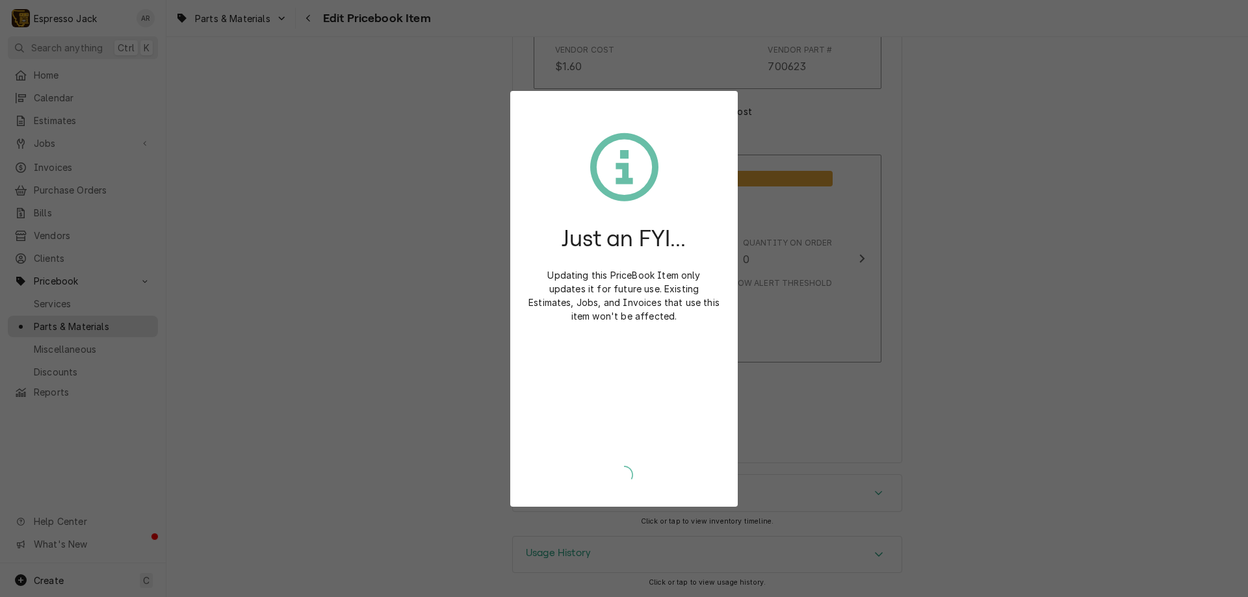
type textarea "x"
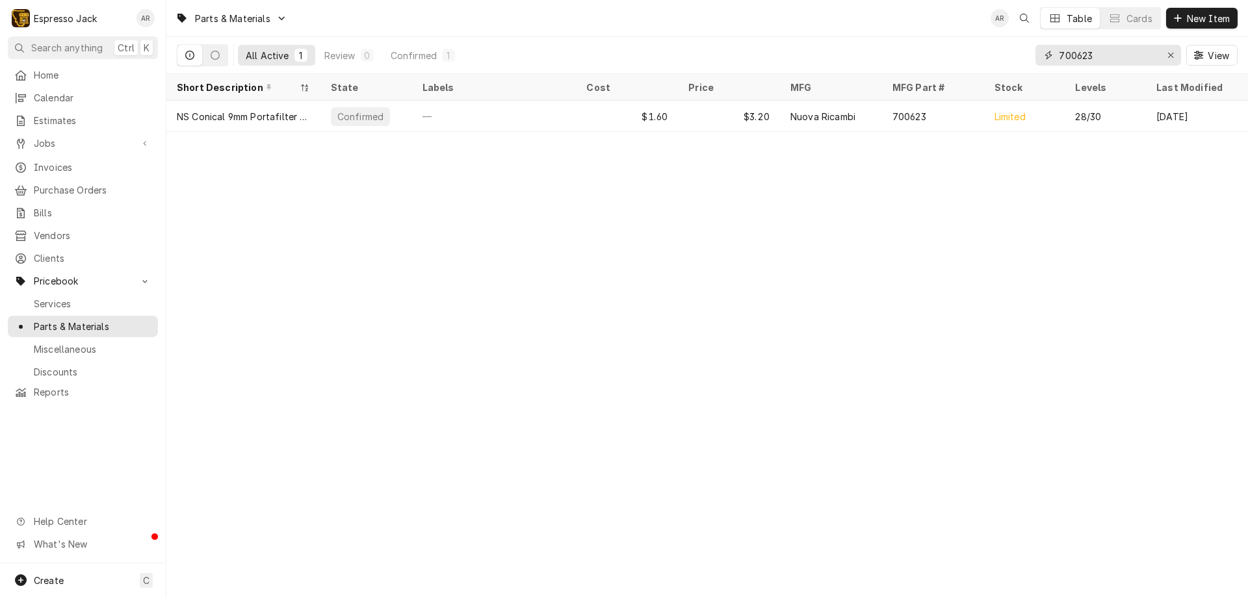
drag, startPoint x: 1107, startPoint y: 55, endPoint x: 963, endPoint y: 53, distance: 143.6
click at [963, 53] on div "All Active 1 Review 0 Confirmed 1 700623 View" at bounding box center [707, 55] width 1060 height 36
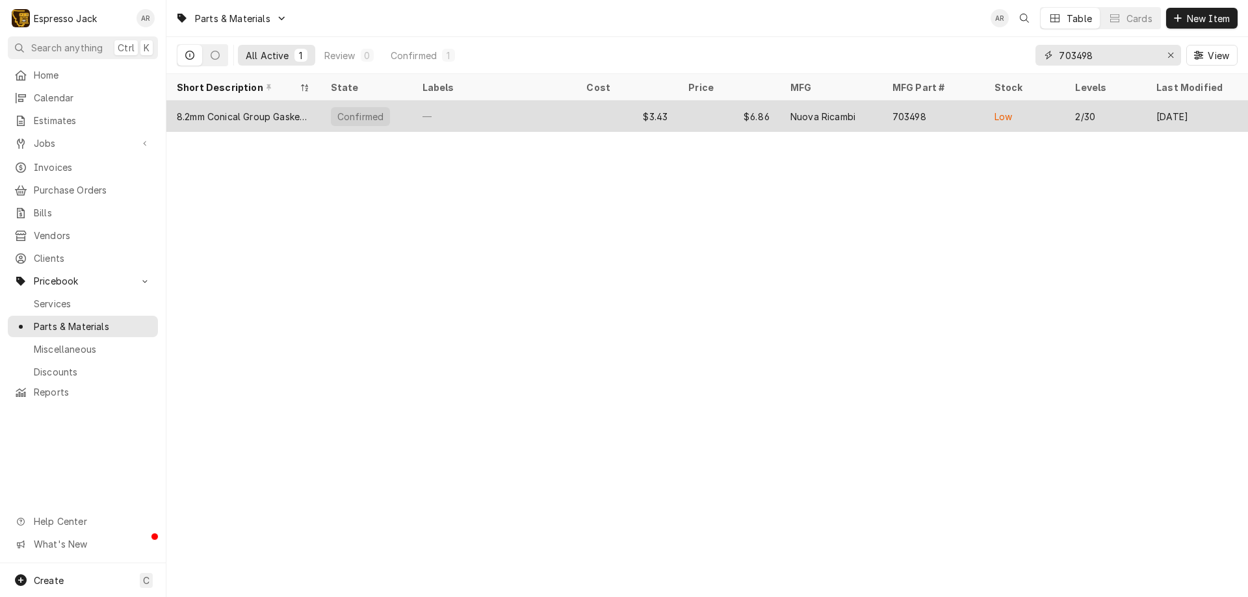
type input "703498"
click at [214, 114] on div "8.2mm Conical Group Gasket (NS Appia, Oscar, etc.)" at bounding box center [243, 117] width 133 height 14
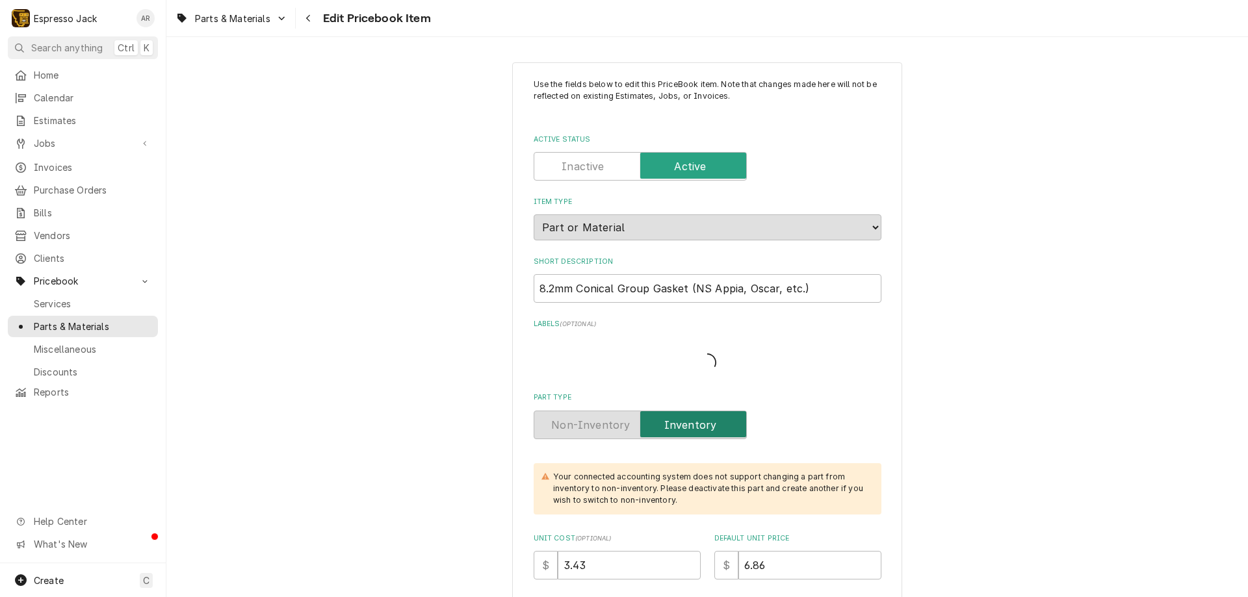
type textarea "x"
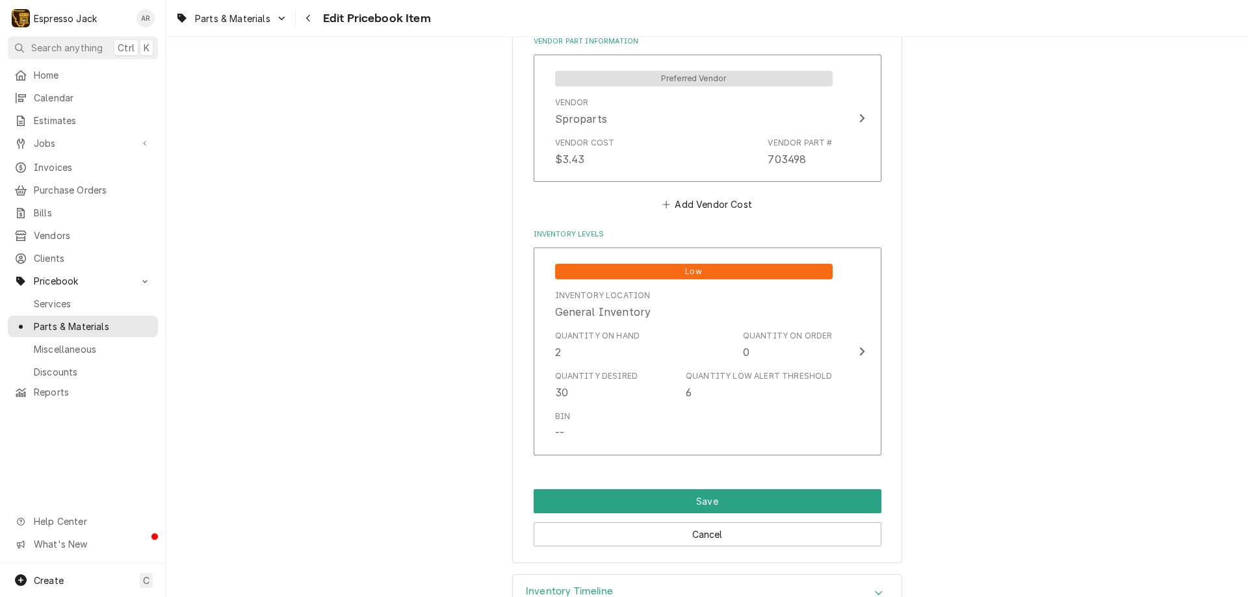
scroll to position [858, 0]
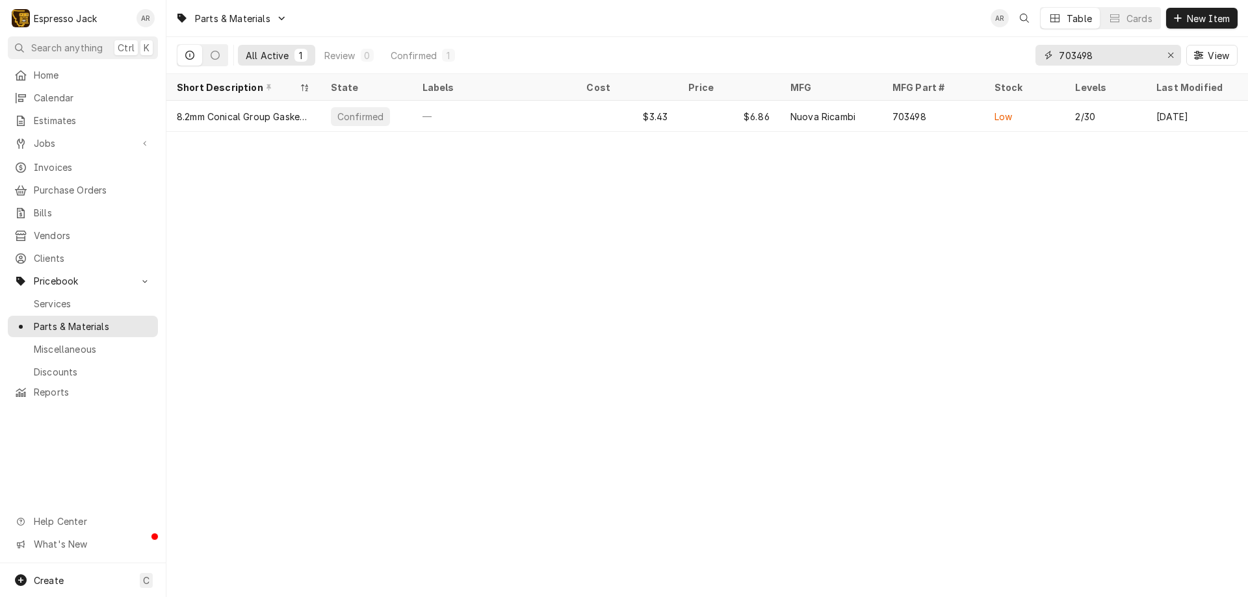
drag, startPoint x: 1105, startPoint y: 57, endPoint x: 1029, endPoint y: 60, distance: 76.8
click at [1033, 60] on div "All Active 1 Review 0 Confirmed 1 703498 View" at bounding box center [707, 55] width 1060 height 36
type input "7"
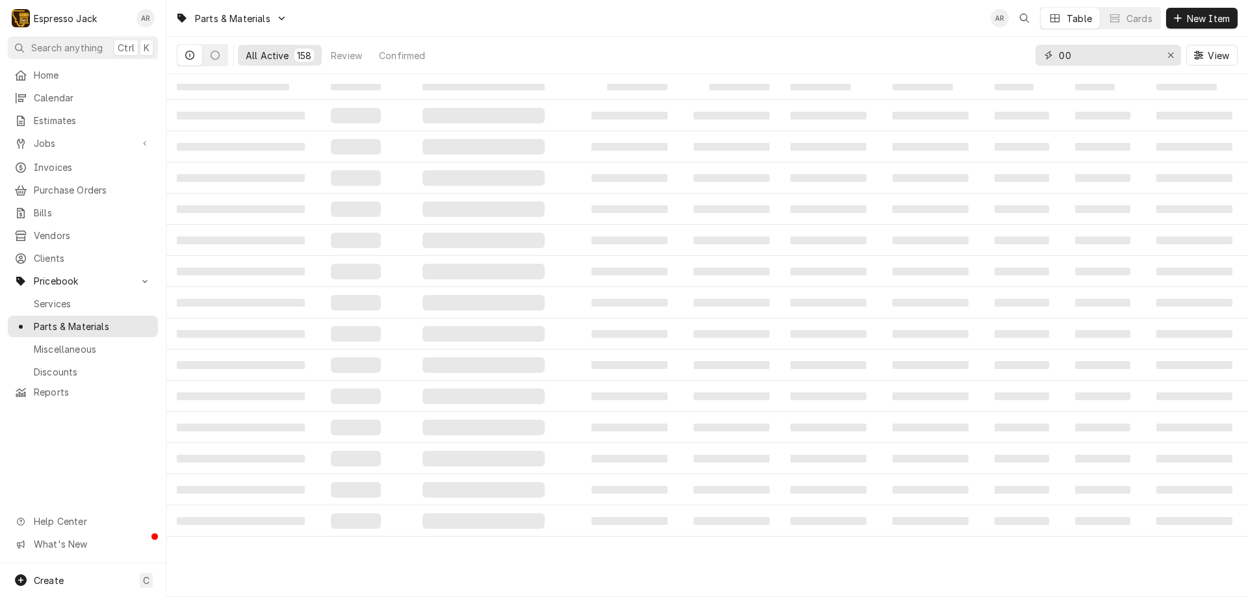
type input "0"
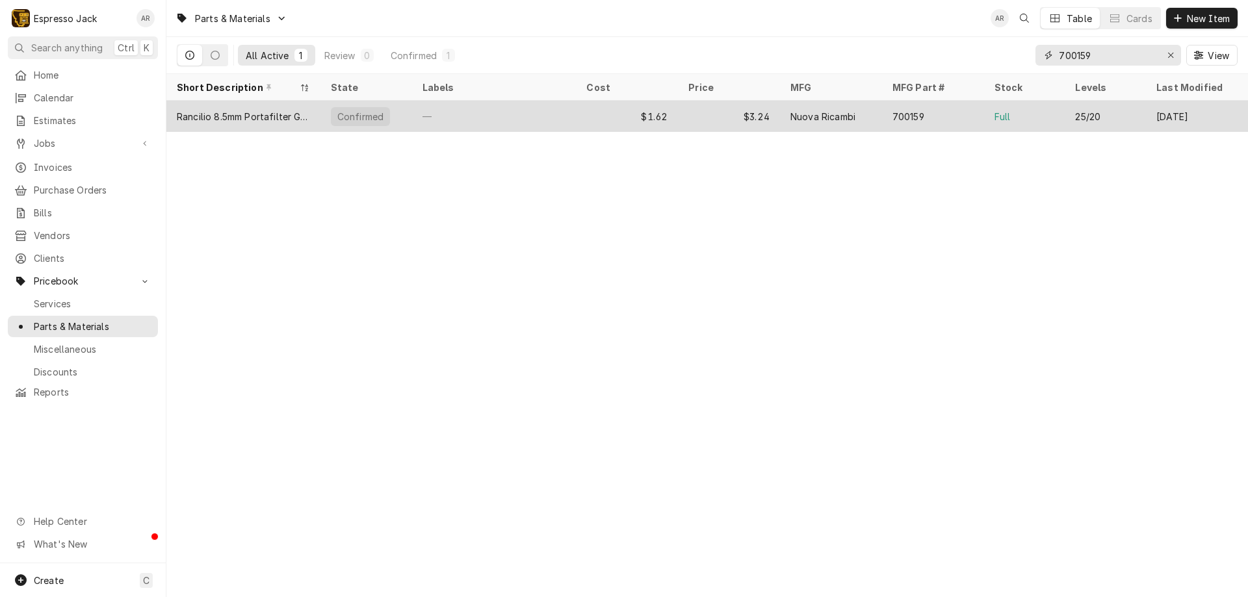
type input "700159"
click at [234, 111] on div "Rancilio 8.5mm Portafilter Gasket" at bounding box center [243, 117] width 133 height 14
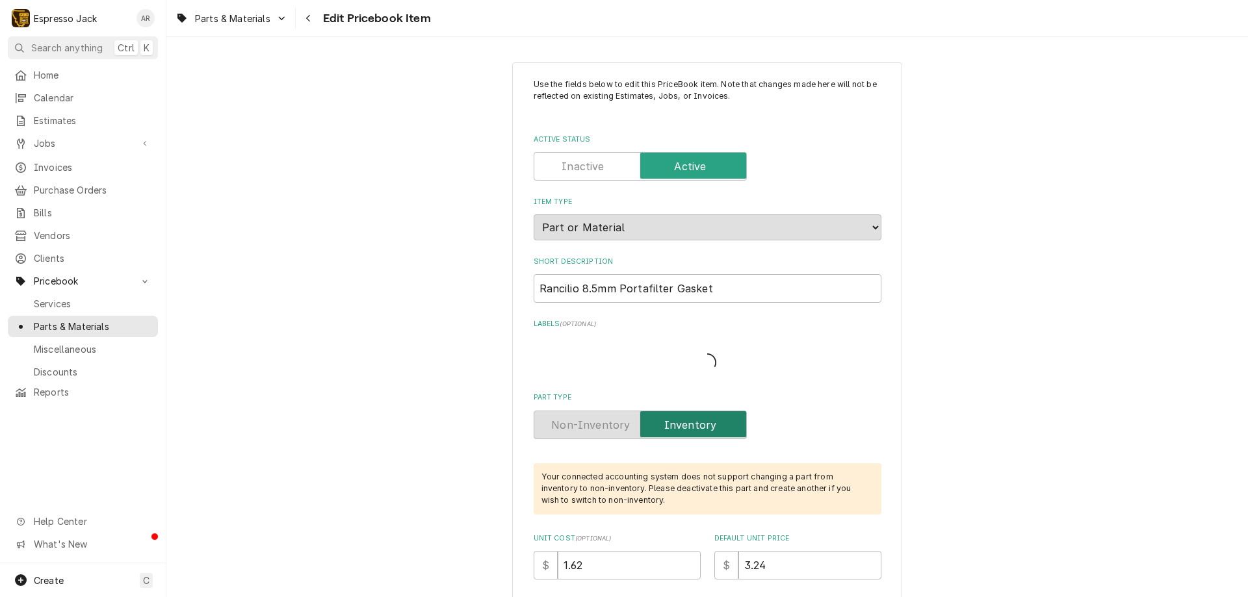
type textarea "x"
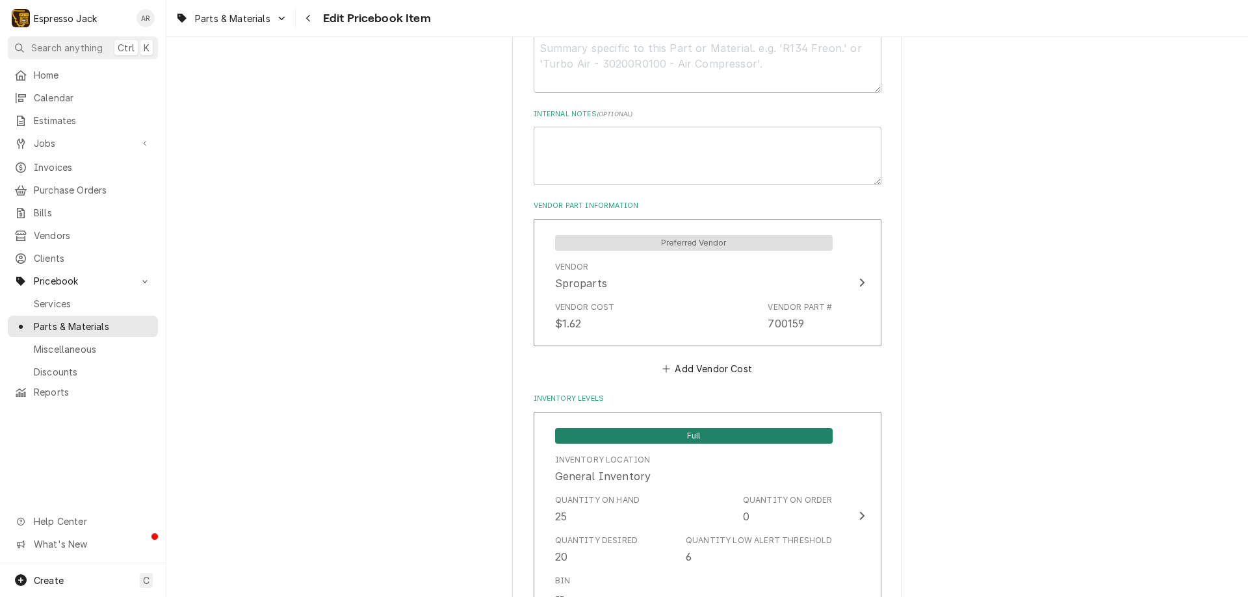
scroll to position [858, 0]
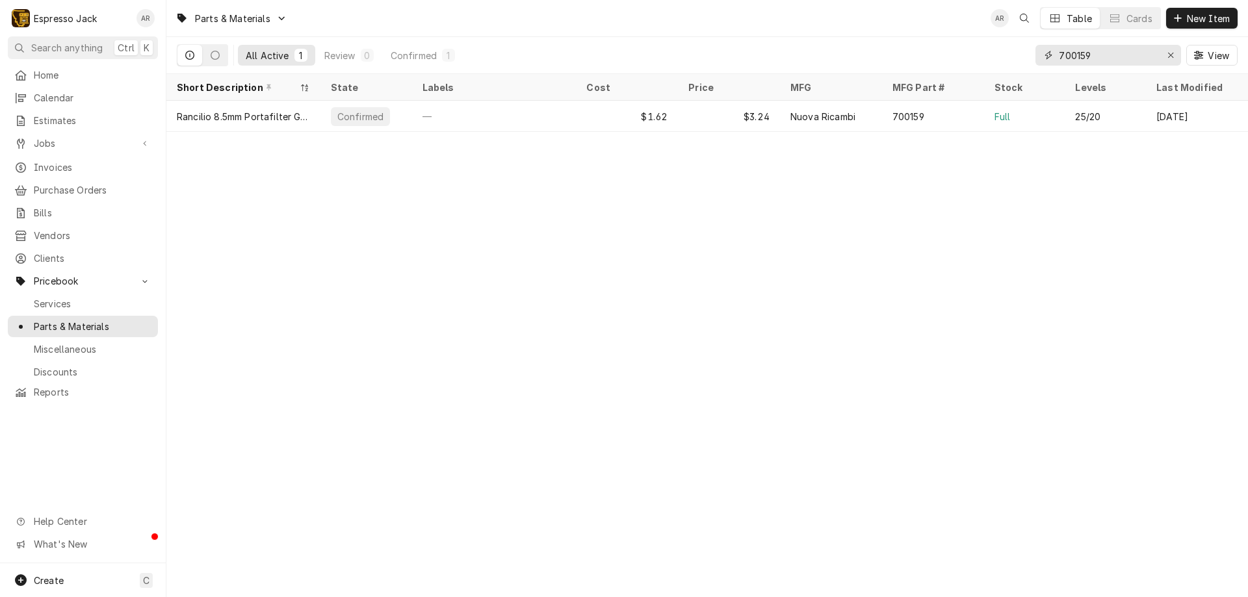
drag, startPoint x: 1101, startPoint y: 57, endPoint x: 953, endPoint y: 55, distance: 148.8
click at [1045, 49] on div "700159" at bounding box center [1108, 55] width 146 height 21
type input "7"
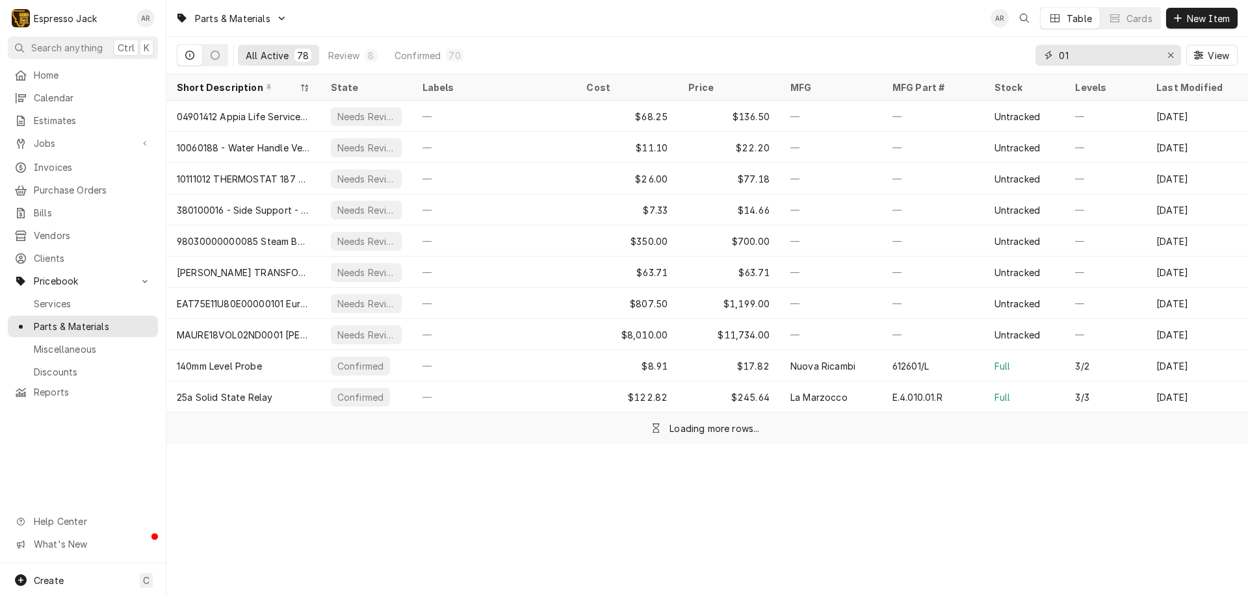
type input "0"
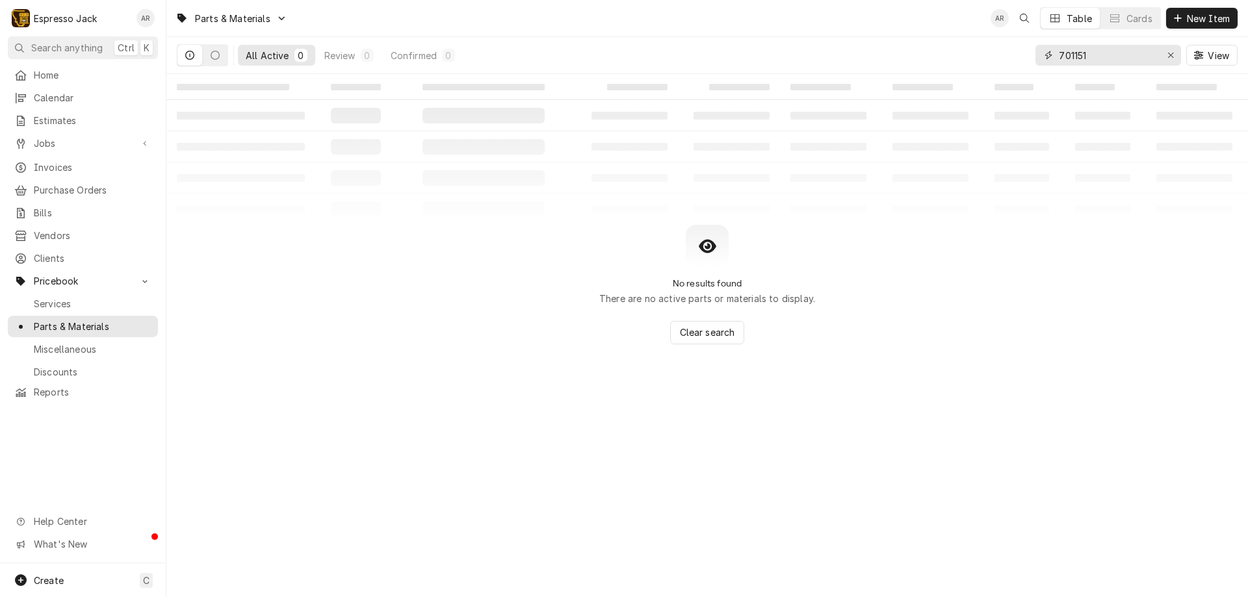
drag, startPoint x: 1097, startPoint y: 54, endPoint x: 905, endPoint y: 10, distance: 196.7
click at [1023, 53] on div "All Active 0 Review 0 Confirmed 0 701151 View" at bounding box center [707, 55] width 1060 height 36
type input "7"
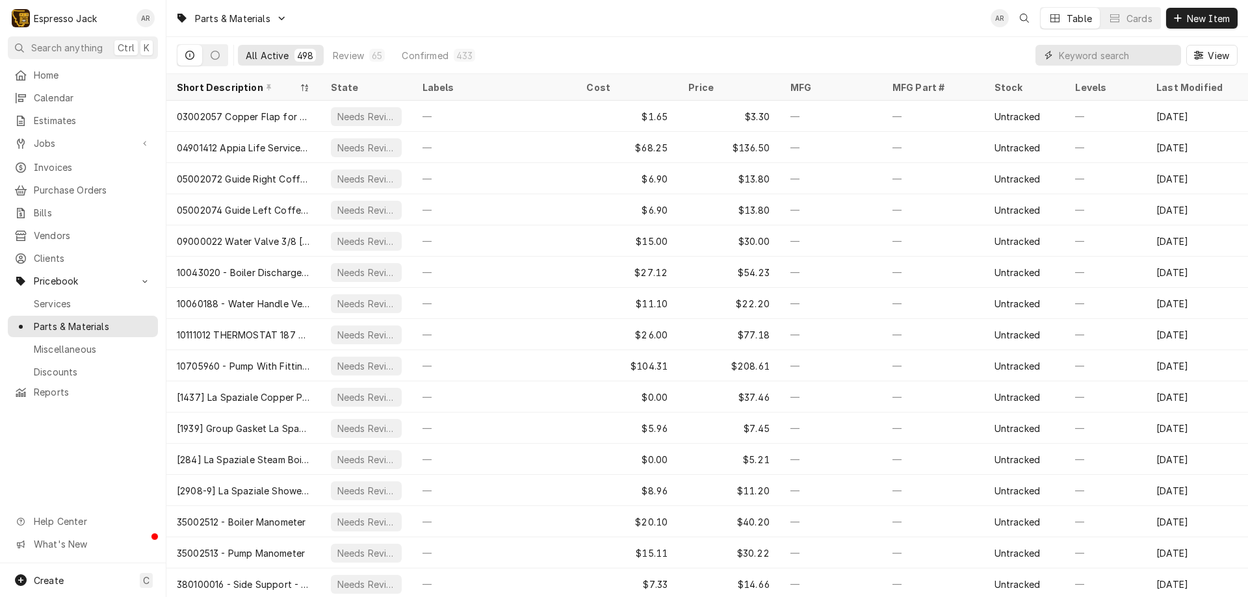
type input "0"
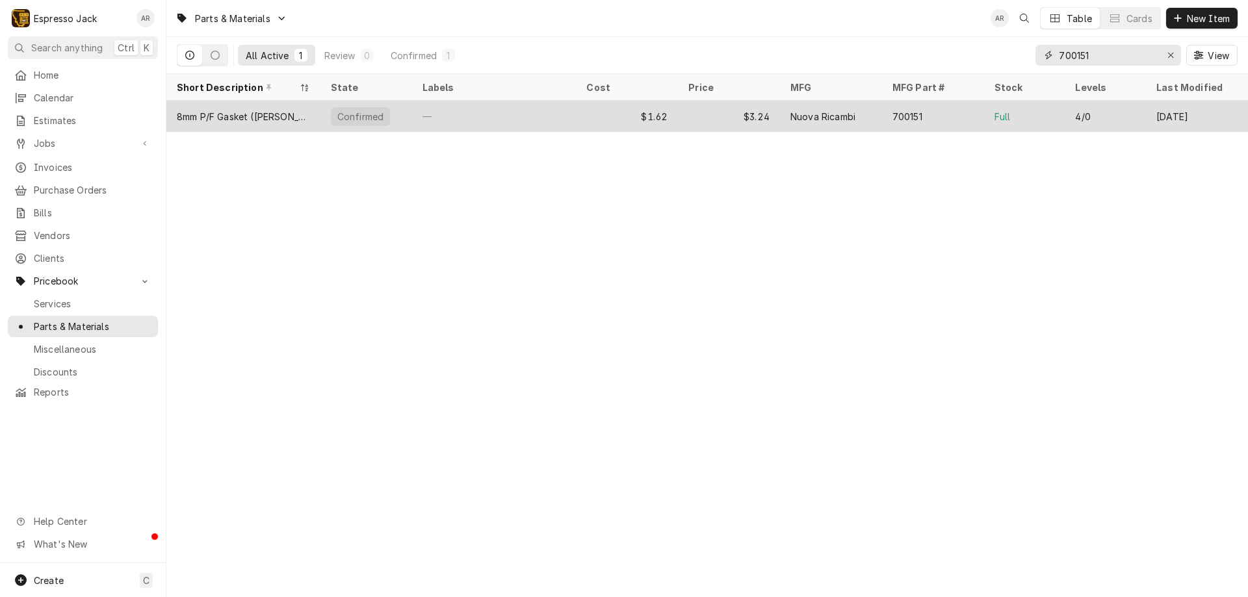
type input "700151"
click at [295, 118] on div "8mm P/F Gasket ([PERSON_NAME], etc.)" at bounding box center [243, 117] width 133 height 14
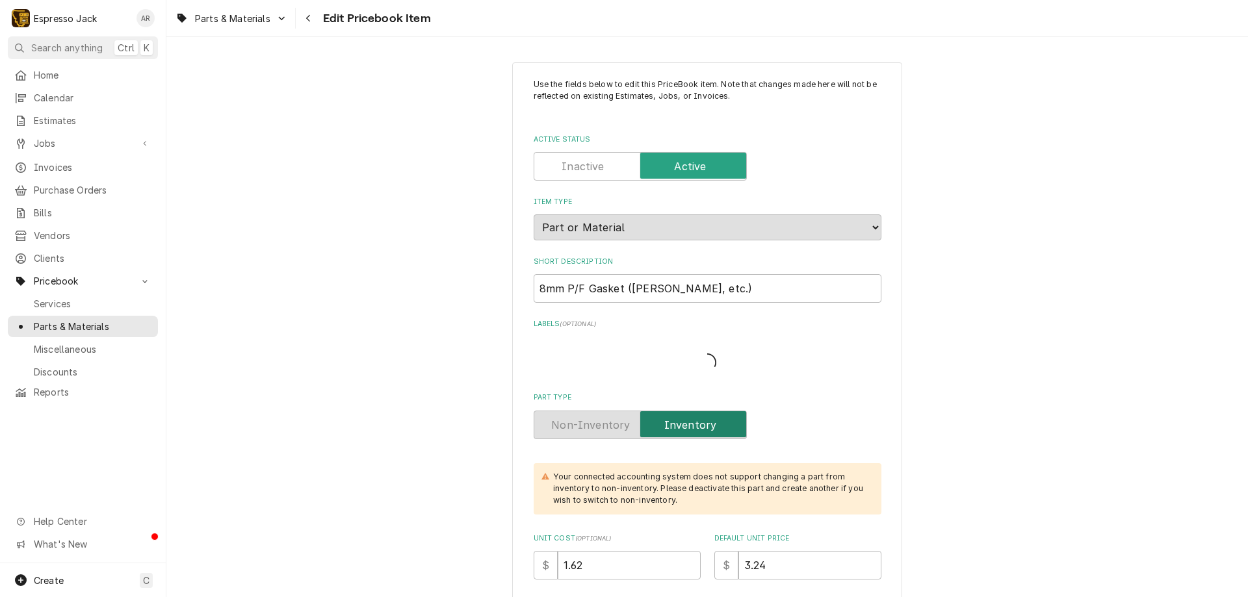
type textarea "x"
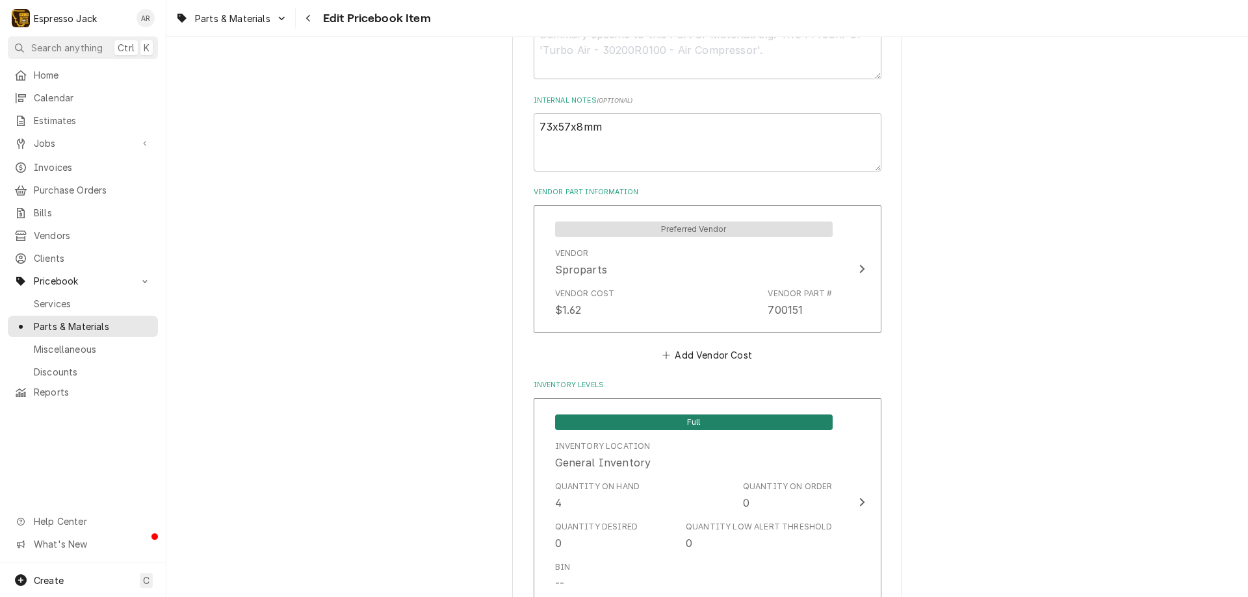
scroll to position [858, 0]
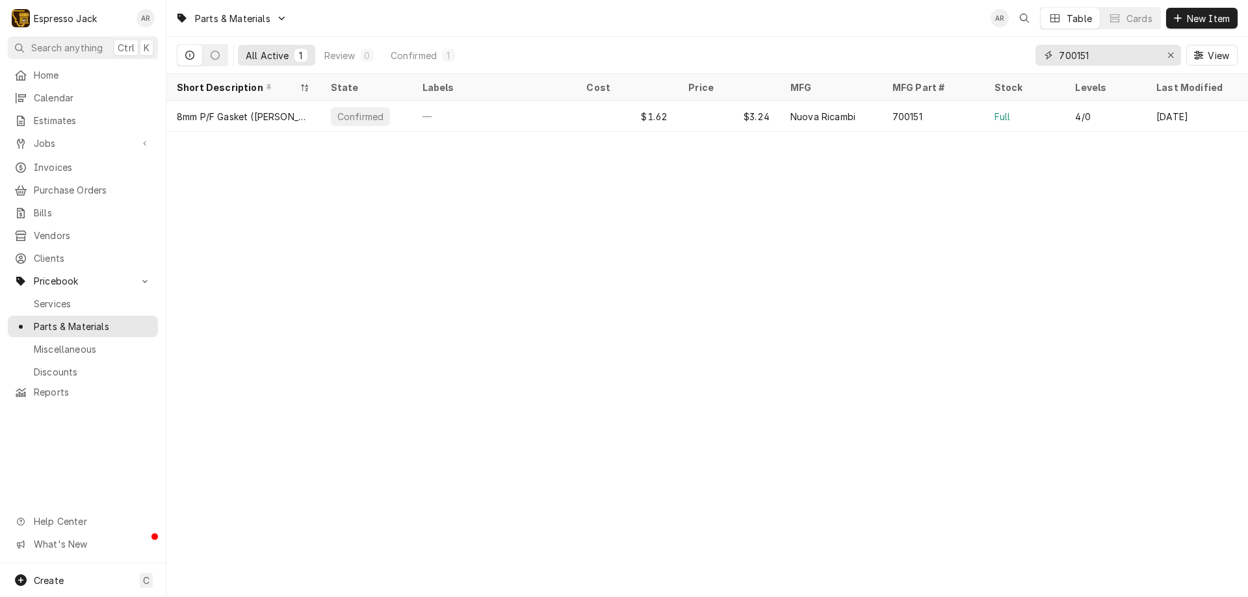
drag, startPoint x: 1107, startPoint y: 49, endPoint x: 1025, endPoint y: 56, distance: 82.1
click at [1025, 56] on div "All Active 1 Review 0 Confirmed 1 700151 View" at bounding box center [707, 55] width 1060 height 36
drag, startPoint x: 1095, startPoint y: 53, endPoint x: 1050, endPoint y: 53, distance: 45.5
click at [1050, 53] on div "700151" at bounding box center [1108, 55] width 146 height 21
type input "3"
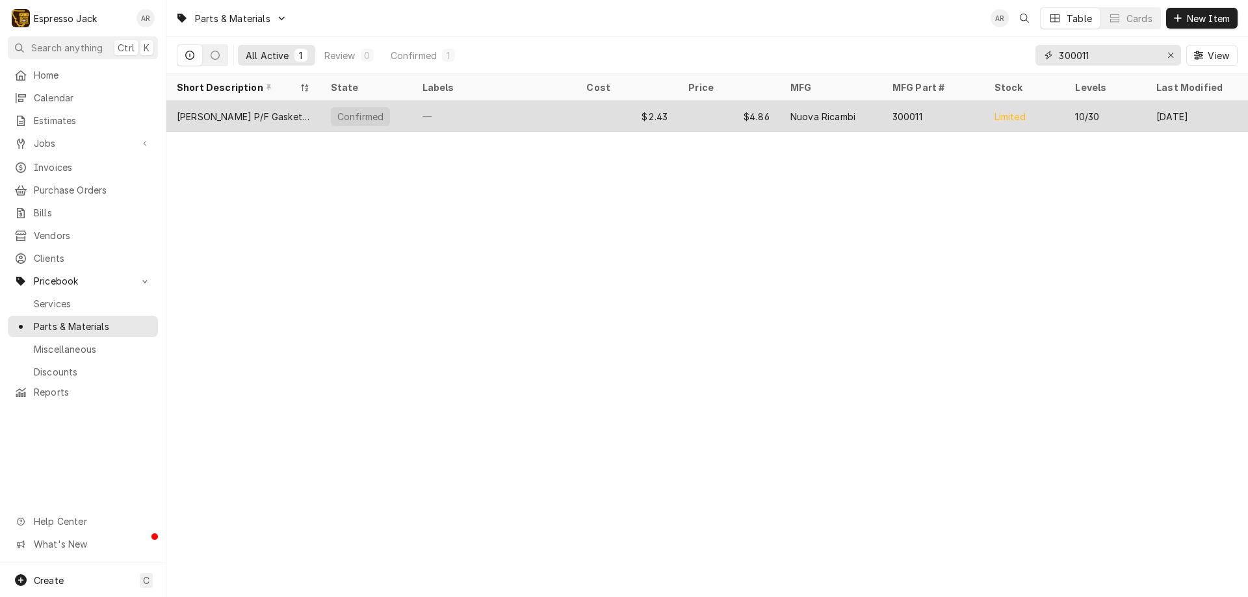
type input "300011"
click at [228, 120] on div "NR Marzocco P/F Gasket, Original Thickness (6.1mm)" at bounding box center [243, 117] width 133 height 14
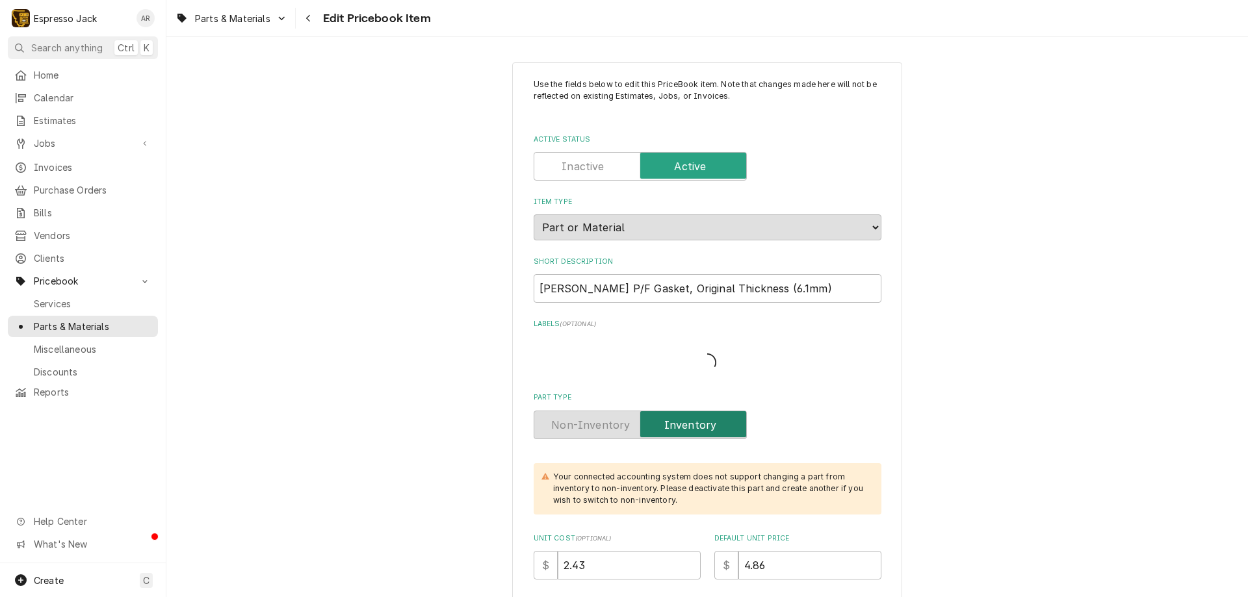
type textarea "x"
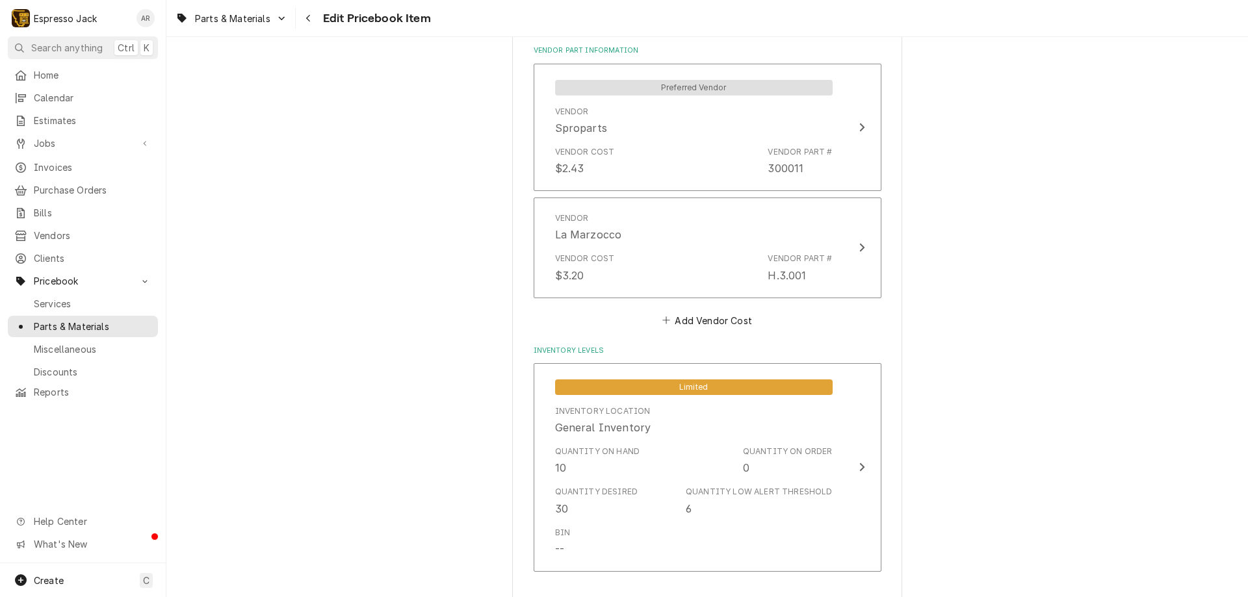
scroll to position [858, 0]
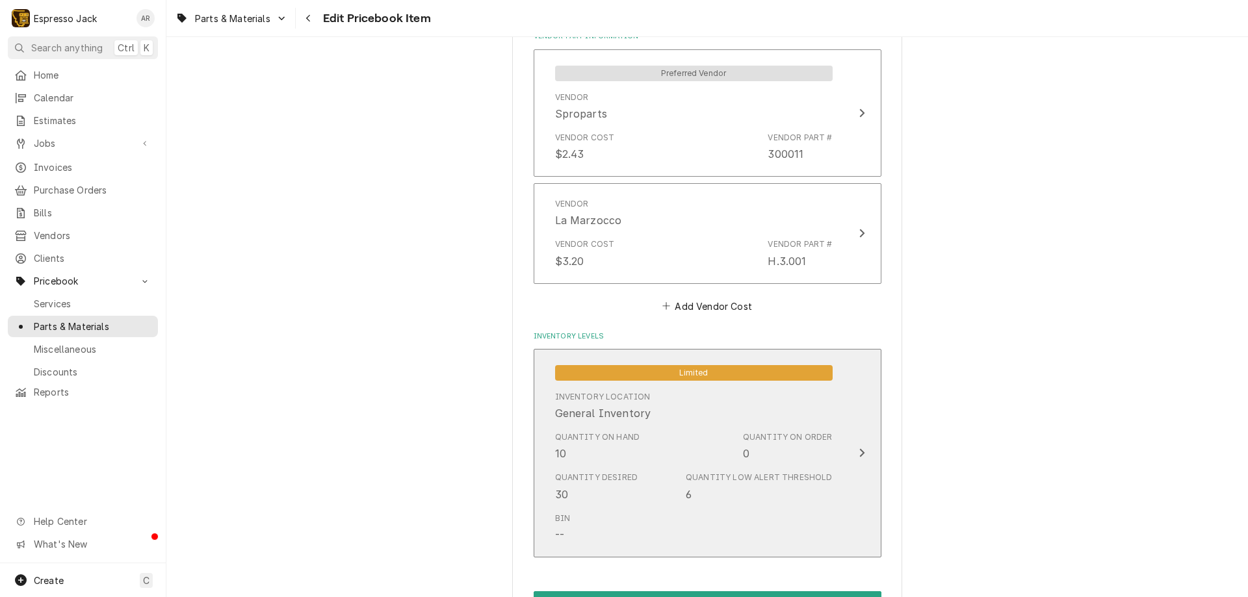
click at [861, 452] on div "Update Inventory Level" at bounding box center [861, 453] width 17 height 16
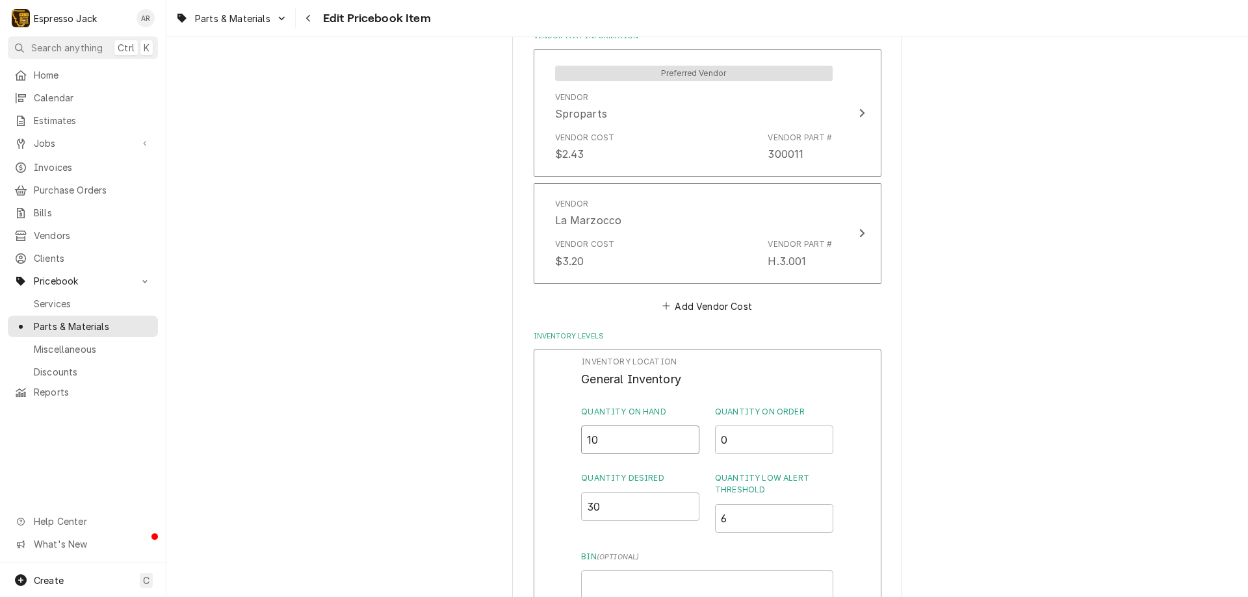
drag, startPoint x: 609, startPoint y: 437, endPoint x: 406, endPoint y: 435, distance: 203.4
type input "7"
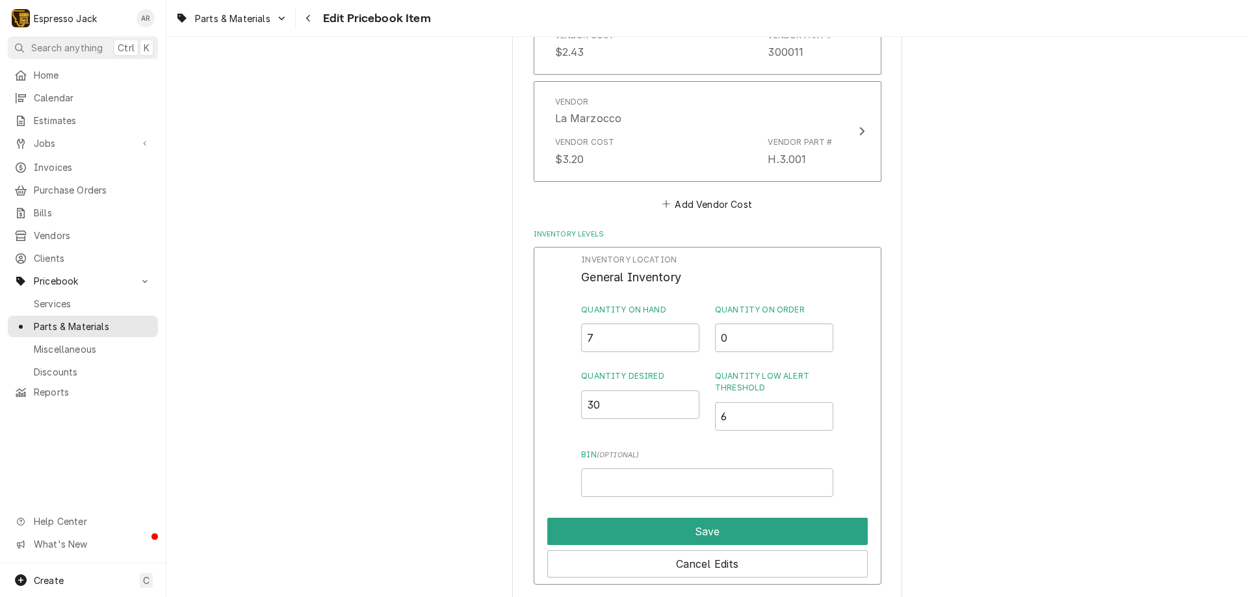
scroll to position [1189, 0]
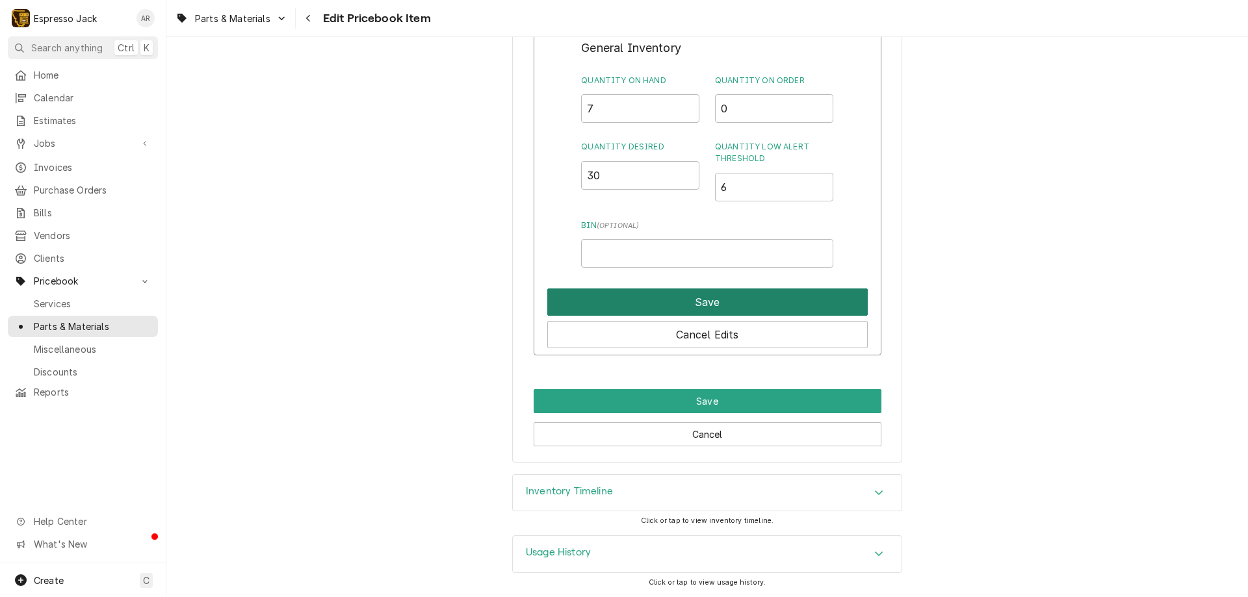
click at [672, 303] on button "Save" at bounding box center [707, 301] width 320 height 27
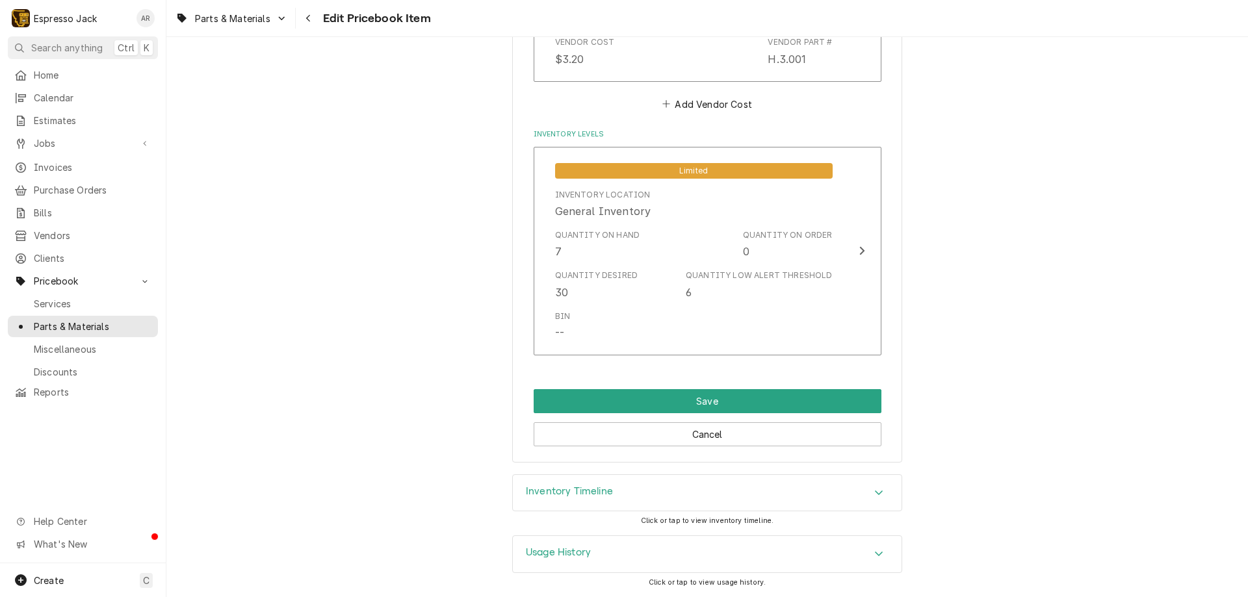
scroll to position [1060, 0]
click at [700, 391] on button "Save" at bounding box center [707, 401] width 348 height 24
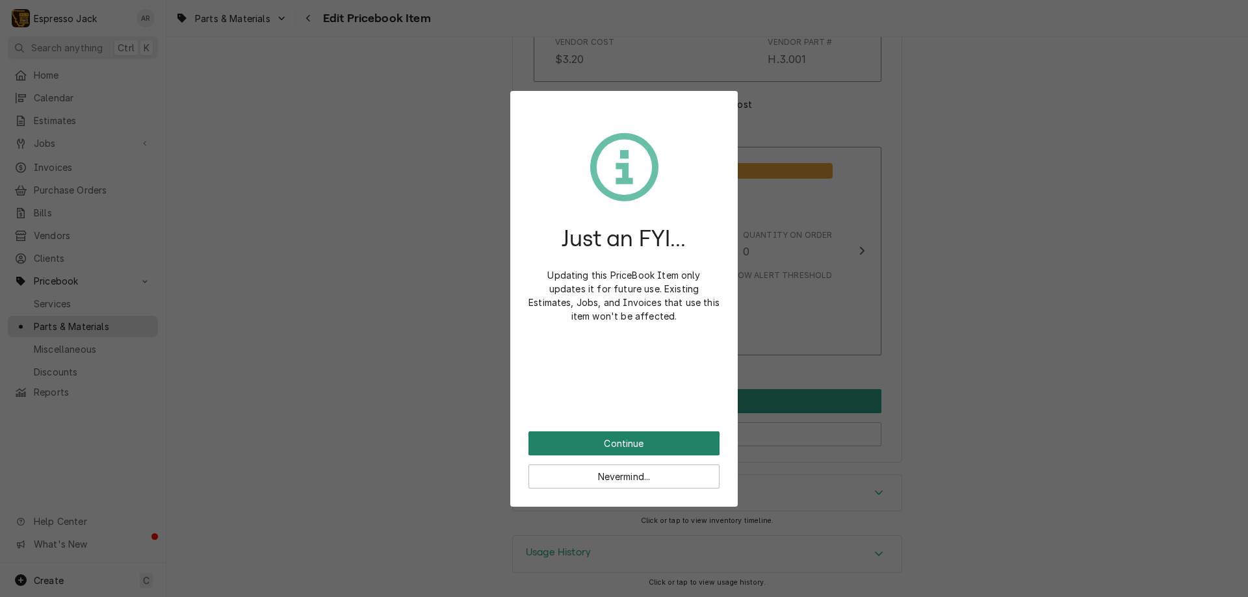
click at [617, 440] on button "Continue" at bounding box center [623, 443] width 191 height 24
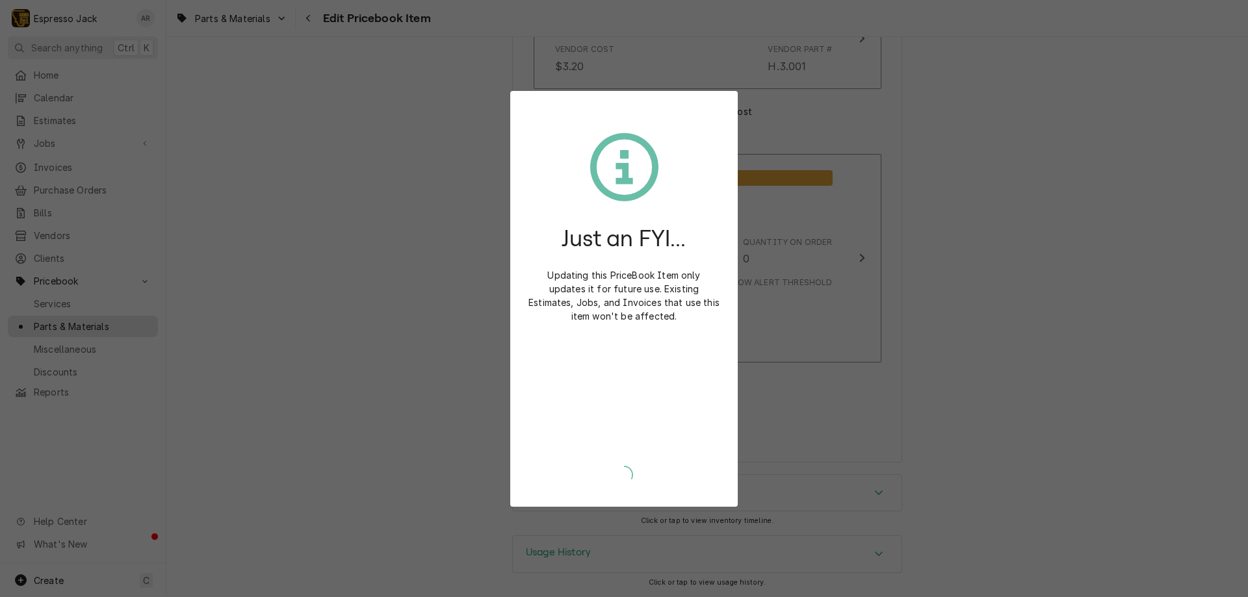
scroll to position [1053, 0]
type textarea "x"
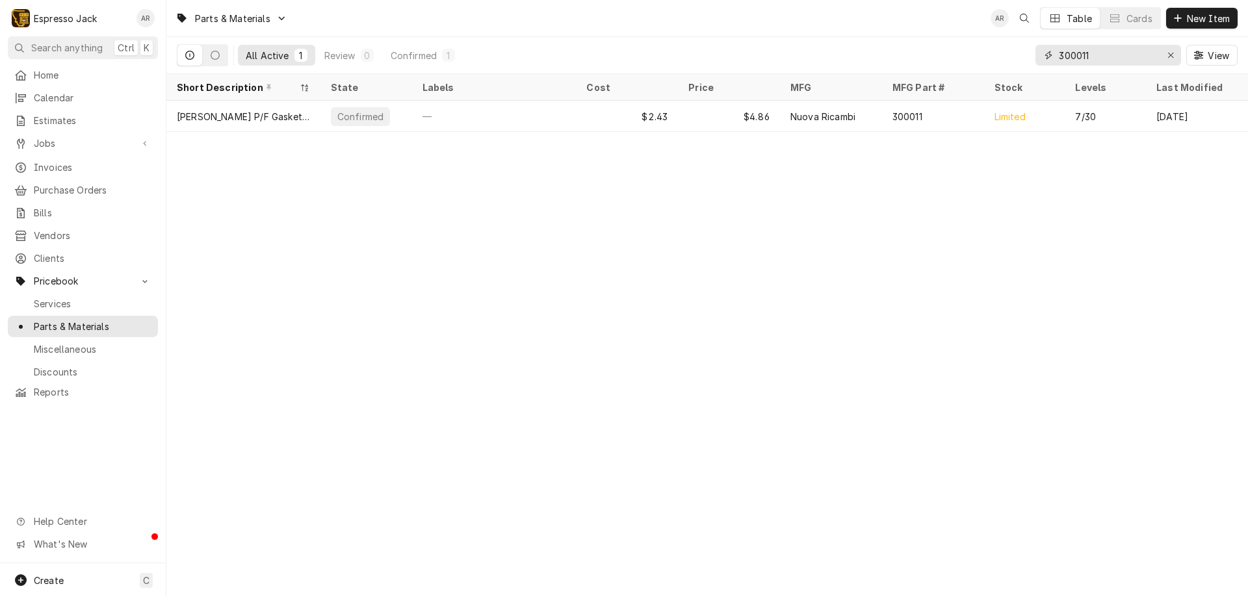
drag, startPoint x: 1112, startPoint y: 57, endPoint x: 868, endPoint y: 57, distance: 243.7
click at [868, 57] on div "All Active 1 Review 0 Confirmed 1 300011 View" at bounding box center [707, 55] width 1060 height 36
type input "7"
click at [1059, 55] on input "00429" at bounding box center [1106, 55] width 97 height 21
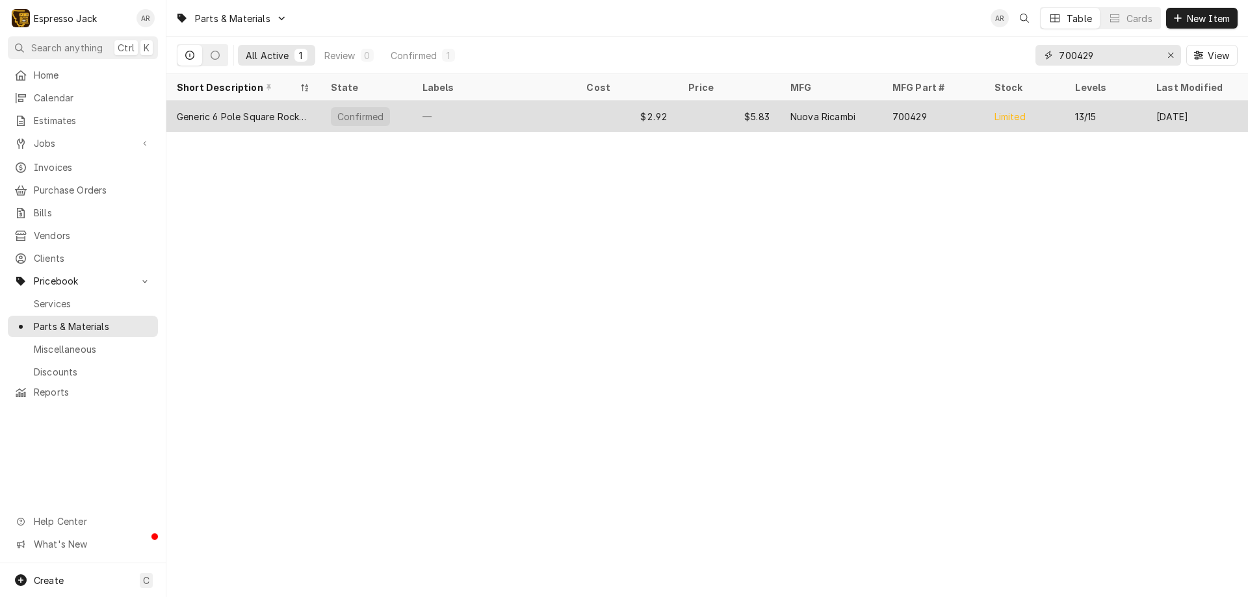
type input "700429"
click at [265, 112] on div "Generic 6 Pole Square Rocker Switch, Toggle" at bounding box center [243, 117] width 133 height 14
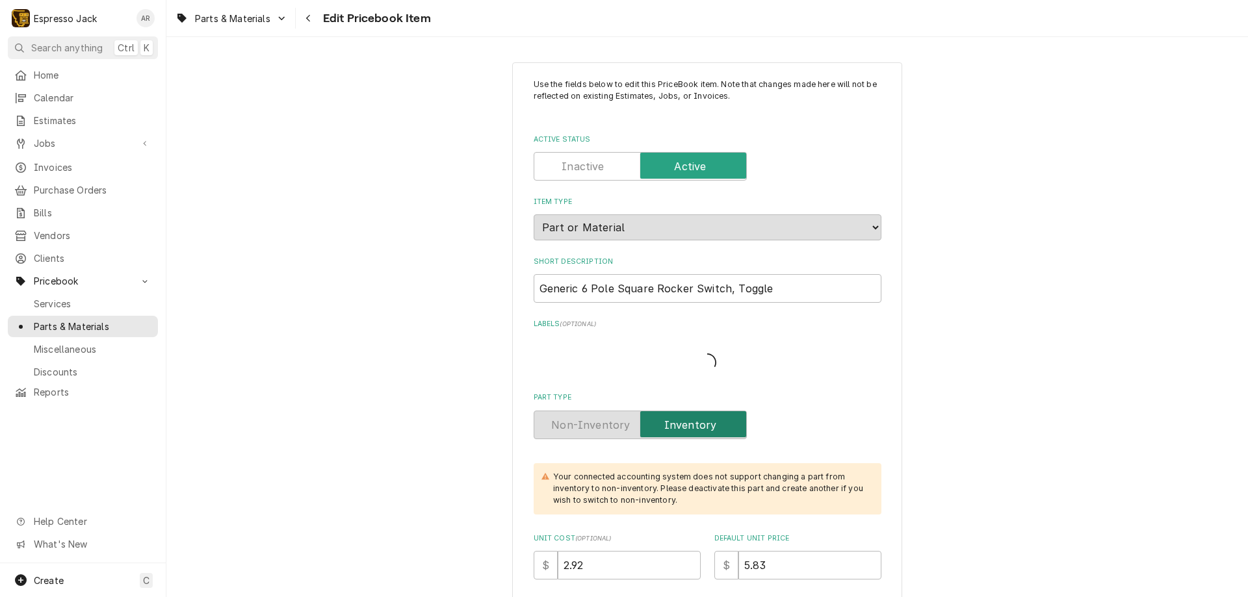
type textarea "x"
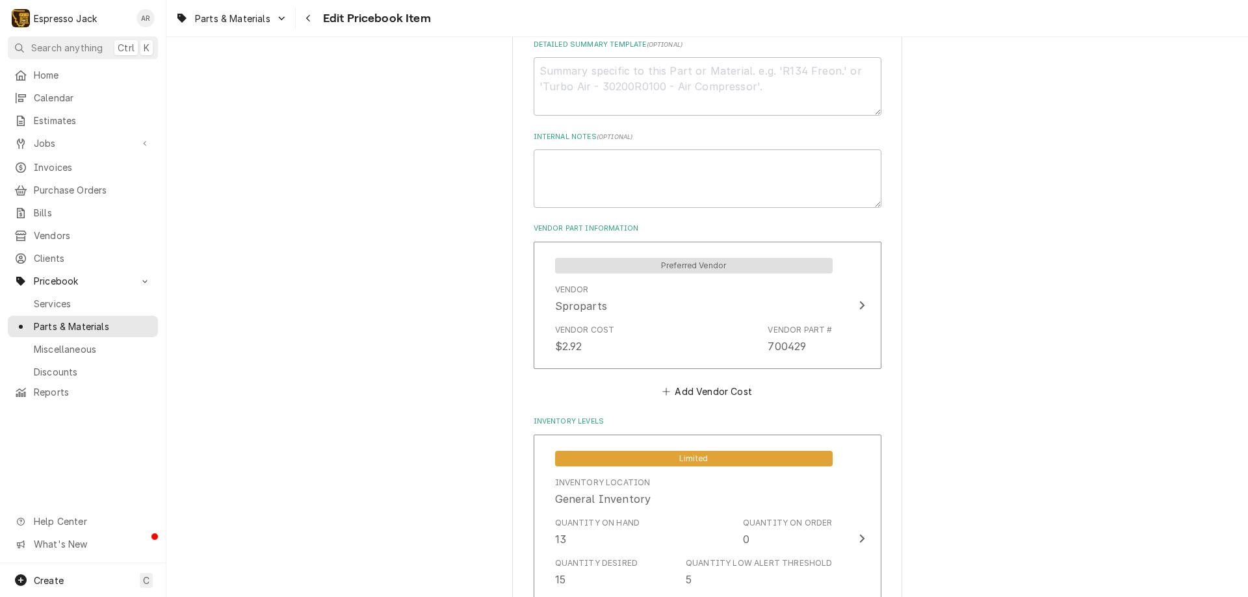
scroll to position [702, 0]
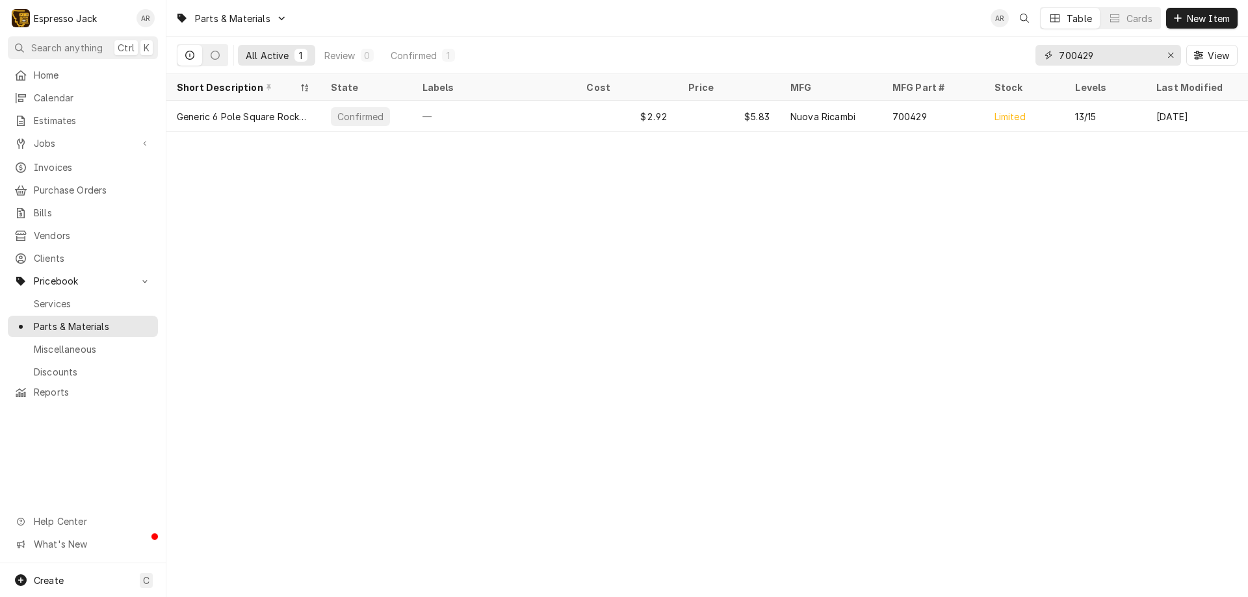
drag, startPoint x: 1099, startPoint y: 60, endPoint x: 1010, endPoint y: 44, distance: 89.7
click at [1010, 44] on div "All Active 1 Review 0 Confirmed 1 700429 View" at bounding box center [707, 55] width 1060 height 36
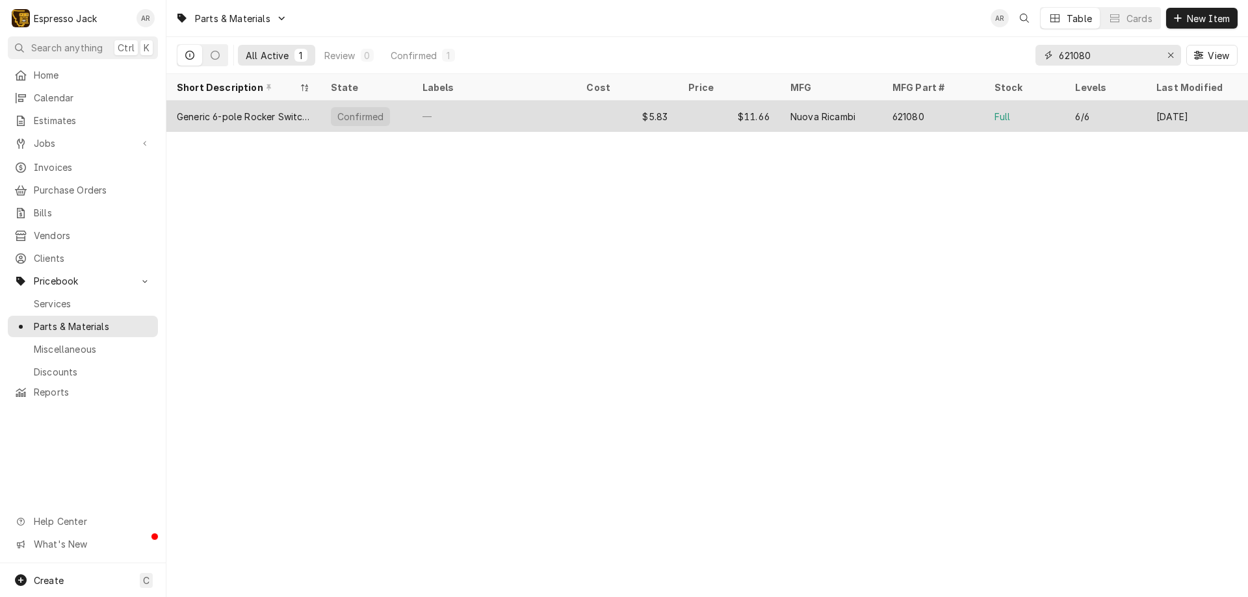
type input "621080"
click at [226, 112] on div "Generic 6-pole Rocker Switch, Momentary" at bounding box center [243, 117] width 133 height 14
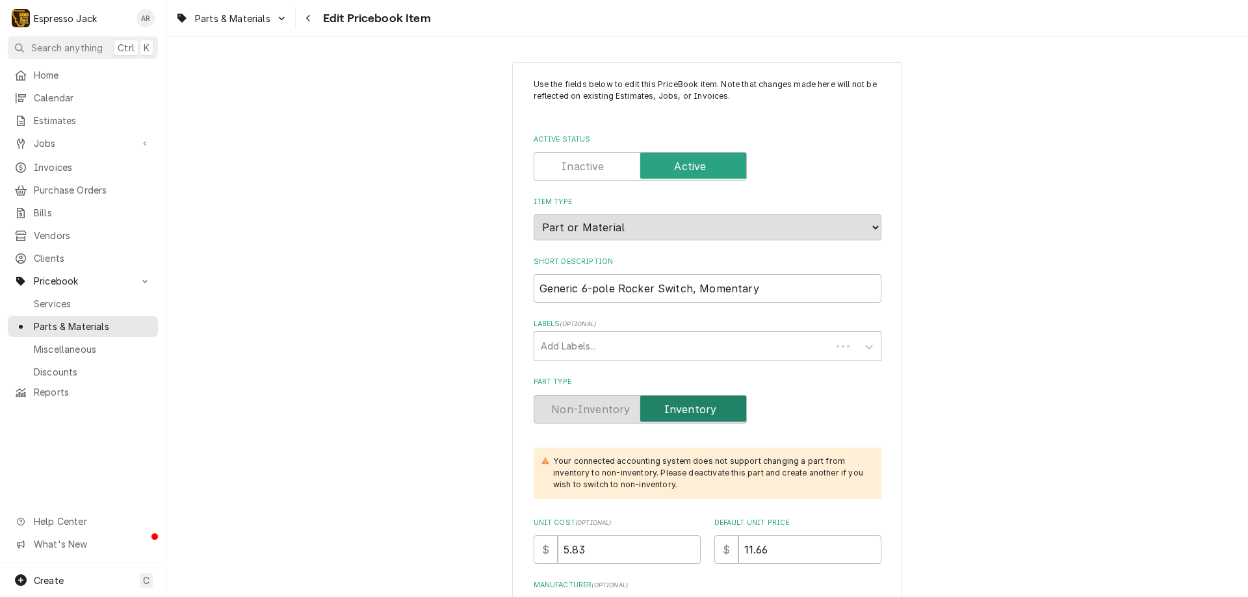
type textarea "x"
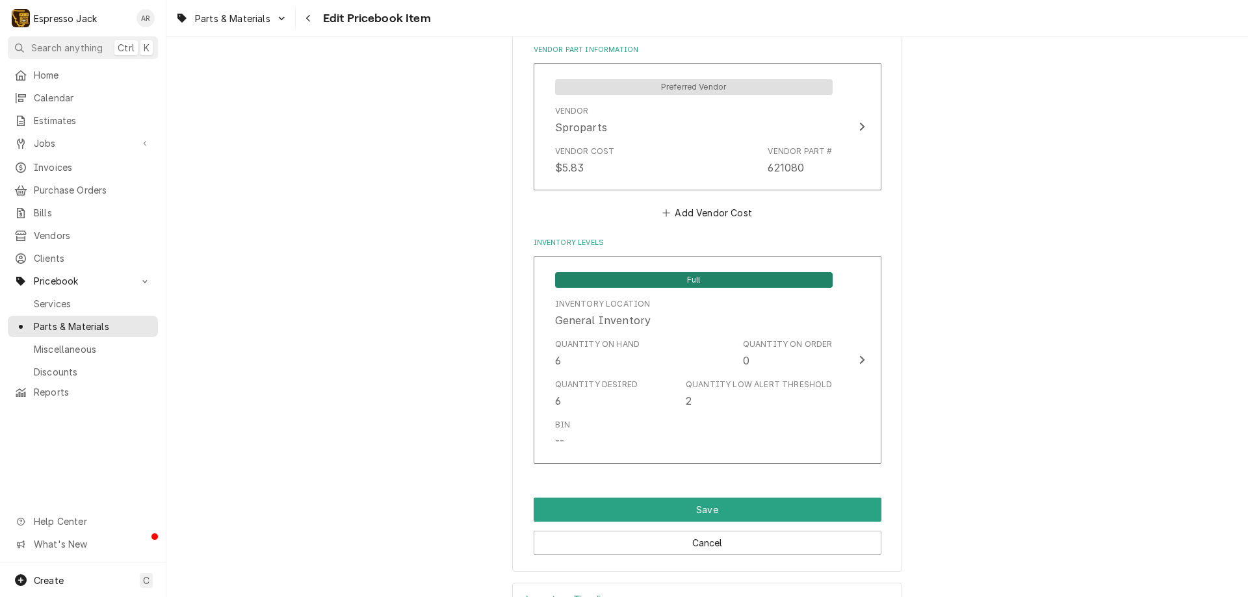
scroll to position [858, 0]
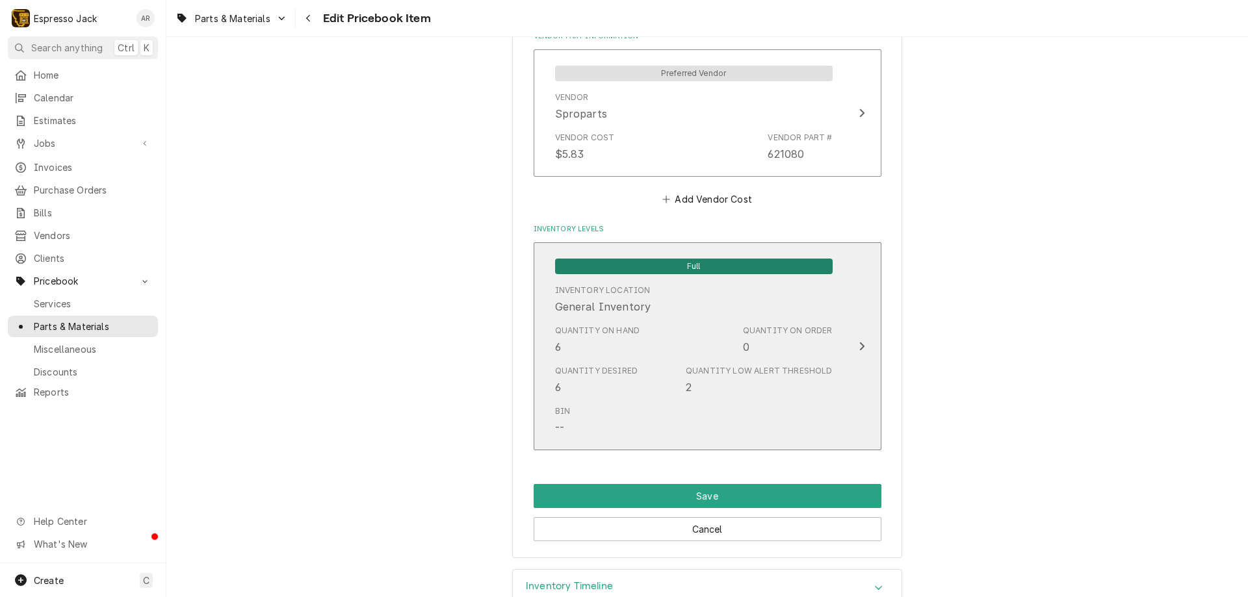
click at [860, 344] on div "Update Inventory Level" at bounding box center [861, 347] width 17 height 16
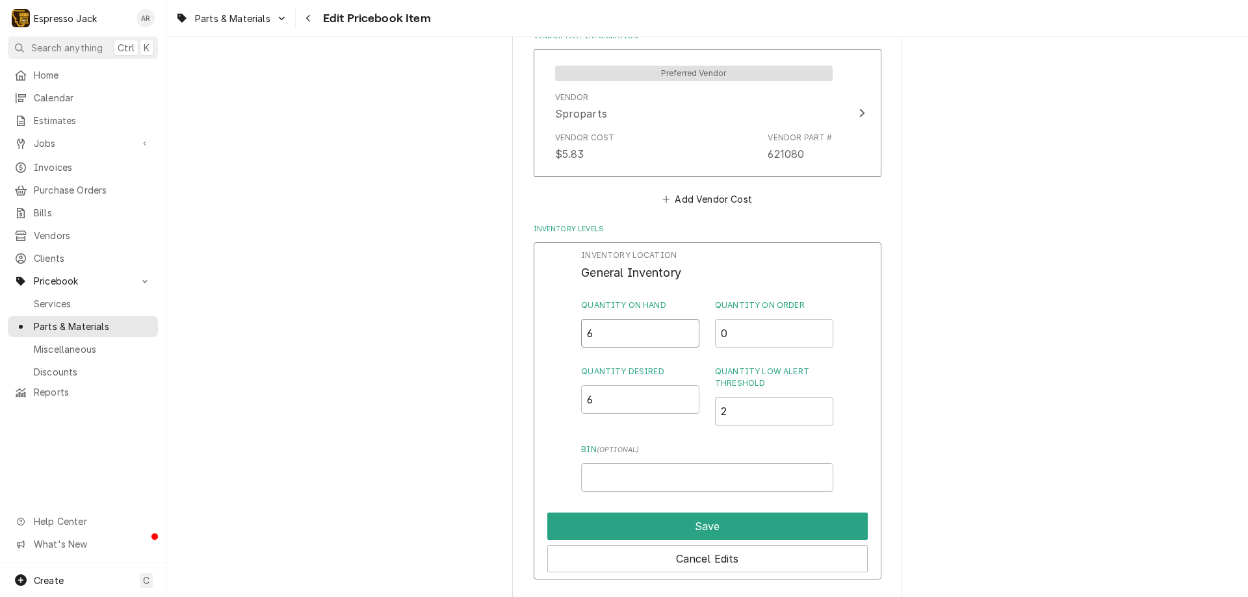
drag, startPoint x: 596, startPoint y: 334, endPoint x: 504, endPoint y: 337, distance: 91.7
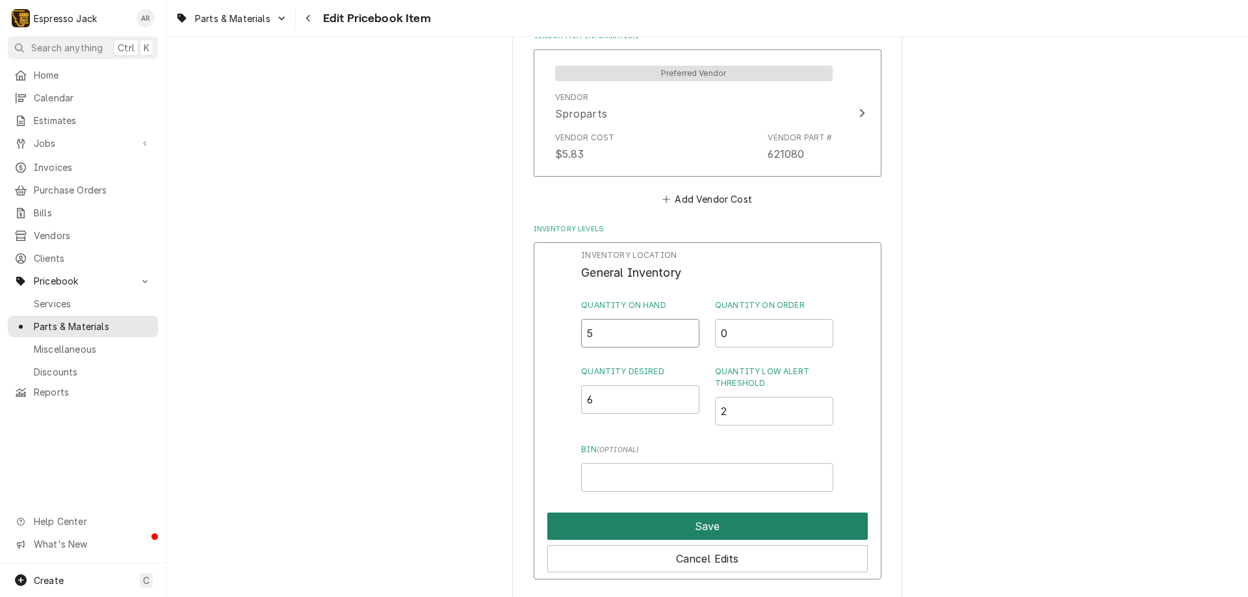
type input "5"
click at [635, 522] on button "Save" at bounding box center [707, 526] width 320 height 27
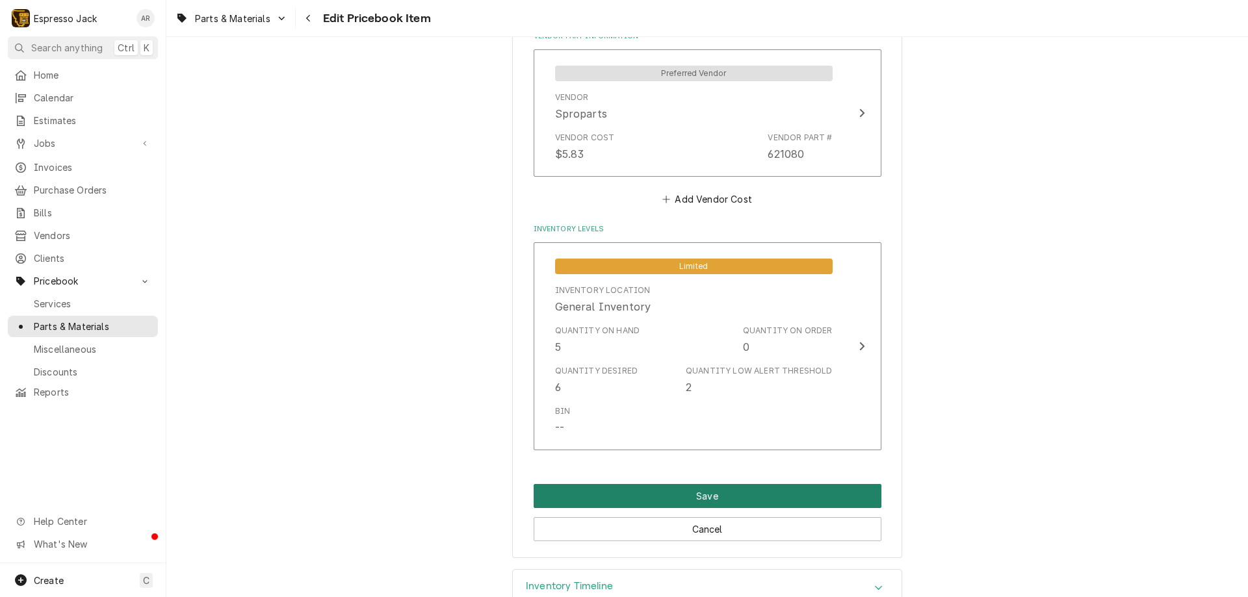
click at [655, 489] on button "Save" at bounding box center [707, 496] width 348 height 24
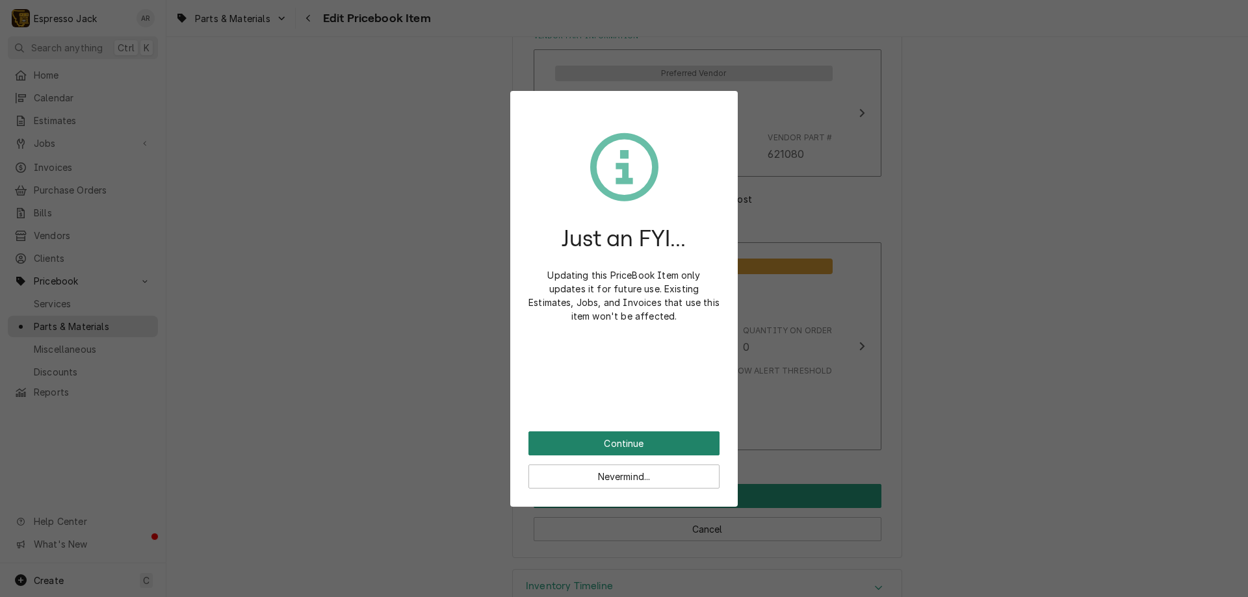
click at [642, 442] on button "Continue" at bounding box center [623, 443] width 191 height 24
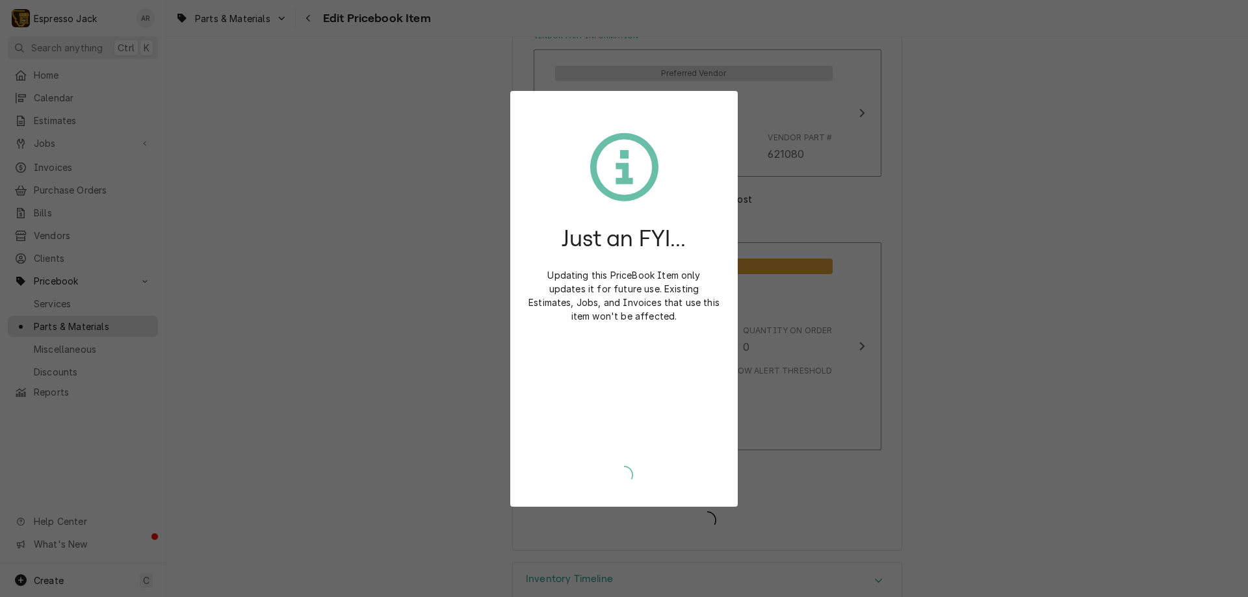
type textarea "x"
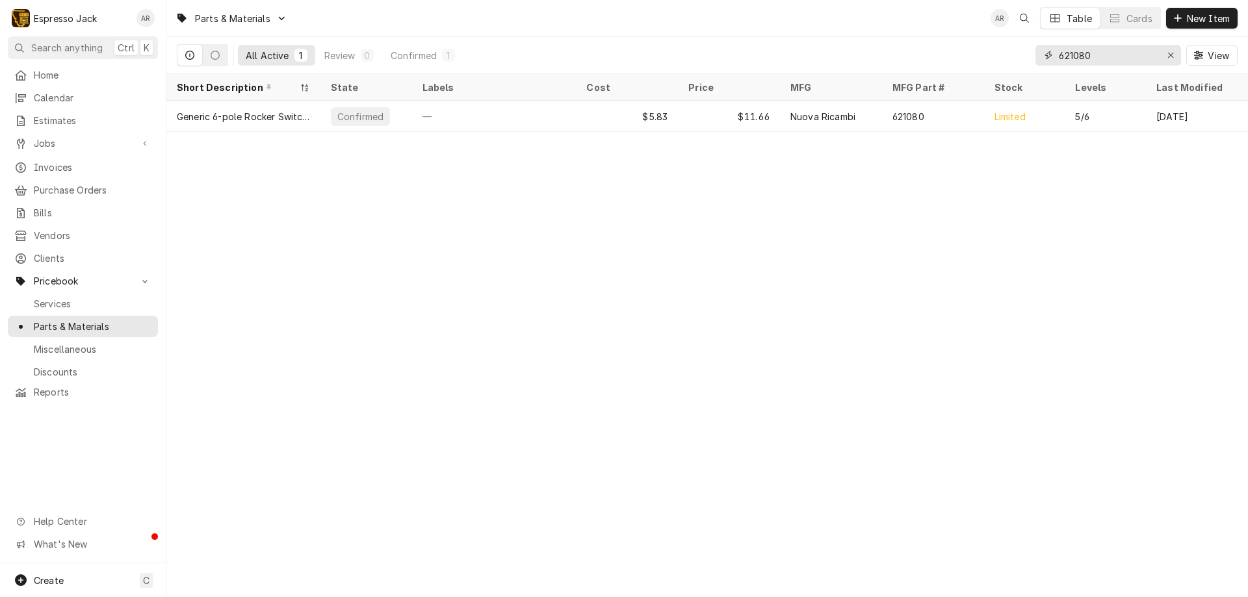
drag, startPoint x: 1109, startPoint y: 54, endPoint x: 992, endPoint y: 51, distance: 117.7
click at [992, 51] on div "All Active 1 Review 0 Confirmed 1 621080 View" at bounding box center [707, 55] width 1060 height 36
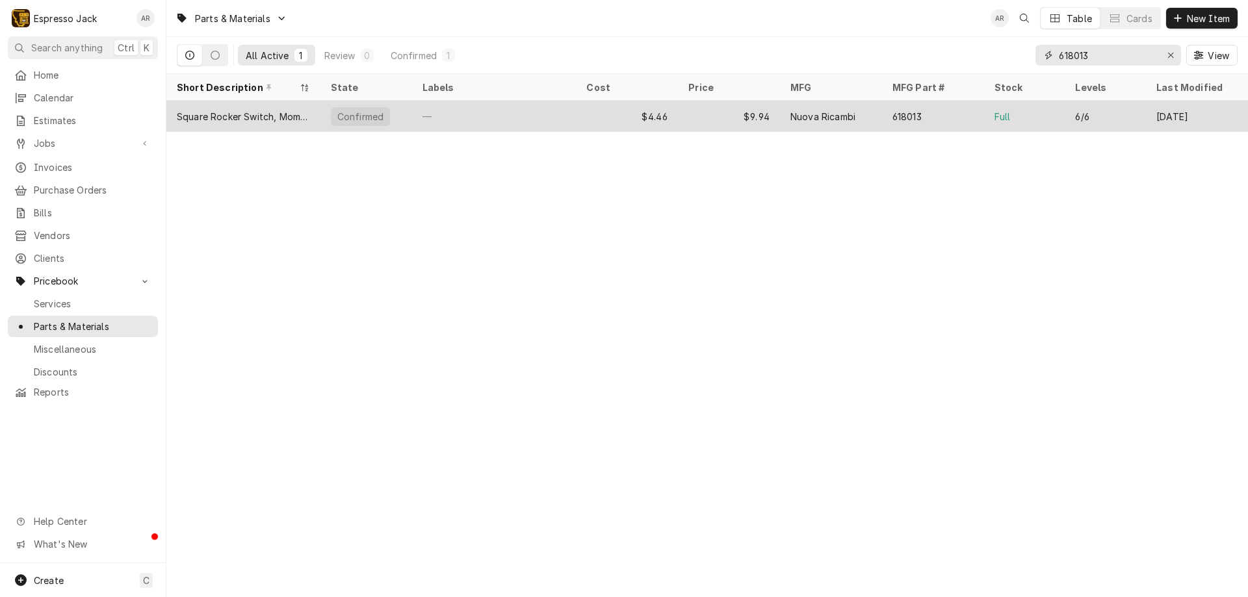
type input "618013"
click at [227, 113] on div "Square Rocker Switch, Momentary" at bounding box center [243, 117] width 133 height 14
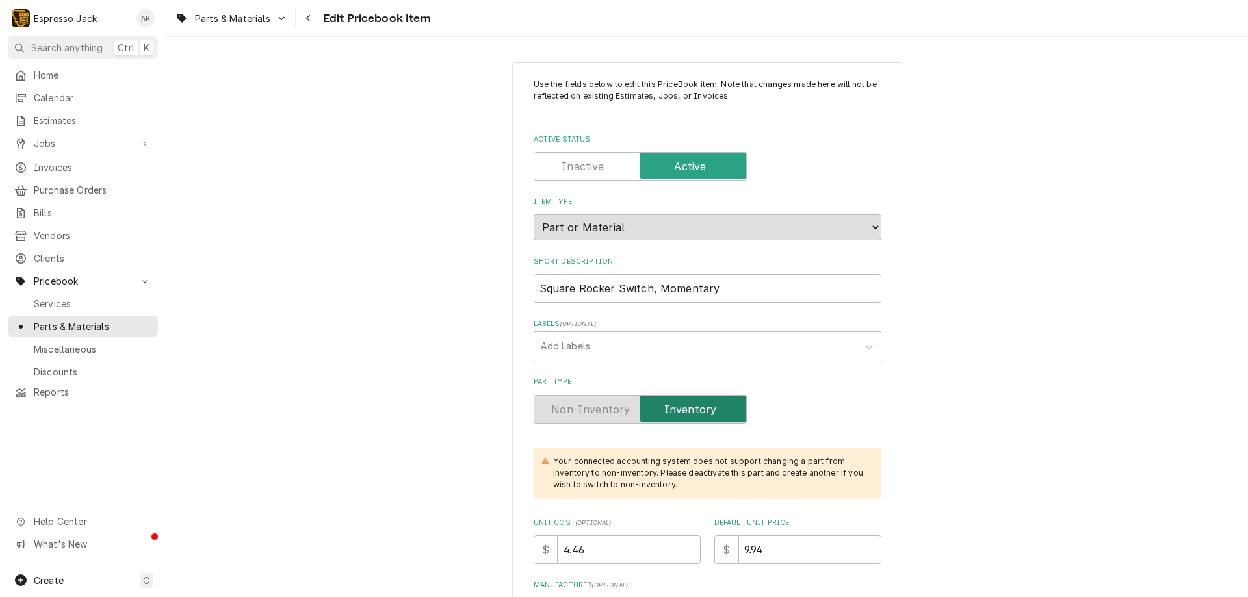
type textarea "x"
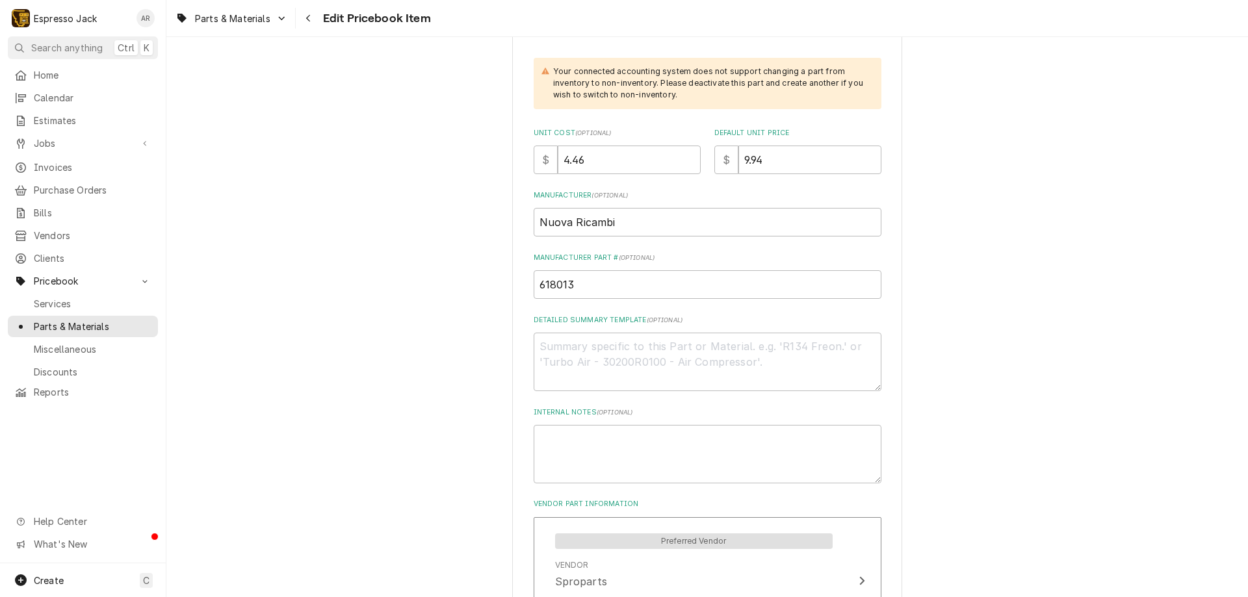
scroll to position [780, 0]
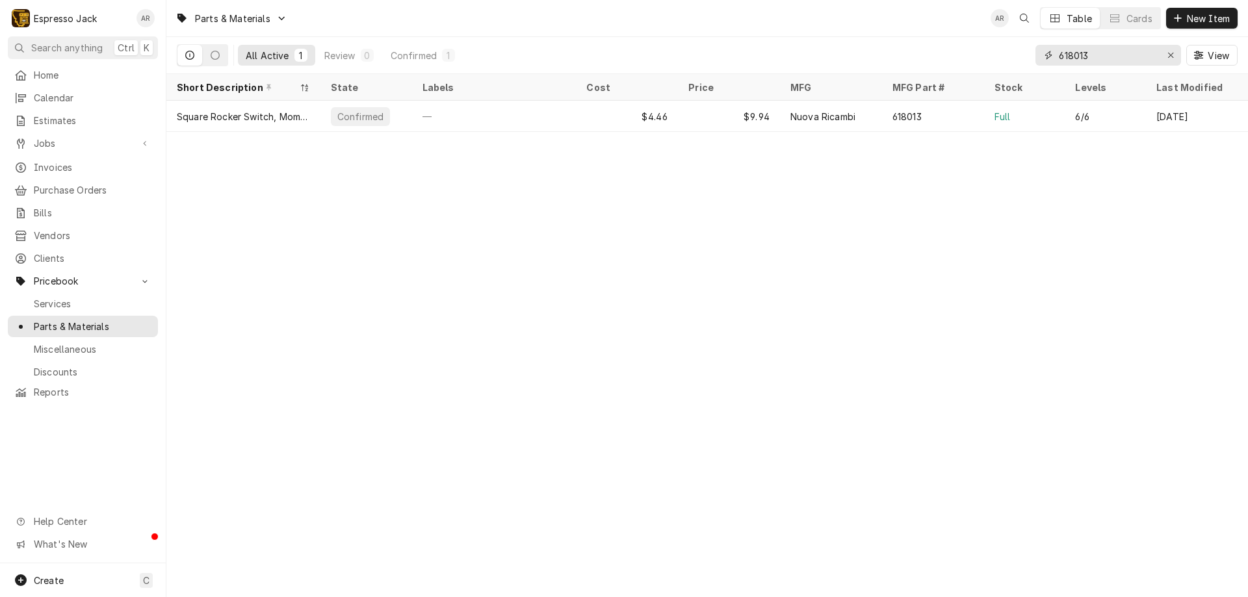
drag, startPoint x: 1078, startPoint y: 57, endPoint x: 1008, endPoint y: 50, distance: 70.5
click at [1008, 50] on div "All Active 1 Review 0 Confirmed 1 618013 View" at bounding box center [707, 55] width 1060 height 36
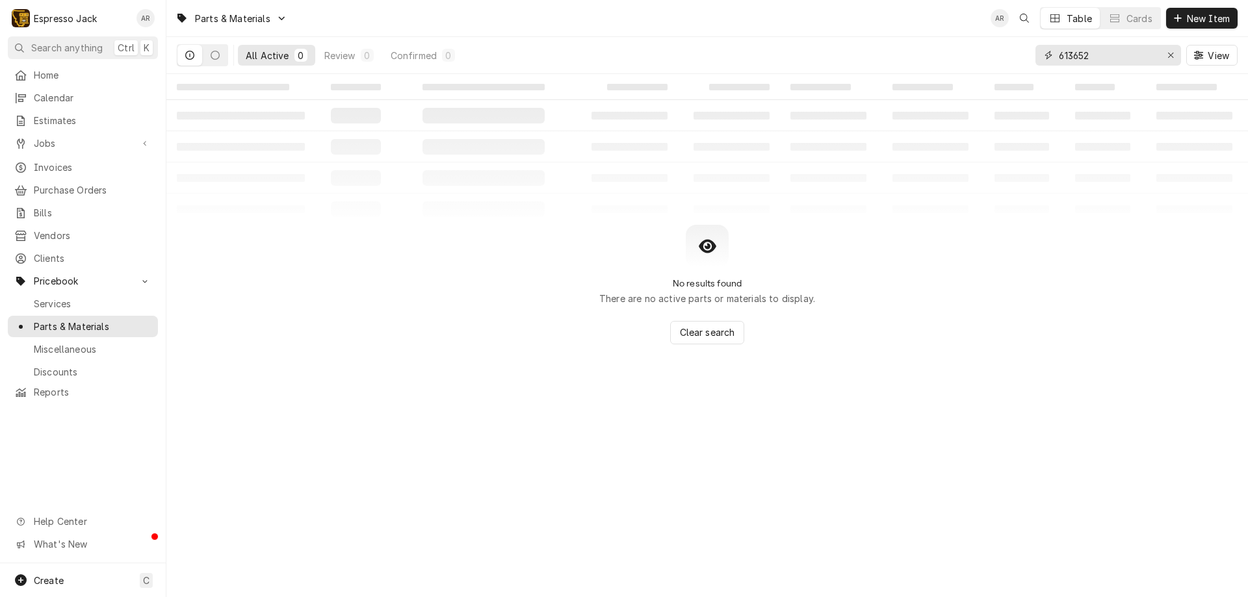
drag, startPoint x: 1095, startPoint y: 53, endPoint x: 1086, endPoint y: 54, distance: 8.5
click at [1086, 54] on input "613652" at bounding box center [1106, 55] width 97 height 21
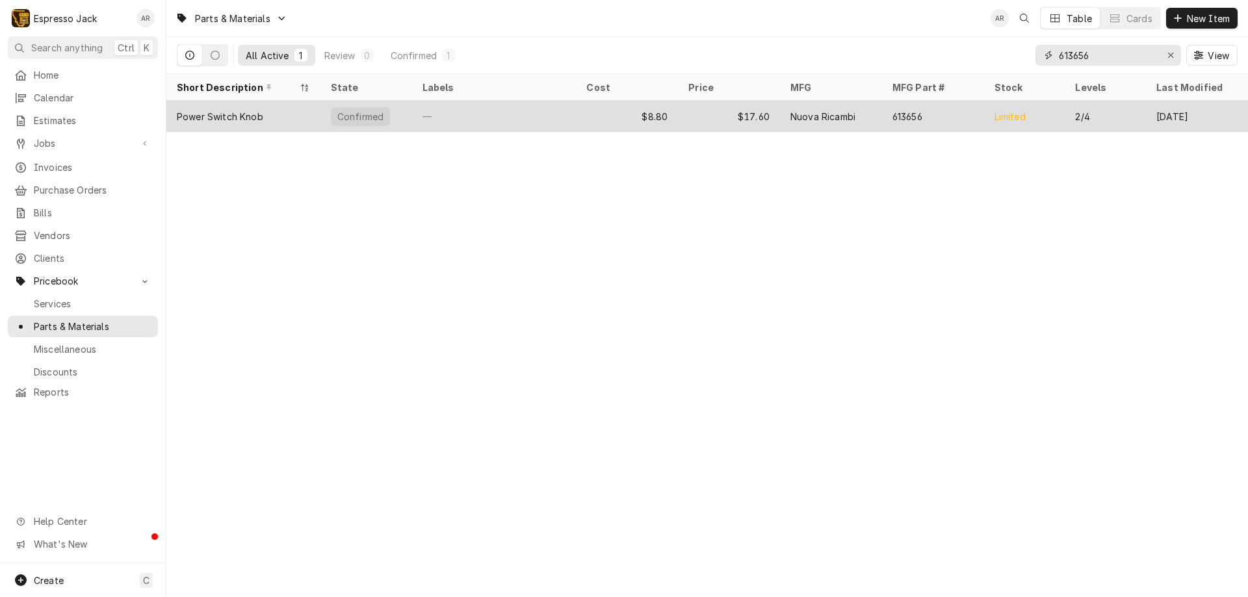
type input "613656"
click at [225, 120] on div "Power Switch Knob" at bounding box center [220, 117] width 86 height 14
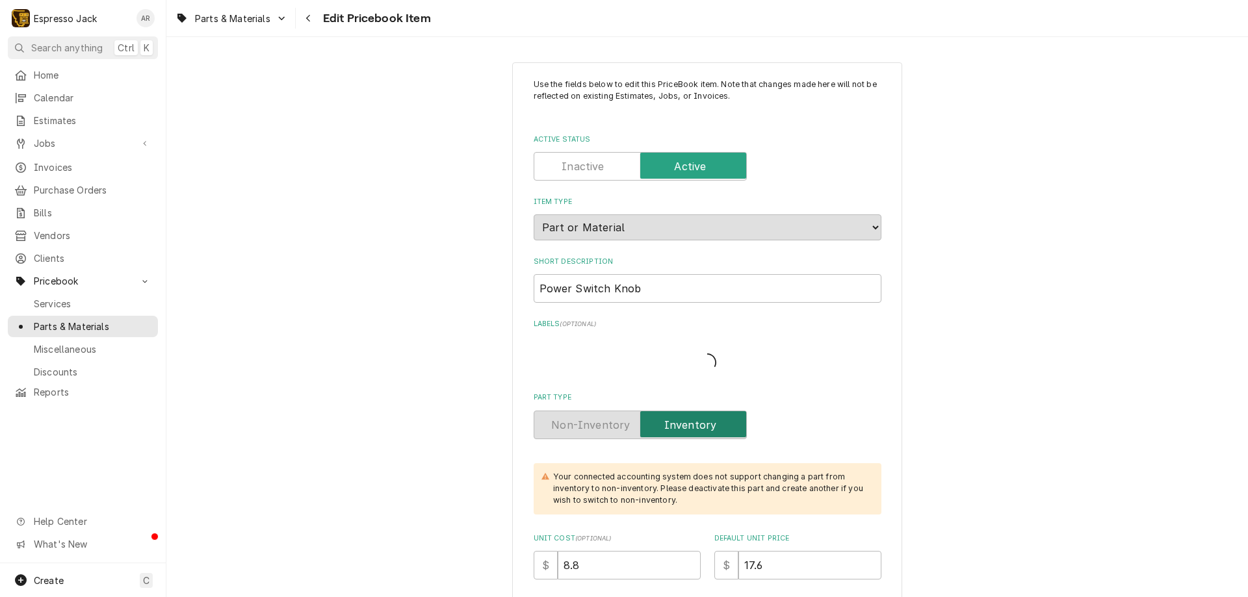
type textarea "x"
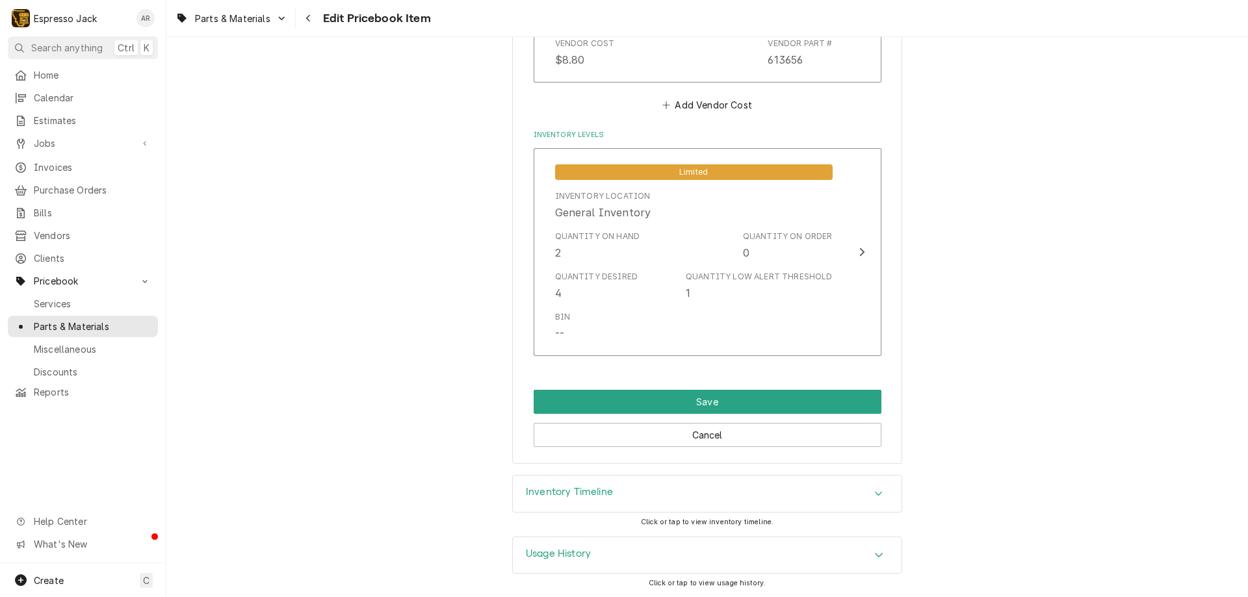
scroll to position [953, 0]
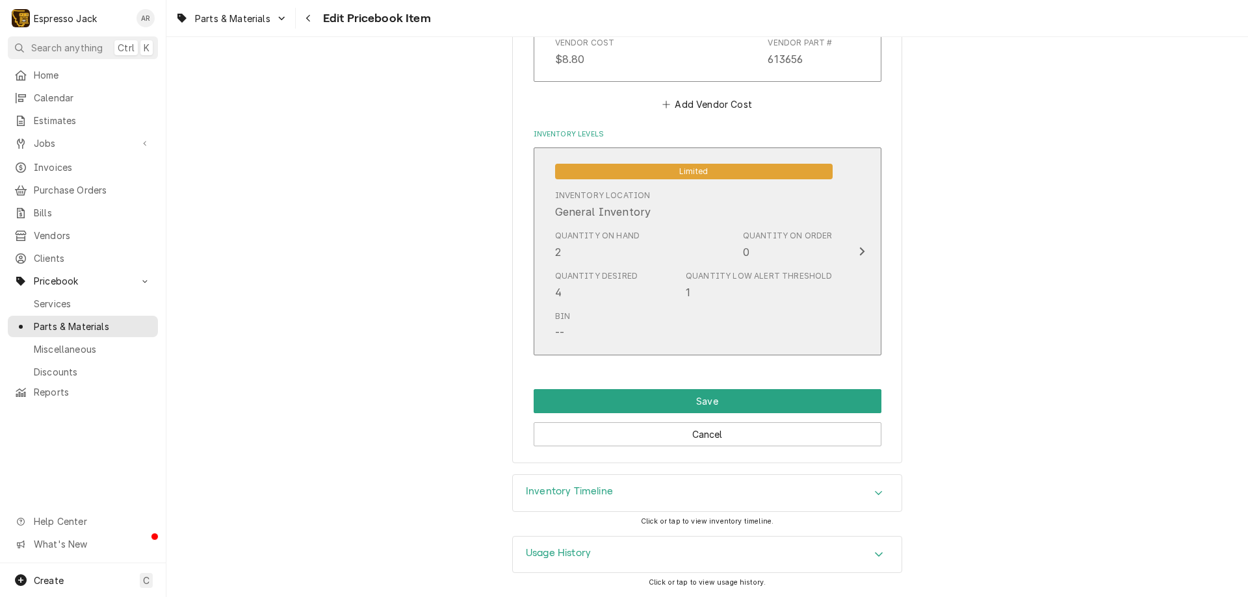
click at [858, 250] on icon "Update Inventory Level" at bounding box center [861, 251] width 6 height 10
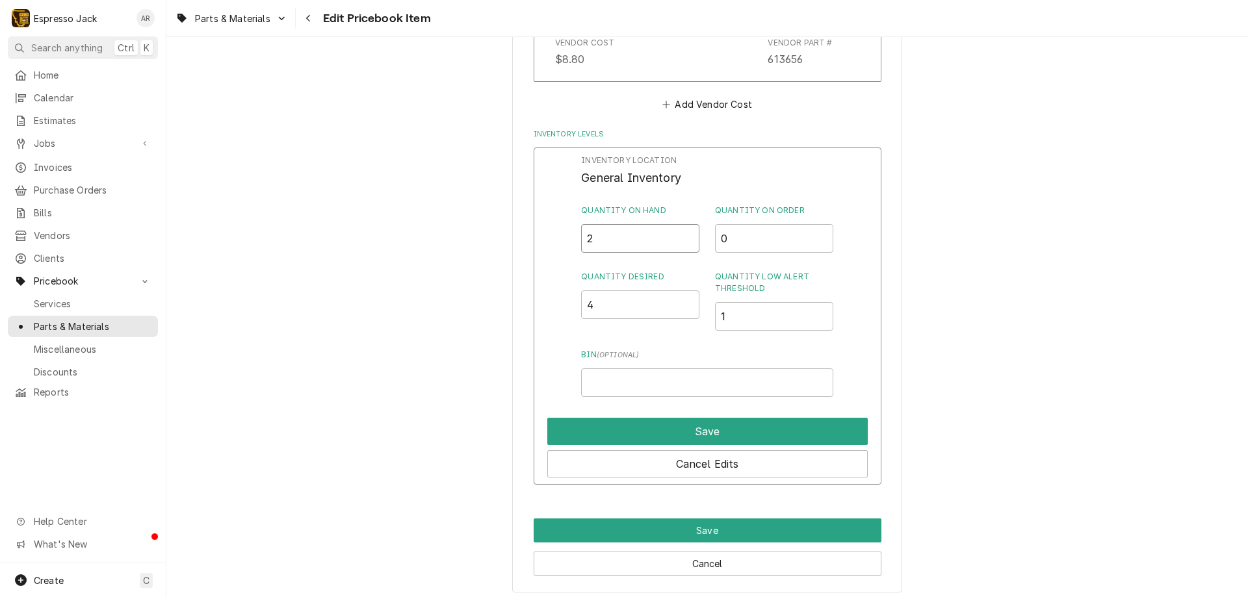
drag, startPoint x: 613, startPoint y: 240, endPoint x: 554, endPoint y: 229, distance: 60.3
click at [554, 229] on div "Inventory Location General Inventory Quantity on Hand 2 Quantity on Order 0 Qua…" at bounding box center [707, 316] width 348 height 338
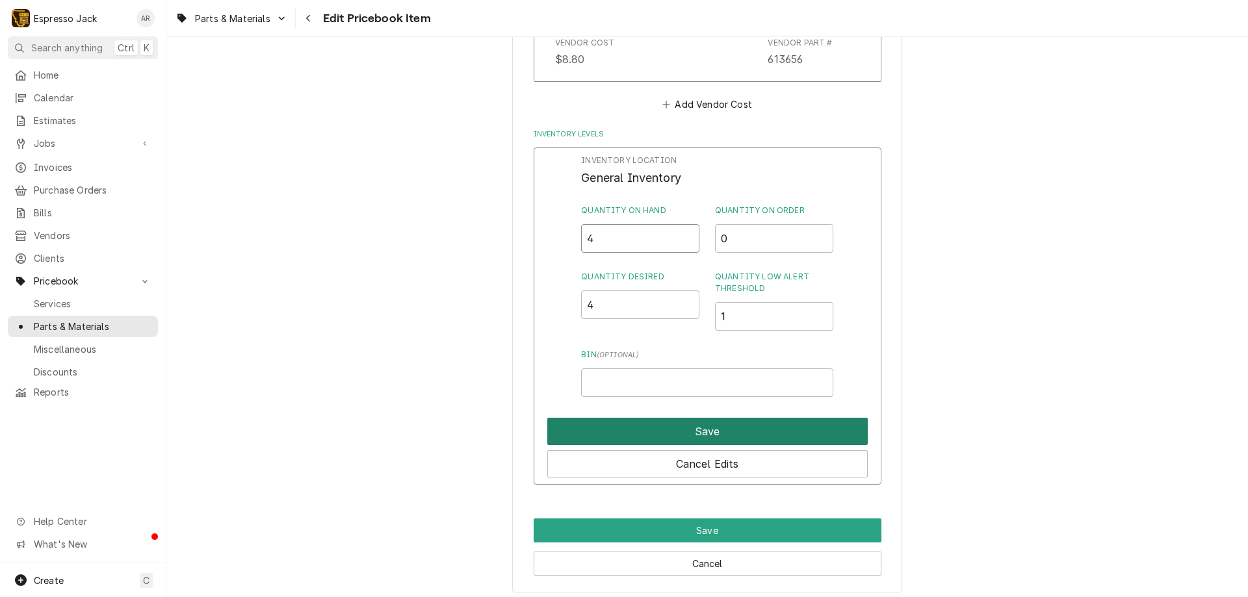
type input "4"
click at [702, 431] on button "Save" at bounding box center [707, 431] width 320 height 27
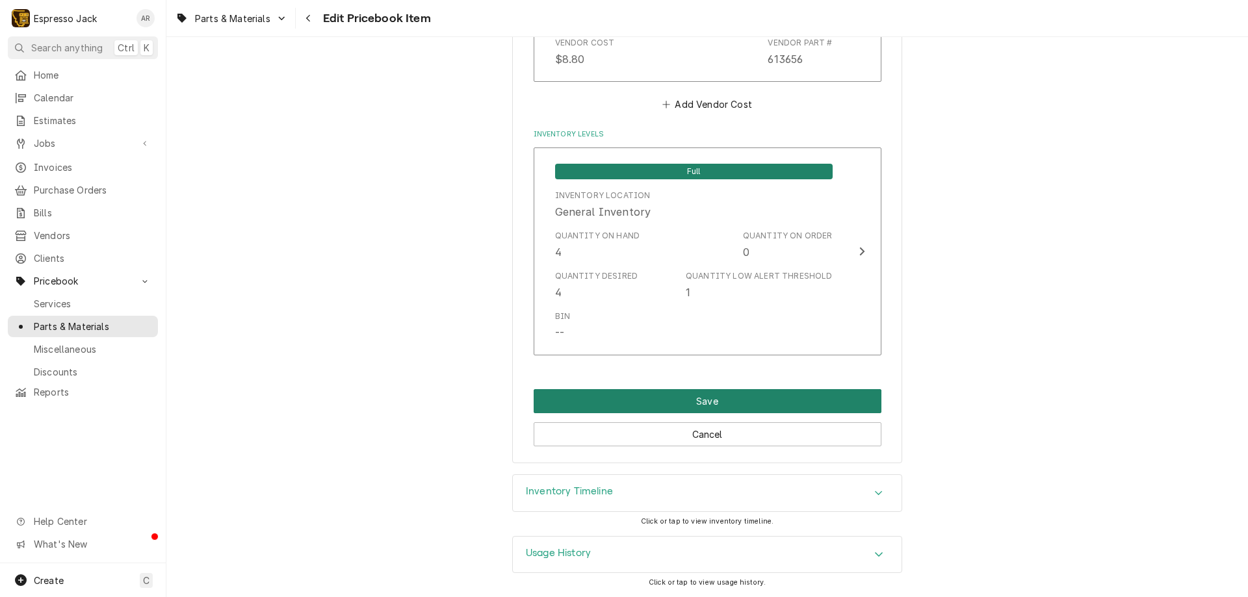
click at [700, 393] on button "Save" at bounding box center [707, 401] width 348 height 24
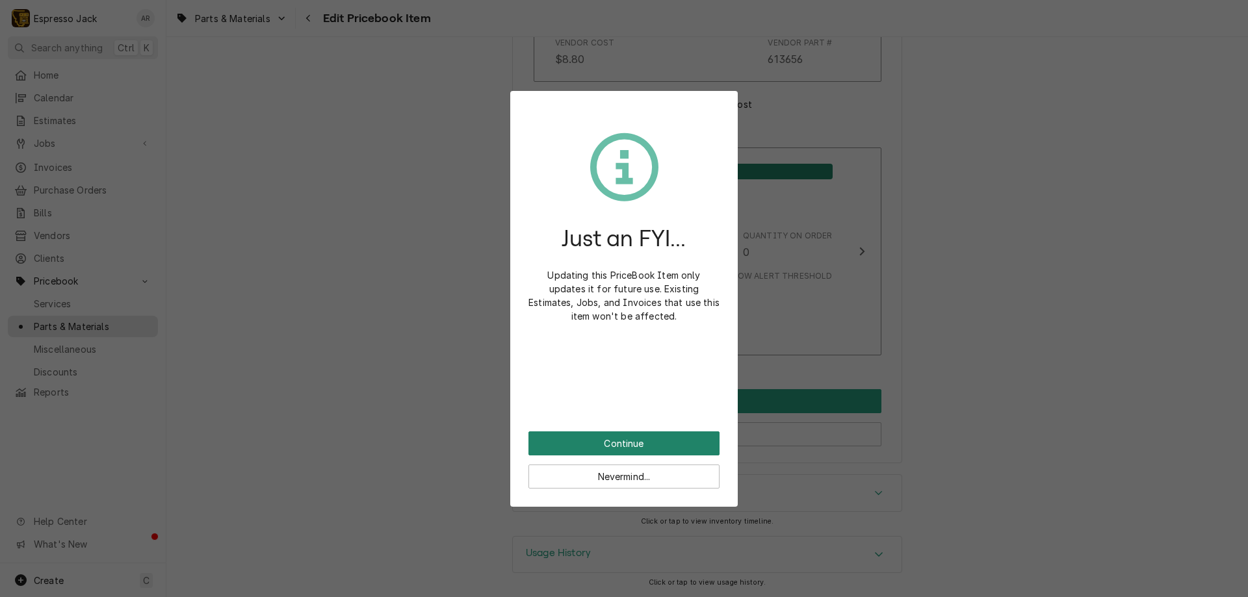
click at [676, 450] on button "Continue" at bounding box center [623, 443] width 191 height 24
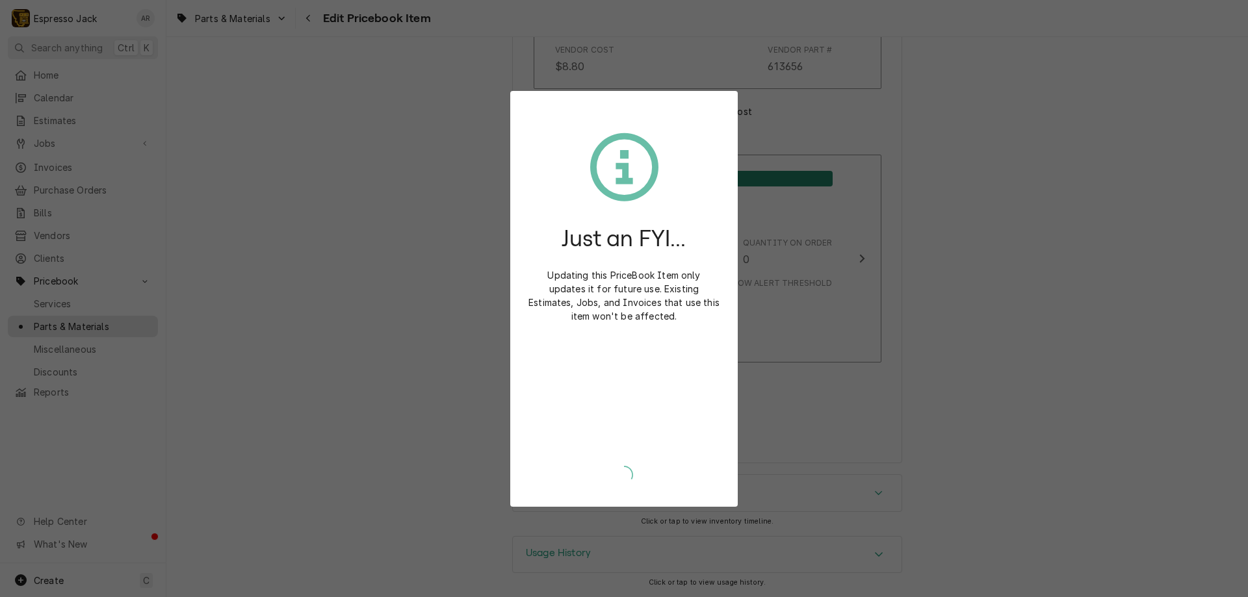
type textarea "x"
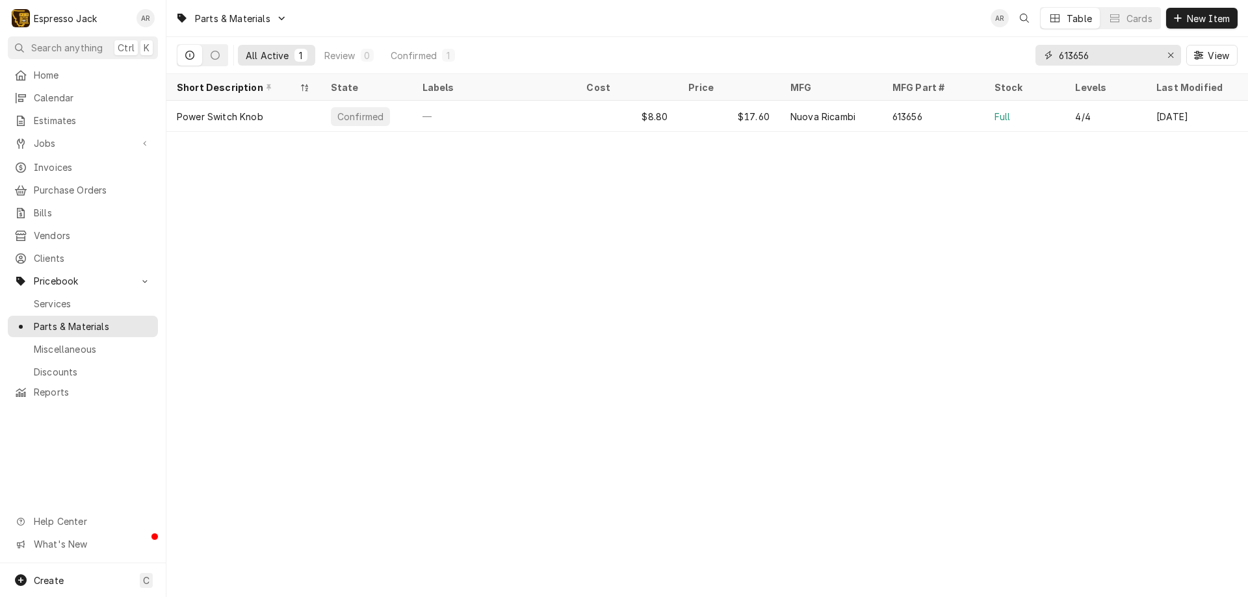
drag, startPoint x: 1105, startPoint y: 59, endPoint x: 958, endPoint y: 43, distance: 147.7
click at [958, 43] on div "All Active 1 Review 0 Confirmed 1 613656 View" at bounding box center [707, 55] width 1060 height 36
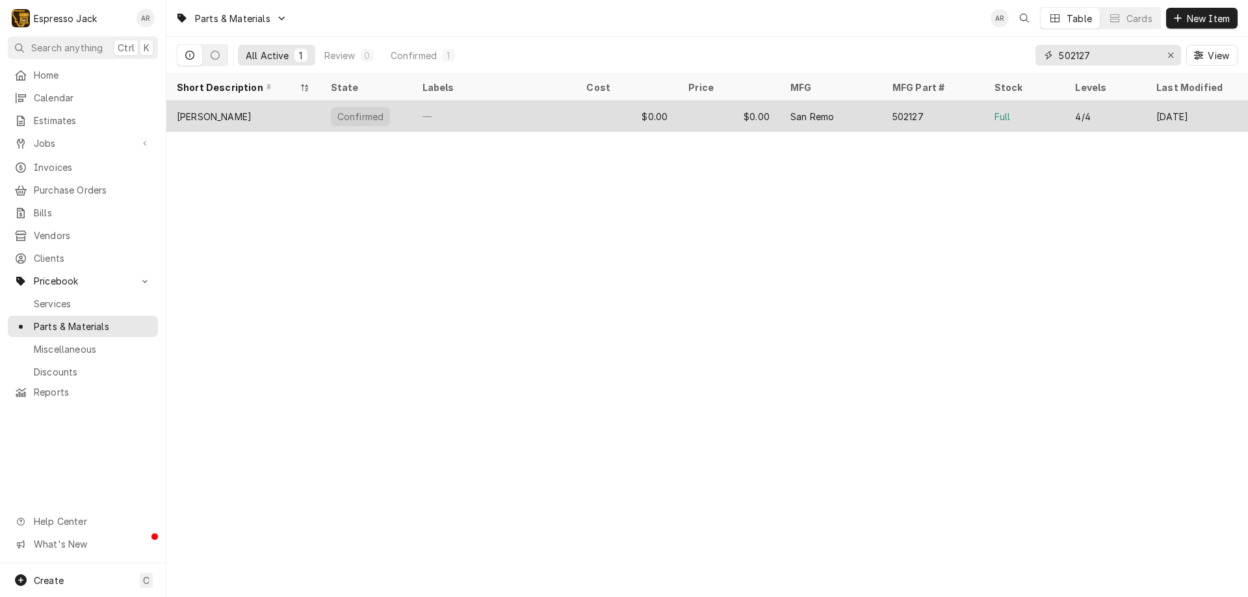
type input "502127"
click at [236, 116] on div "[PERSON_NAME]" at bounding box center [214, 117] width 75 height 14
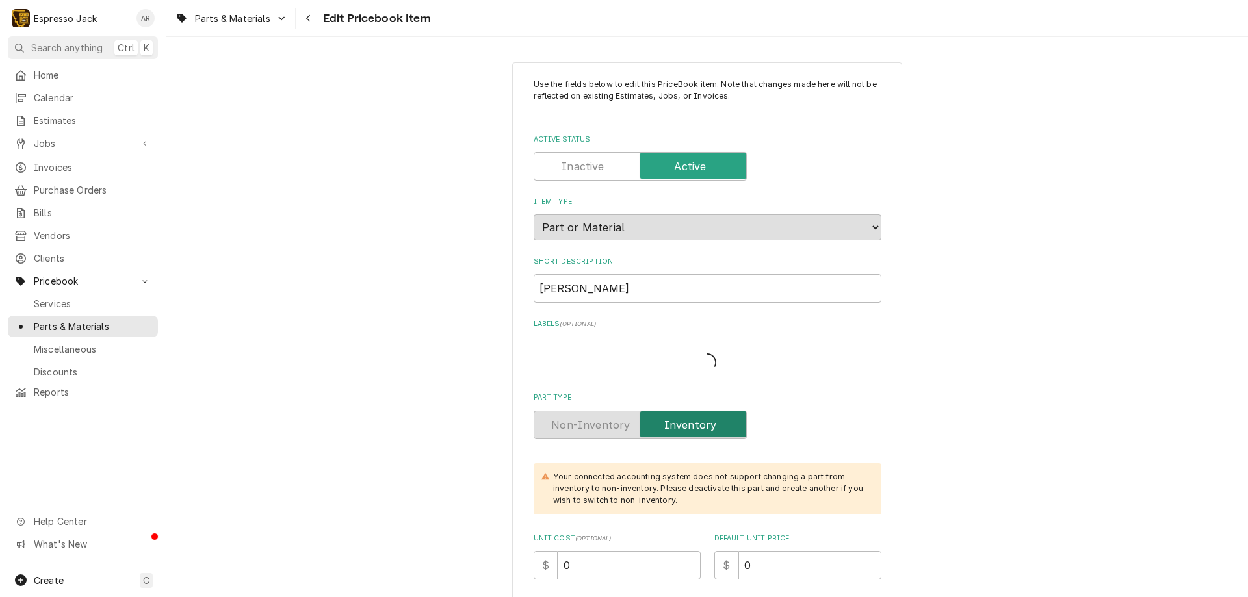
type textarea "x"
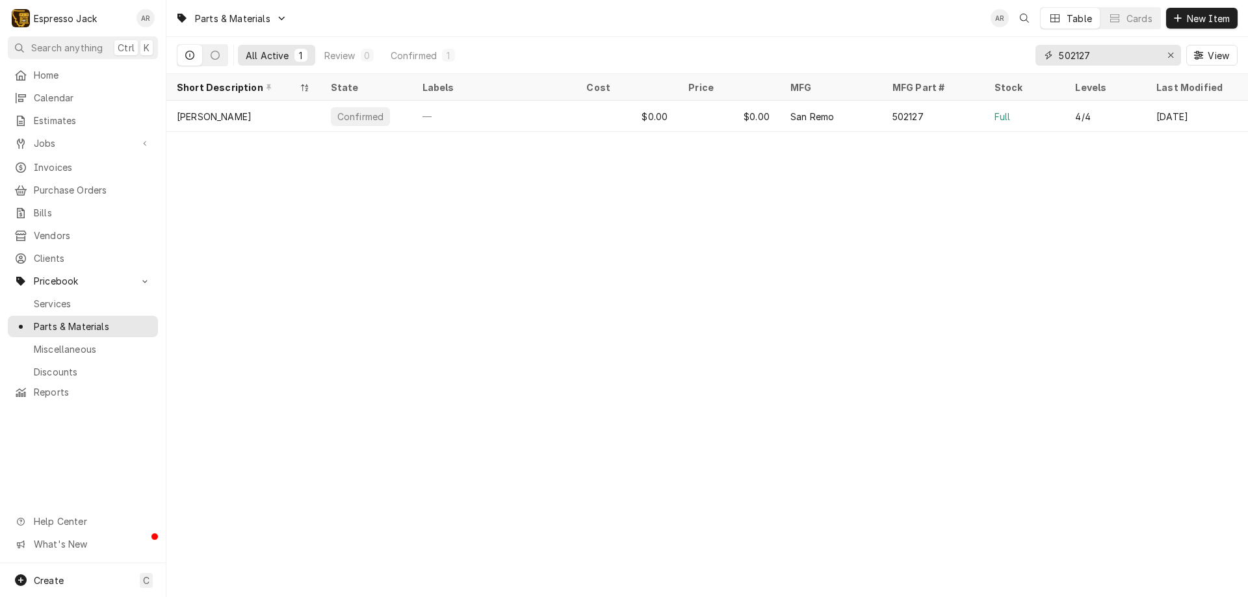
drag, startPoint x: 1106, startPoint y: 58, endPoint x: 863, endPoint y: 66, distance: 243.1
click at [863, 66] on div "All Active 1 Review 0 Confirmed 1 502127 View" at bounding box center [707, 55] width 1060 height 36
drag, startPoint x: 1097, startPoint y: 55, endPoint x: 1020, endPoint y: 57, distance: 76.7
click at [1020, 57] on div "All Active 1 Review 0 Confirmed 1 502127 View" at bounding box center [707, 55] width 1060 height 36
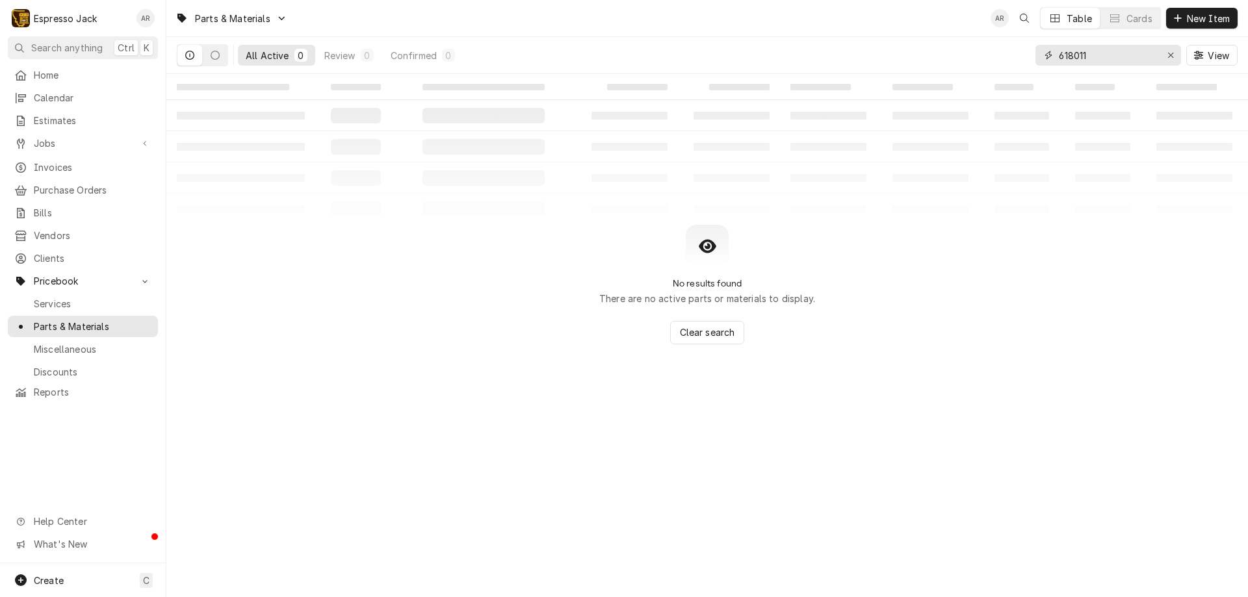
drag, startPoint x: 1113, startPoint y: 58, endPoint x: 1005, endPoint y: 47, distance: 109.1
click at [1005, 47] on div "All Active 0 Review 0 Confirmed 0 618011 View" at bounding box center [707, 55] width 1060 height 36
type input "l"
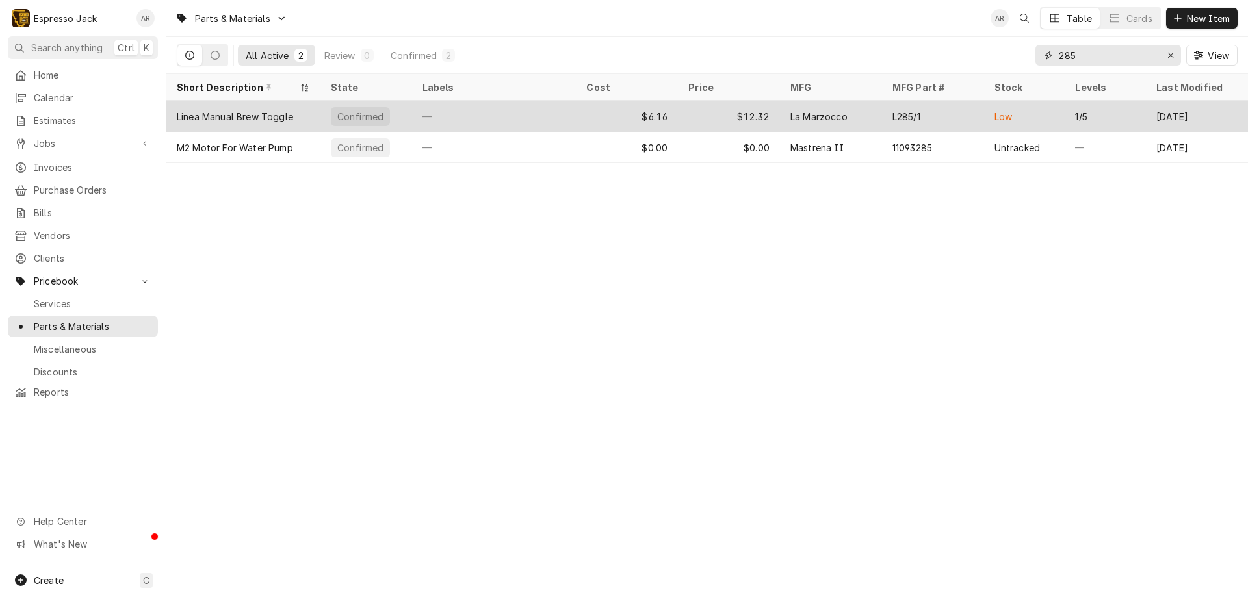
type input "285"
click at [306, 119] on div "Linea Manual Brew Toggle" at bounding box center [243, 116] width 154 height 31
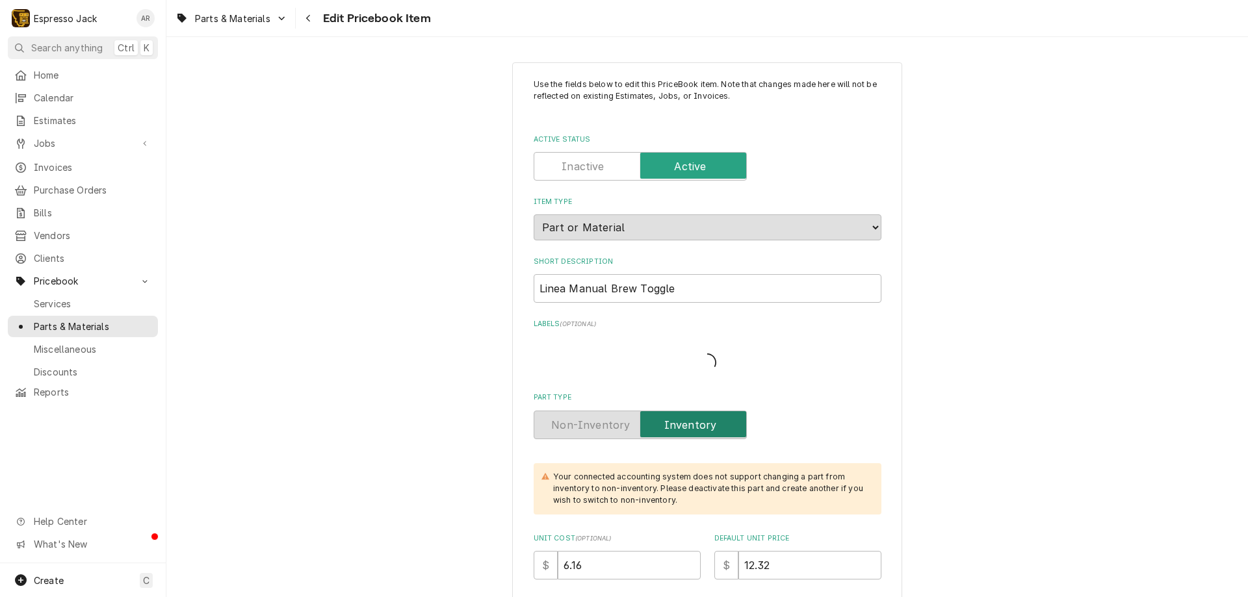
type textarea "x"
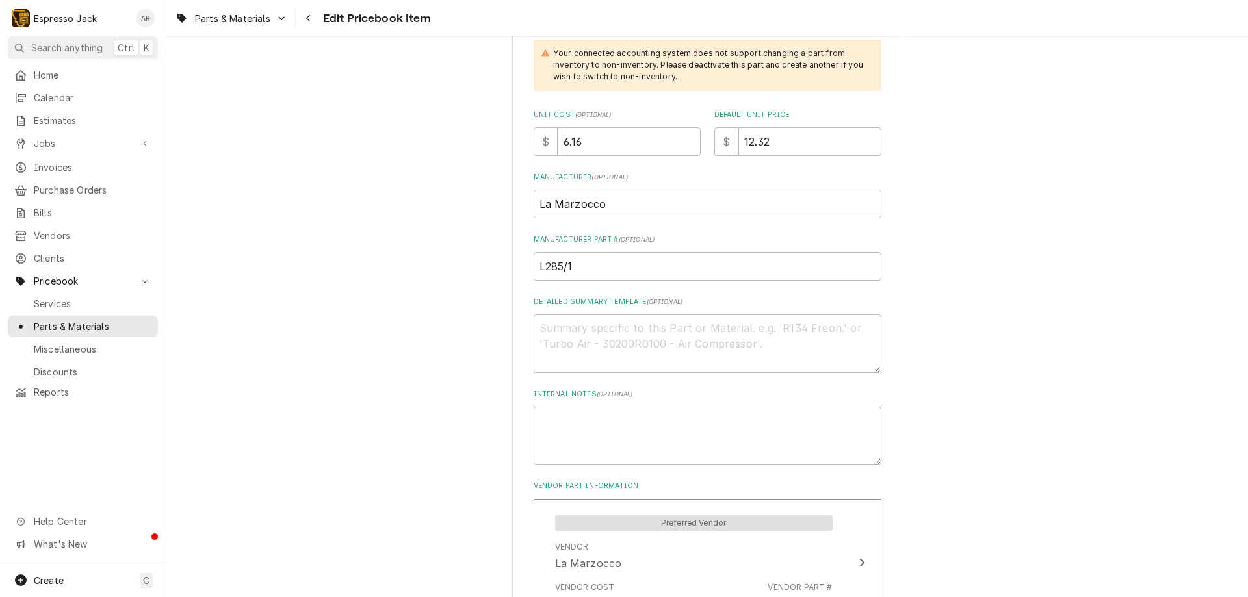
scroll to position [407, 0]
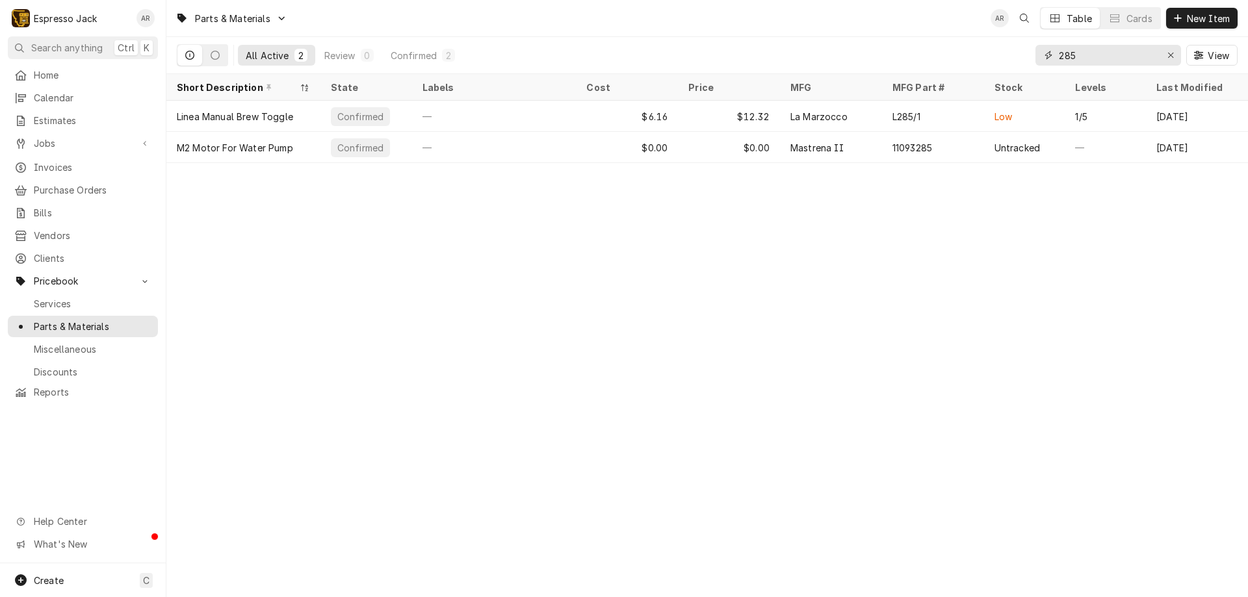
drag, startPoint x: 1092, startPoint y: 56, endPoint x: 1036, endPoint y: 54, distance: 55.9
click at [1042, 56] on div "285" at bounding box center [1108, 55] width 146 height 21
type input "e"
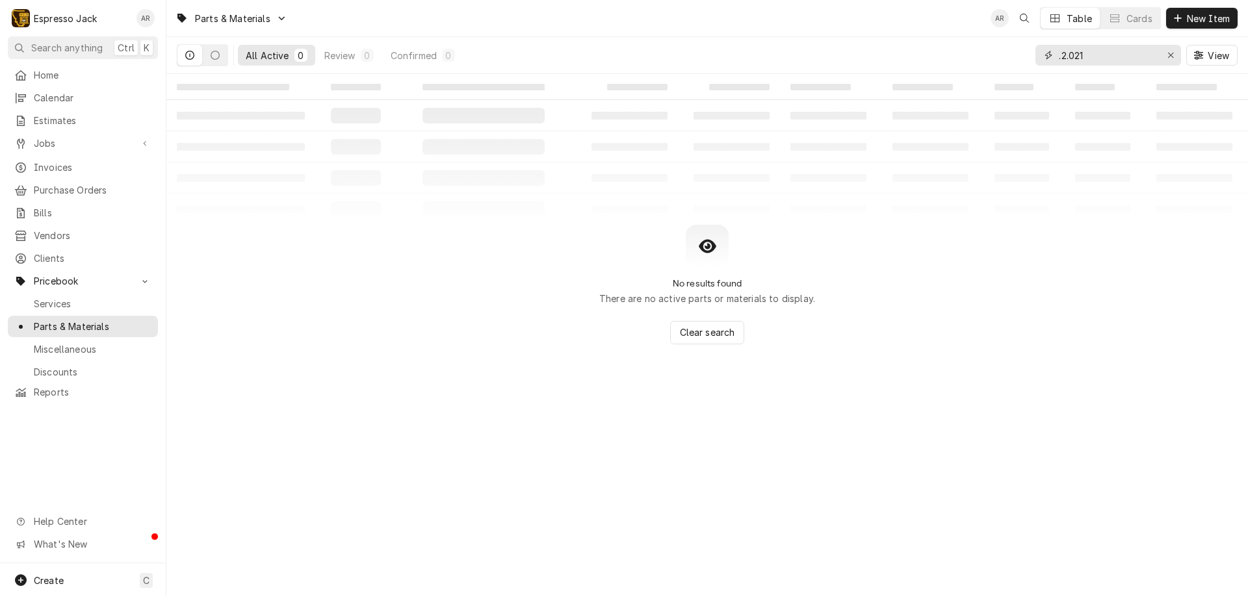
drag, startPoint x: 1058, startPoint y: 55, endPoint x: 1074, endPoint y: 73, distance: 24.4
click at [1057, 55] on div ".2.021" at bounding box center [1108, 55] width 146 height 21
drag, startPoint x: 1112, startPoint y: 58, endPoint x: 934, endPoint y: 44, distance: 179.3
click at [934, 44] on div "All Active 0 Review 0 Confirmed 0 e.2.021 View" at bounding box center [707, 55] width 1060 height 36
drag, startPoint x: 1049, startPoint y: 50, endPoint x: 1003, endPoint y: 50, distance: 46.1
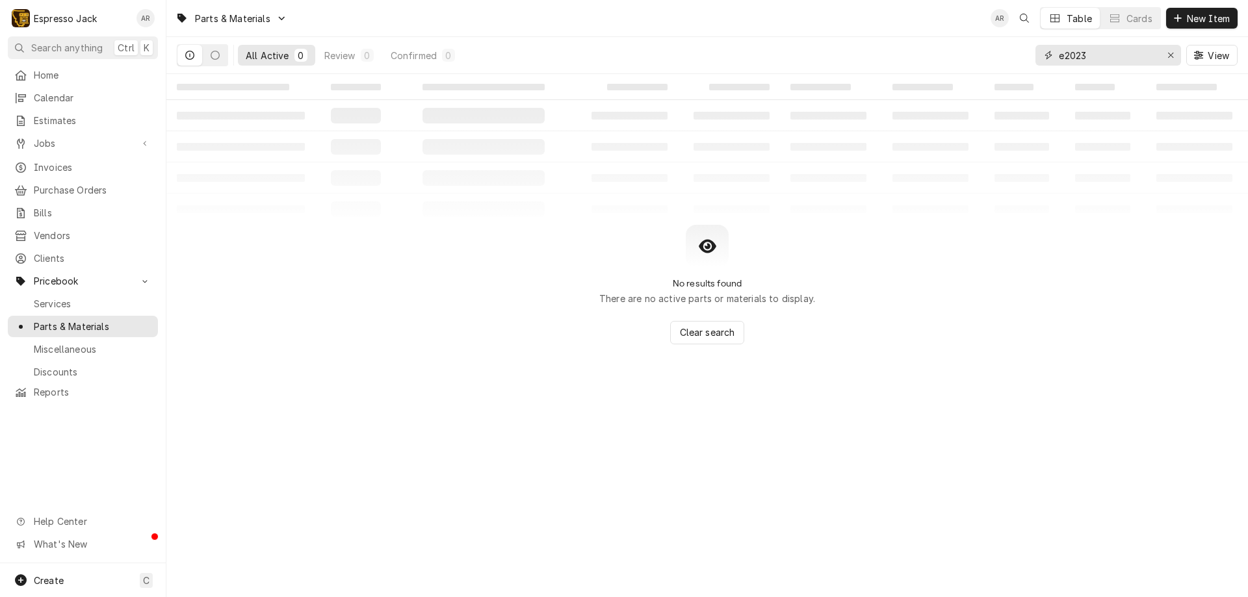
click at [1003, 50] on div "All Active 0 Review 0 Confirmed 0 e2023 View" at bounding box center [707, 55] width 1060 height 36
type input "0"
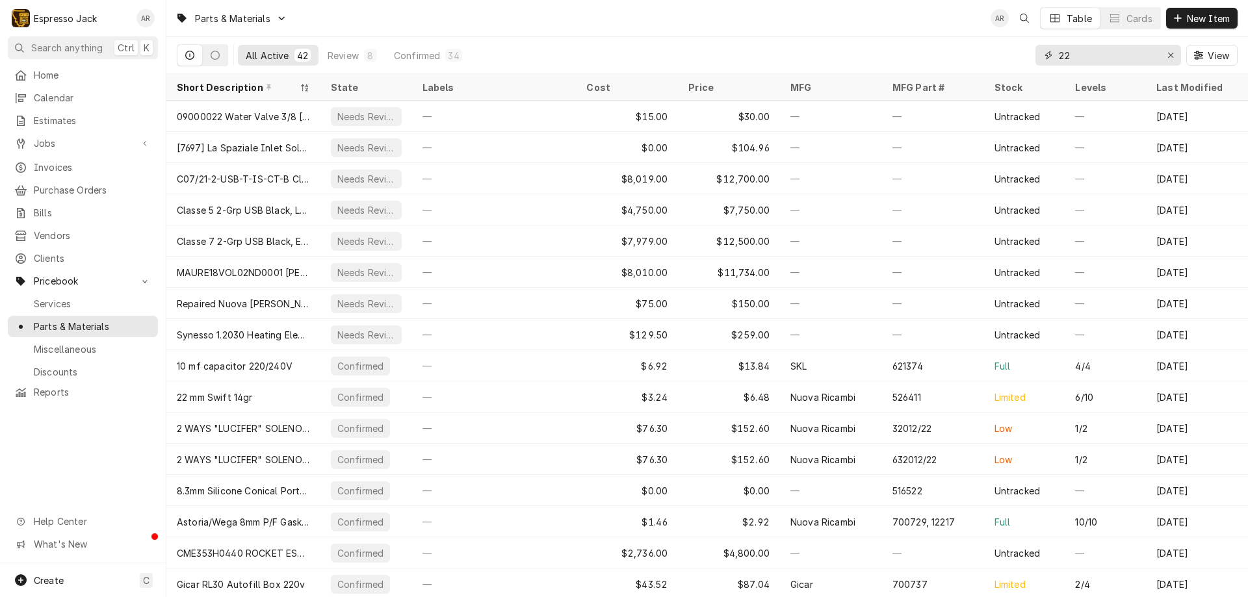
type input "2"
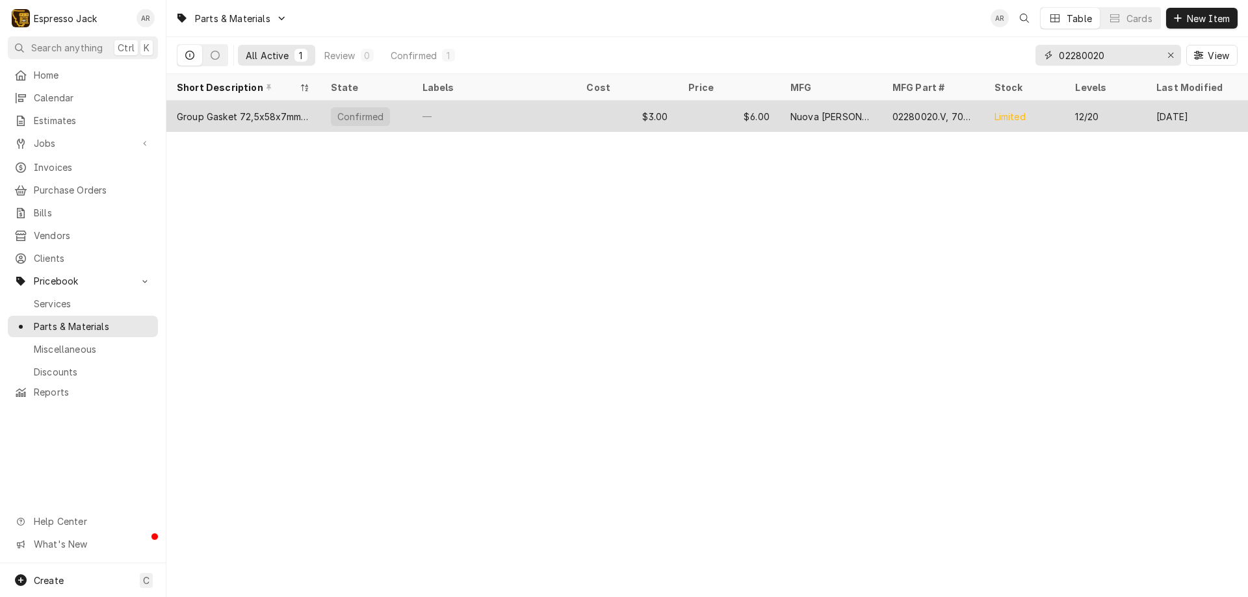
type input "02280020"
click at [282, 116] on div "Group Gasket 72,5x58x7mm NS Appia" at bounding box center [243, 117] width 133 height 14
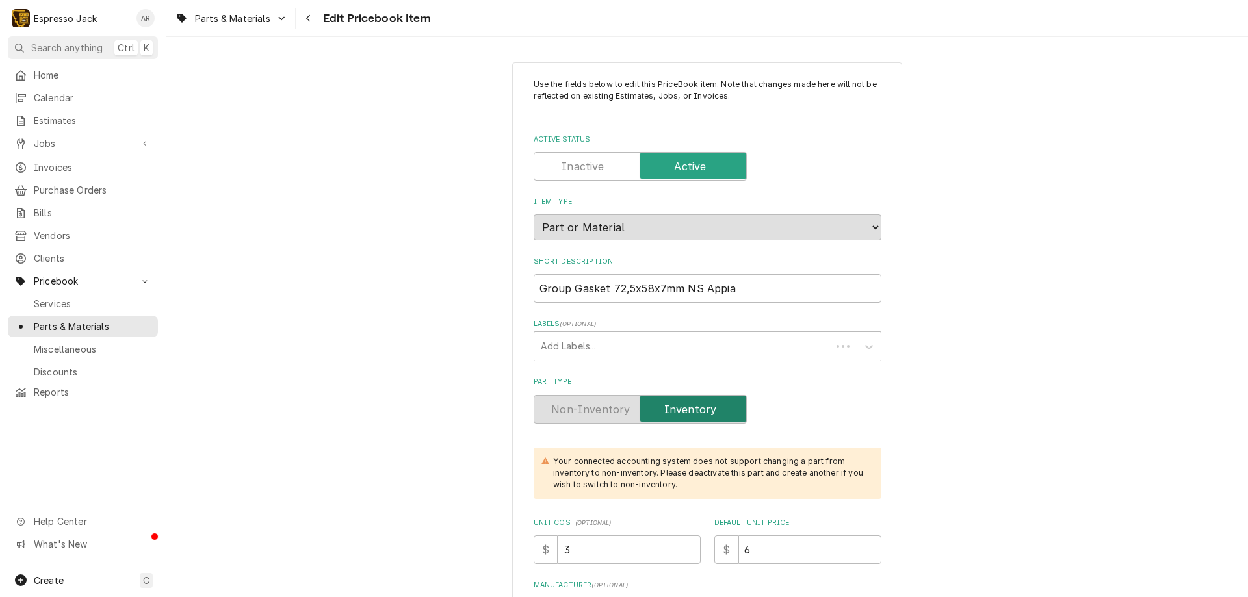
type textarea "x"
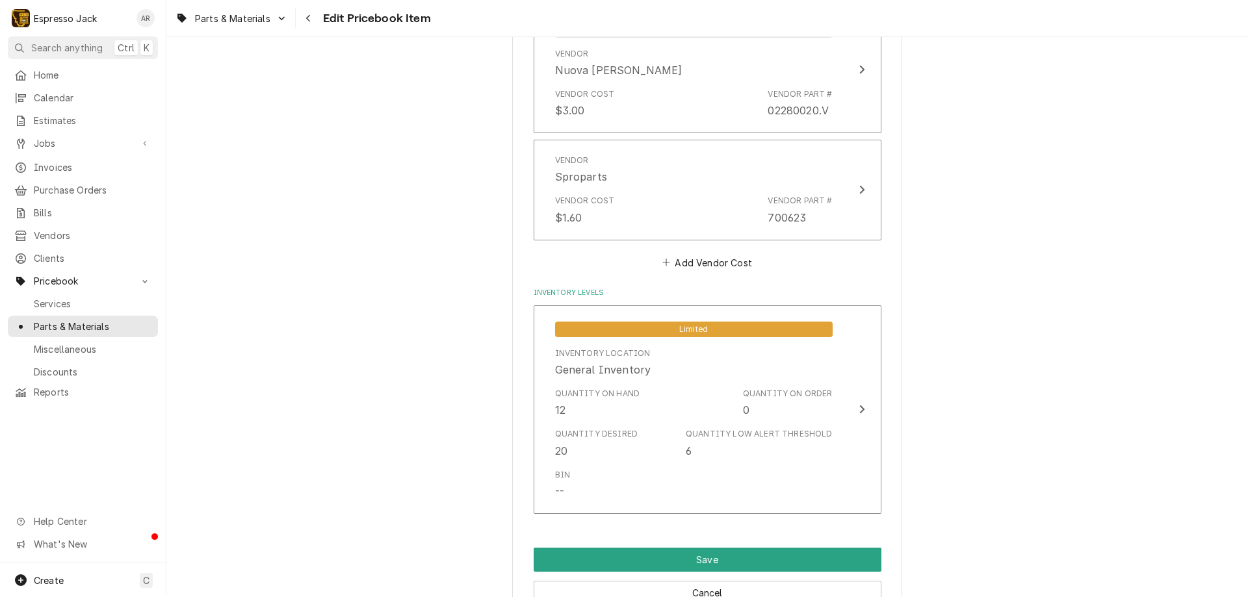
scroll to position [936, 0]
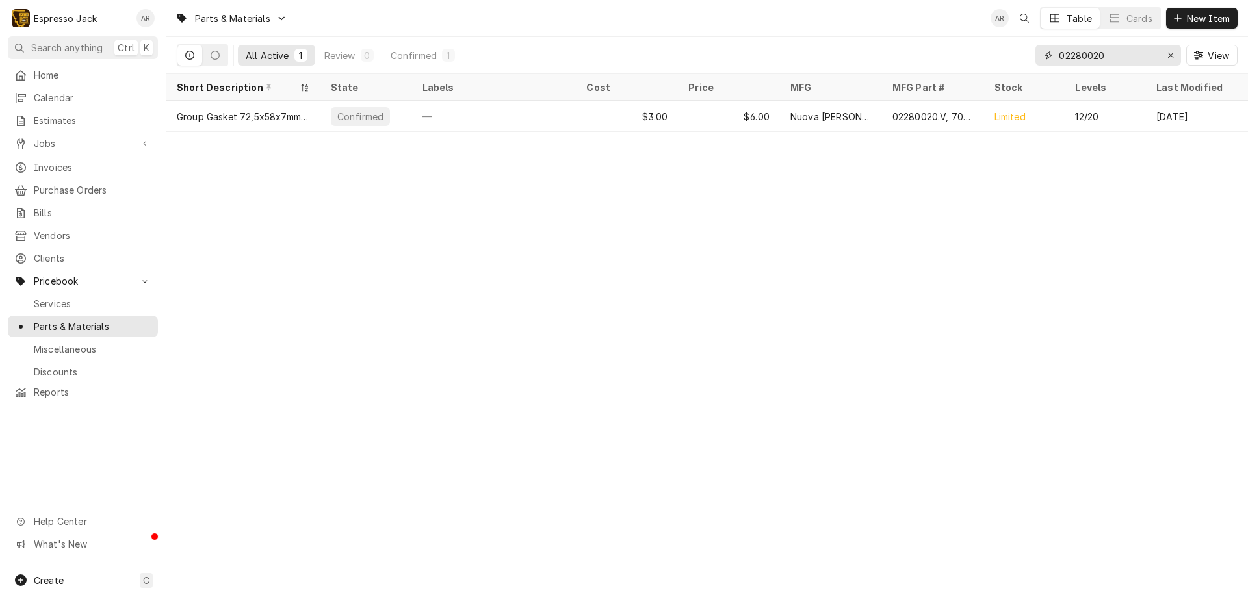
drag, startPoint x: 1116, startPoint y: 57, endPoint x: 893, endPoint y: 36, distance: 223.2
click at [893, 36] on div "Parts & Materials AR Table Cards New Item All Active 1 Review 0 Confirmed 1 022…" at bounding box center [706, 37] width 1081 height 74
type input "3"
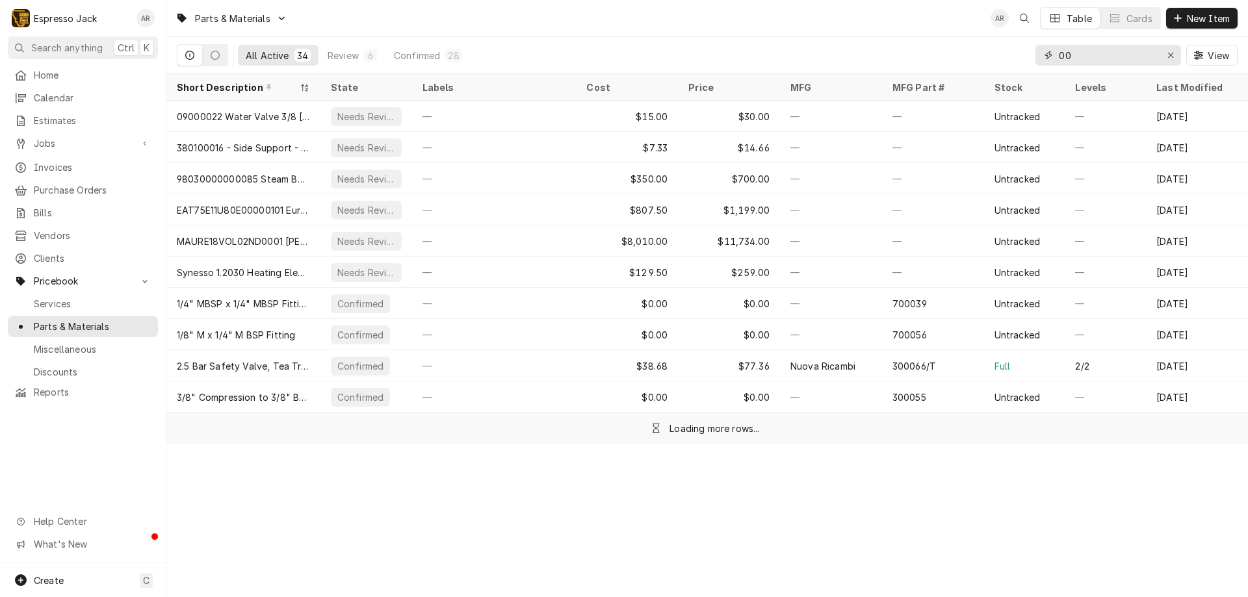
type input "0"
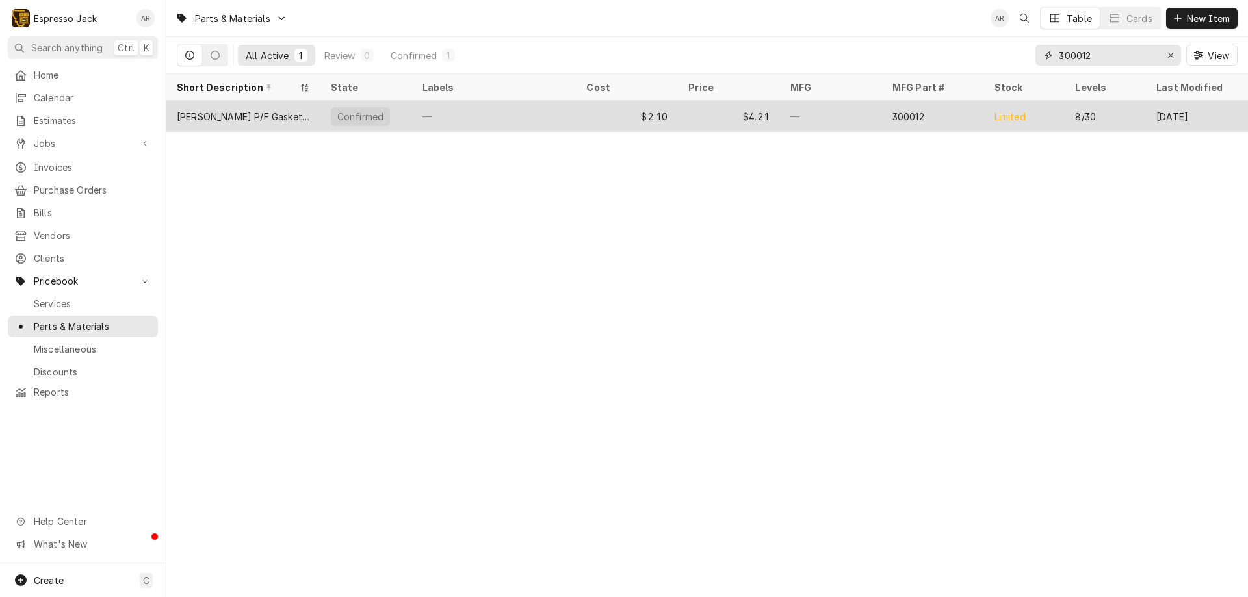
type input "300012"
click at [248, 121] on div "NR Marzocco P/F Gasket, Oversized (7.1mm)" at bounding box center [243, 116] width 154 height 31
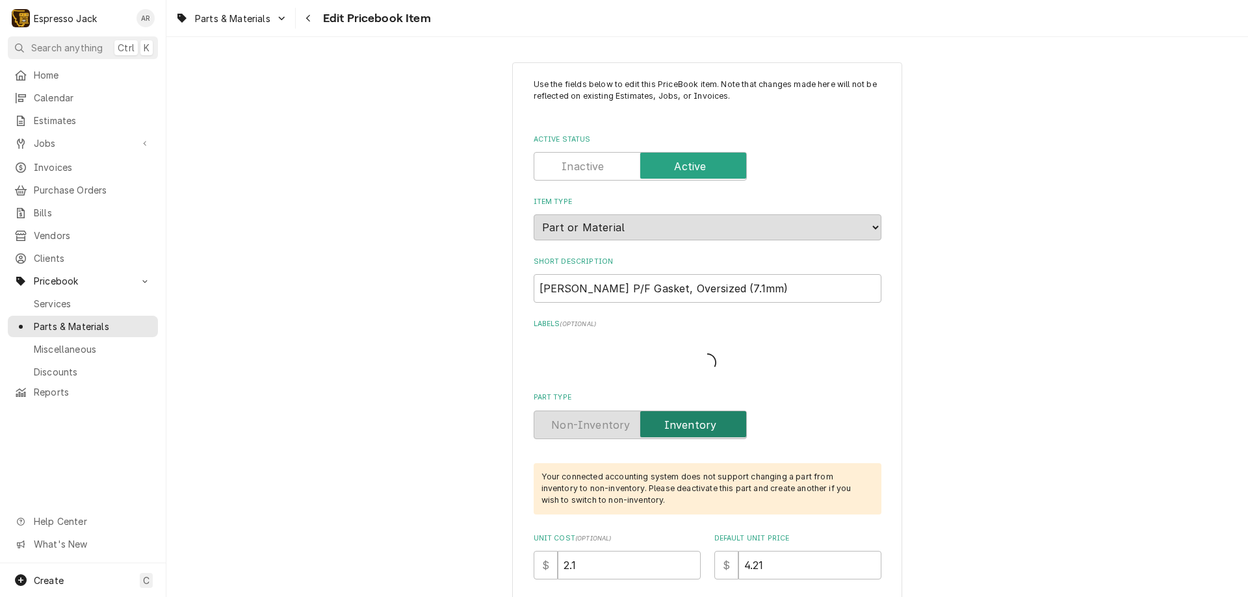
type textarea "x"
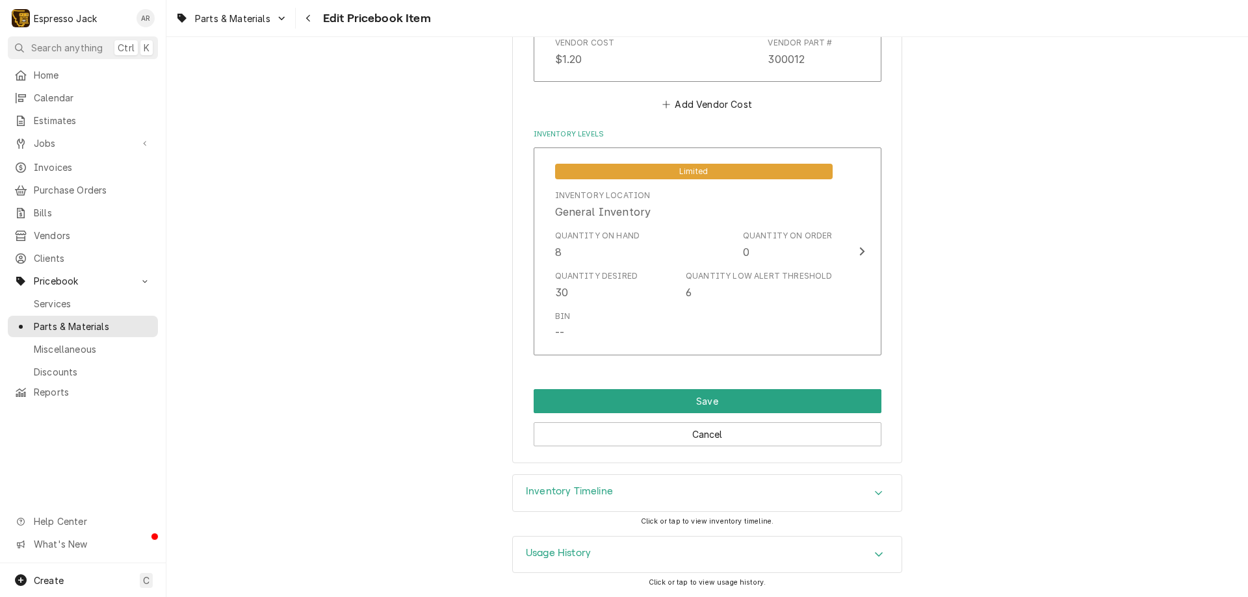
scroll to position [875, 0]
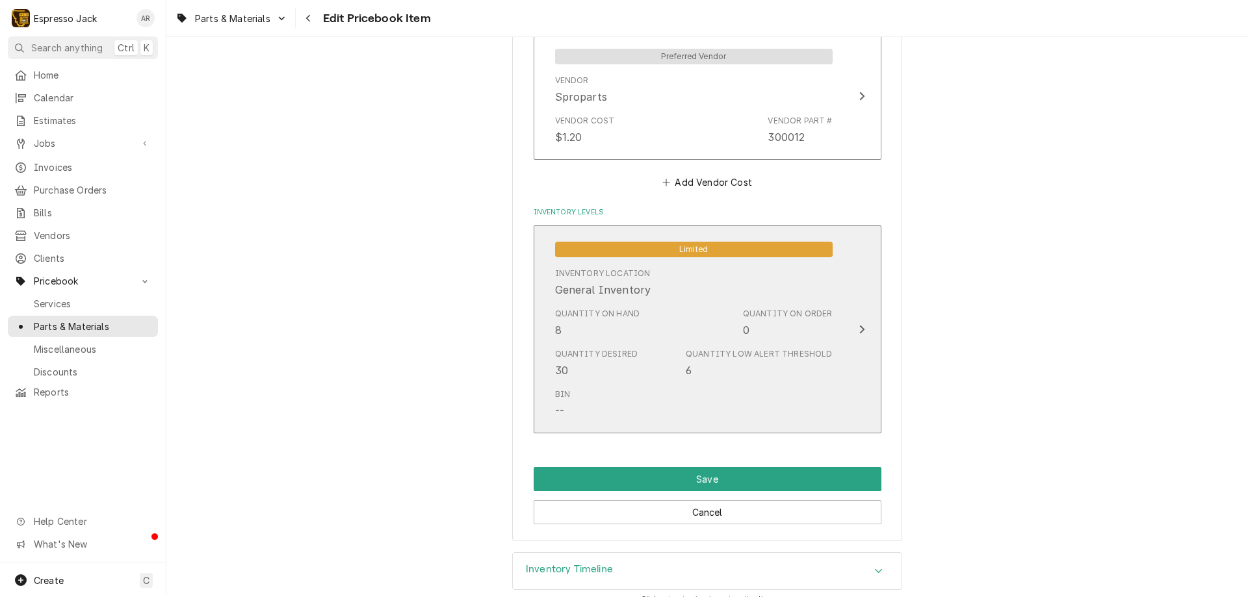
click at [859, 330] on icon "Update Inventory Level" at bounding box center [861, 330] width 5 height 8
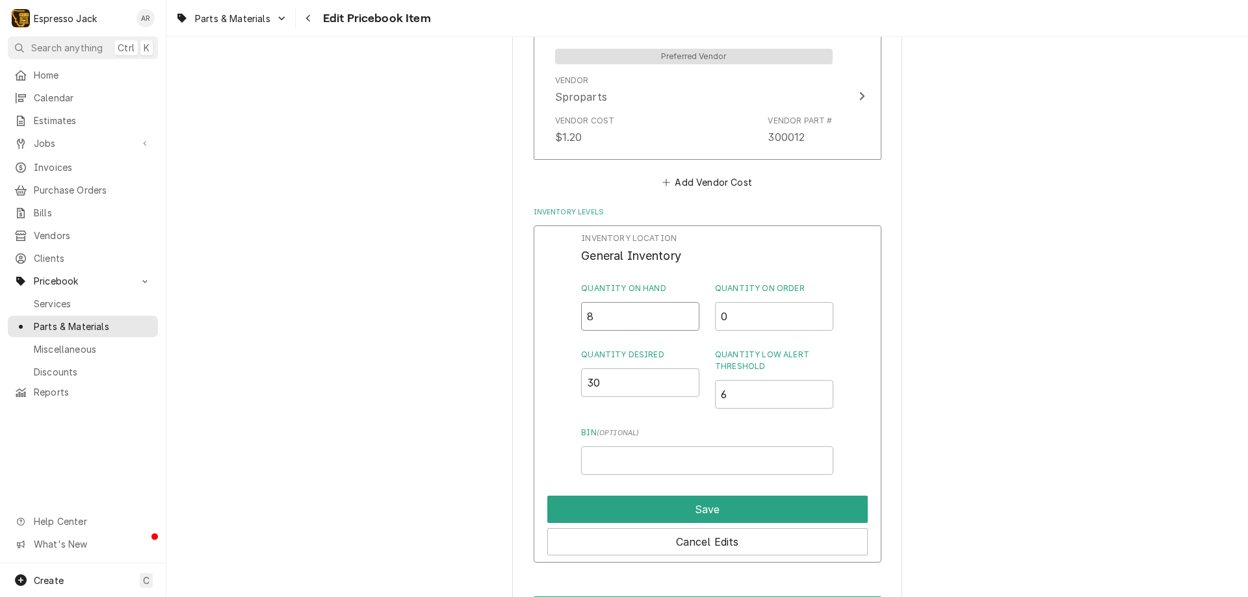
drag, startPoint x: 608, startPoint y: 312, endPoint x: 556, endPoint y: 313, distance: 52.6
click at [556, 313] on div "Inventory Location General Inventory Quantity on Hand 8 Quantity on Order 0 Qua…" at bounding box center [707, 394] width 348 height 338
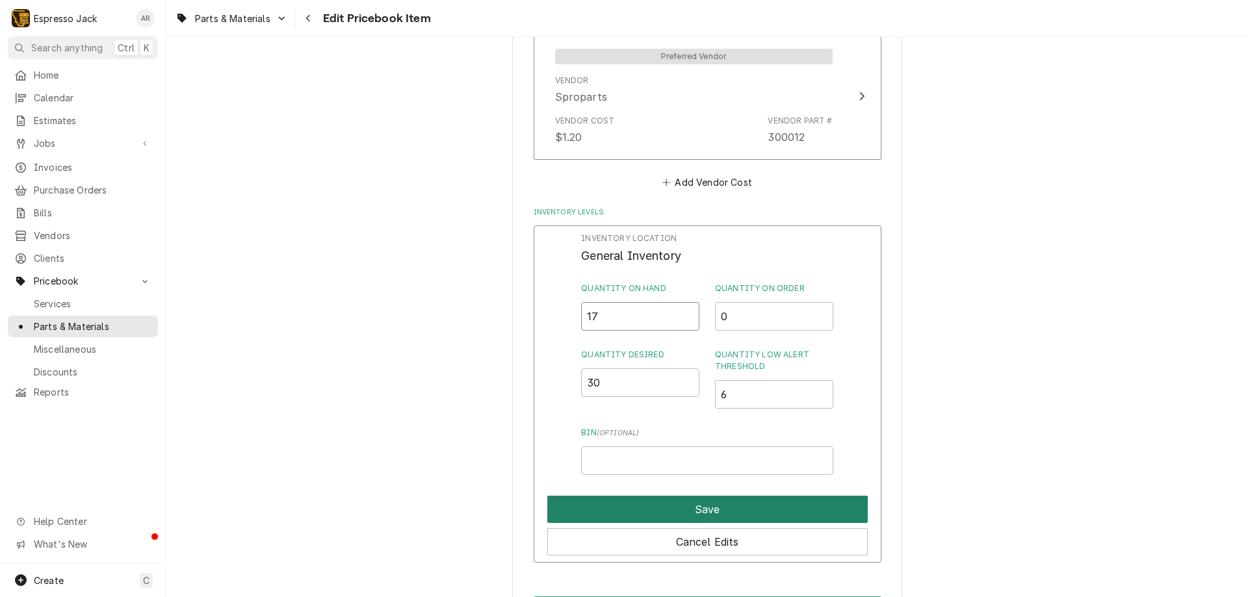
type input "17"
click at [621, 507] on button "Save" at bounding box center [707, 509] width 320 height 27
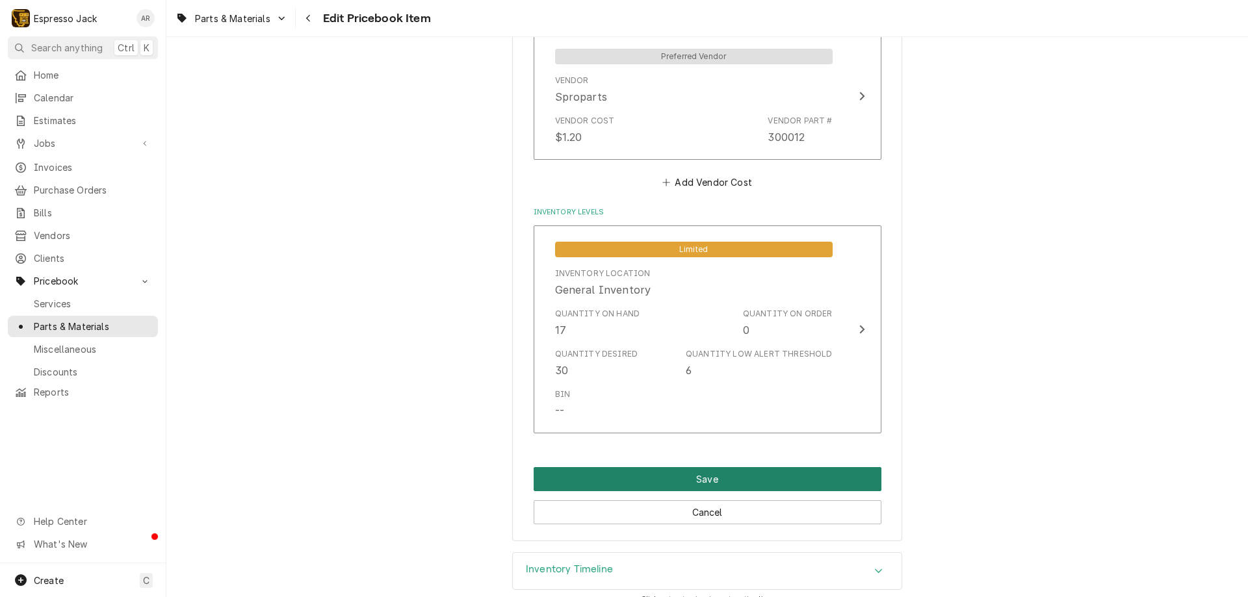
click at [630, 485] on button "Save" at bounding box center [707, 479] width 348 height 24
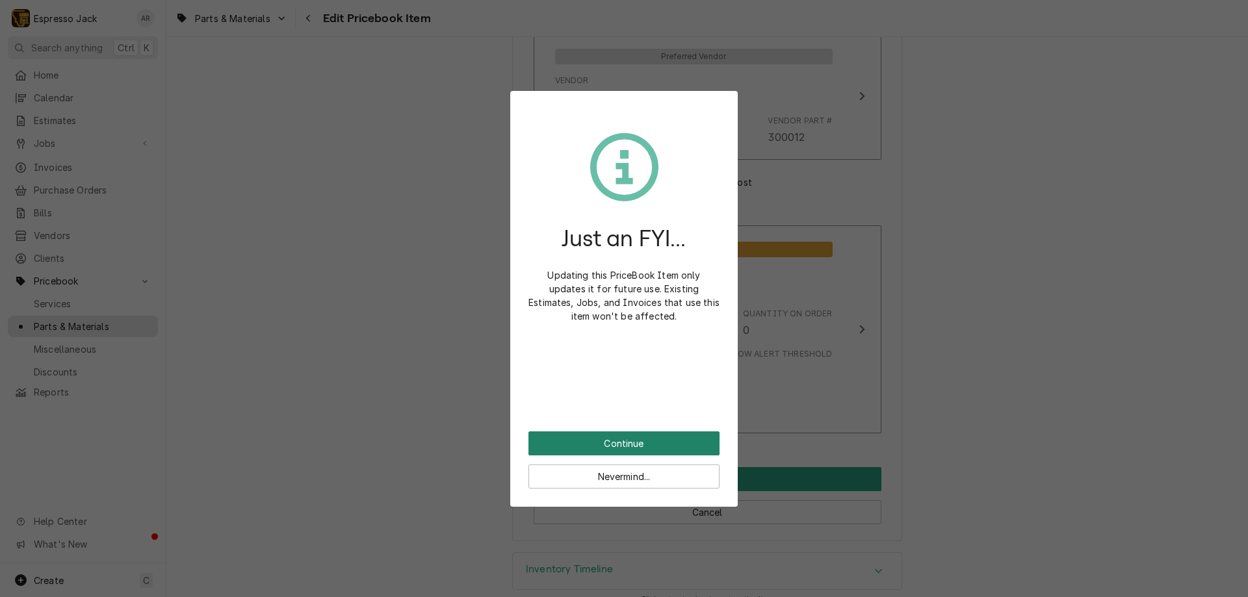
click at [643, 441] on button "Continue" at bounding box center [623, 443] width 191 height 24
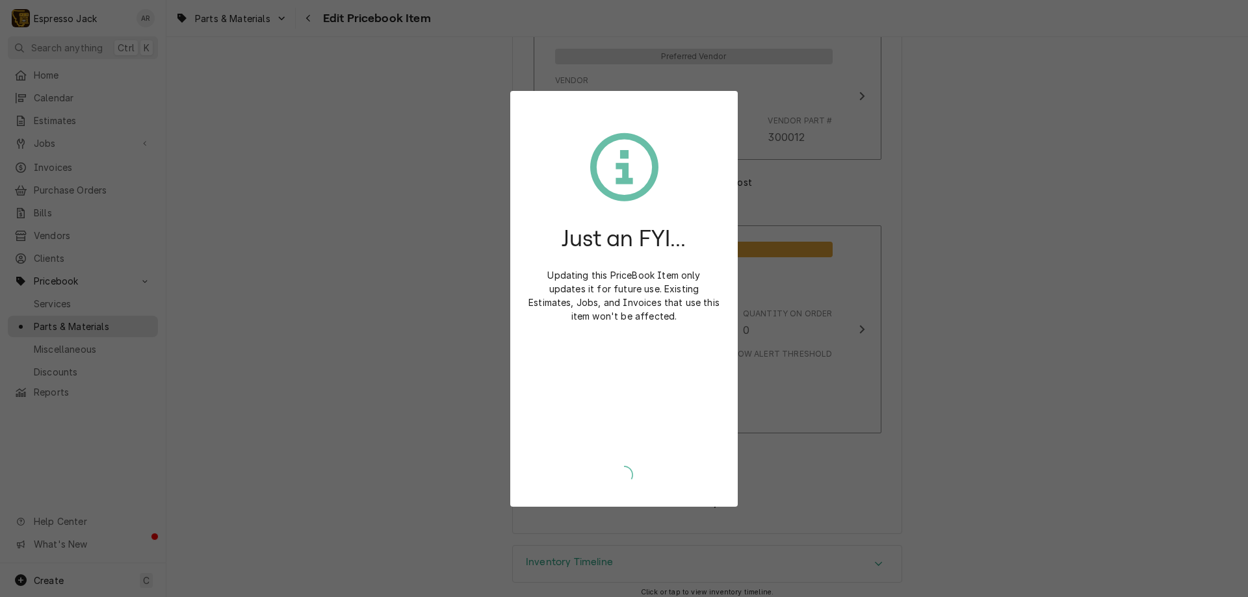
type textarea "x"
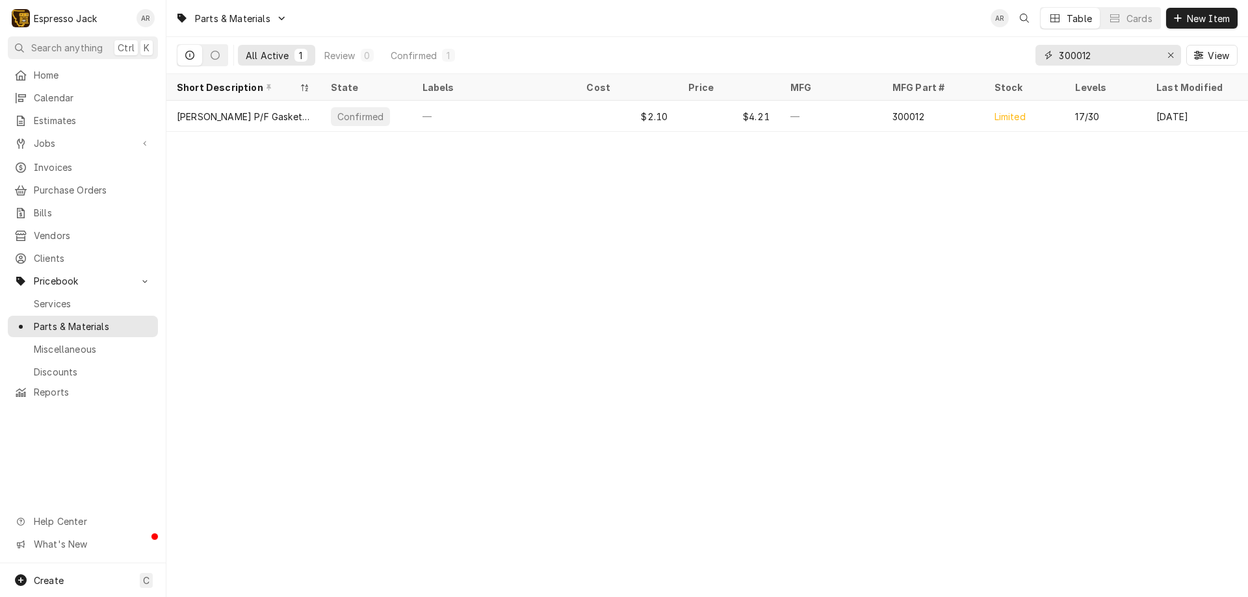
drag, startPoint x: 1099, startPoint y: 55, endPoint x: 822, endPoint y: 51, distance: 276.8
click at [822, 51] on div "All Active 1 Review 0 Confirmed 1 300012 View" at bounding box center [707, 55] width 1060 height 36
drag, startPoint x: 1112, startPoint y: 58, endPoint x: 940, endPoint y: 36, distance: 173.0
click at [940, 36] on div "Parts & Materials AR Table Cards New Item All Active 1 Review 0 Confirmed 1 022…" at bounding box center [706, 37] width 1081 height 74
type input "h"
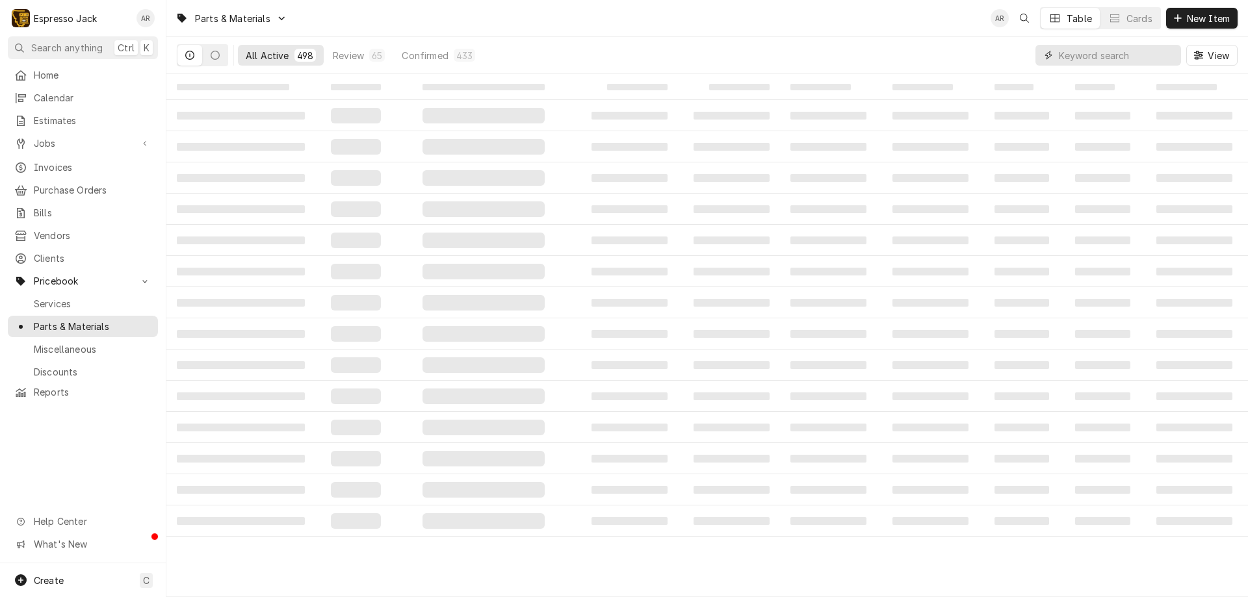
type input "1"
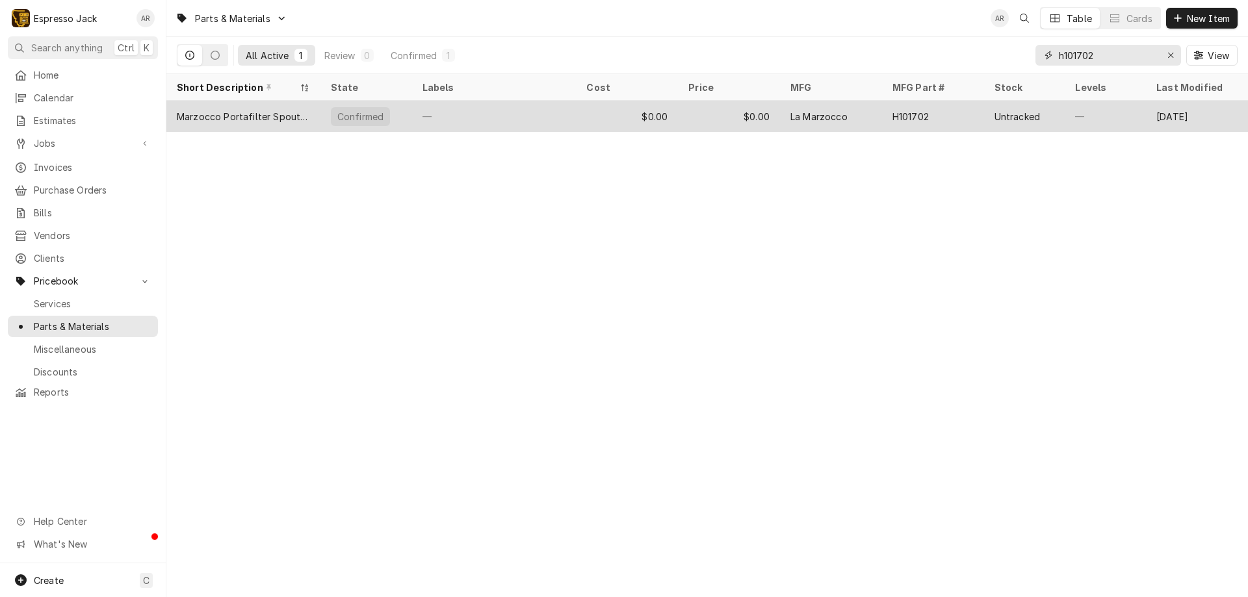
type input "h101702"
click at [240, 119] on div "Marzocco Portafilter Spout O-Ring (Older, small)" at bounding box center [243, 117] width 133 height 14
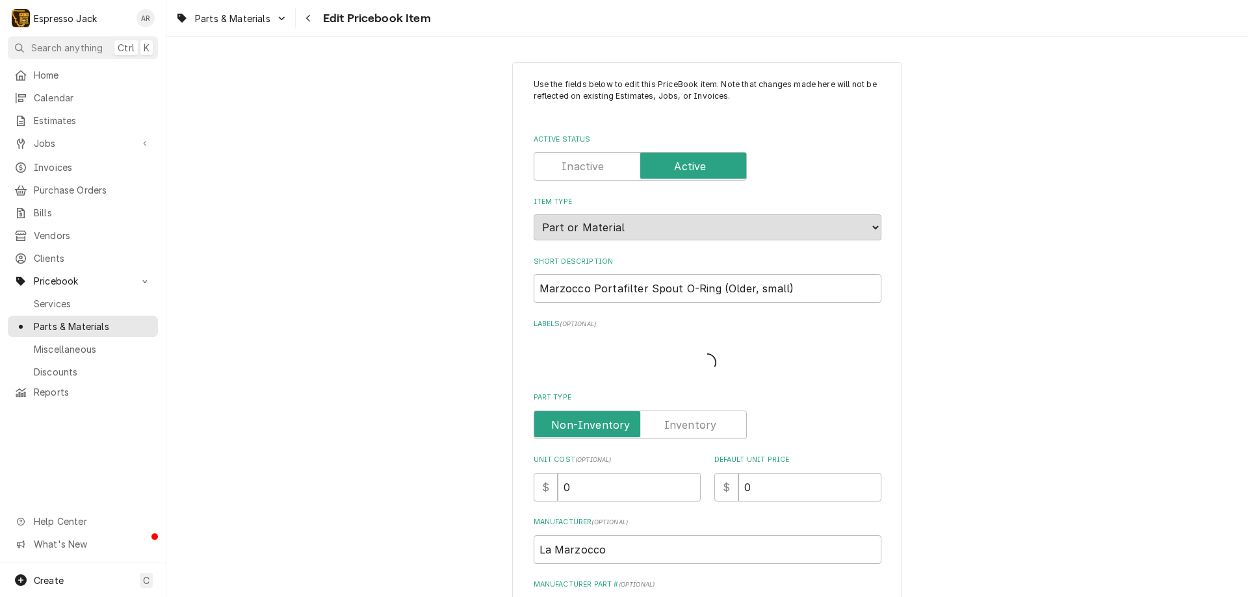
type textarea "x"
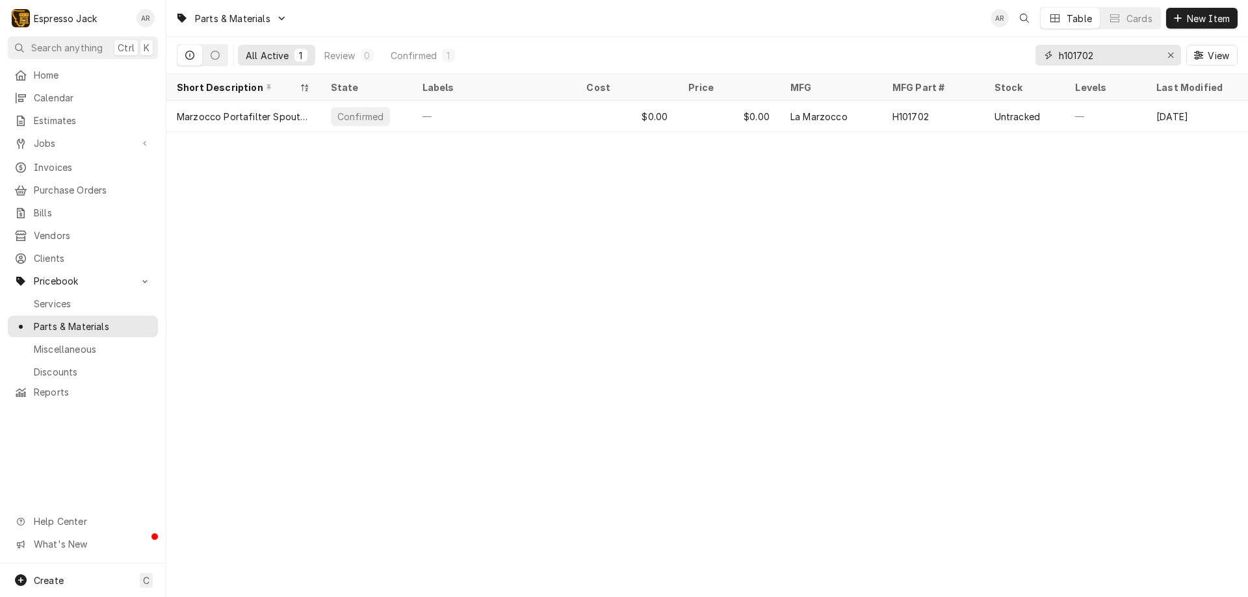
drag, startPoint x: 1114, startPoint y: 55, endPoint x: 997, endPoint y: 55, distance: 116.3
click at [1001, 55] on div "All Active 1 Review 0 Confirmed 1 h101702 View" at bounding box center [707, 55] width 1060 height 36
type input "7"
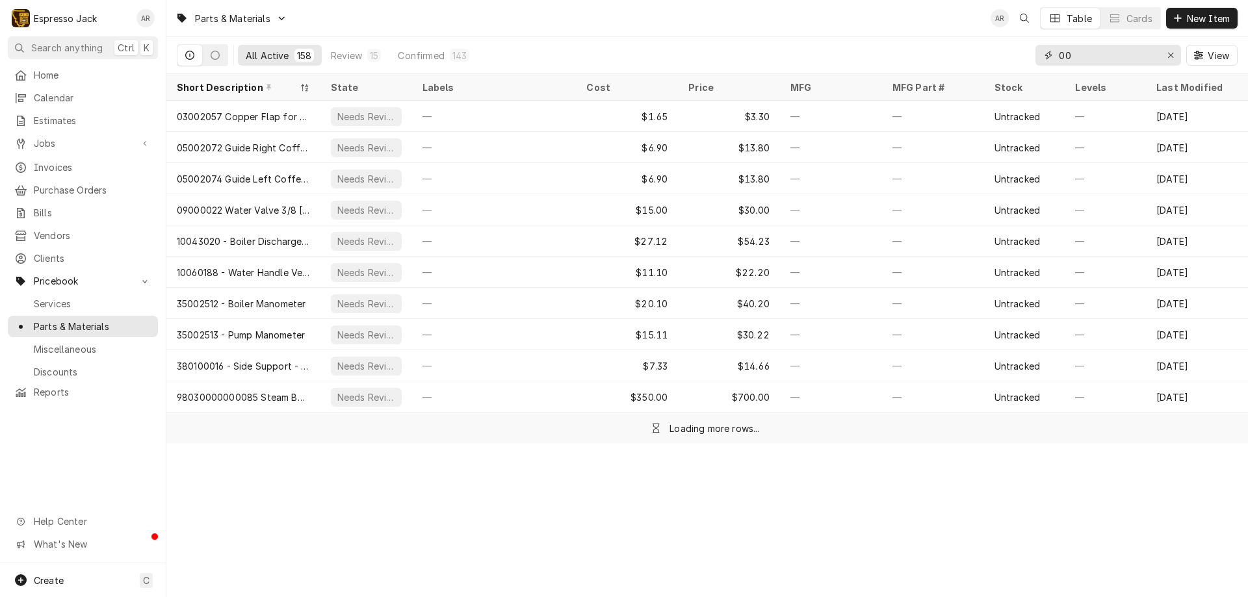
type input "0"
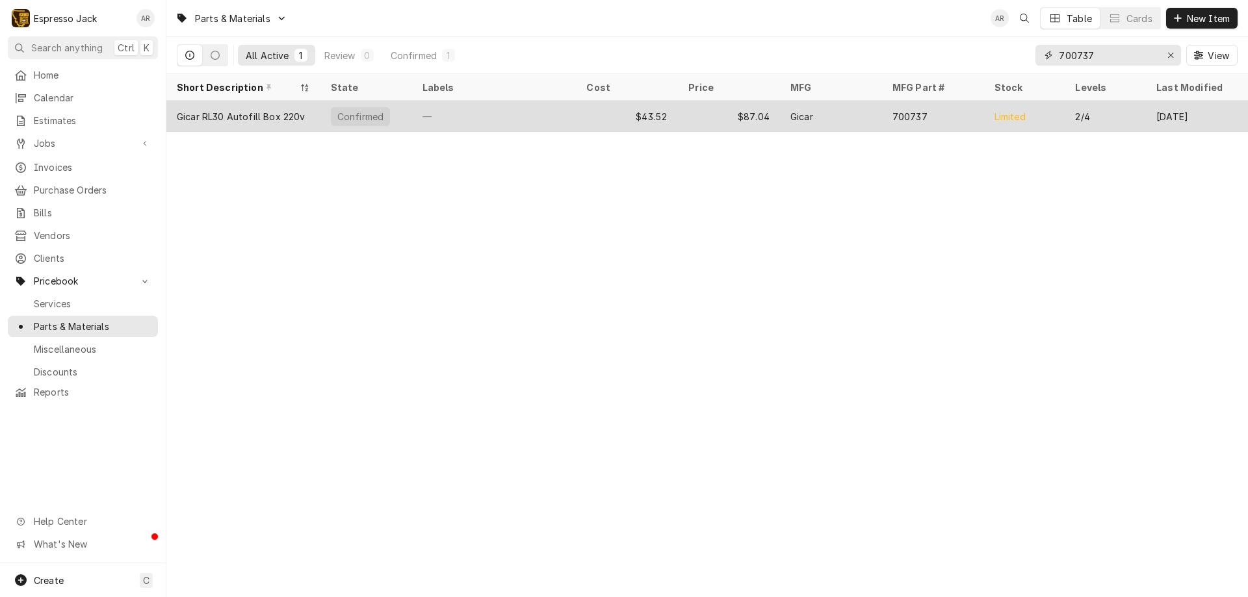
type input "700737"
click at [228, 120] on div "Gicar RL30 Autofill Box 220v" at bounding box center [241, 117] width 128 height 14
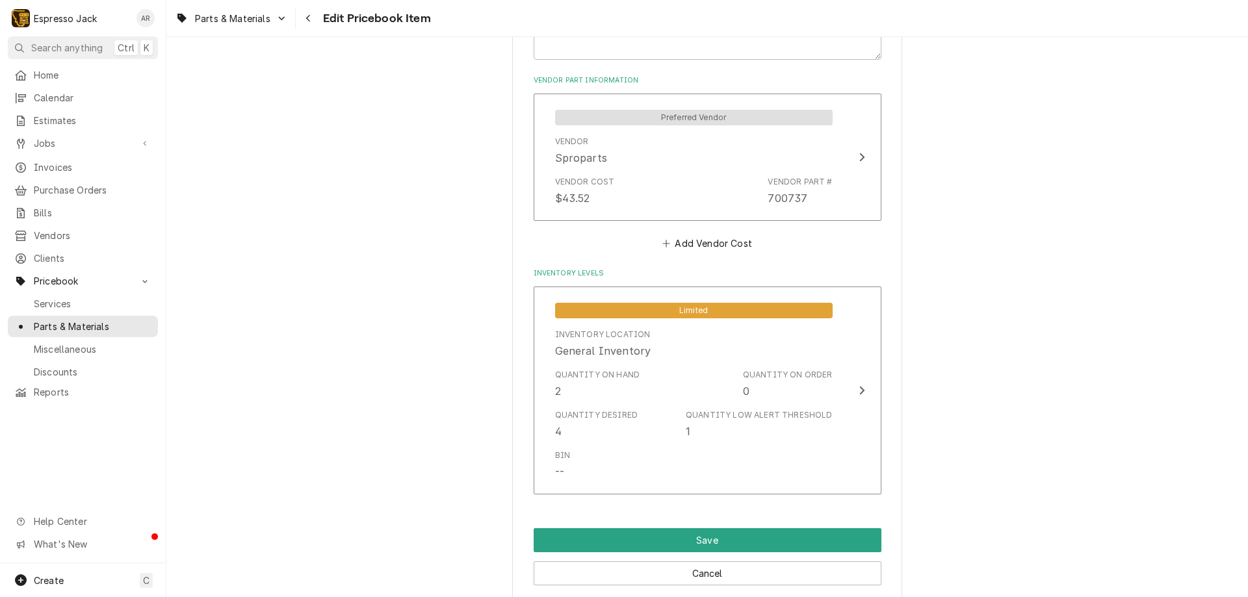
scroll to position [858, 0]
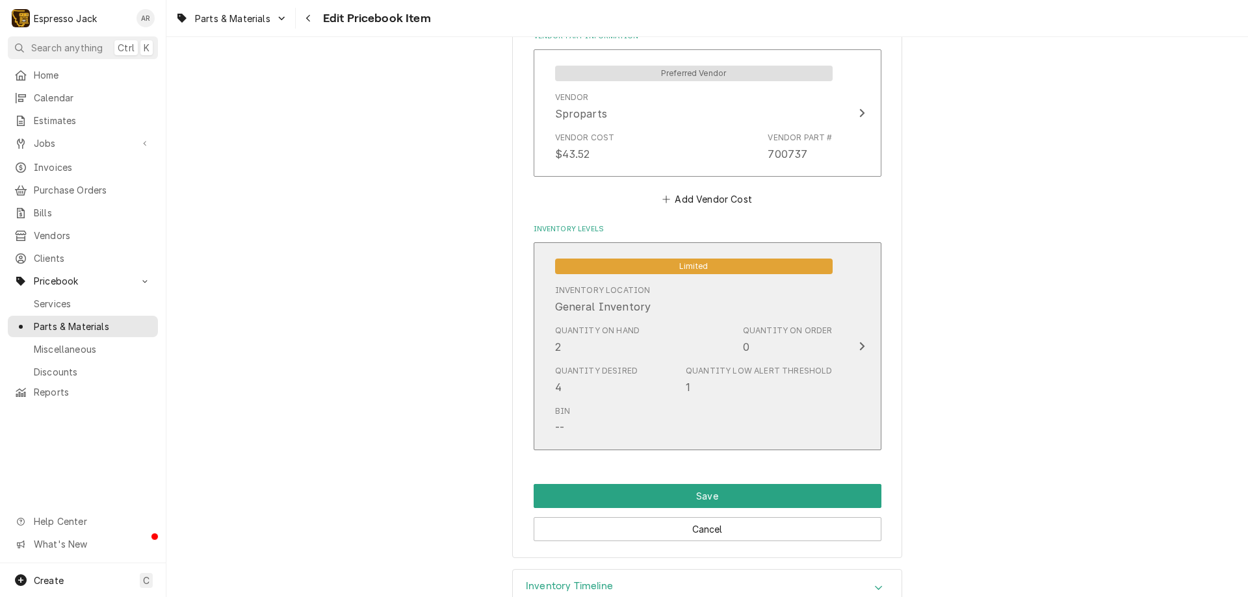
click at [858, 342] on icon "Update Inventory Level" at bounding box center [861, 346] width 6 height 10
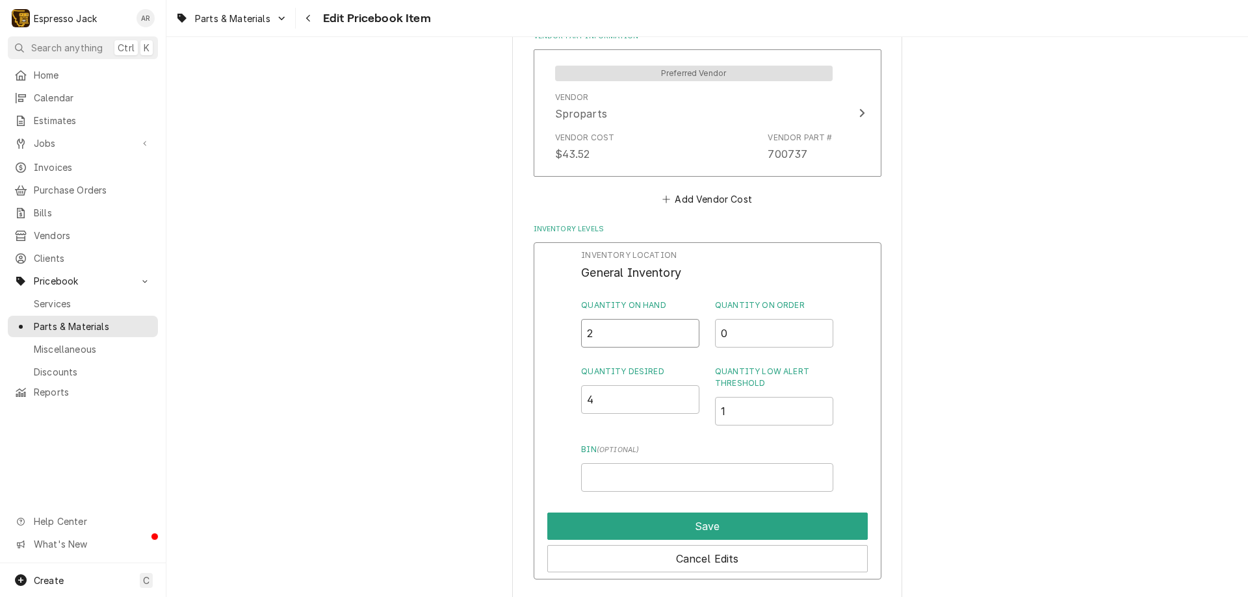
drag, startPoint x: 581, startPoint y: 331, endPoint x: 539, endPoint y: 328, distance: 41.7
click at [542, 330] on div "Inventory Location General Inventory Quantity on Hand 2 Quantity on Order 0 Qua…" at bounding box center [707, 411] width 348 height 338
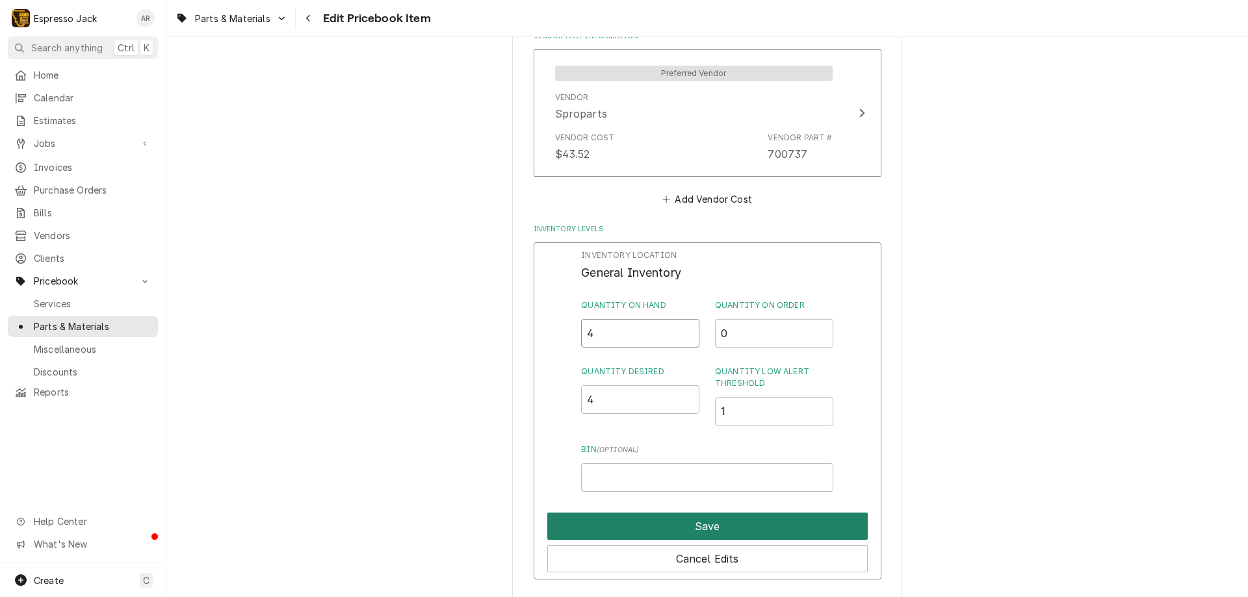
type input "4"
click at [676, 527] on button "Save" at bounding box center [707, 526] width 320 height 27
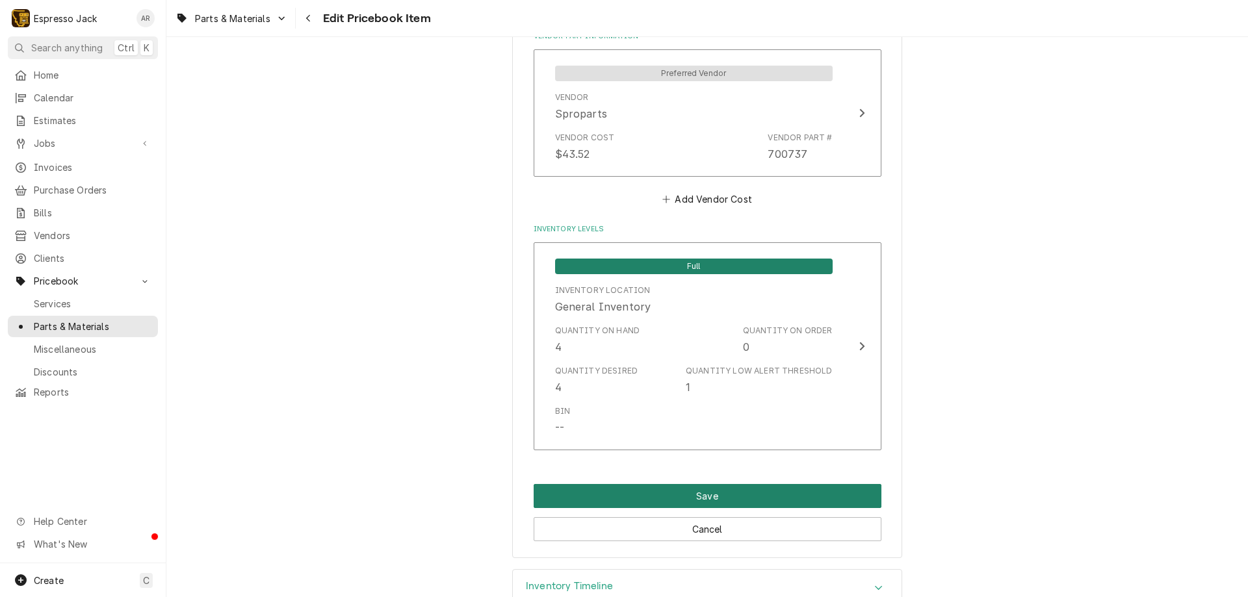
click at [680, 494] on button "Save" at bounding box center [707, 496] width 348 height 24
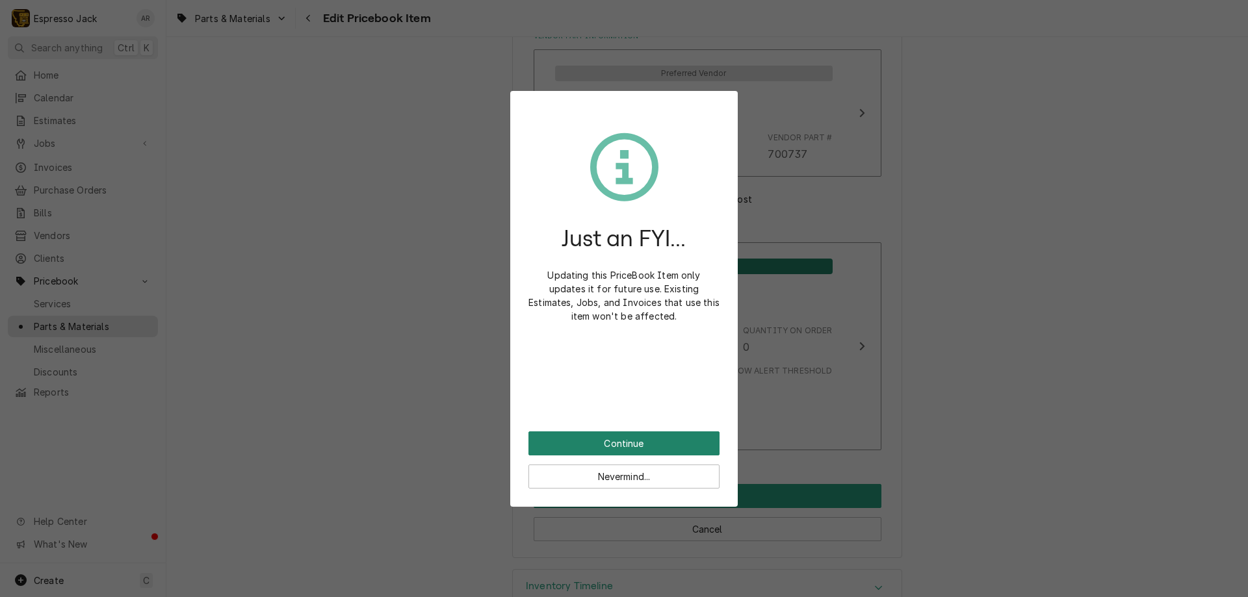
click at [660, 433] on button "Continue" at bounding box center [623, 443] width 191 height 24
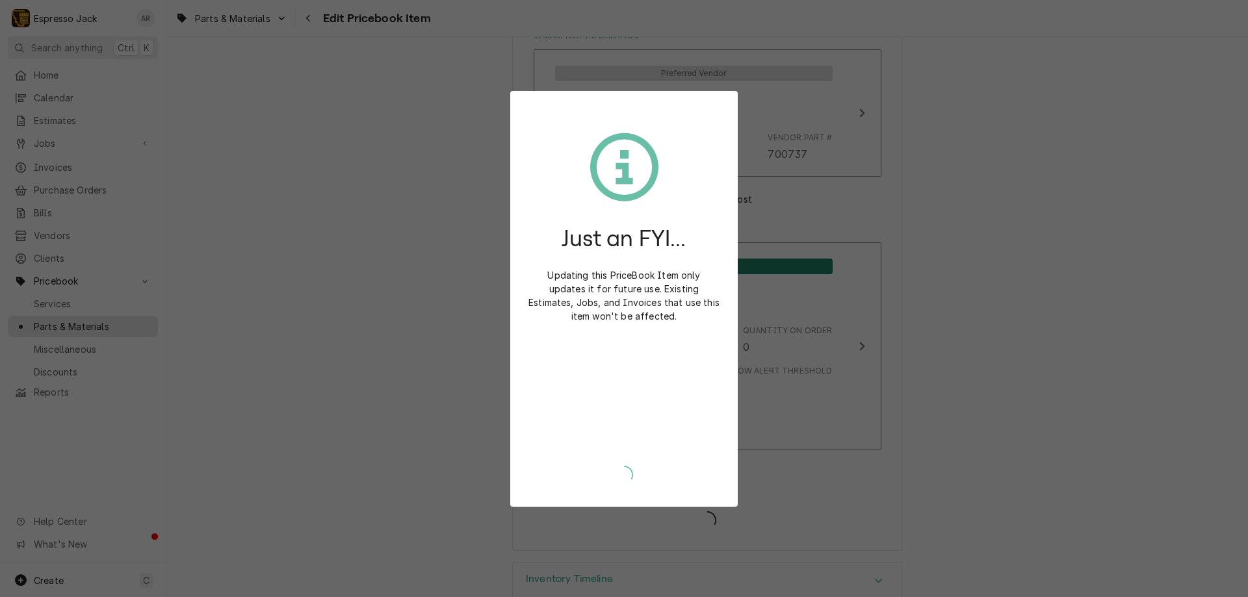
type textarea "x"
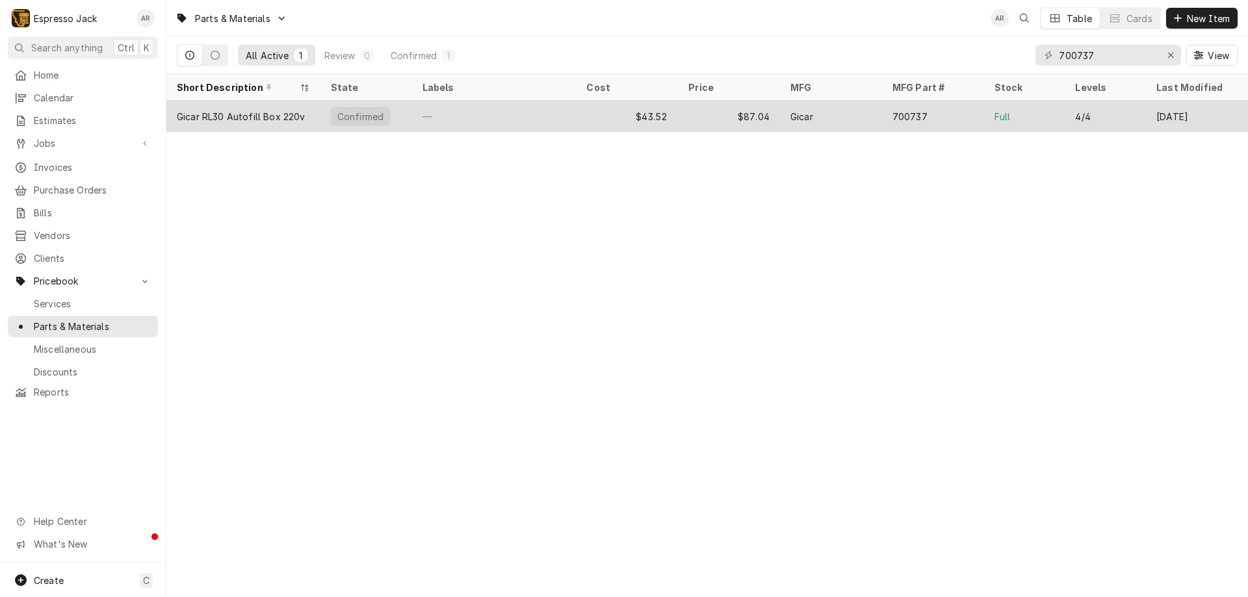
click at [265, 110] on div "Gicar RL30 Autofill Box 220v" at bounding box center [241, 117] width 128 height 14
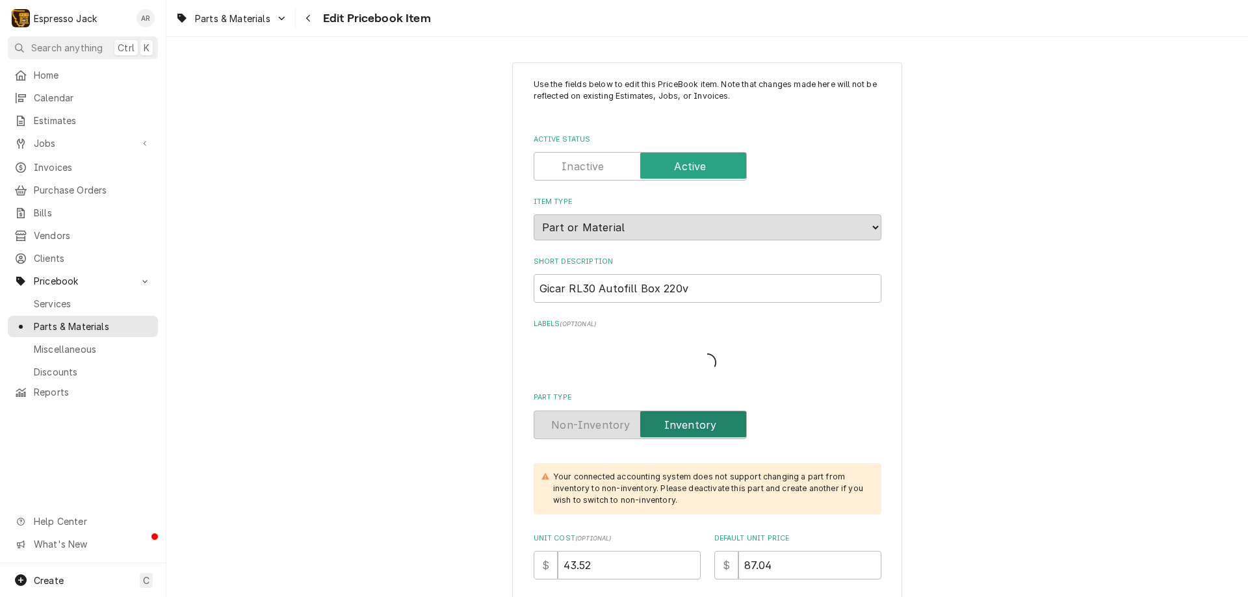
type textarea "x"
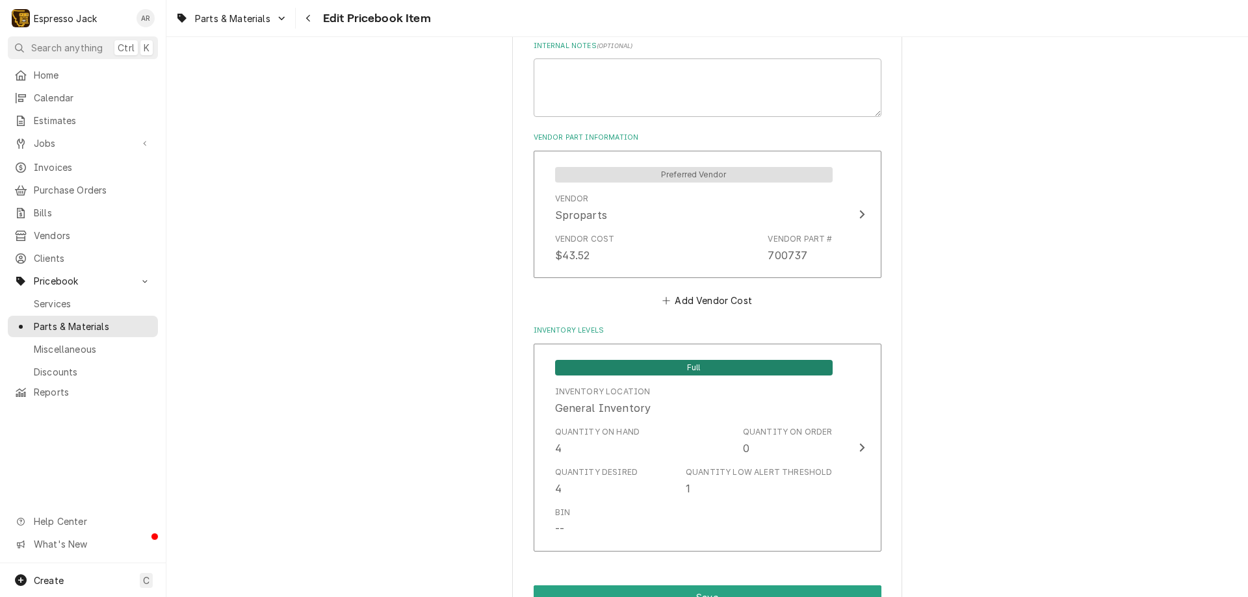
scroll to position [936, 0]
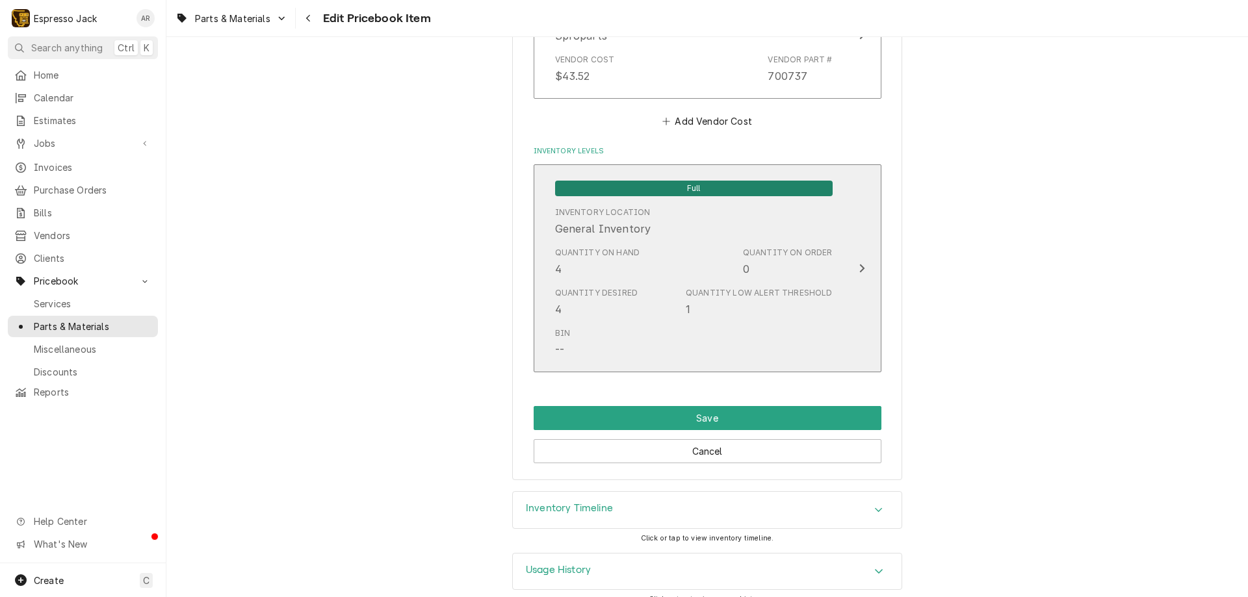
click at [859, 270] on icon "Update Inventory Level" at bounding box center [861, 268] width 6 height 10
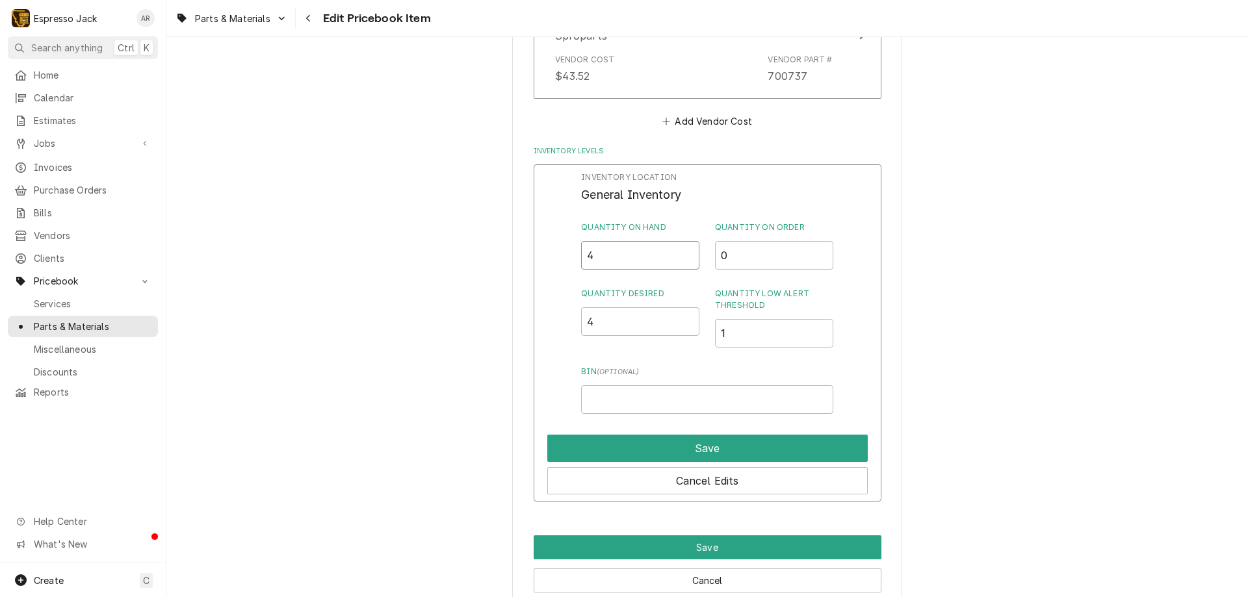
drag, startPoint x: 595, startPoint y: 259, endPoint x: 563, endPoint y: 237, distance: 38.9
click at [570, 255] on div "Inventory Location General Inventory Quantity on Hand 4 Quantity on Order 0 Qua…" at bounding box center [707, 333] width 348 height 338
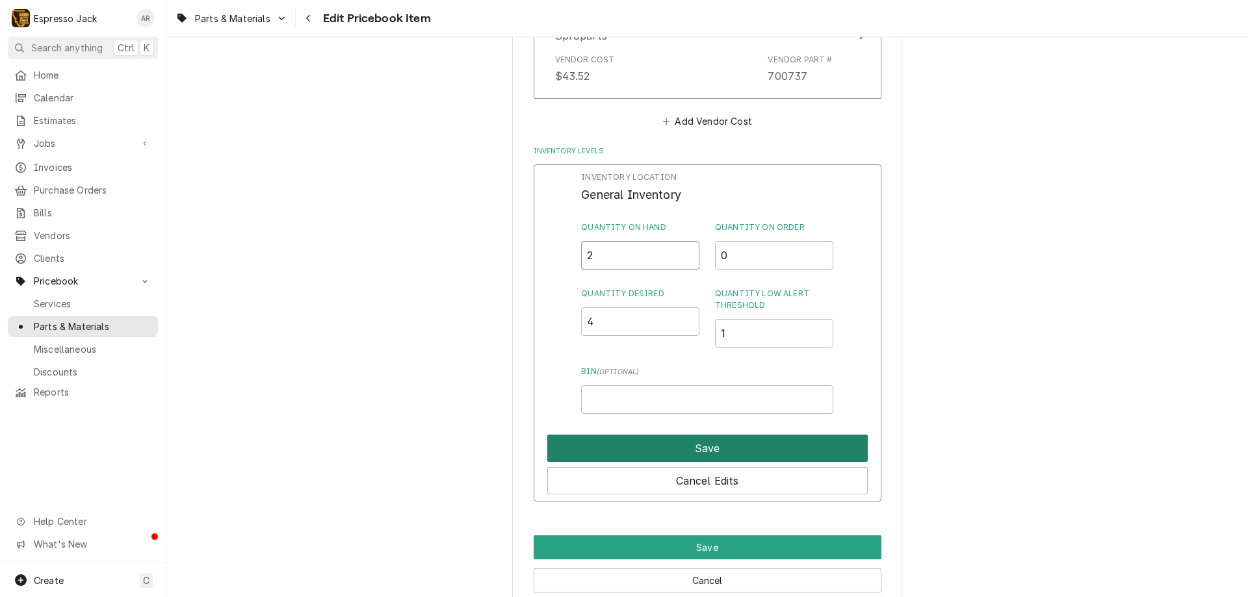
type input "2"
click at [631, 450] on button "Save" at bounding box center [707, 448] width 320 height 27
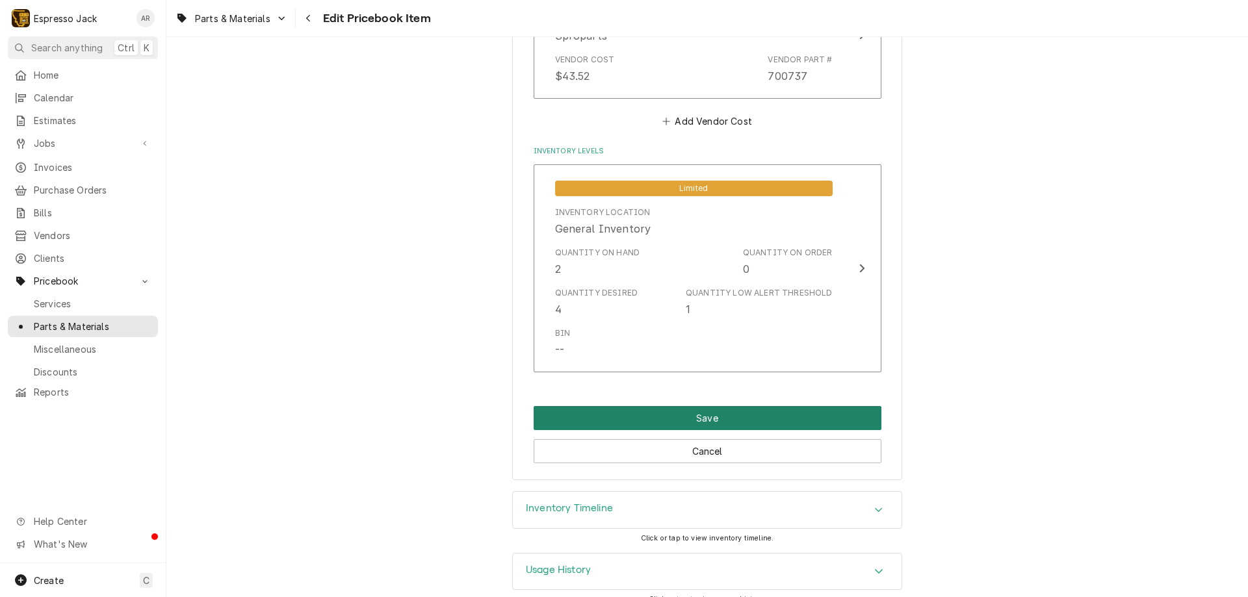
click at [632, 421] on button "Save" at bounding box center [707, 418] width 348 height 24
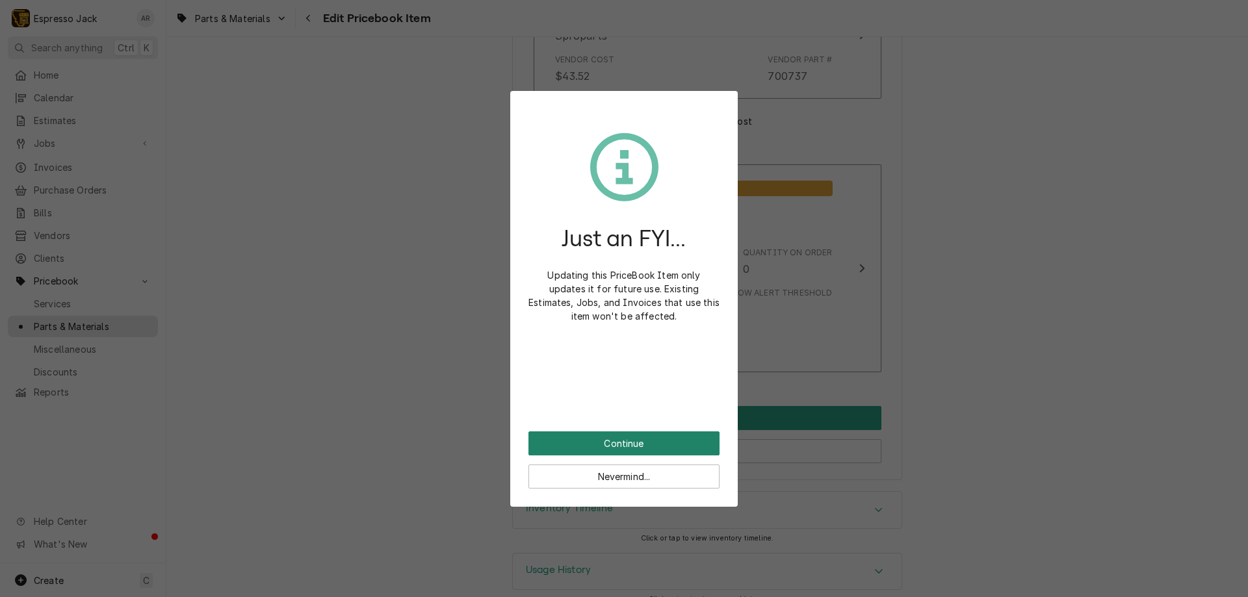
click at [641, 448] on button "Continue" at bounding box center [623, 443] width 191 height 24
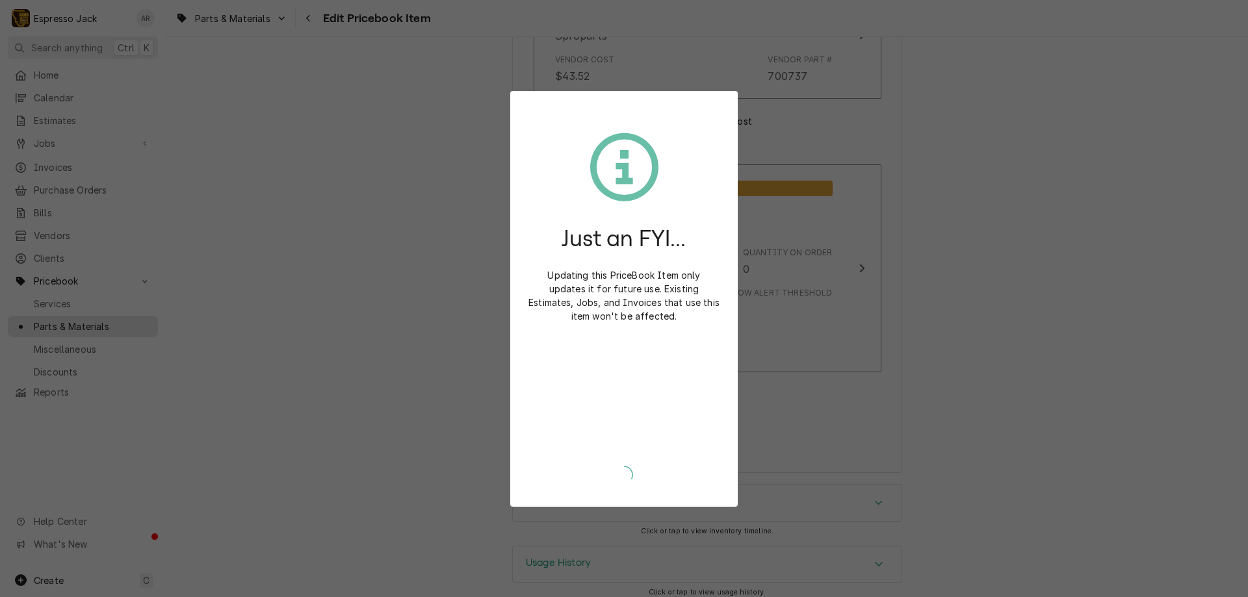
type textarea "x"
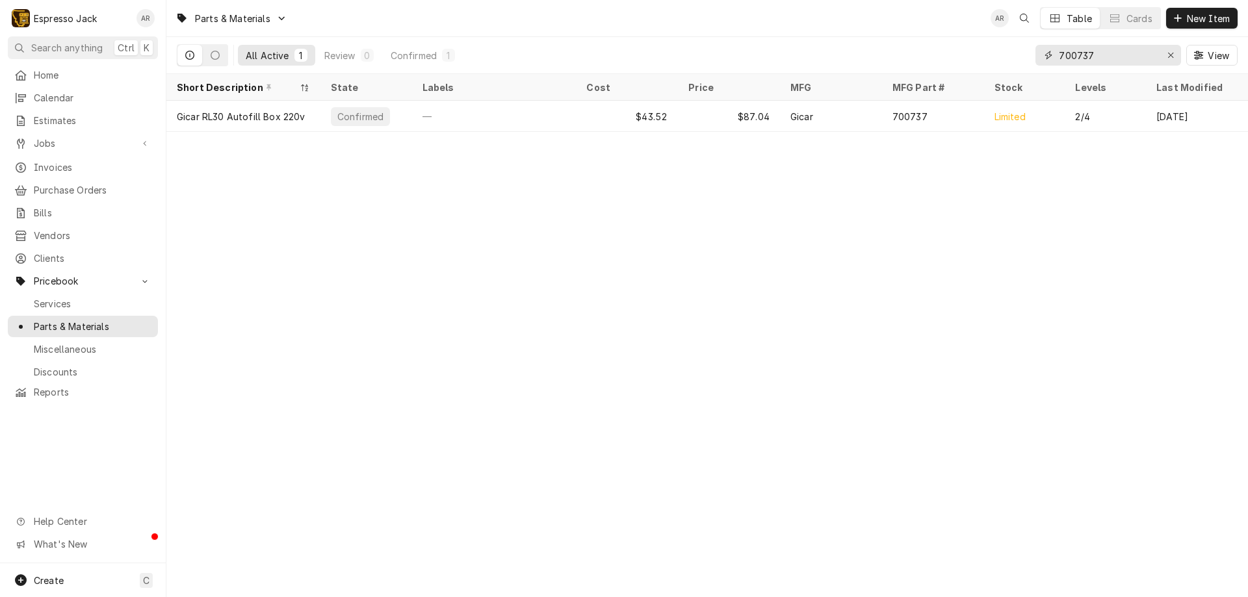
drag, startPoint x: 1111, startPoint y: 55, endPoint x: 962, endPoint y: 53, distance: 149.5
click at [962, 53] on div "All Active 1 Review 0 Confirmed 1 700737 View" at bounding box center [707, 55] width 1060 height 36
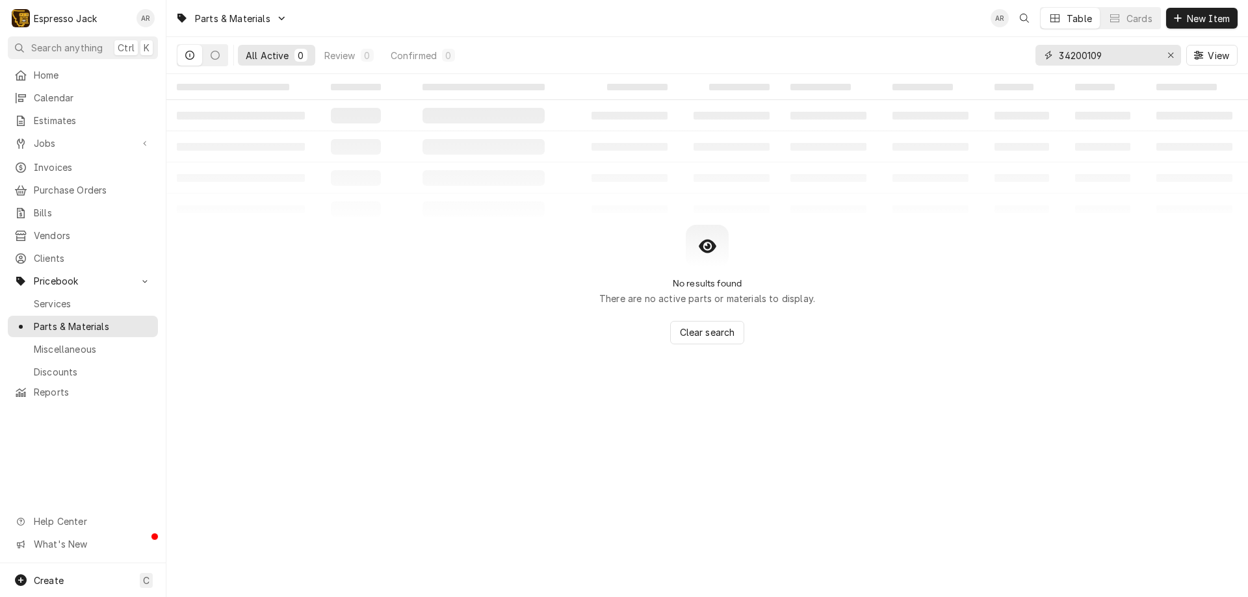
drag, startPoint x: 1120, startPoint y: 57, endPoint x: 851, endPoint y: 40, distance: 268.8
click at [851, 40] on div "All Active 0 Review 0 Confirmed 0 34200109 View" at bounding box center [707, 55] width 1060 height 36
type input "n"
click at [1059, 59] on input "smdx64el" at bounding box center [1106, 55] width 97 height 21
drag, startPoint x: 1113, startPoint y: 58, endPoint x: 942, endPoint y: 36, distance: 172.3
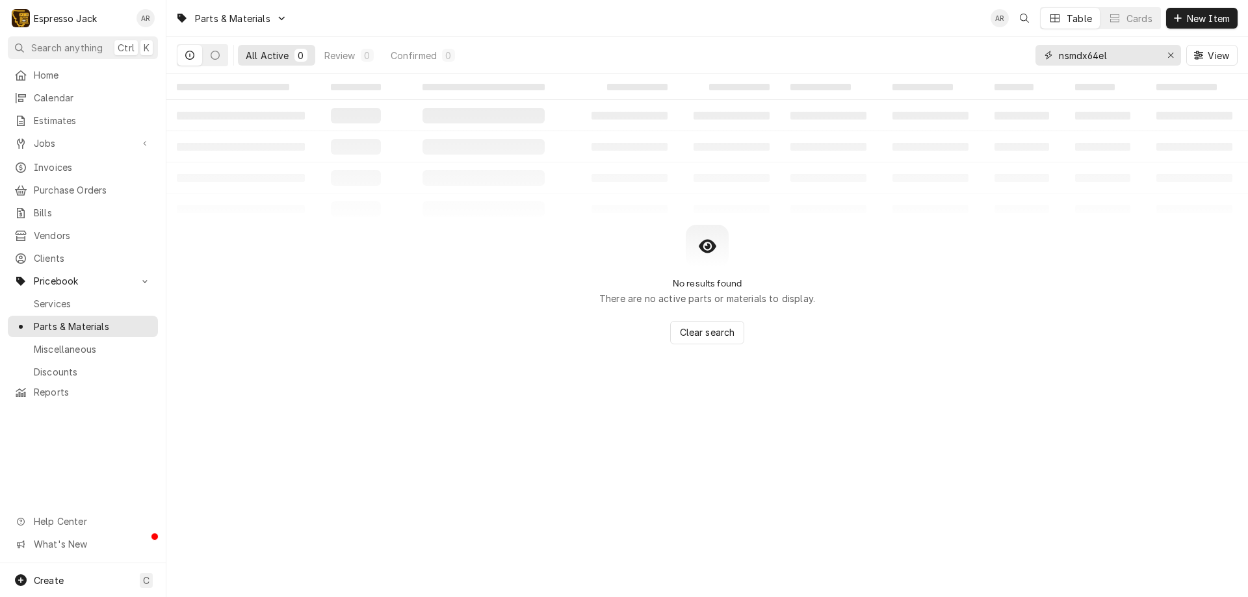
click at [941, 34] on div "Parts & Materials AR Table Cards New Item All Active 0 Review 0 Confirmed 0 nsm…" at bounding box center [706, 37] width 1081 height 74
type input "nsmdx64el"
click at [1198, 14] on span "New Item" at bounding box center [1208, 19] width 48 height 14
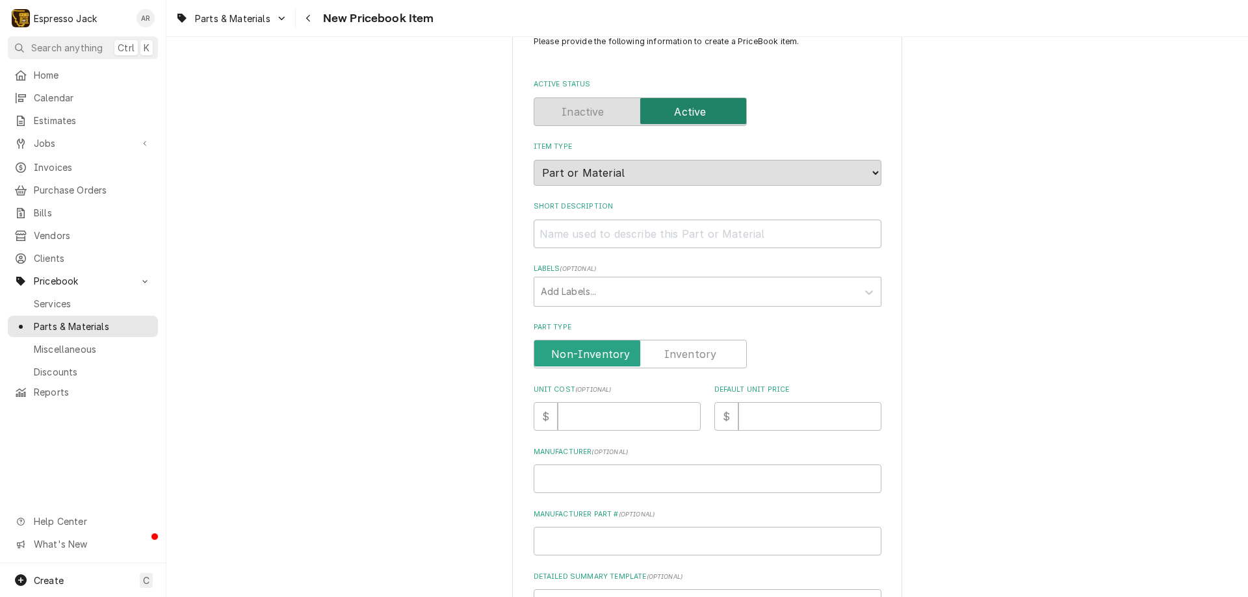
scroll to position [78, 0]
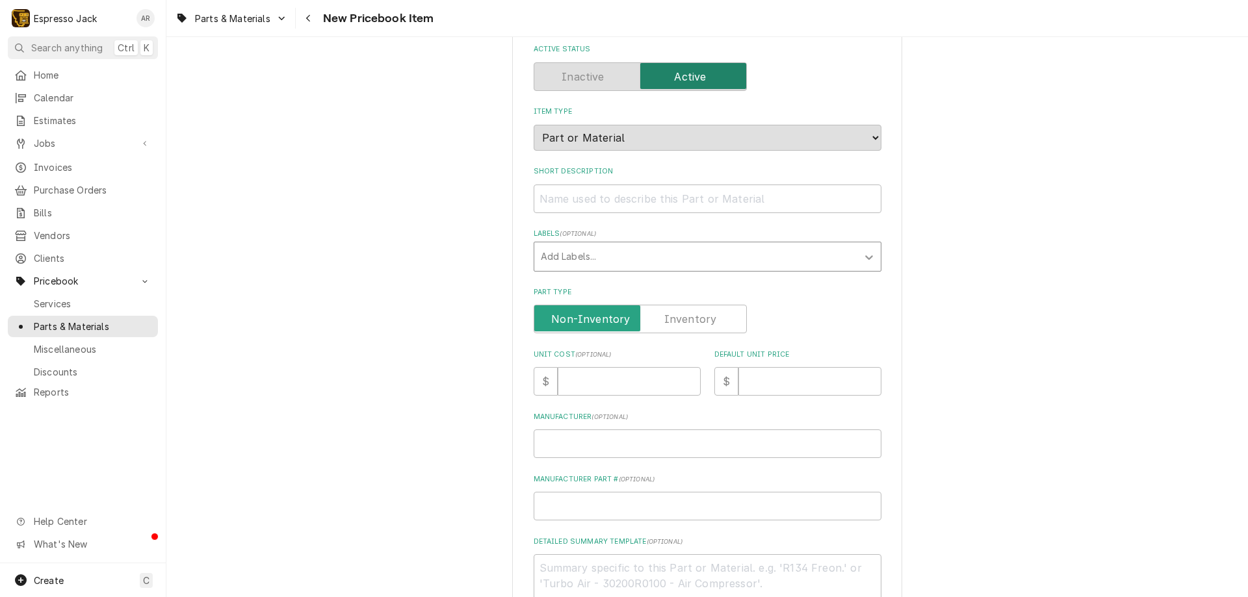
click at [865, 259] on icon "Labels" at bounding box center [869, 257] width 8 height 5
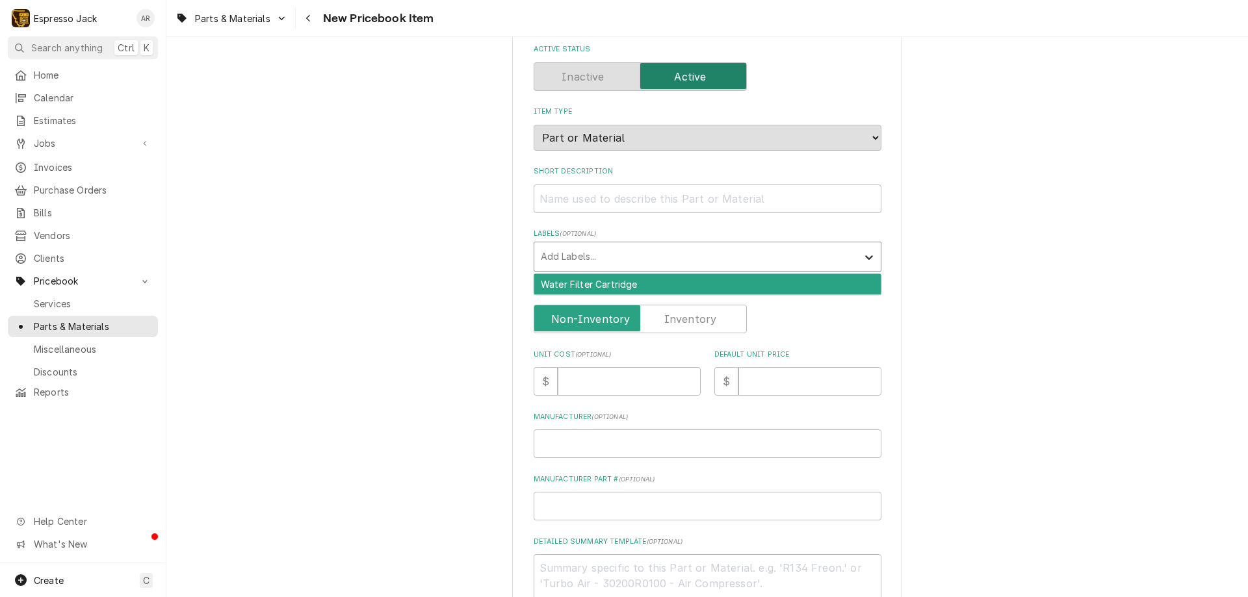
click at [865, 258] on icon "Labels" at bounding box center [869, 257] width 8 height 5
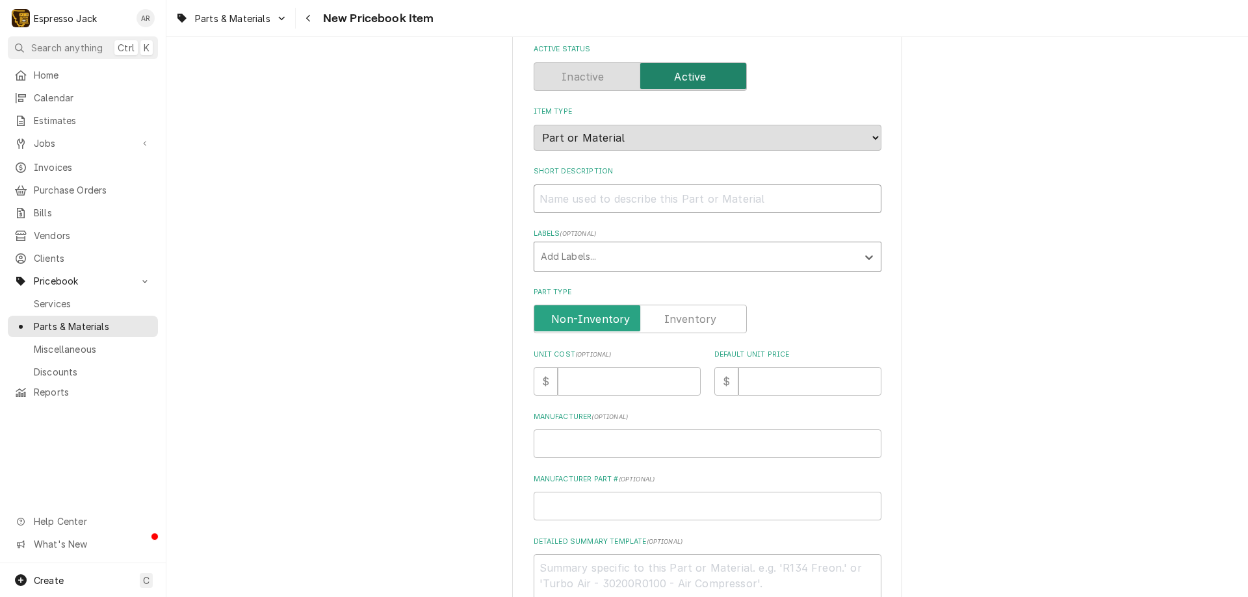
click at [573, 199] on input "Short Description" at bounding box center [707, 199] width 348 height 29
type textarea "x"
type input "M"
type textarea "x"
type input "Ma"
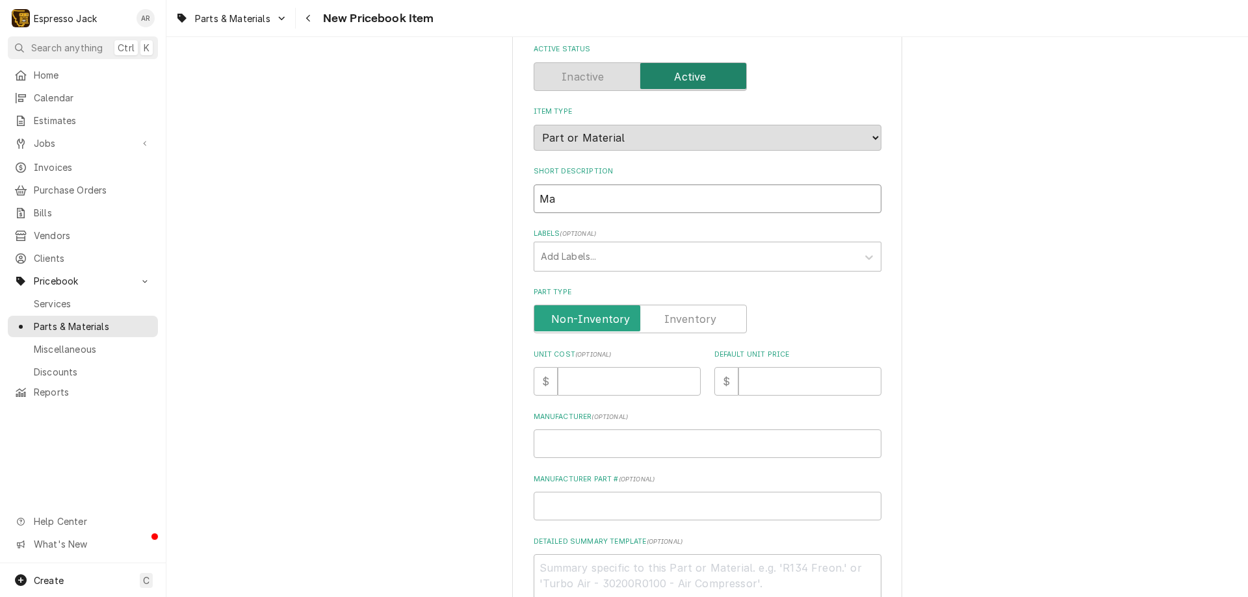
type textarea "x"
type input "Mar"
type textarea "x"
type input "Marz"
type textarea "x"
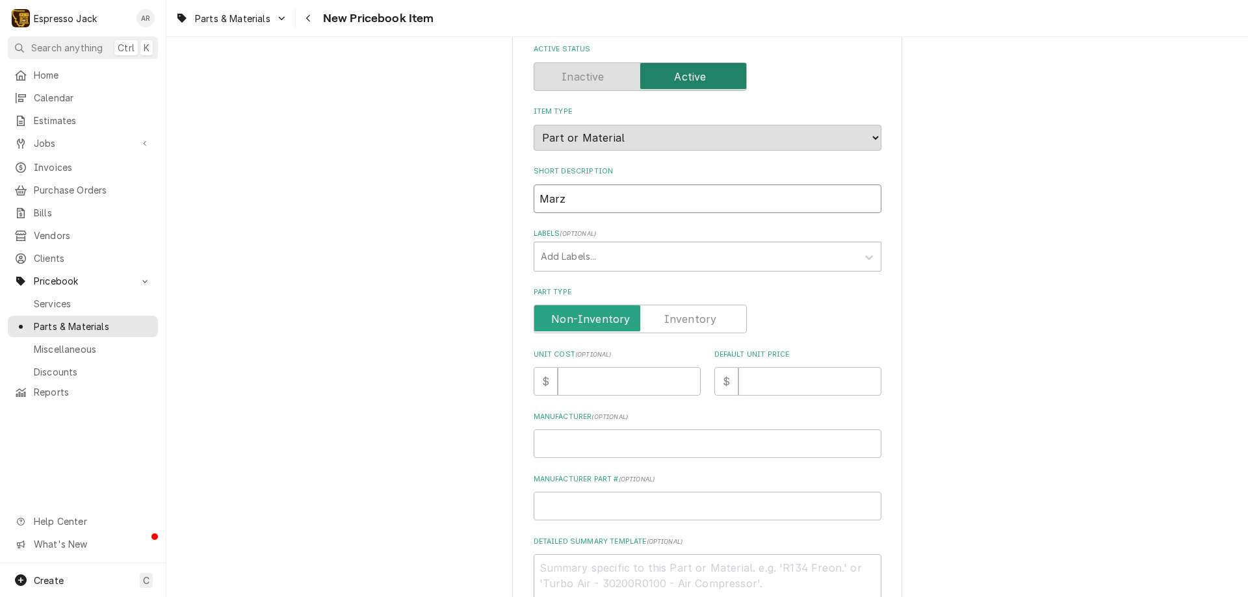
type input "Marzo"
type textarea "x"
type input "Marzoc"
type textarea "x"
type input "Marzoco"
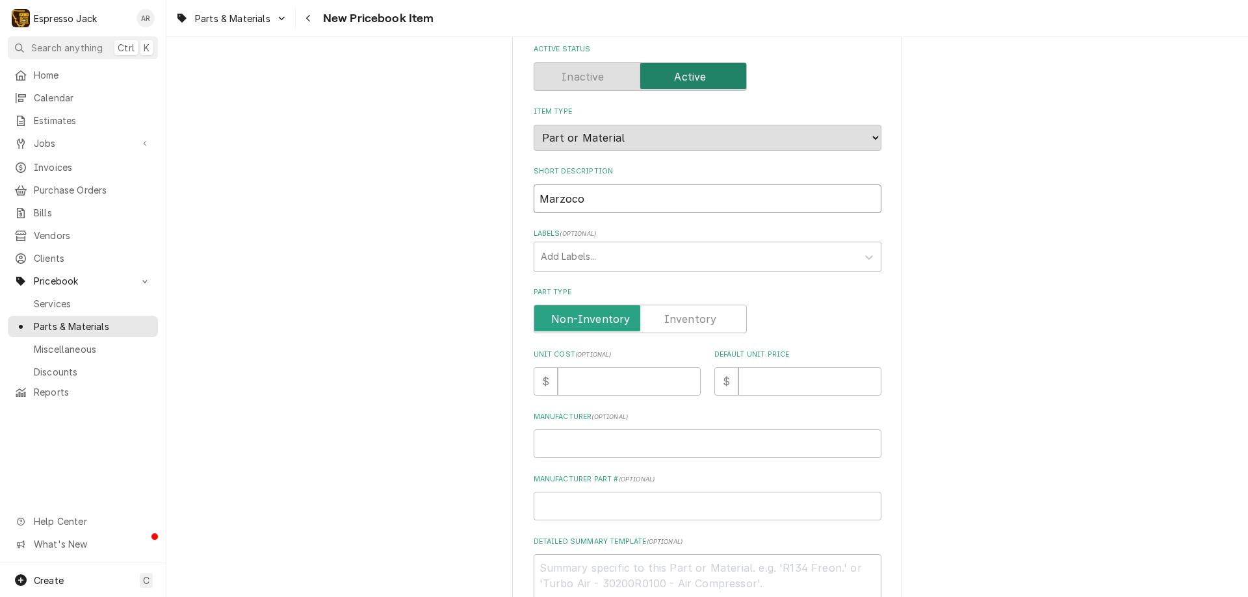
type textarea "x"
type input "Marzoco"
type textarea "x"
type input "Marzoco s"
type textarea "x"
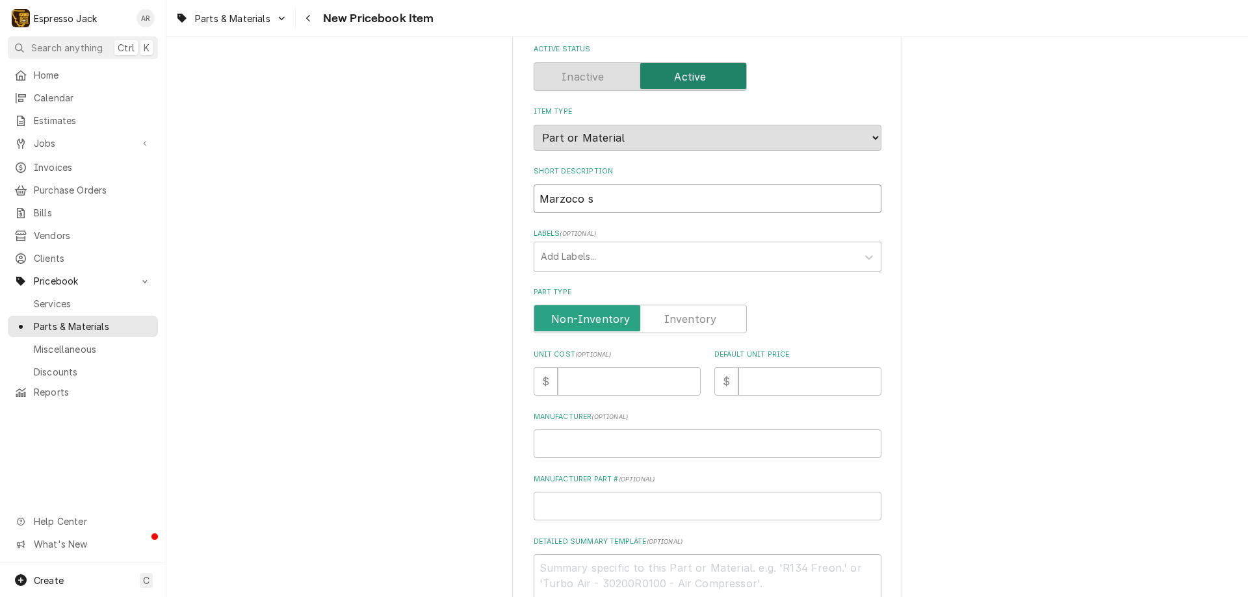
type input "Marzoco so"
type textarea "x"
type input "Marzoco sol"
type textarea "x"
type input "Marzoco soli"
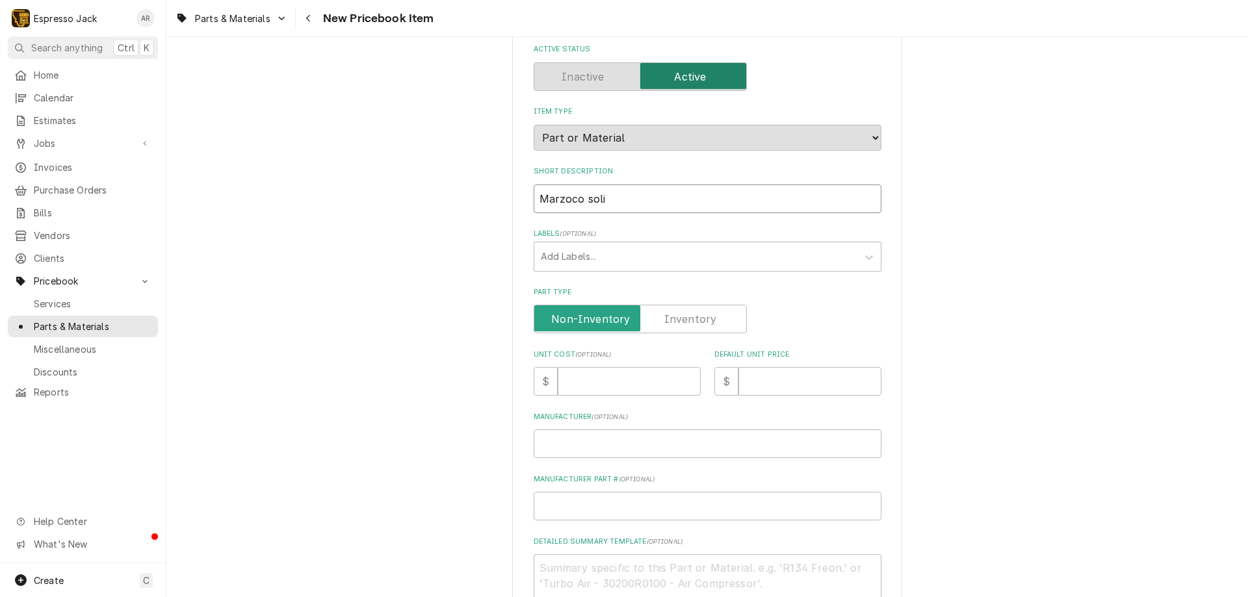
type textarea "x"
type input "Marzoco solid"
type textarea "x"
type input "Marzoco solid"
type textarea "x"
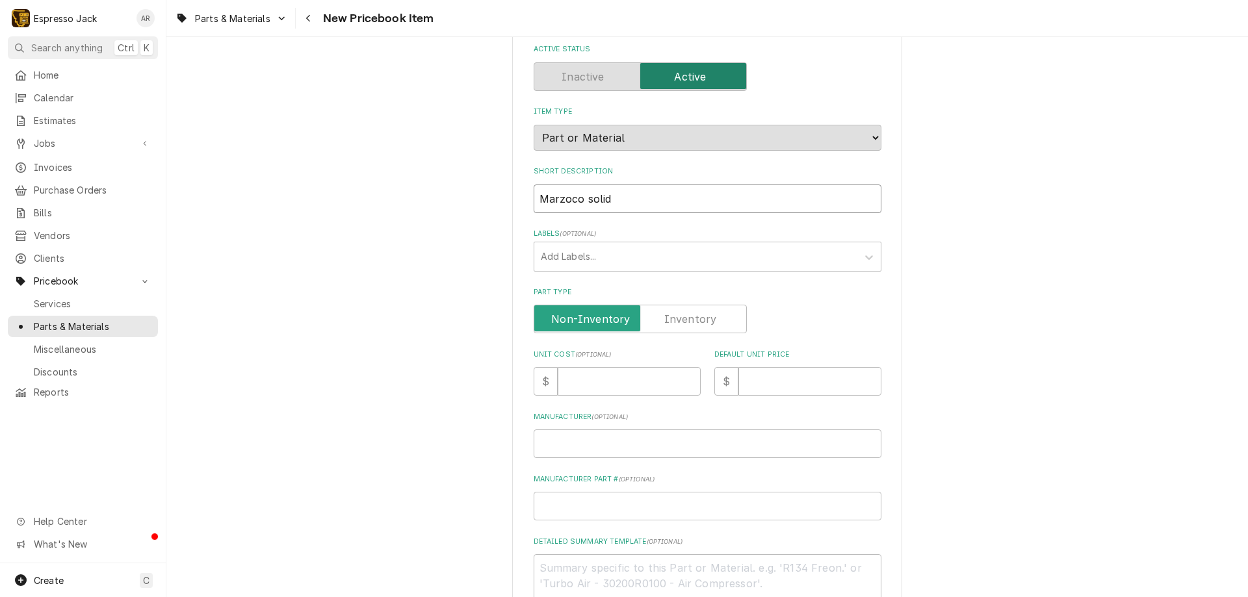
type input "Marzoco solid s"
type textarea "x"
type input "Marzoco solid st"
type textarea "x"
type input "Marzoco solid sta"
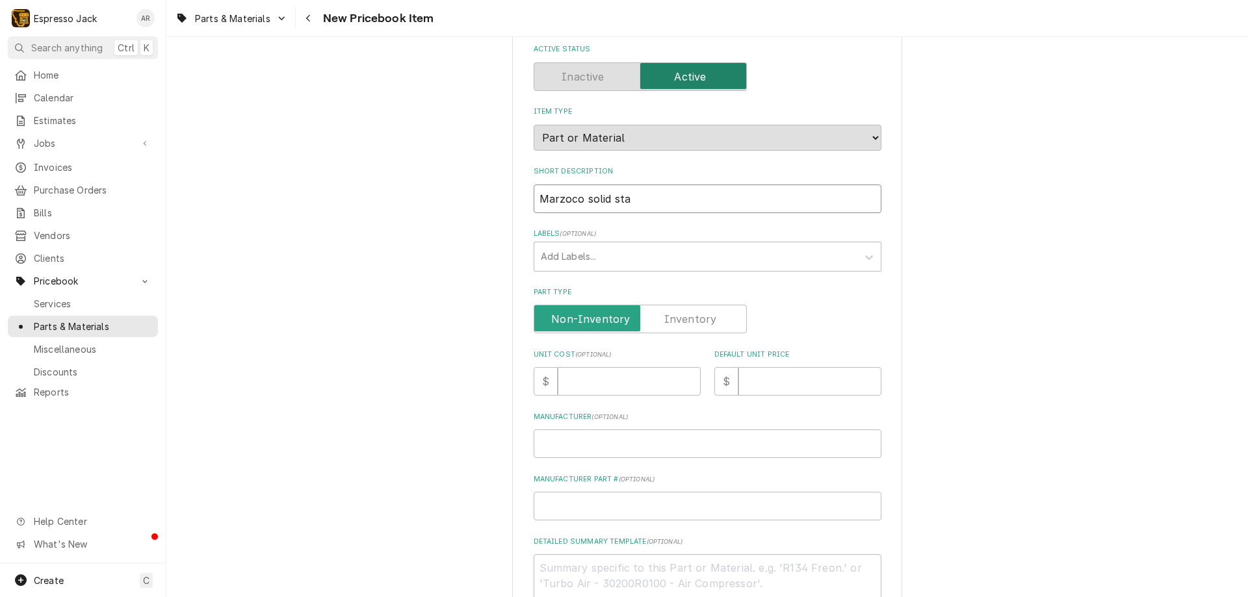
type textarea "x"
type input "Marzoco solid stat"
type textarea "x"
type input "Marzoco solid state"
type textarea "x"
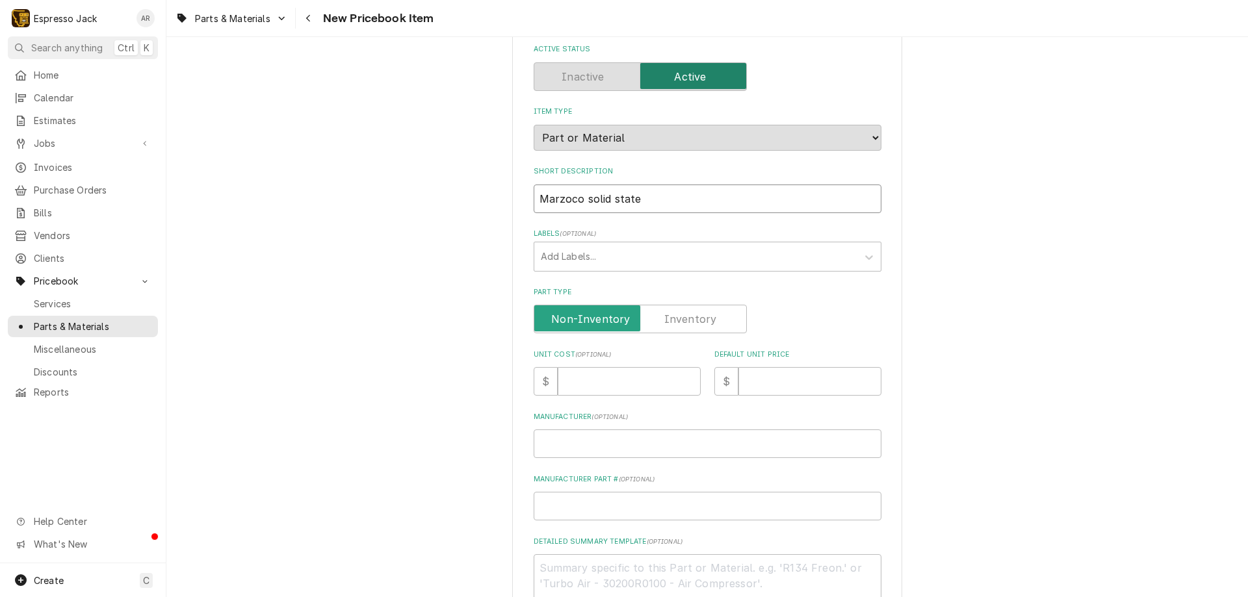
type input "Marzoco solid state"
type textarea "x"
type input "Marzoco solid state r"
type textarea "x"
type input "Marzoco solid state re"
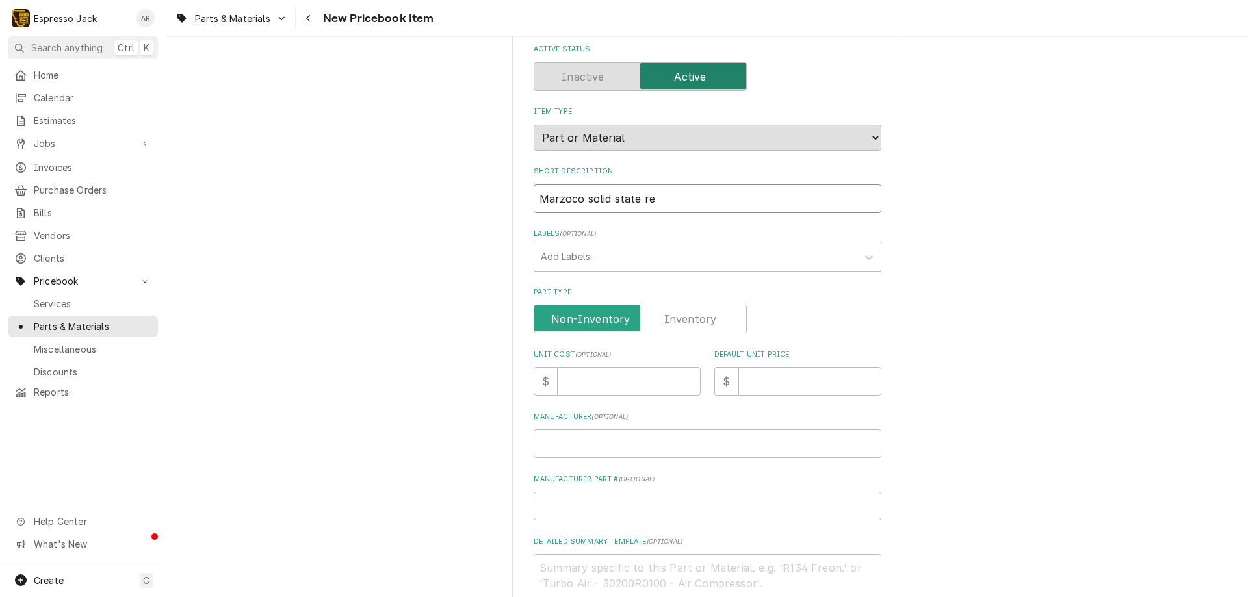
type textarea "x"
type input "Marzoco solid state rel"
type textarea "x"
type input "Marzoco solid state rela"
type textarea "x"
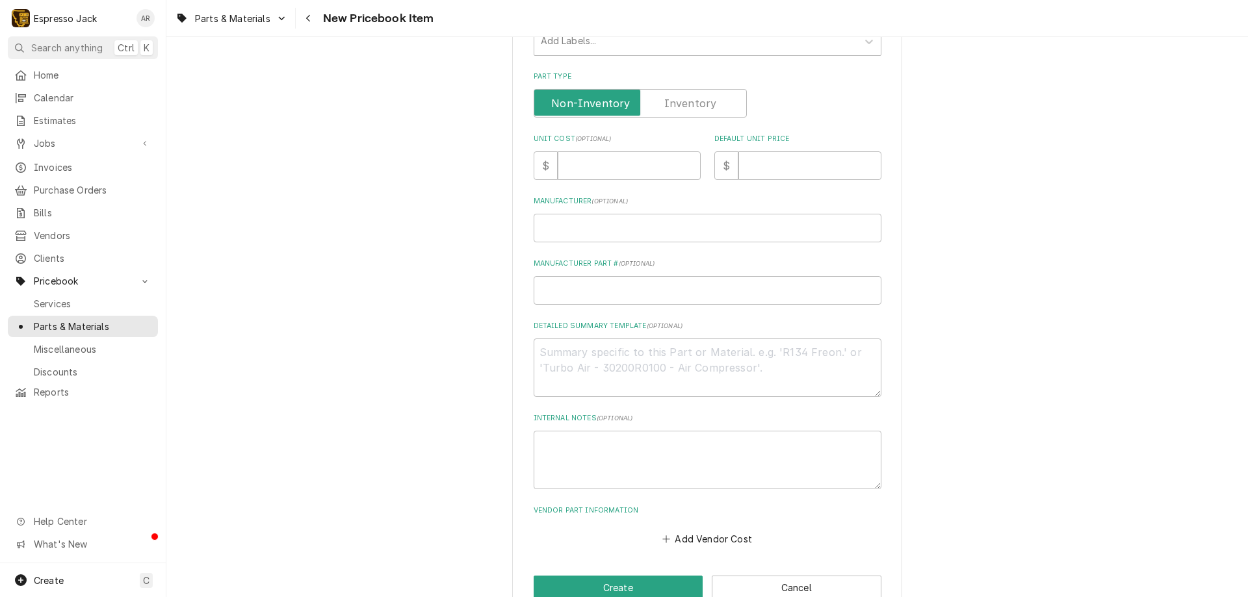
scroll to position [312, 0]
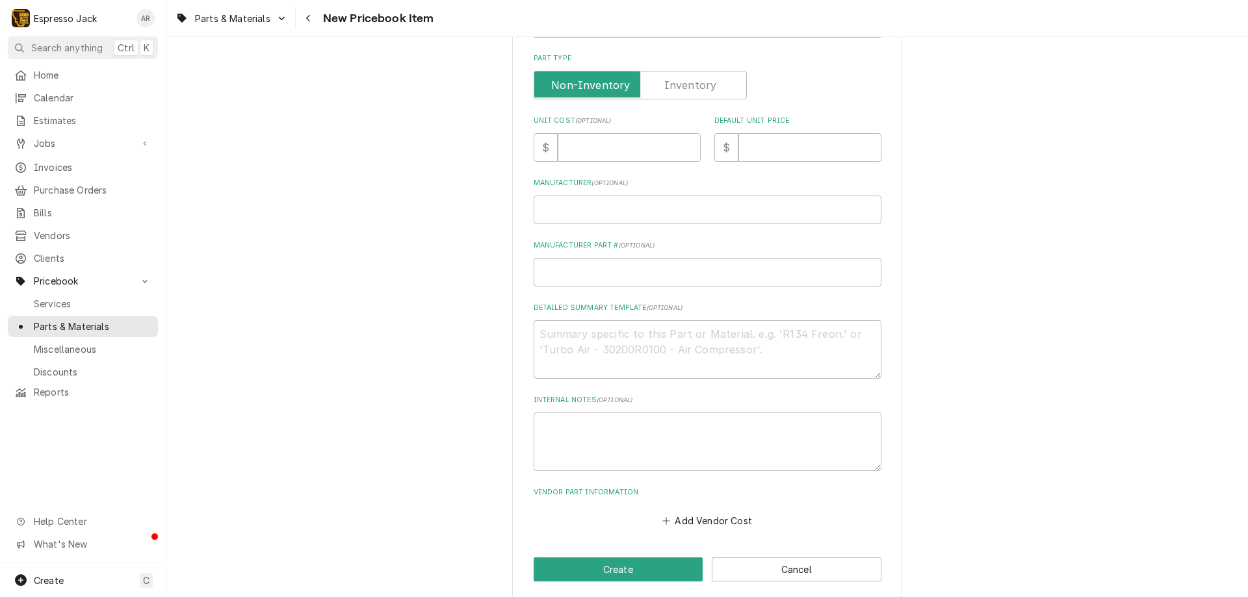
type input "Marzoco solid state relay"
click at [589, 145] on input "Unit Cost ( optional )" at bounding box center [628, 147] width 143 height 29
click at [756, 144] on input "Default Unit Price" at bounding box center [809, 147] width 143 height 29
type textarea "x"
type input "1"
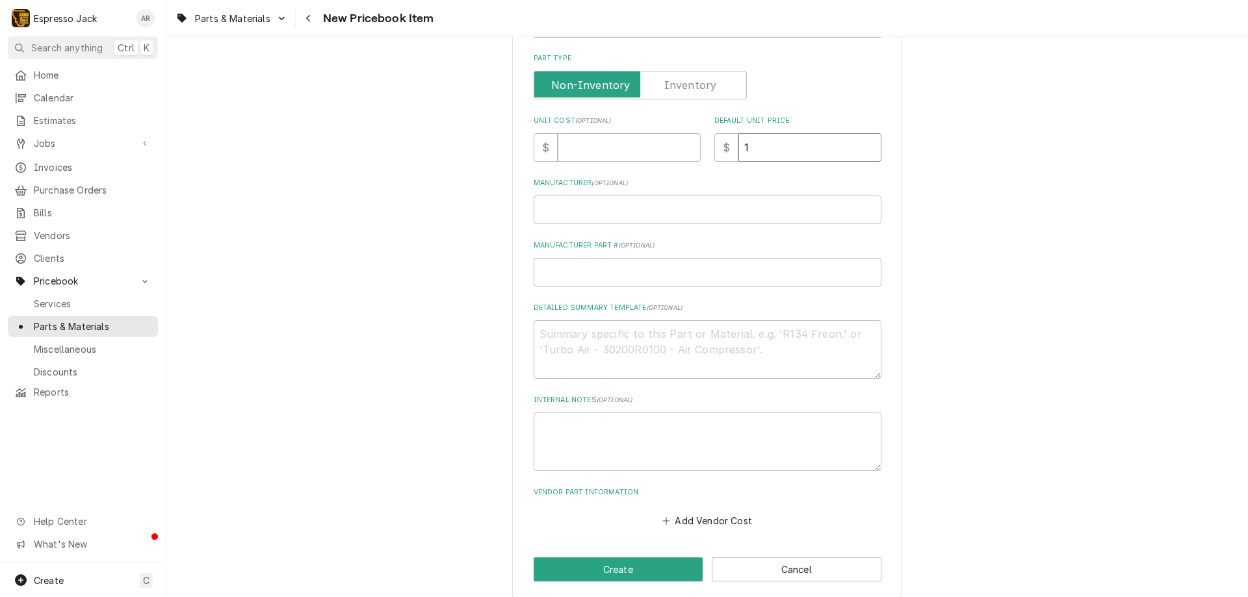
type textarea "x"
type input "19"
type textarea "x"
type input "194"
type textarea "x"
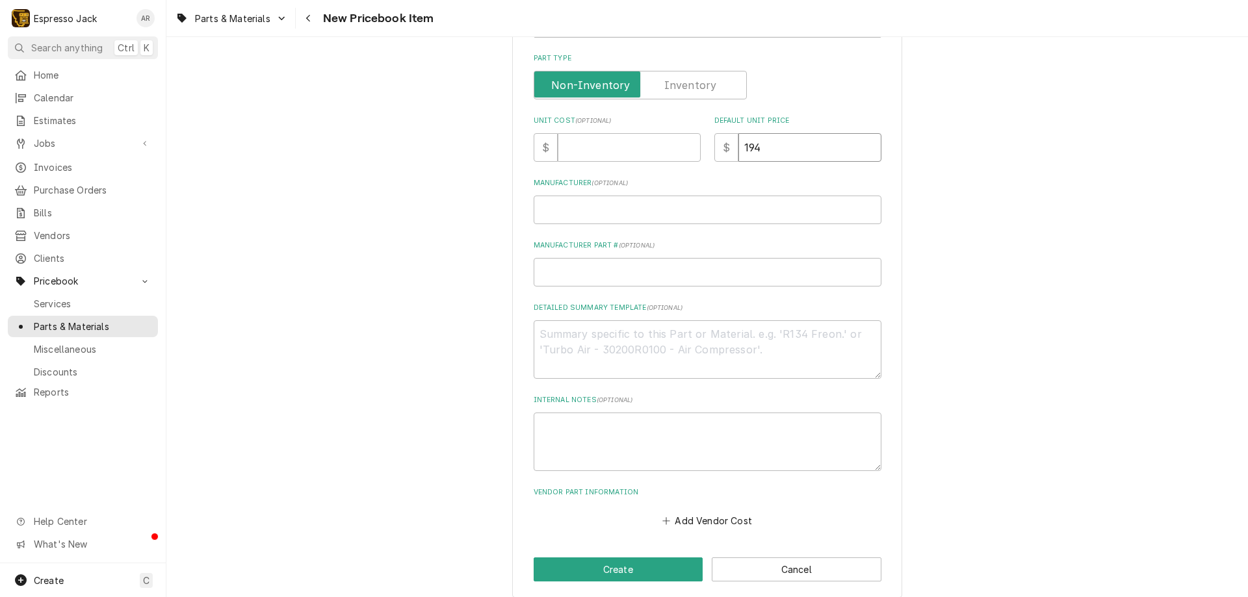
type input "194.1"
type textarea "x"
type input "194.17"
click at [548, 207] on input "Manufacturer ( optional )" at bounding box center [707, 210] width 348 height 29
type textarea "x"
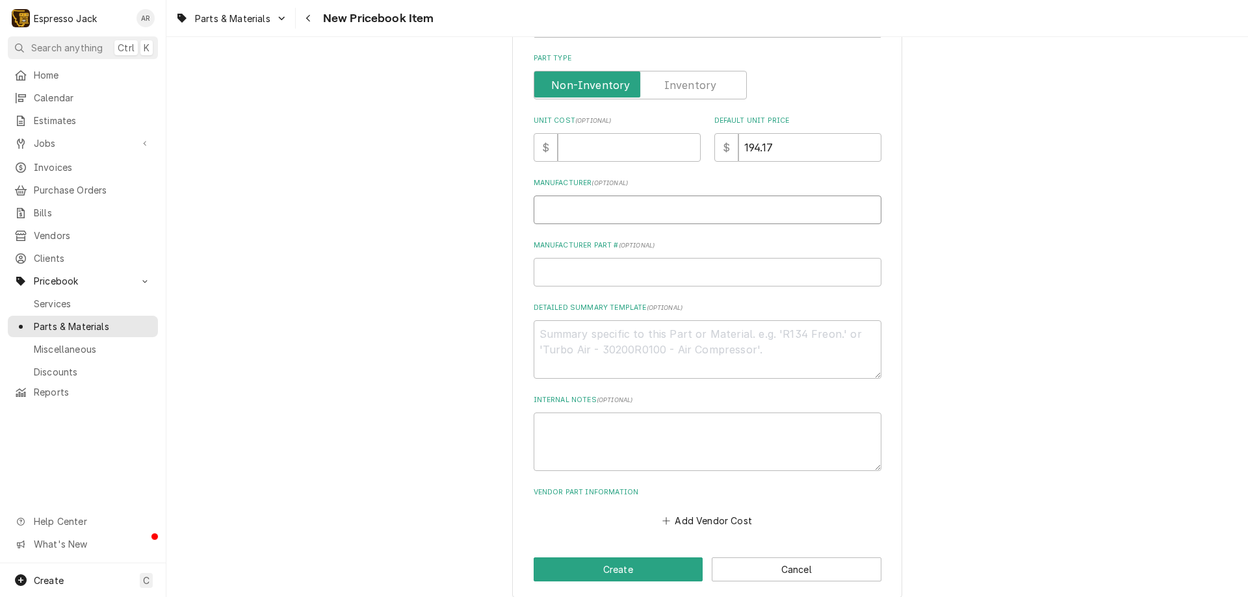
type input "M"
type textarea "x"
type input "Ma"
type textarea "x"
type input "Mar"
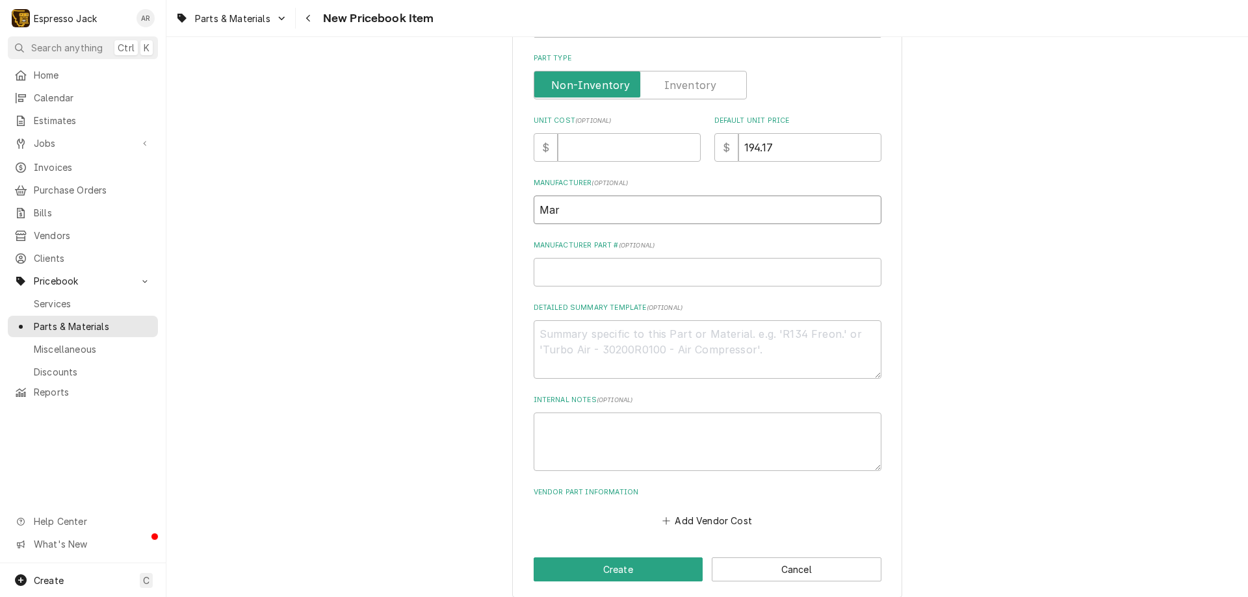
type textarea "x"
type input "Marz"
type textarea "x"
type input "Marzo"
type textarea "x"
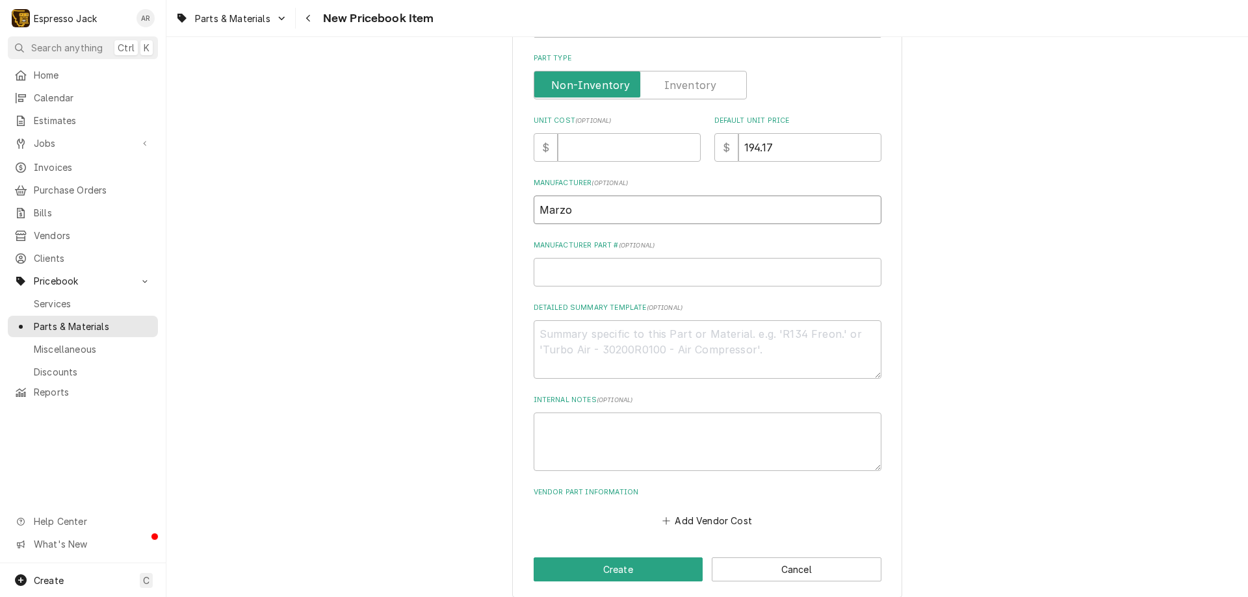
type input "Marzoc"
type textarea "x"
type input "Marzoco"
click at [544, 342] on textarea "Detailed Summary Template ( optional )" at bounding box center [707, 349] width 348 height 58
type textarea "x"
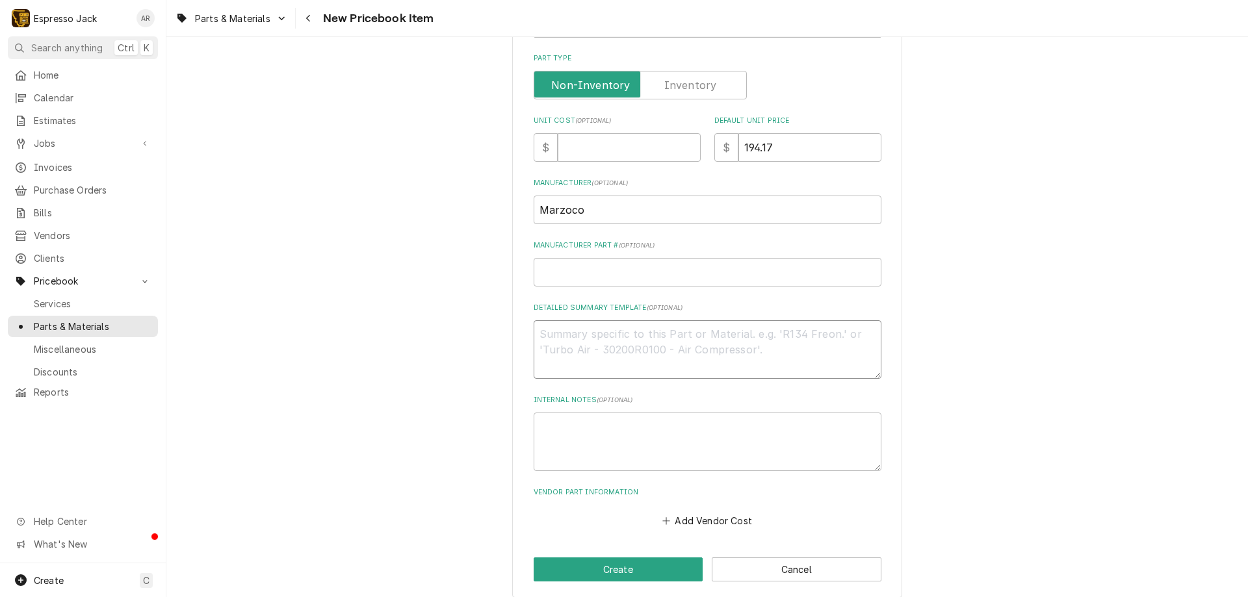
type textarea "M"
type textarea "x"
type textarea "Ma"
type textarea "x"
type textarea "Mar"
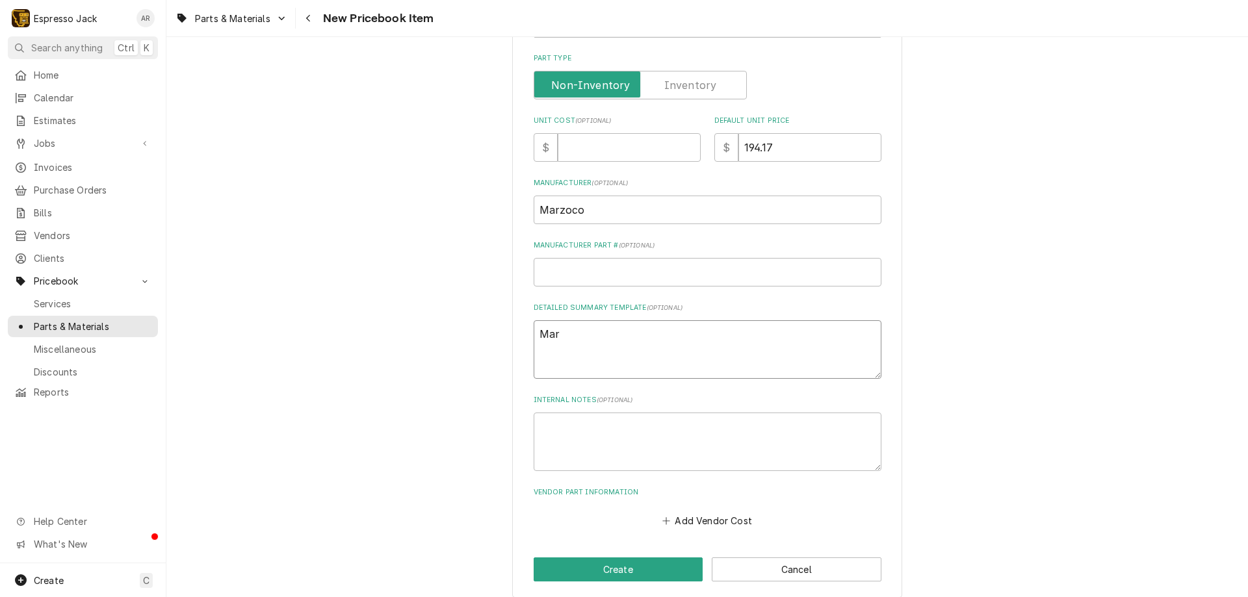
type textarea "x"
type textarea "Marz"
type textarea "x"
type textarea "Marzo"
type textarea "x"
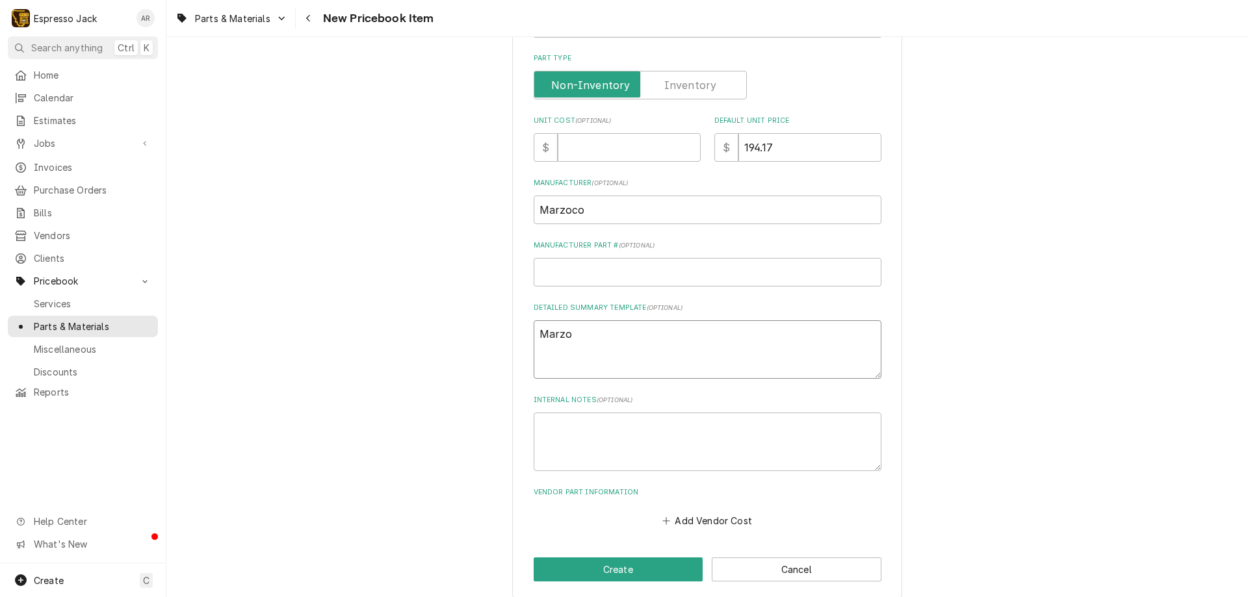
type textarea "Marzok"
type textarea "x"
type textarea "Marzoko"
type textarea "x"
type textarea "Marzok"
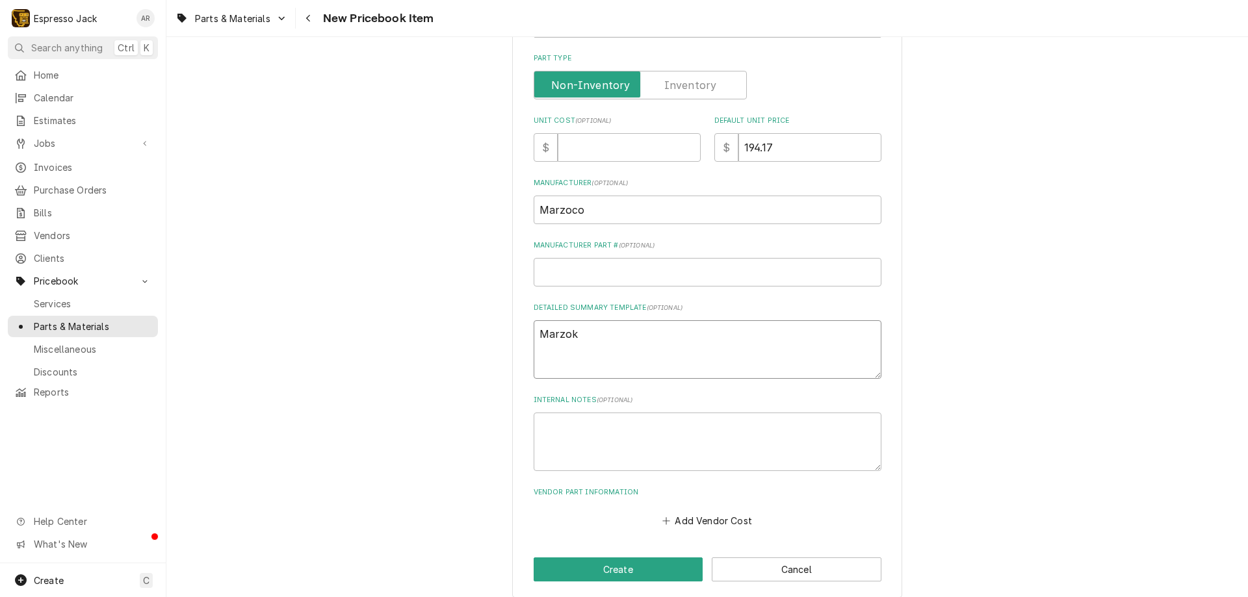
type textarea "x"
type textarea "Marzo"
type textarea "x"
type textarea "Marzoc"
type textarea "x"
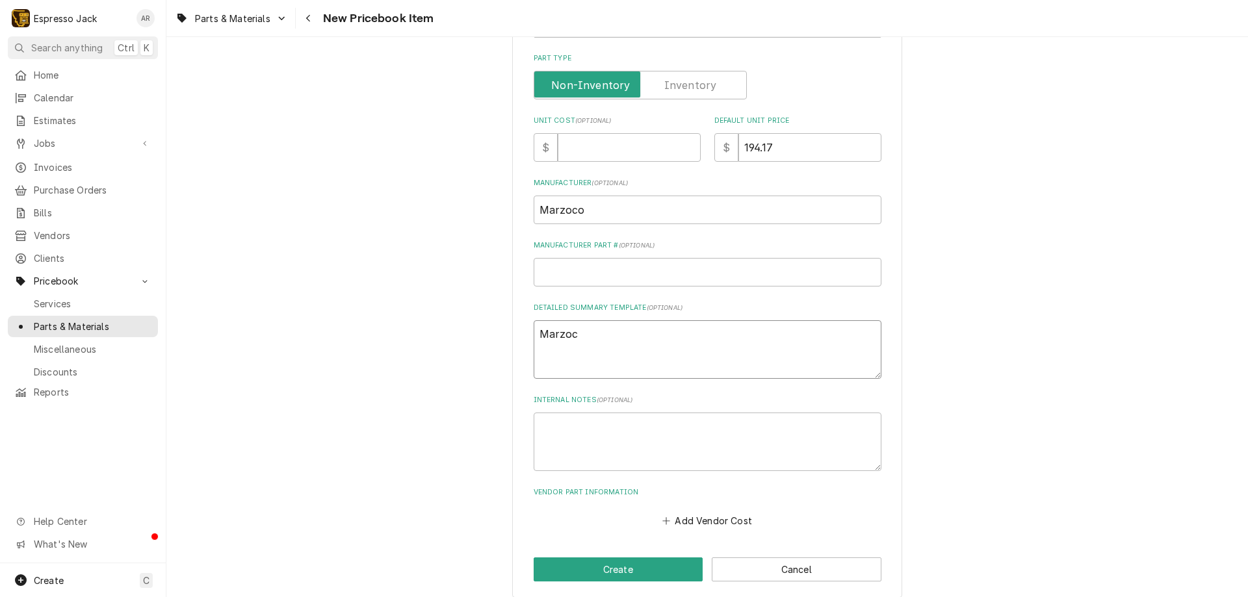
type textarea "Marzoco"
type textarea "x"
type textarea "Marzoc"
type textarea "x"
type textarea "Marzocc"
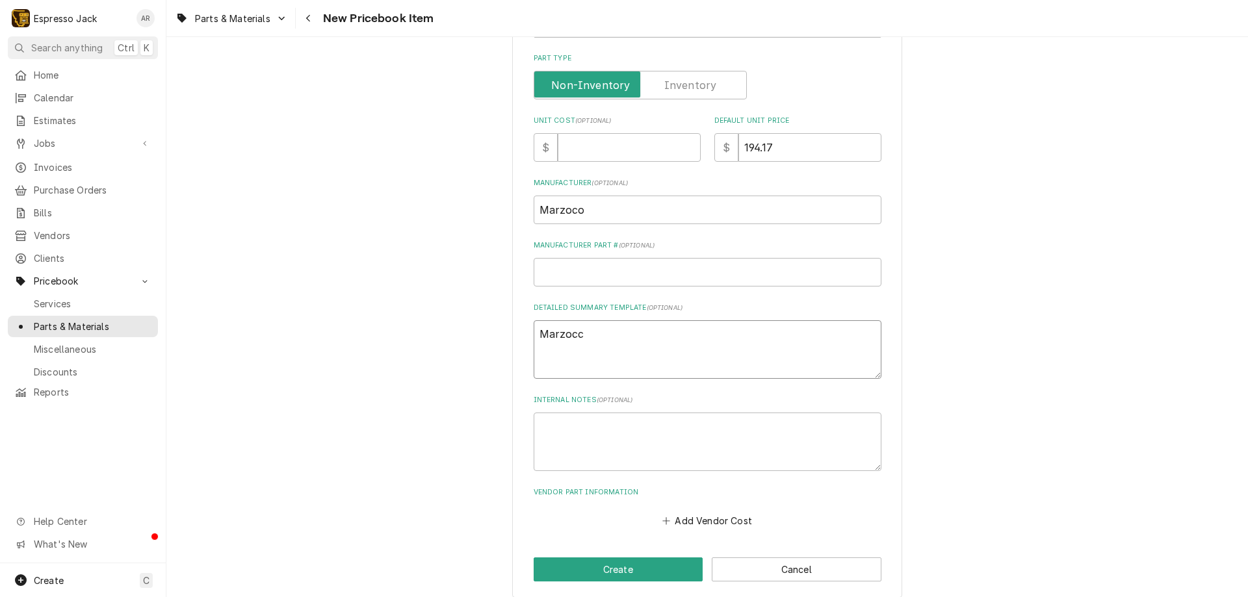
type textarea "x"
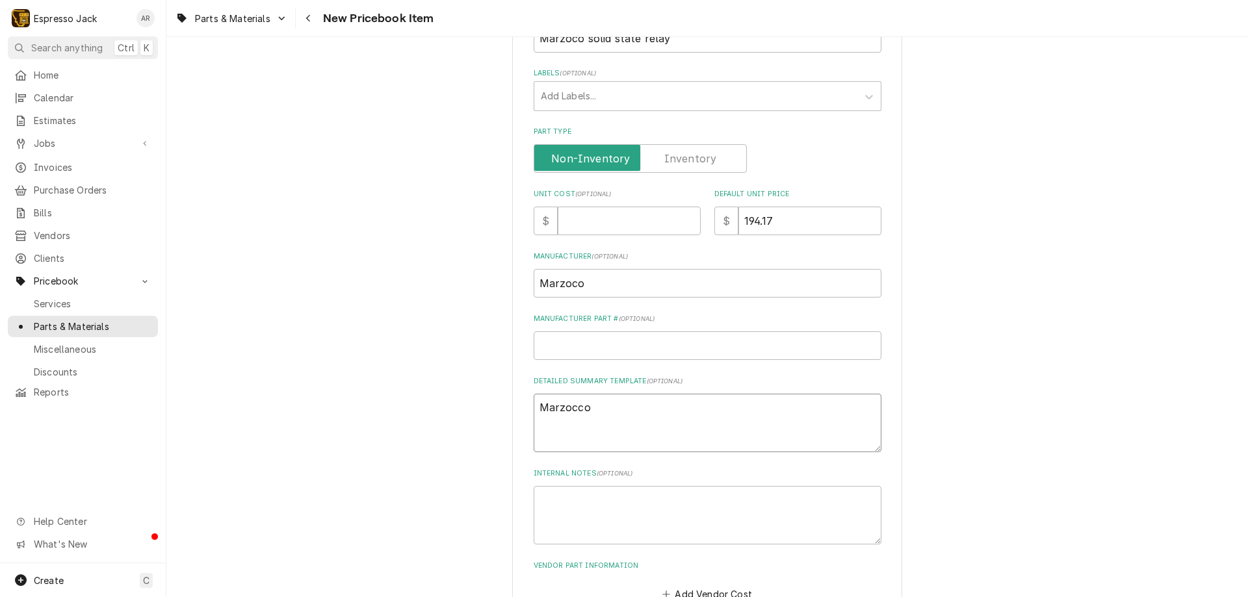
scroll to position [0, 0]
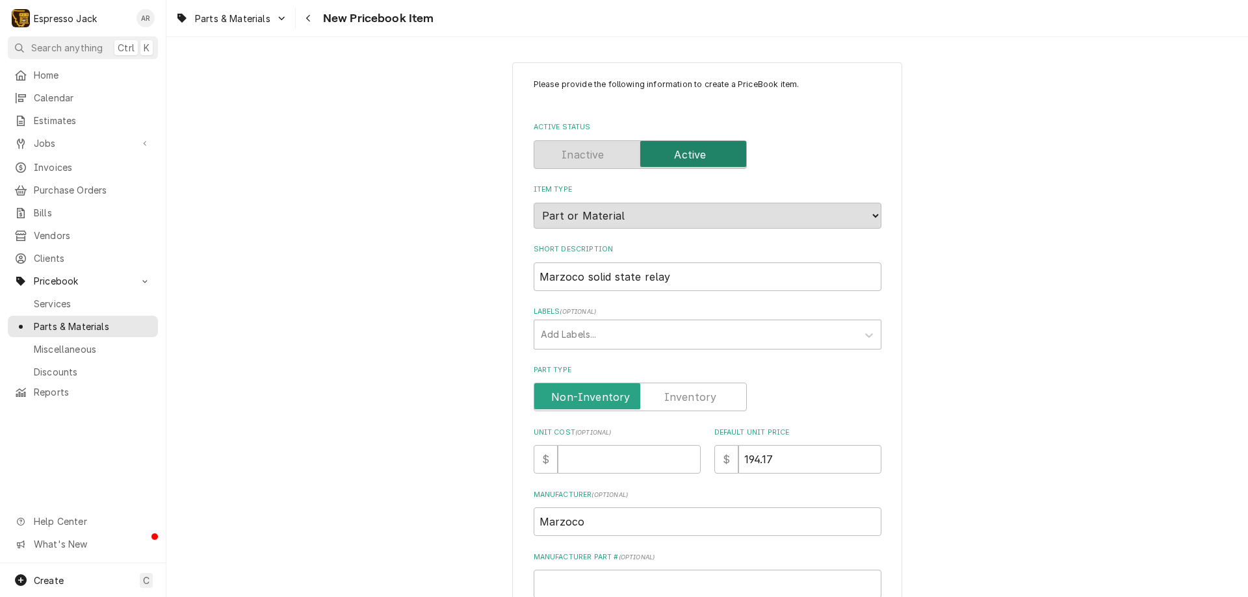
type textarea "Marzocco"
click at [574, 522] on input "Marzoco" at bounding box center [707, 521] width 348 height 29
type textarea "x"
type input "Marzocco"
click at [570, 279] on input "Marzoco solid state relay" at bounding box center [707, 277] width 348 height 29
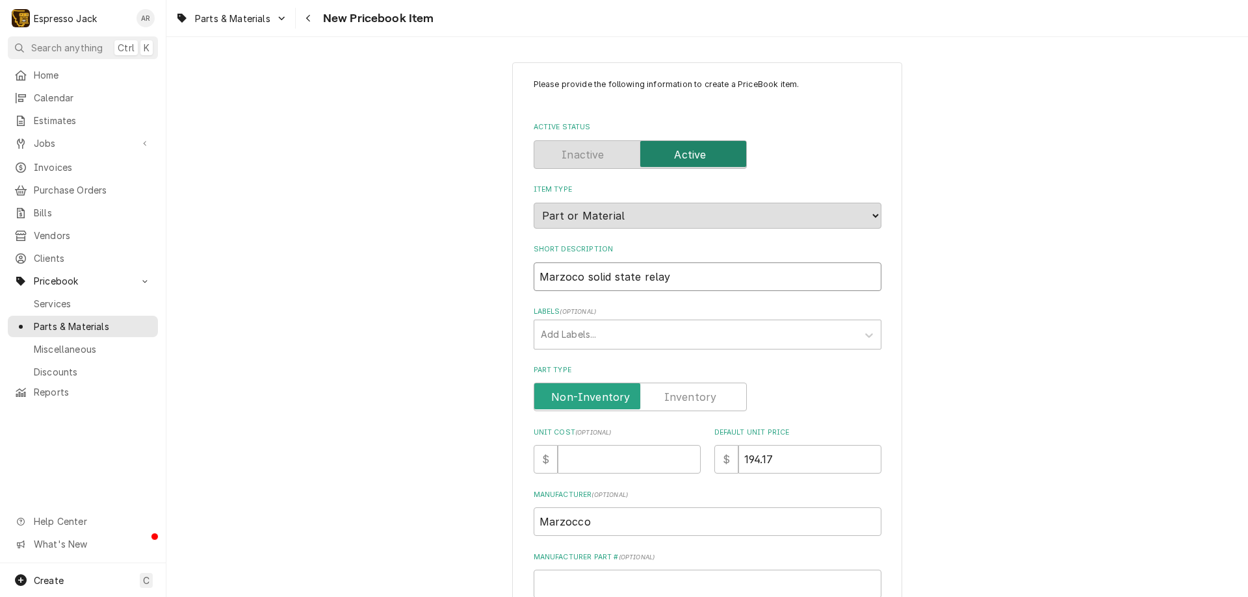
type textarea "x"
type input "Marzocco solid state relay"
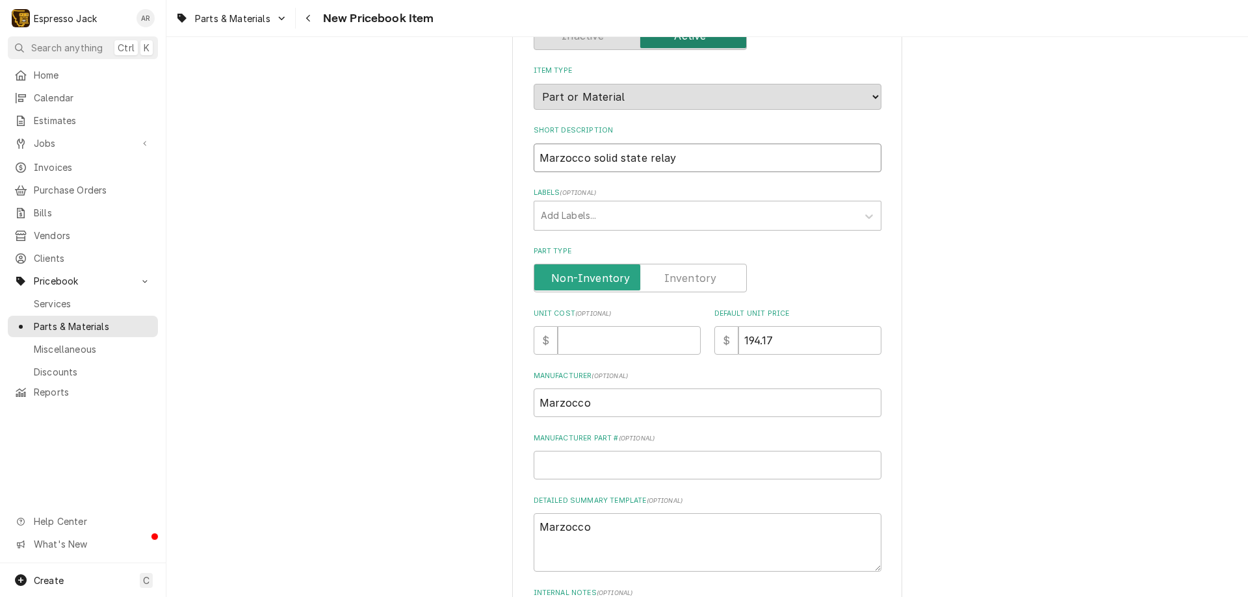
scroll to position [156, 0]
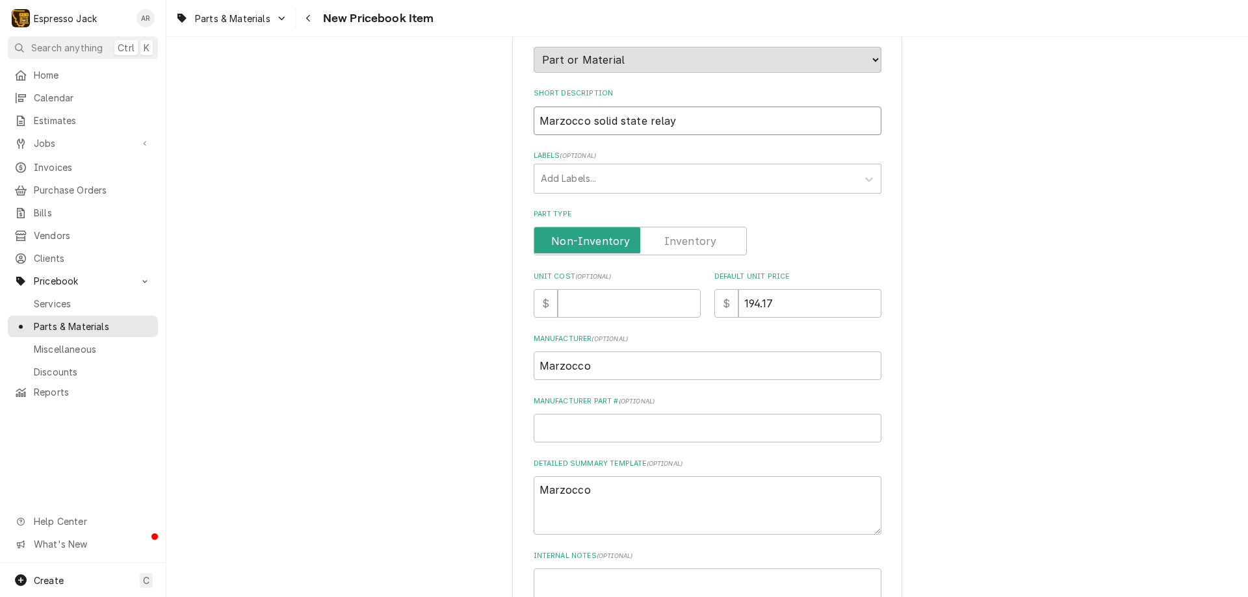
click at [533, 124] on input "Marzocco solid state relay" at bounding box center [707, 121] width 348 height 29
type textarea "x"
type input "LMarzocco solid state relay"
type textarea "x"
type input "LaMarzocco solid state relay"
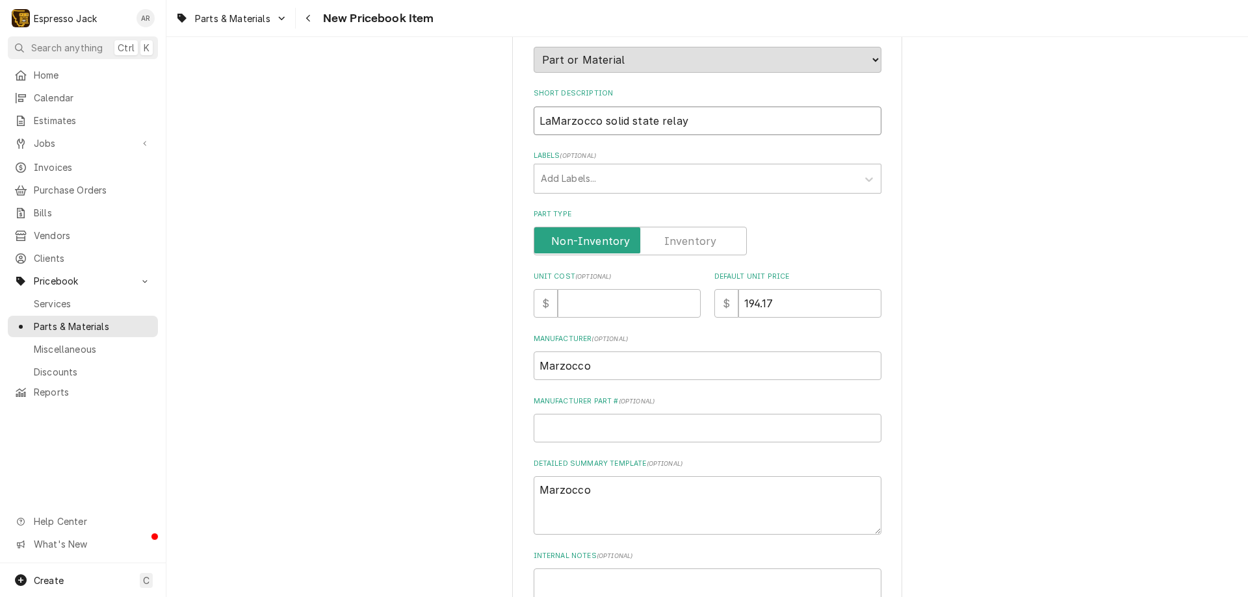
type textarea "x"
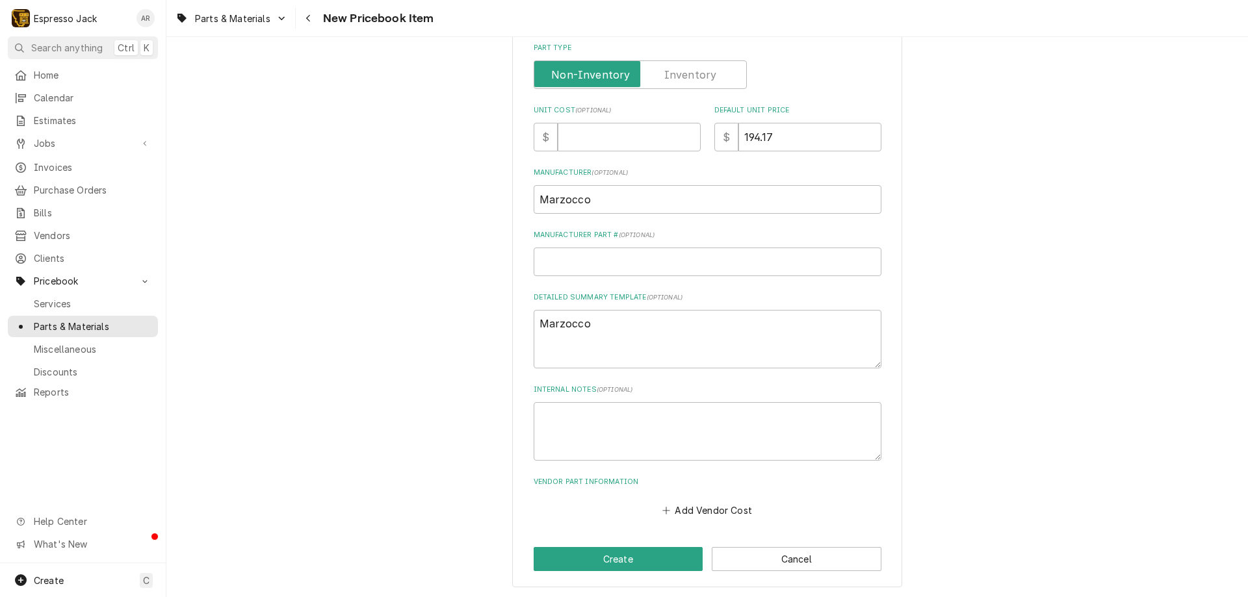
scroll to position [324, 0]
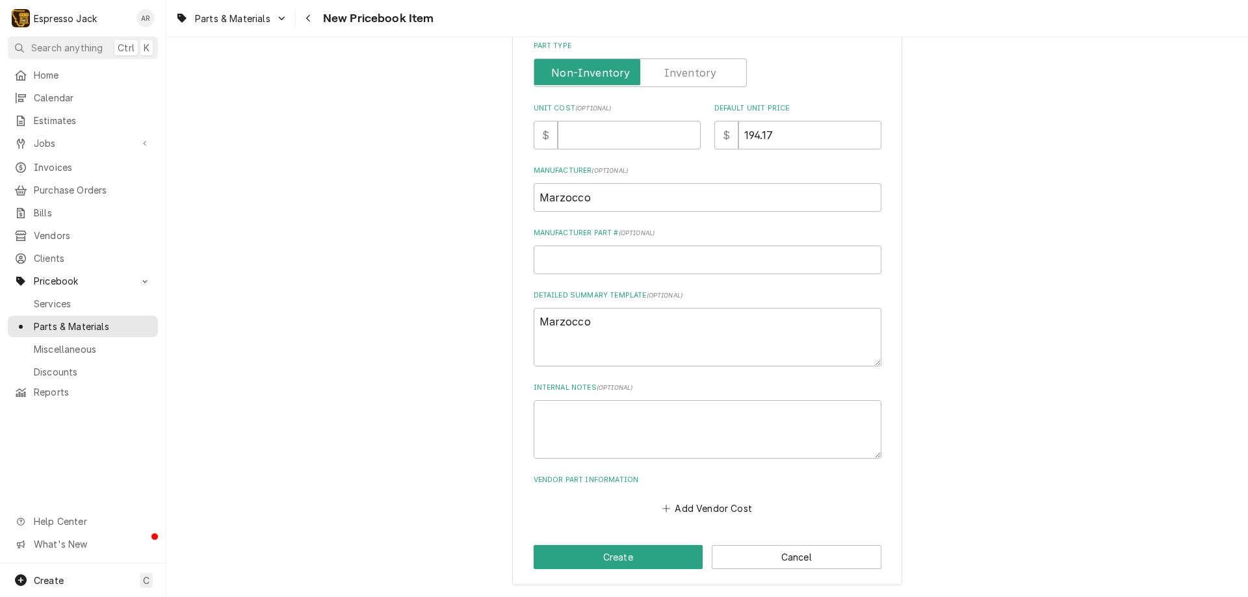
type input "La Marzocco solid state relay"
click at [637, 335] on textarea "Marzocco" at bounding box center [707, 337] width 348 height 58
type textarea "x"
type textarea "Marzocco"
type textarea "x"
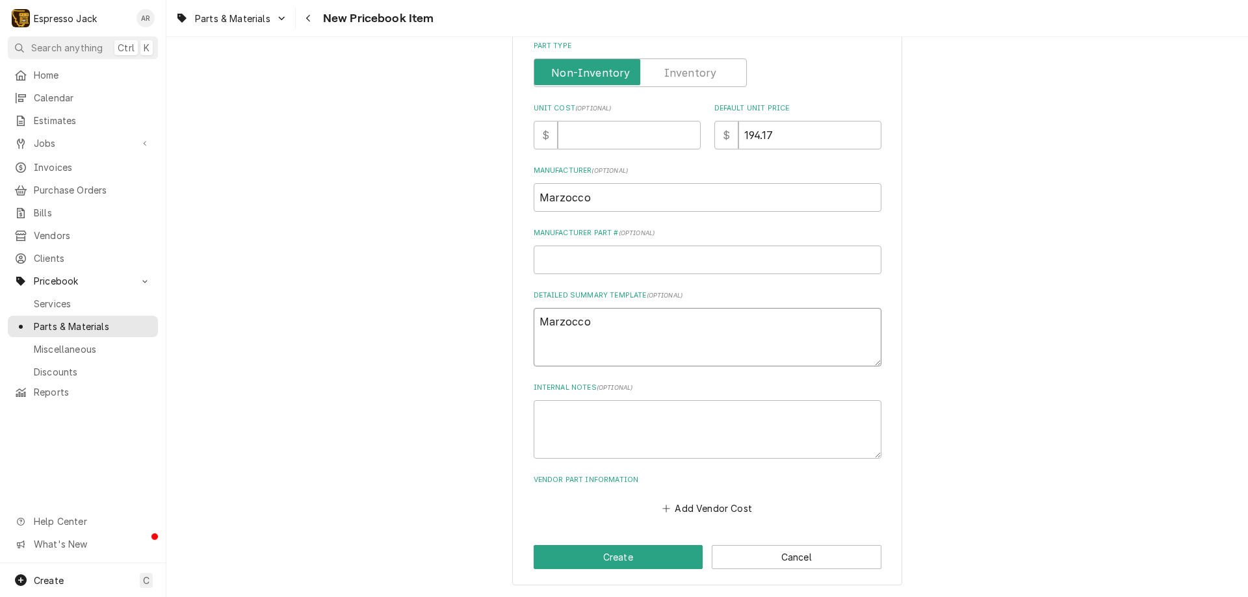
type textarea "Marzocco s"
type textarea "x"
type textarea "Marzocco so"
type textarea "x"
type textarea "Marzocco sol"
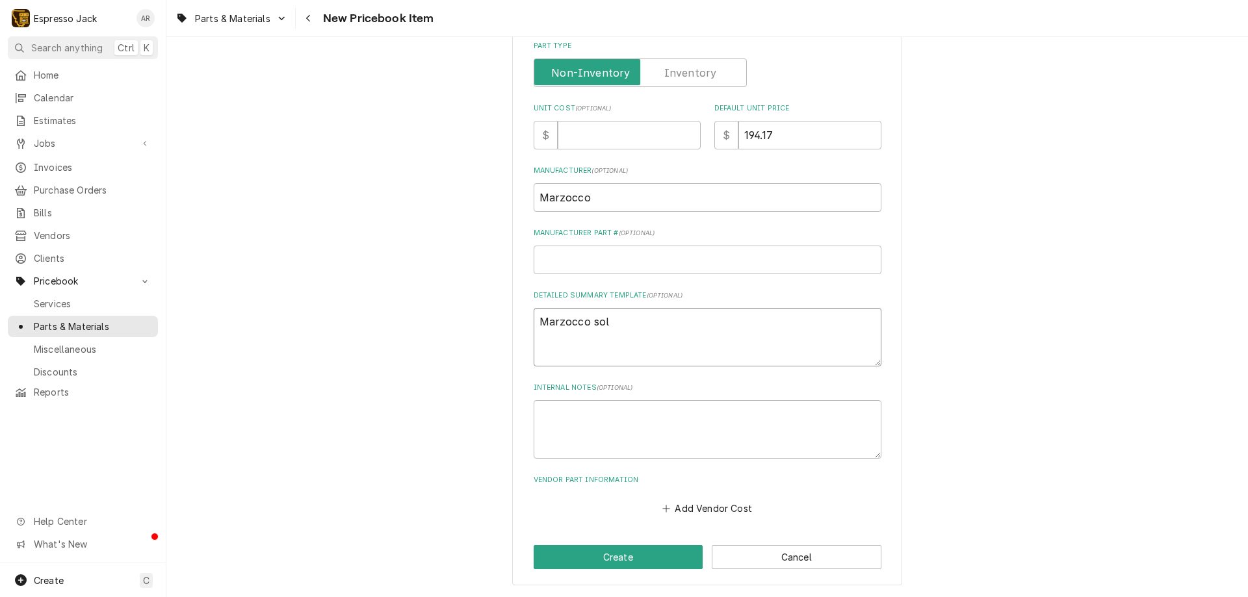
type textarea "x"
type textarea "Marzocco soli"
type textarea "x"
type textarea "Marzocco solid"
type textarea "x"
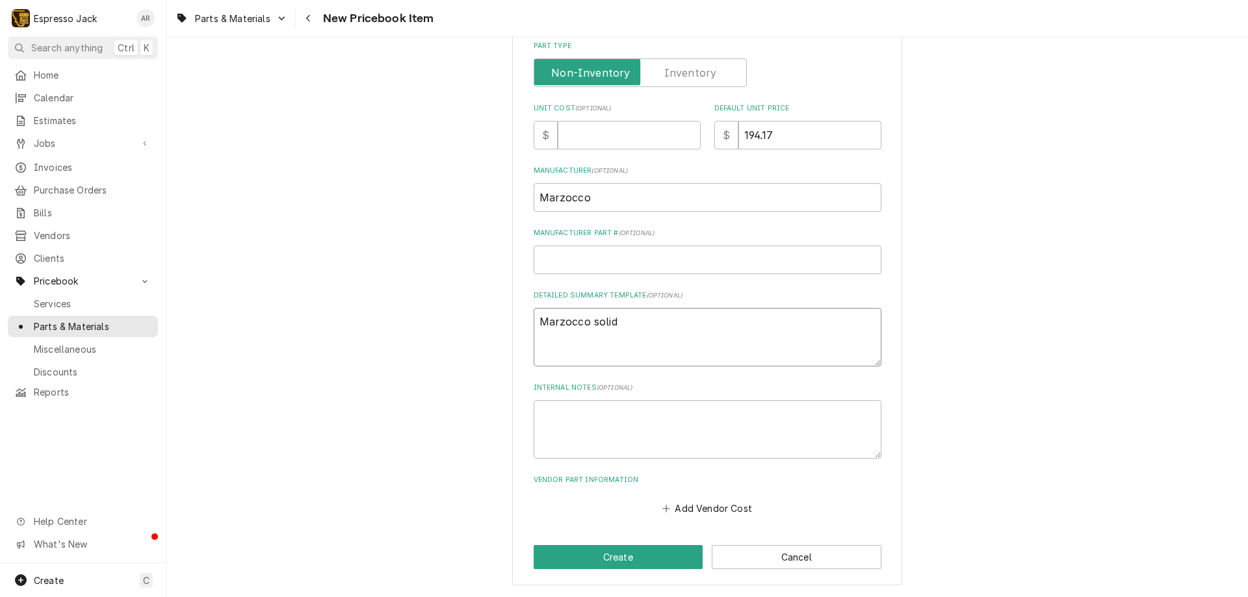
type textarea "Marzocco solid"
type textarea "x"
type textarea "Marzocco solid s"
type textarea "x"
type textarea "Marzocco solid st"
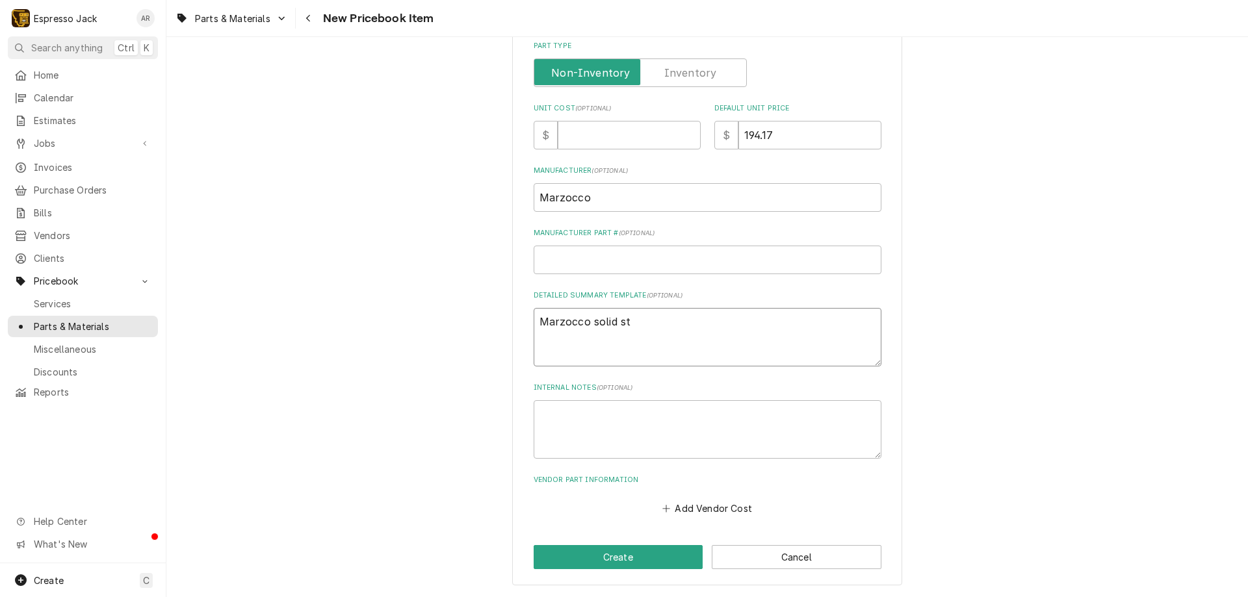
type textarea "x"
type textarea "Marzocco solid sta"
type textarea "x"
type textarea "Marzocco solid stat"
type textarea "x"
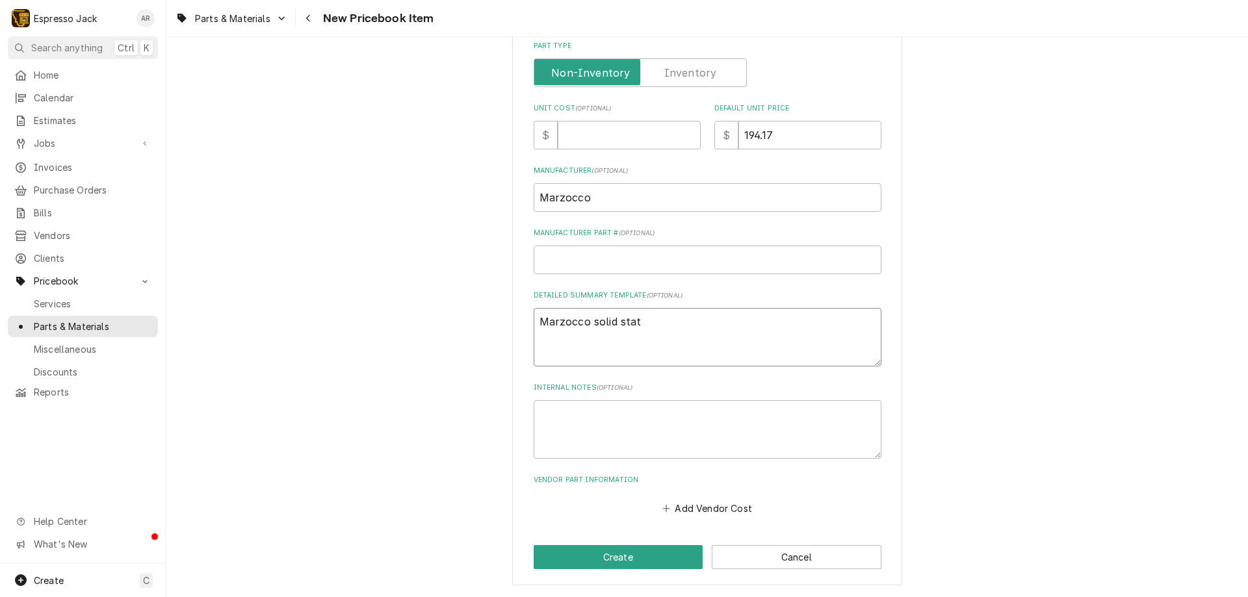
type textarea "Marzocco solid state"
type textarea "x"
type textarea "Marzocco solid state"
type textarea "x"
type textarea "Marzocco solid state r"
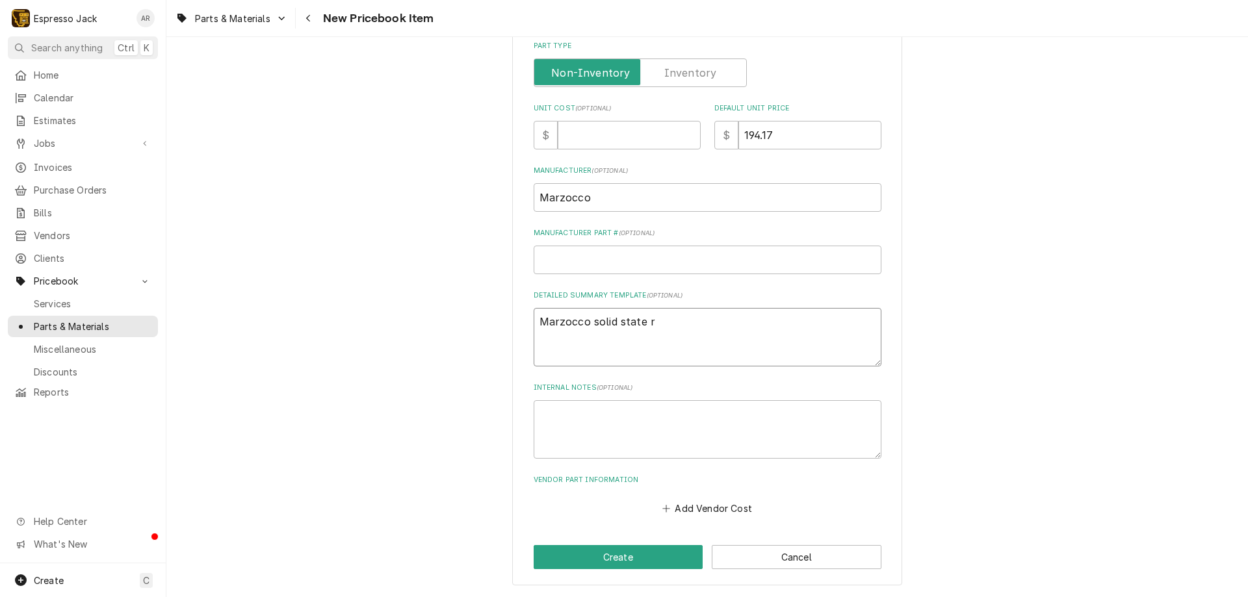
type textarea "x"
type textarea "Marzocco solid state re"
type textarea "x"
type textarea "Marzocco solid state rel"
type textarea "x"
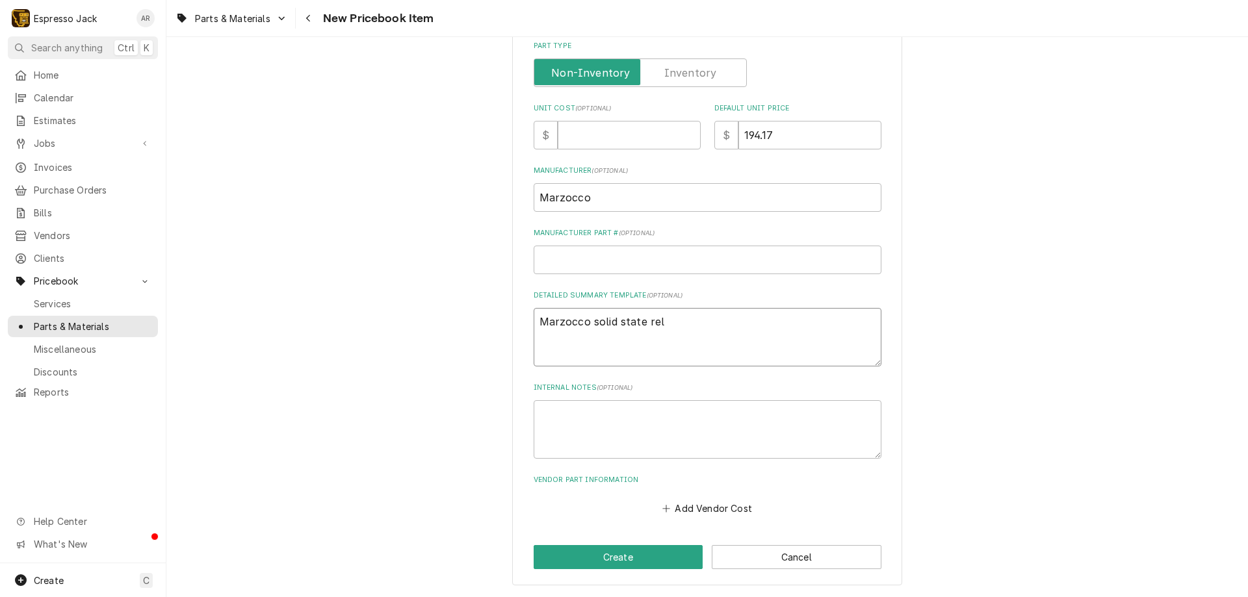
type textarea "Marzocco solid state rela"
type textarea "x"
type textarea "Marzocco solid state relay"
click at [605, 558] on button "Create" at bounding box center [618, 557] width 170 height 24
type textarea "x"
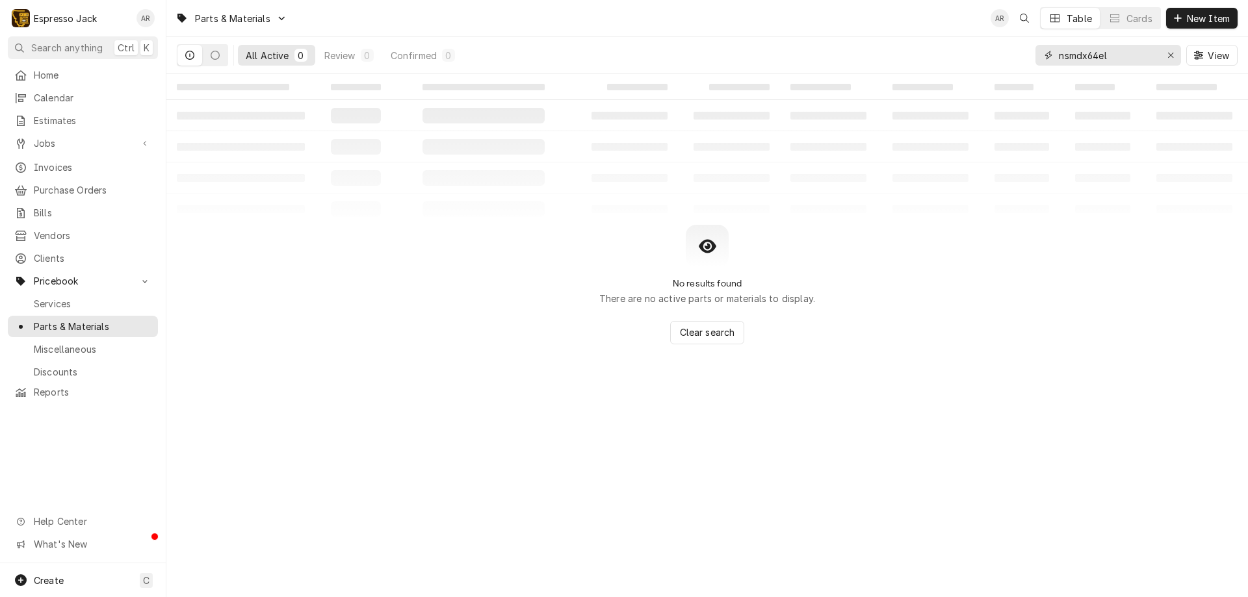
drag, startPoint x: 1126, startPoint y: 55, endPoint x: 896, endPoint y: 58, distance: 230.0
click at [900, 58] on div "All Active 0 Review 0 Confirmed 0 nsmdx64el View" at bounding box center [707, 55] width 1060 height 36
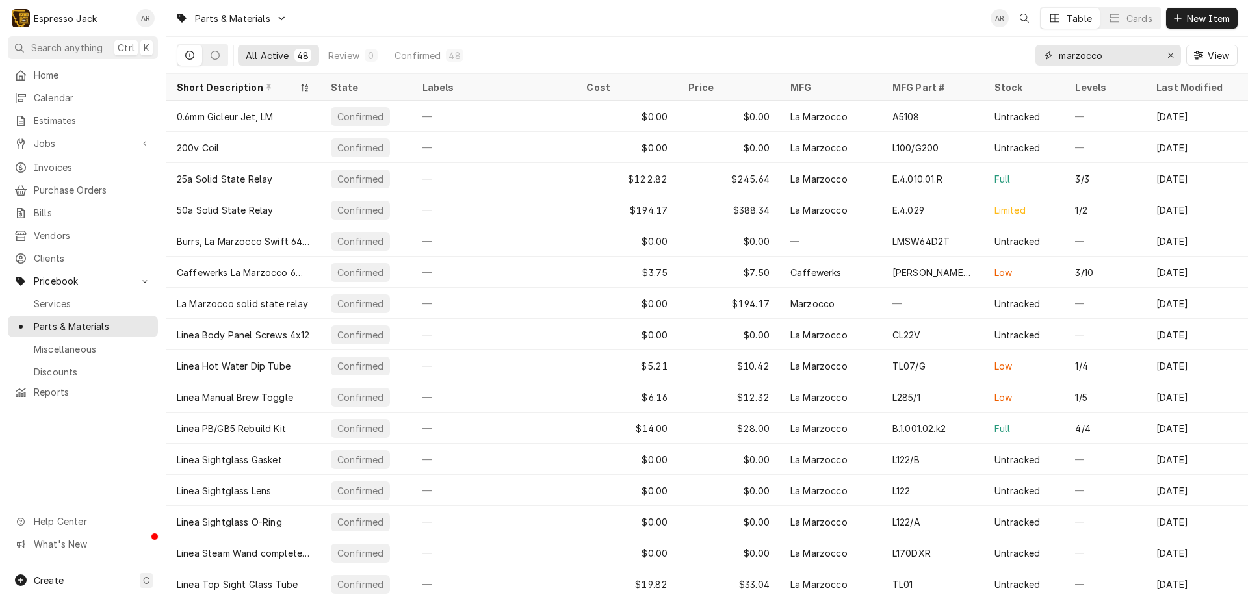
drag, startPoint x: 1118, startPoint y: 55, endPoint x: 962, endPoint y: 60, distance: 156.7
click at [962, 60] on div "All Active 48 Review 0 Confirmed 48 marzocco View" at bounding box center [707, 55] width 1060 height 36
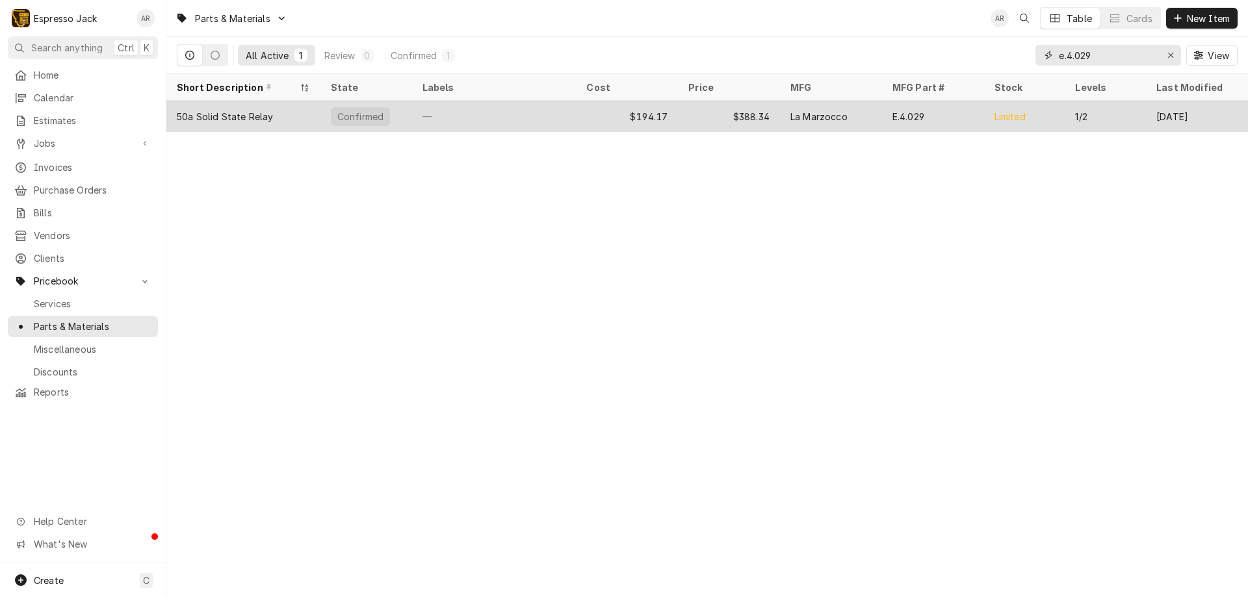
type input "e.4.029"
click at [225, 114] on div "50a Solid State Relay" at bounding box center [225, 117] width 96 height 14
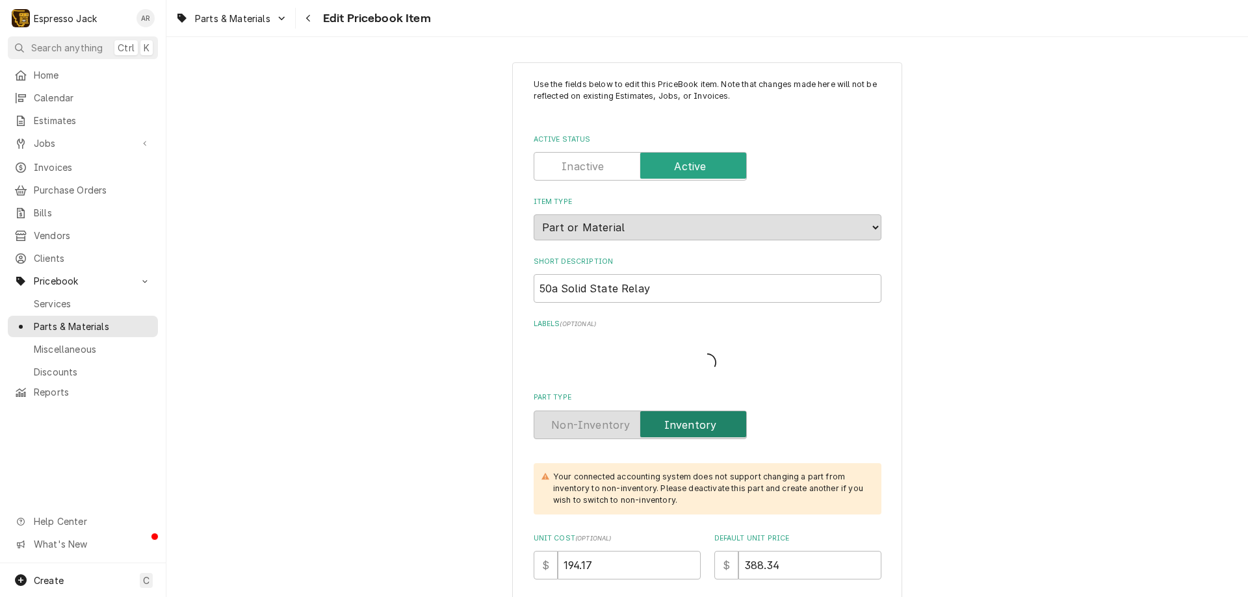
type textarea "x"
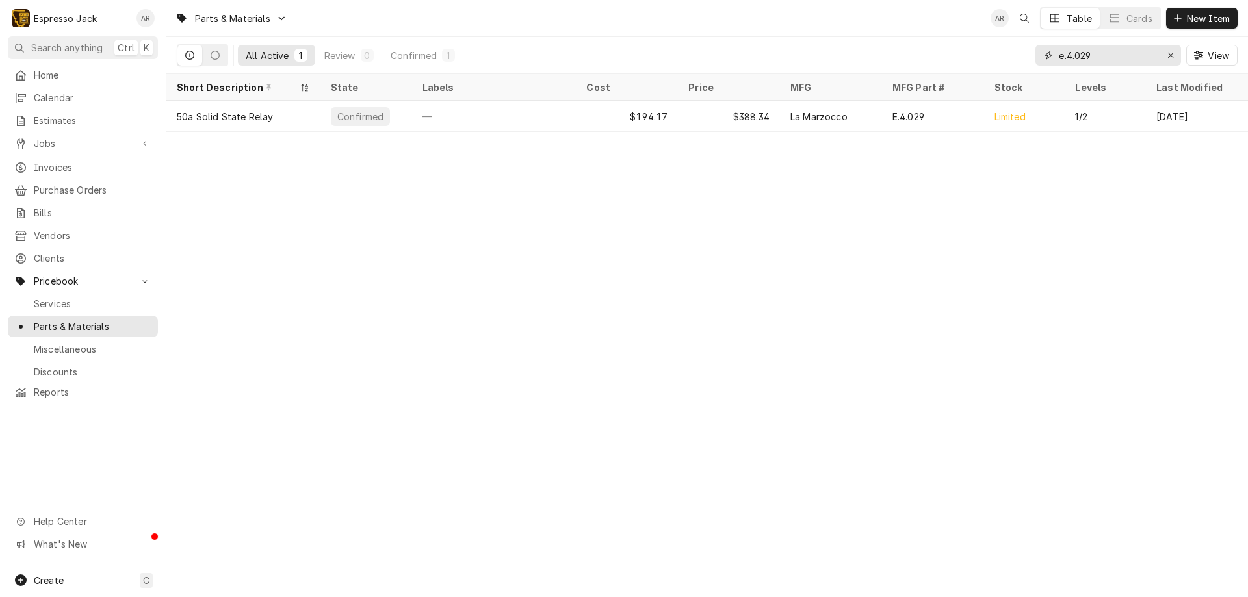
drag, startPoint x: 1103, startPoint y: 51, endPoint x: 978, endPoint y: 47, distance: 125.4
click at [978, 47] on div "All Active 1 Review 0 Confirmed 1 e.4.029 View" at bounding box center [707, 55] width 1060 height 36
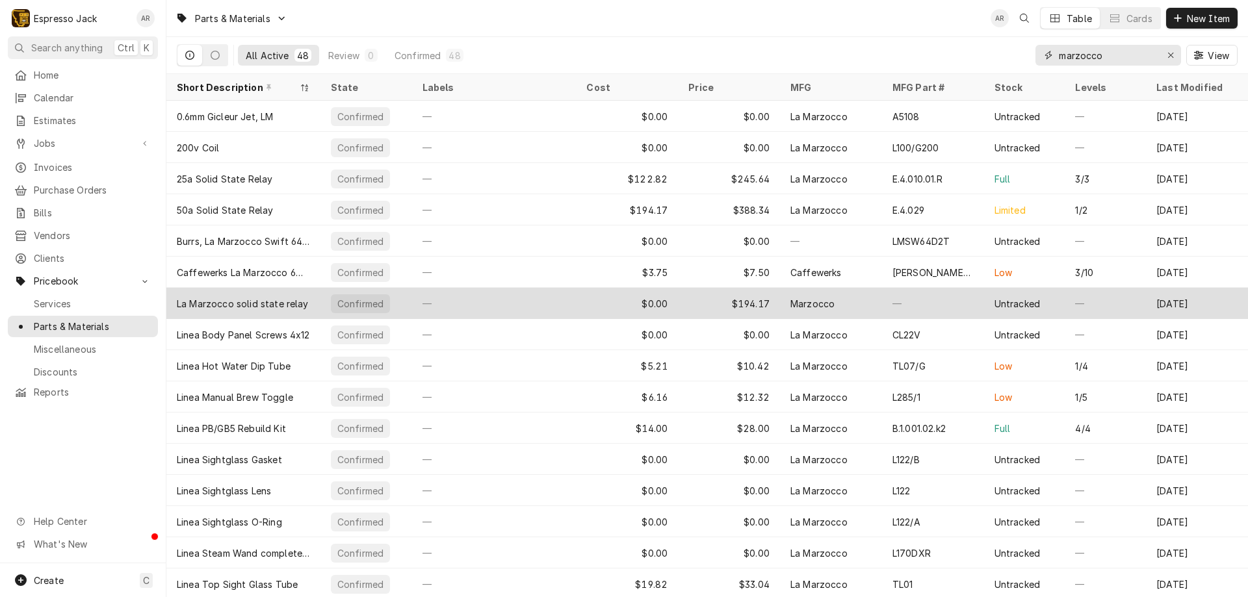
type input "marzocco"
click at [532, 304] on div "—" at bounding box center [494, 303] width 164 height 31
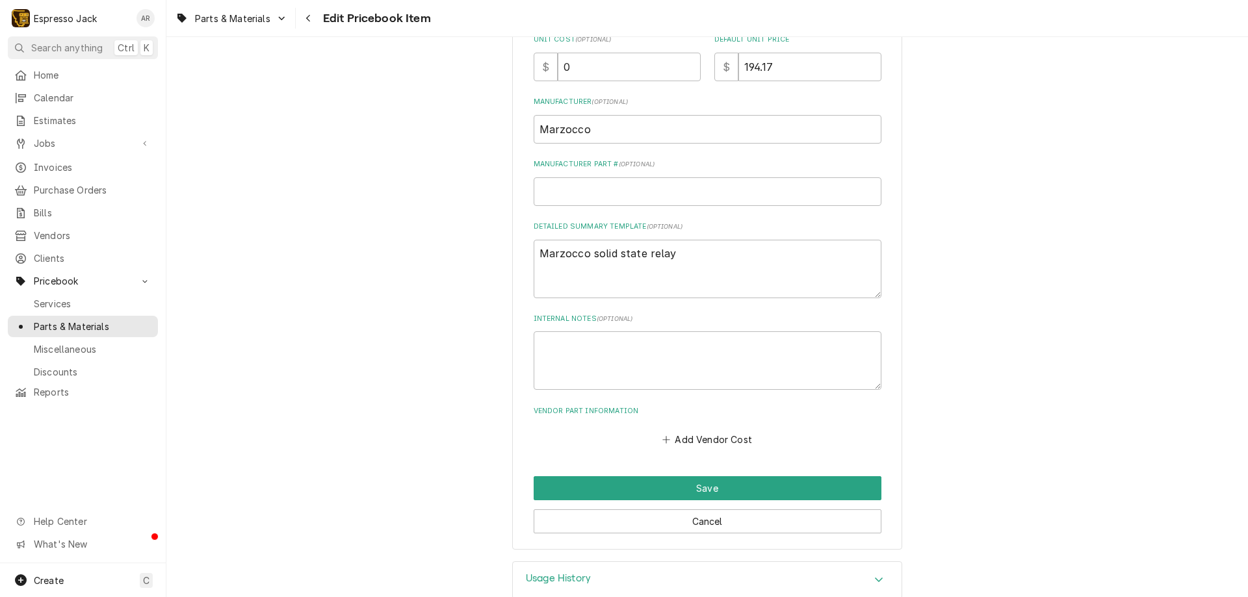
scroll to position [430, 0]
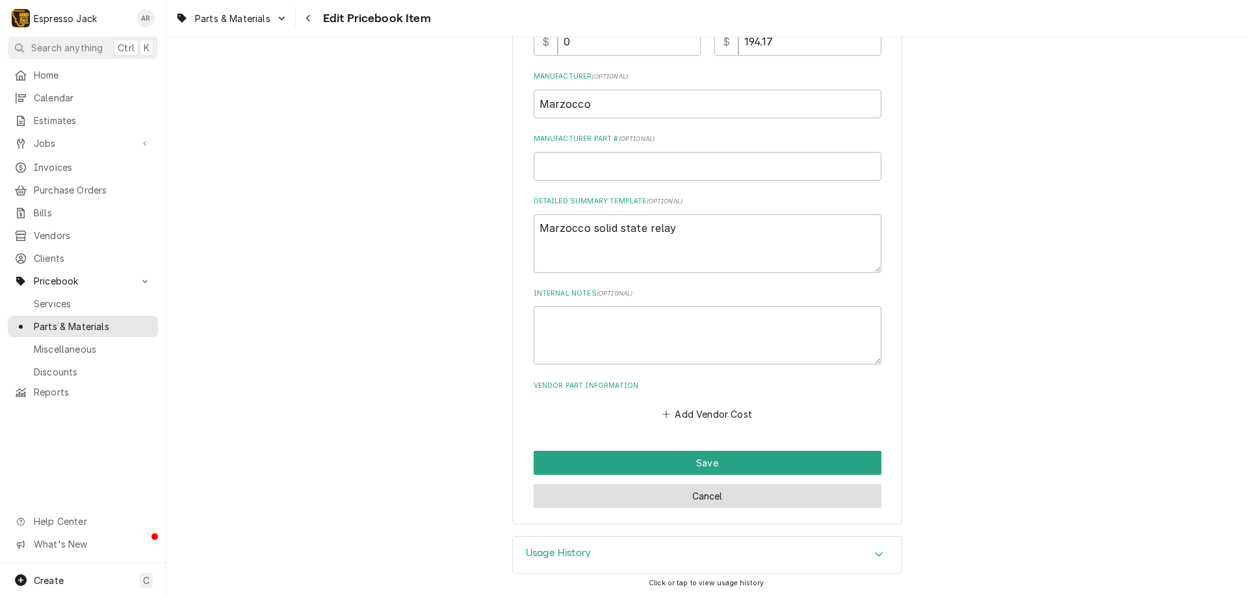
click at [637, 496] on button "Cancel" at bounding box center [707, 496] width 348 height 24
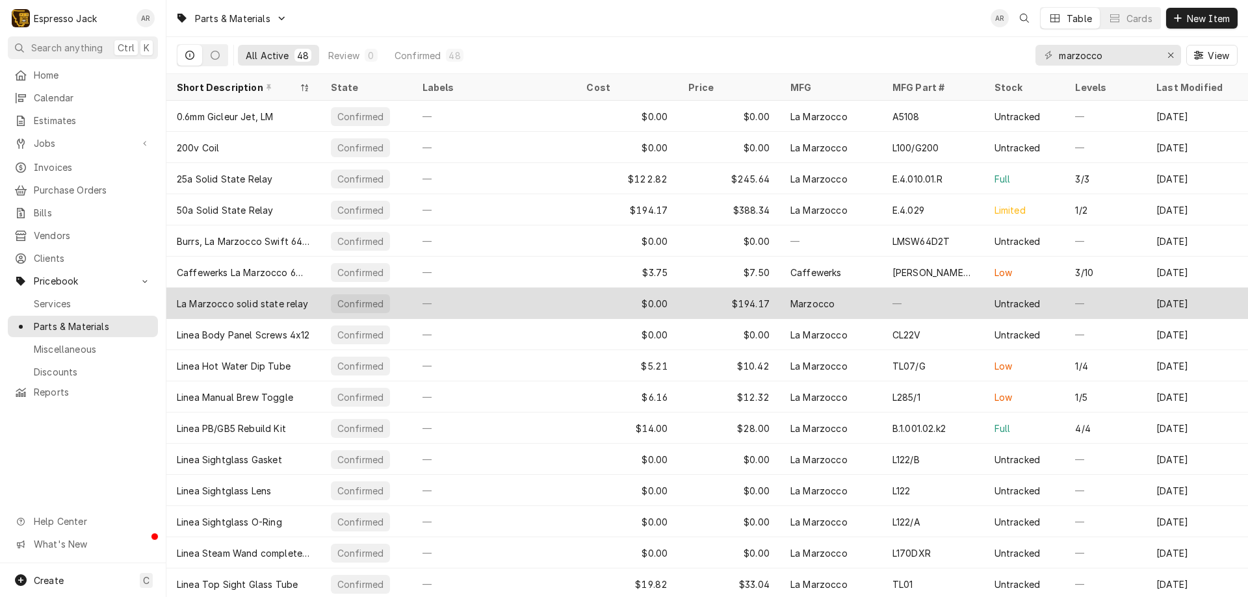
click at [539, 301] on div "—" at bounding box center [494, 303] width 164 height 31
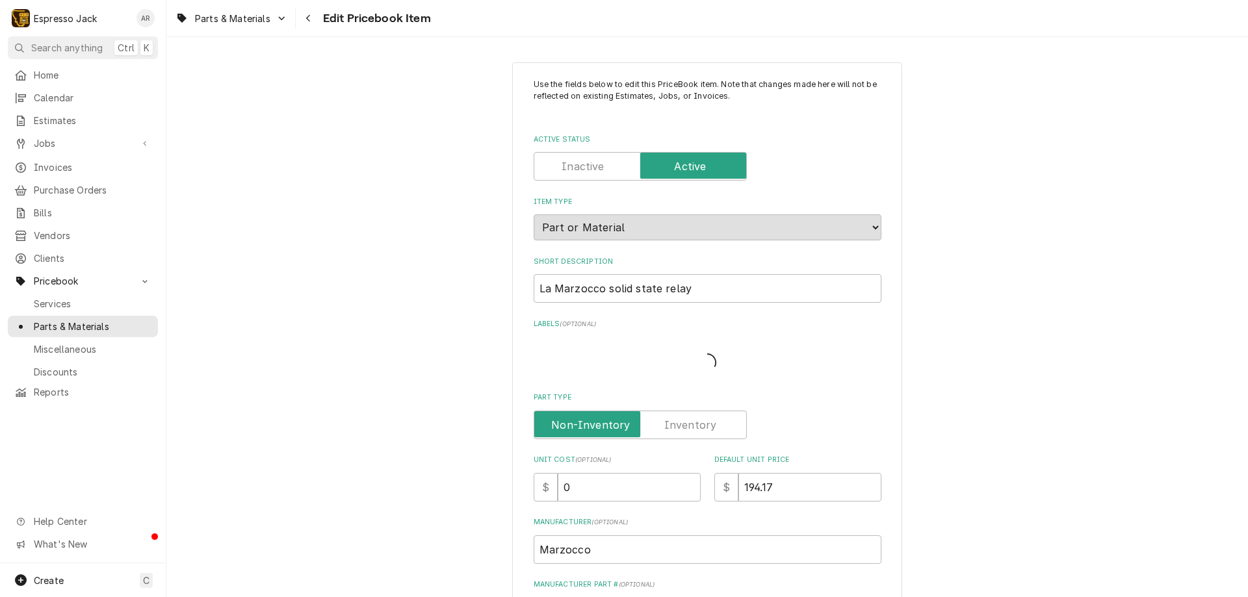
type textarea "x"
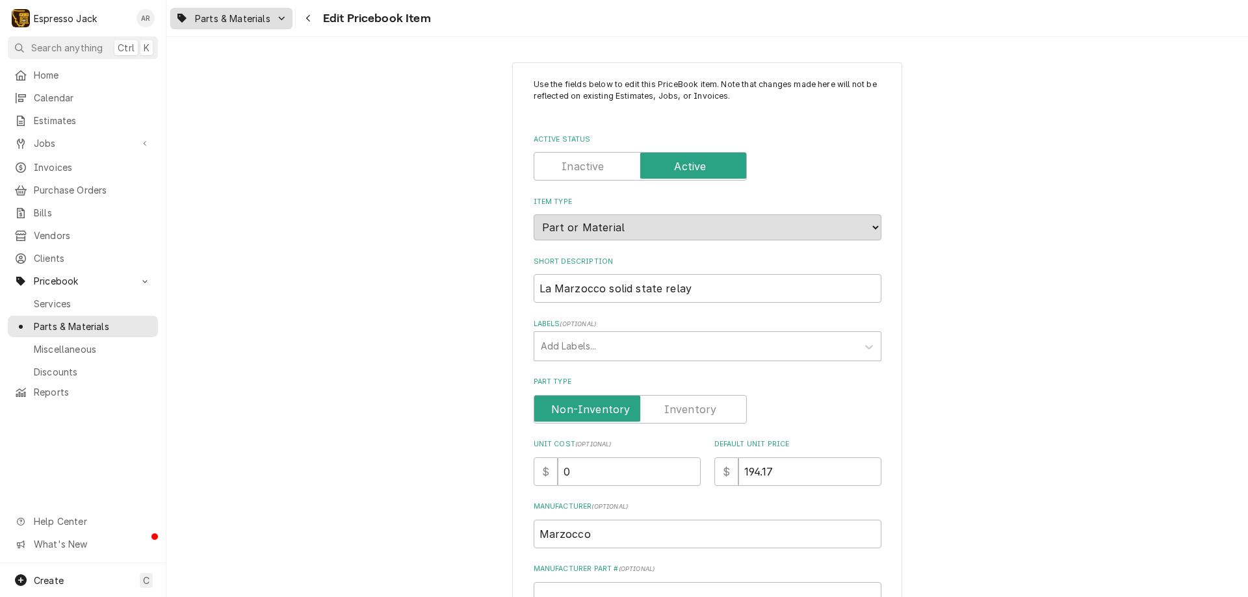
click at [277, 21] on div "Dynamic Content Wrapper" at bounding box center [282, 18] width 10 height 10
click at [277, 21] on html "E Espresso Jack AR Search anything Ctrl K Home Calendar Estimates Jobs Jobs Job…" at bounding box center [624, 298] width 1248 height 597
click at [560, 168] on label "Active Status" at bounding box center [639, 166] width 213 height 29
click at [560, 168] on input "Active Status" at bounding box center [639, 166] width 201 height 29
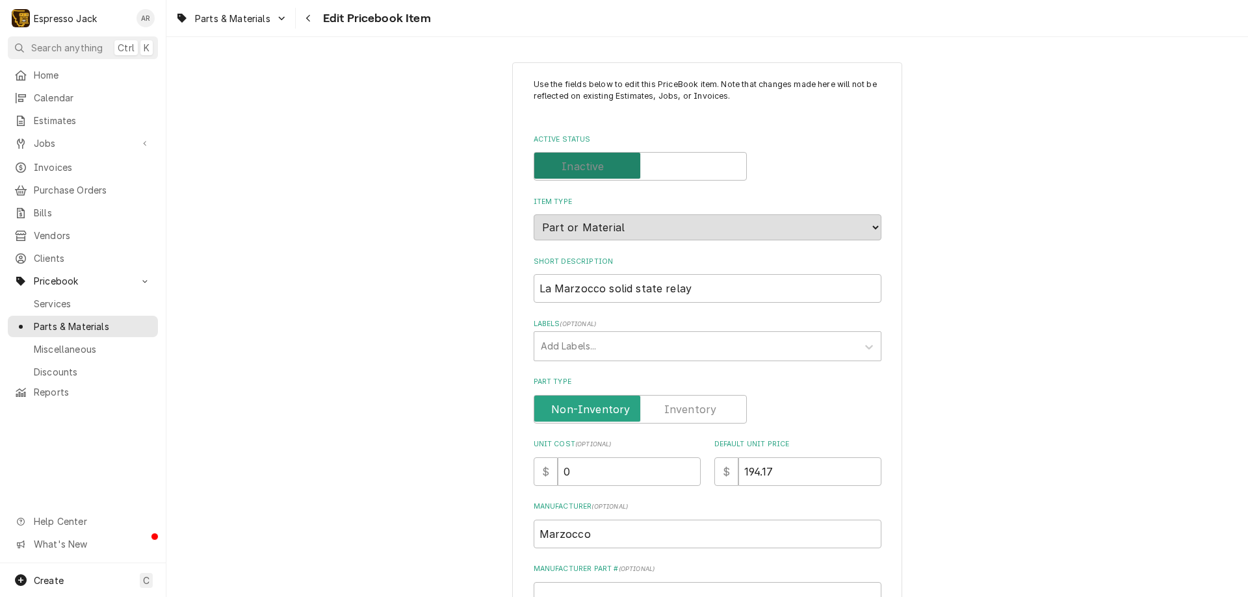
checkbox input "false"
type textarea "x"
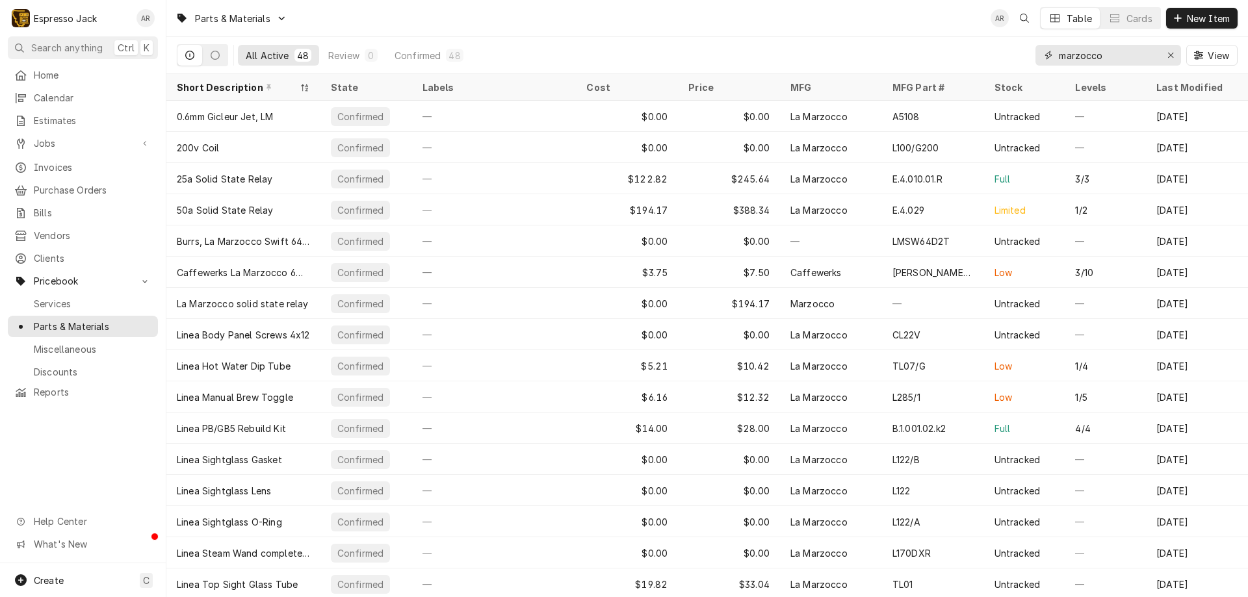
click at [1103, 55] on input "marzocco" at bounding box center [1106, 55] width 97 height 21
drag, startPoint x: 1112, startPoint y: 52, endPoint x: 938, endPoint y: 57, distance: 173.5
click at [938, 57] on div "All Active 48 Review 0 Confirmed 48 marzocco View" at bounding box center [707, 55] width 1060 height 36
type input "e"
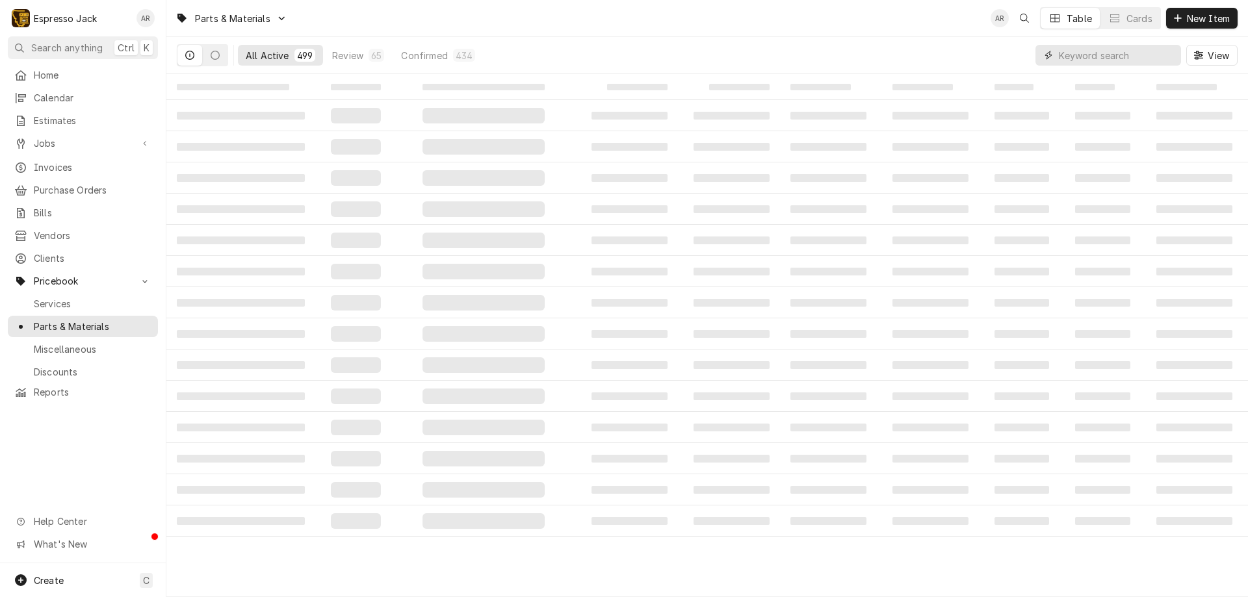
type input "."
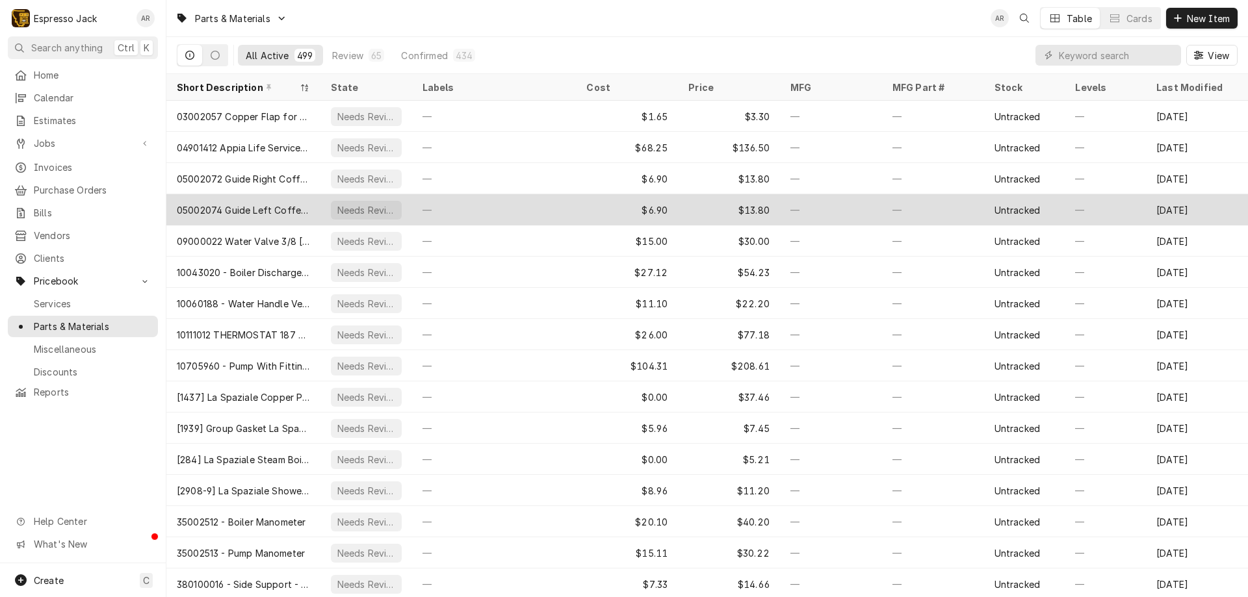
click at [300, 199] on div "05002074 Guide Left Coffee Chute Talento" at bounding box center [243, 209] width 154 height 31
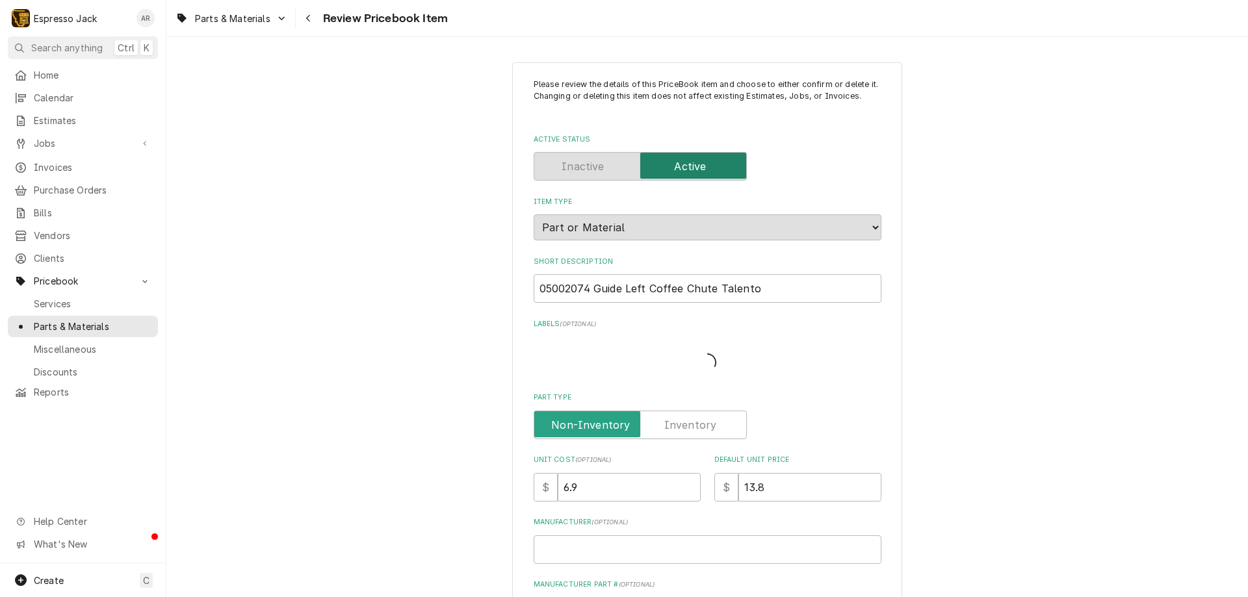
type textarea "x"
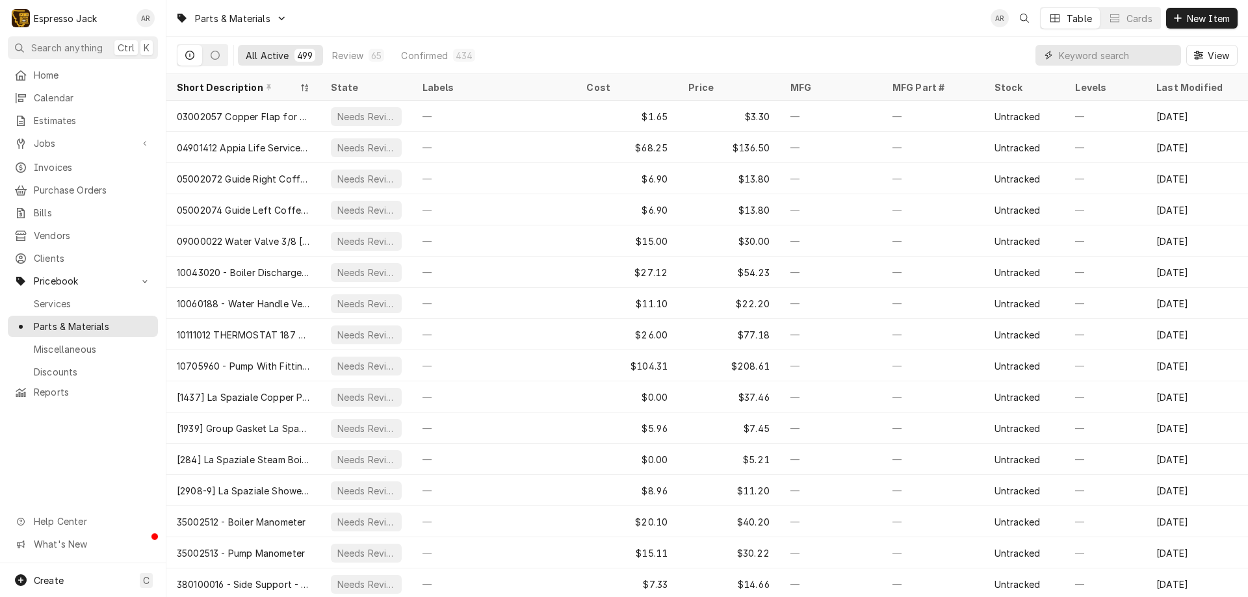
click at [1123, 55] on input "Dynamic Content Wrapper" at bounding box center [1116, 55] width 116 height 21
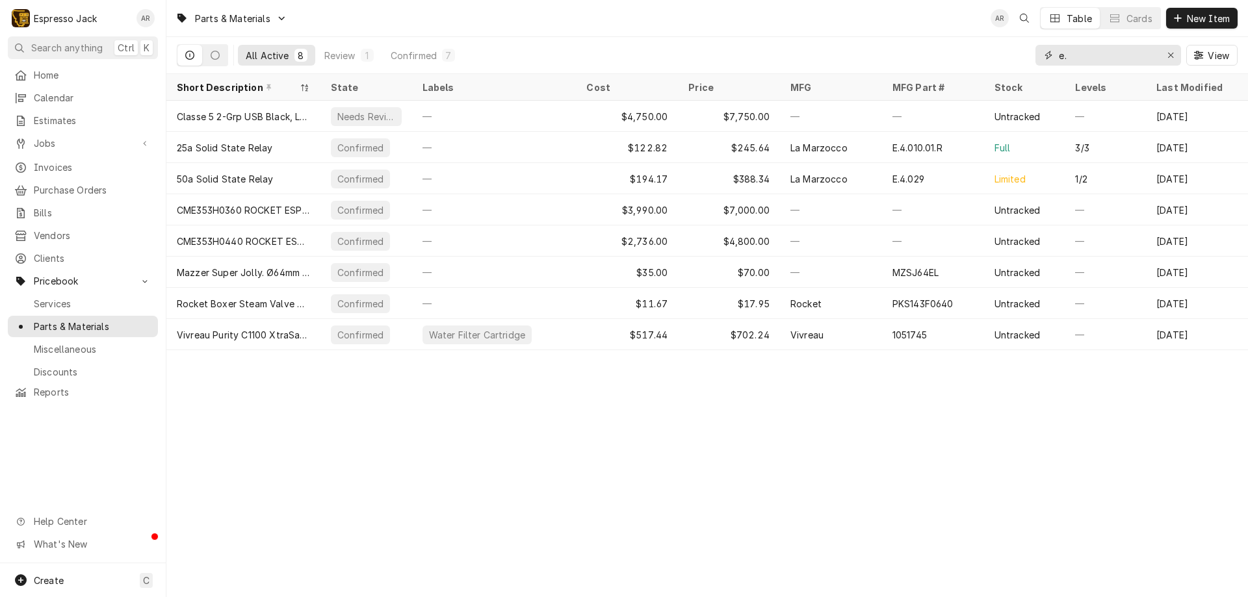
type input "e"
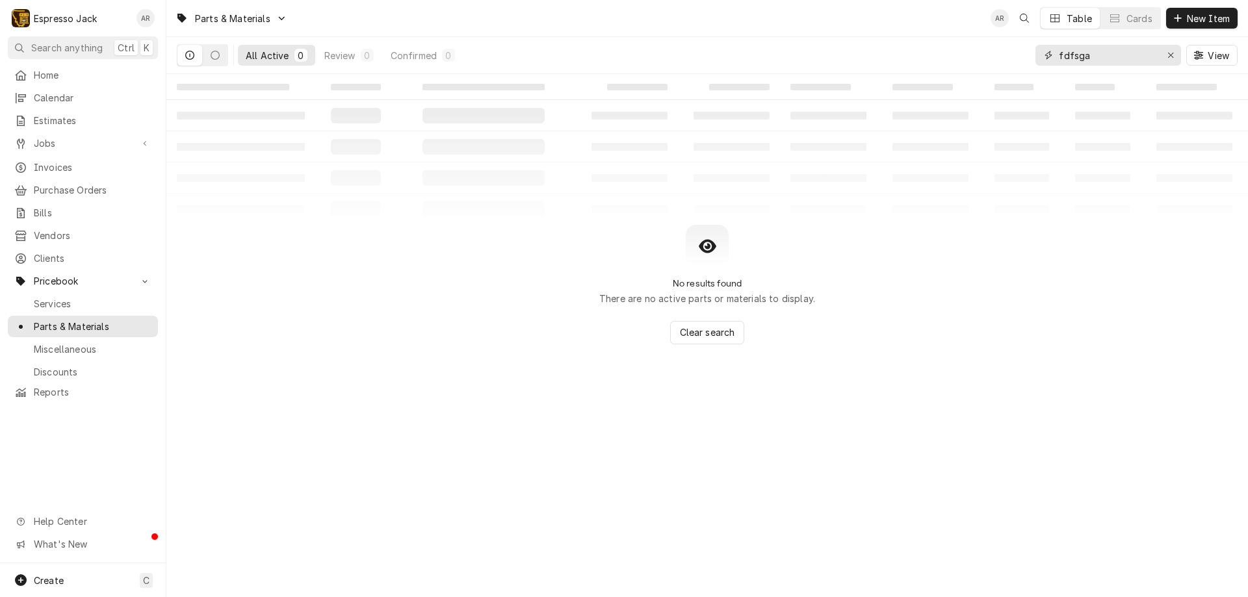
drag, startPoint x: 1101, startPoint y: 57, endPoint x: 880, endPoint y: 56, distance: 220.9
click at [884, 55] on div "All Active 0 Review 0 Confirmed 0 fdfsga View" at bounding box center [707, 55] width 1060 height 36
type input "e"
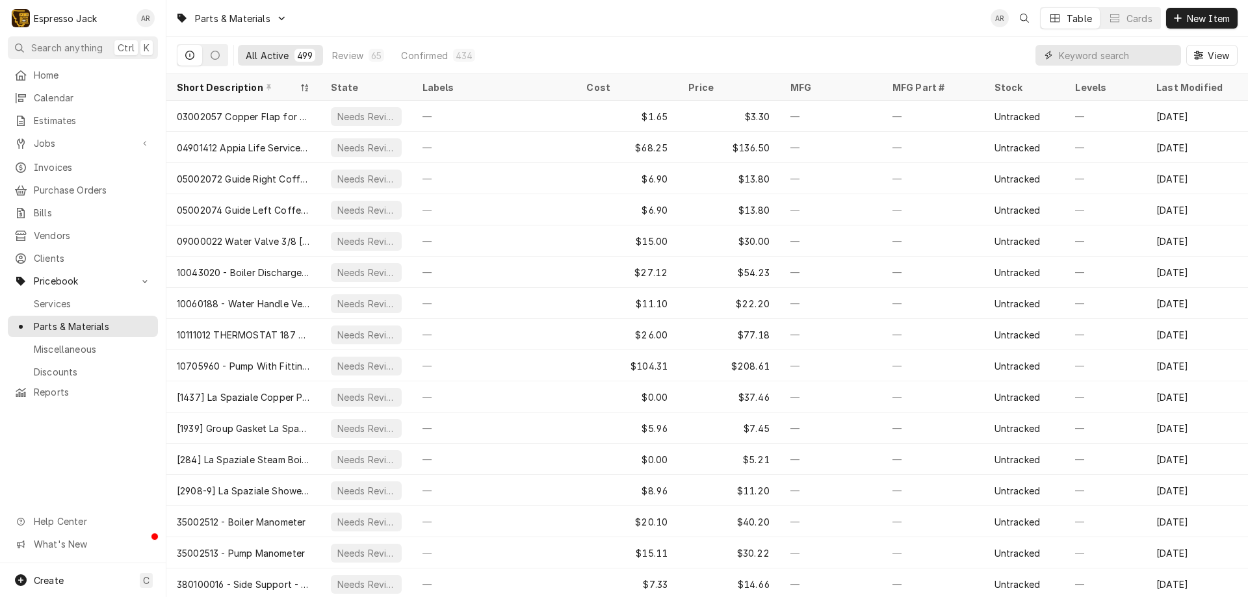
type input "."
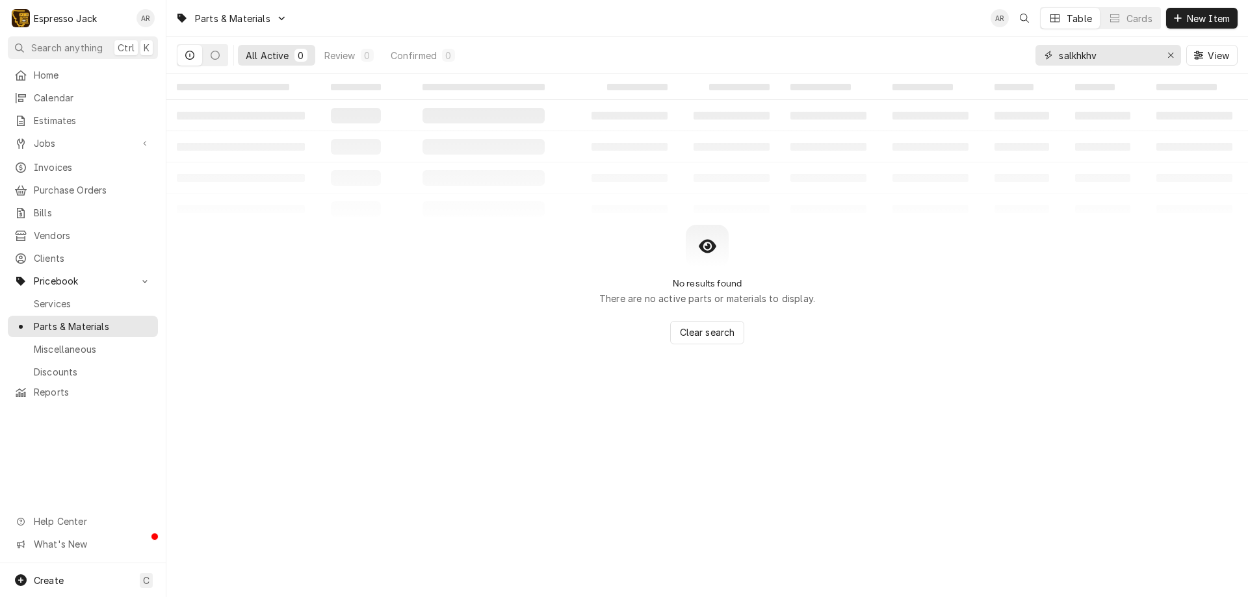
drag, startPoint x: 1108, startPoint y: 54, endPoint x: 963, endPoint y: 53, distance: 144.9
click at [968, 57] on div "All Active 0 Review 0 Confirmed 0 salkhkhv View" at bounding box center [707, 55] width 1060 height 36
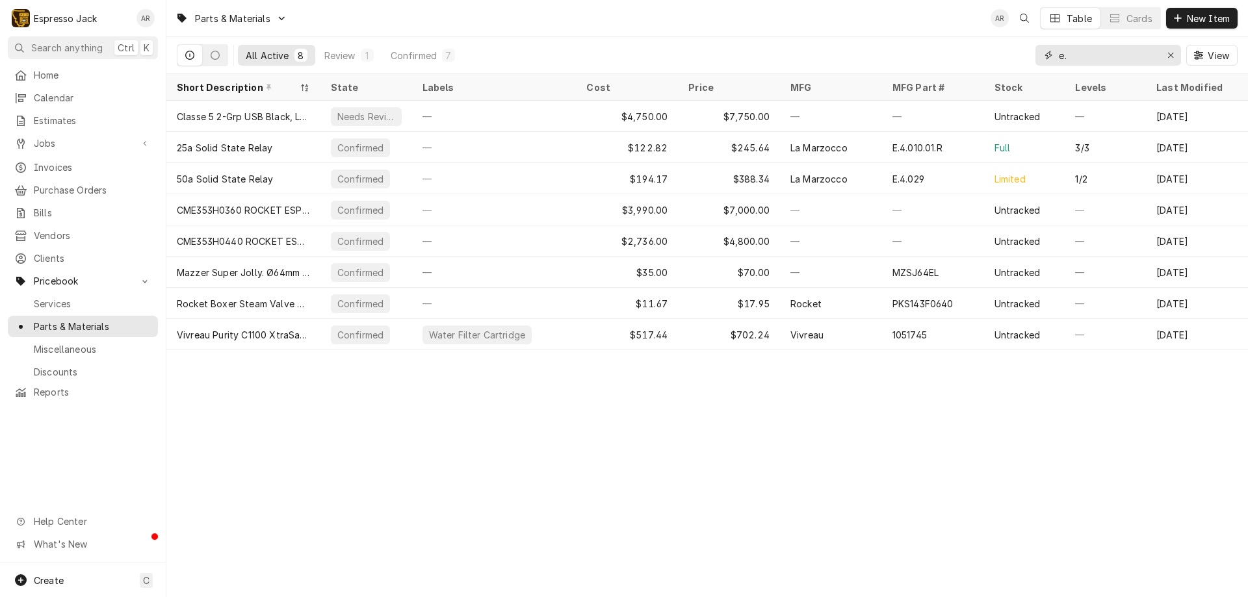
type input "e"
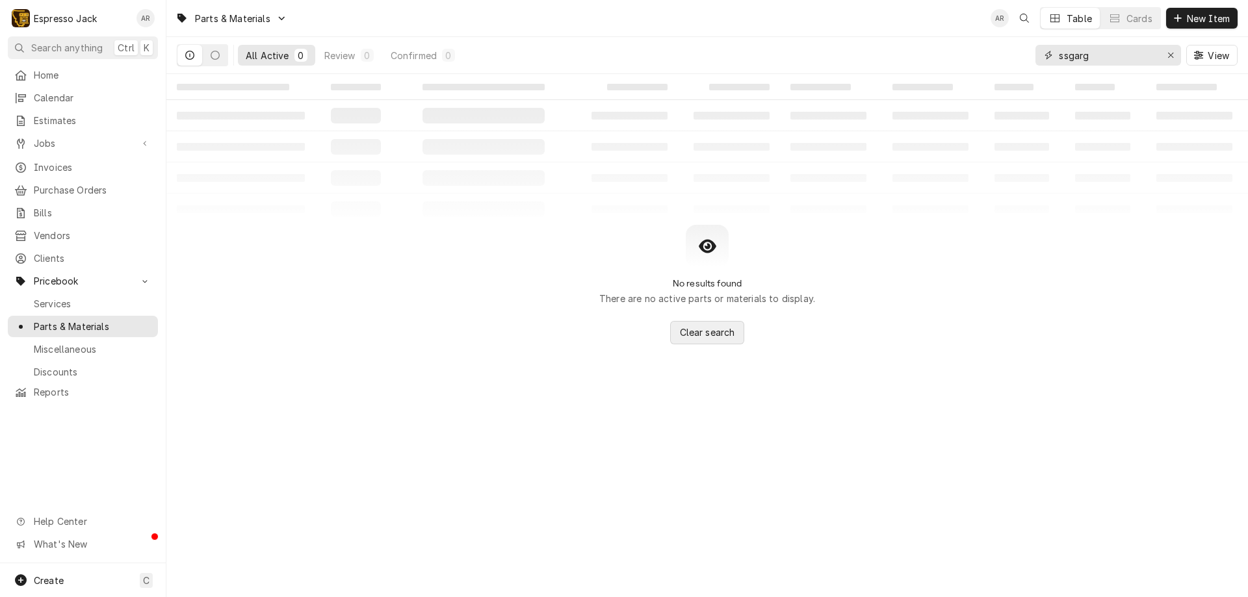
type input "ssgarg"
click at [704, 337] on span "Clear search" at bounding box center [707, 333] width 60 height 14
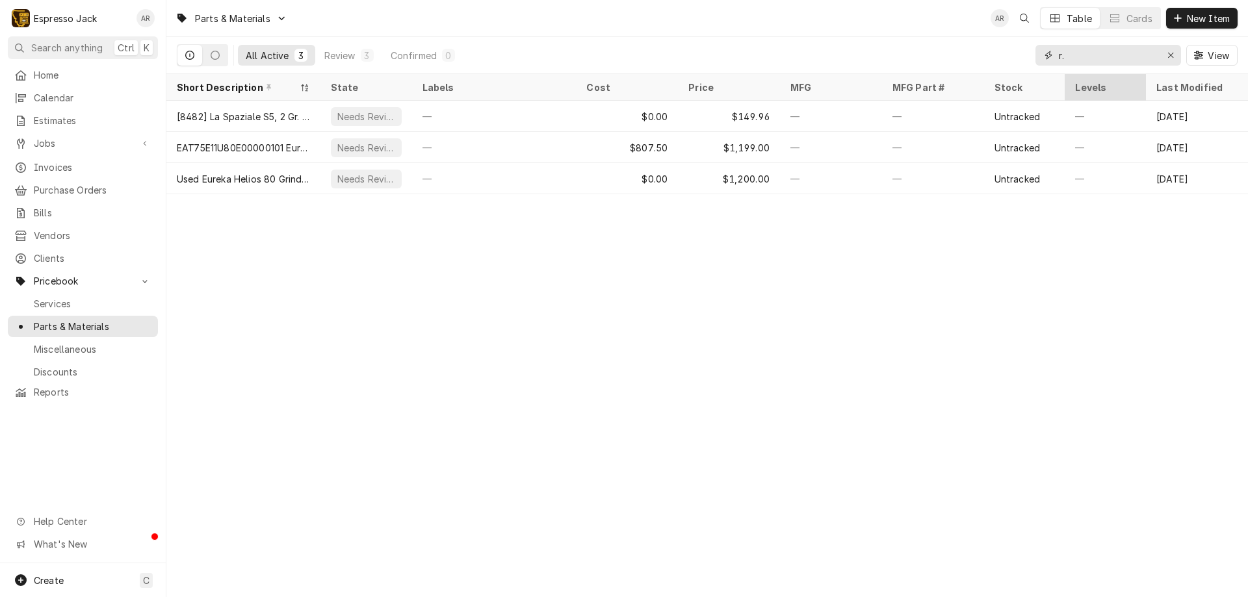
type input "r"
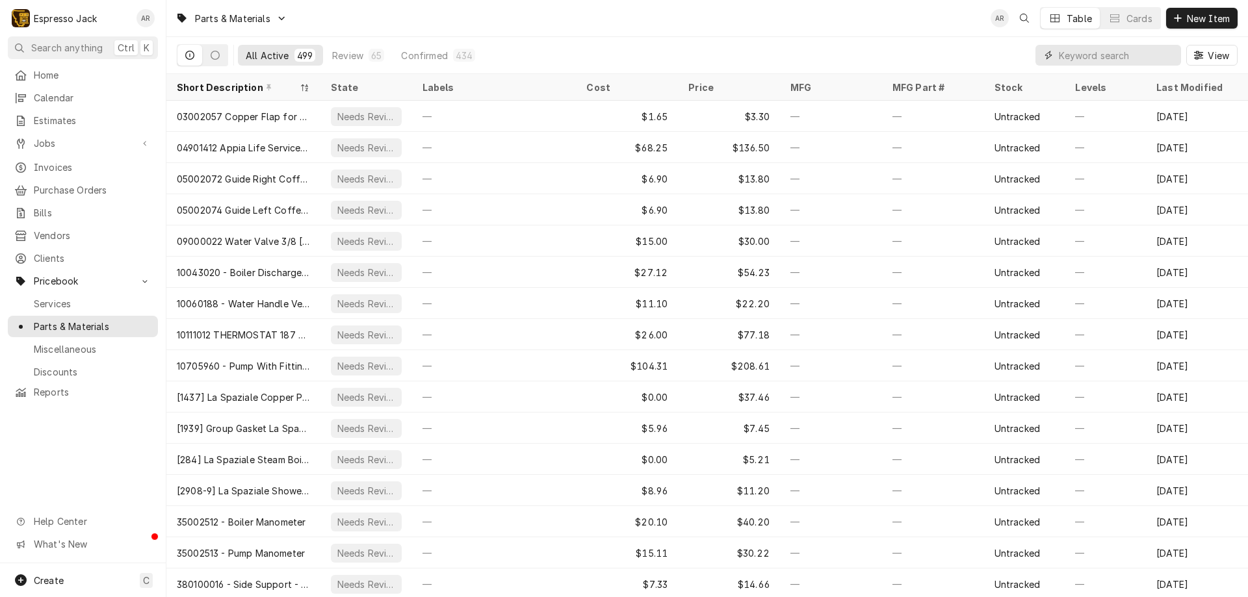
click at [1077, 53] on input "Dynamic Content Wrapper" at bounding box center [1116, 55] width 116 height 21
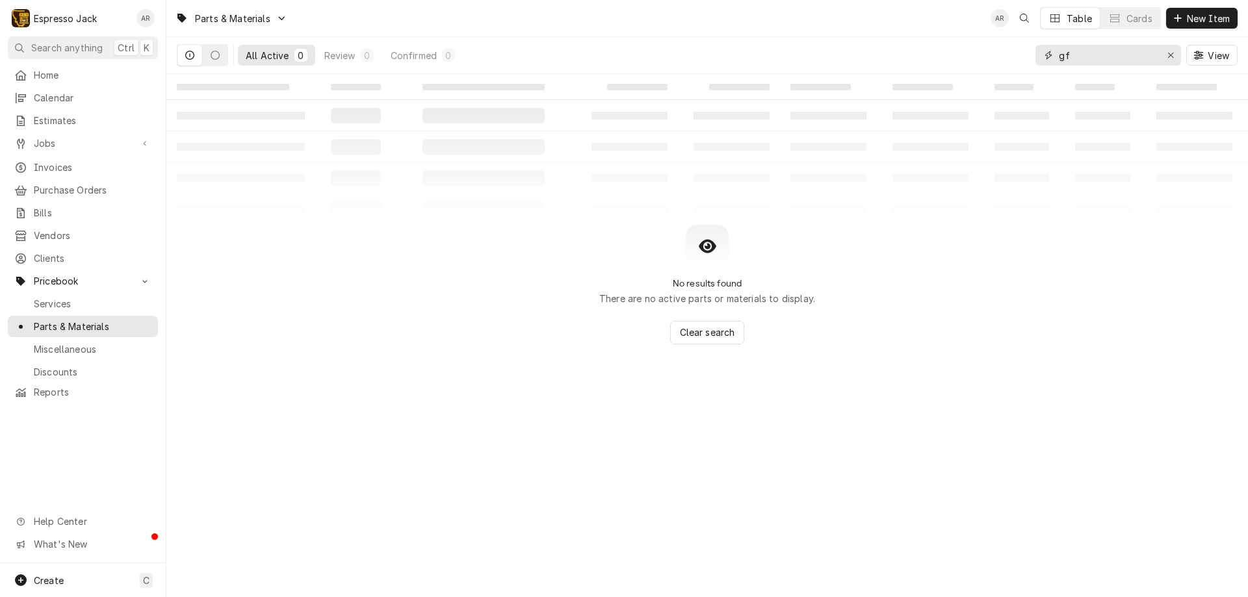
type input "g"
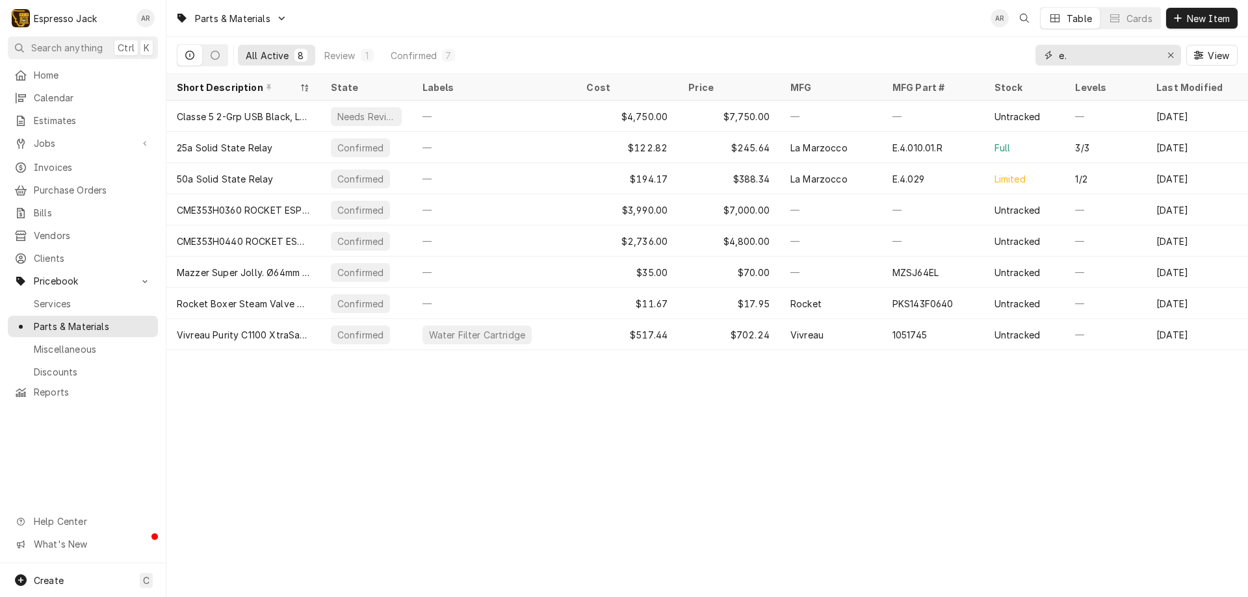
type input "e"
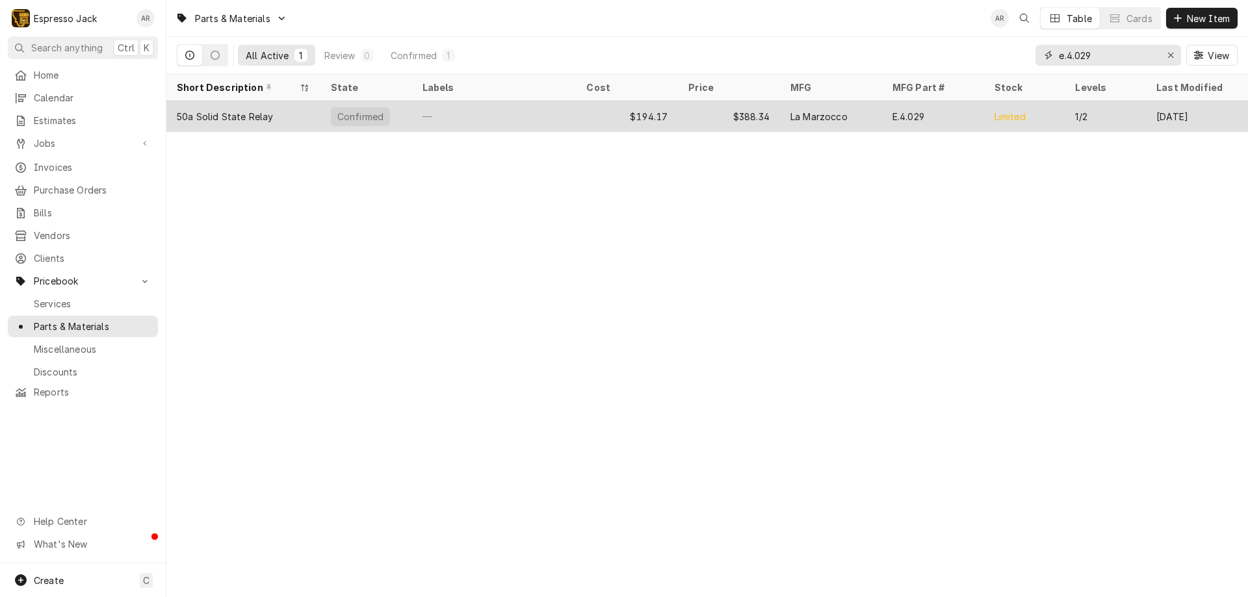
type input "e.4.029"
click at [227, 118] on div "50a Solid State Relay" at bounding box center [225, 117] width 96 height 14
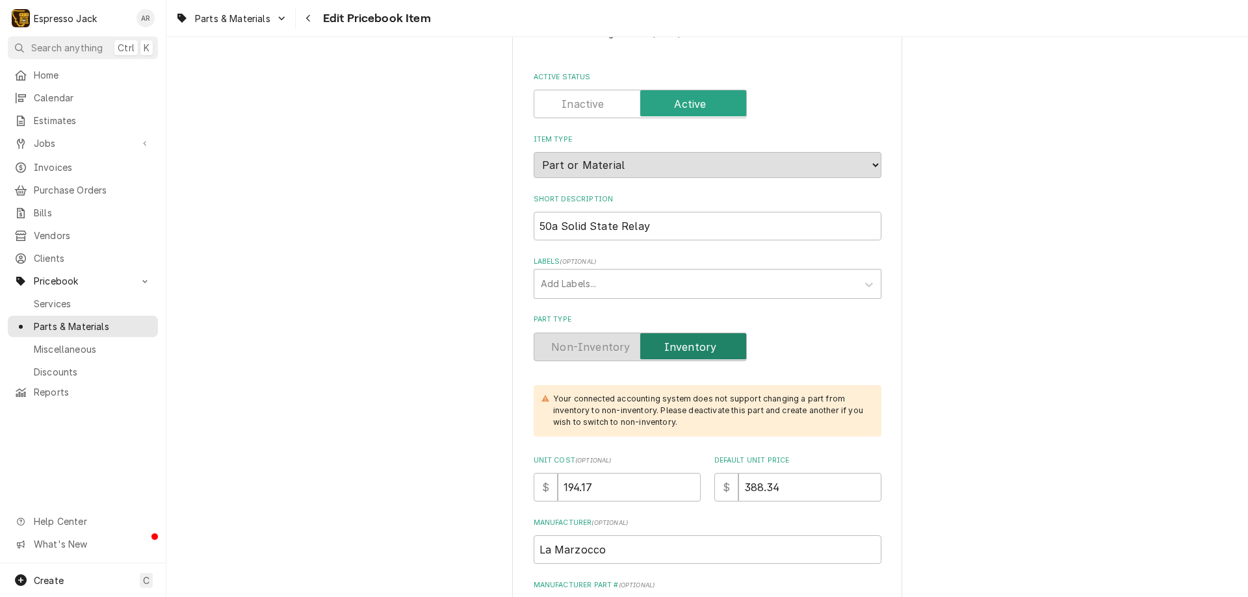
scroll to position [156, 0]
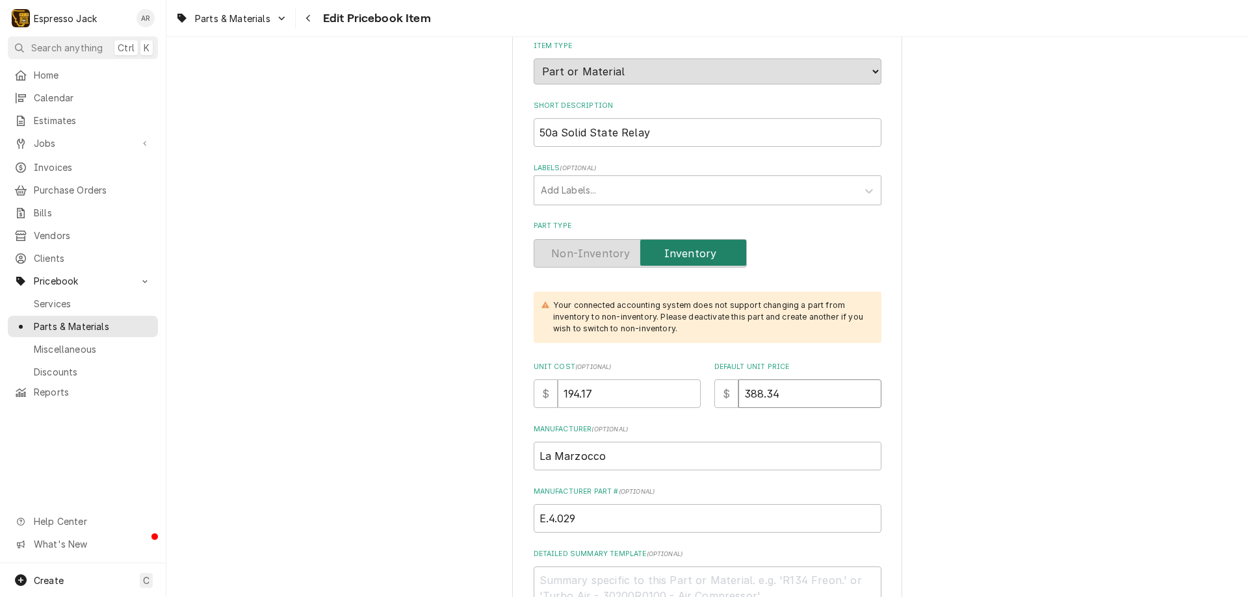
drag, startPoint x: 782, startPoint y: 392, endPoint x: 565, endPoint y: 360, distance: 219.3
click at [565, 360] on div "Use the fields below to edit this PriceBook item. Note that changes made here w…" at bounding box center [707, 541] width 348 height 1236
type textarea "x"
type input "1"
type textarea "x"
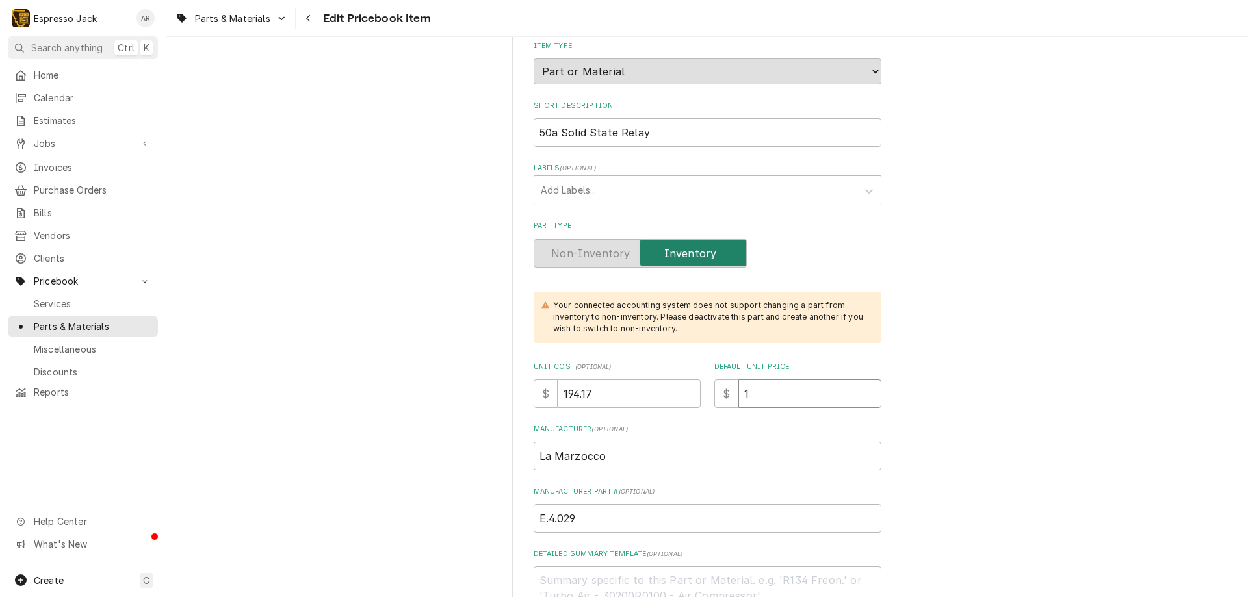
type input "19"
type textarea "x"
type input "194"
type textarea "x"
type input "194.1"
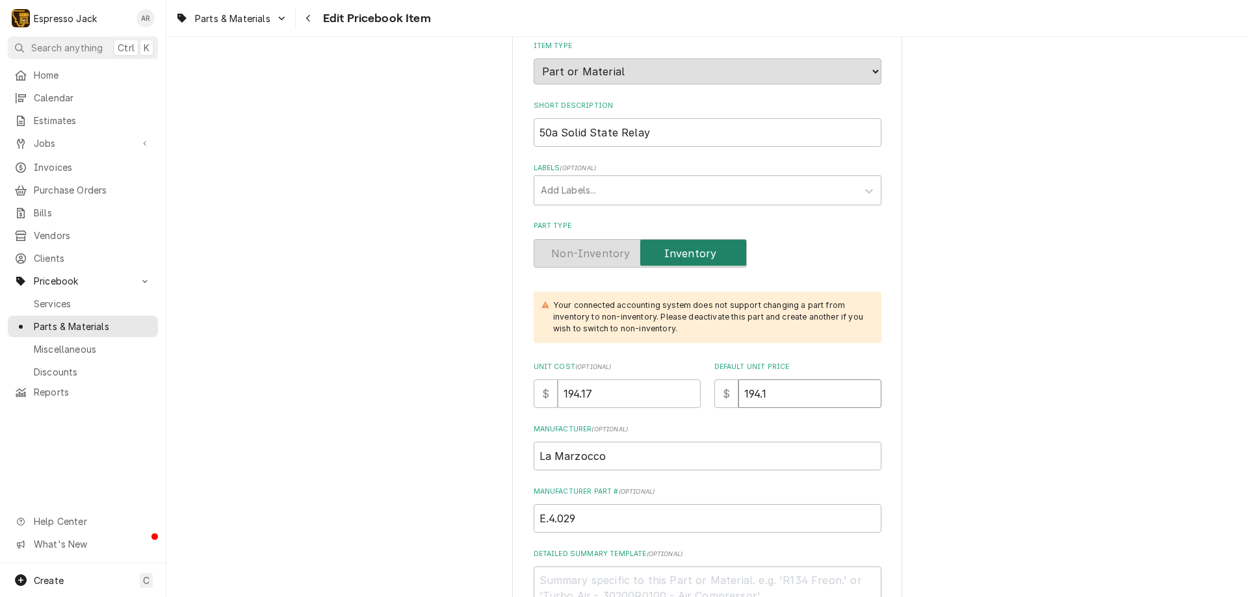
type textarea "x"
type input "194.17"
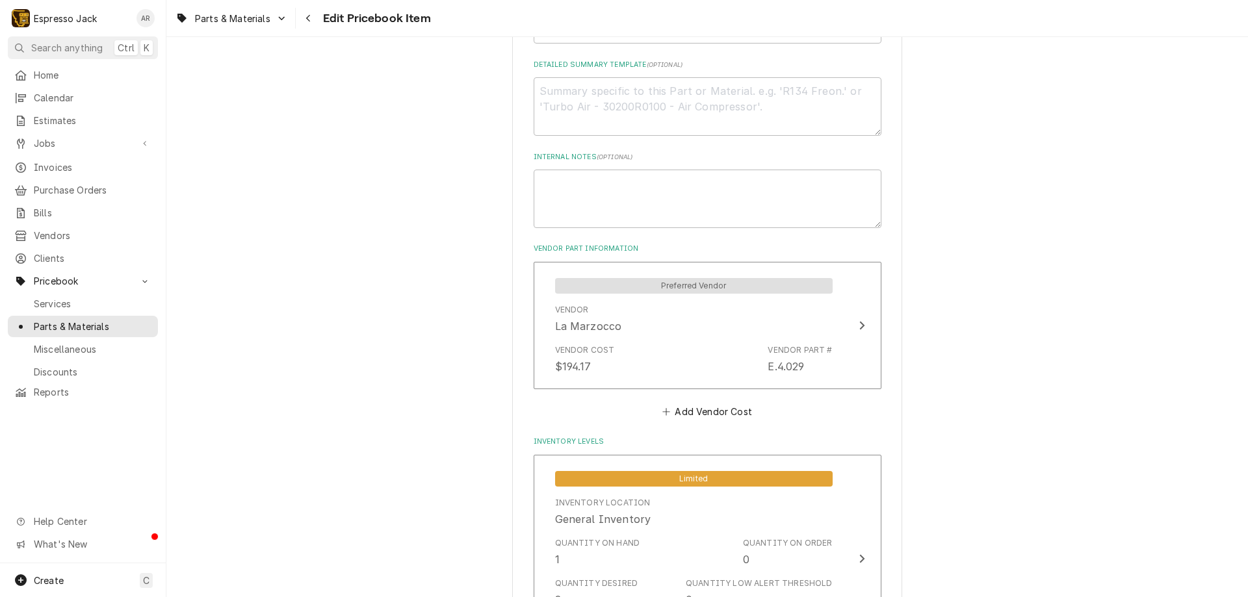
scroll to position [858, 0]
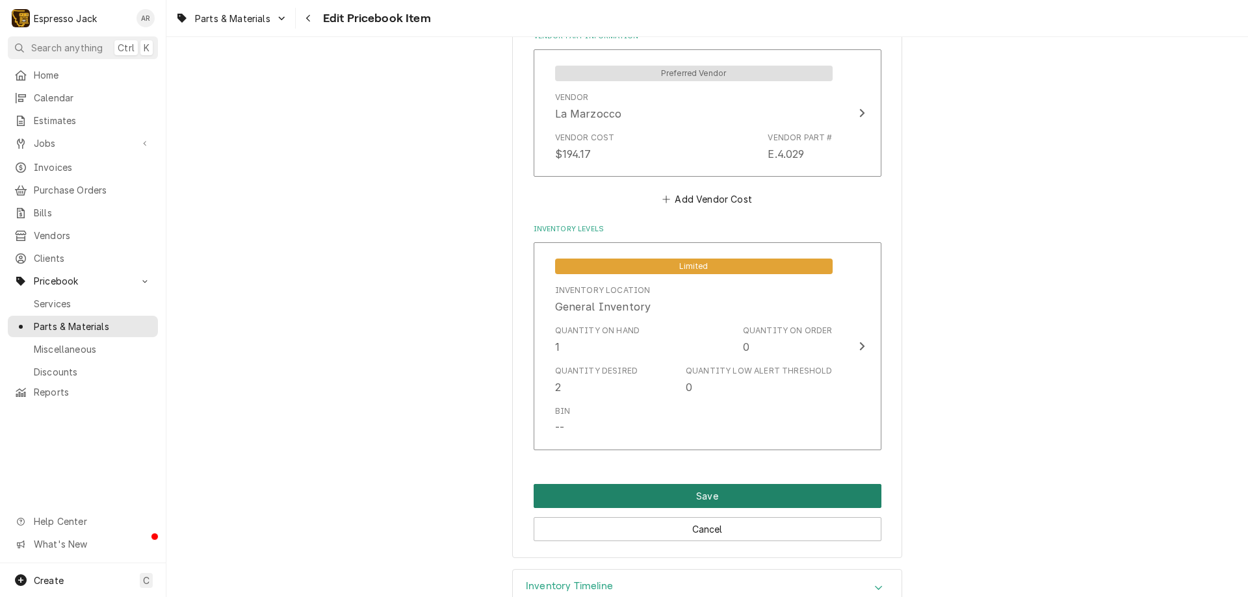
click at [689, 500] on button "Save" at bounding box center [707, 496] width 348 height 24
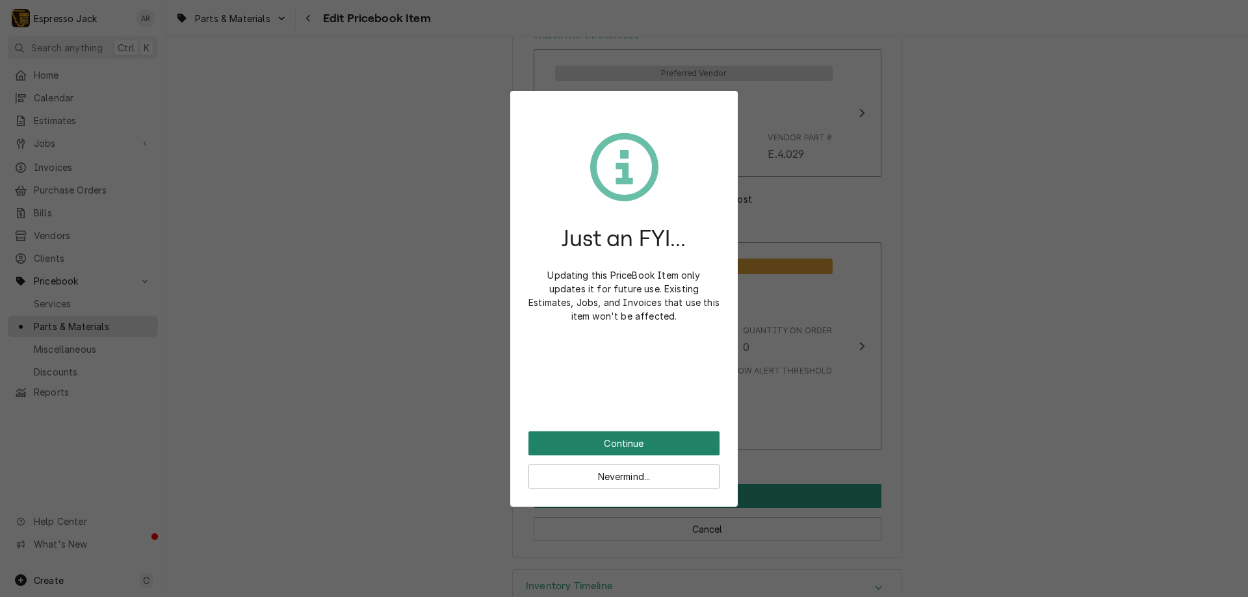
click at [666, 446] on button "Continue" at bounding box center [623, 443] width 191 height 24
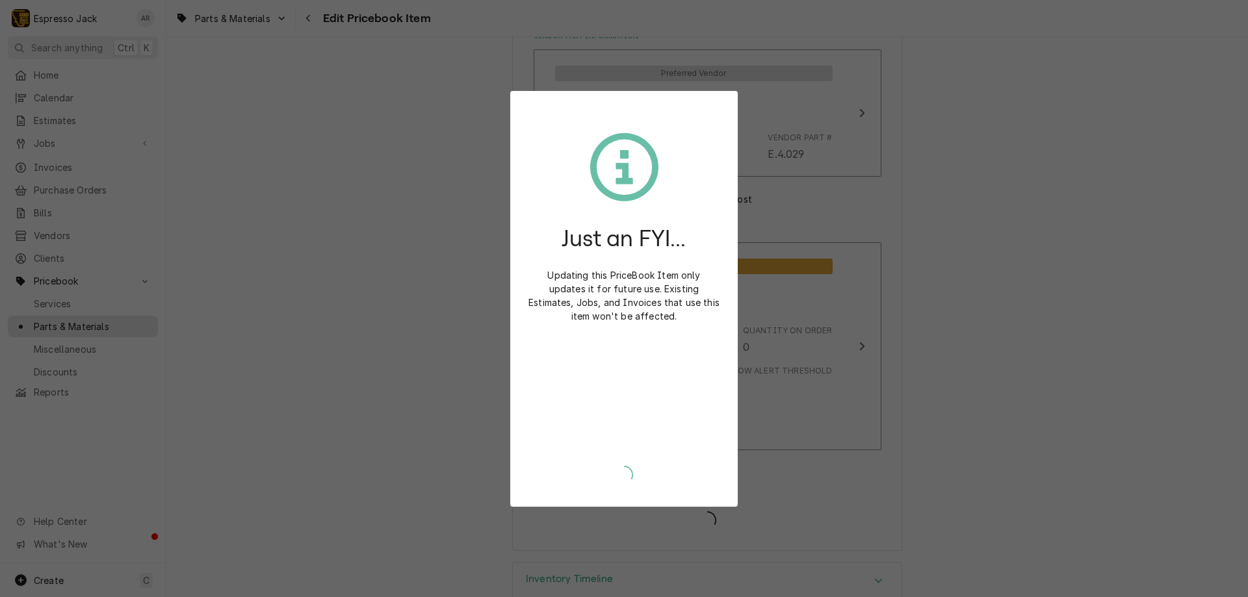
type textarea "x"
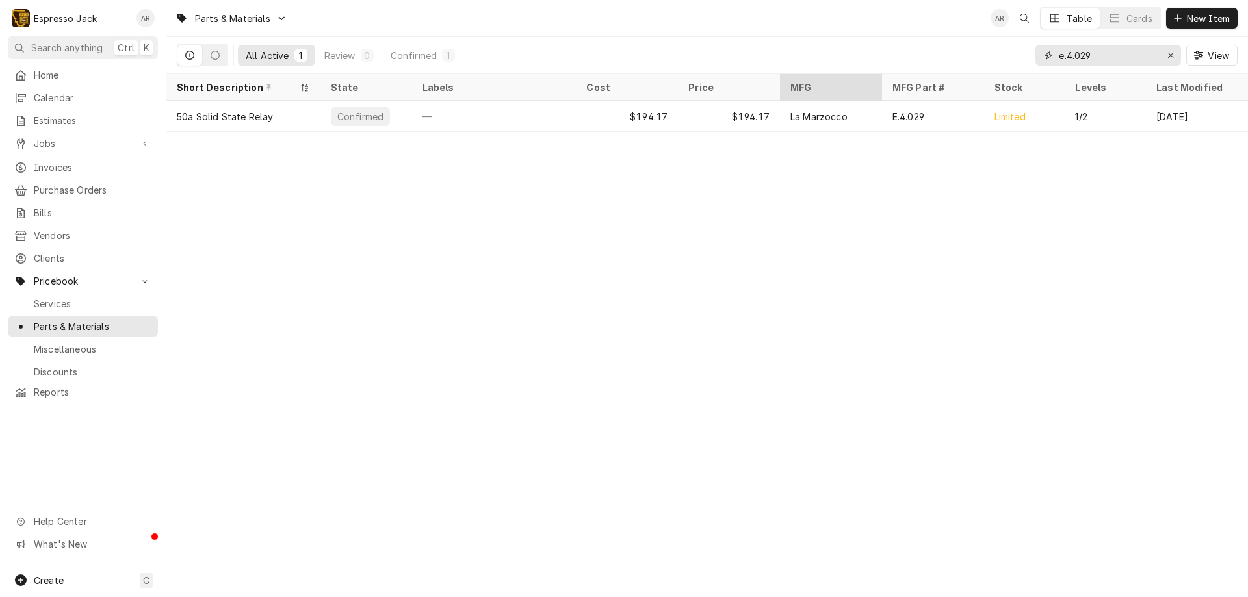
drag, startPoint x: 1043, startPoint y: 69, endPoint x: 874, endPoint y: 74, distance: 169.0
click at [874, 74] on div "Parts & Materials AR Table Cards New Item All Active 1 Review 0 Confirmed 1 e.4…" at bounding box center [706, 298] width 1081 height 597
drag, startPoint x: 1107, startPoint y: 57, endPoint x: 1149, endPoint y: 66, distance: 43.2
click at [966, 60] on div "All Active 1 Review 0 Confirmed 1 e.4.029 View" at bounding box center [707, 55] width 1060 height 36
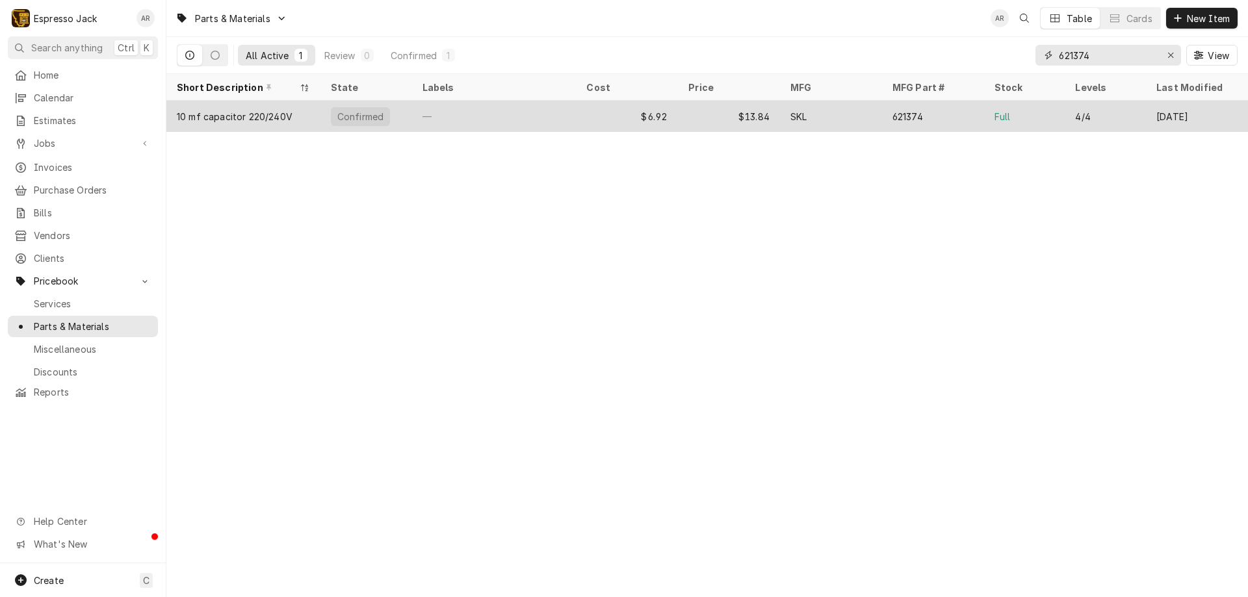
type input "621374"
click at [327, 118] on div "Confirmed" at bounding box center [366, 116] width 92 height 31
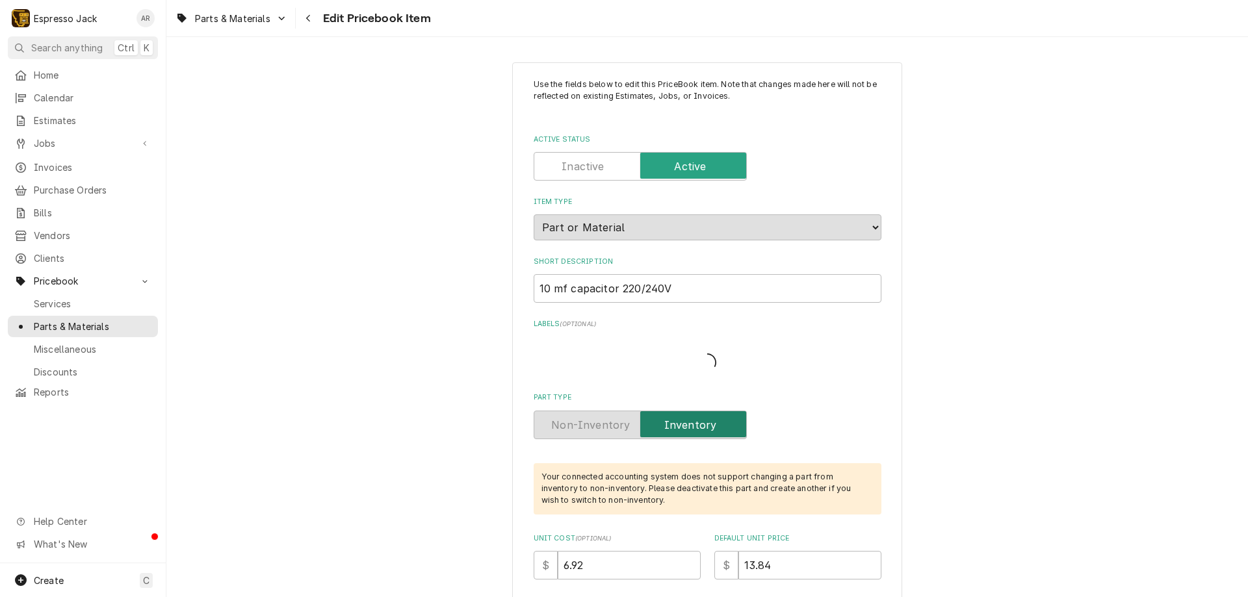
type textarea "x"
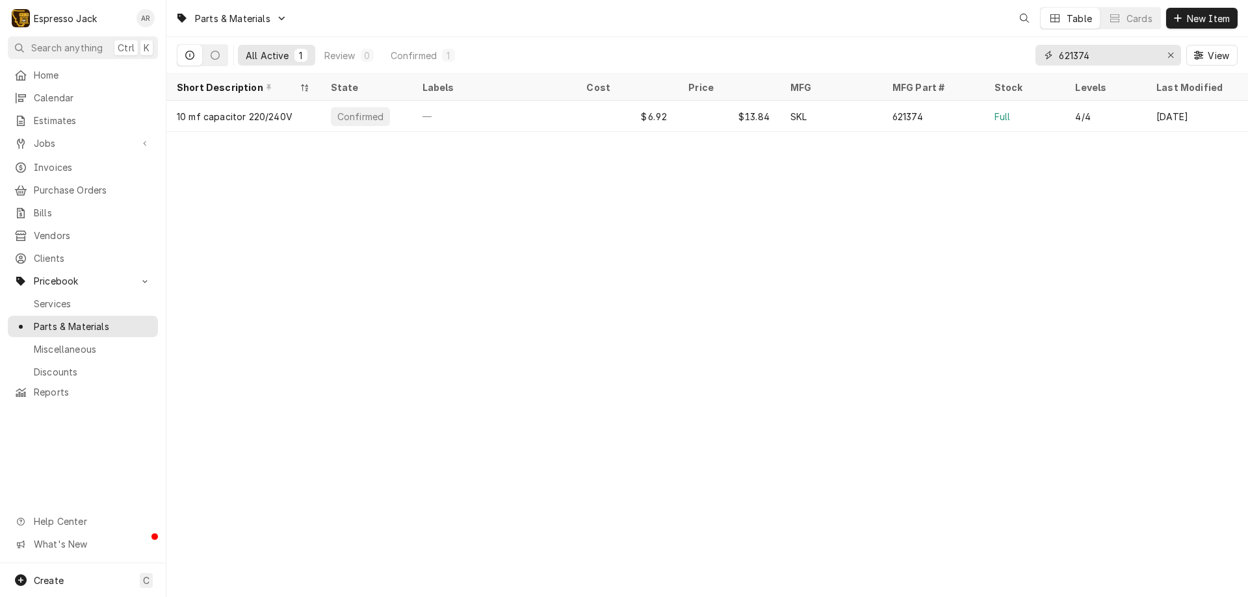
drag, startPoint x: 1113, startPoint y: 54, endPoint x: 948, endPoint y: 45, distance: 165.3
click at [948, 45] on div "All Active 1 Review 0 Confirmed 1 621374 View" at bounding box center [707, 55] width 1060 height 36
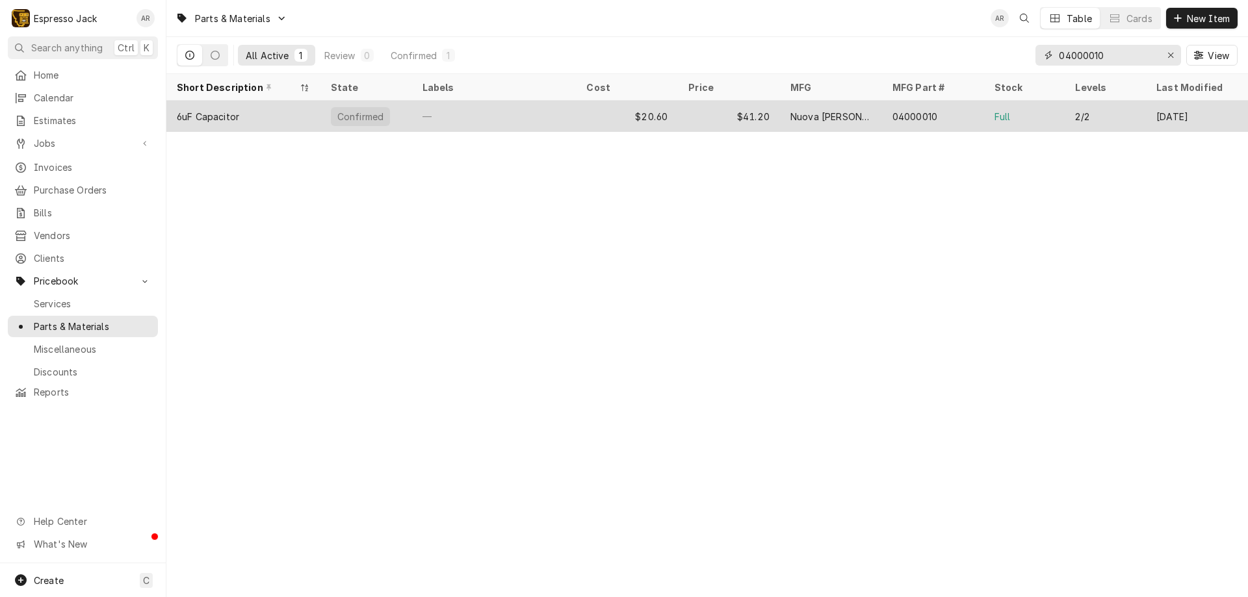
type input "04000010"
click at [429, 110] on div "—" at bounding box center [494, 116] width 164 height 31
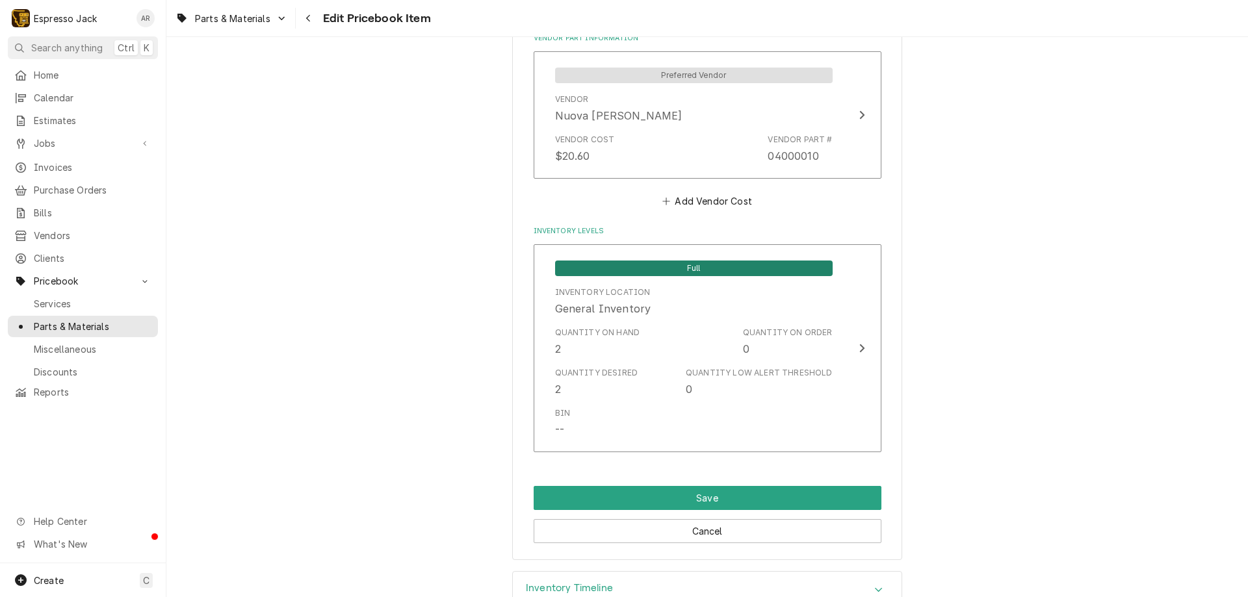
scroll to position [858, 0]
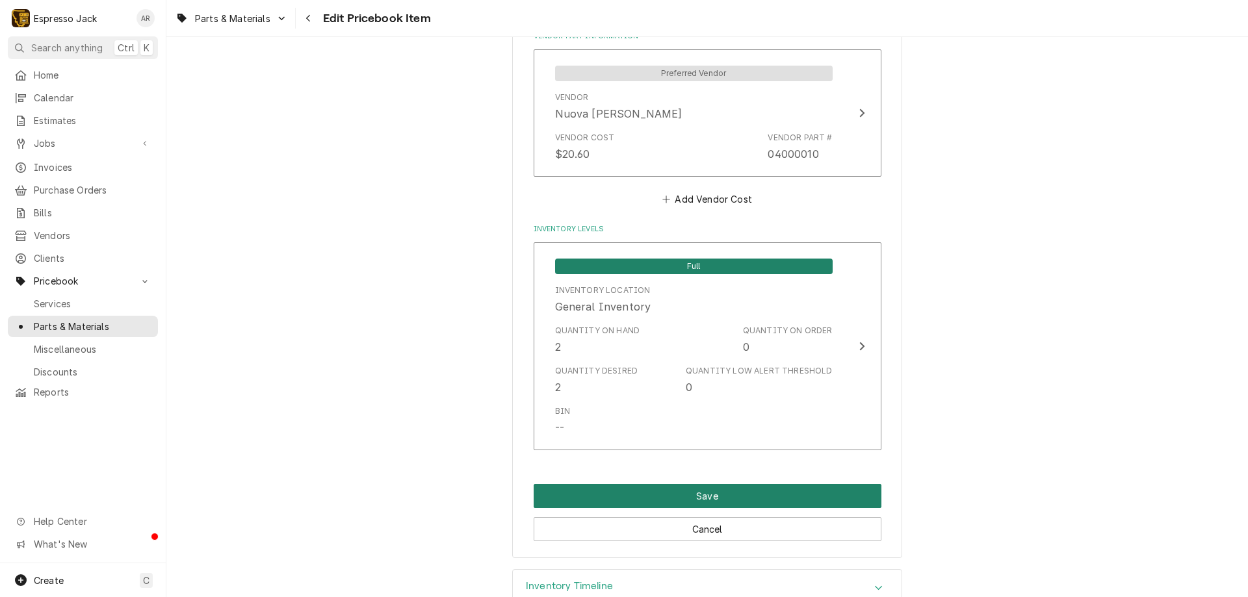
click at [668, 502] on button "Save" at bounding box center [707, 496] width 348 height 24
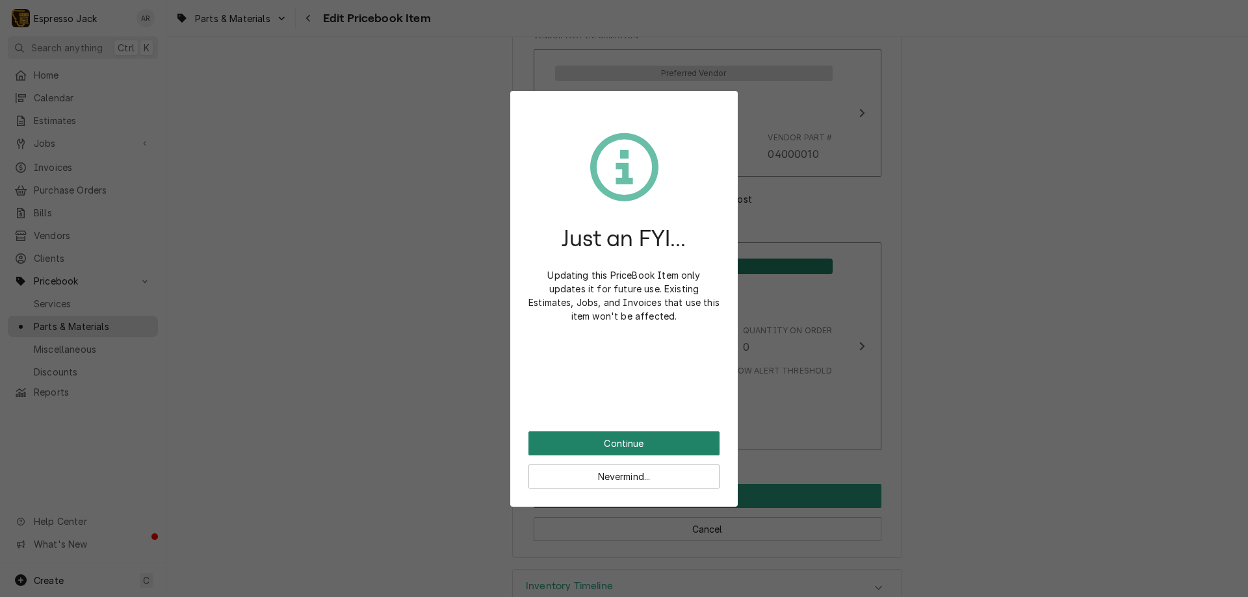
click at [635, 437] on button "Continue" at bounding box center [623, 443] width 191 height 24
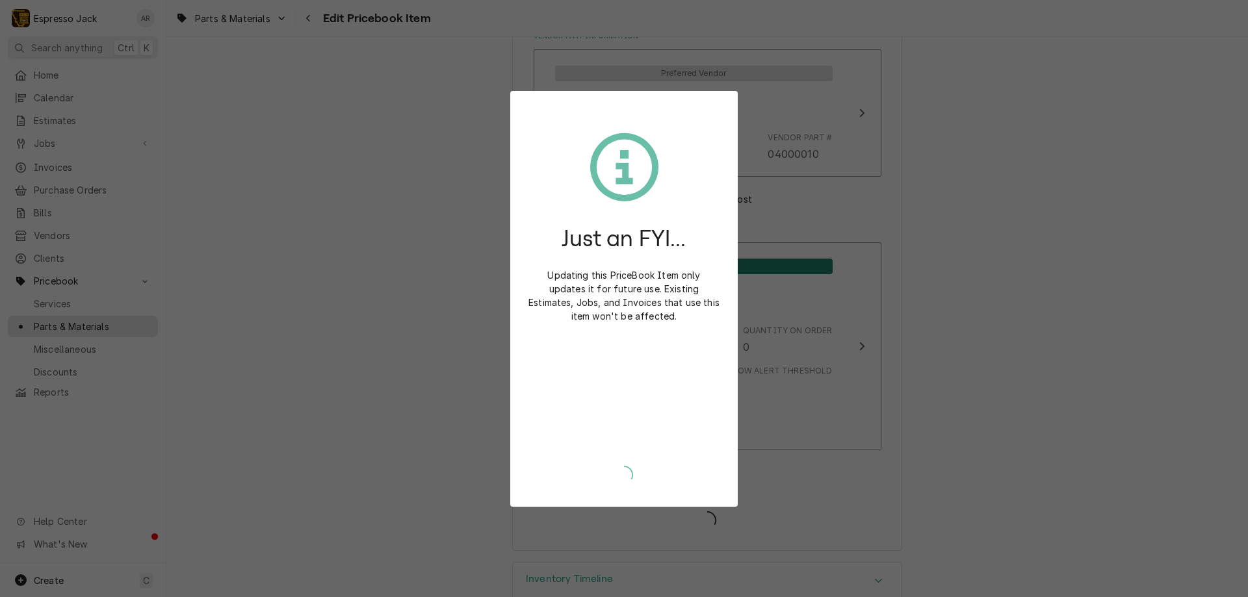
type textarea "x"
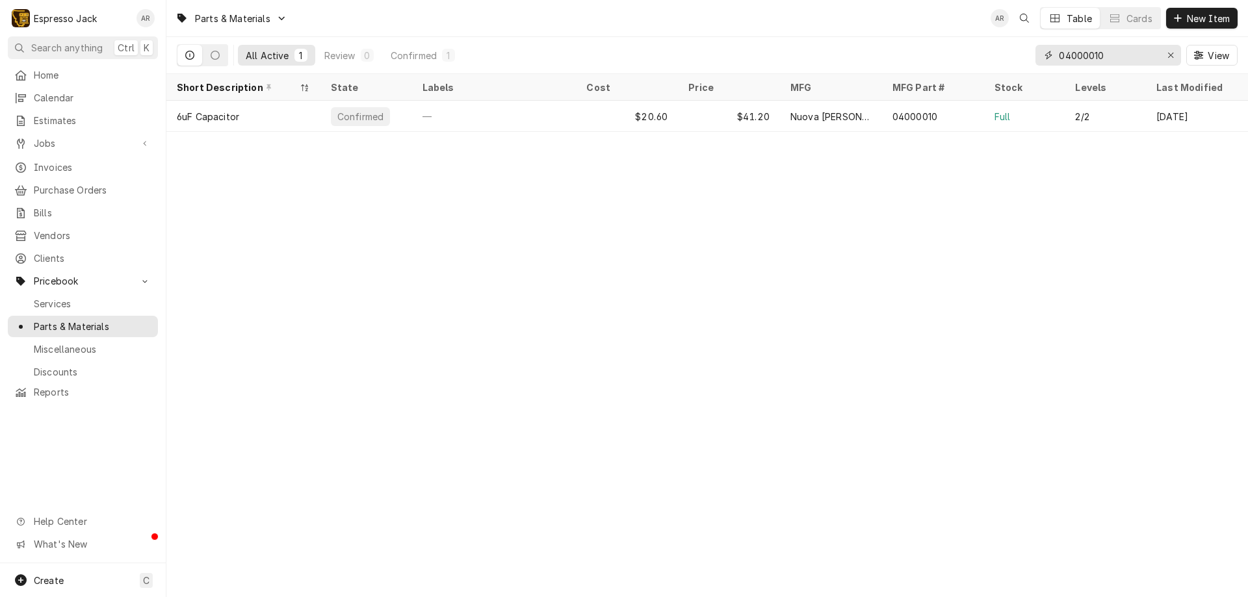
drag, startPoint x: 1111, startPoint y: 57, endPoint x: 991, endPoint y: 57, distance: 120.2
click at [991, 57] on div "All Active 1 Review 0 Confirmed 1 04000010 View" at bounding box center [707, 55] width 1060 height 36
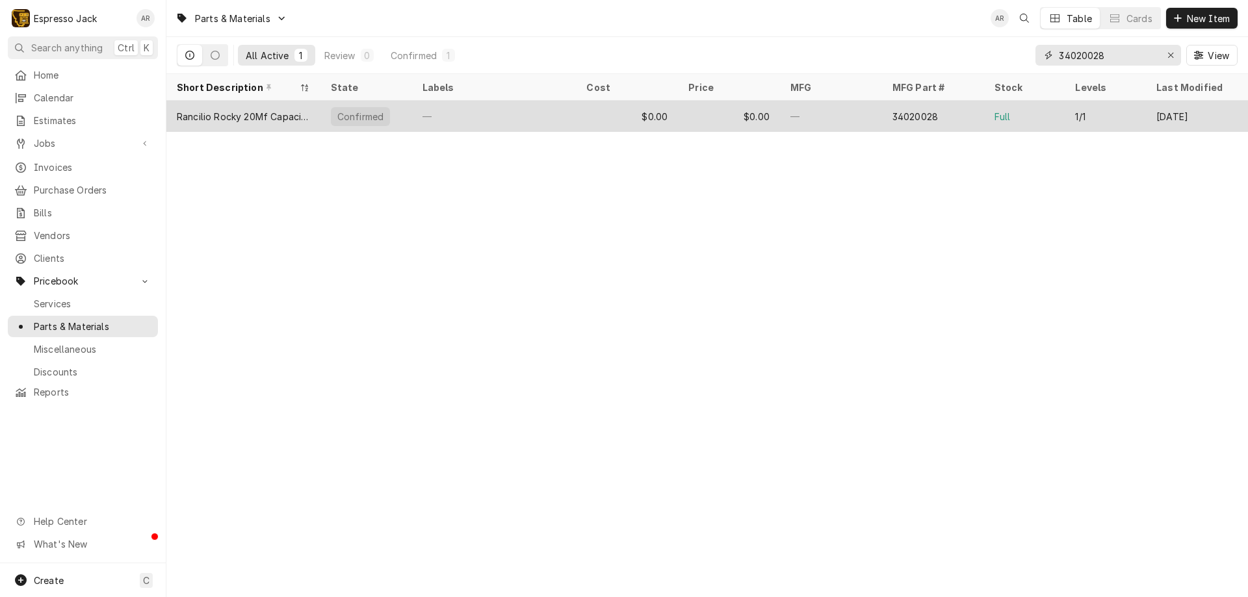
type input "34020028"
click at [273, 120] on div "Rancilio Rocky 20Mf Capacitor" at bounding box center [243, 117] width 133 height 14
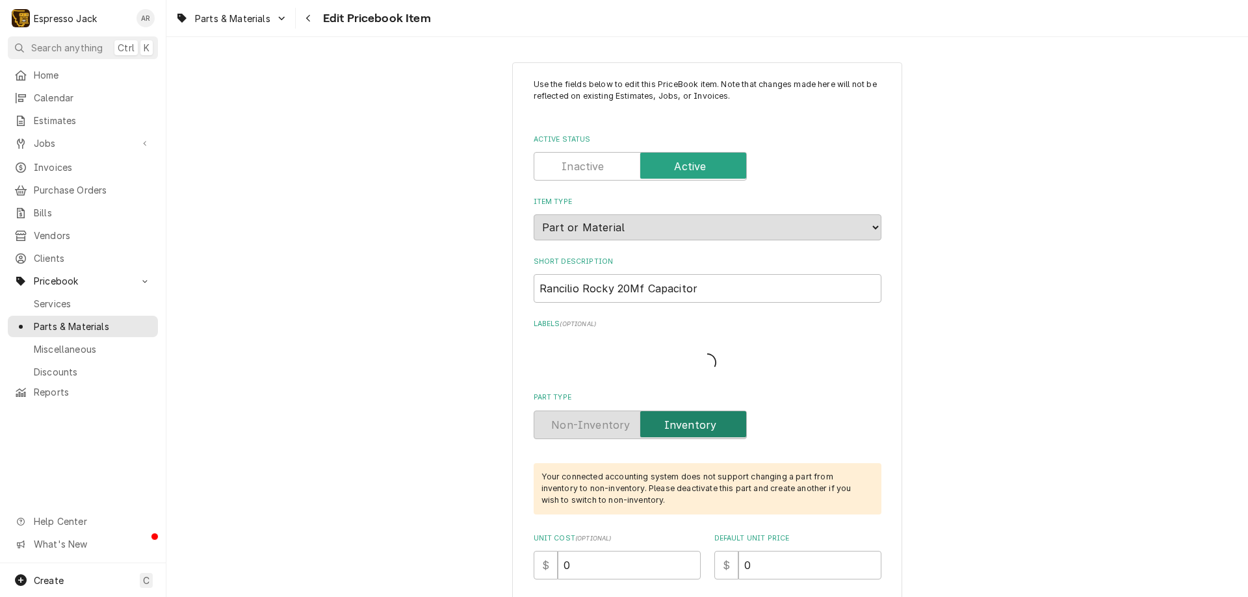
type textarea "x"
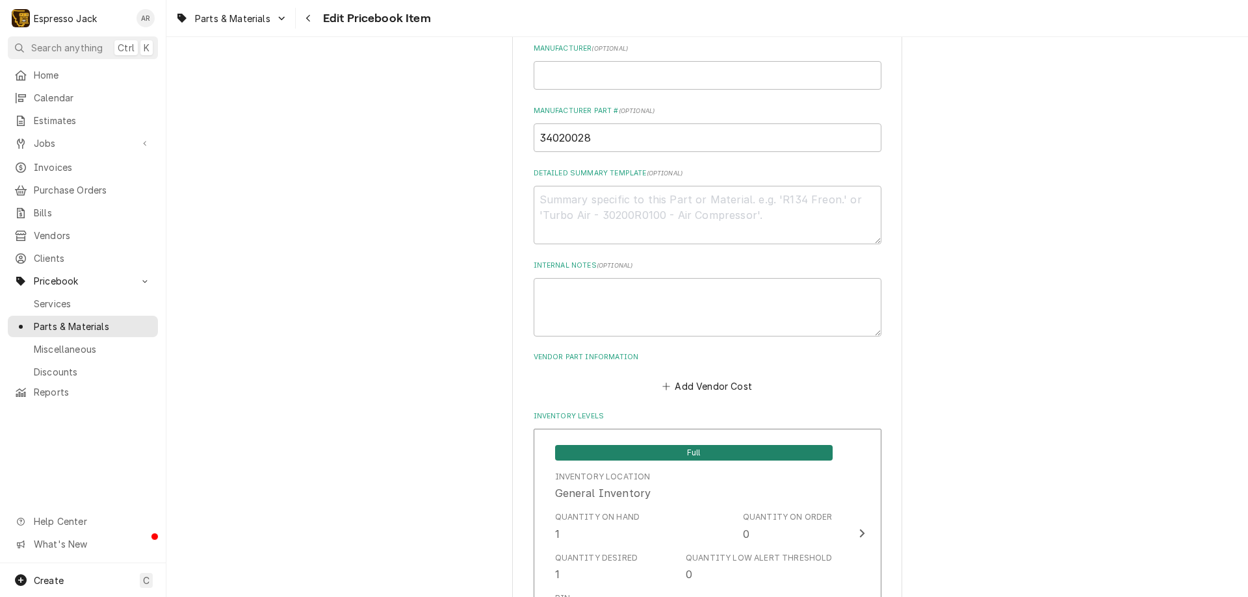
scroll to position [702, 0]
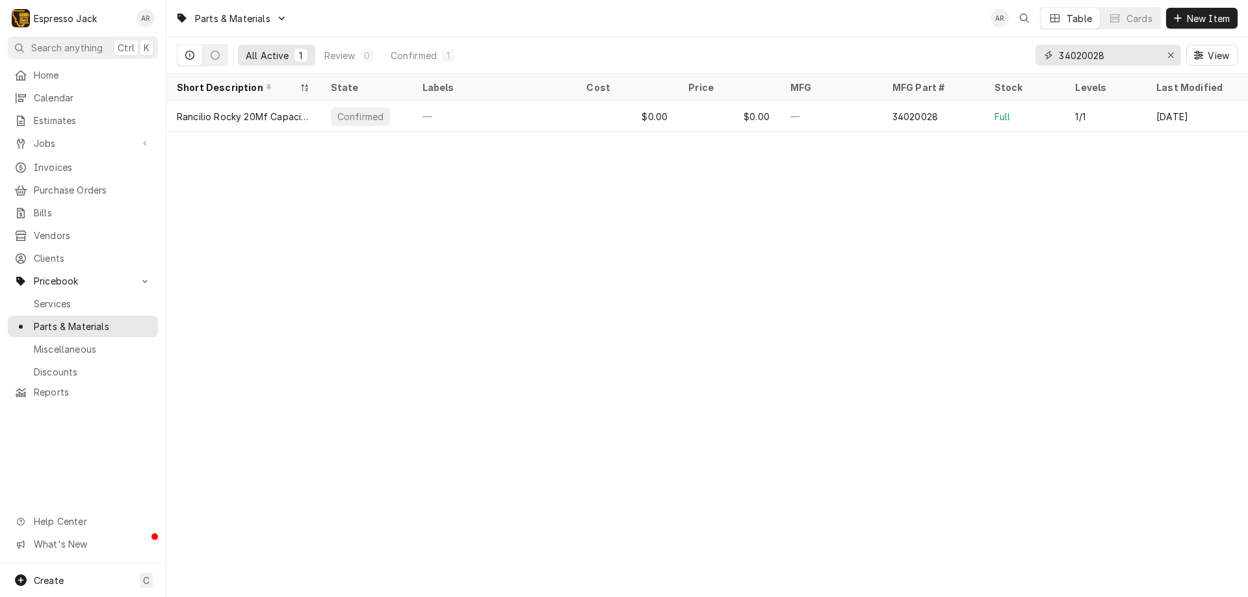
drag, startPoint x: 1116, startPoint y: 56, endPoint x: 964, endPoint y: 57, distance: 152.0
click at [964, 57] on div "All Active 1 Review 0 Confirmed 1 34020028 View" at bounding box center [707, 55] width 1060 height 36
type input "7"
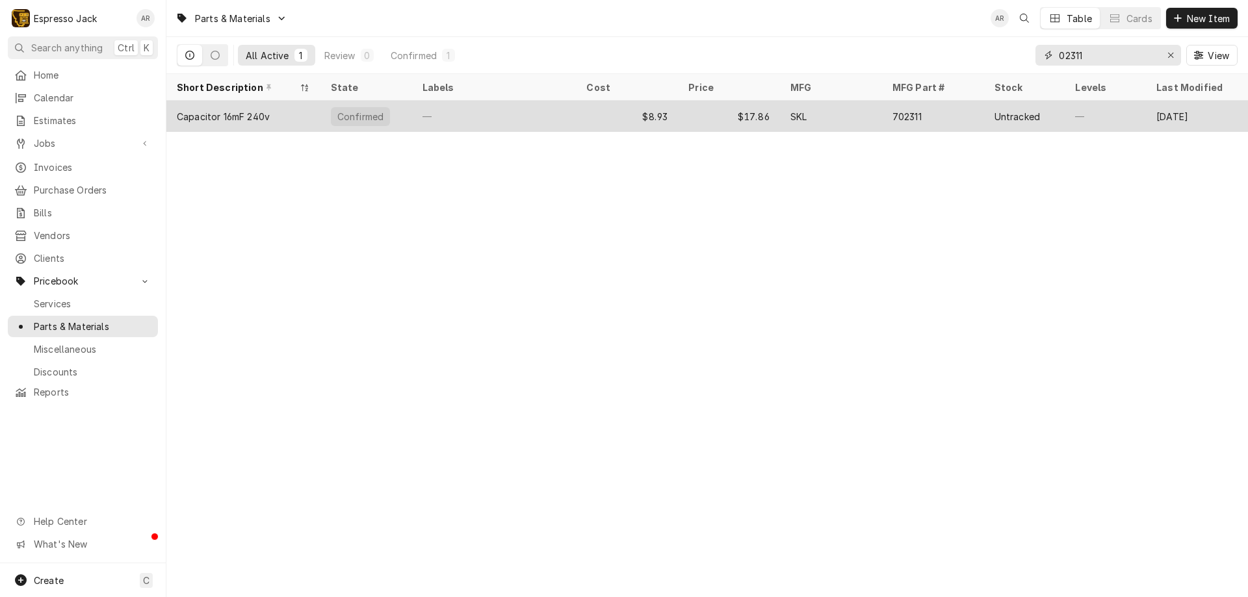
type input "02311"
click at [648, 119] on div "$8.93" at bounding box center [627, 116] width 102 height 31
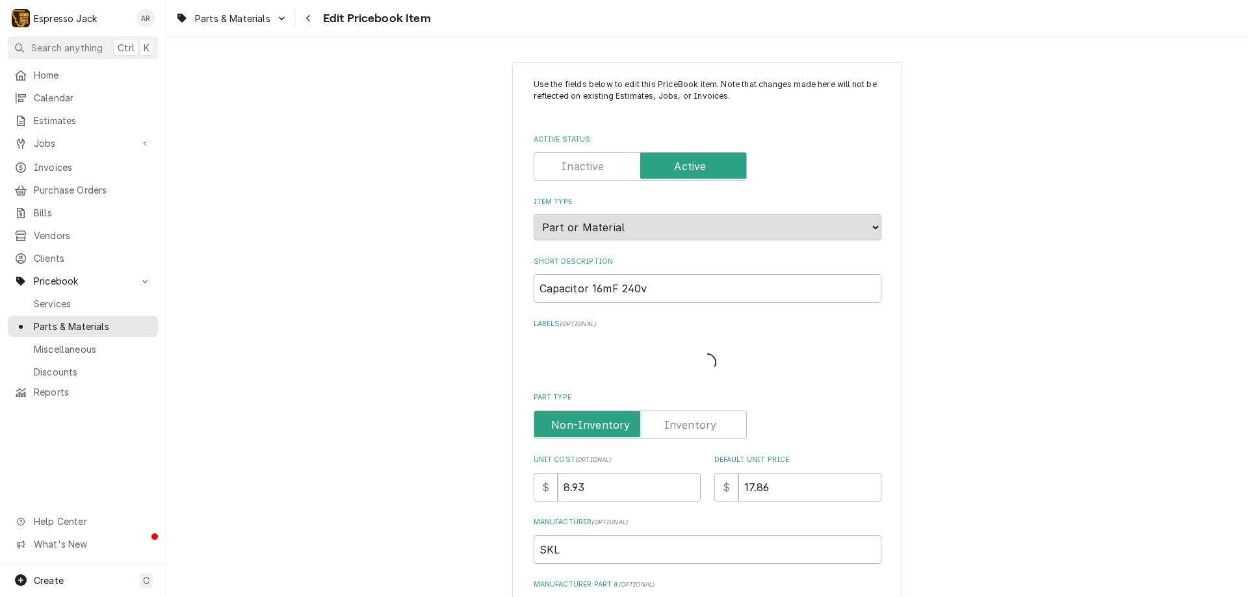
type textarea "x"
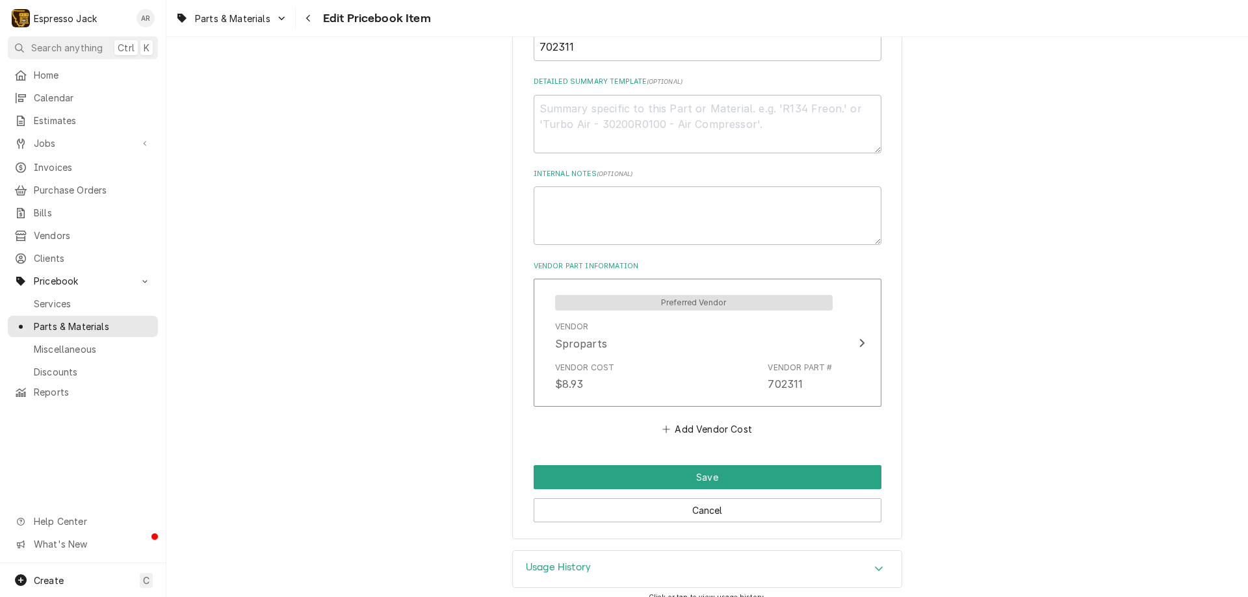
scroll to position [565, 0]
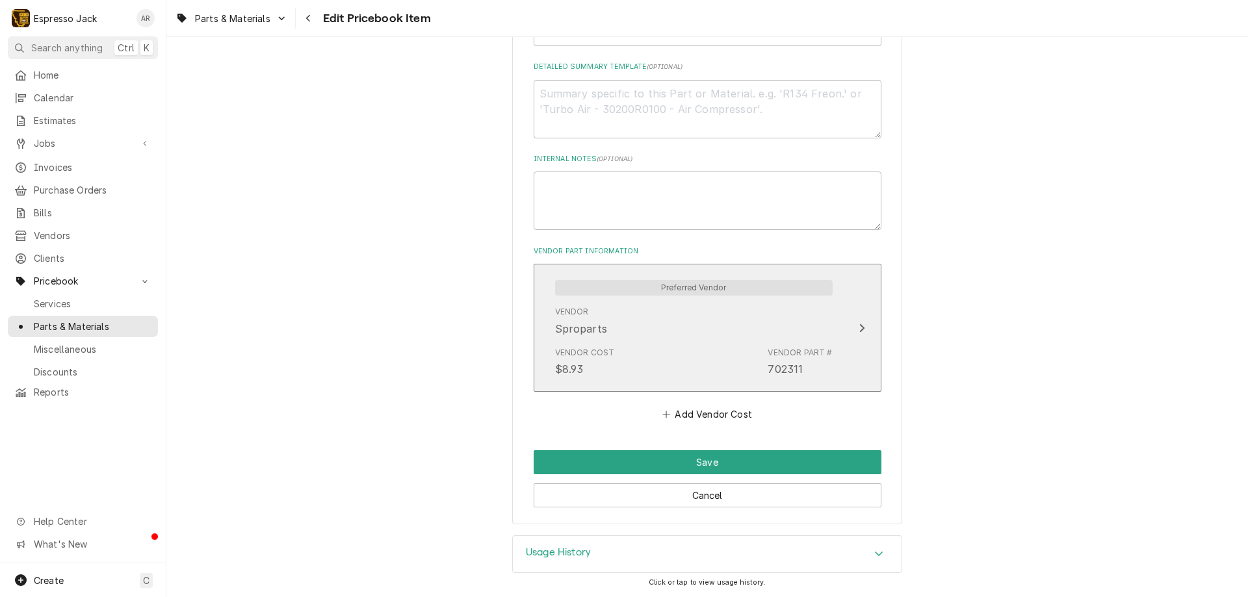
click at [861, 323] on div "Update Vendor Part Cost" at bounding box center [861, 328] width 17 height 16
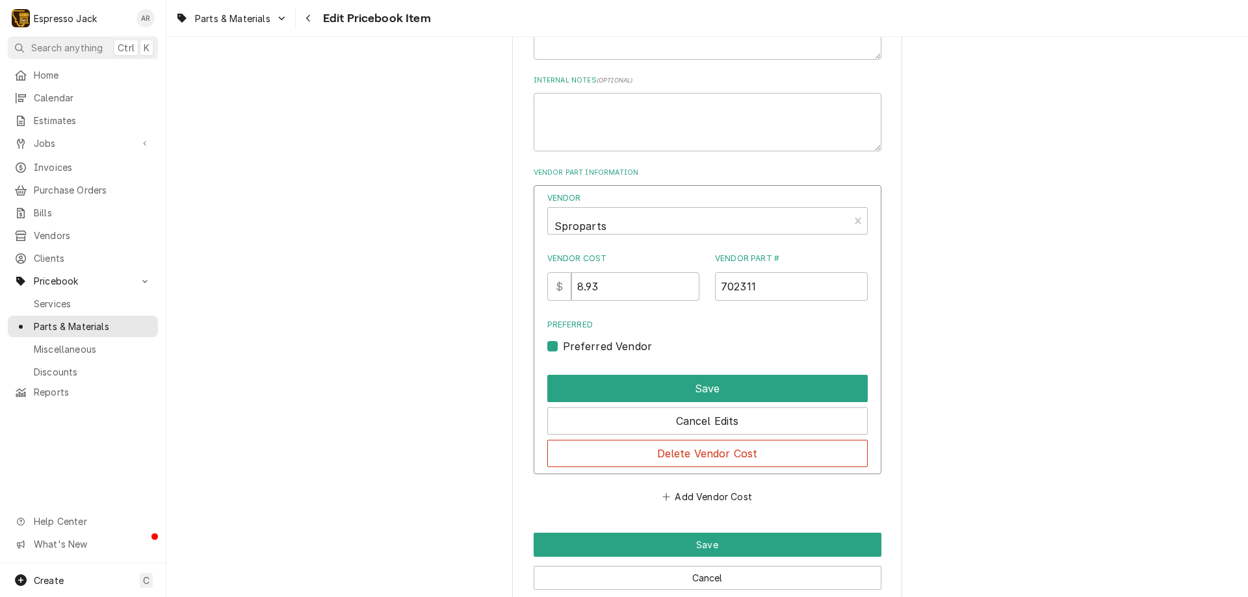
scroll to position [726, 0]
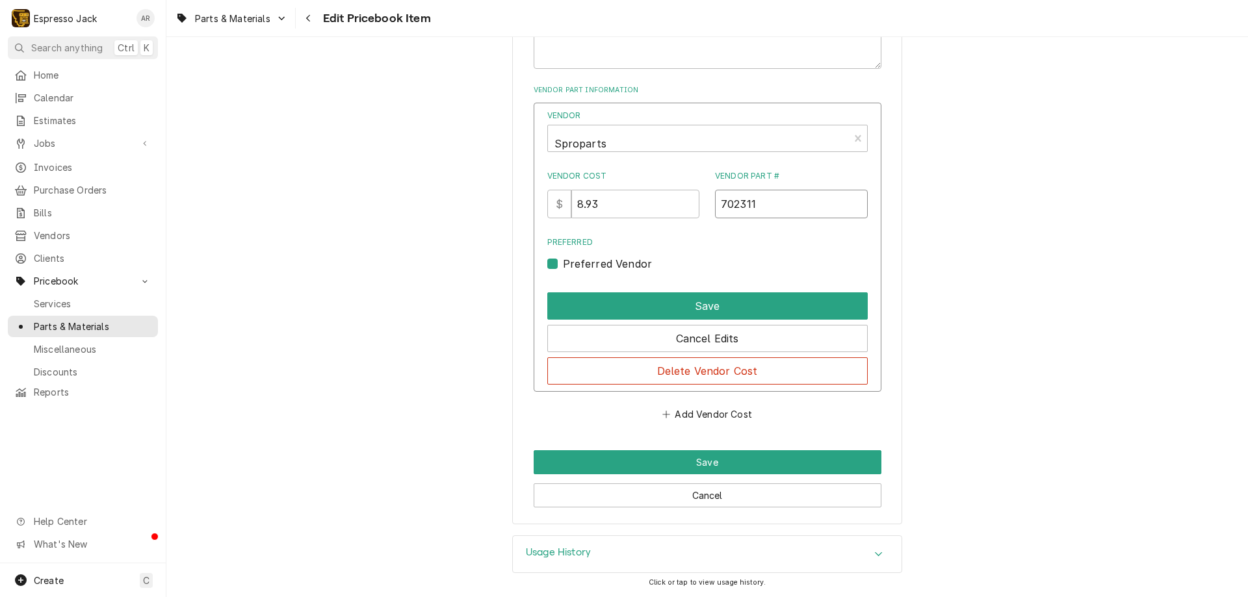
drag, startPoint x: 775, startPoint y: 203, endPoint x: 699, endPoint y: 194, distance: 76.0
click at [697, 196] on div "Vendor Cost $ 8.93 Vendor Part # 702311" at bounding box center [707, 194] width 320 height 48
click at [740, 201] on input "Vendor Part #" at bounding box center [791, 204] width 153 height 29
type input "702311"
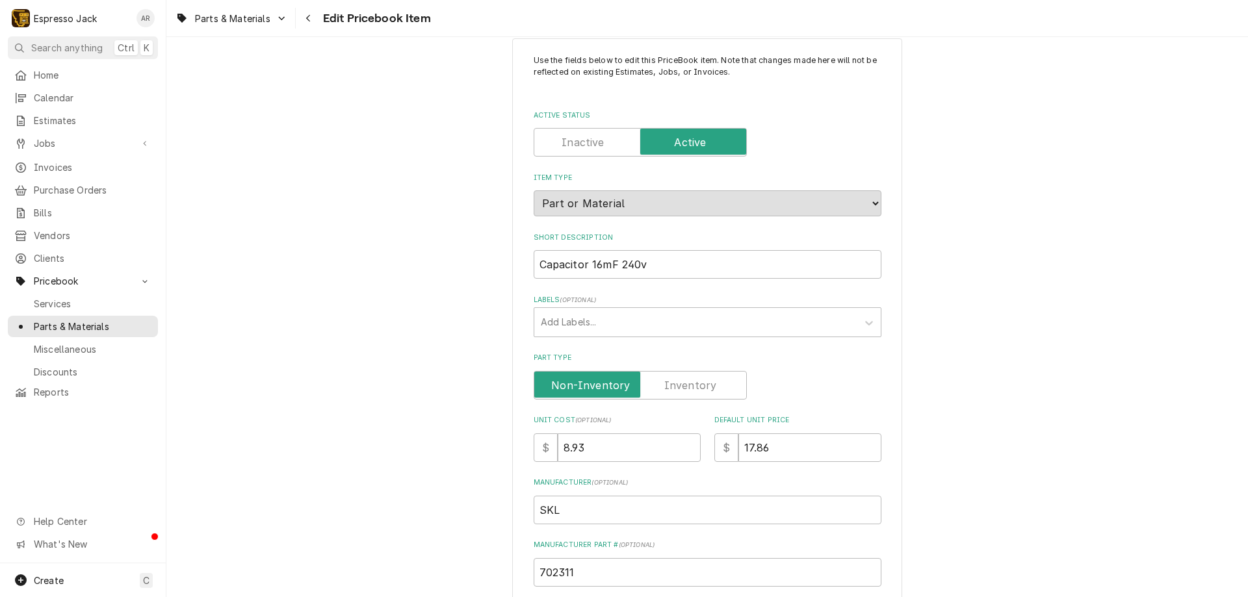
scroll to position [0, 0]
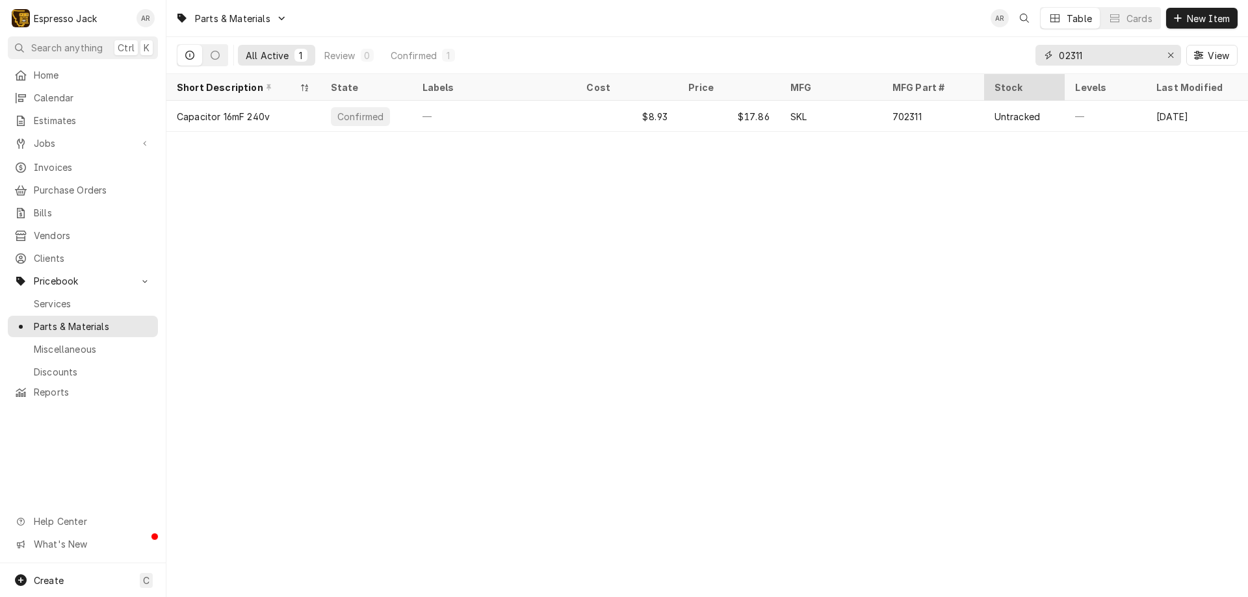
drag, startPoint x: 1090, startPoint y: 51, endPoint x: 995, endPoint y: 76, distance: 97.4
click at [995, 76] on div "Parts & Materials AR Table Cards New Item All Active 1 Review 0 Confirmed 1 023…" at bounding box center [706, 298] width 1081 height 597
drag, startPoint x: 1073, startPoint y: 57, endPoint x: 1028, endPoint y: 47, distance: 45.7
click at [1028, 47] on div "All Active 1 Review 0 Confirmed 1 02311 View" at bounding box center [707, 55] width 1060 height 36
type input "e"
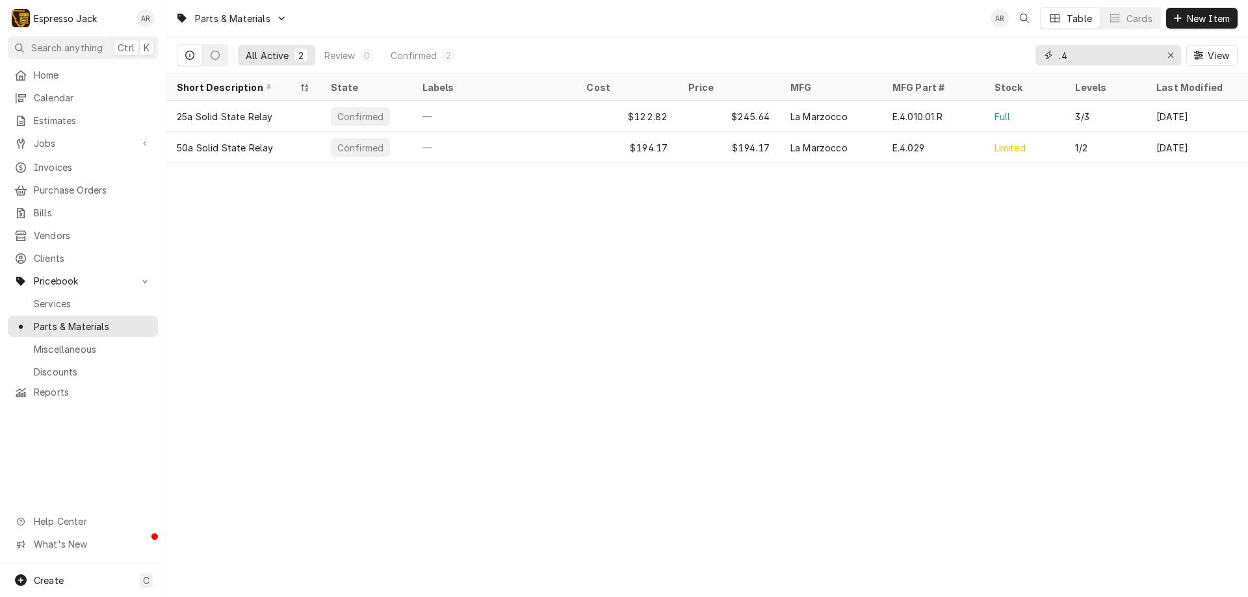
type input "."
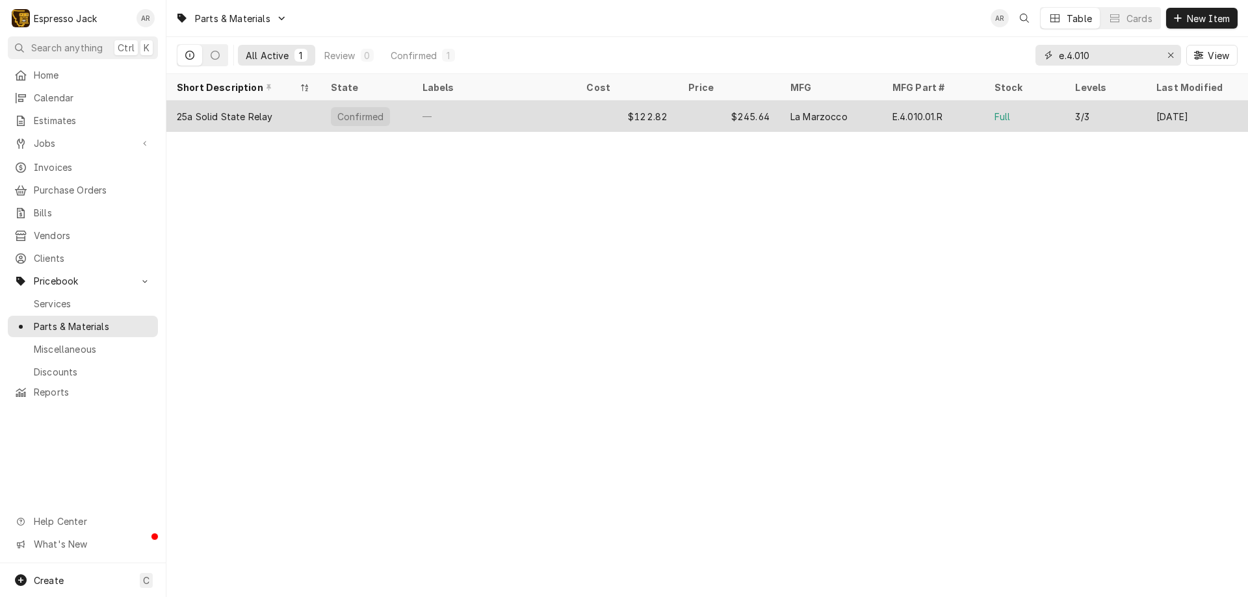
type input "e.4.010"
click at [199, 114] on div "25a Solid State Relay" at bounding box center [225, 117] width 96 height 14
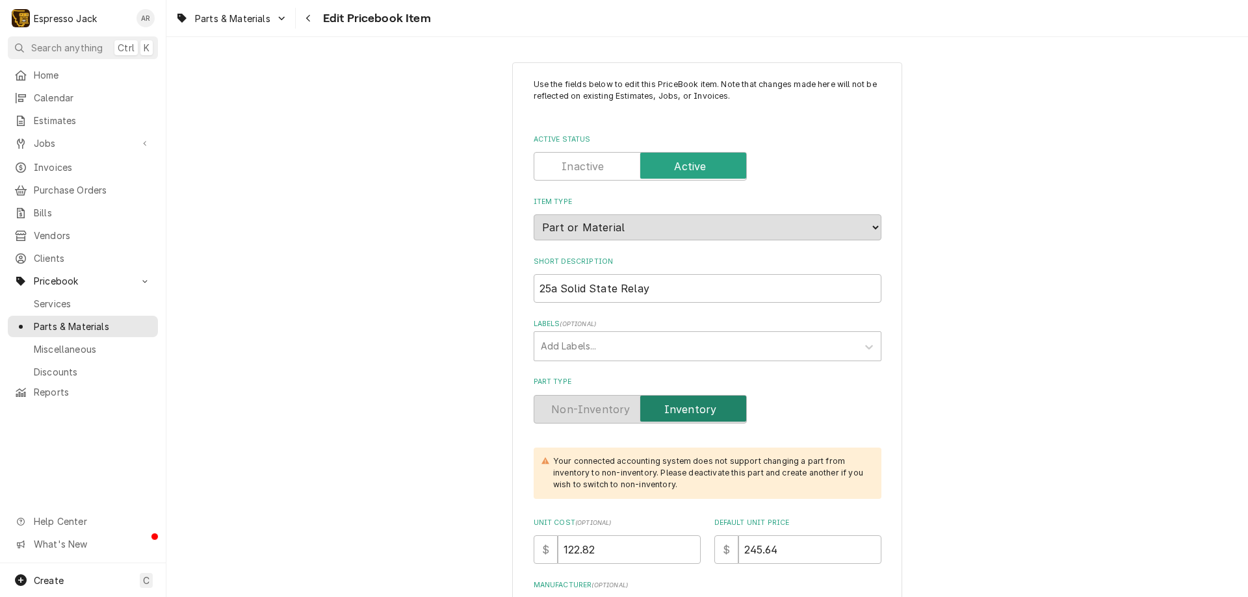
type textarea "x"
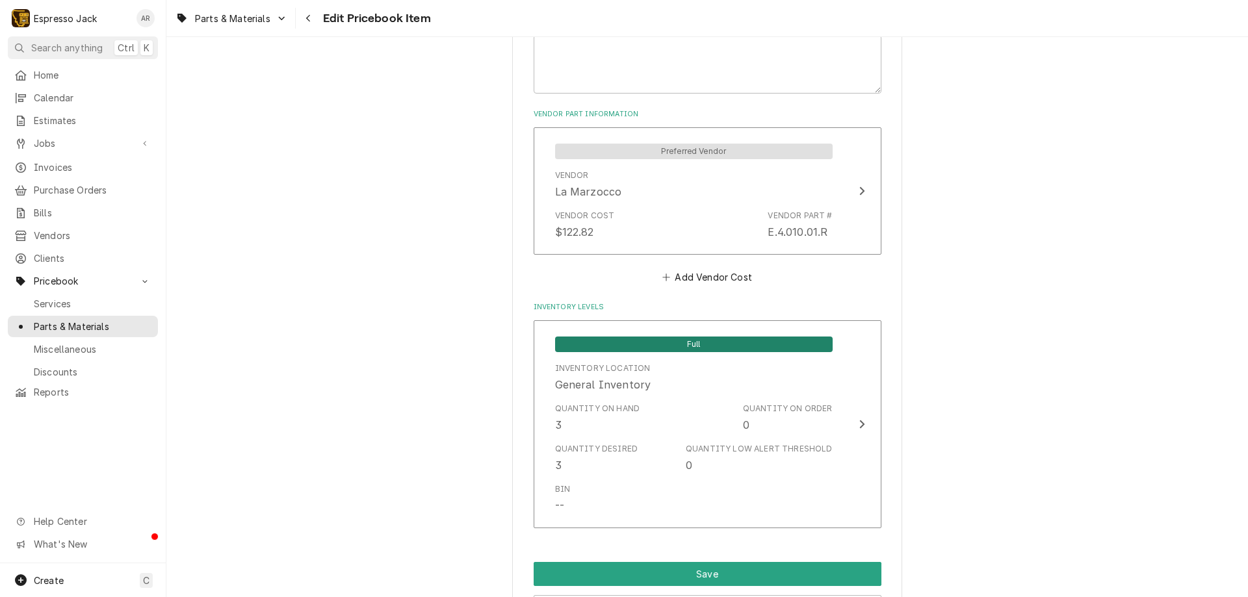
scroll to position [858, 0]
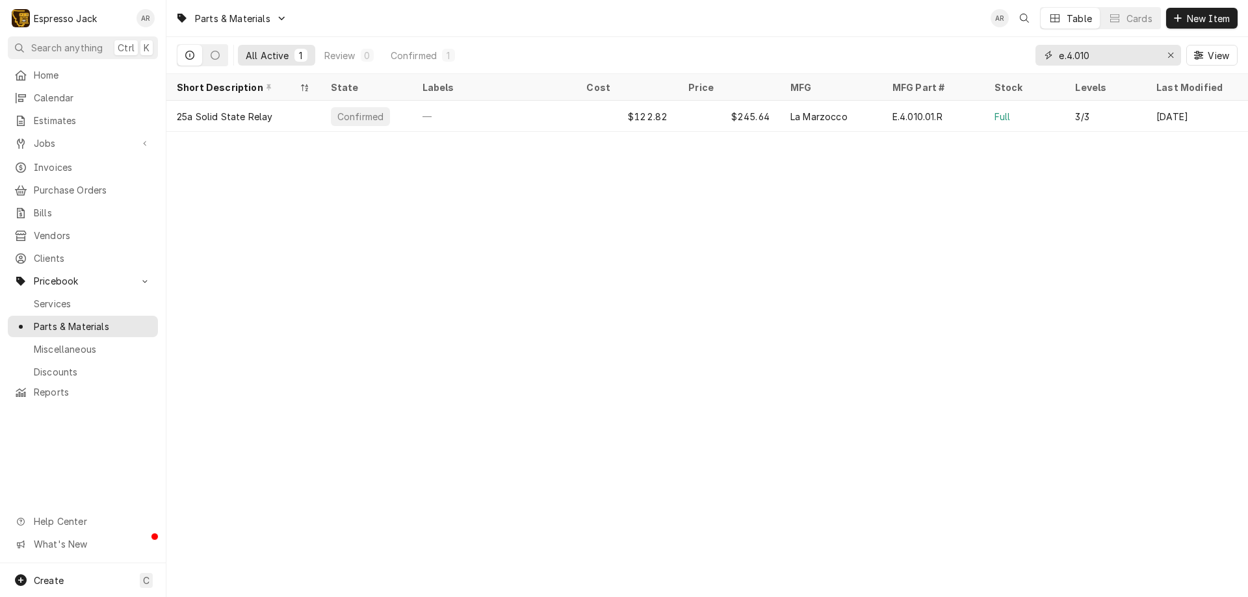
drag, startPoint x: 1108, startPoint y: 57, endPoint x: 917, endPoint y: 40, distance: 191.1
click at [914, 40] on div "All Active 1 Review 0 Confirmed 1 e.4.010 View" at bounding box center [707, 55] width 1060 height 36
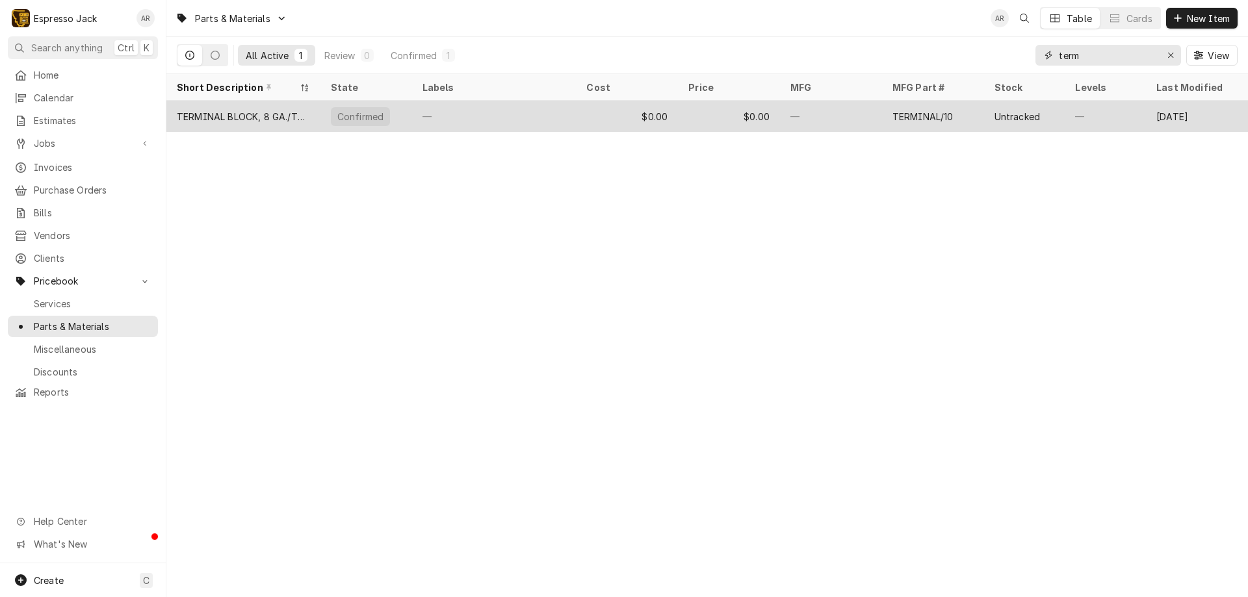
type input "term"
click at [304, 117] on div "TERMINAL BLOCK, 8 GA./TEN POLE LARGE-" at bounding box center [243, 117] width 133 height 14
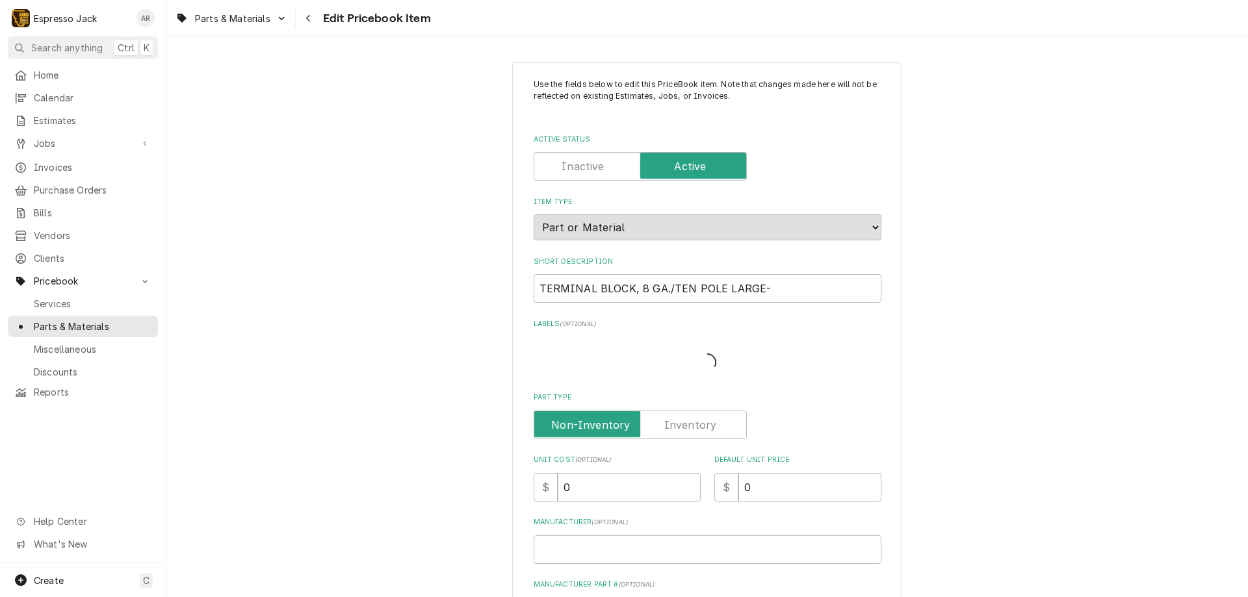
type textarea "x"
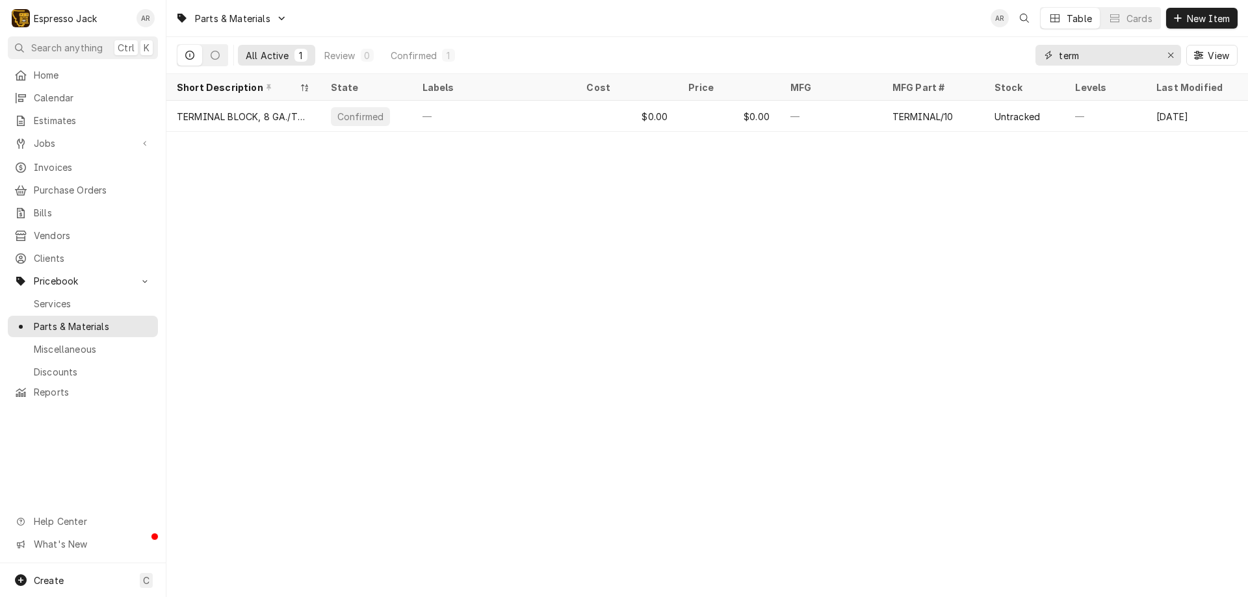
drag, startPoint x: 1095, startPoint y: 55, endPoint x: 955, endPoint y: 35, distance: 141.8
click at [991, 57] on div "All Active 1 Review 0 Confirmed 1 term View" at bounding box center [707, 55] width 1060 height 36
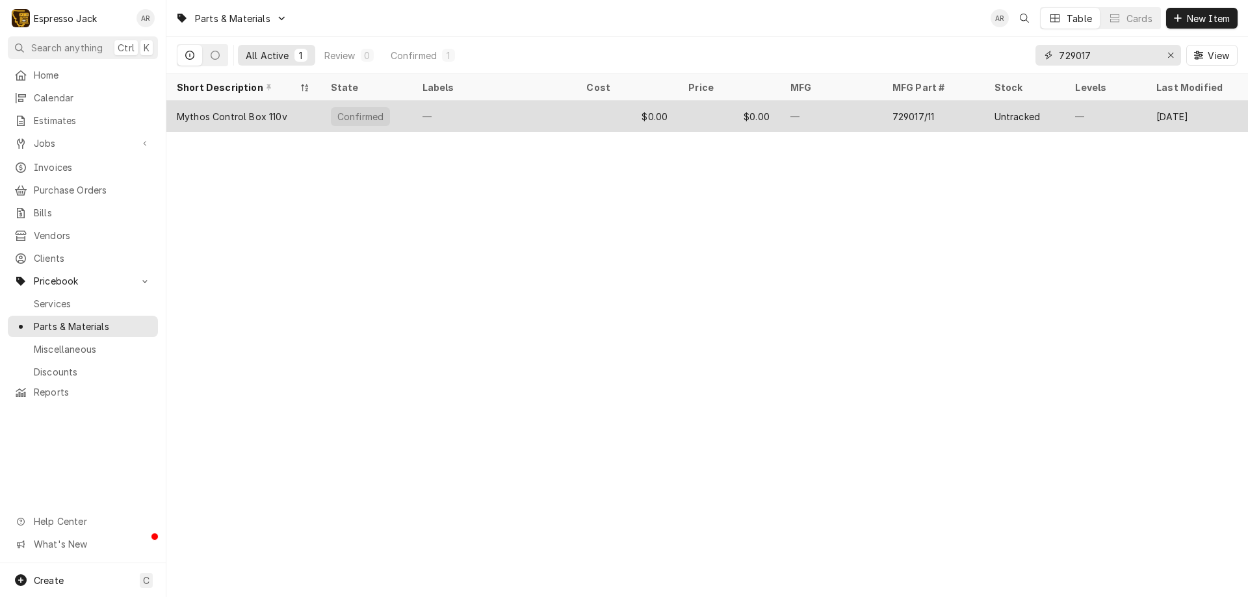
type input "729017"
click at [266, 112] on div "Mythos Control Box 110v" at bounding box center [232, 117] width 110 height 14
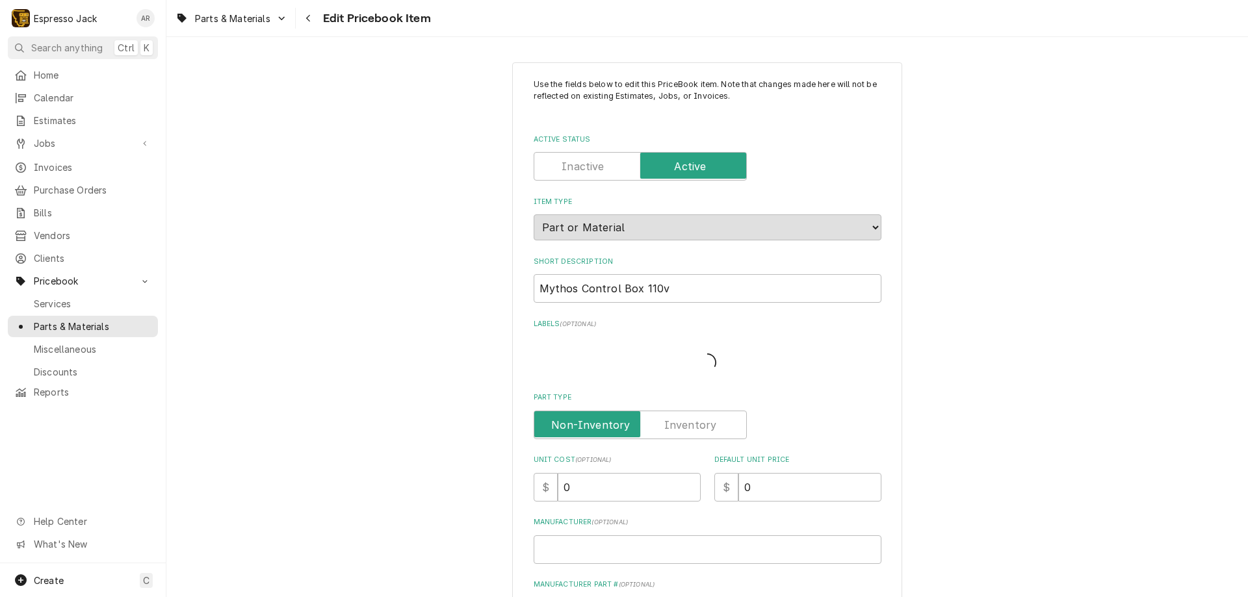
type textarea "x"
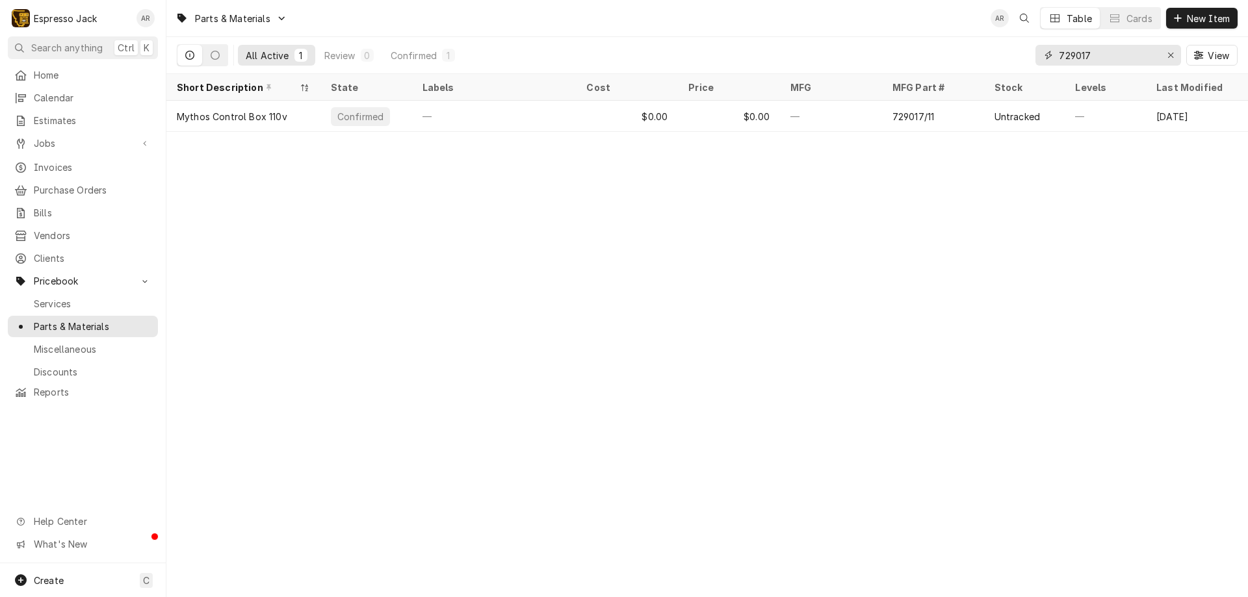
drag, startPoint x: 1093, startPoint y: 56, endPoint x: 999, endPoint y: 55, distance: 94.2
click at [1018, 57] on div "All Active 1 Review 0 Confirmed 1 729017 View" at bounding box center [707, 55] width 1060 height 36
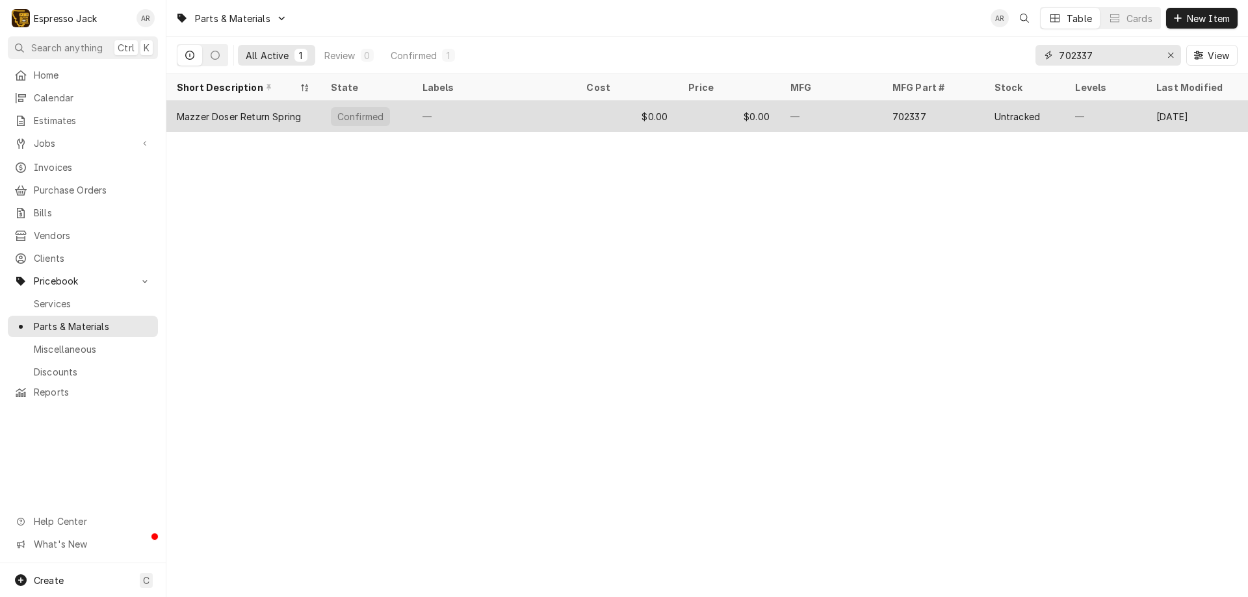
type input "702337"
click at [249, 118] on div "Mazzer Doser Return Spring" at bounding box center [239, 117] width 124 height 14
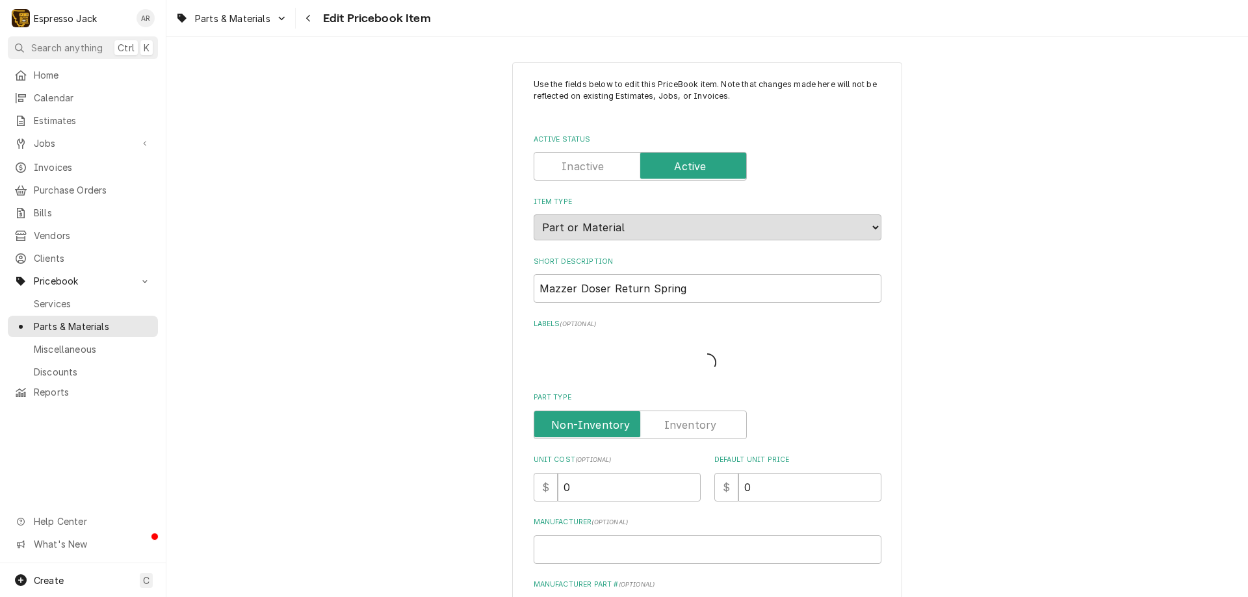
type textarea "x"
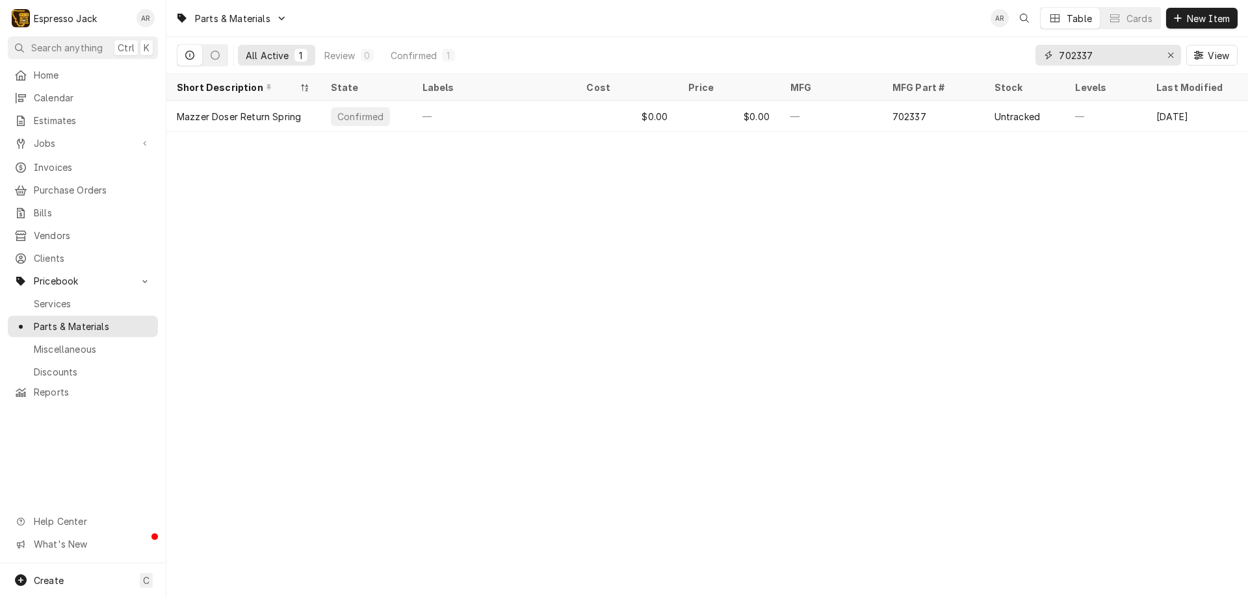
drag, startPoint x: 1104, startPoint y: 58, endPoint x: 927, endPoint y: 15, distance: 182.0
click at [927, 15] on div "Parts & Materials AR Table Cards New Item All Active 1 Review 0 Confirmed 1 702…" at bounding box center [706, 37] width 1081 height 74
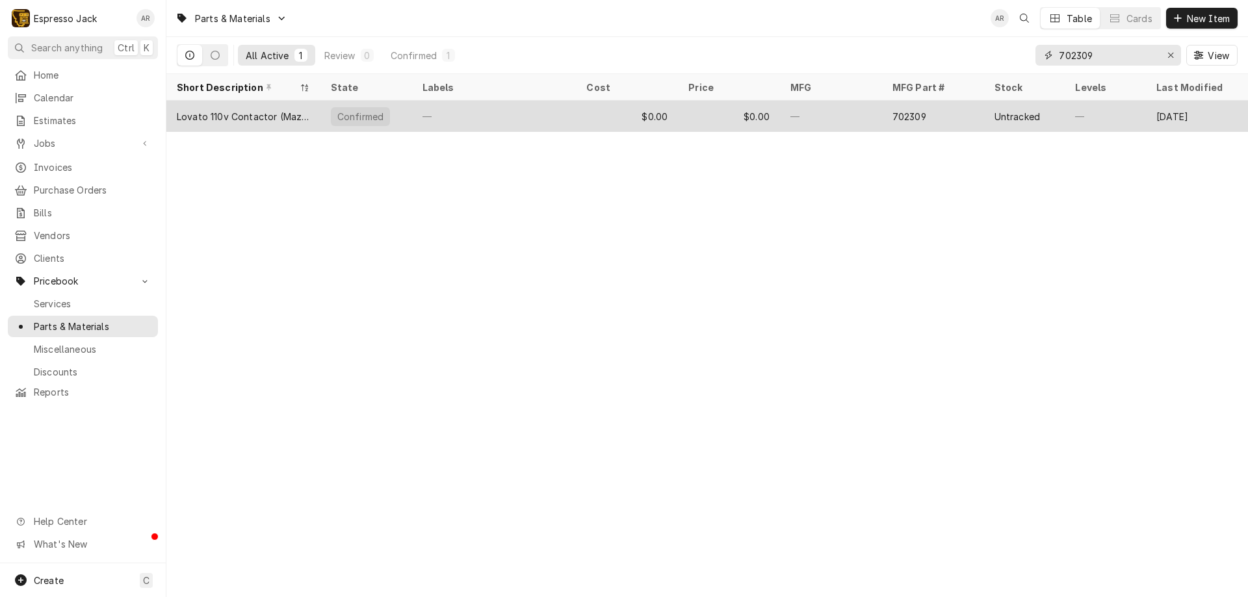
type input "702309"
click at [263, 114] on div "Lovato 110v Contactor (Mazzer Grinders, etc.)" at bounding box center [243, 117] width 133 height 14
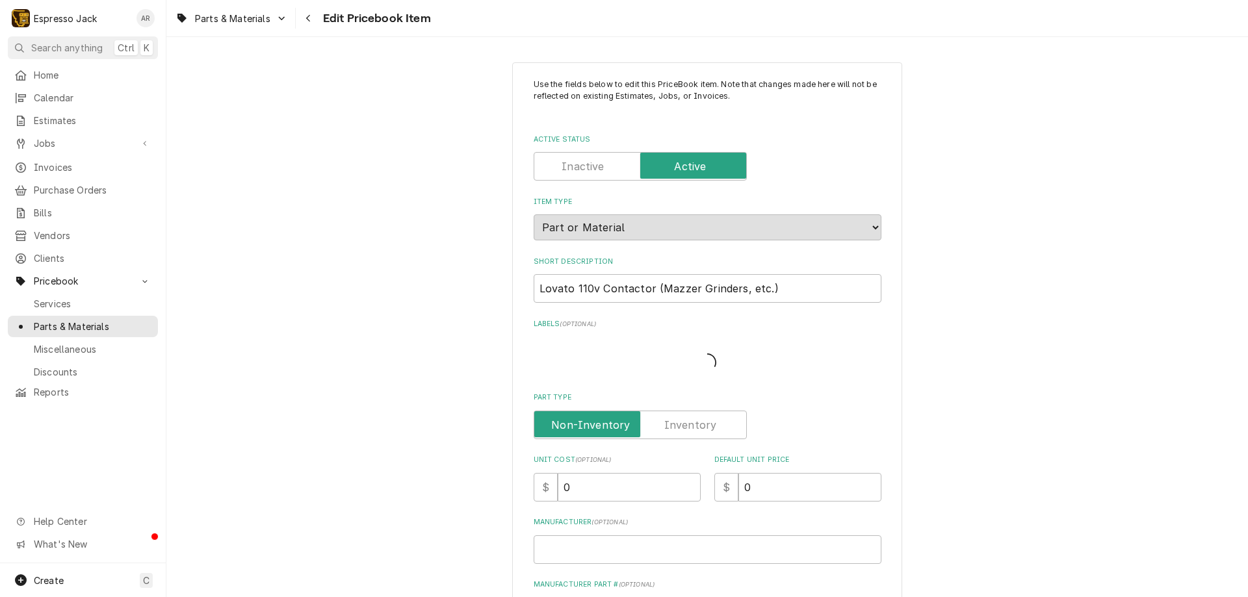
type textarea "x"
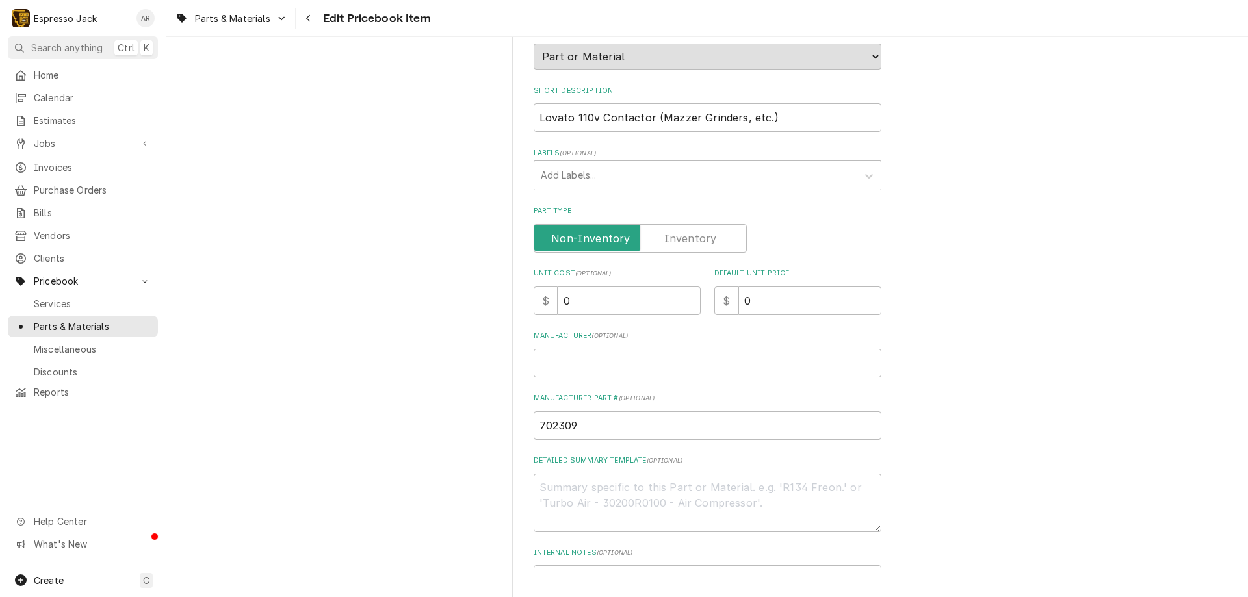
scroll to position [430, 0]
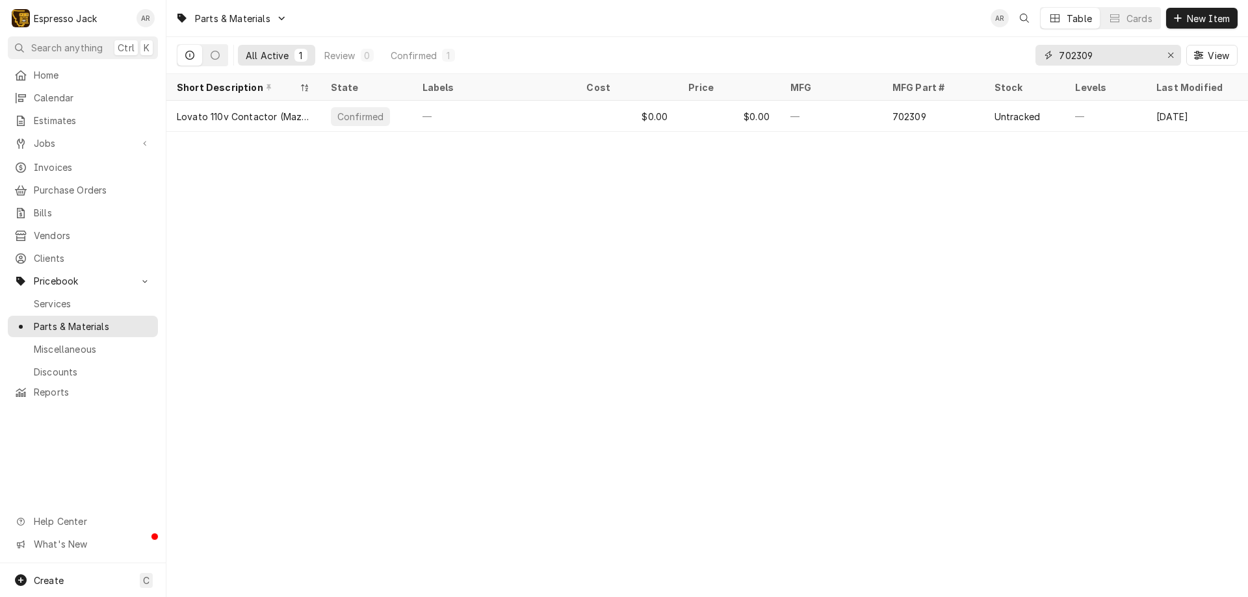
drag, startPoint x: 1117, startPoint y: 55, endPoint x: 930, endPoint y: 72, distance: 188.0
click at [932, 73] on div "All Active 1 Review 0 Confirmed 1 702309 View" at bounding box center [706, 55] width 1081 height 37
drag, startPoint x: 1112, startPoint y: 58, endPoint x: 975, endPoint y: 56, distance: 137.8
click at [975, 56] on div "All Active 1 Review 0 Confirmed 1 702309 View" at bounding box center [707, 55] width 1060 height 36
type input "s"
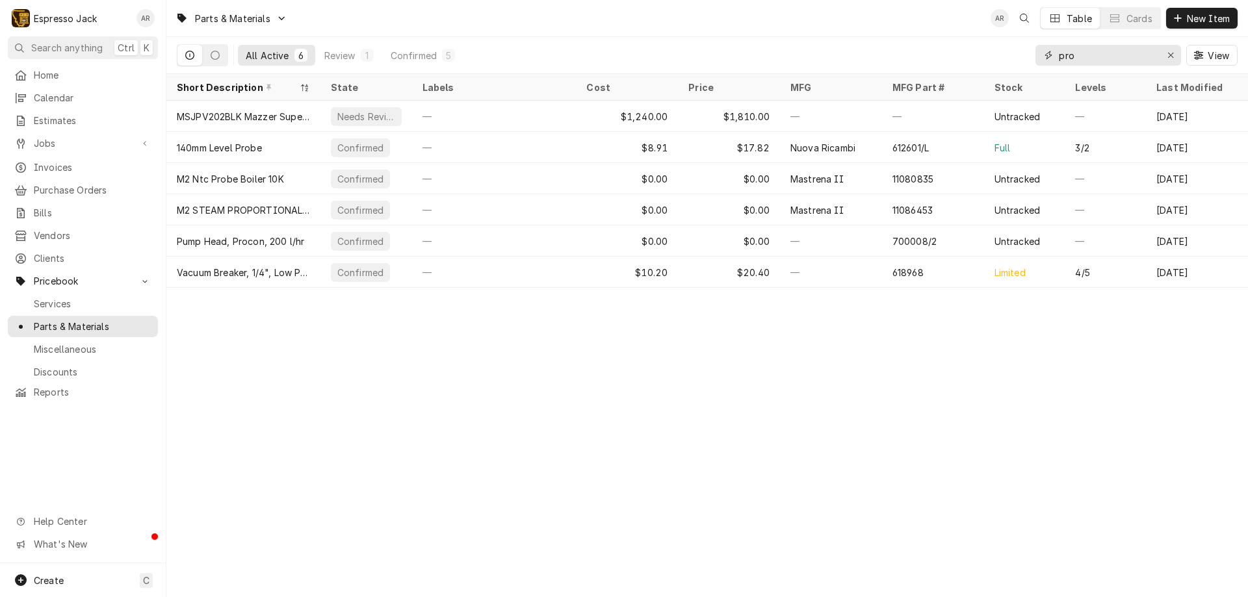
click at [1059, 58] on input "pro" at bounding box center [1106, 55] width 97 height 21
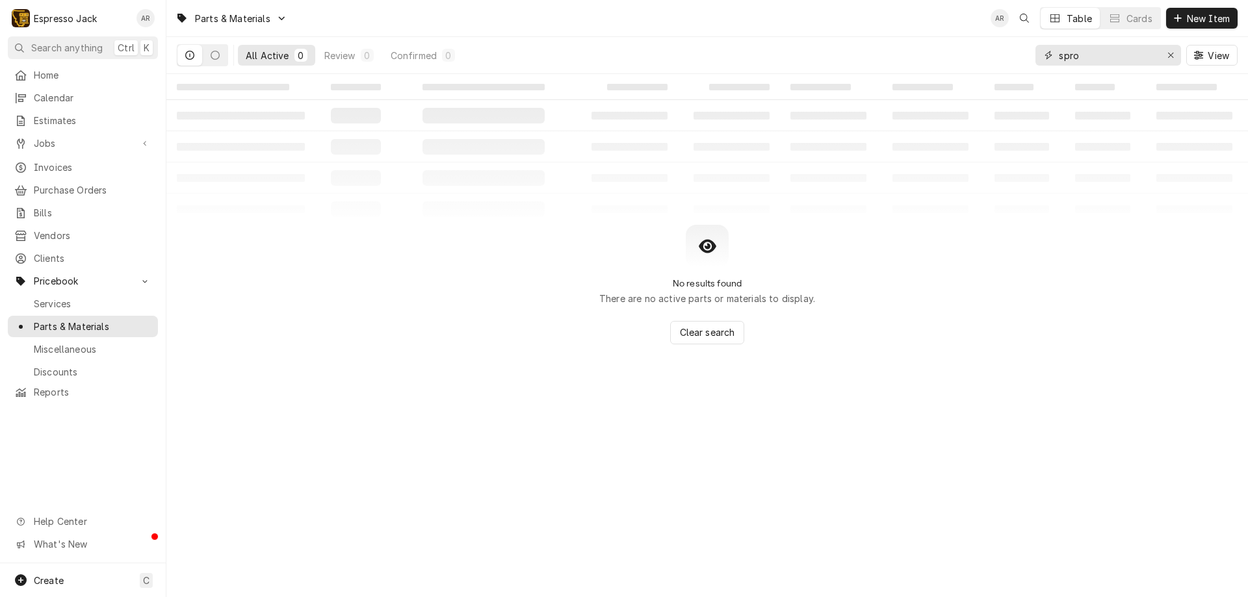
click at [1082, 55] on input "spro" at bounding box center [1106, 55] width 97 height 21
type input "s"
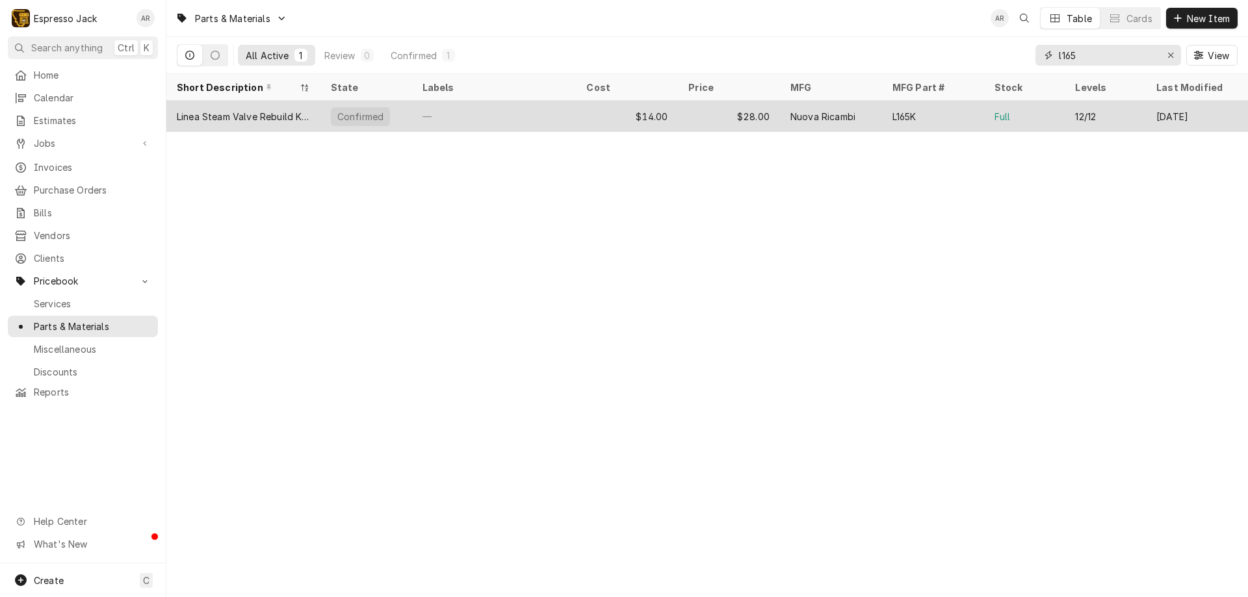
type input "l165"
click at [285, 116] on div "Linea Steam Valve Rebuild Kit, NR" at bounding box center [243, 117] width 133 height 14
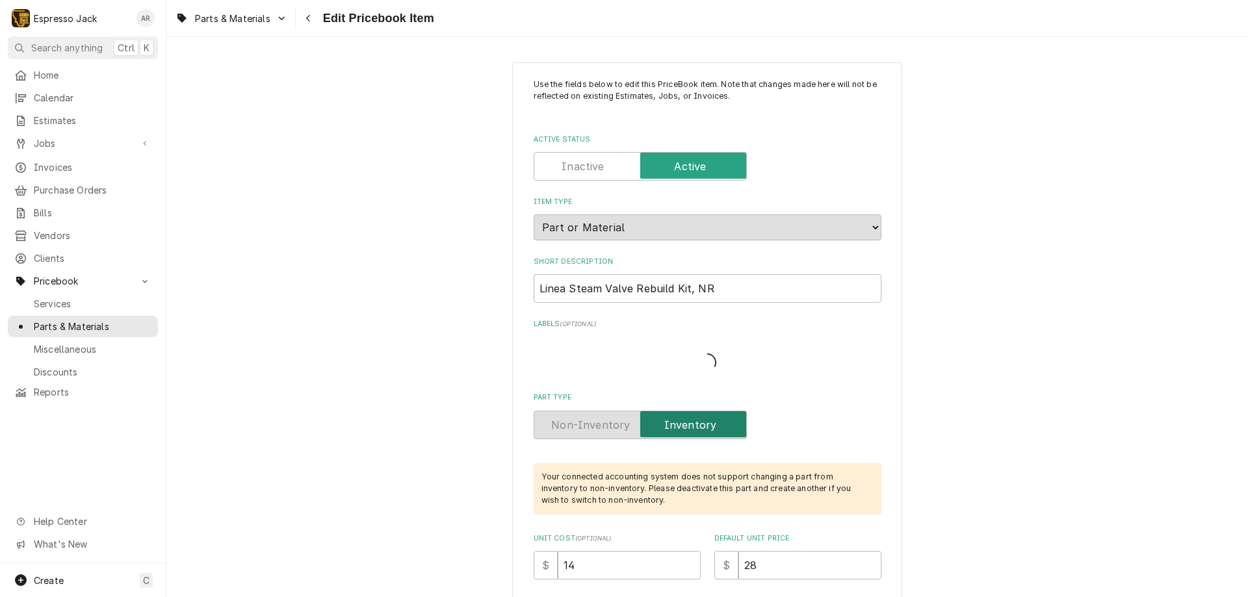
type textarea "x"
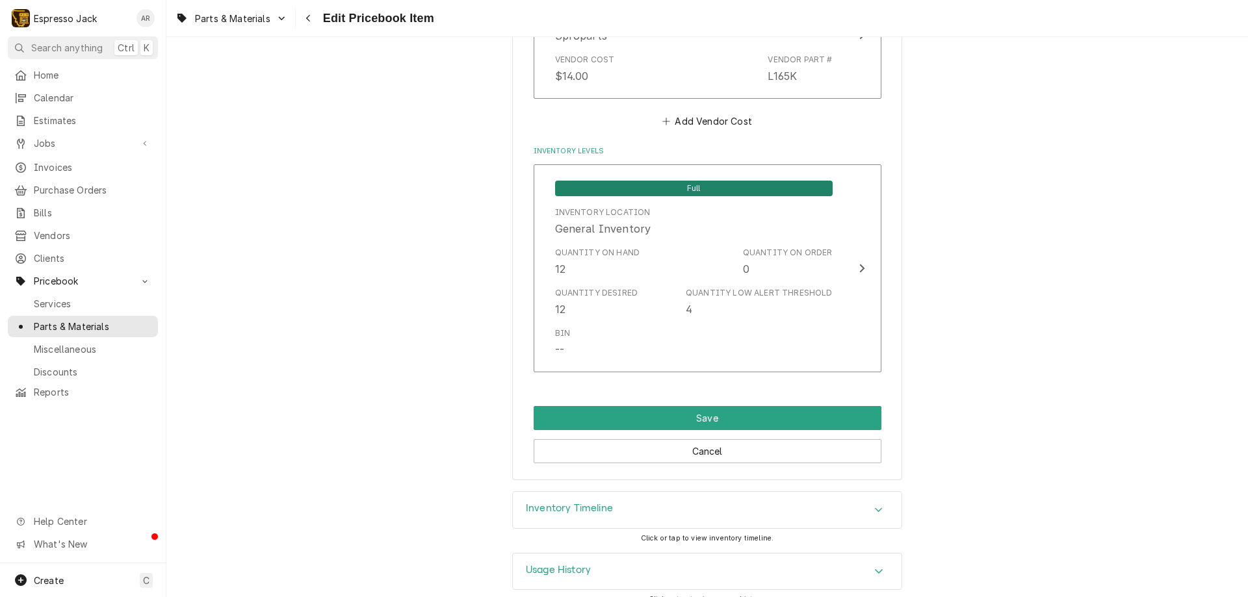
scroll to position [312, 0]
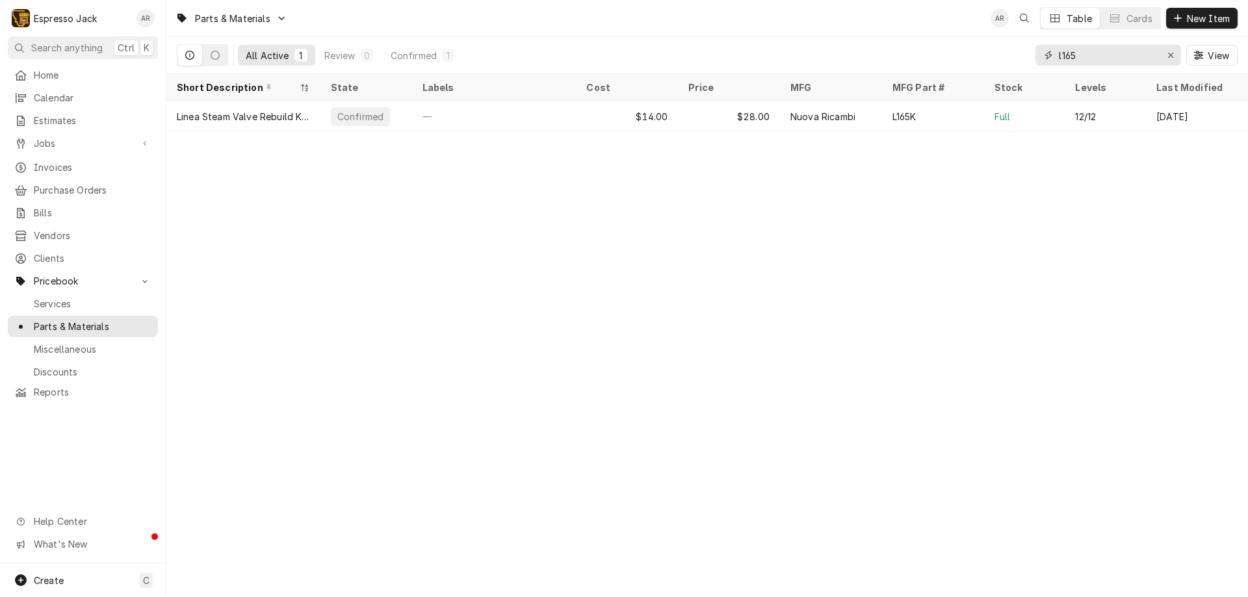
drag, startPoint x: 1101, startPoint y: 55, endPoint x: 856, endPoint y: 47, distance: 245.1
click at [856, 47] on div "All Active 1 Review 0 Confirmed 1 l165 View" at bounding box center [707, 55] width 1060 height 36
type input "m"
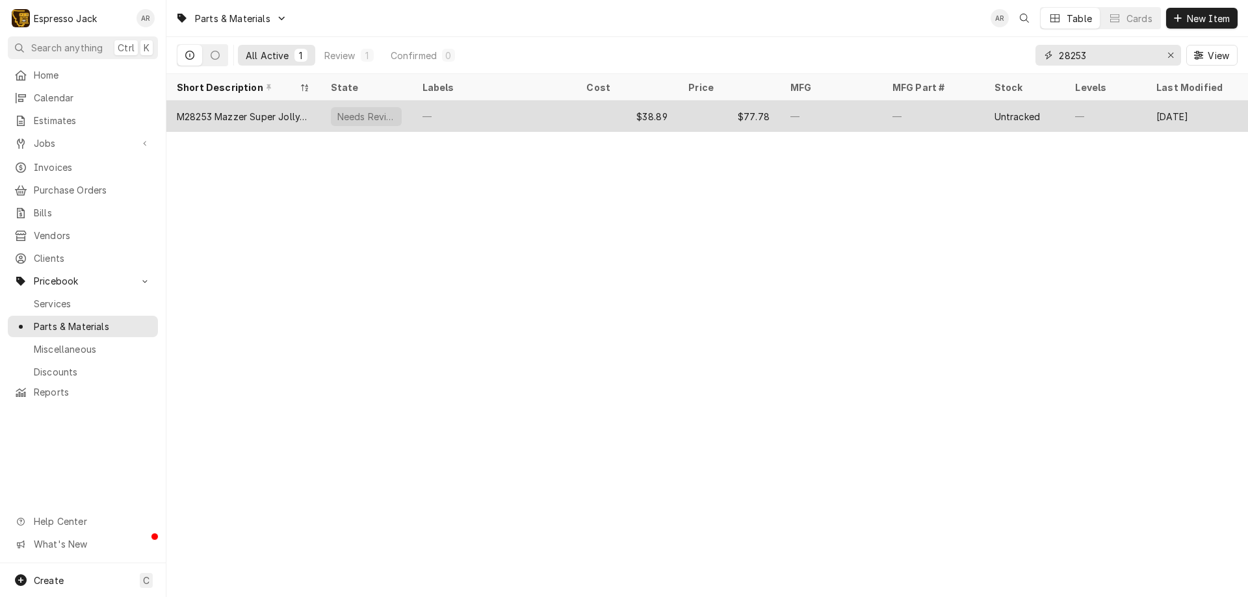
type input "28253"
click at [241, 112] on div "M28253 Mazzer Super Jolly/Mini 'E' Lower Burr Holder" at bounding box center [243, 117] width 133 height 14
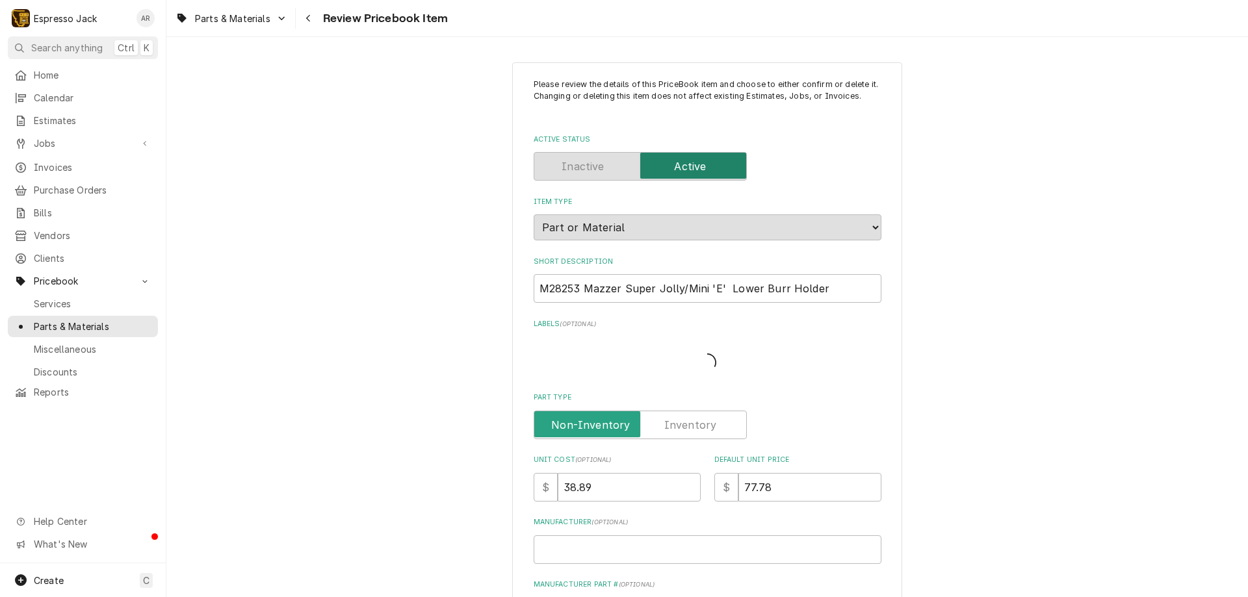
type textarea "x"
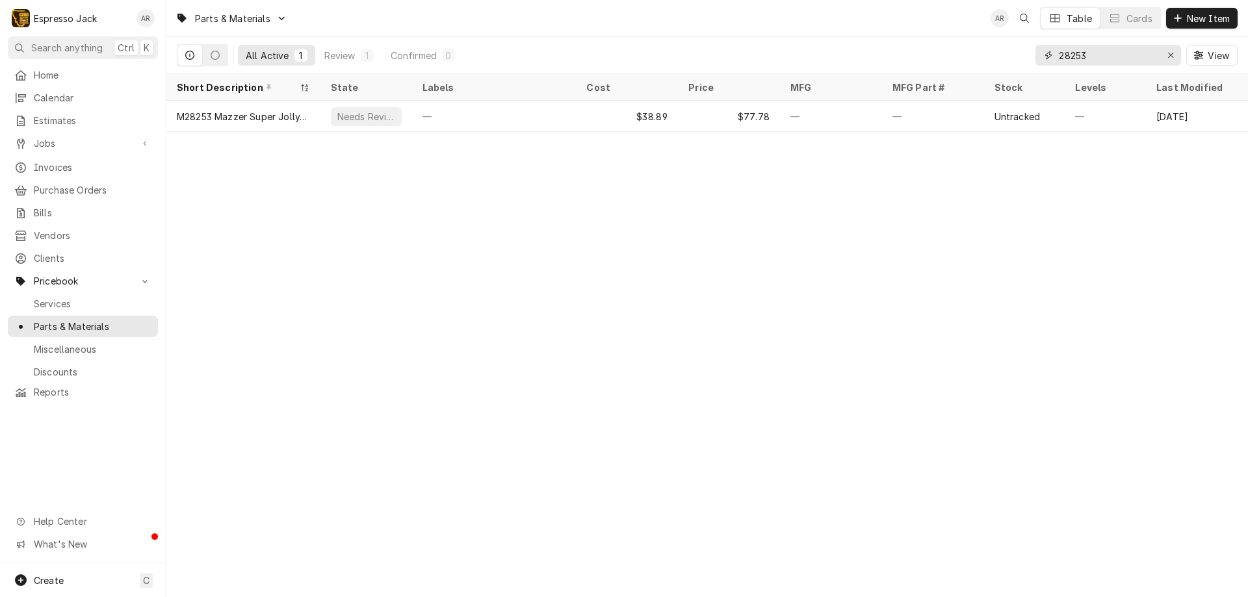
drag, startPoint x: 1094, startPoint y: 52, endPoint x: 964, endPoint y: 39, distance: 130.0
click at [964, 39] on div "All Active 1 Review 1 Confirmed 0 28253 View" at bounding box center [707, 55] width 1060 height 36
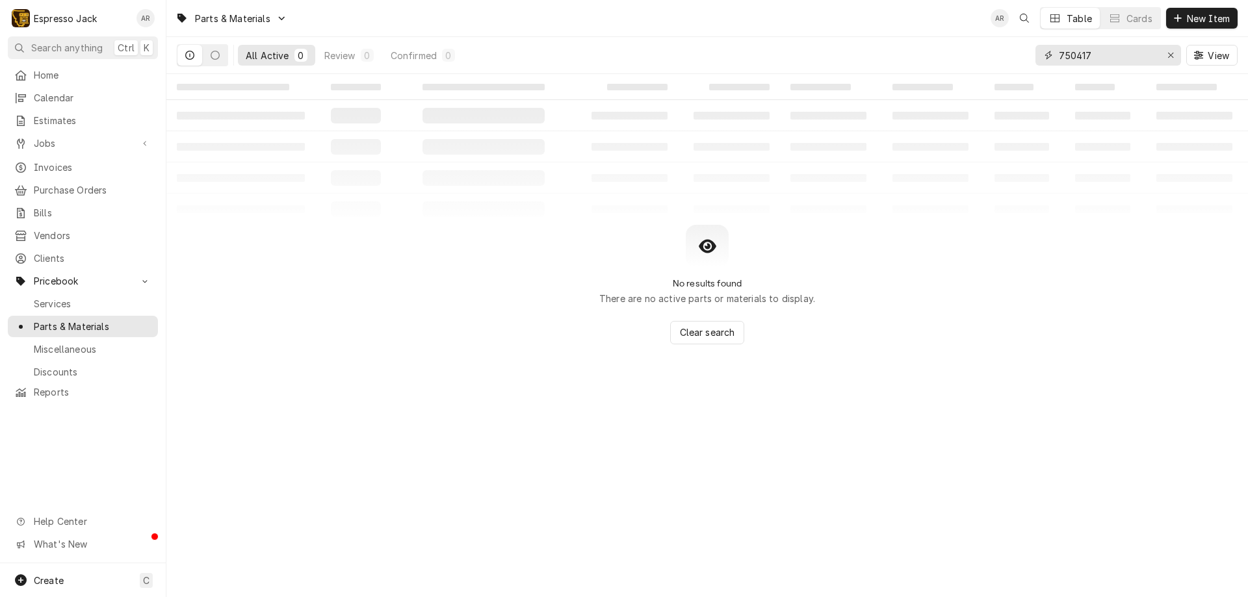
click at [1086, 58] on input "750417" at bounding box center [1106, 55] width 97 height 21
drag, startPoint x: 1095, startPoint y: 56, endPoint x: 1020, endPoint y: 38, distance: 77.5
click at [1020, 38] on div "All Active 0 Review 0 Confirmed 0 750415 View" at bounding box center [707, 55] width 1060 height 36
type input "1"
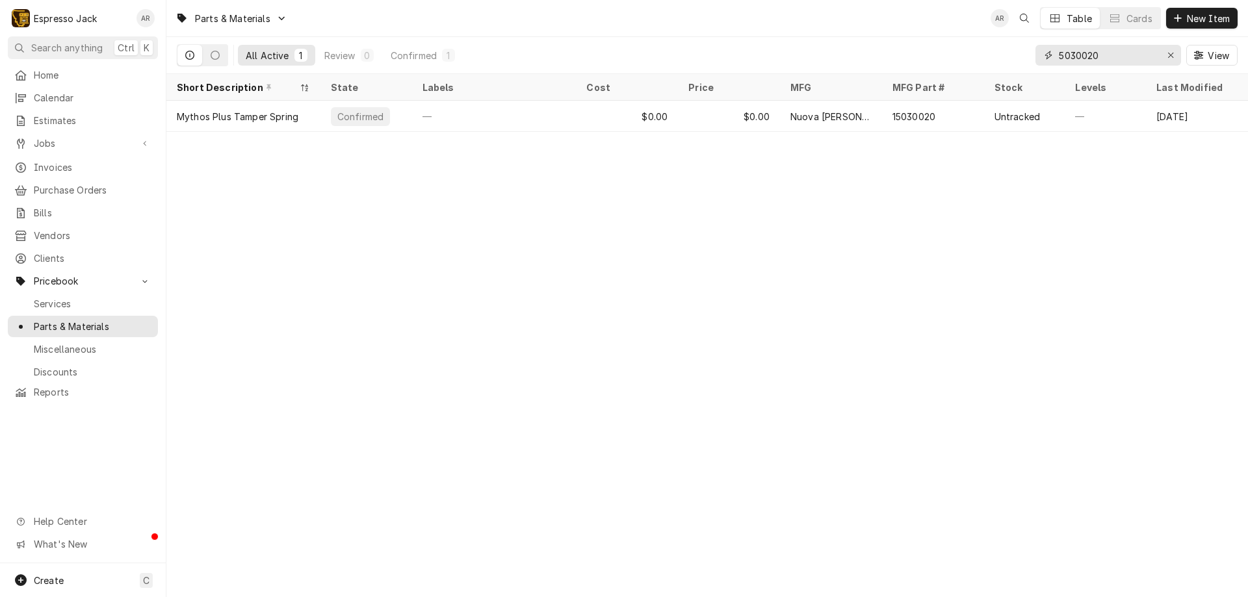
drag, startPoint x: 1118, startPoint y: 59, endPoint x: 1005, endPoint y: 57, distance: 112.4
click at [1005, 57] on div "All Active 1 Review 0 Confirmed 1 5030020 View" at bounding box center [707, 55] width 1060 height 36
drag, startPoint x: 1108, startPoint y: 53, endPoint x: 1021, endPoint y: 52, distance: 87.1
click at [1021, 52] on div "All Active 1 Review 0 Confirmed 1 705407 View" at bounding box center [707, 55] width 1060 height 36
type input "p"
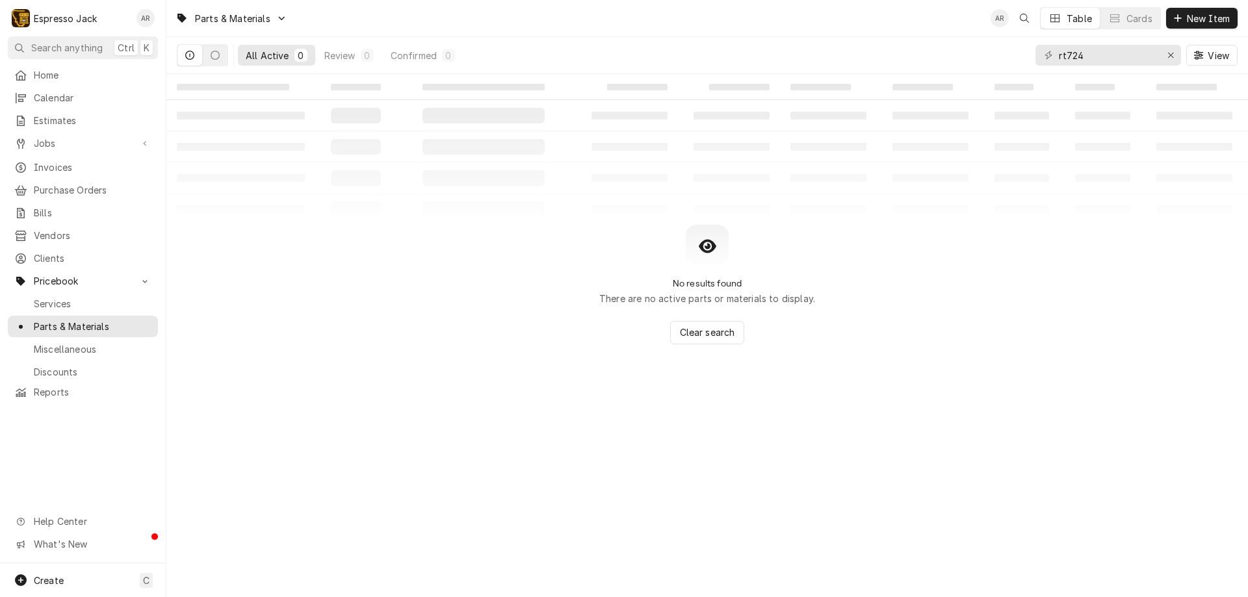
click at [1057, 53] on div "rt724" at bounding box center [1108, 55] width 146 height 21
click at [1060, 55] on input "rt724" at bounding box center [1106, 55] width 97 height 21
drag, startPoint x: 1095, startPoint y: 55, endPoint x: 1034, endPoint y: 51, distance: 61.9
click at [1034, 51] on div "All Active 0 Review 0 Confirmed 0 prt724 View" at bounding box center [707, 55] width 1060 height 36
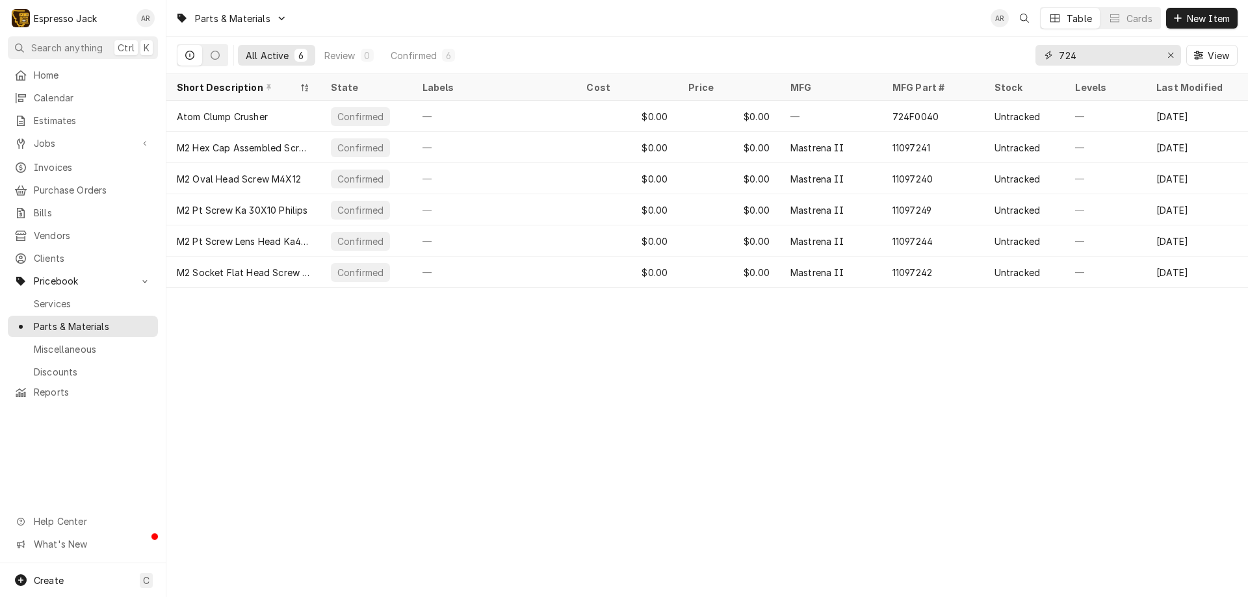
drag, startPoint x: 965, startPoint y: 58, endPoint x: 856, endPoint y: 65, distance: 109.4
click at [852, 65] on div "All Active 6 Review 0 Confirmed 6 724 View" at bounding box center [707, 55] width 1060 height 36
drag, startPoint x: 1084, startPoint y: 57, endPoint x: 1034, endPoint y: 56, distance: 50.0
click at [1035, 57] on div "724" at bounding box center [1108, 55] width 146 height 21
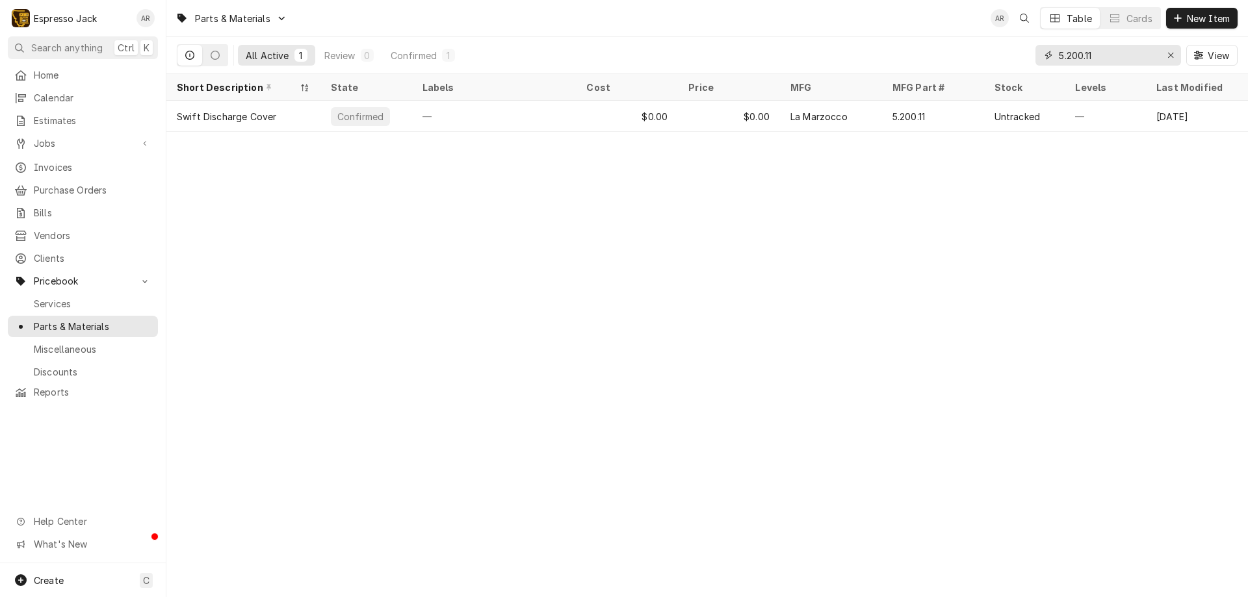
drag, startPoint x: 1114, startPoint y: 57, endPoint x: 1010, endPoint y: 53, distance: 103.4
click at [1010, 53] on div "All Active 1 Review 0 Confirmed 1 5.200.11 View" at bounding box center [707, 55] width 1060 height 36
type input "7"
drag, startPoint x: 1097, startPoint y: 53, endPoint x: 1018, endPoint y: 51, distance: 78.6
click at [1018, 51] on div "All Active 1 Review 0 Confirmed 1 02316 View" at bounding box center [707, 55] width 1060 height 36
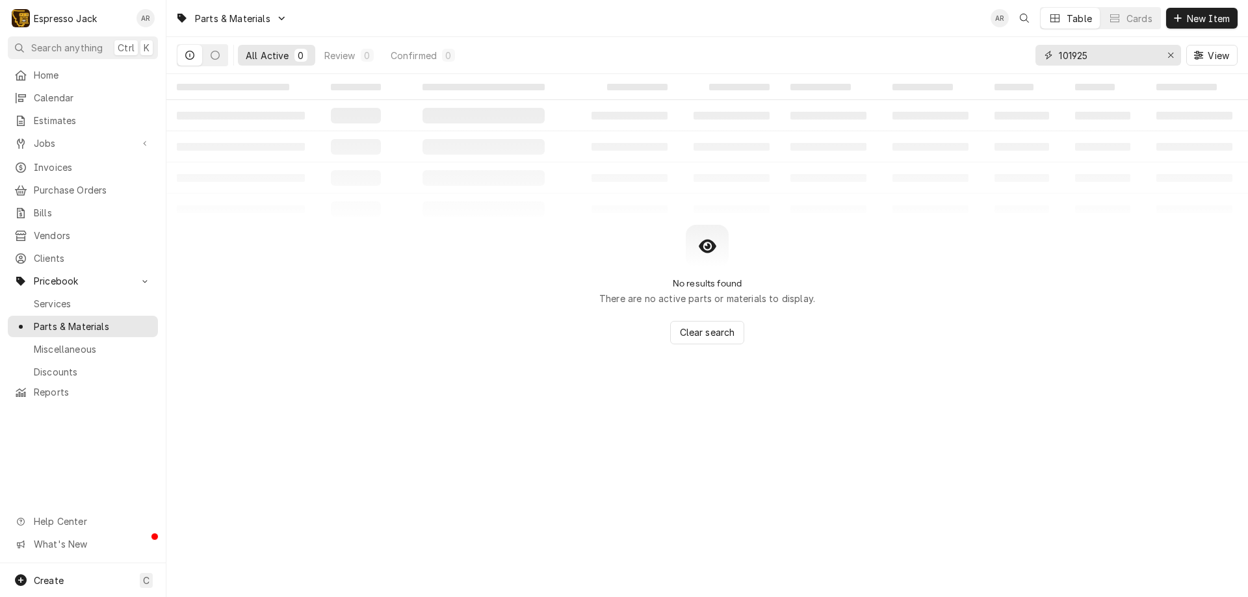
drag, startPoint x: 1103, startPoint y: 56, endPoint x: 1003, endPoint y: 58, distance: 100.1
click at [1003, 58] on div "All Active 0 Review 0 Confirmed 0 101925 View" at bounding box center [707, 55] width 1060 height 36
type input "1"
click at [1059, 51] on input "5030055" at bounding box center [1106, 55] width 97 height 21
type input "15030055"
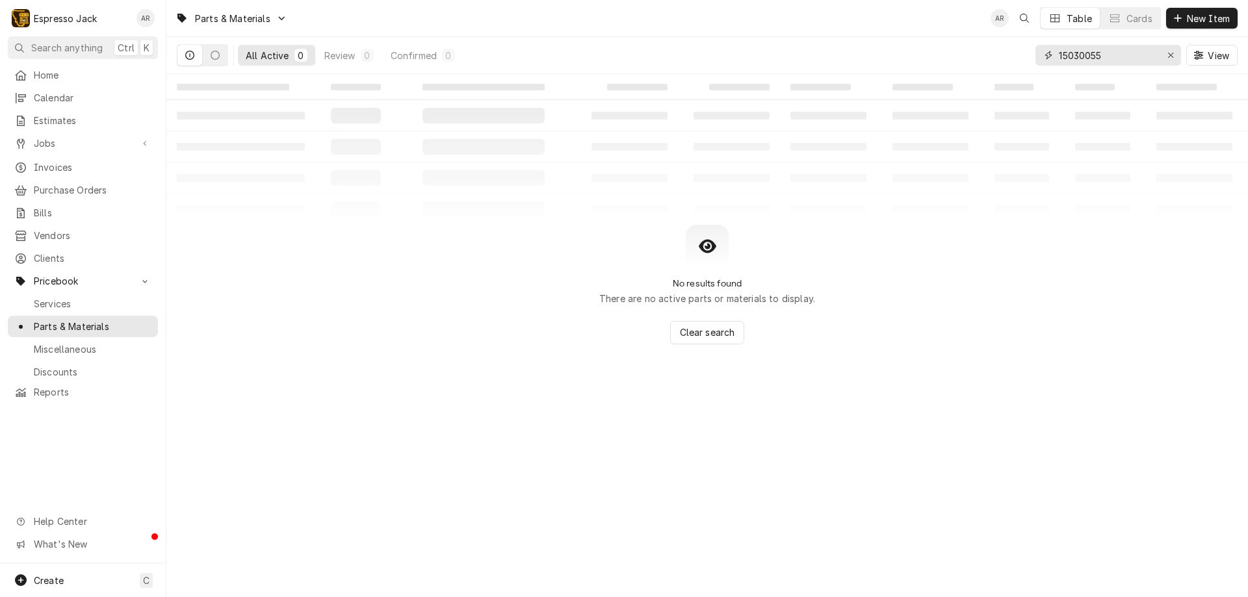
drag, startPoint x: 1114, startPoint y: 51, endPoint x: 1020, endPoint y: 51, distance: 94.2
click at [1020, 51] on div "All Active 0 Review 0 Confirmed 0 15030055 View" at bounding box center [707, 55] width 1060 height 36
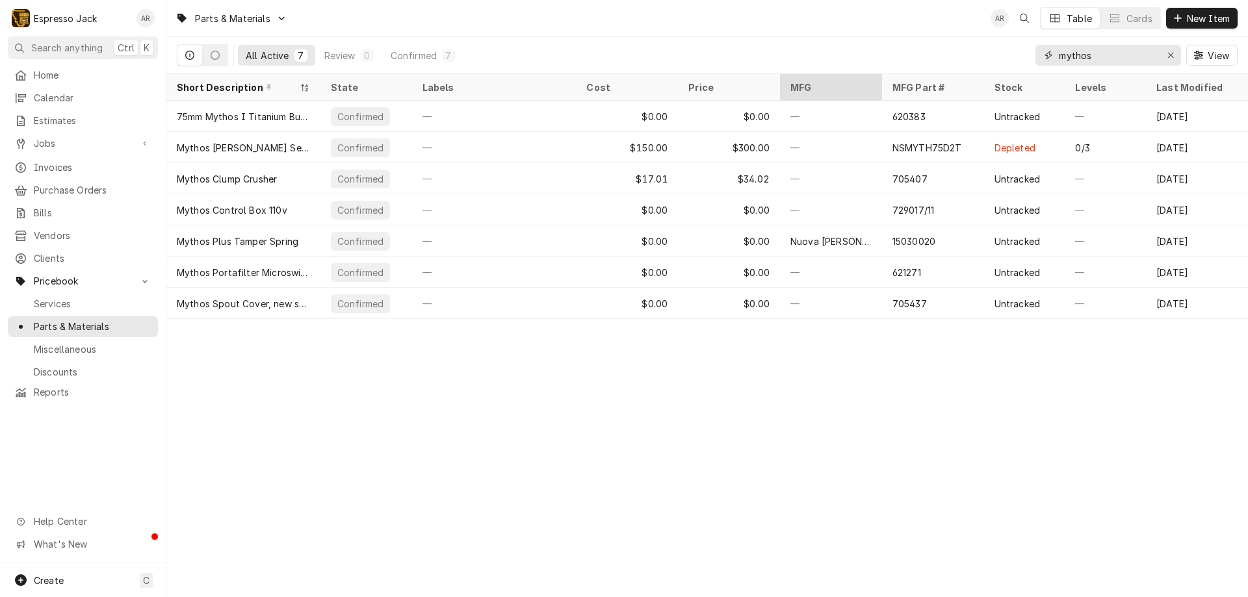
drag, startPoint x: 1108, startPoint y: 51, endPoint x: 861, endPoint y: 79, distance: 249.1
click at [861, 79] on div "Parts & Materials AR Table Cards New Item All Active 7 Review 0 Confirmed 7 myt…" at bounding box center [706, 298] width 1081 height 597
drag, startPoint x: 1099, startPoint y: 55, endPoint x: 1042, endPoint y: 49, distance: 56.8
click at [1042, 49] on div "mythos" at bounding box center [1108, 55] width 146 height 21
type input "m"
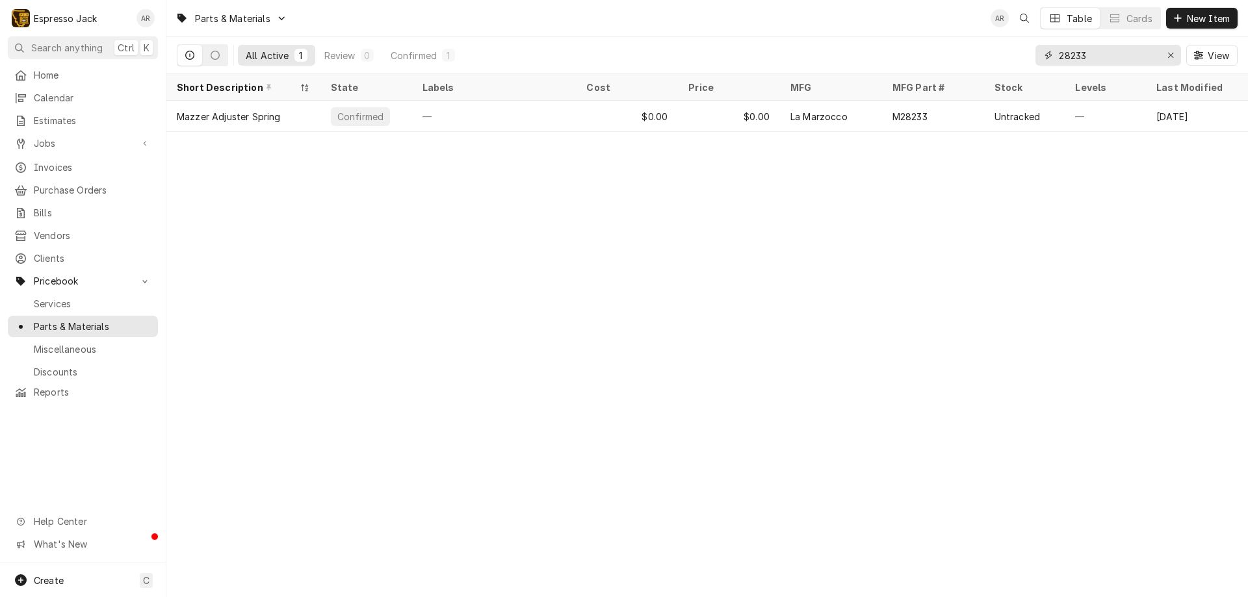
drag, startPoint x: 1103, startPoint y: 56, endPoint x: 862, endPoint y: 48, distance: 240.5
click at [862, 48] on div "All Active 1 Review 0 Confirmed 1 28233 View" at bounding box center [707, 55] width 1060 height 36
type input "m"
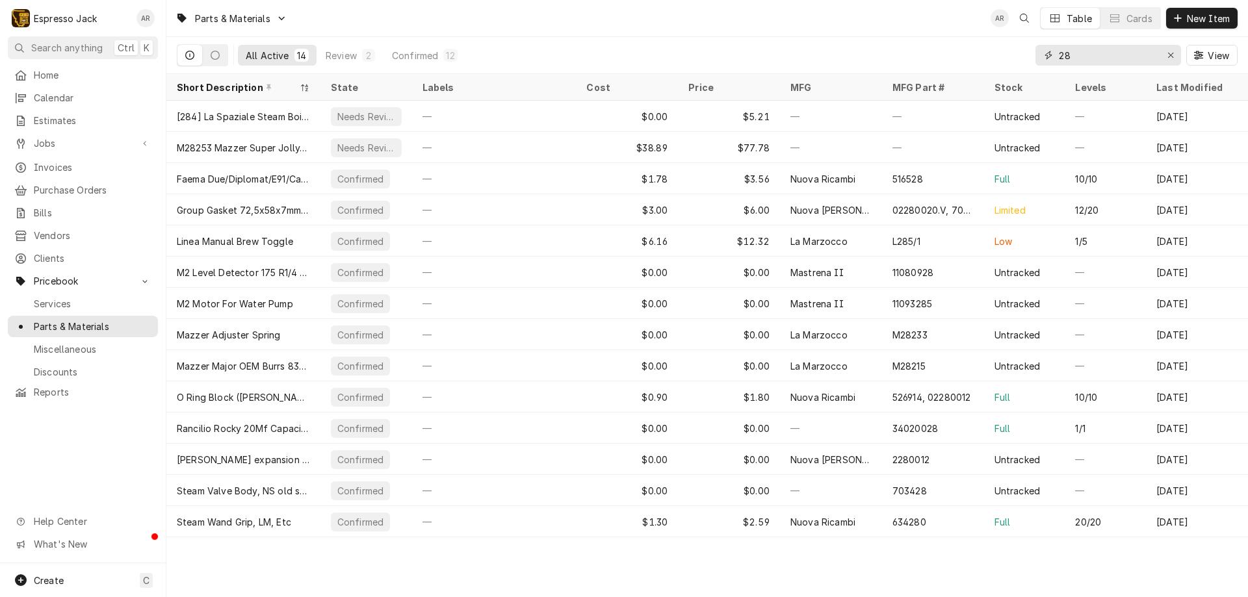
type input "2"
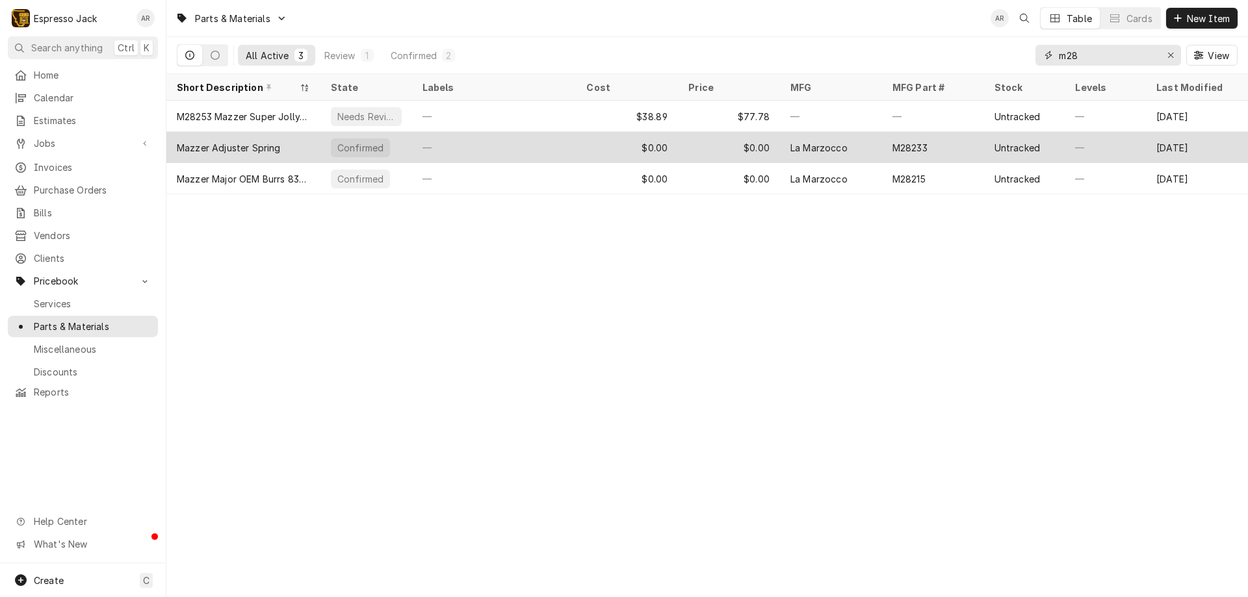
type input "m28"
click at [279, 149] on div "Mazzer Adjuster Spring" at bounding box center [229, 148] width 104 height 14
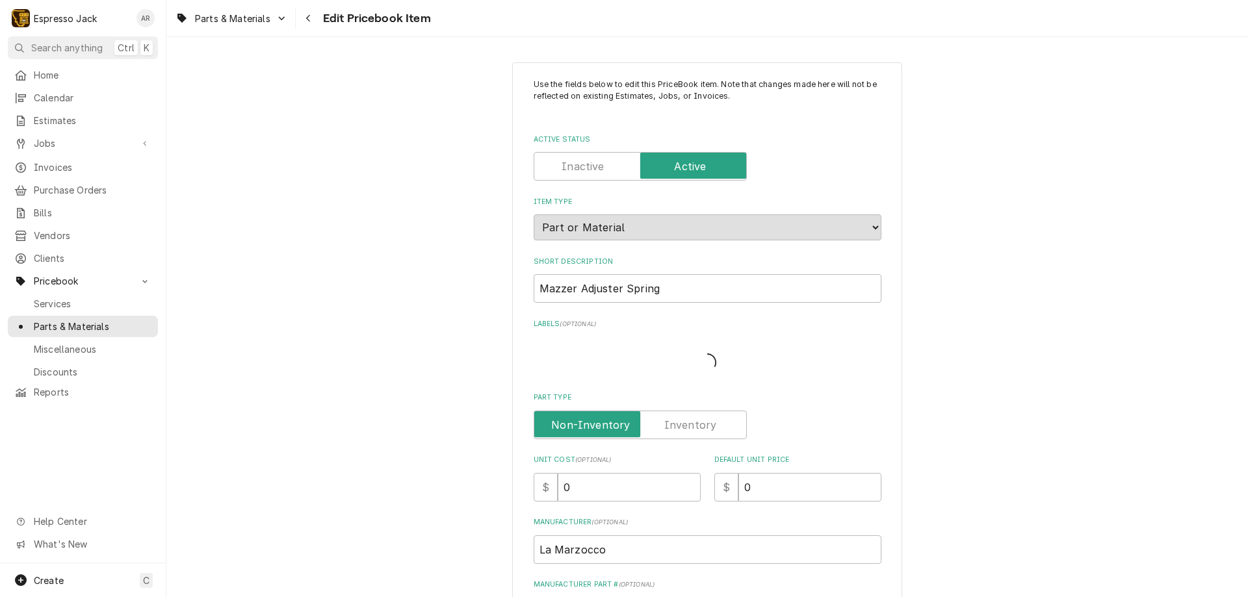
type textarea "x"
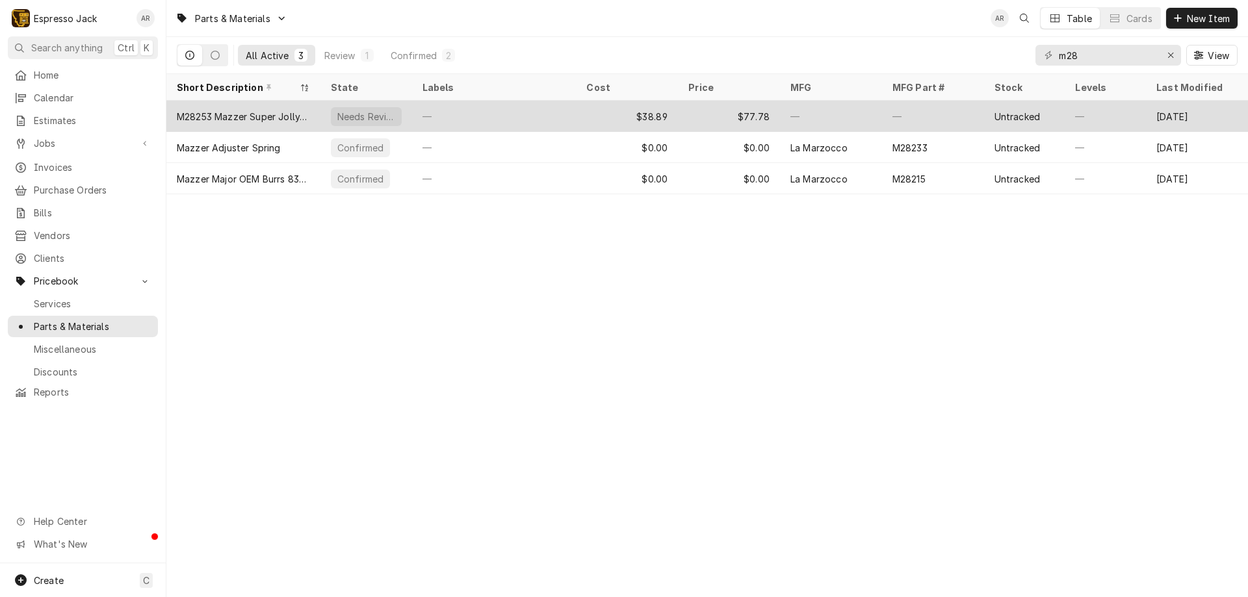
click at [298, 104] on div "M28253 Mazzer Super Jolly/Mini 'E' Lower Burr Holder" at bounding box center [243, 116] width 154 height 31
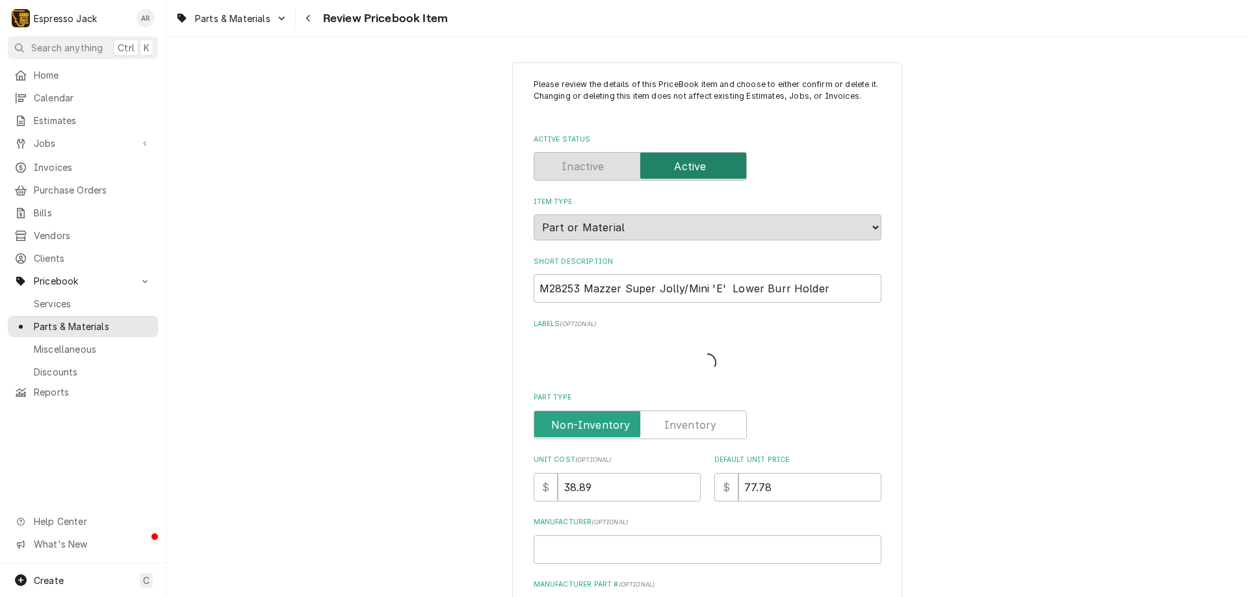
type textarea "x"
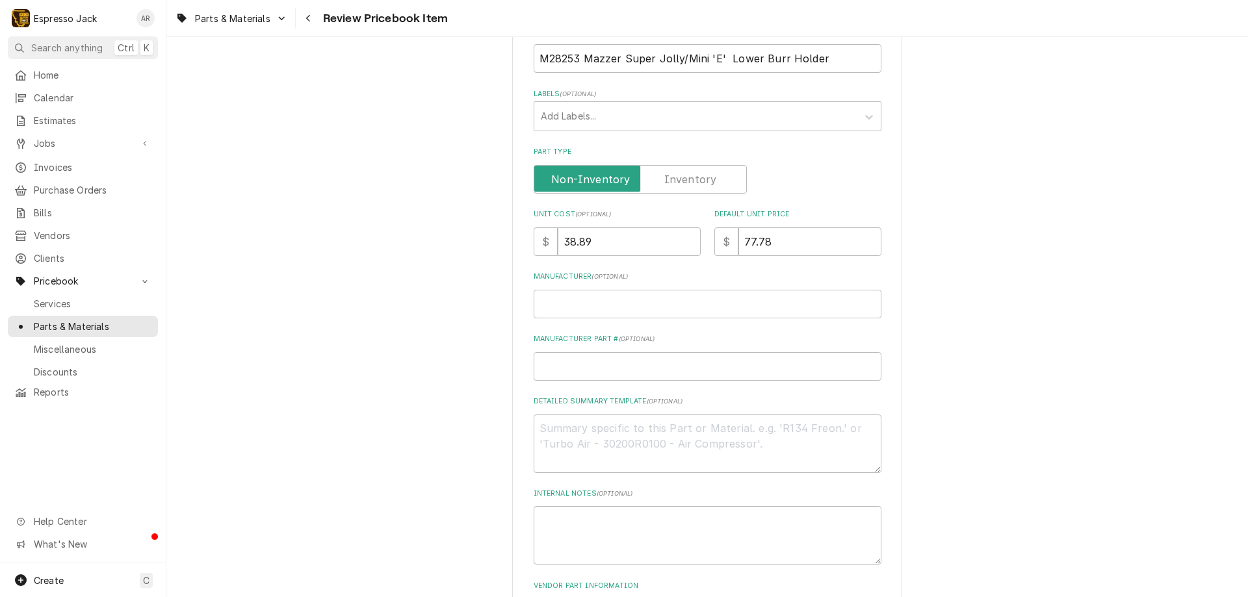
scroll to position [234, 0]
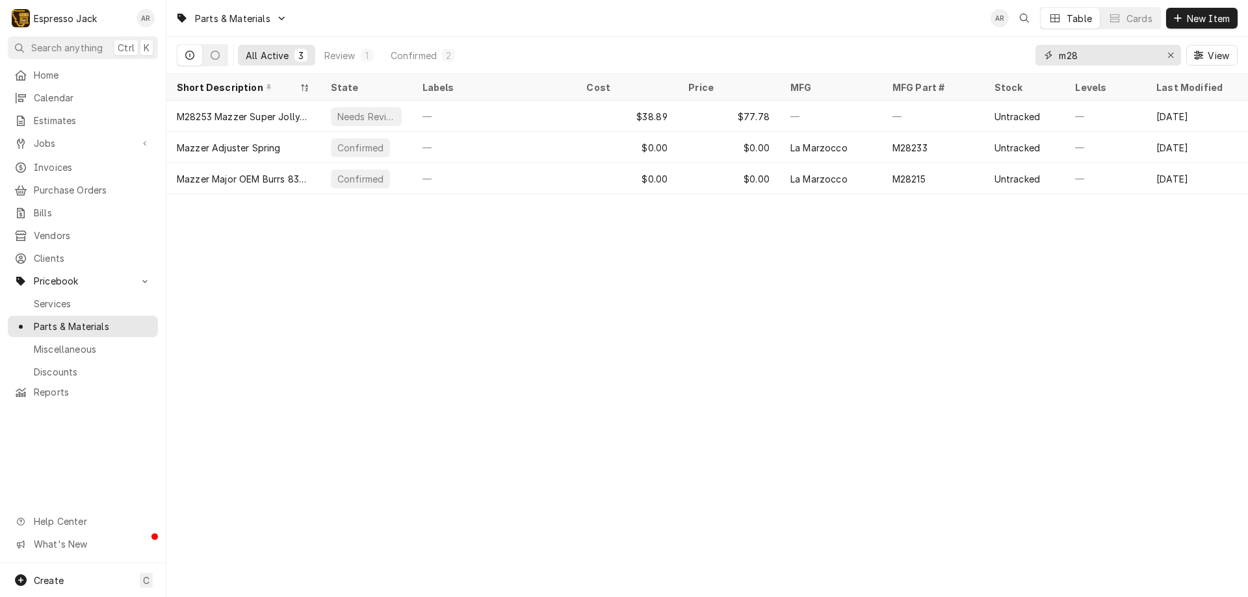
drag, startPoint x: 1086, startPoint y: 57, endPoint x: 1049, endPoint y: 53, distance: 37.9
click at [1049, 53] on div "m28" at bounding box center [1108, 55] width 146 height 21
type input "7"
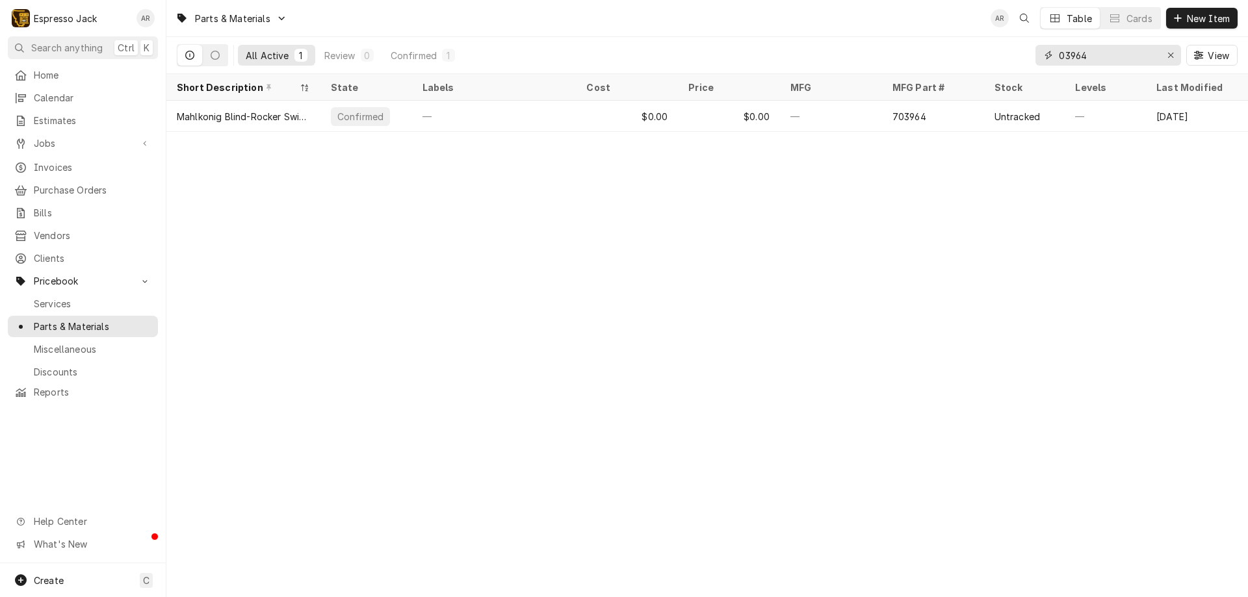
drag, startPoint x: 1105, startPoint y: 60, endPoint x: 1008, endPoint y: 40, distance: 98.4
click at [1008, 40] on div "All Active 1 Review 0 Confirmed 1 03964 View" at bounding box center [707, 55] width 1060 height 36
type input "m"
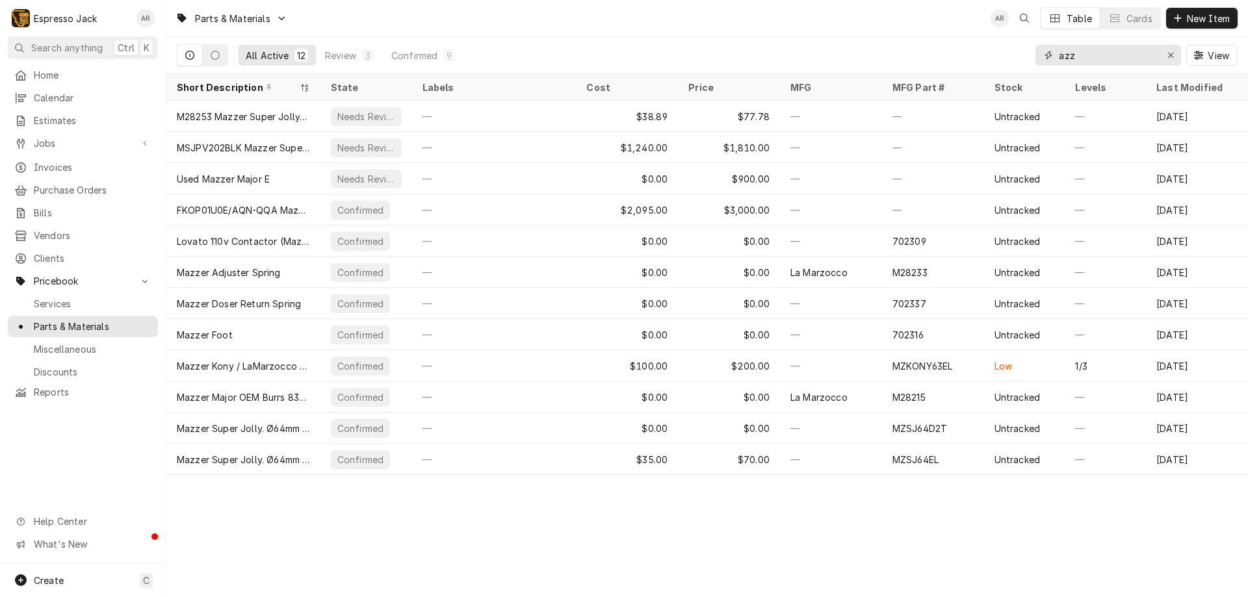
click at [1059, 58] on input "azz" at bounding box center [1106, 55] width 97 height 21
drag, startPoint x: 1112, startPoint y: 58, endPoint x: 1024, endPoint y: 47, distance: 88.3
click at [1024, 47] on div "All Active 12 Review 3 Confirmed 9 mazz View" at bounding box center [707, 55] width 1060 height 36
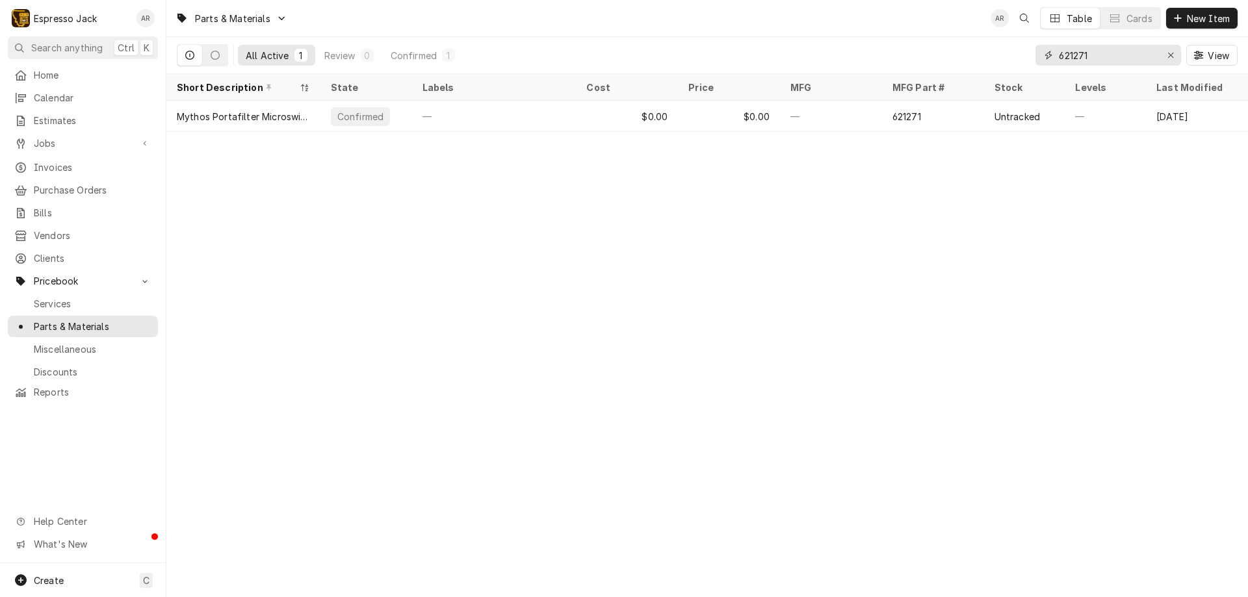
drag, startPoint x: 1095, startPoint y: 54, endPoint x: 1020, endPoint y: 47, distance: 75.1
click at [1020, 47] on div "All Active 1 Review 0 Confirmed 1 621271 View" at bounding box center [707, 55] width 1060 height 36
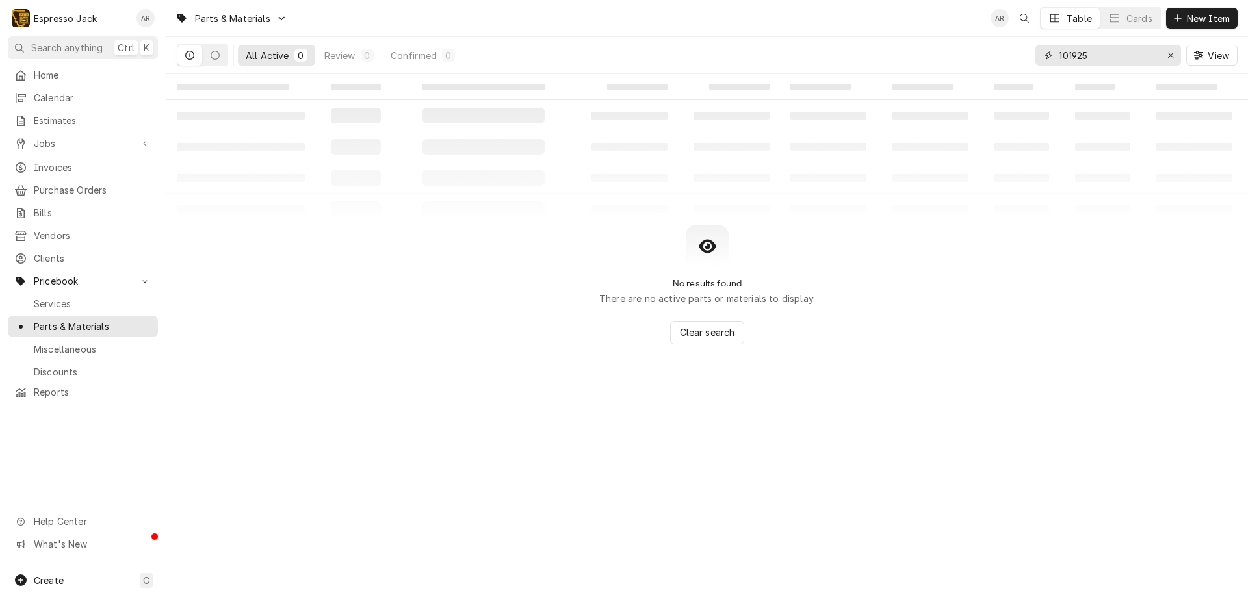
drag, startPoint x: 1105, startPoint y: 58, endPoint x: 969, endPoint y: 60, distance: 136.5
click at [969, 60] on div "All Active 0 Review 0 Confirmed 0 101925 View" at bounding box center [707, 55] width 1060 height 36
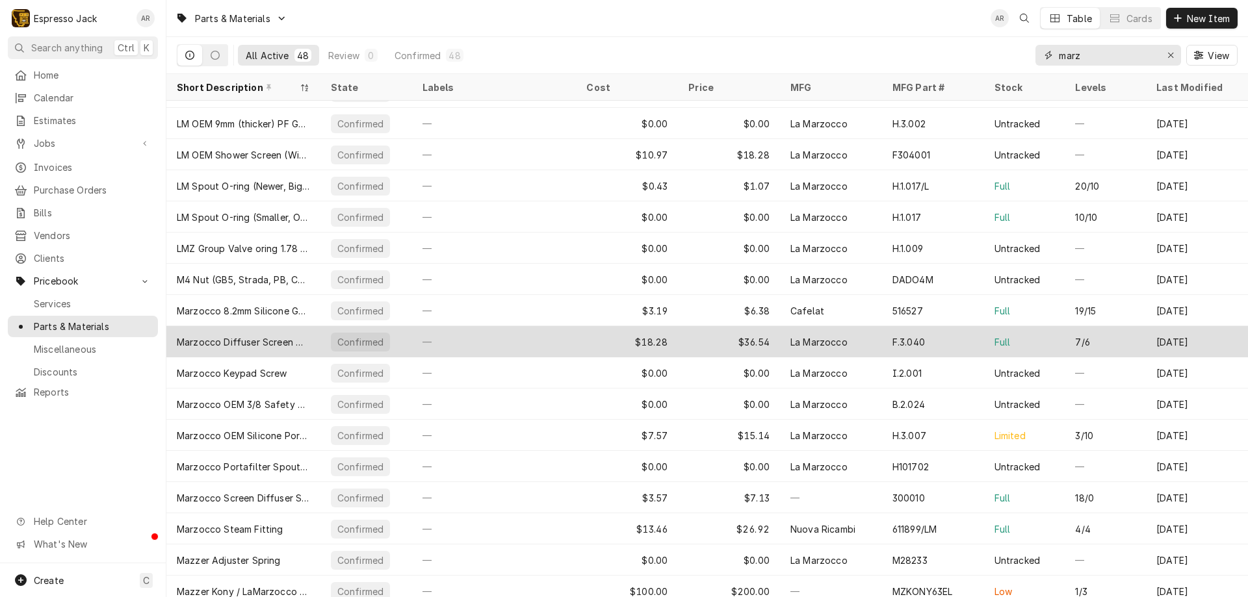
scroll to position [624, 0]
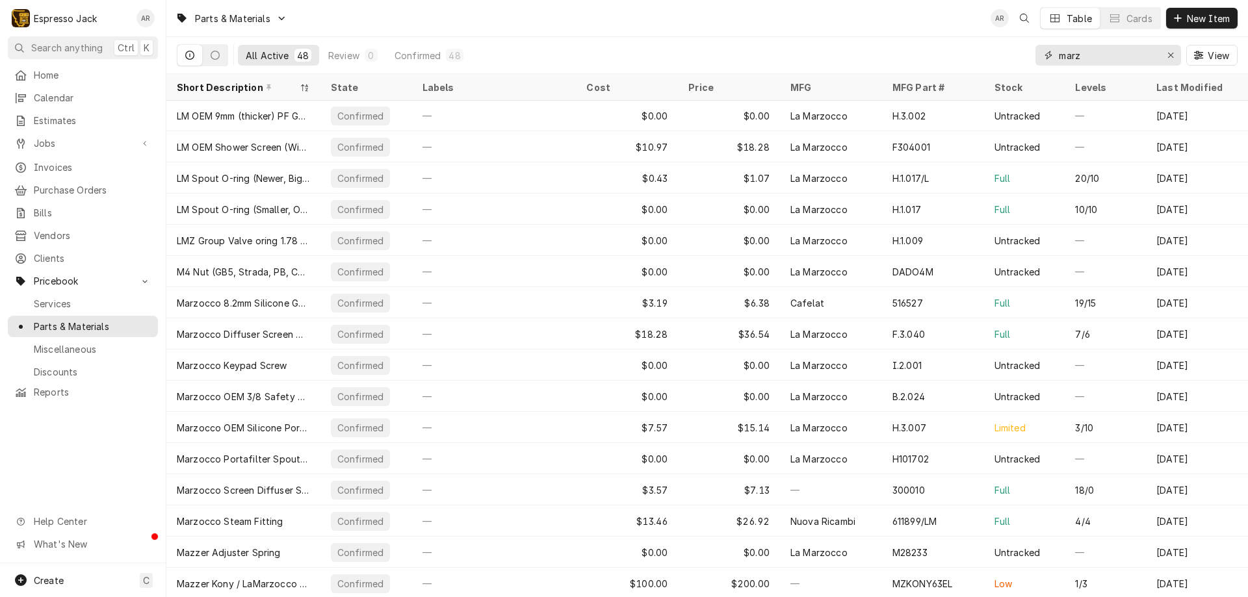
click at [1089, 52] on input "marz" at bounding box center [1106, 55] width 97 height 21
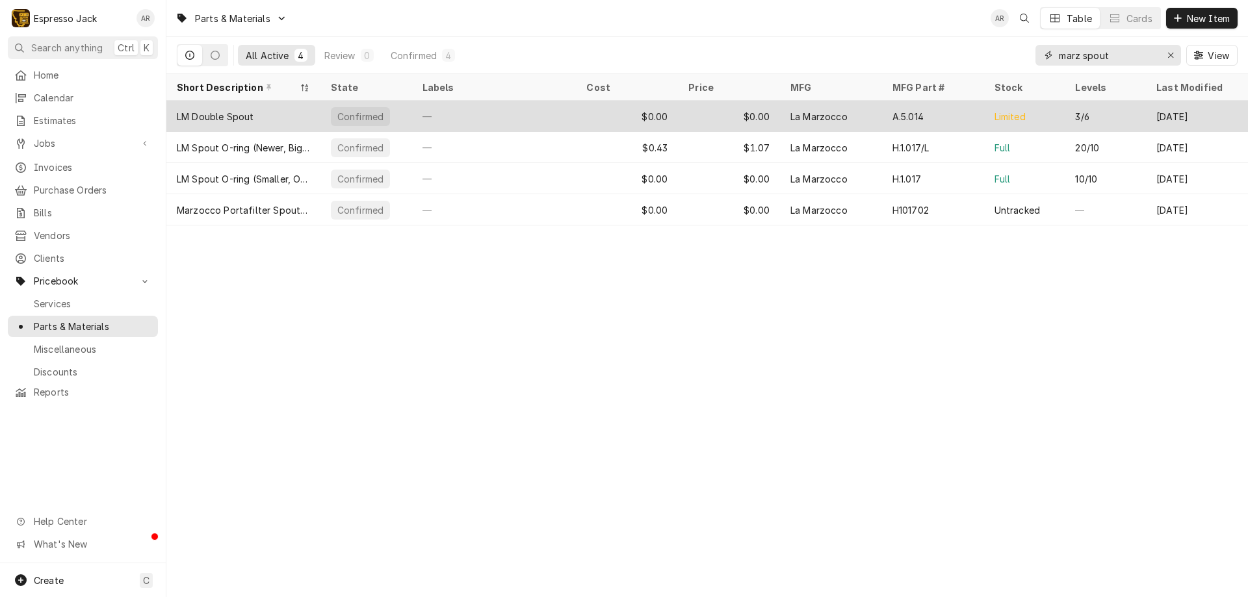
type input "marz spout"
click at [250, 112] on div "LM Double Spout" at bounding box center [215, 117] width 77 height 14
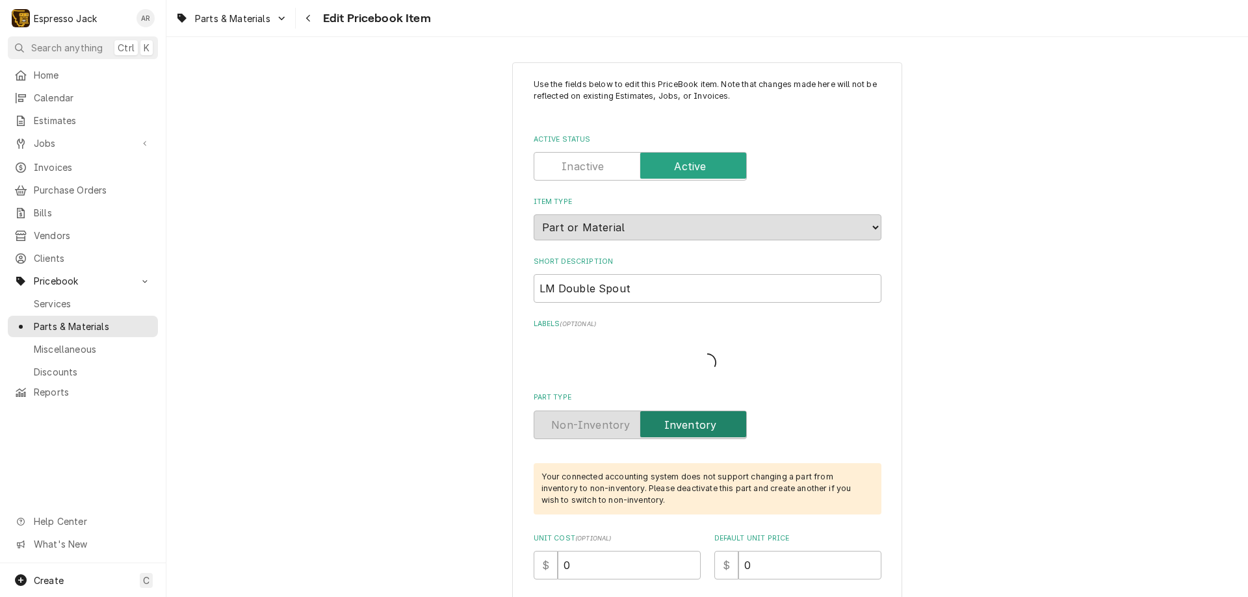
type textarea "x"
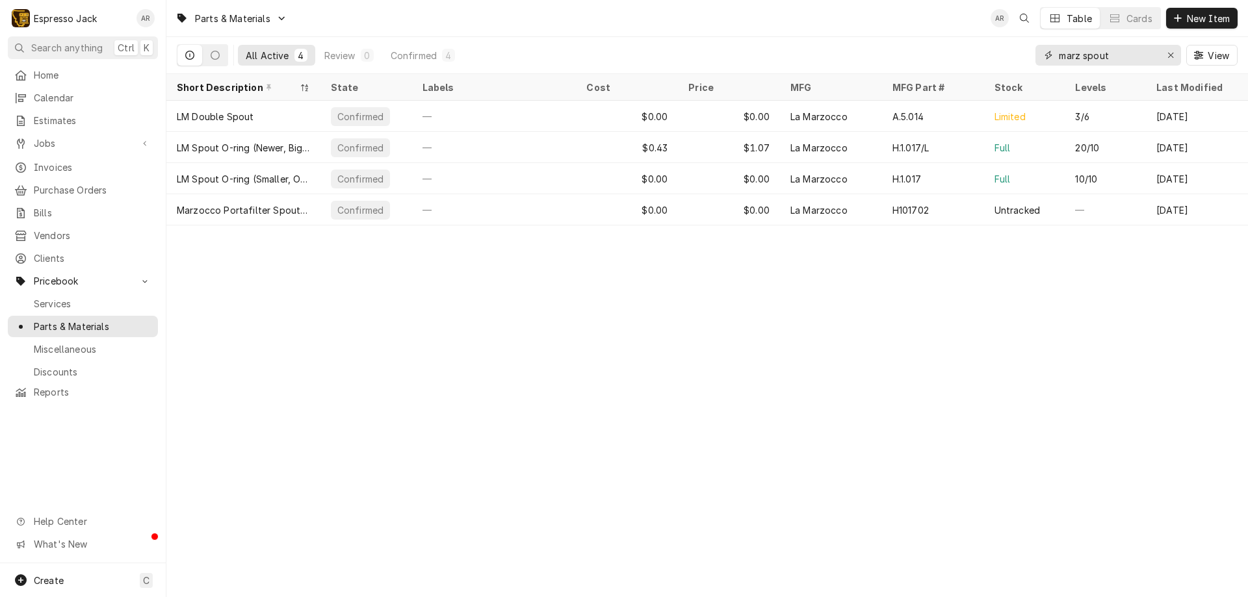
drag, startPoint x: 1121, startPoint y: 52, endPoint x: 979, endPoint y: 50, distance: 143.0
click at [979, 50] on div "All Active 4 Review 0 Confirmed 4 marz spout View" at bounding box center [707, 55] width 1060 height 36
type input "c"
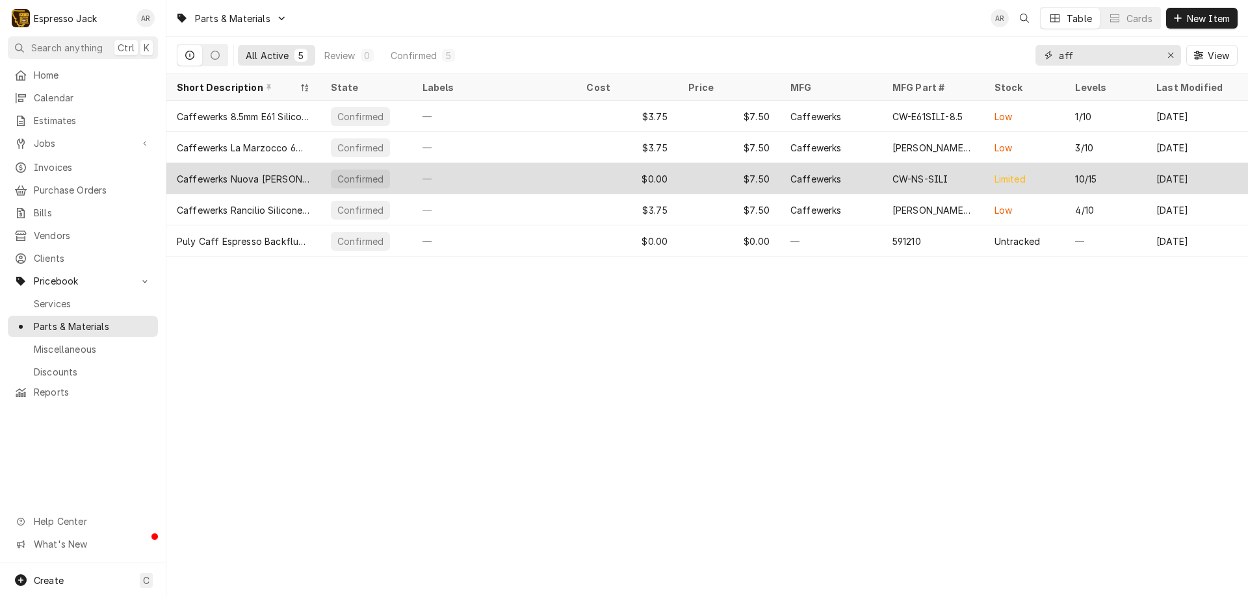
type input "aff"
click at [263, 177] on div "Caffewerks Nuova [PERSON_NAME] Silicone Gasket 9mm" at bounding box center [243, 179] width 133 height 14
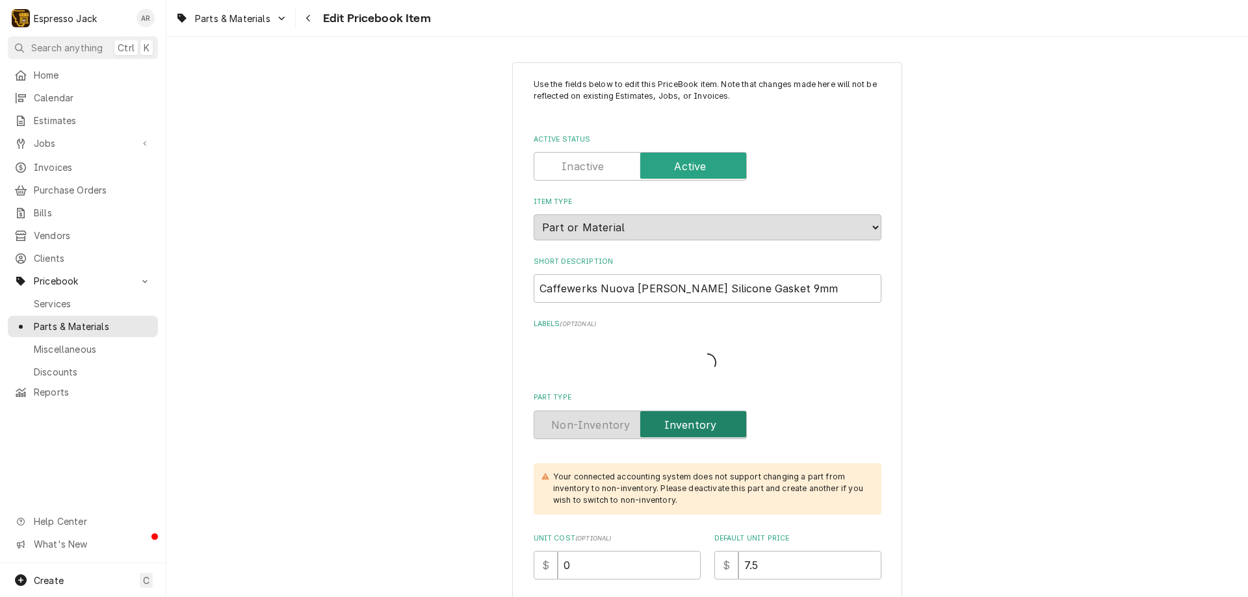
type textarea "x"
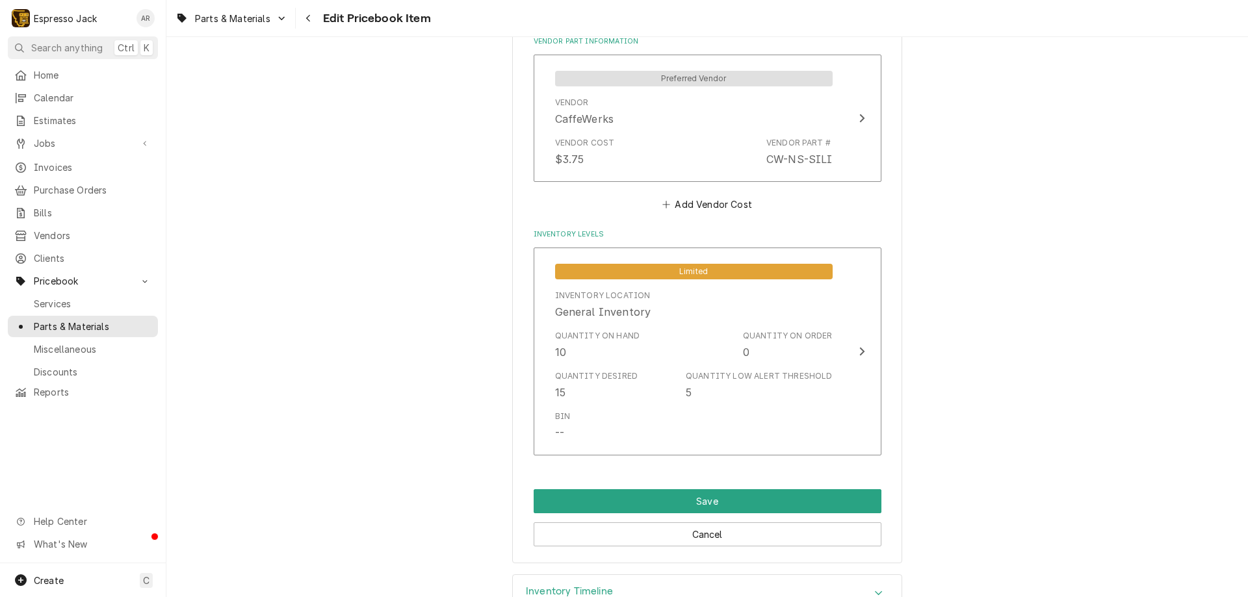
scroll to position [953, 0]
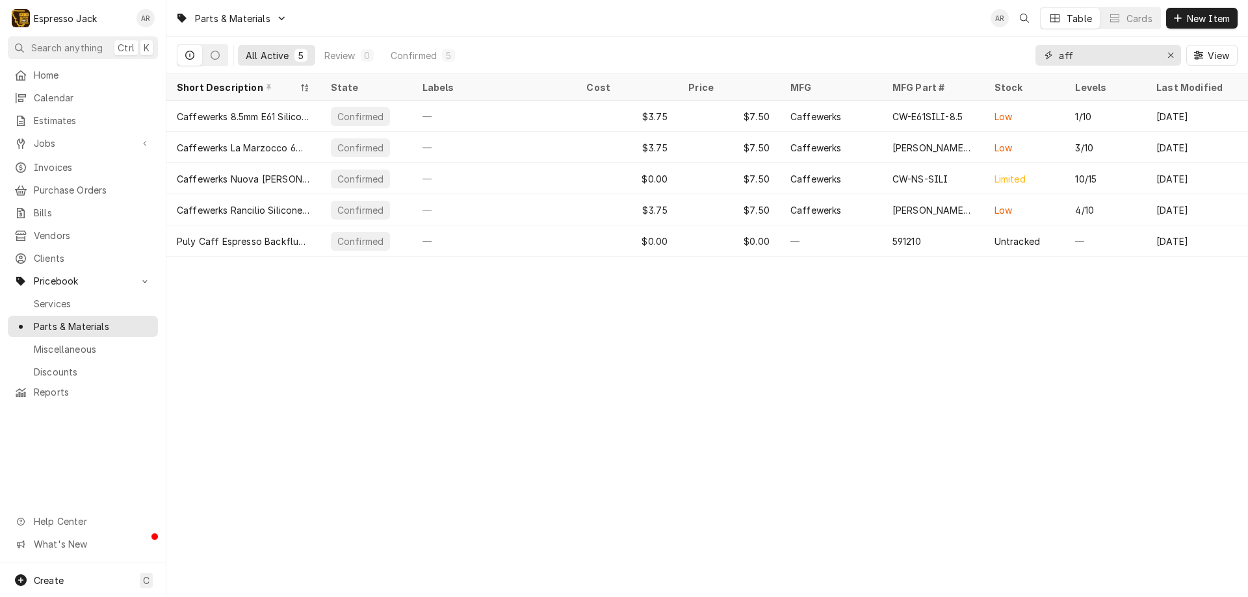
drag, startPoint x: 1088, startPoint y: 51, endPoint x: 1018, endPoint y: 48, distance: 70.2
click at [1024, 48] on div "All Active 5 Review 0 Confirmed 5 aff View" at bounding box center [707, 55] width 1060 height 36
type input "h"
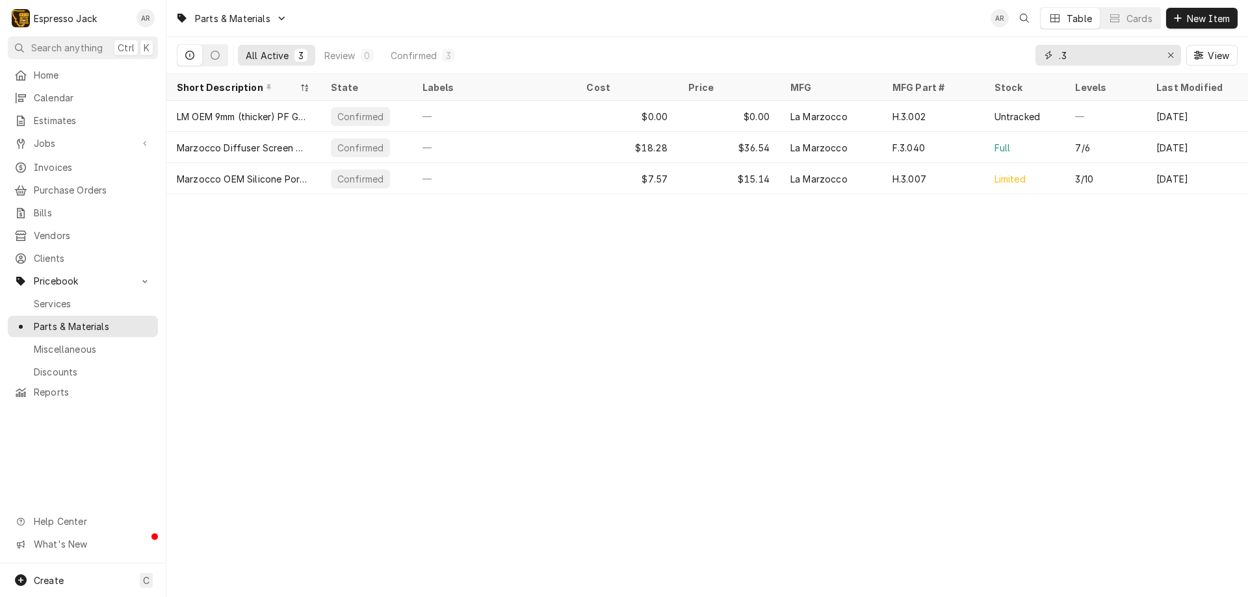
type input "."
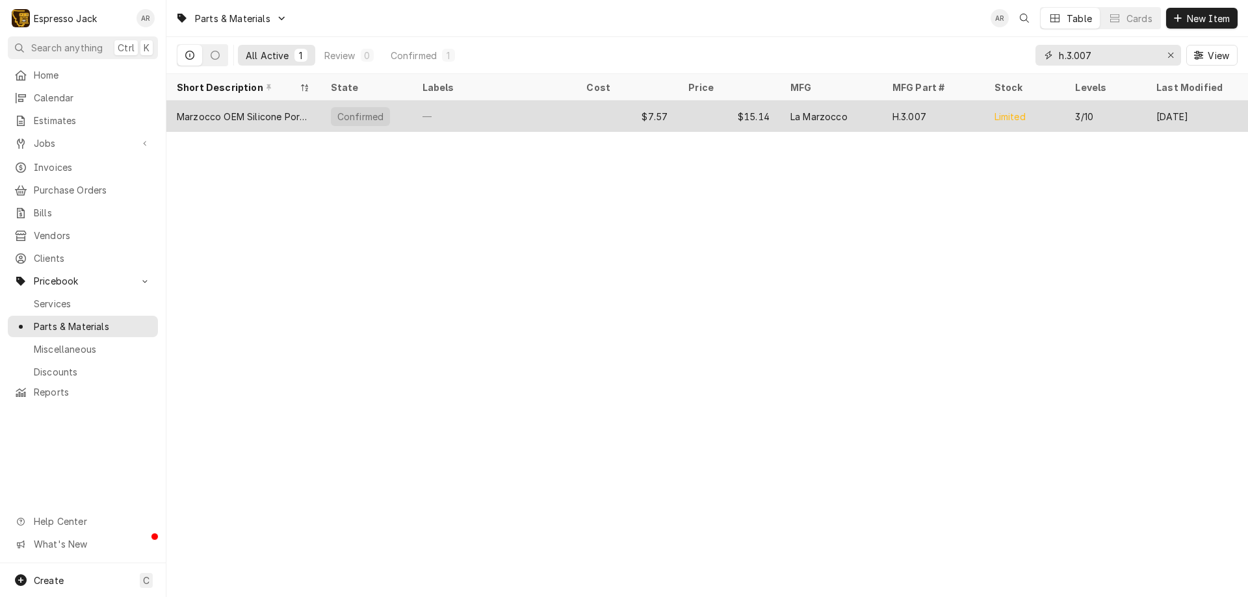
type input "h.3.007"
click at [275, 110] on div "Marzocco OEM Silicone Portafilter Gasket" at bounding box center [243, 117] width 133 height 14
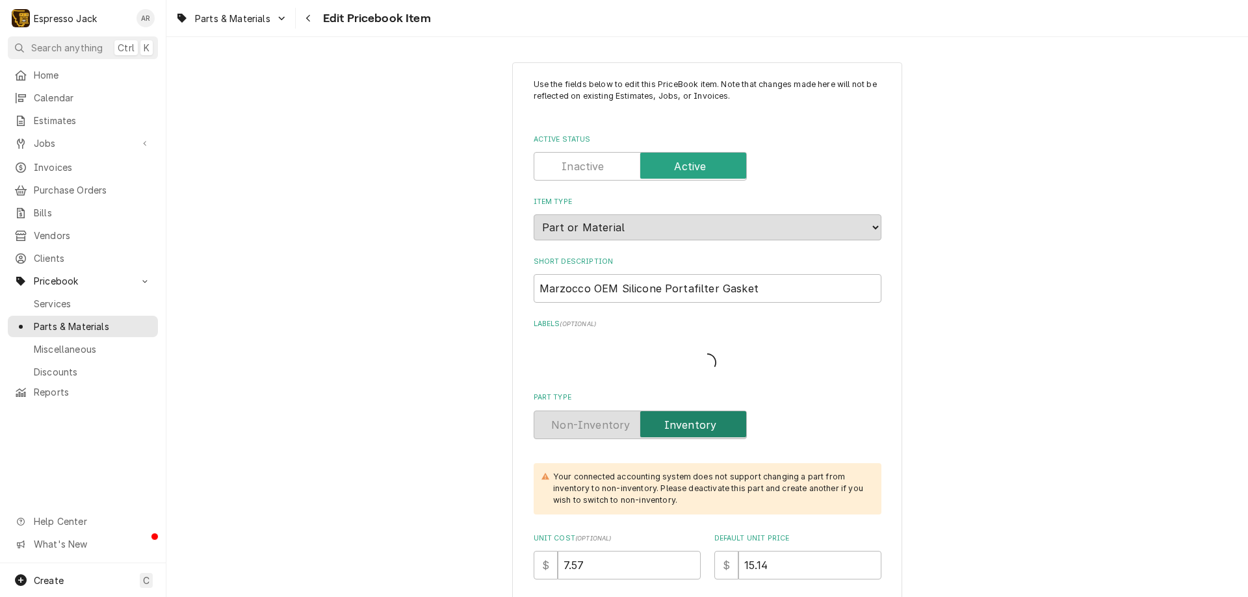
type textarea "x"
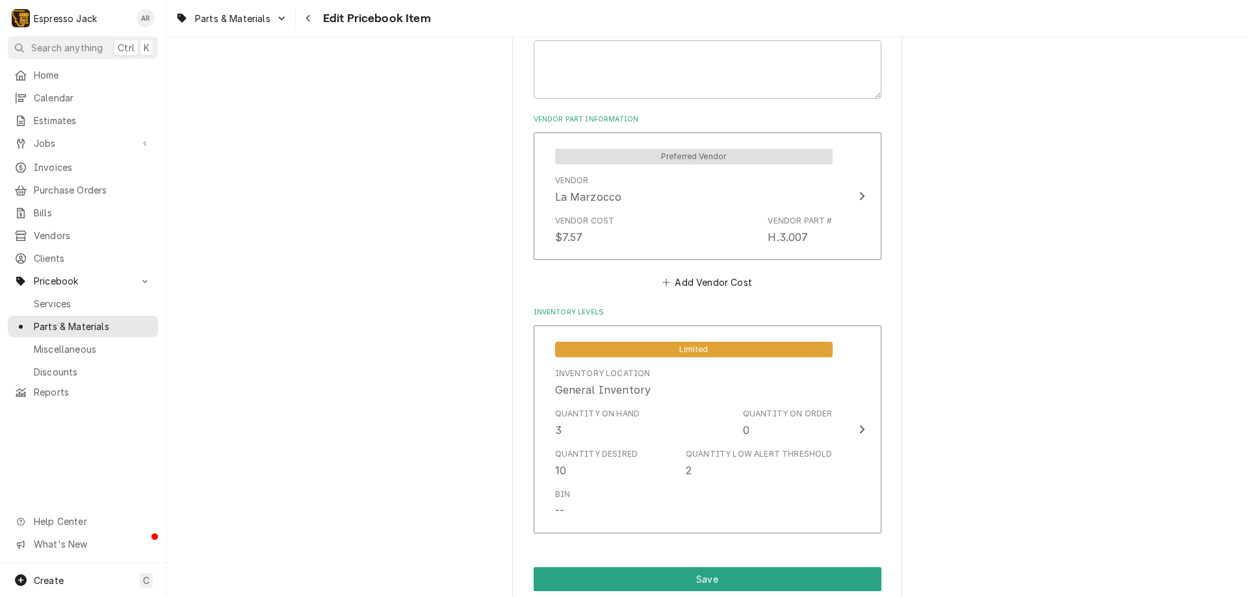
scroll to position [936, 0]
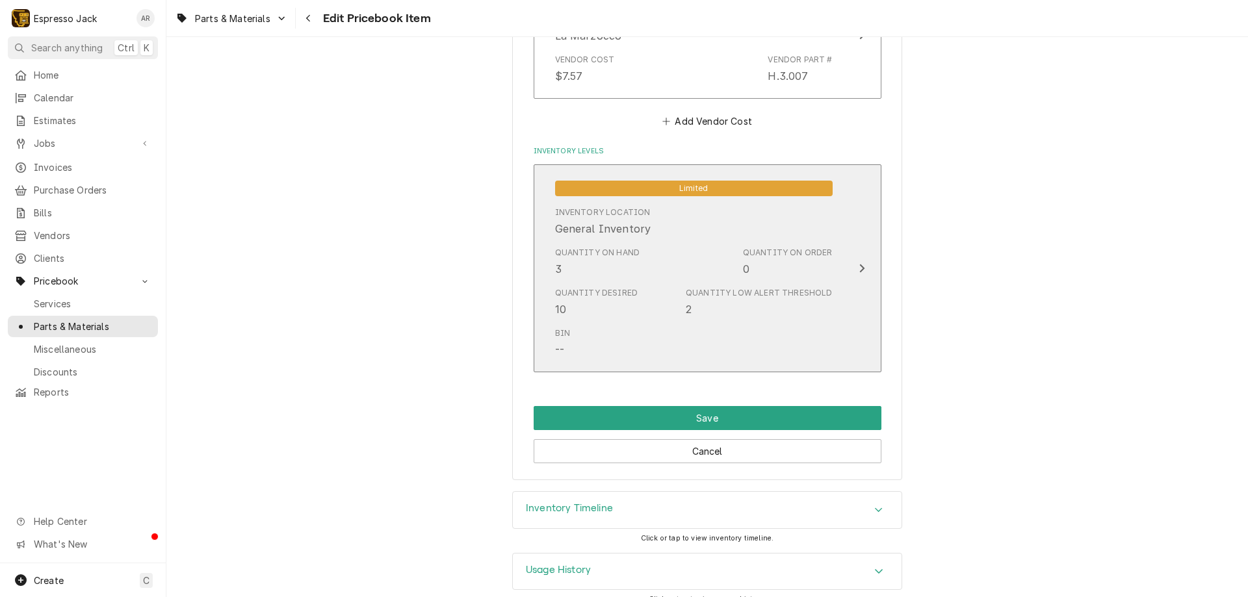
click at [858, 265] on icon "Update Inventory Level" at bounding box center [861, 268] width 6 height 10
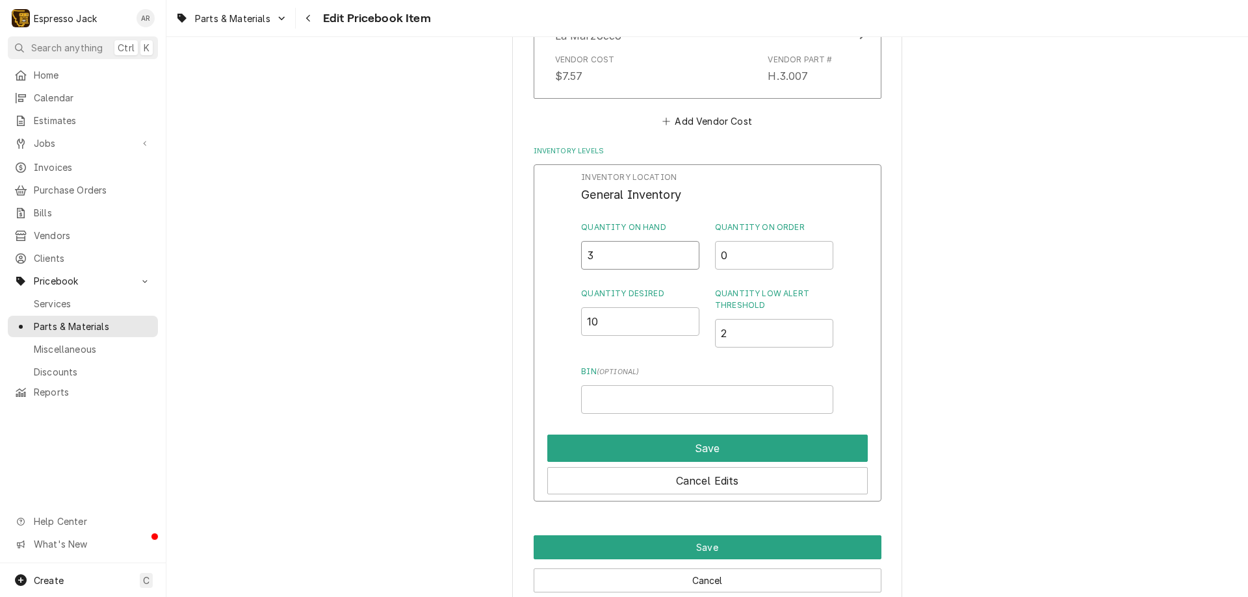
drag, startPoint x: 602, startPoint y: 250, endPoint x: 570, endPoint y: 253, distance: 32.0
click at [570, 253] on div "Inventory Location General Inventory Quantity on Hand 3 Quantity on Order 0 Qua…" at bounding box center [707, 333] width 348 height 338
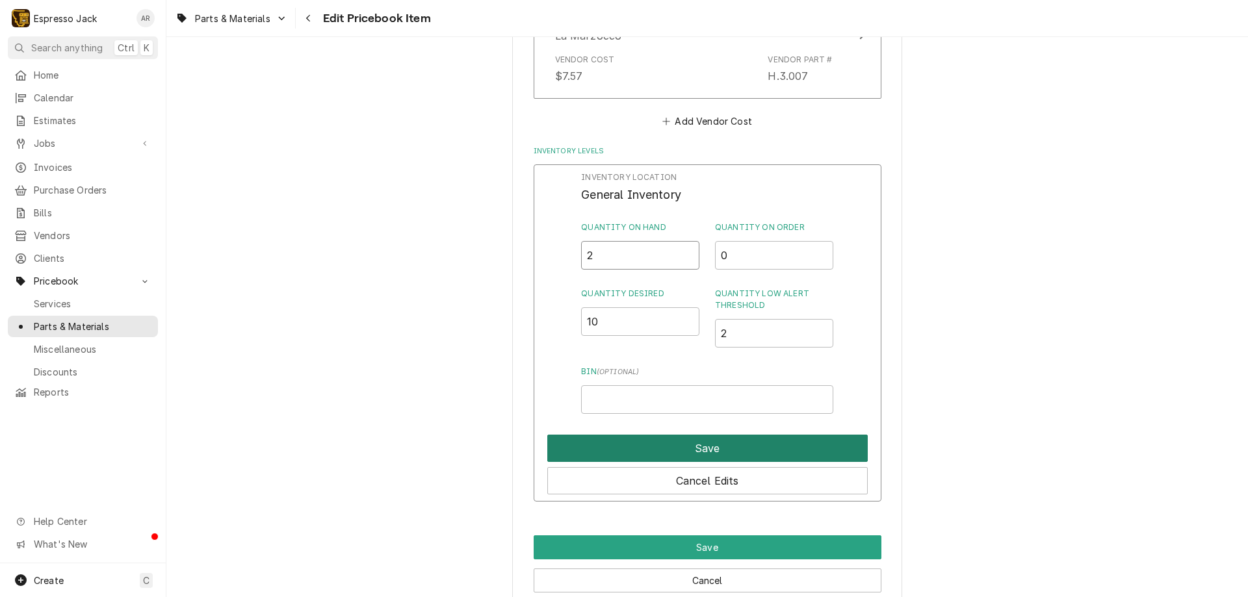
type input "2"
click at [700, 451] on button "Save" at bounding box center [707, 448] width 320 height 27
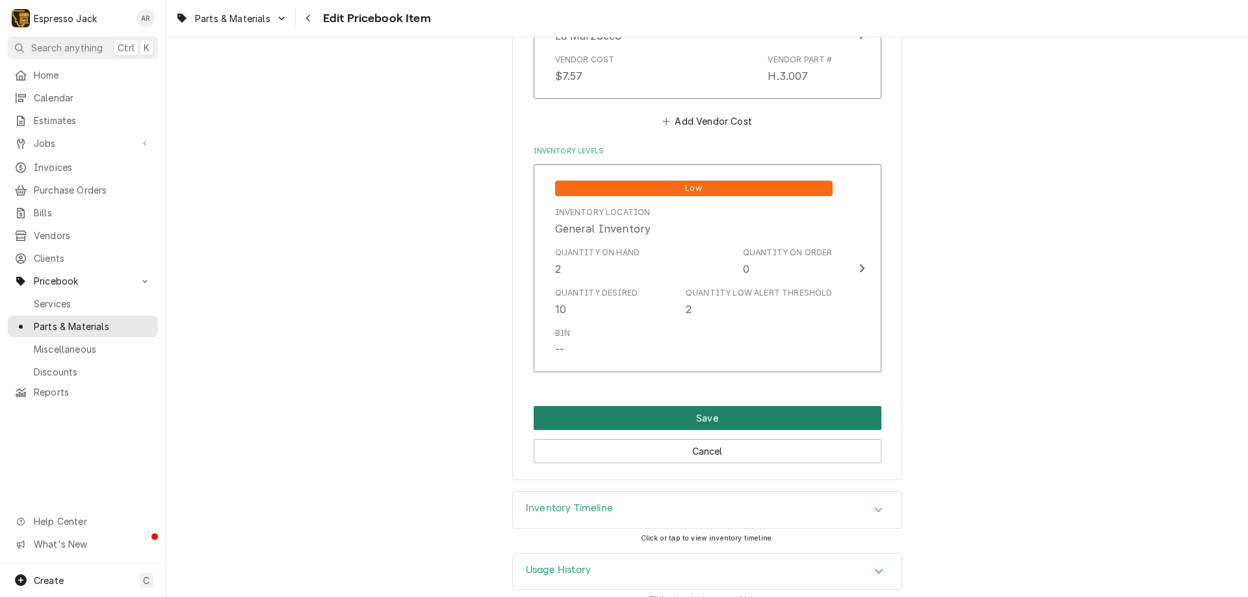
click at [651, 414] on button "Save" at bounding box center [707, 418] width 348 height 24
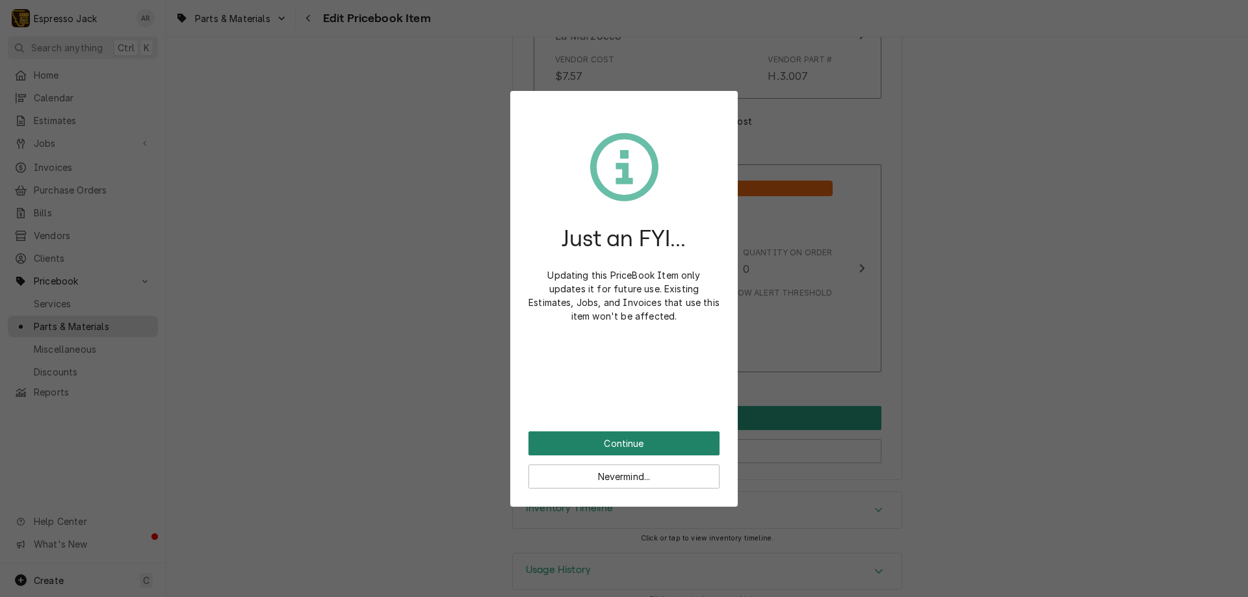
click at [633, 442] on button "Continue" at bounding box center [623, 443] width 191 height 24
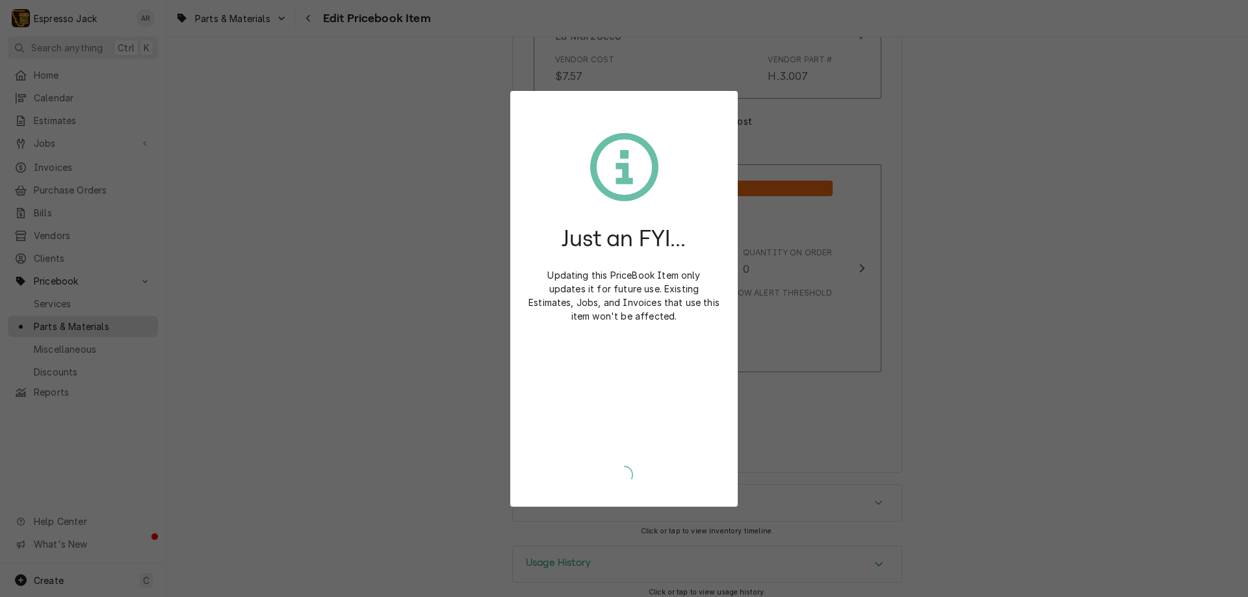
type textarea "x"
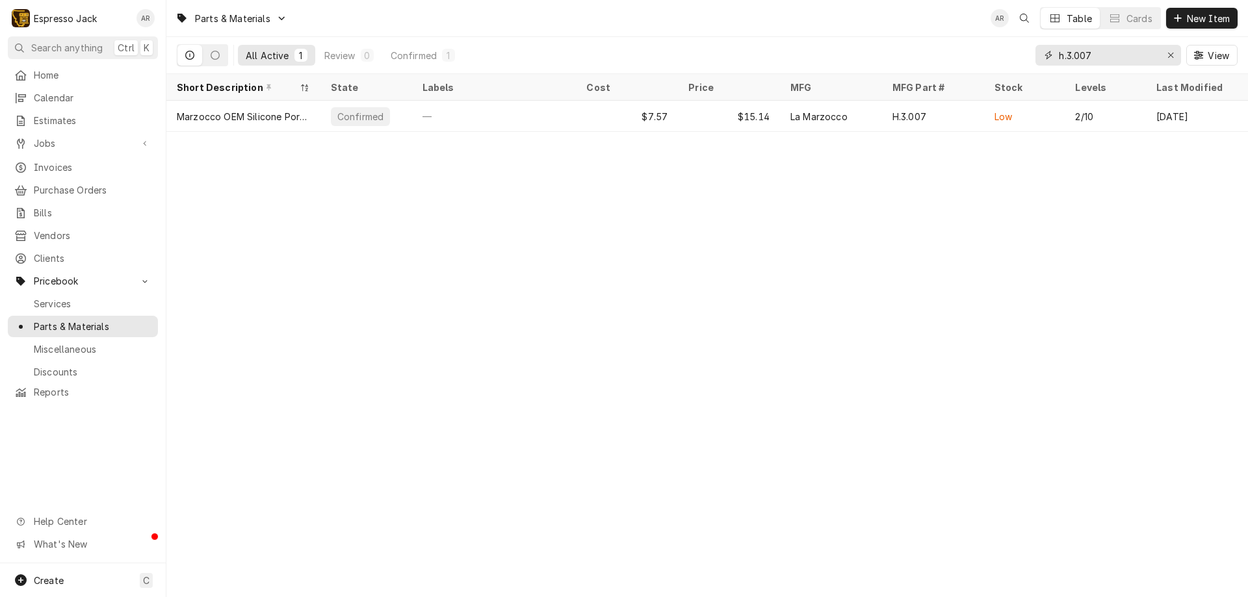
drag, startPoint x: 1113, startPoint y: 52, endPoint x: 1012, endPoint y: 41, distance: 102.0
click at [1012, 41] on div "All Active 1 Review 0 Confirmed 1 h.3.007 View" at bounding box center [707, 55] width 1060 height 36
type input "c"
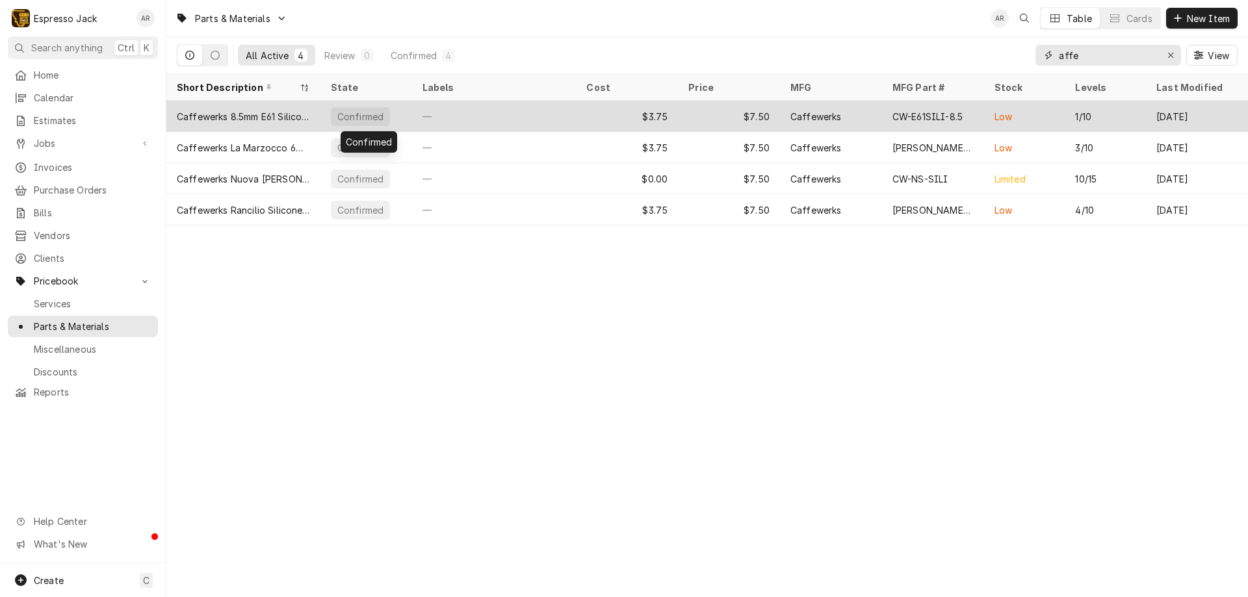
type input "affe"
click at [352, 118] on div "Confirmed" at bounding box center [360, 117] width 49 height 14
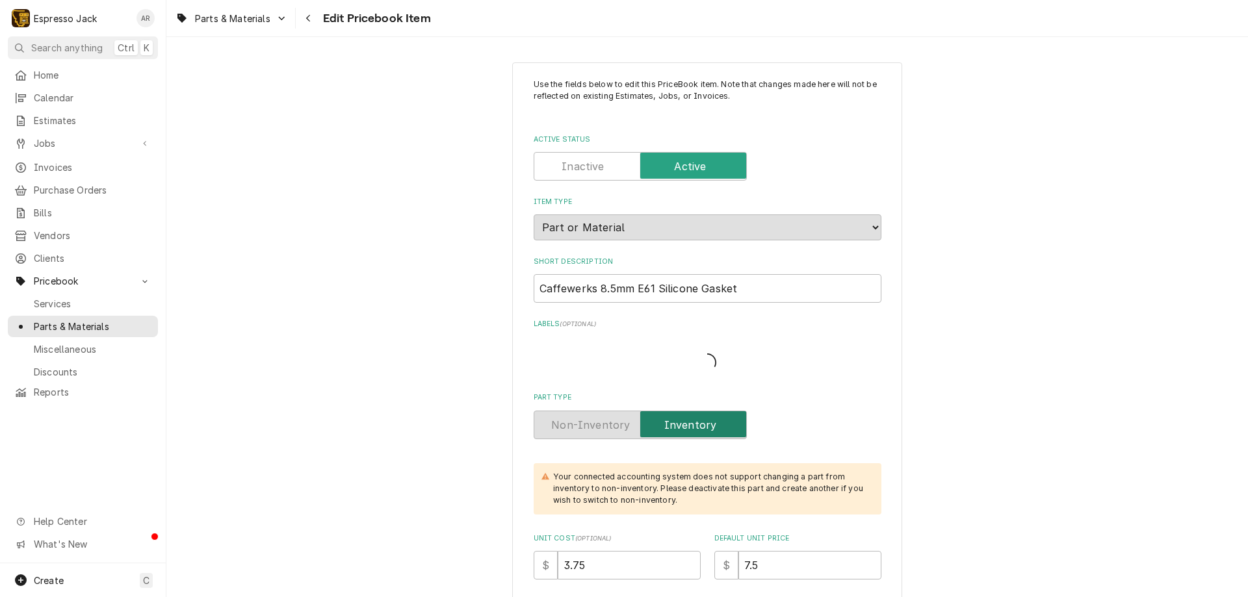
type textarea "x"
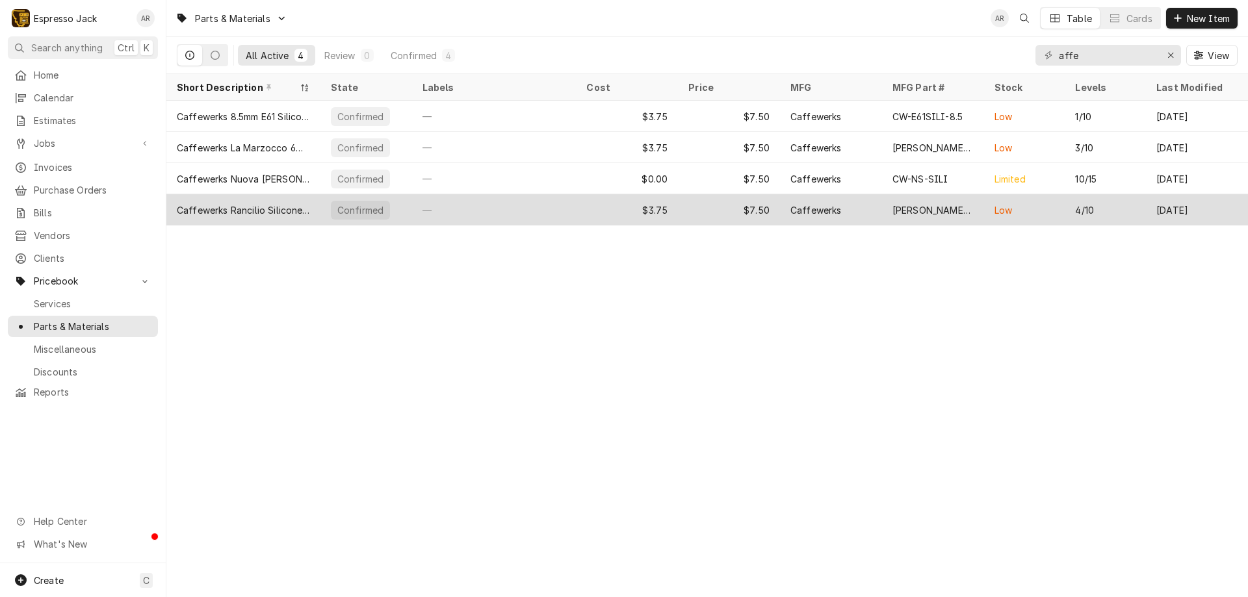
click at [313, 205] on div "Caffewerks Rancilio Silicone Gasket 8.4mm (Green)" at bounding box center [243, 209] width 154 height 31
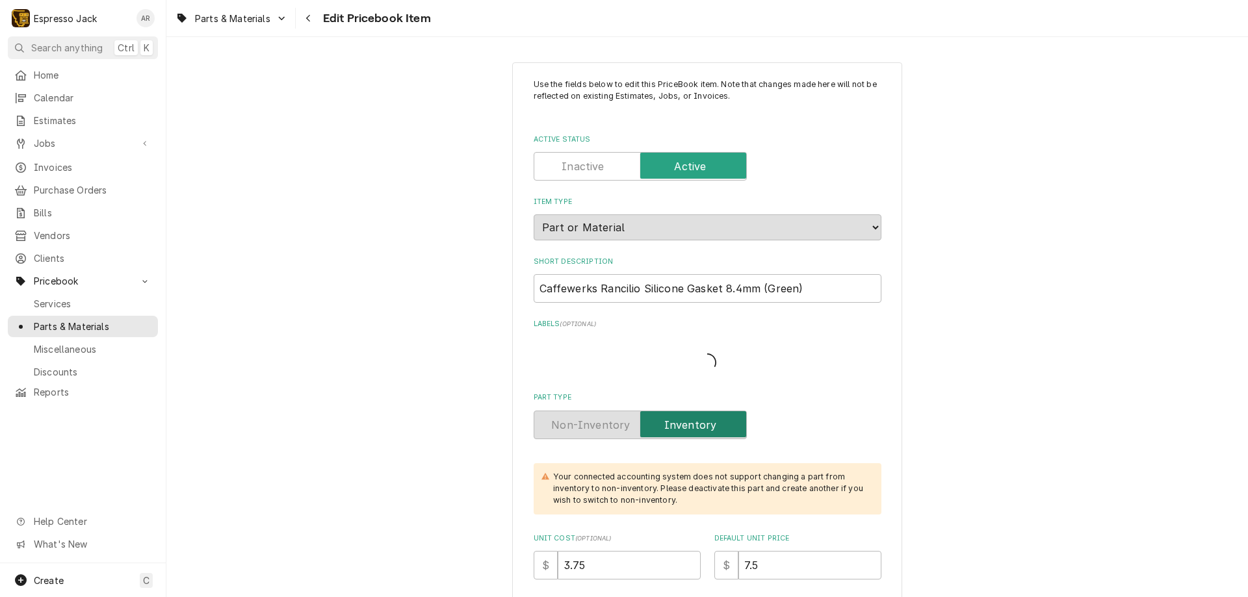
type textarea "x"
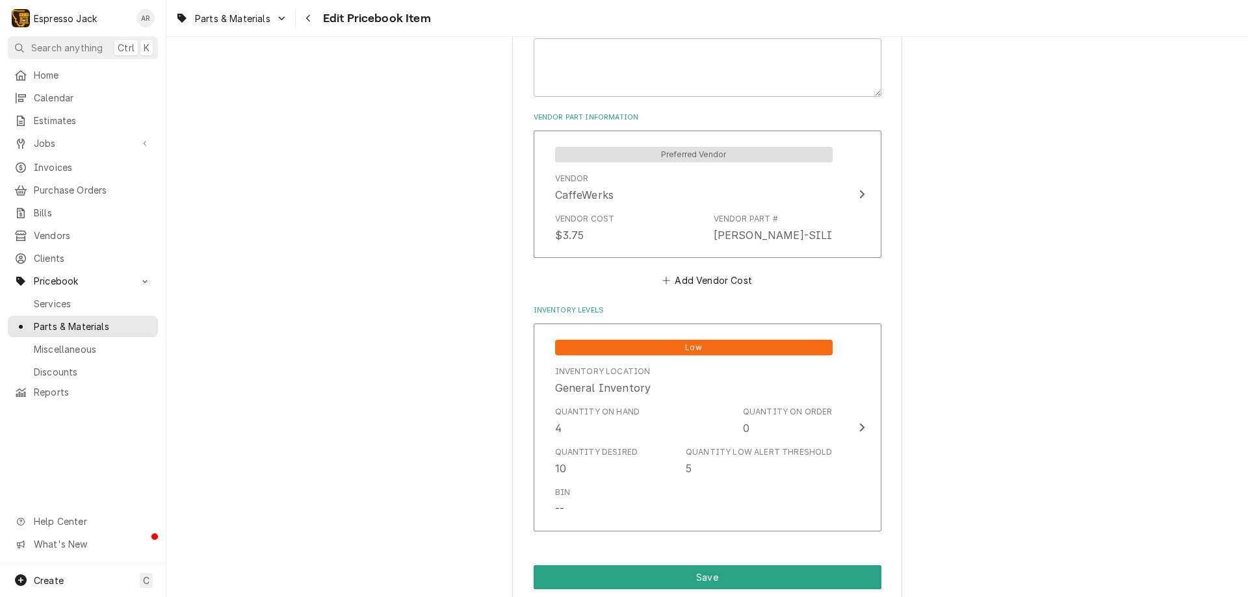
scroll to position [953, 0]
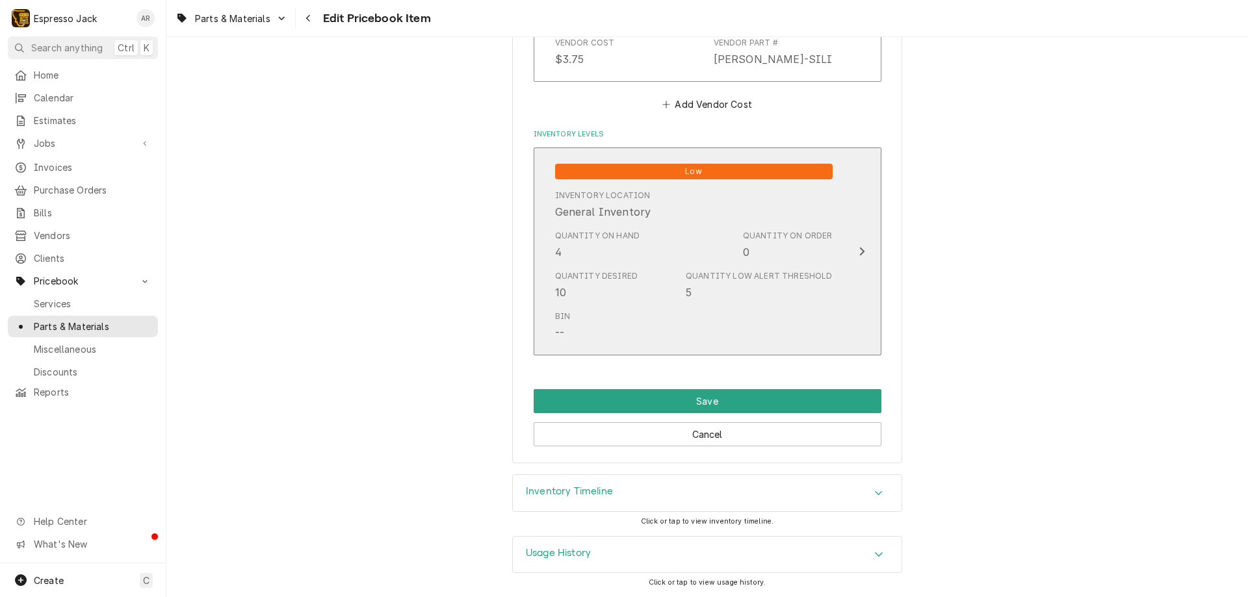
click at [858, 247] on icon "Update Inventory Level" at bounding box center [861, 251] width 6 height 10
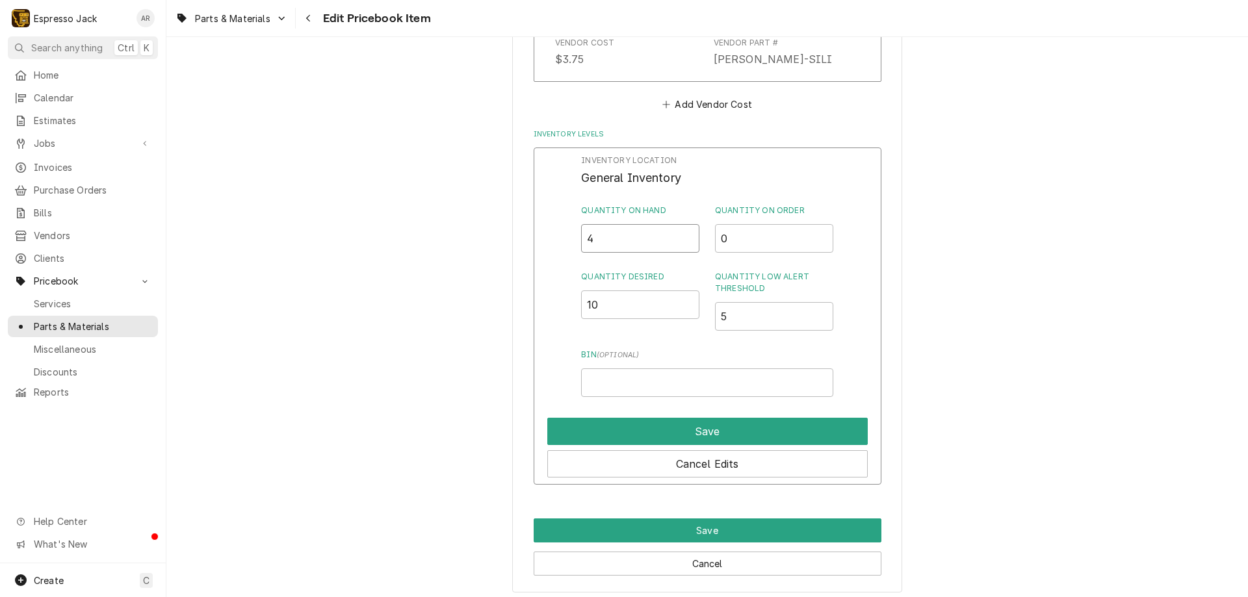
drag, startPoint x: 600, startPoint y: 237, endPoint x: 580, endPoint y: 236, distance: 19.5
click at [581, 236] on input "4" at bounding box center [640, 238] width 118 height 29
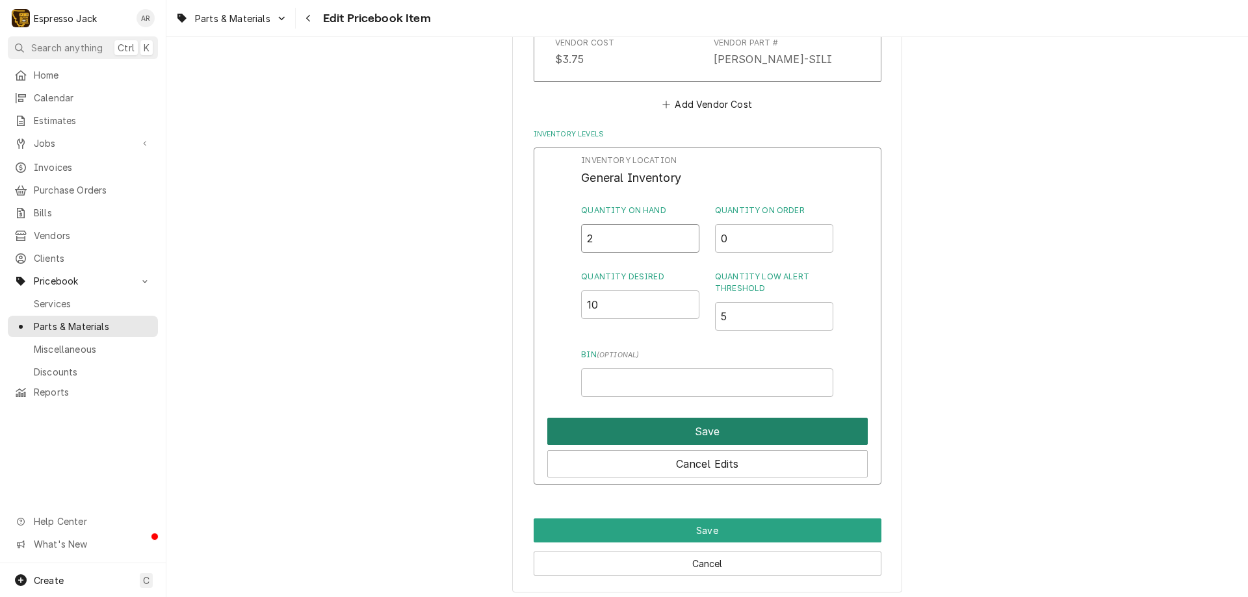
type input "2"
click at [676, 432] on button "Save" at bounding box center [707, 431] width 320 height 27
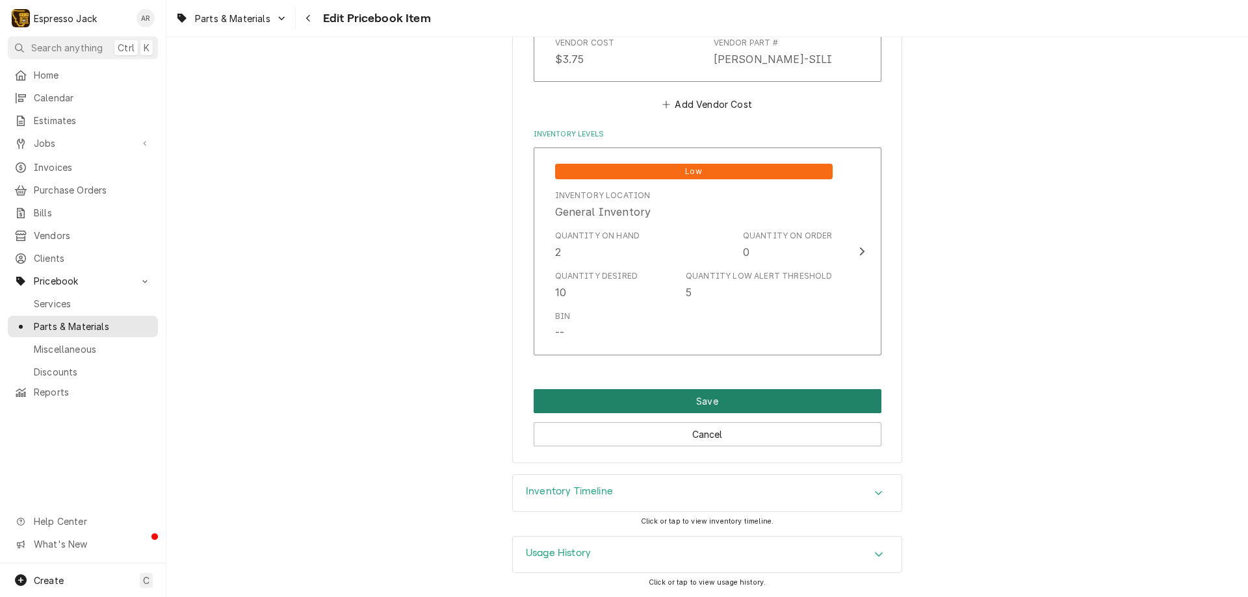
click at [681, 402] on button "Save" at bounding box center [707, 401] width 348 height 24
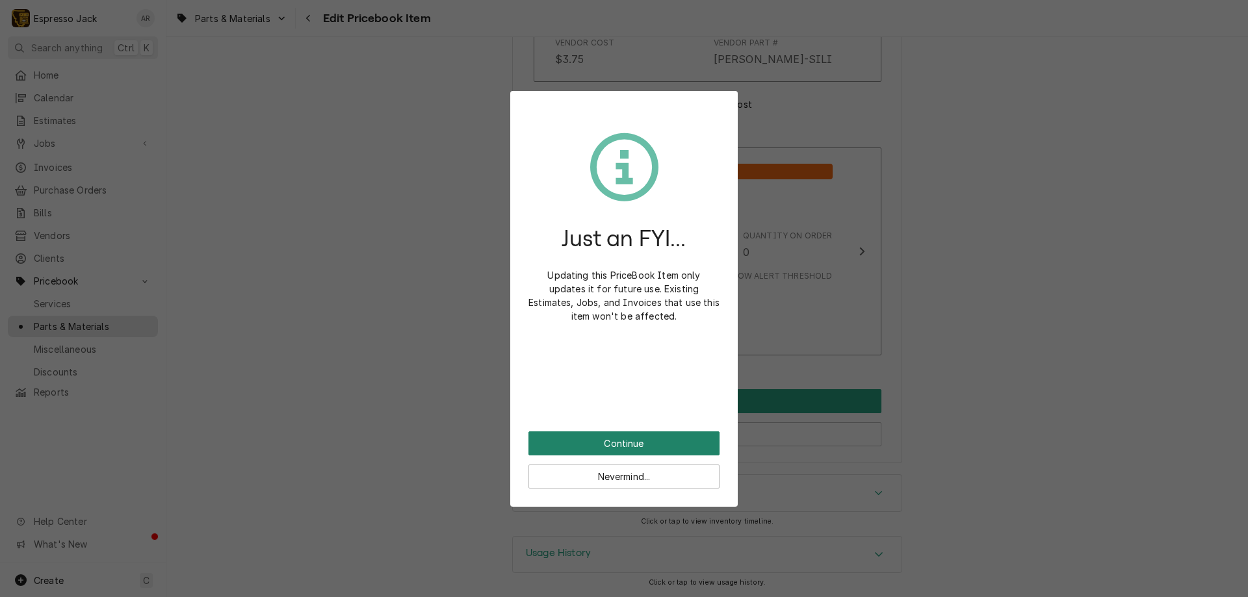
click at [662, 438] on button "Continue" at bounding box center [623, 443] width 191 height 24
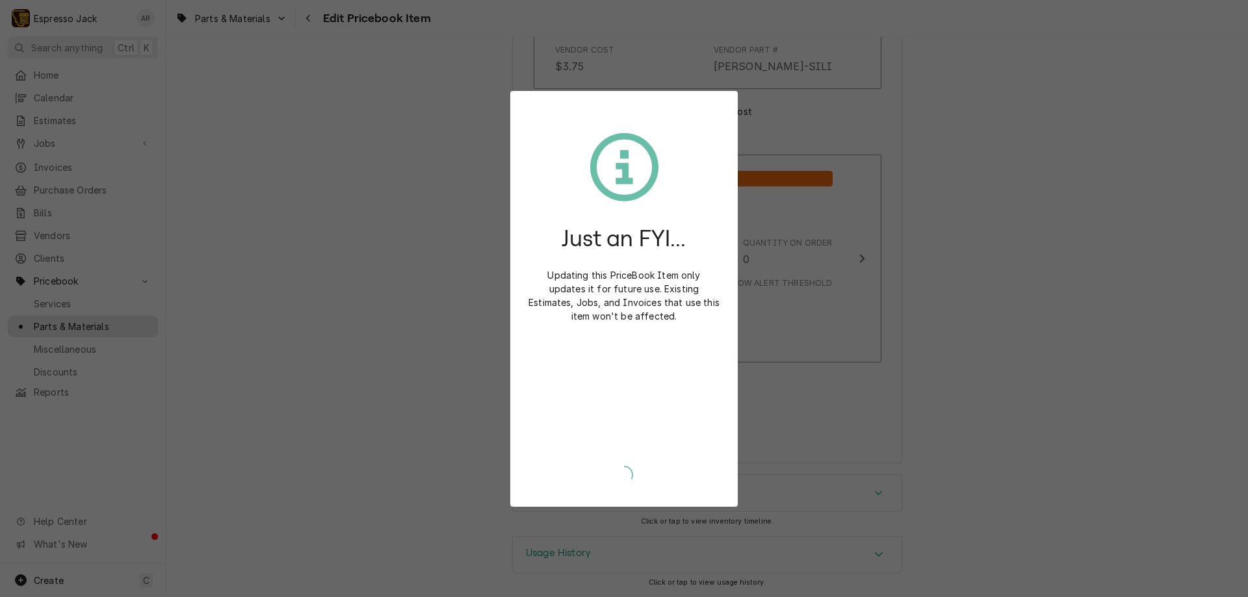
type textarea "x"
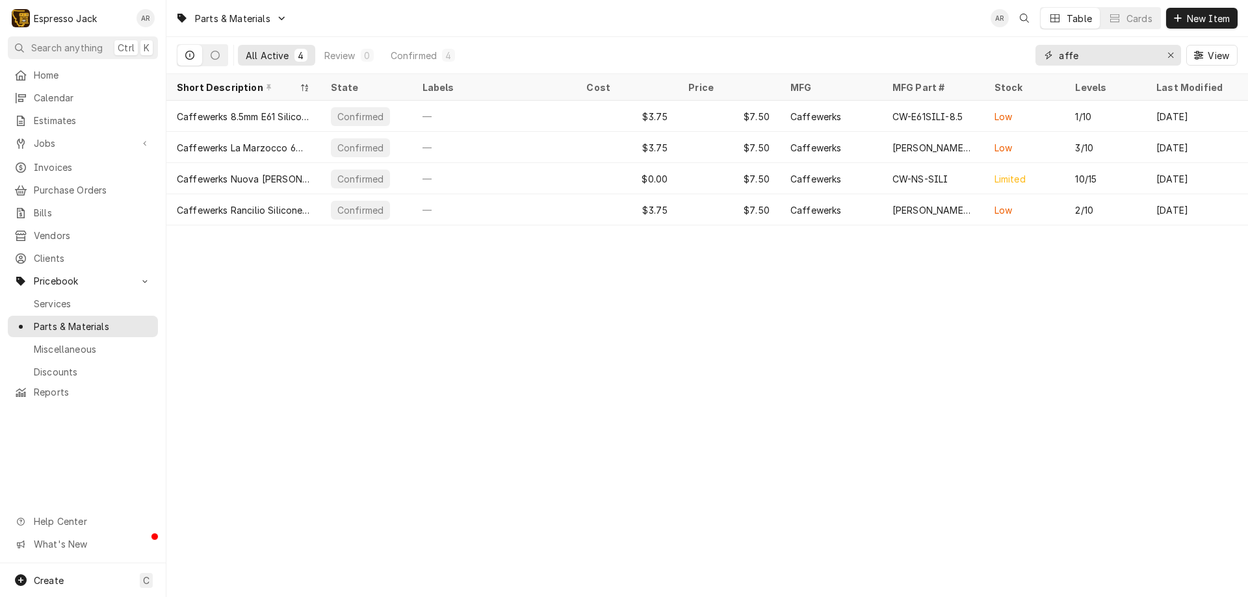
drag, startPoint x: 1088, startPoint y: 57, endPoint x: 1025, endPoint y: 53, distance: 63.2
click at [1025, 53] on div "All Active 4 Review 0 Confirmed 4 affe View" at bounding box center [707, 55] width 1060 height 36
type input "l"
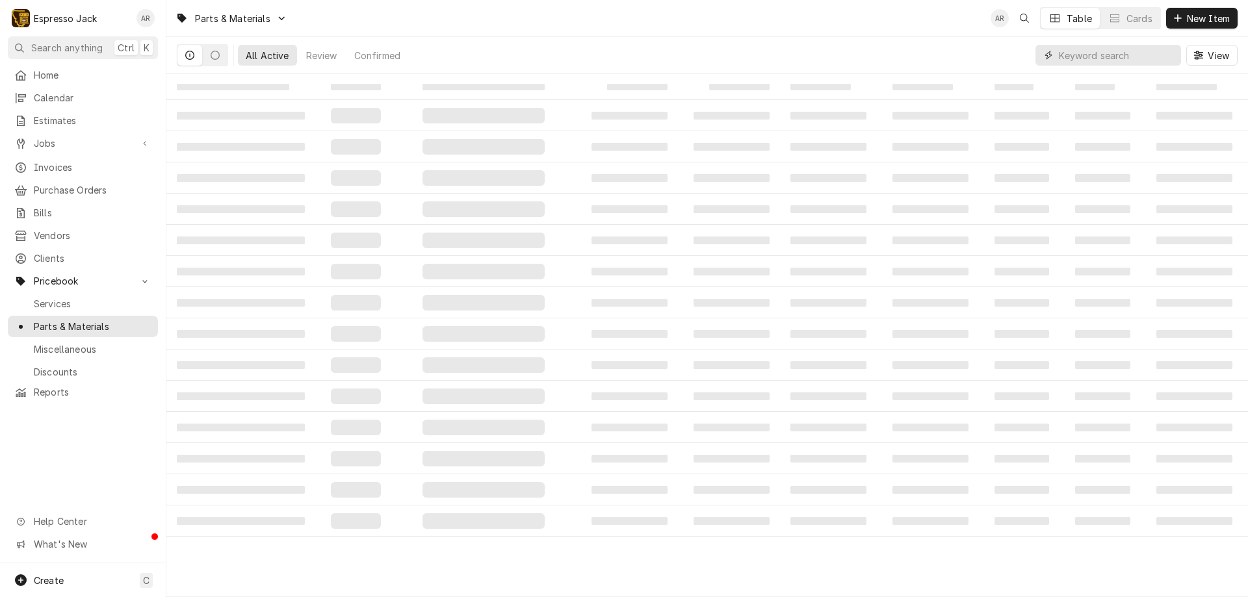
type input "a"
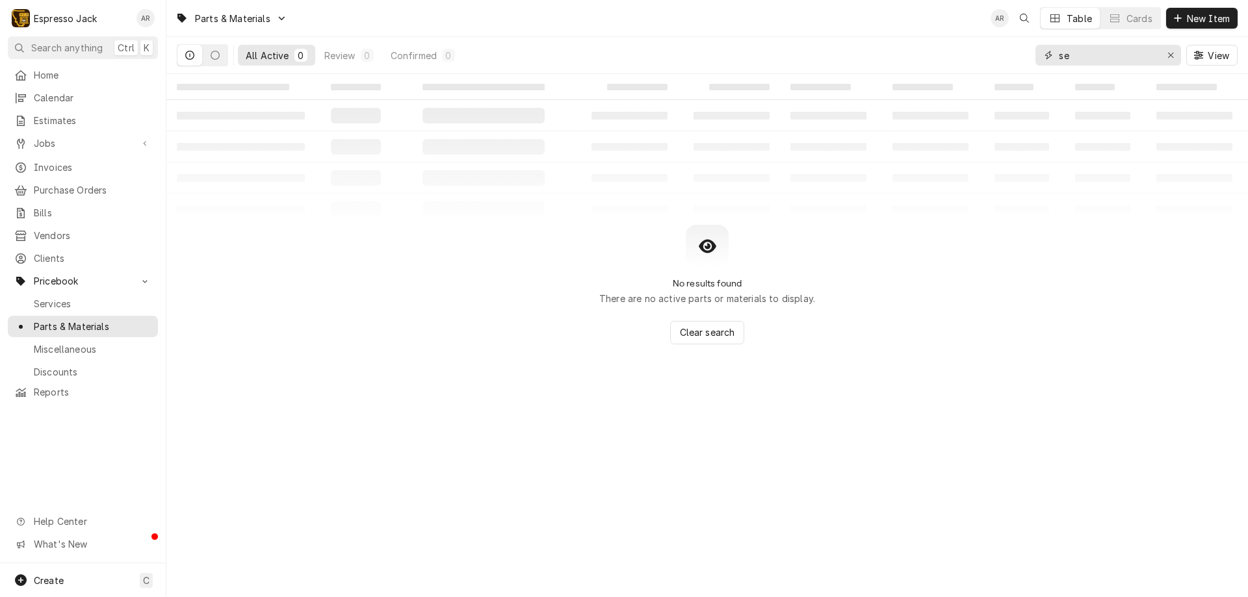
type input "s"
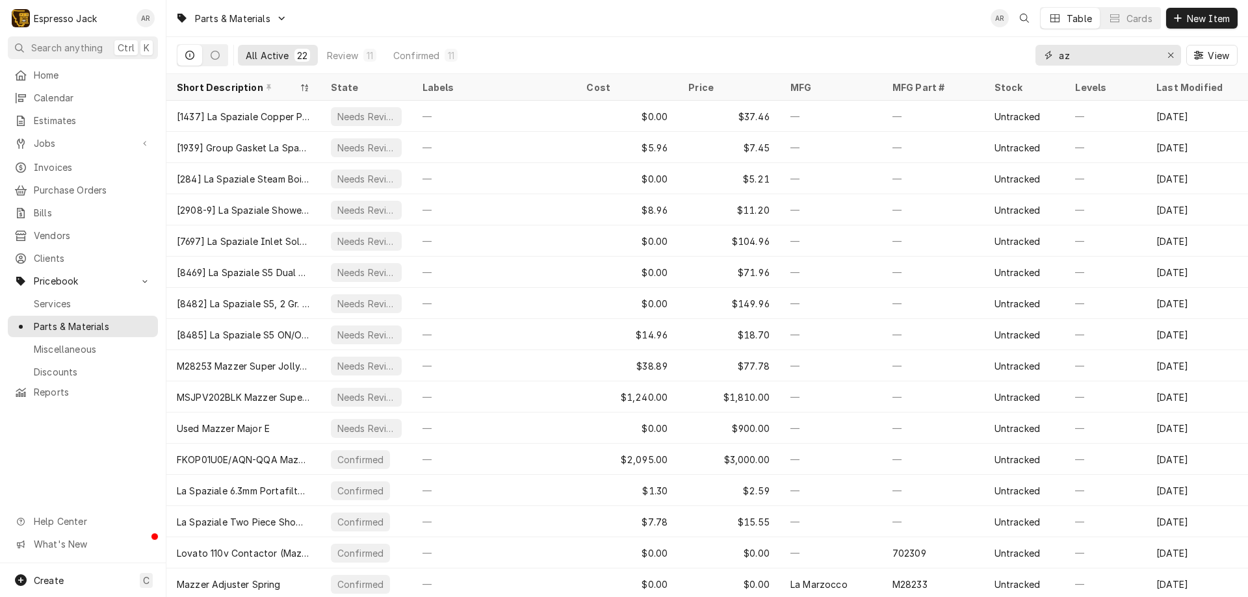
drag, startPoint x: 1086, startPoint y: 58, endPoint x: 1028, endPoint y: 56, distance: 57.9
click at [1028, 56] on div "All Active 22 Review 11 Confirmed 11 az View" at bounding box center [707, 55] width 1060 height 36
type input "s"
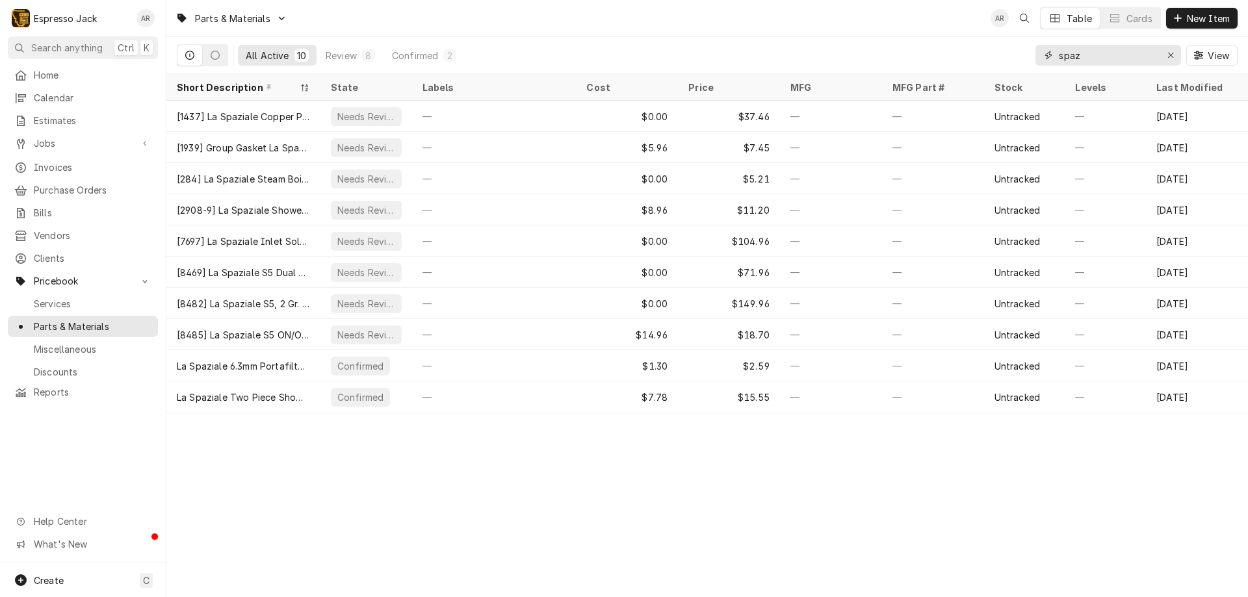
drag, startPoint x: 1091, startPoint y: 52, endPoint x: 965, endPoint y: 56, distance: 126.1
click at [965, 56] on div "All Active 10 Review 8 Confirmed 2 spaz View" at bounding box center [707, 55] width 1060 height 36
type input "n"
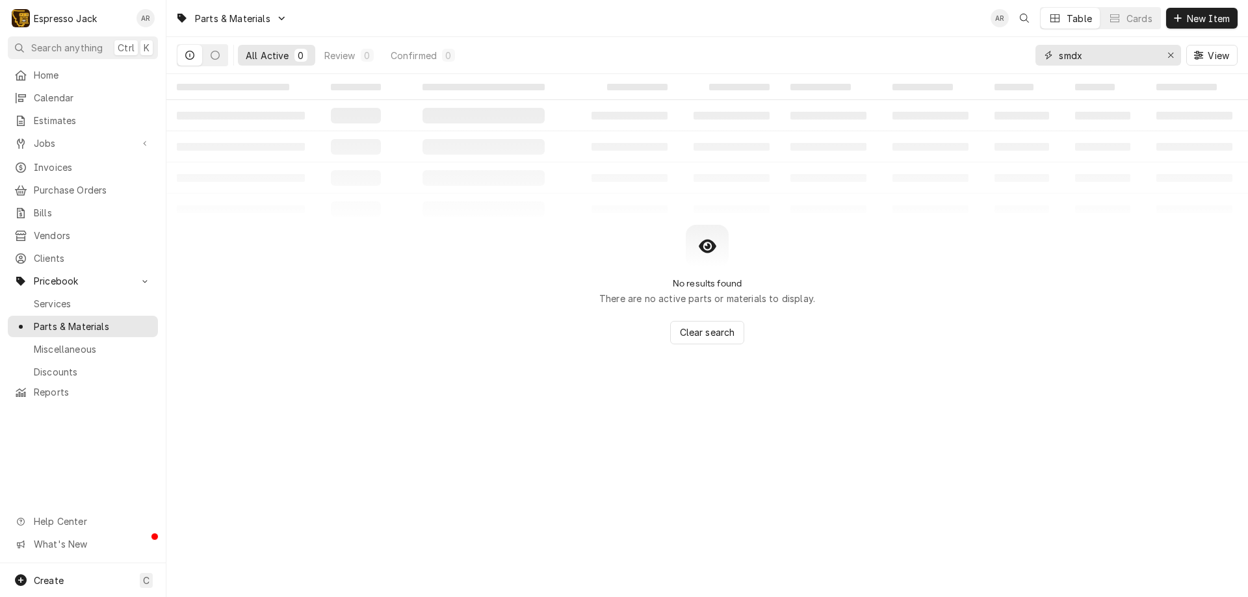
click at [1093, 59] on input "smdx" at bounding box center [1106, 55] width 97 height 21
click at [1058, 59] on input "smdx64el" at bounding box center [1106, 55] width 97 height 21
type input "nsmdx64el"
click at [1202, 18] on span "New Item" at bounding box center [1208, 19] width 48 height 14
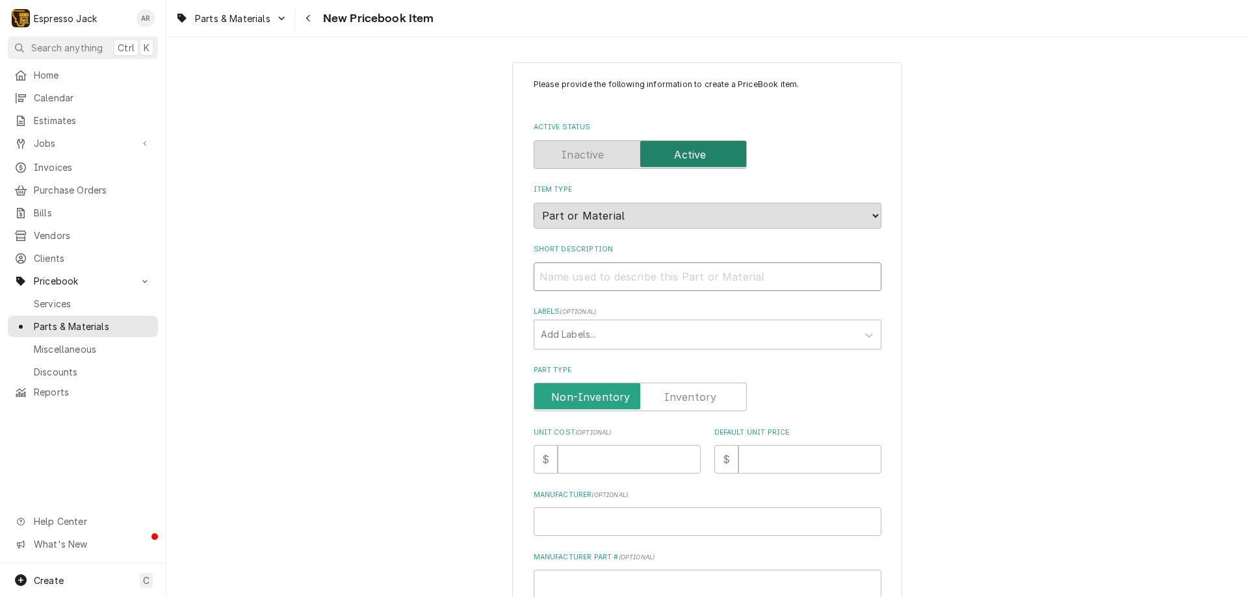
click at [582, 272] on input "Short Description" at bounding box center [707, 277] width 348 height 29
paste input "Nuova [PERSON_NAME] MDX."
type textarea "x"
type input "Nuova [PERSON_NAME] MDX."
type textarea "x"
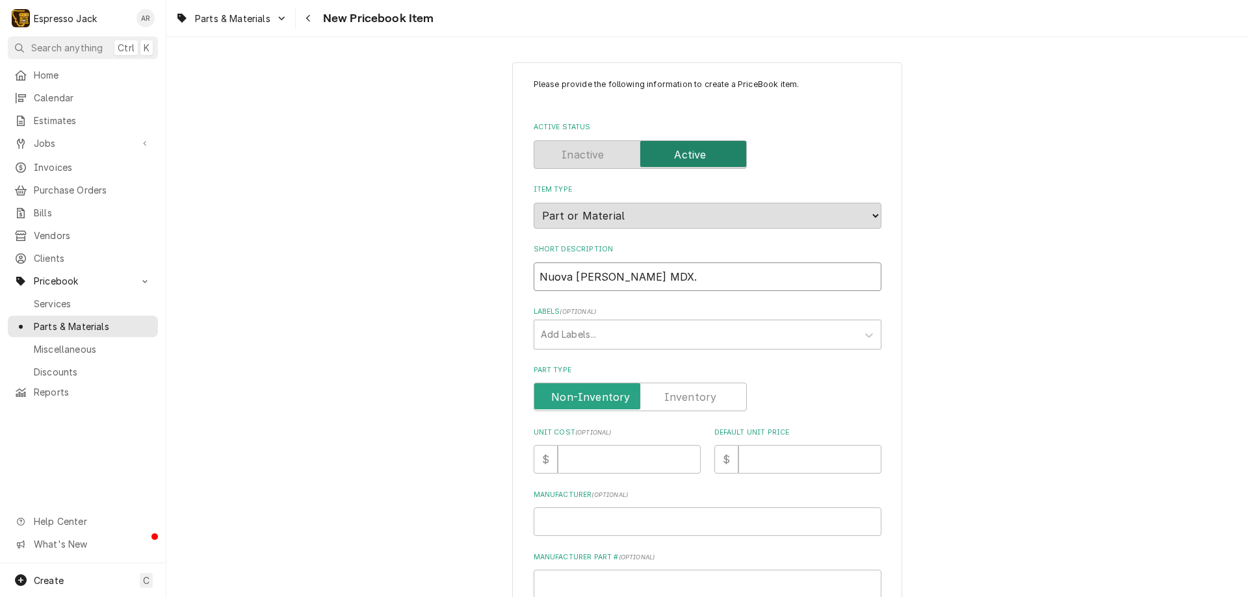
type input "Nuova [PERSON_NAME] MDX"
type textarea "x"
type input "Nuova [PERSON_NAME] MD"
type textarea "x"
type input "Nuova [PERSON_NAME]"
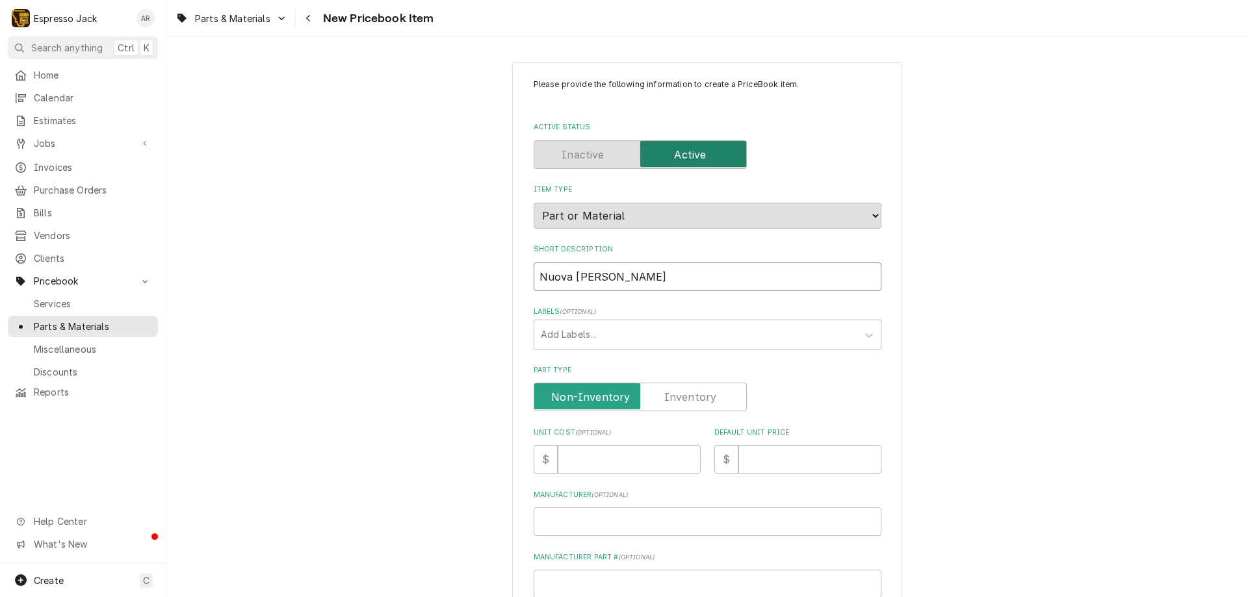
type textarea "x"
click at [648, 275] on input "Nuova [PERSON_NAME]" at bounding box center [707, 277] width 348 height 29
drag, startPoint x: 621, startPoint y: 275, endPoint x: 530, endPoint y: 270, distance: 90.5
click at [533, 270] on input "Nuova [PERSON_NAME]" at bounding box center [707, 277] width 348 height 29
click at [657, 279] on input "Nuova [PERSON_NAME]" at bounding box center [707, 277] width 348 height 29
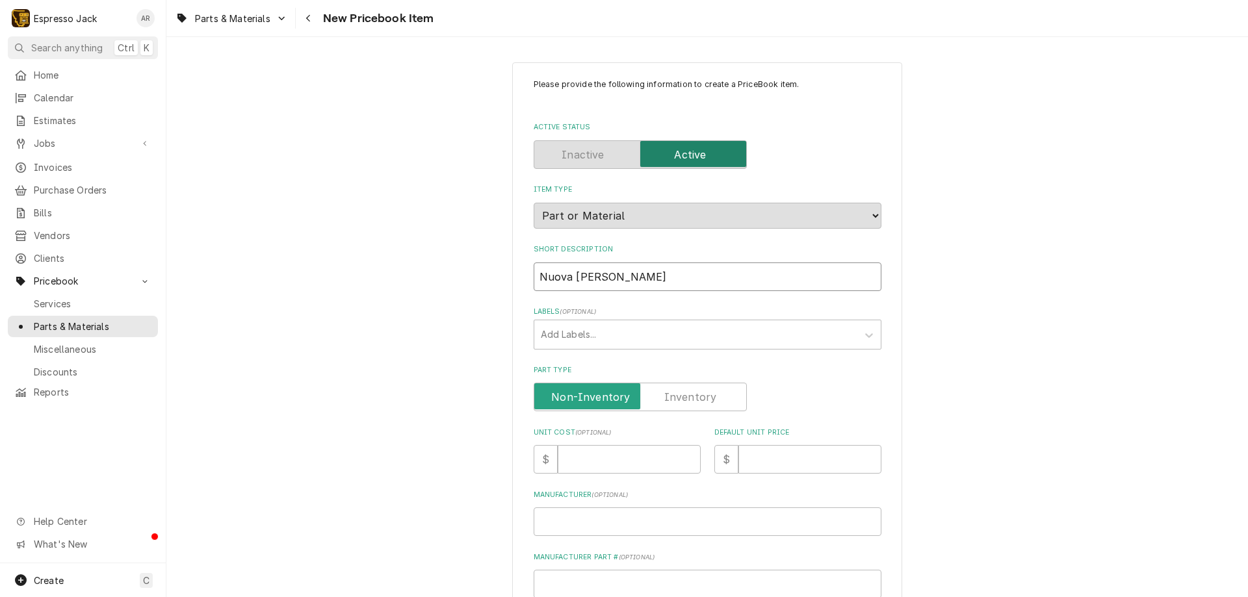
type input "Nuova [PERSON_NAME]"
type textarea "x"
type input "Nuova [PERSON_NAME] 0"
type textarea "x"
type input "Nuova [PERSON_NAME] 06"
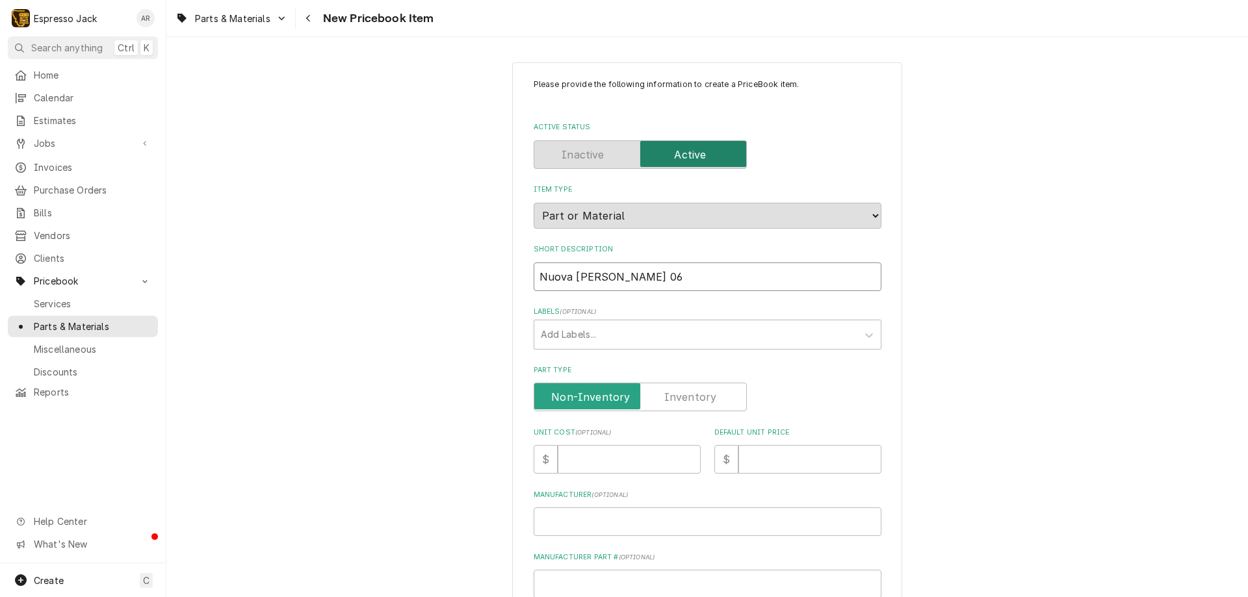
type textarea "x"
type input "Nuova [PERSON_NAME] 064"
type textarea "x"
type input "Nuova [PERSON_NAME] 064m"
type textarea "x"
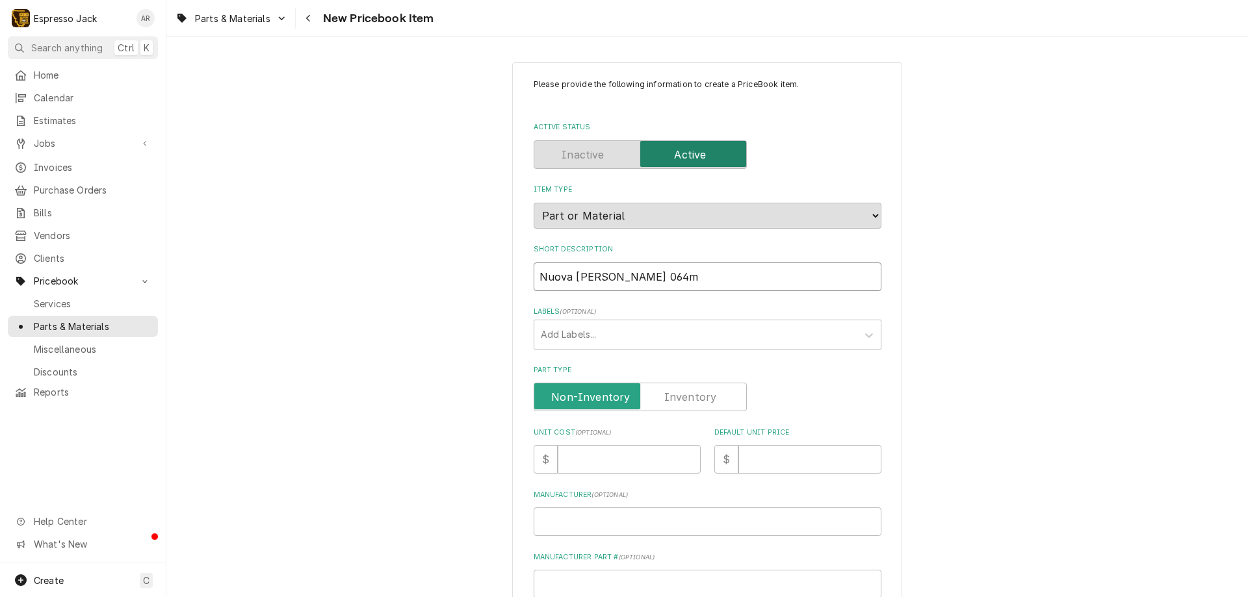
type input "Nuova [PERSON_NAME] 064mm"
type textarea "x"
type input "Nuova Simonelli 064mm"
type textarea "x"
type input "Nuova Simonelli 064mm b"
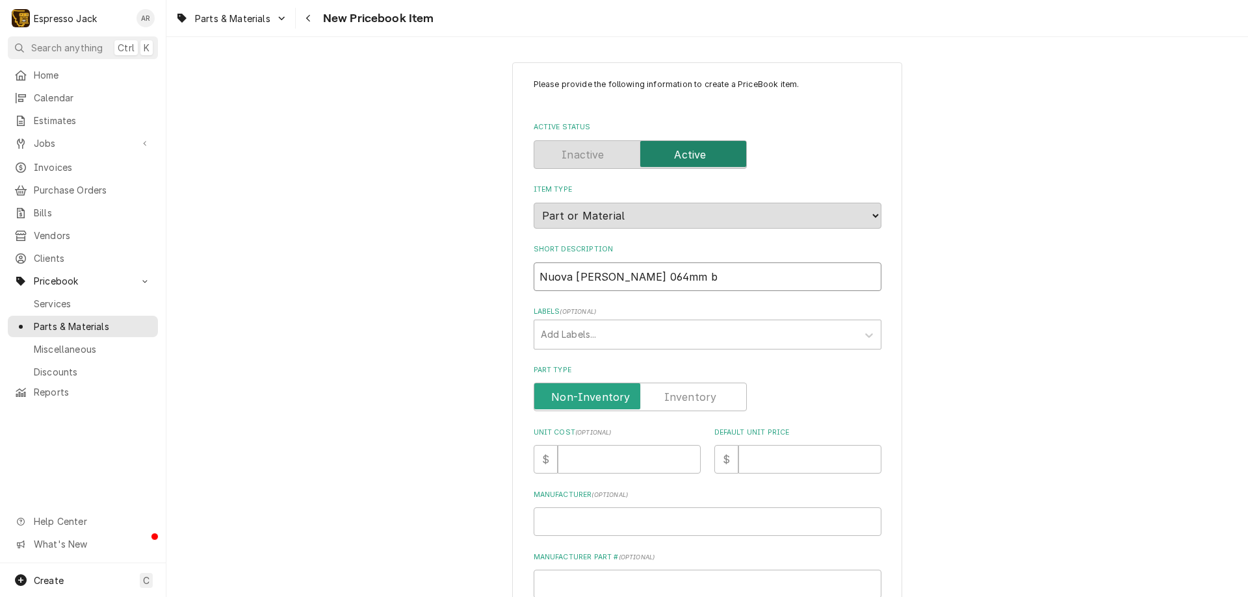
type textarea "x"
type input "Nuova Simonelli 064mm bu"
type textarea "x"
type input "Nuova Simonelli 064mm bur"
type textarea "x"
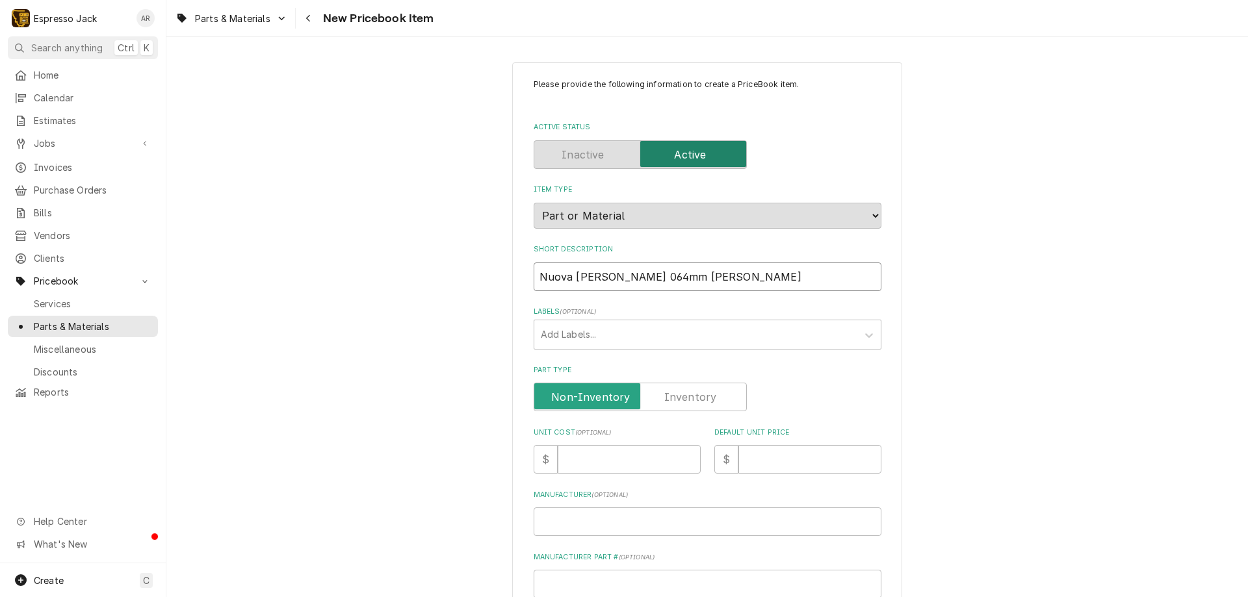
type input "Nuova [PERSON_NAME] 064mm [PERSON_NAME]"
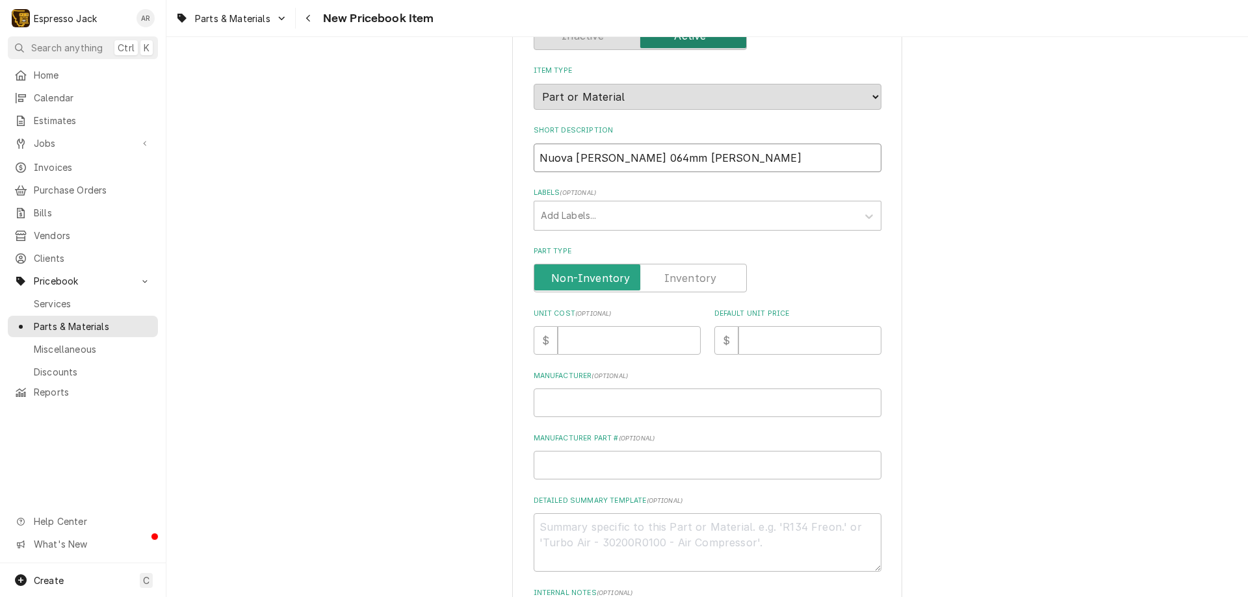
scroll to position [234, 0]
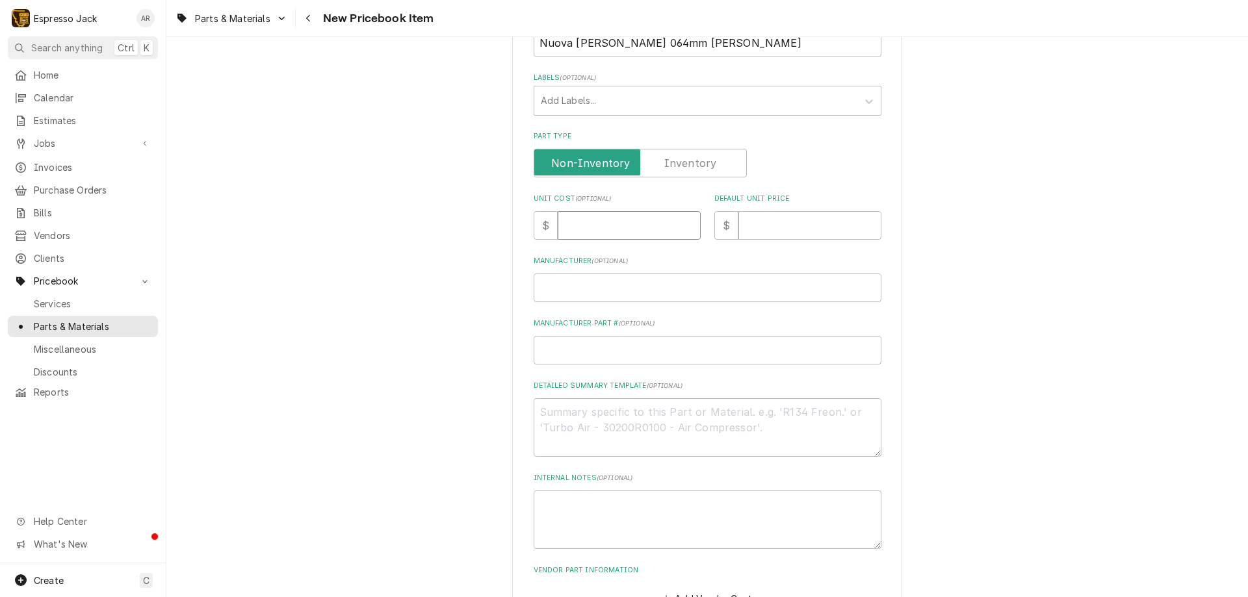
click at [582, 224] on input "Unit Cost ( optional )" at bounding box center [628, 225] width 143 height 29
type textarea "x"
type input "6"
type textarea "x"
type input "65"
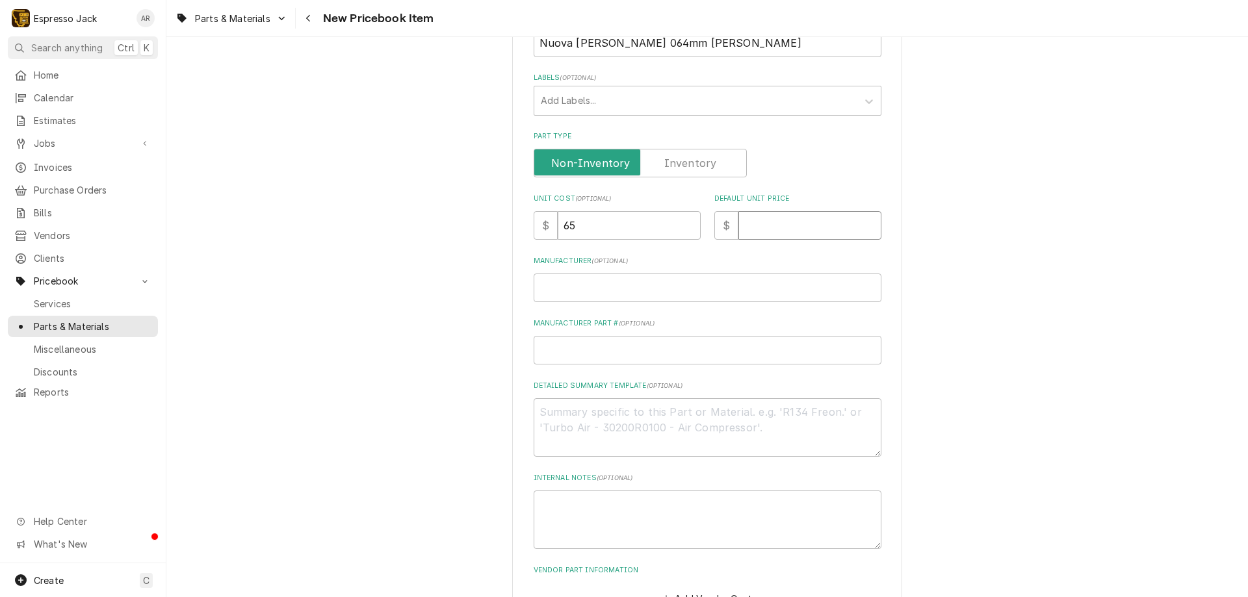
click at [791, 228] on input "Default Unit Price" at bounding box center [809, 225] width 143 height 29
type textarea "x"
type input "1"
type textarea "x"
type input "13"
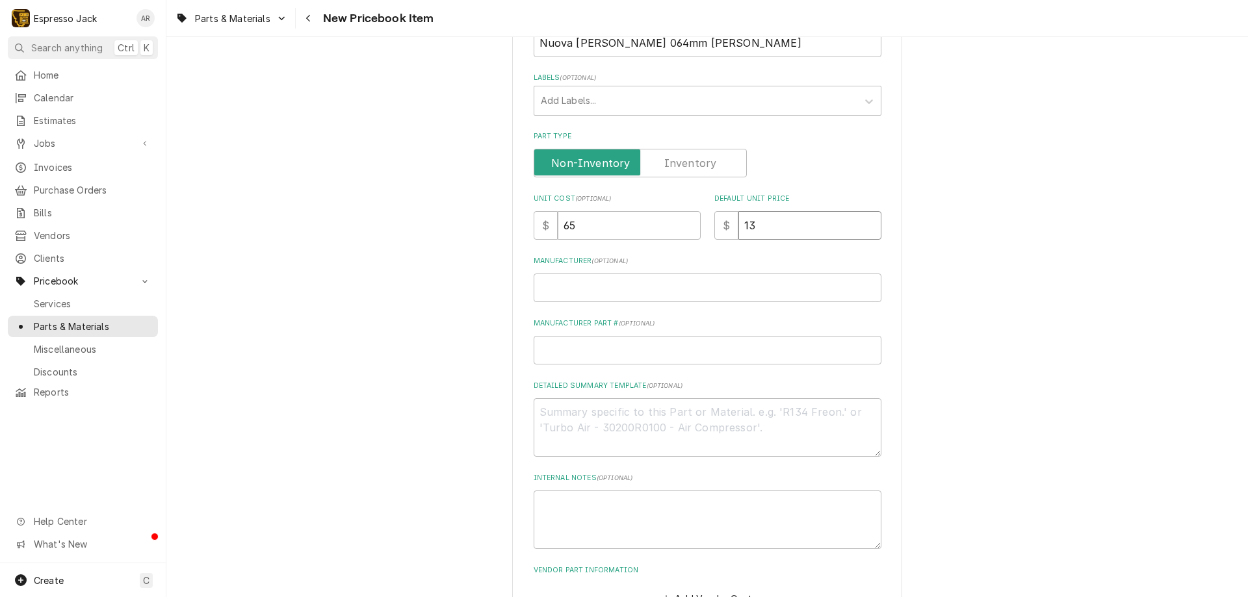
type textarea "x"
type input "130"
click at [544, 360] on input "Manufacturer Part # ( optional )" at bounding box center [707, 350] width 348 height 29
paste input "Nuova [PERSON_NAME]"
type textarea "x"
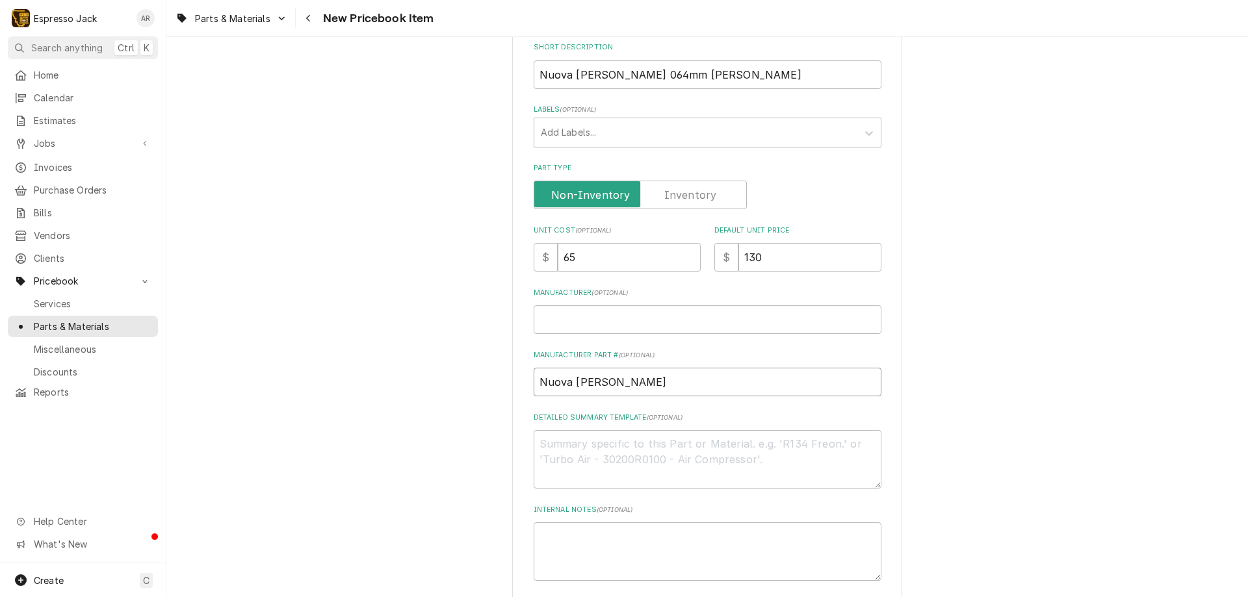
scroll to position [324, 0]
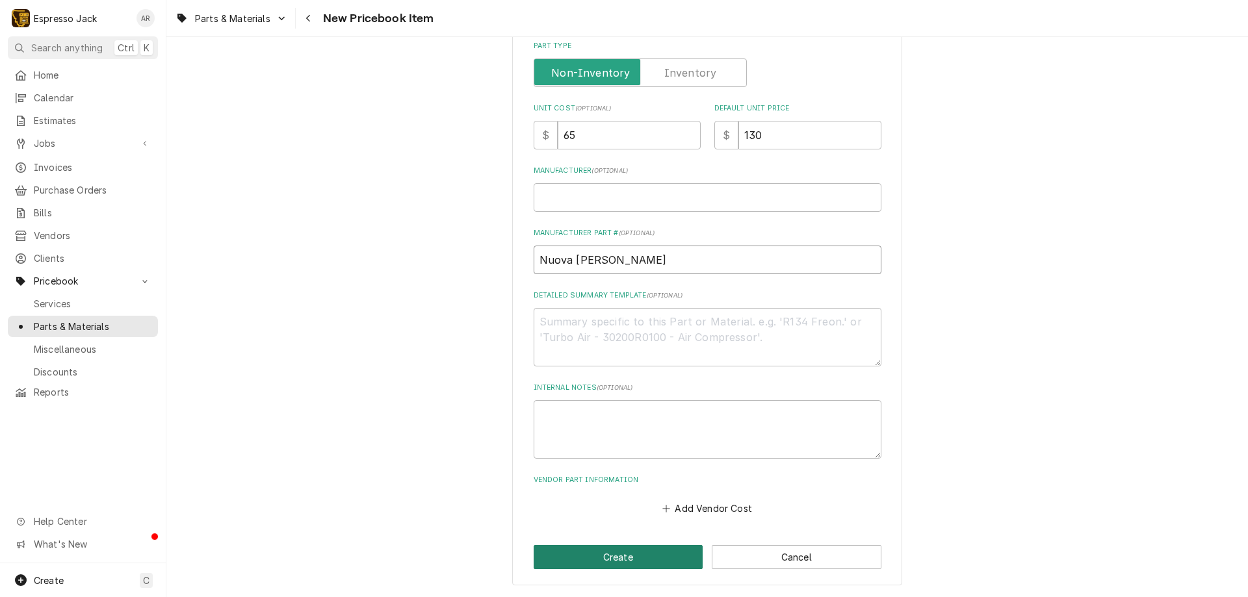
type input "Nuova [PERSON_NAME]"
click at [618, 554] on button "Create" at bounding box center [618, 557] width 170 height 24
type textarea "x"
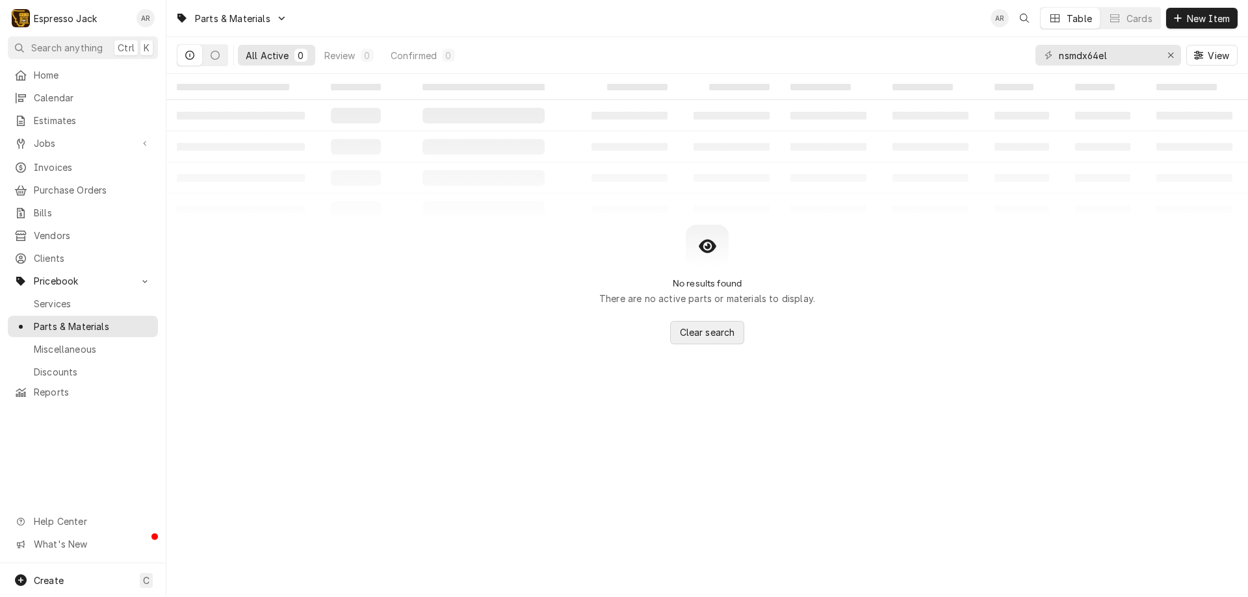
click at [713, 331] on span "Clear search" at bounding box center [707, 333] width 60 height 14
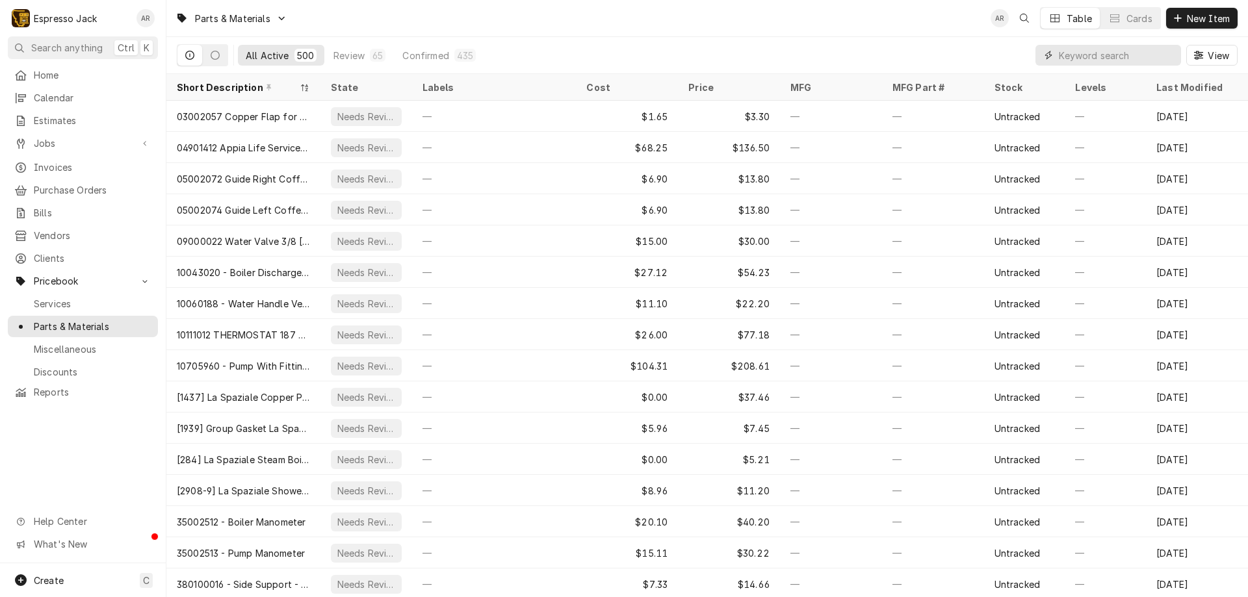
drag, startPoint x: 1087, startPoint y: 58, endPoint x: 1092, endPoint y: 51, distance: 8.8
click at [1086, 58] on input "Dynamic Content Wrapper" at bounding box center [1116, 55] width 116 height 21
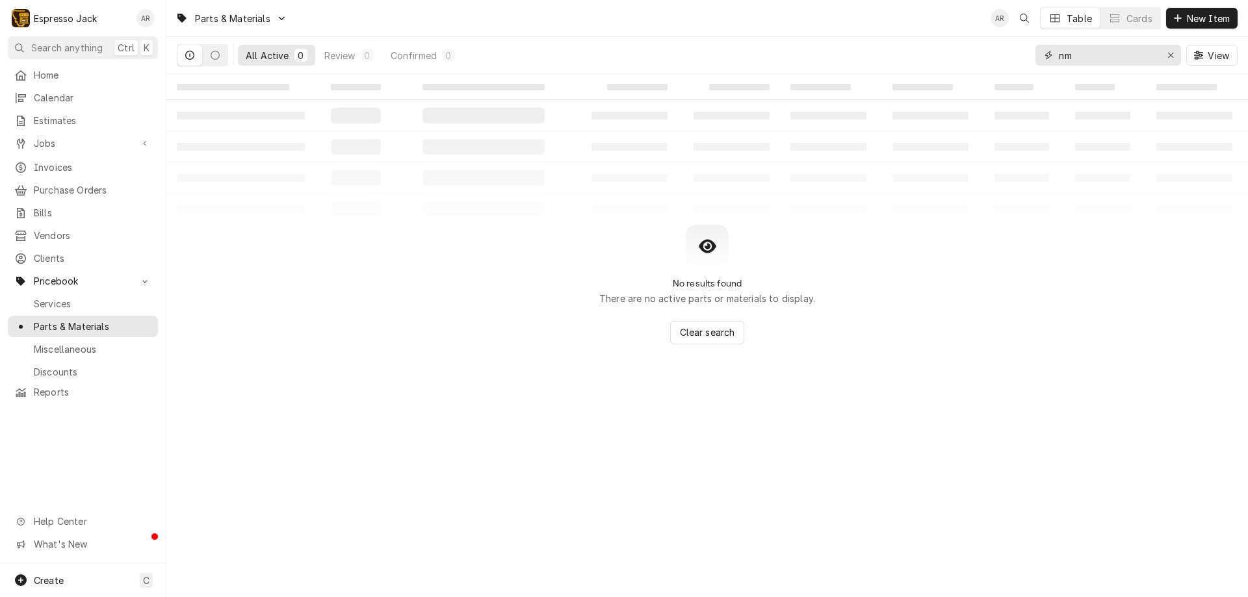
type input "n"
click at [355, 55] on div "Review" at bounding box center [339, 56] width 31 height 14
click at [434, 57] on div "Confirmed" at bounding box center [414, 56] width 46 height 14
click at [274, 60] on div "All Active" at bounding box center [268, 56] width 44 height 14
click at [221, 57] on button "Dynamic Content Wrapper" at bounding box center [215, 55] width 25 height 21
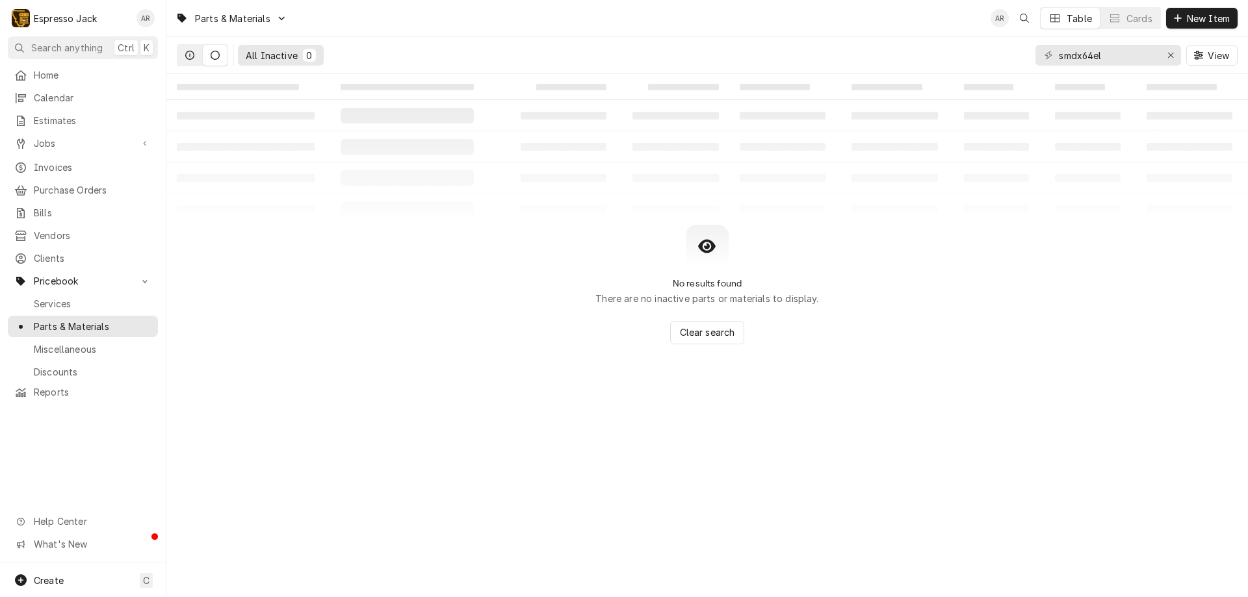
click at [199, 56] on button "Dynamic Content Wrapper" at bounding box center [189, 55] width 25 height 21
click at [1057, 55] on div "smdx64el" at bounding box center [1108, 55] width 146 height 21
click at [1059, 58] on input "smdx64el" at bounding box center [1106, 55] width 97 height 21
click at [1117, 59] on input "nsmdx64el" at bounding box center [1106, 55] width 97 height 21
type input "nsmdx64el"
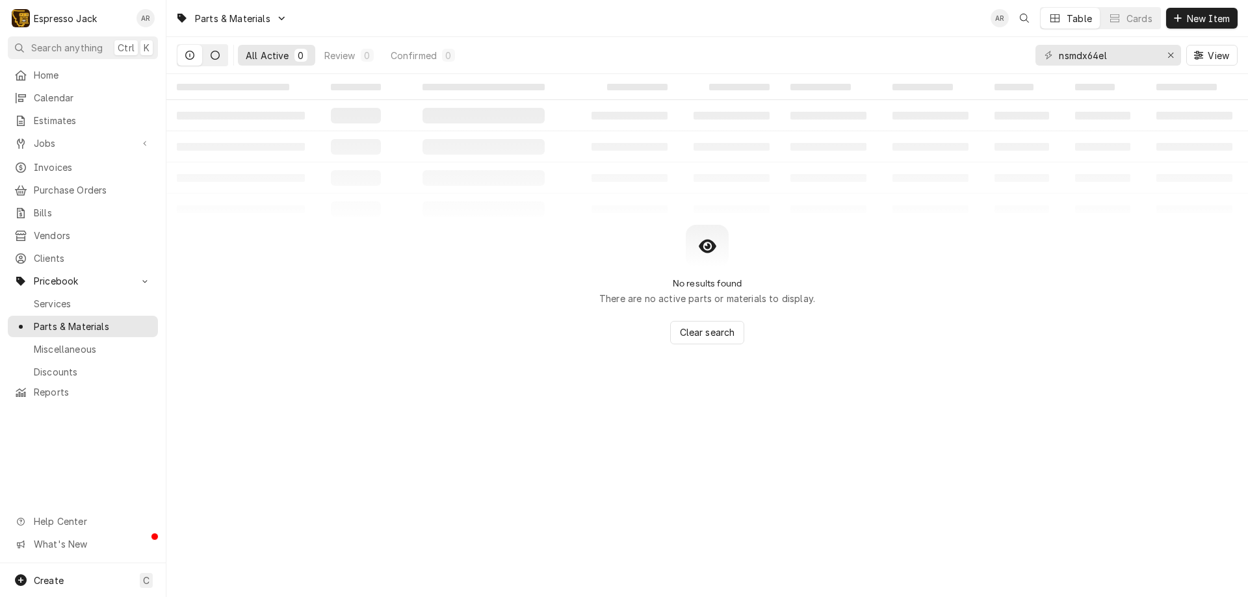
click at [214, 57] on icon "Dynamic Content Wrapper" at bounding box center [215, 55] width 9 height 9
click at [189, 54] on icon "Dynamic Content Wrapper" at bounding box center [189, 55] width 9 height 9
click at [348, 55] on div "Review" at bounding box center [339, 56] width 31 height 14
click at [417, 57] on div "Confirmed" at bounding box center [414, 56] width 46 height 14
click at [279, 58] on div "All Active" at bounding box center [268, 56] width 44 height 14
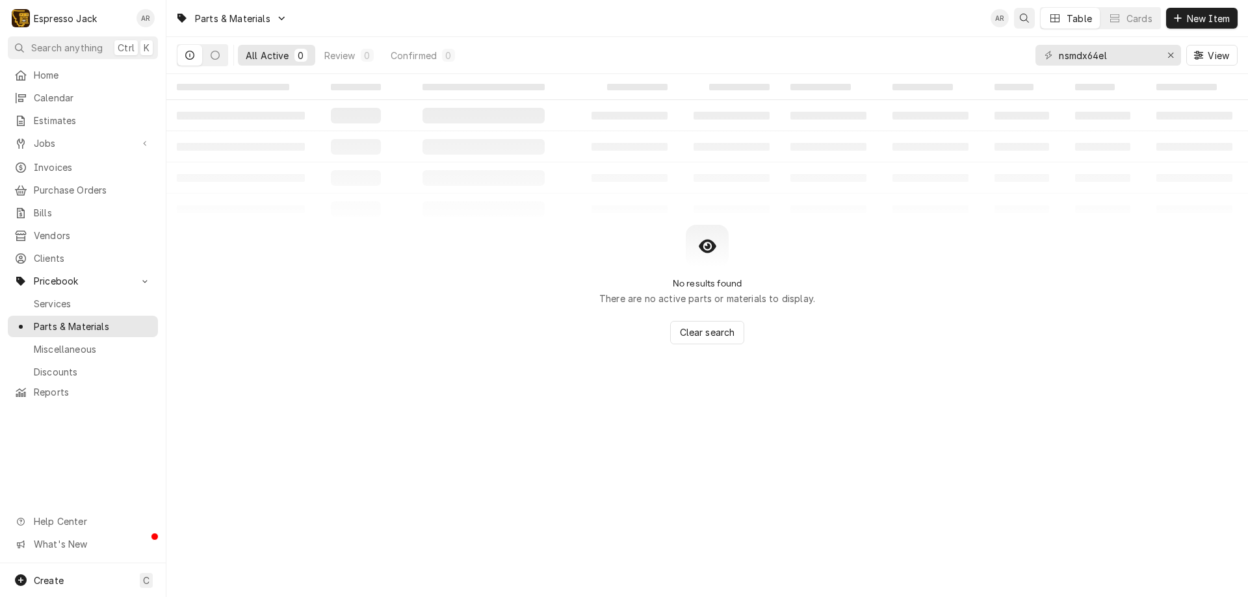
click at [1031, 18] on button "Open search" at bounding box center [1024, 18] width 21 height 21
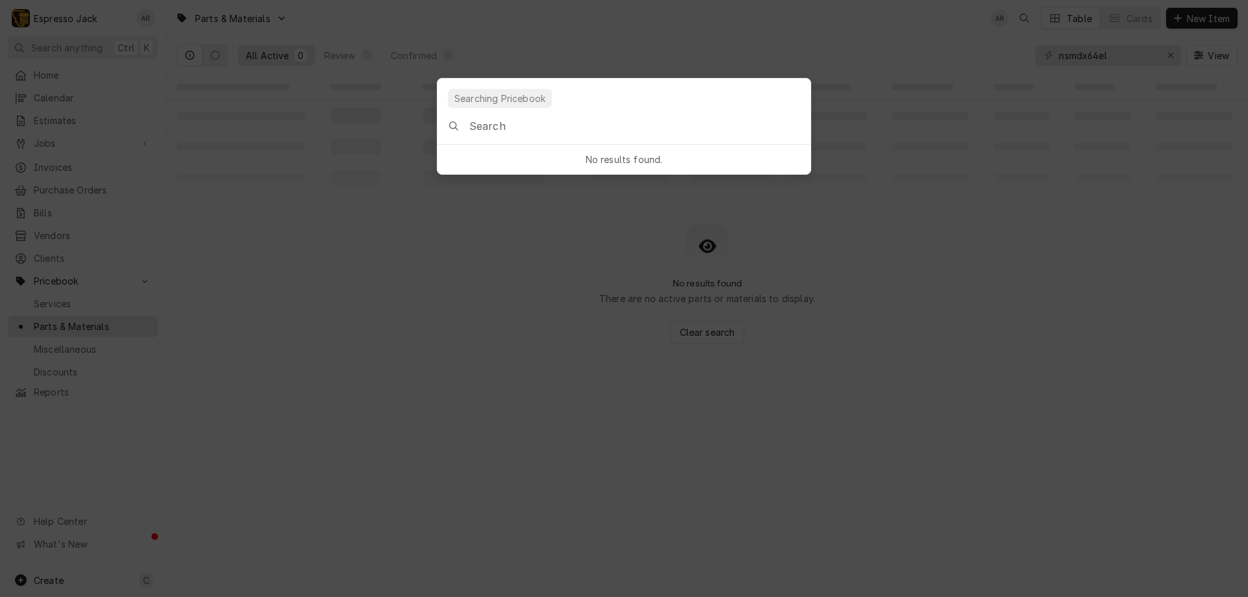
click at [964, 301] on body "E Espresso Jack AR Search anything Ctrl K Home Calendar Estimates Jobs Jobs Job…" at bounding box center [624, 298] width 1248 height 597
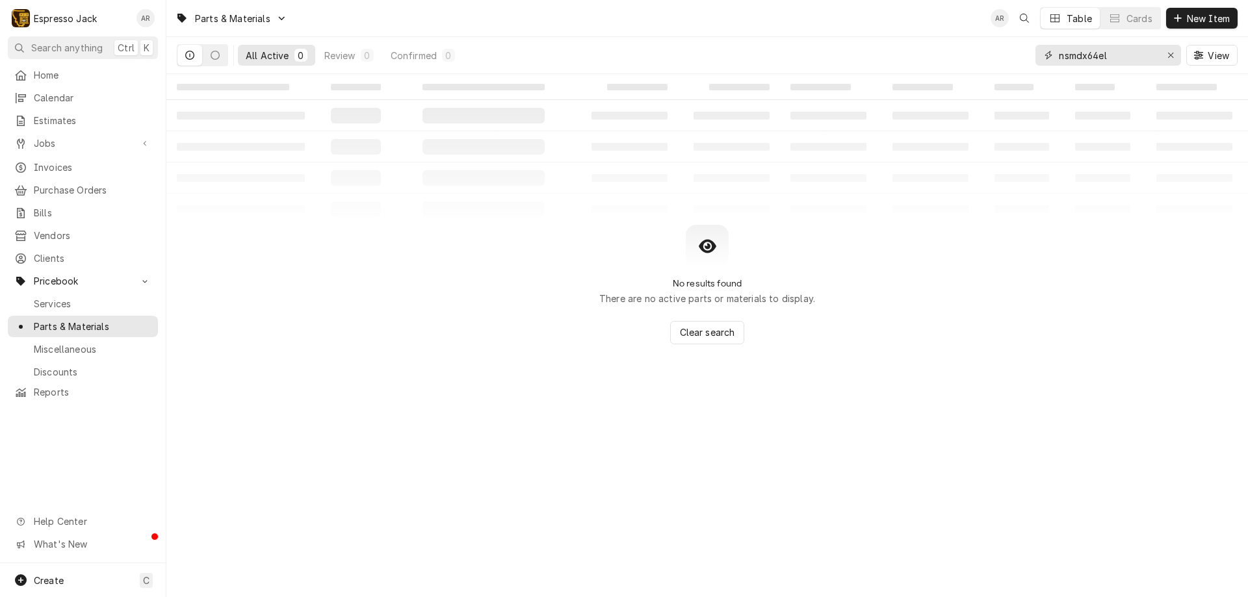
drag, startPoint x: 1123, startPoint y: 55, endPoint x: 996, endPoint y: 60, distance: 127.5
click at [996, 60] on div "All Active 0 Review 0 Confirmed 0 nsmdx64el View" at bounding box center [707, 55] width 1060 height 36
click at [714, 331] on span "Clear search" at bounding box center [707, 333] width 60 height 14
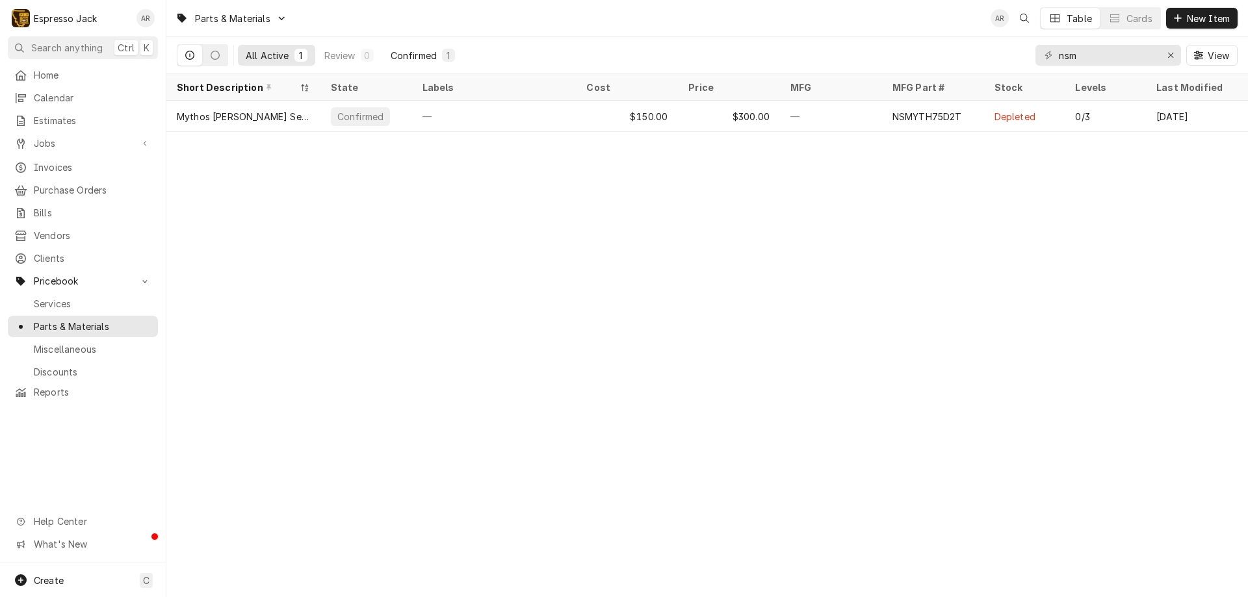
click at [424, 59] on div "Confirmed" at bounding box center [414, 56] width 46 height 14
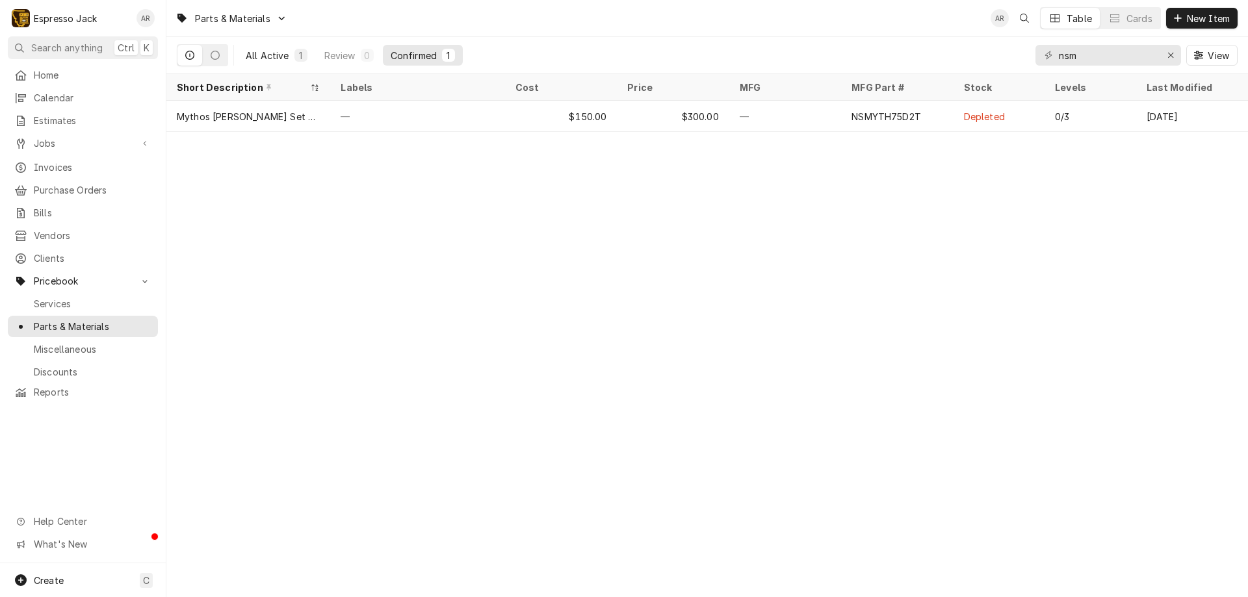
click at [268, 57] on div "All Active" at bounding box center [268, 56] width 44 height 14
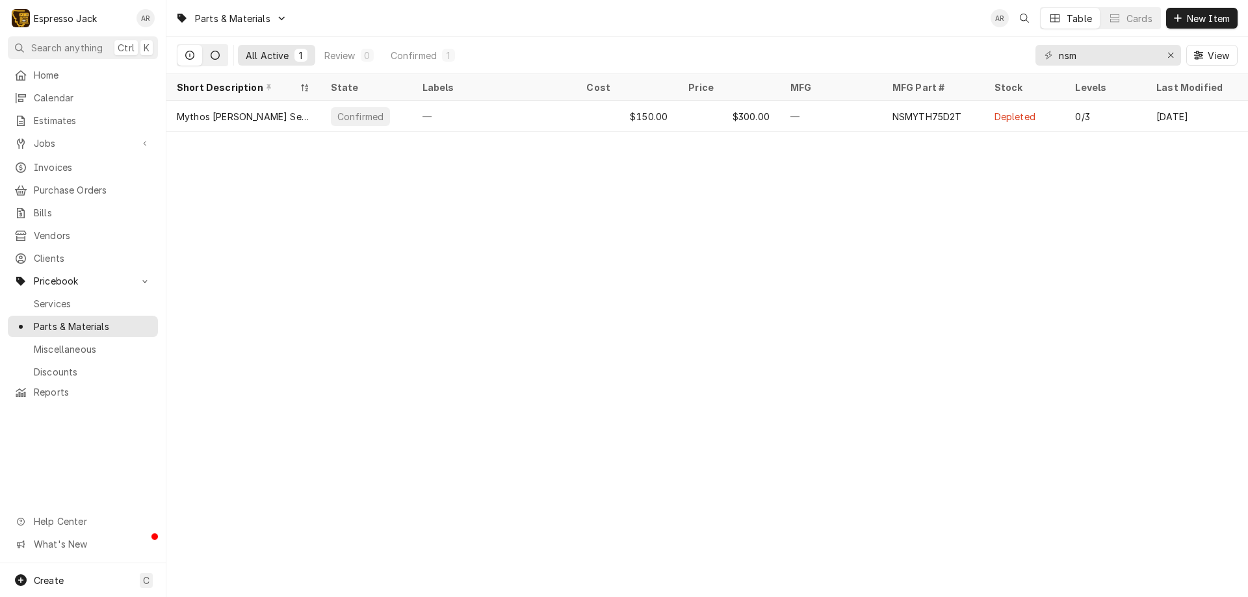
click at [210, 56] on button "Dynamic Content Wrapper" at bounding box center [215, 55] width 25 height 21
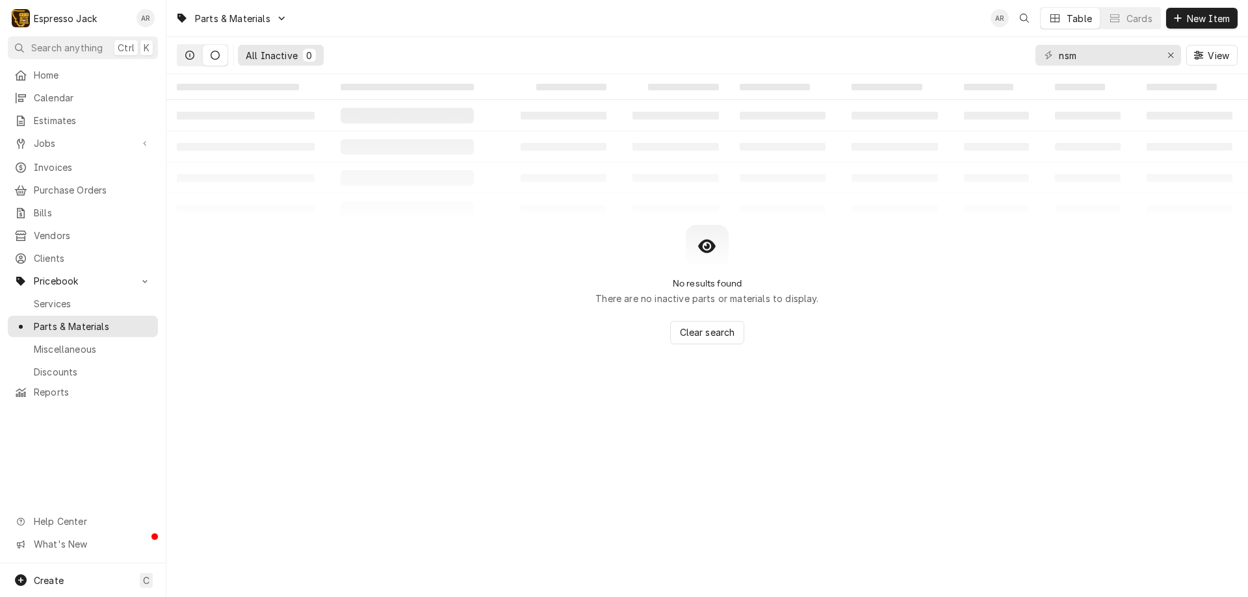
click at [186, 51] on icon "Dynamic Content Wrapper" at bounding box center [189, 55] width 9 height 9
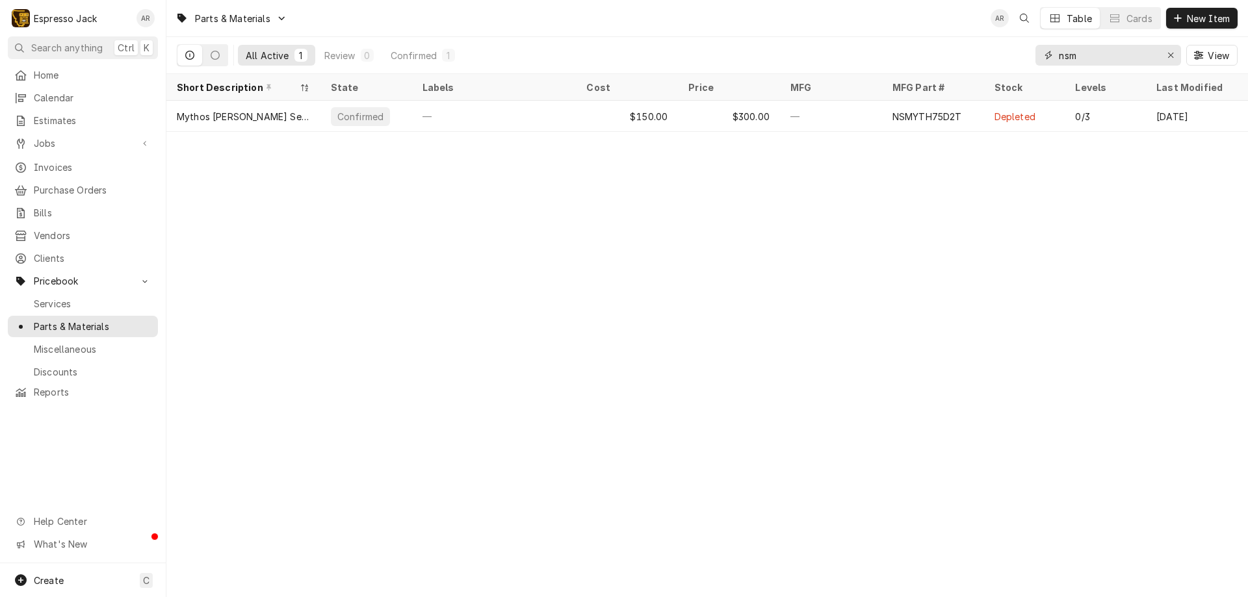
drag, startPoint x: 1086, startPoint y: 53, endPoint x: 1094, endPoint y: 58, distance: 8.8
click at [1086, 53] on input "nsm" at bounding box center [1106, 55] width 97 height 21
type input "nsmdx"
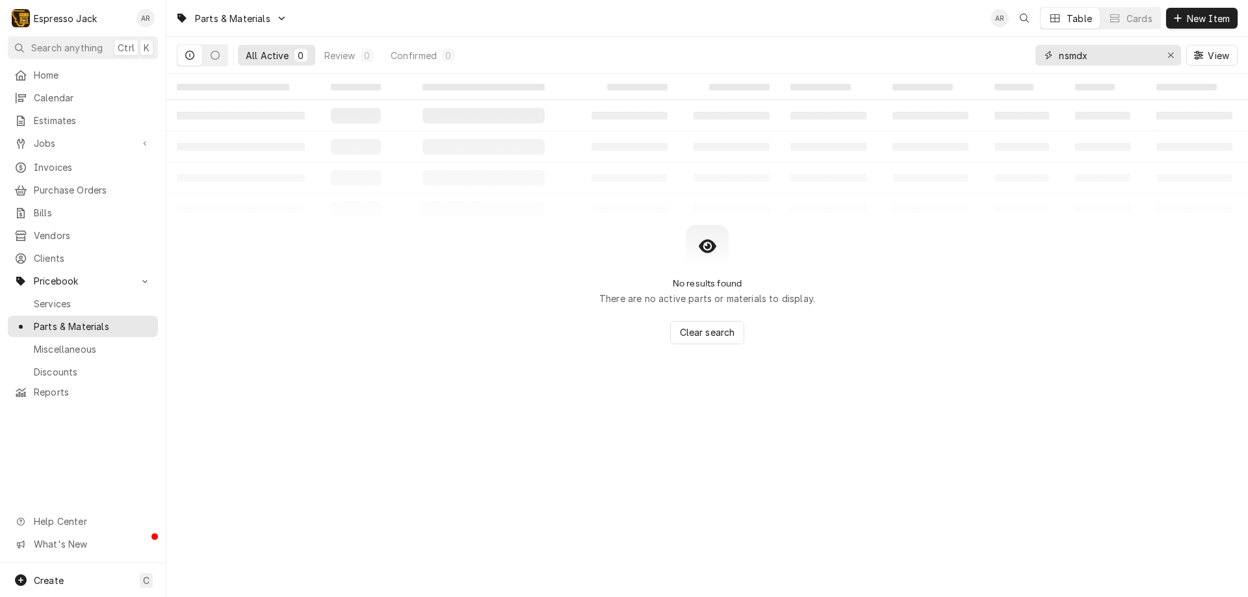
drag, startPoint x: 1101, startPoint y: 56, endPoint x: 977, endPoint y: 51, distance: 124.8
click at [977, 51] on div "All Active 0 Review 0 Confirmed 0 nsmdx View" at bounding box center [707, 55] width 1060 height 36
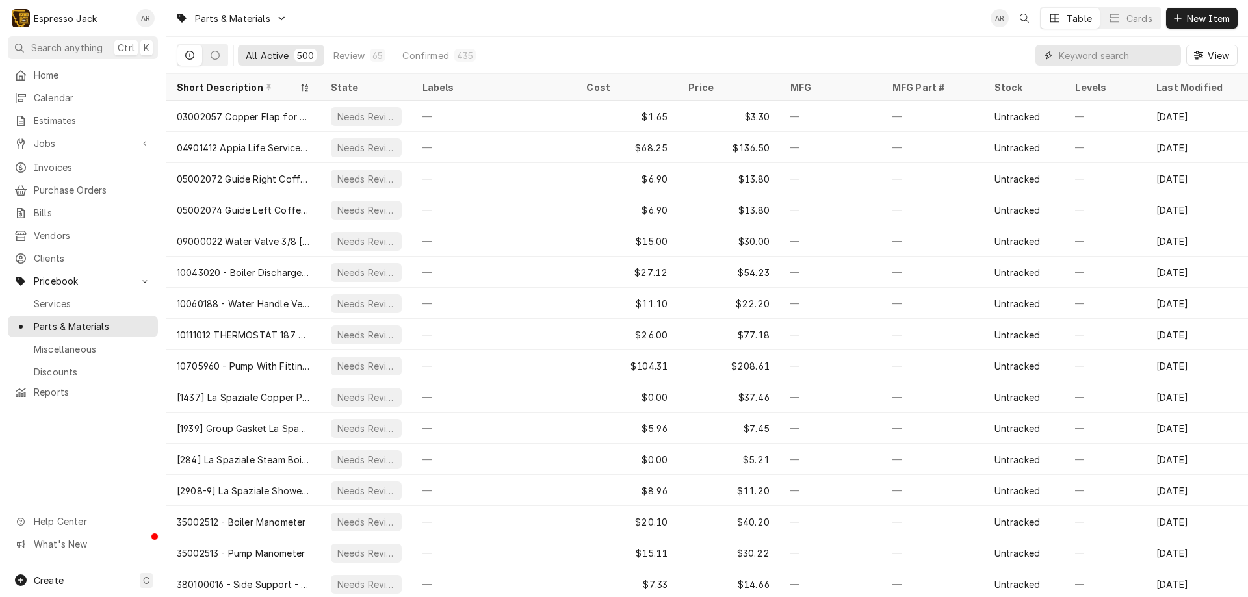
paste input "Nuova [PERSON_NAME]"
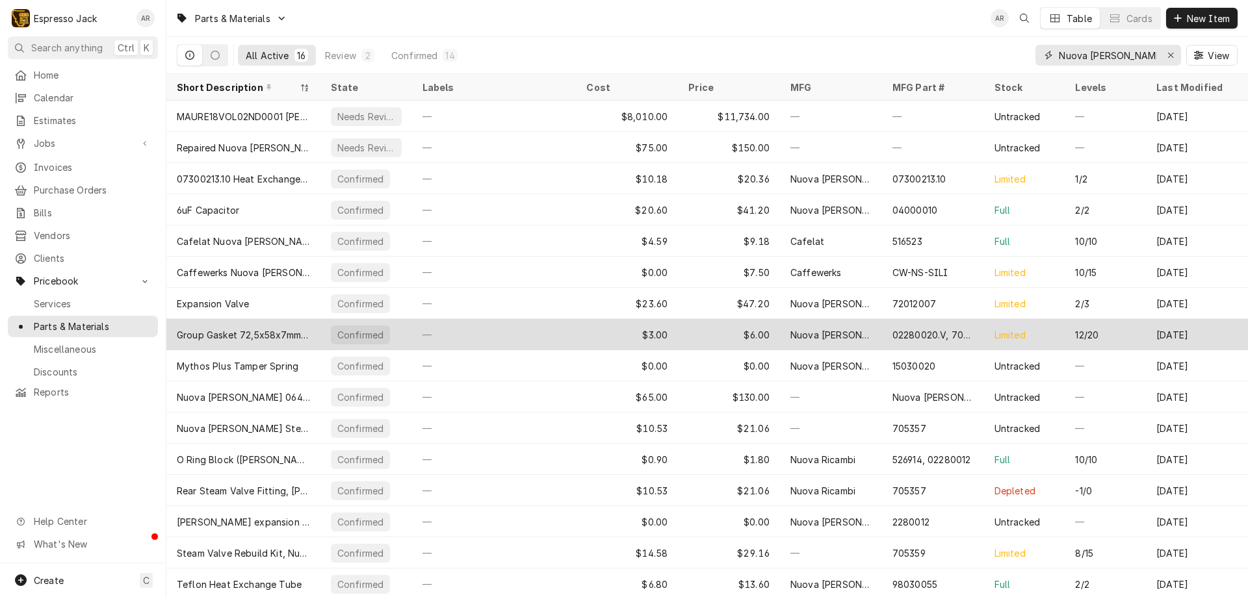
scroll to position [1, 0]
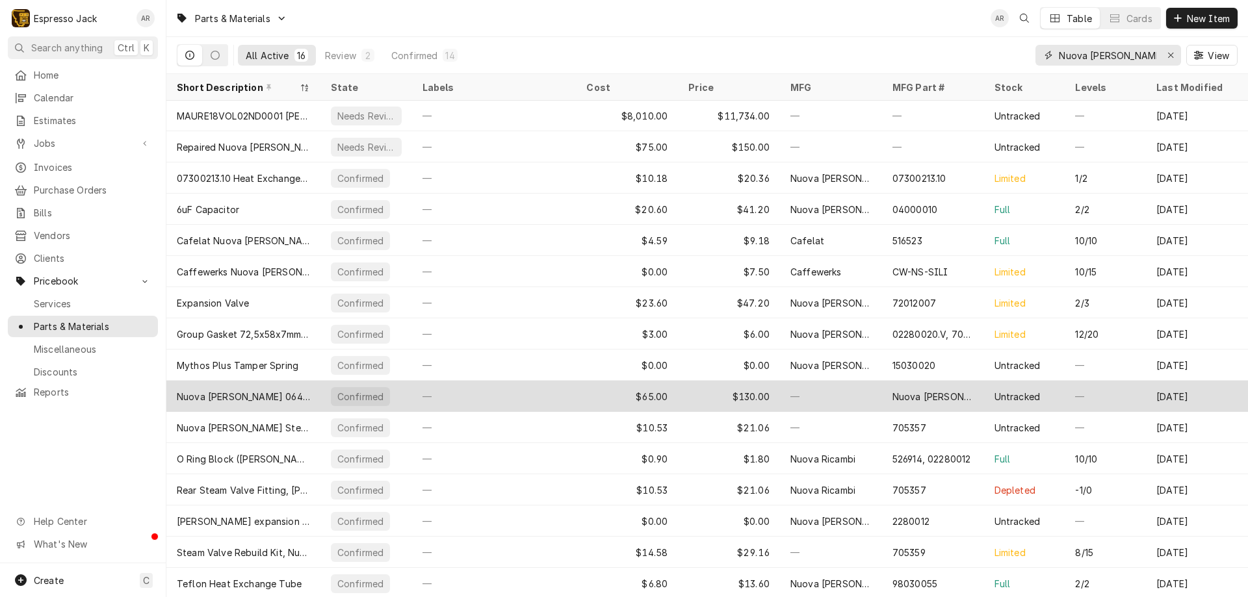
type input "Nuova [PERSON_NAME]"
click at [583, 391] on div "$65.00" at bounding box center [627, 396] width 102 height 31
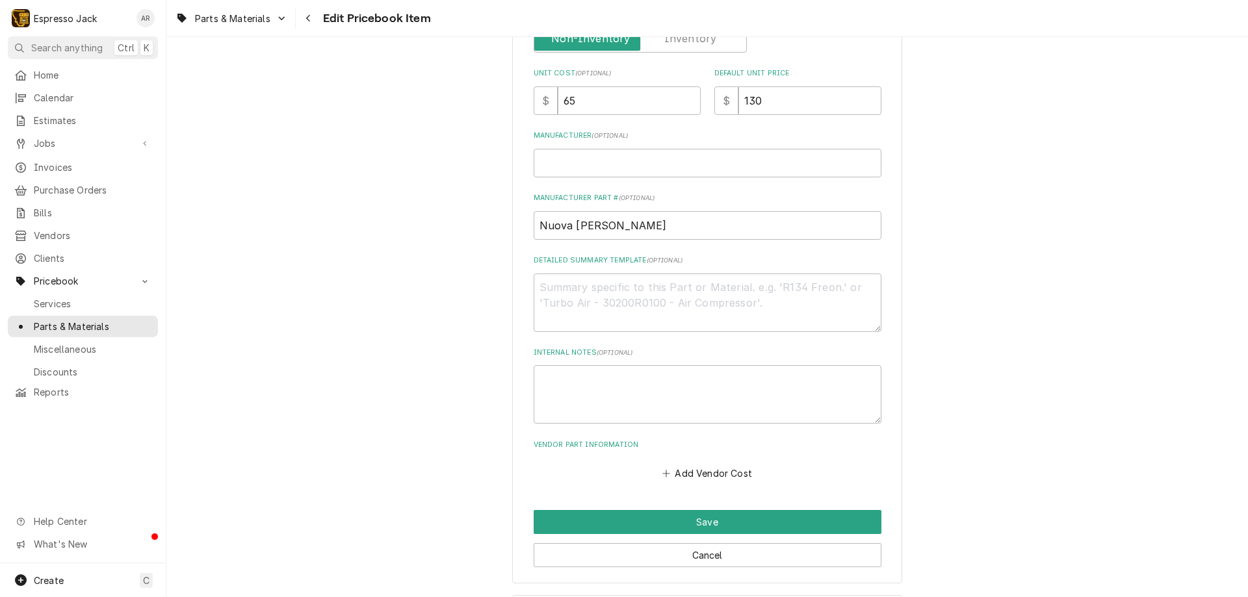
scroll to position [430, 0]
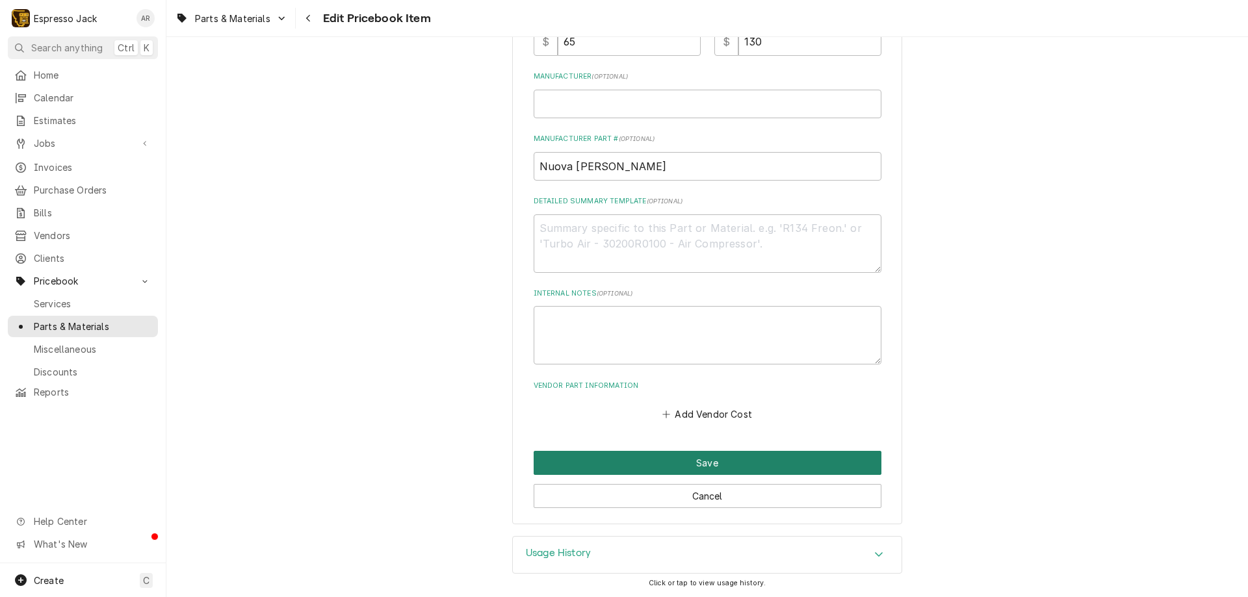
click at [680, 463] on button "Save" at bounding box center [707, 463] width 348 height 24
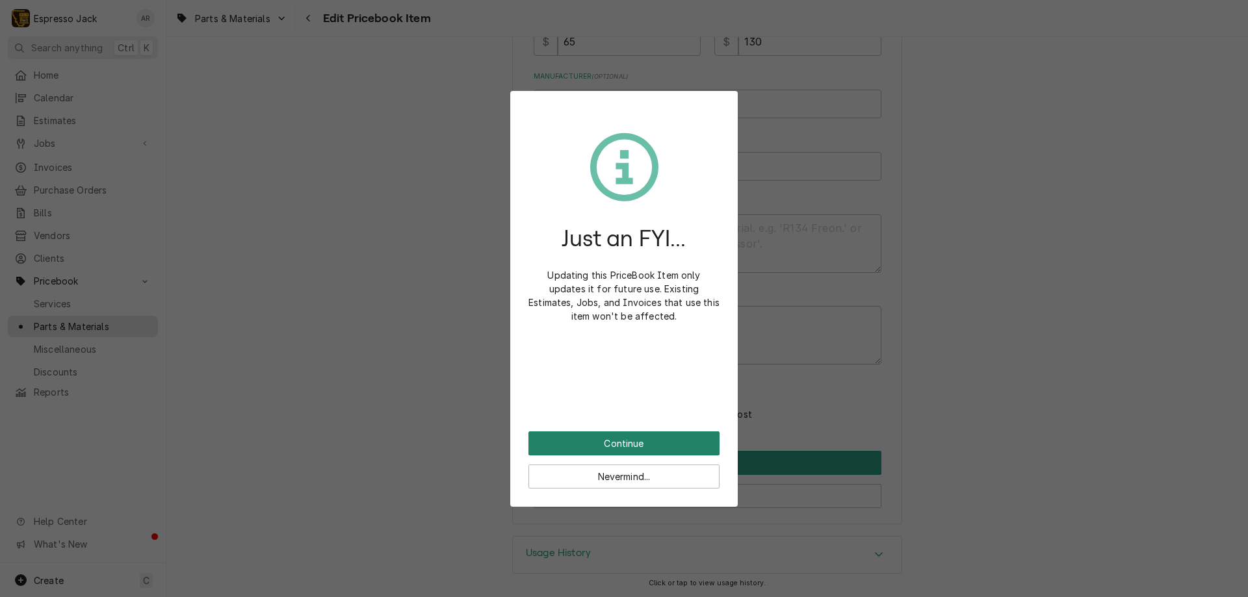
click at [674, 442] on button "Continue" at bounding box center [623, 443] width 191 height 24
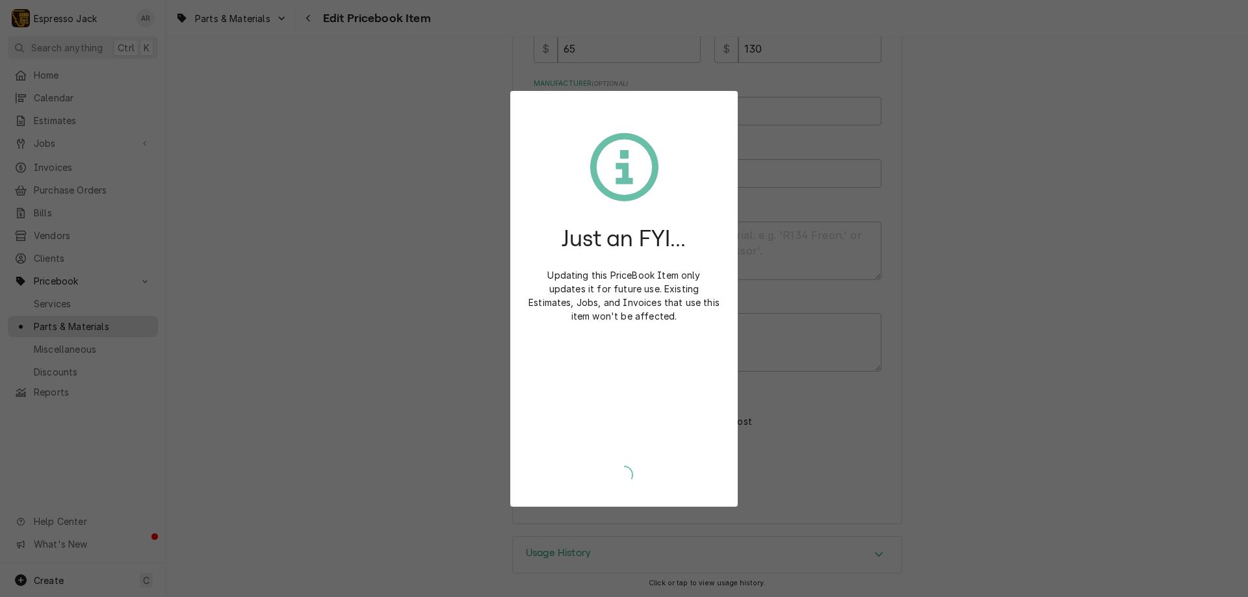
type textarea "x"
